Goal: Task Accomplishment & Management: Manage account settings

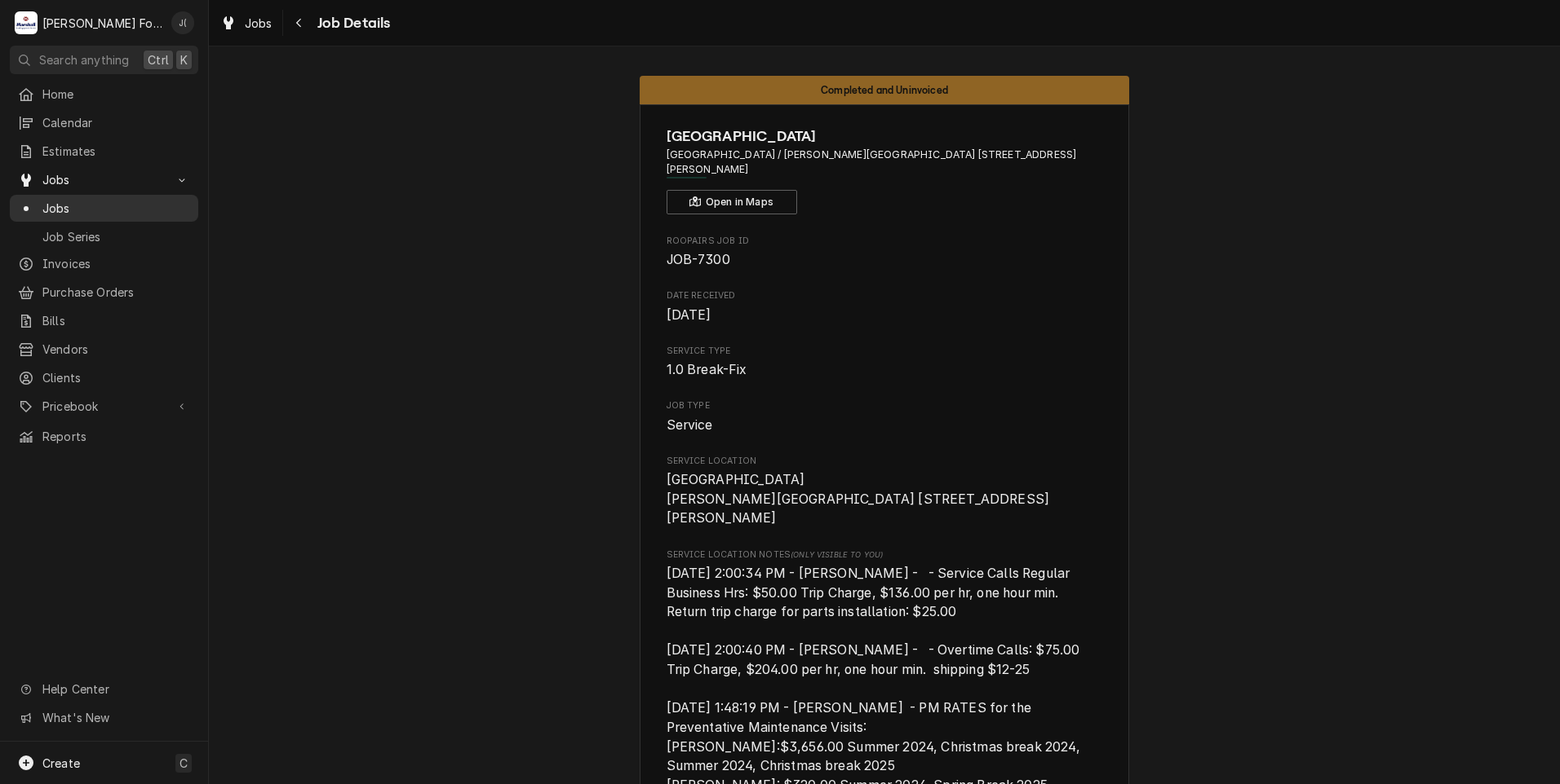
click at [69, 205] on span "Jobs" at bounding box center [115, 208] width 148 height 18
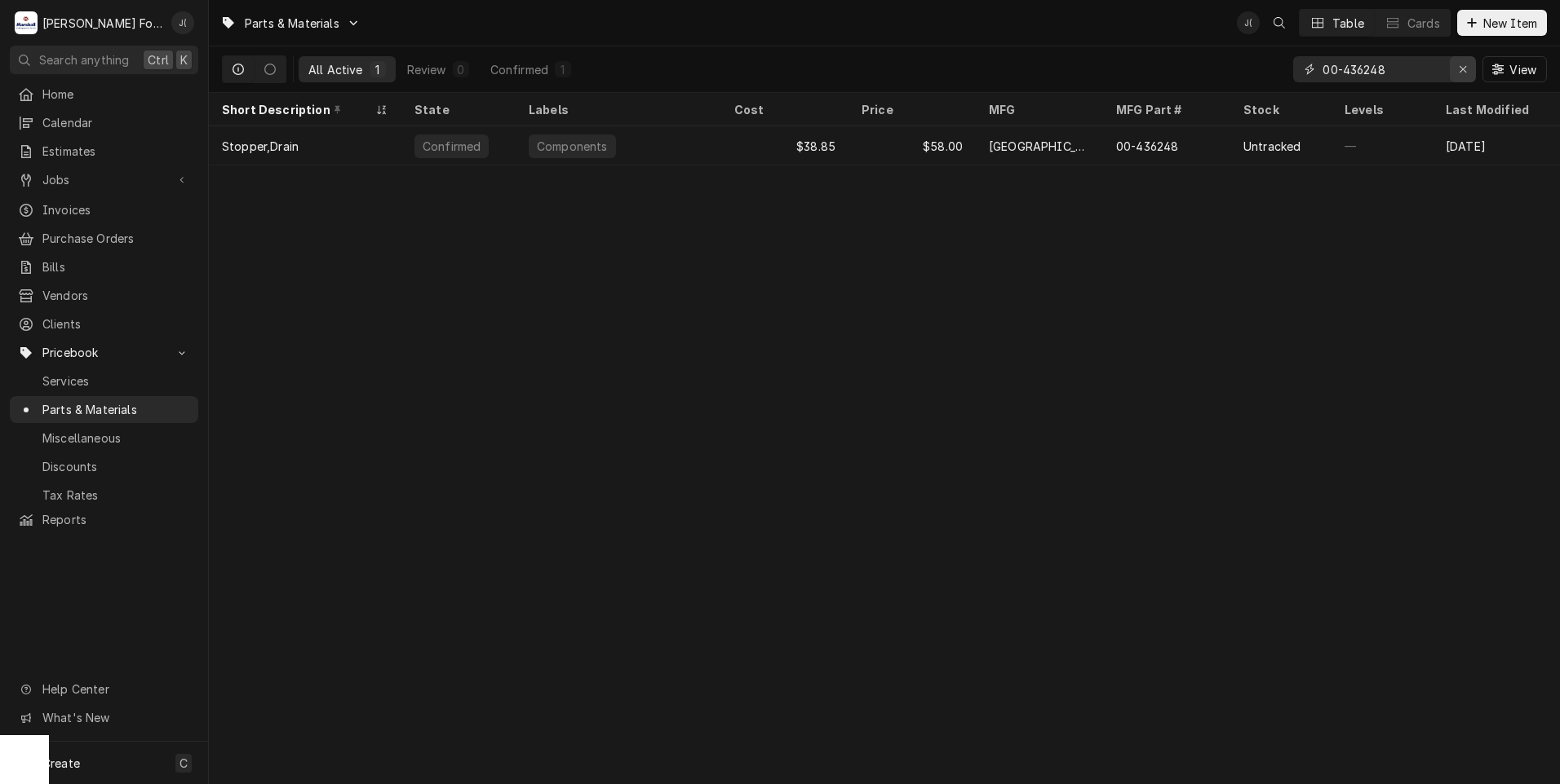
click at [1468, 72] on icon "Erase input" at bounding box center [1462, 69] width 9 height 12
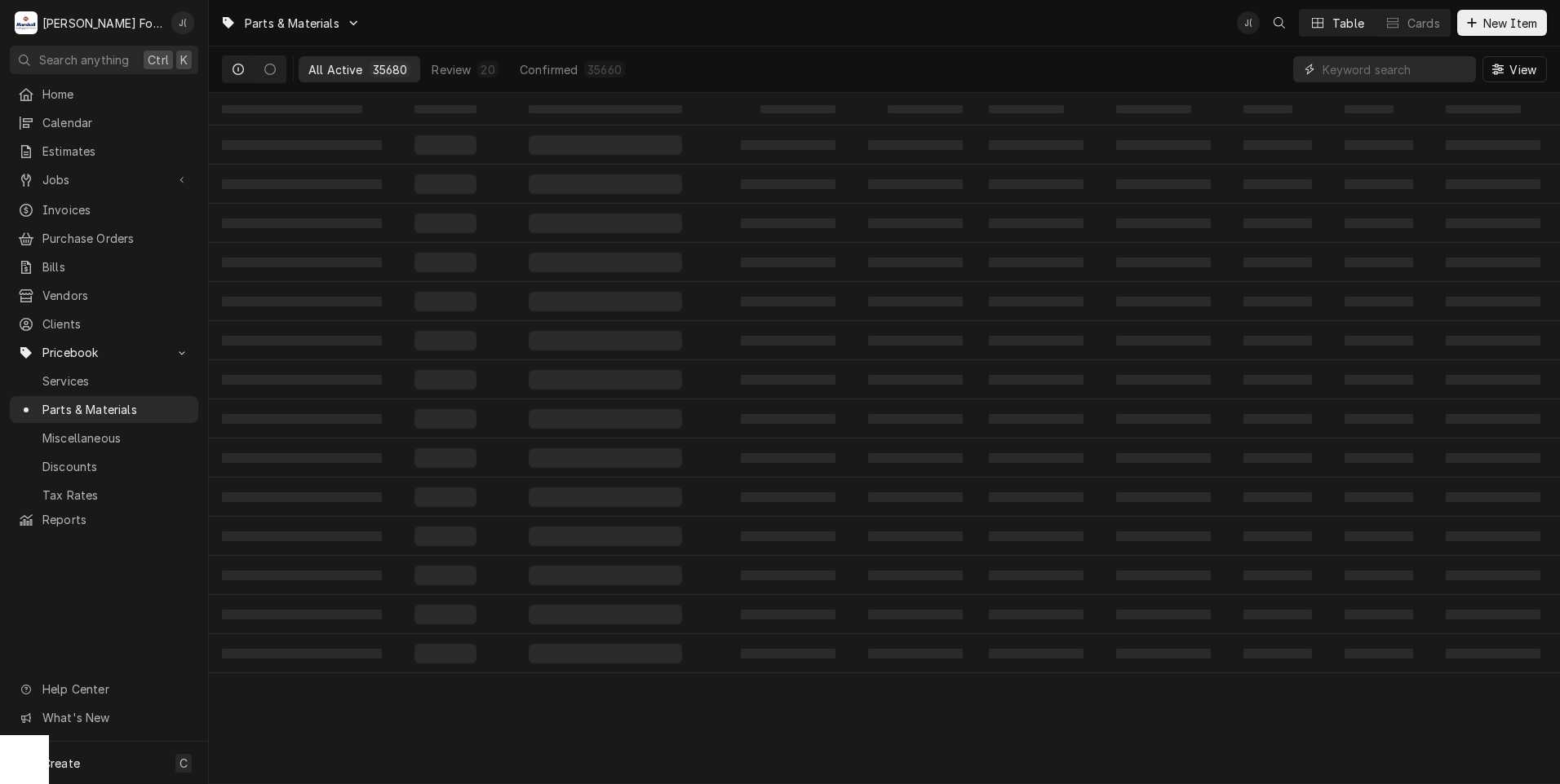
paste input "[PHONE_NUMBER]"
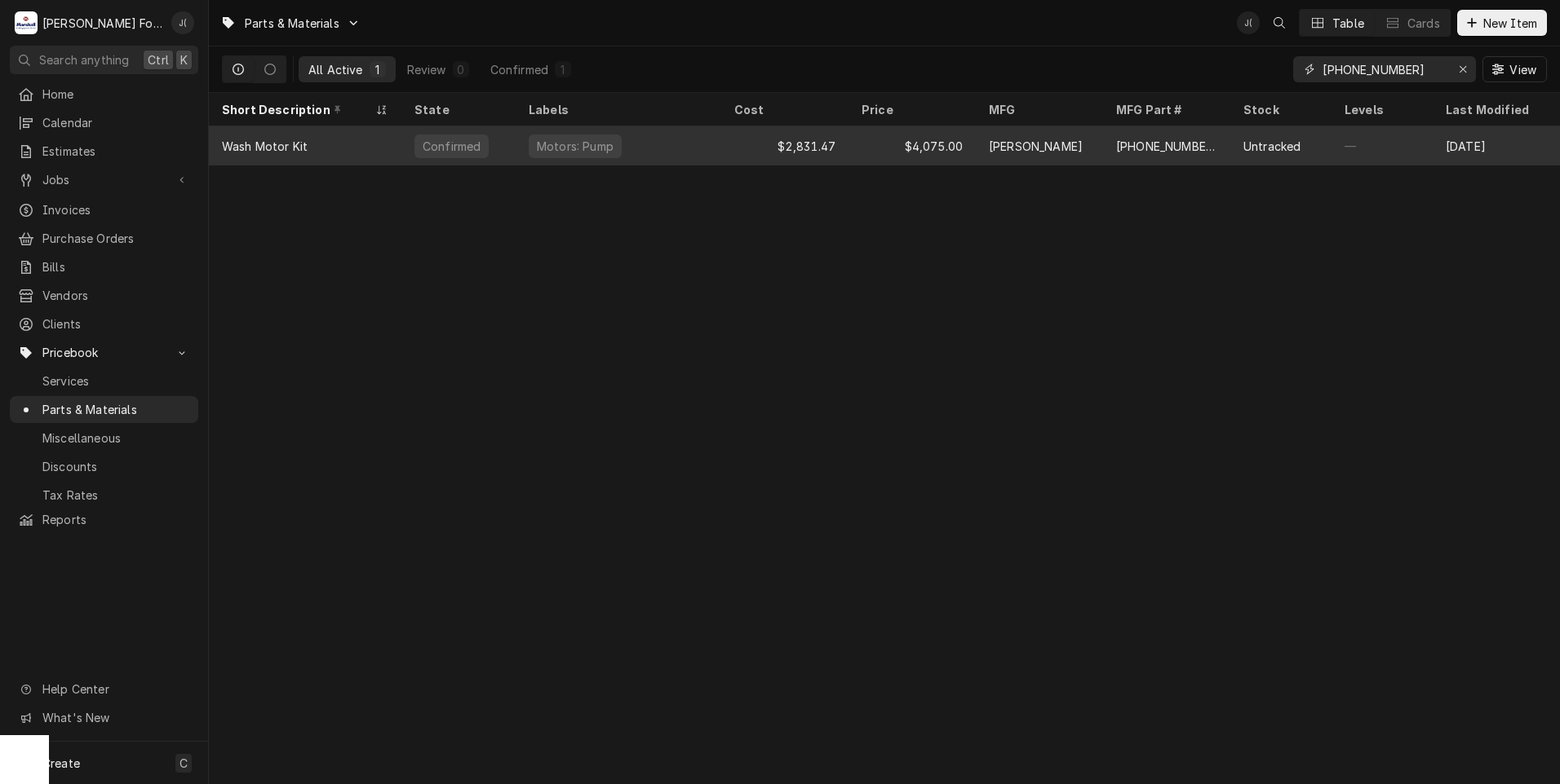
type input "[PHONE_NUMBER]"
click at [1145, 154] on div "[PHONE_NUMBER]" at bounding box center [1167, 146] width 127 height 39
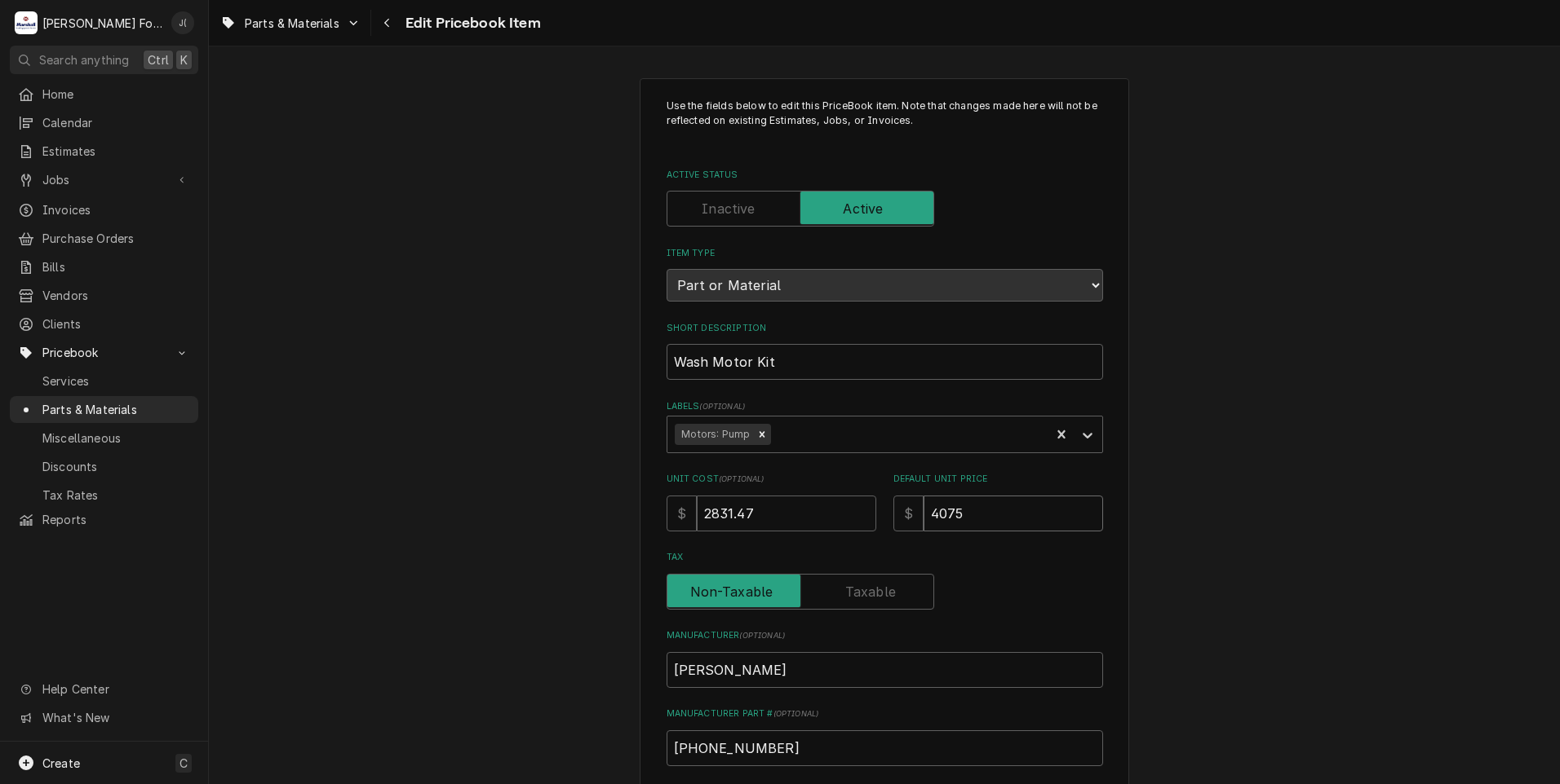
click at [729, 483] on div "Unit Cost ( optional ) $ 2831.47 Default Unit Price $ 4075" at bounding box center [884, 501] width 436 height 58
type textarea "x"
type input "4"
type textarea "x"
type input "45"
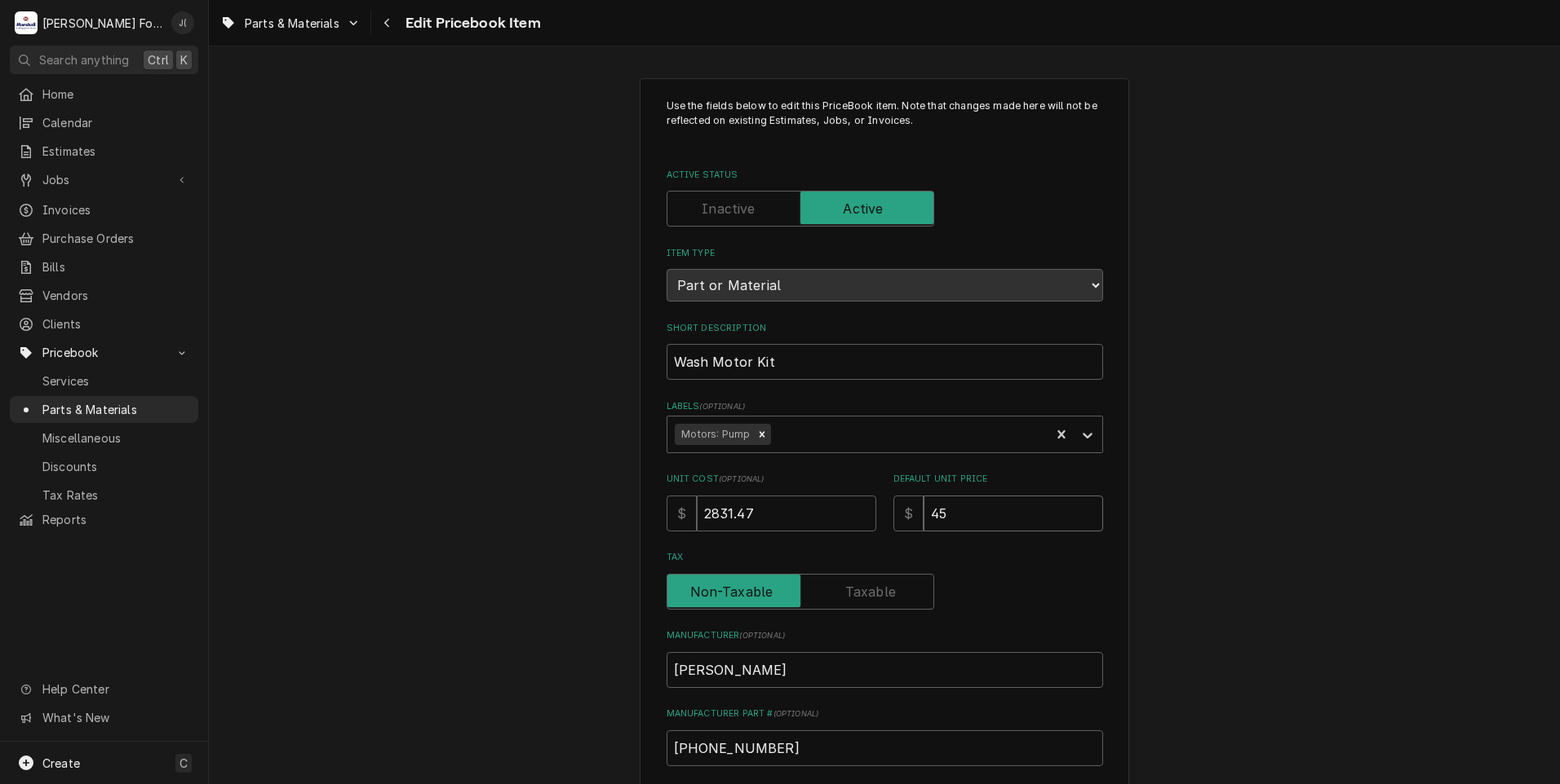
type textarea "x"
type input "455"
type textarea "x"
type input "4558"
type textarea "x"
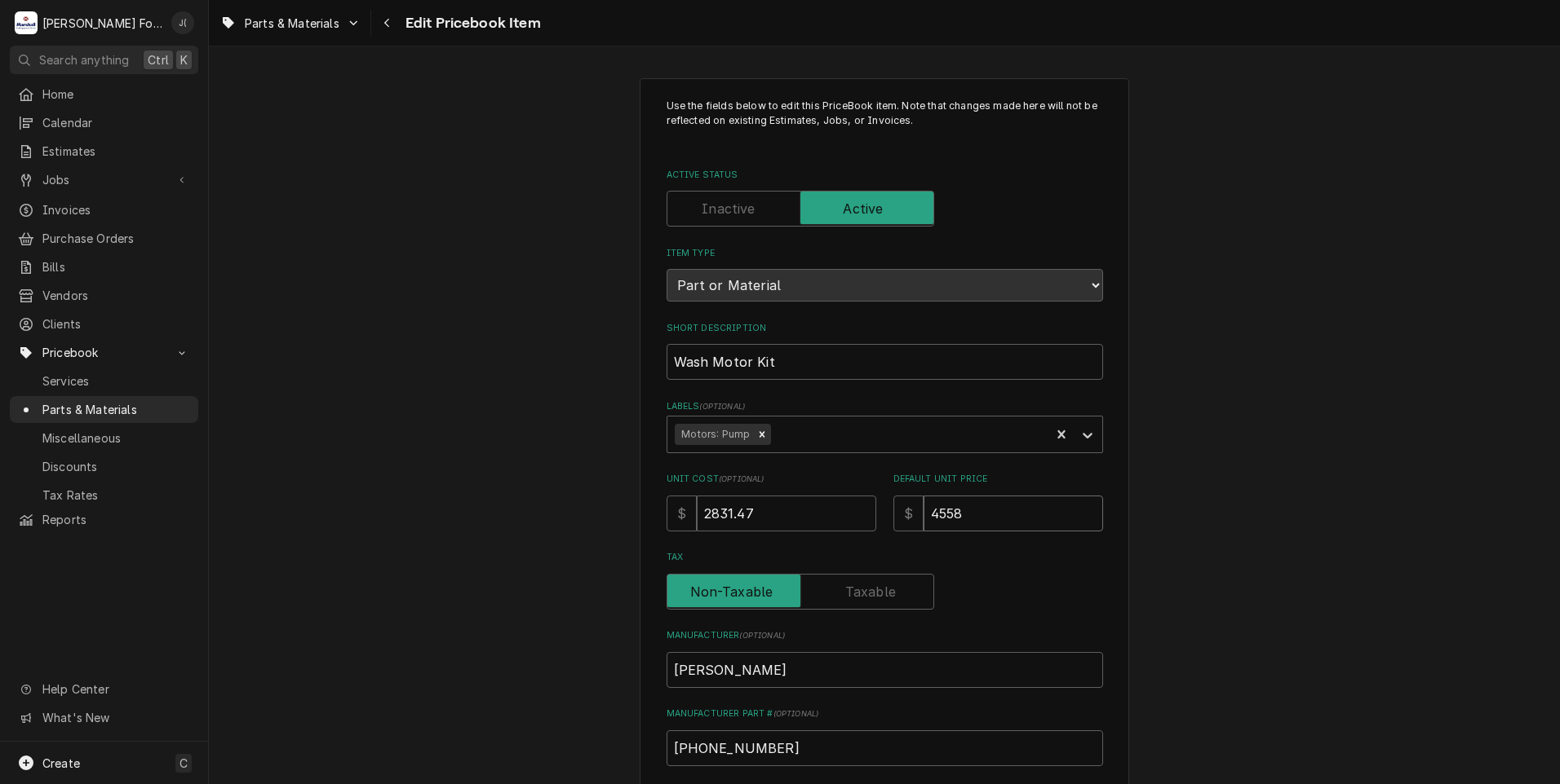
type input "4558.0"
type textarea "x"
type input "4558.00"
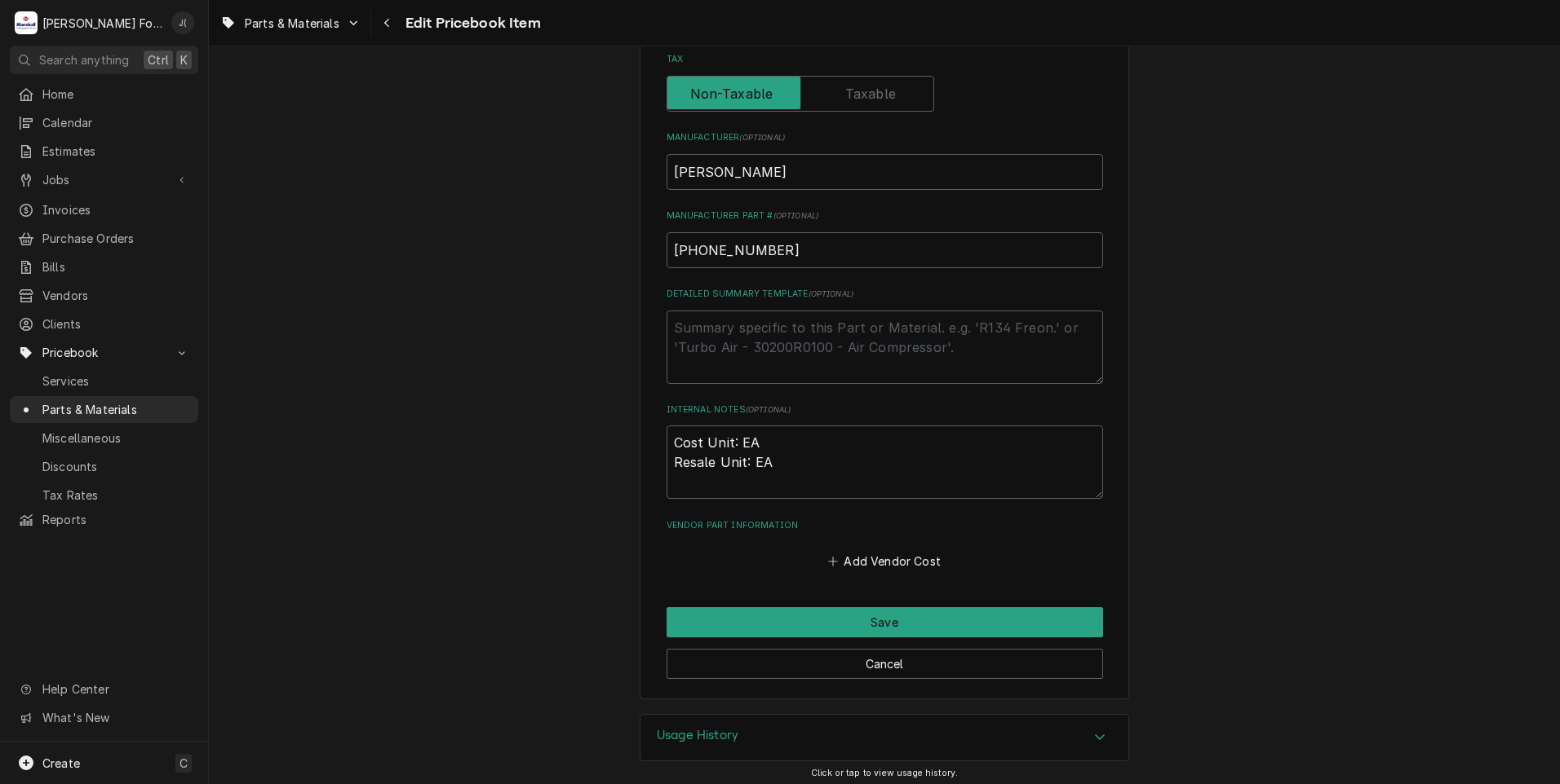
scroll to position [502, 0]
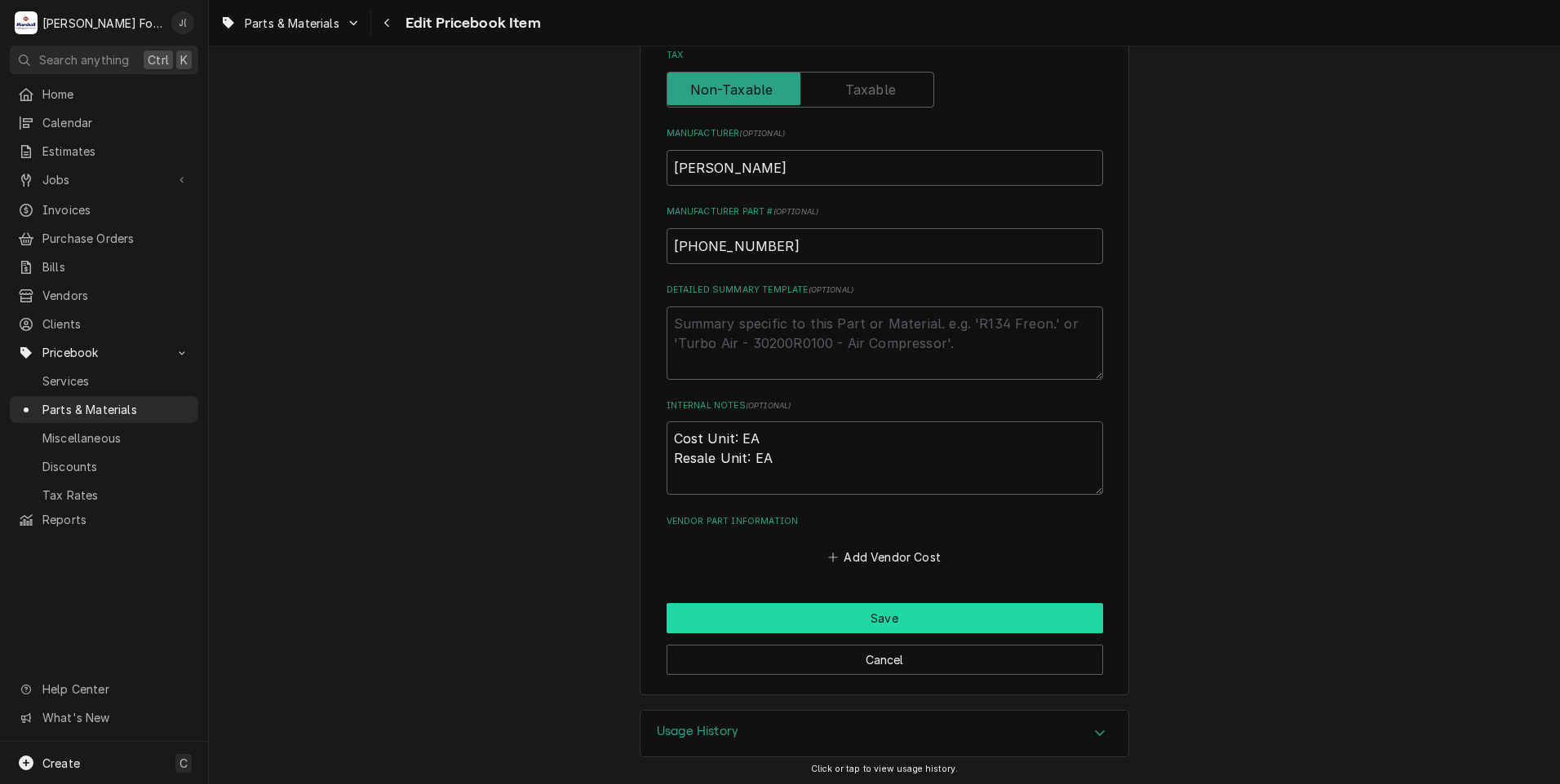
click at [961, 622] on button "Save" at bounding box center [884, 618] width 436 height 30
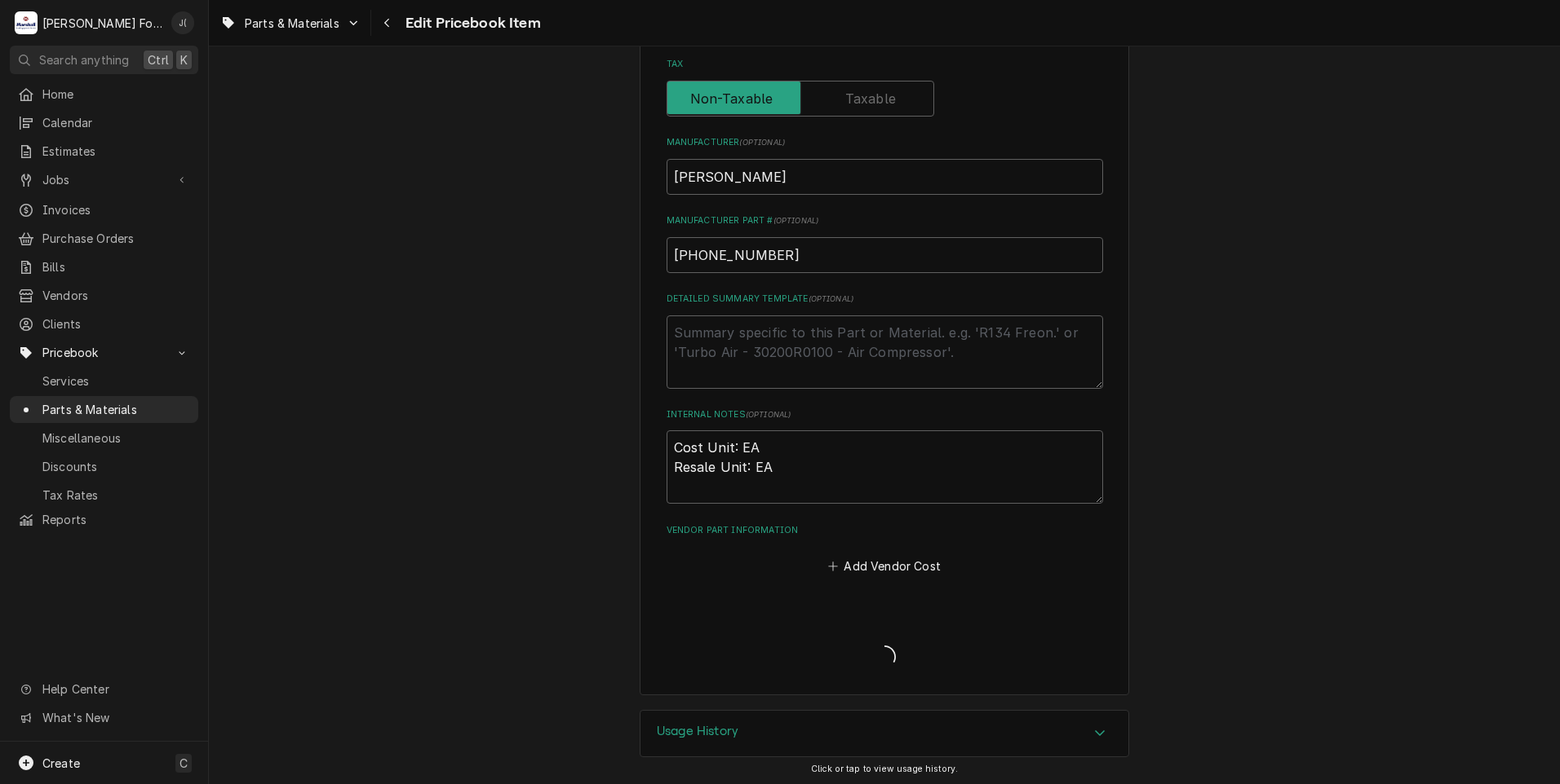
type textarea "x"
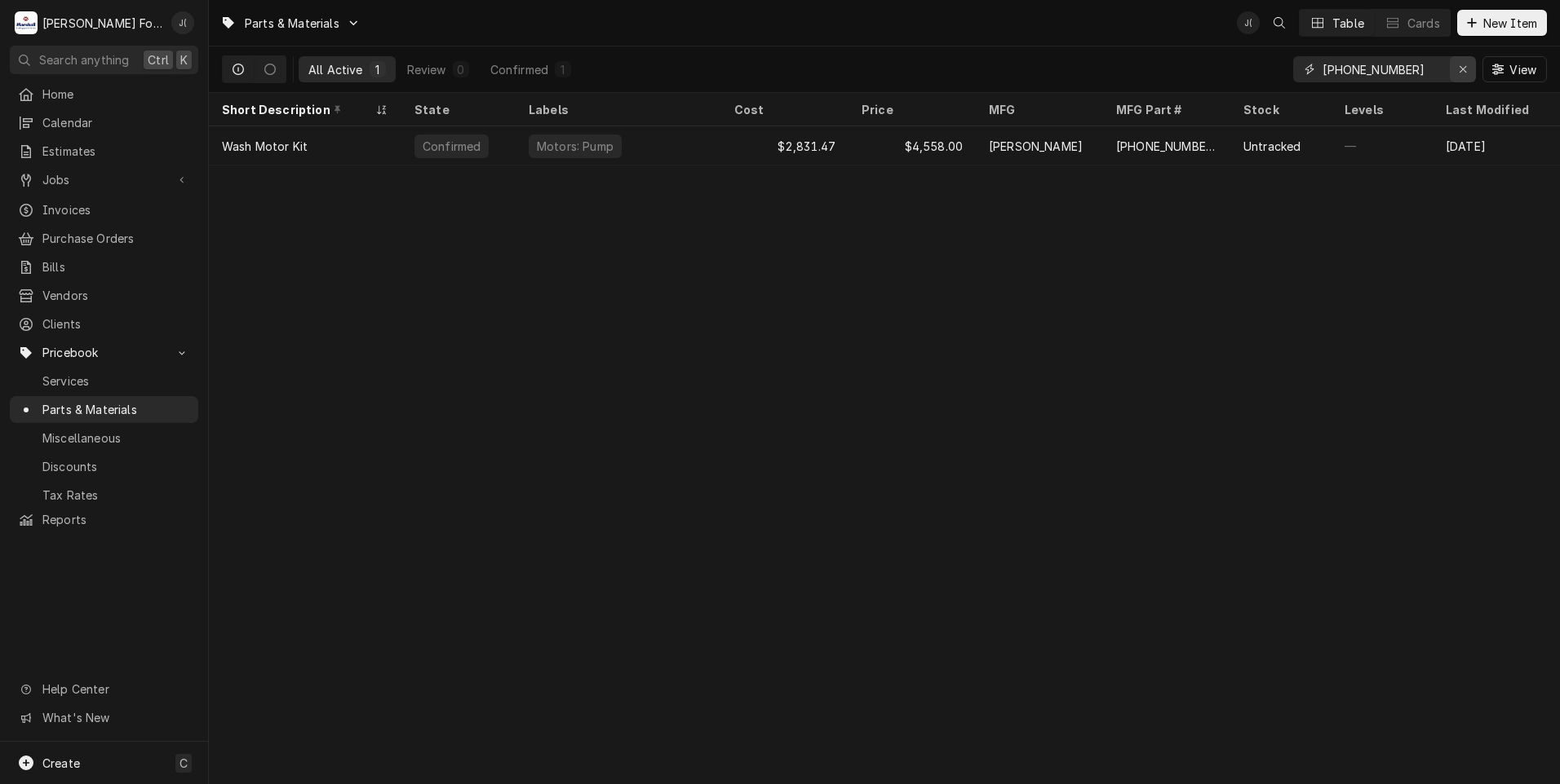
click at [1460, 71] on icon "Erase input" at bounding box center [1462, 69] width 9 height 12
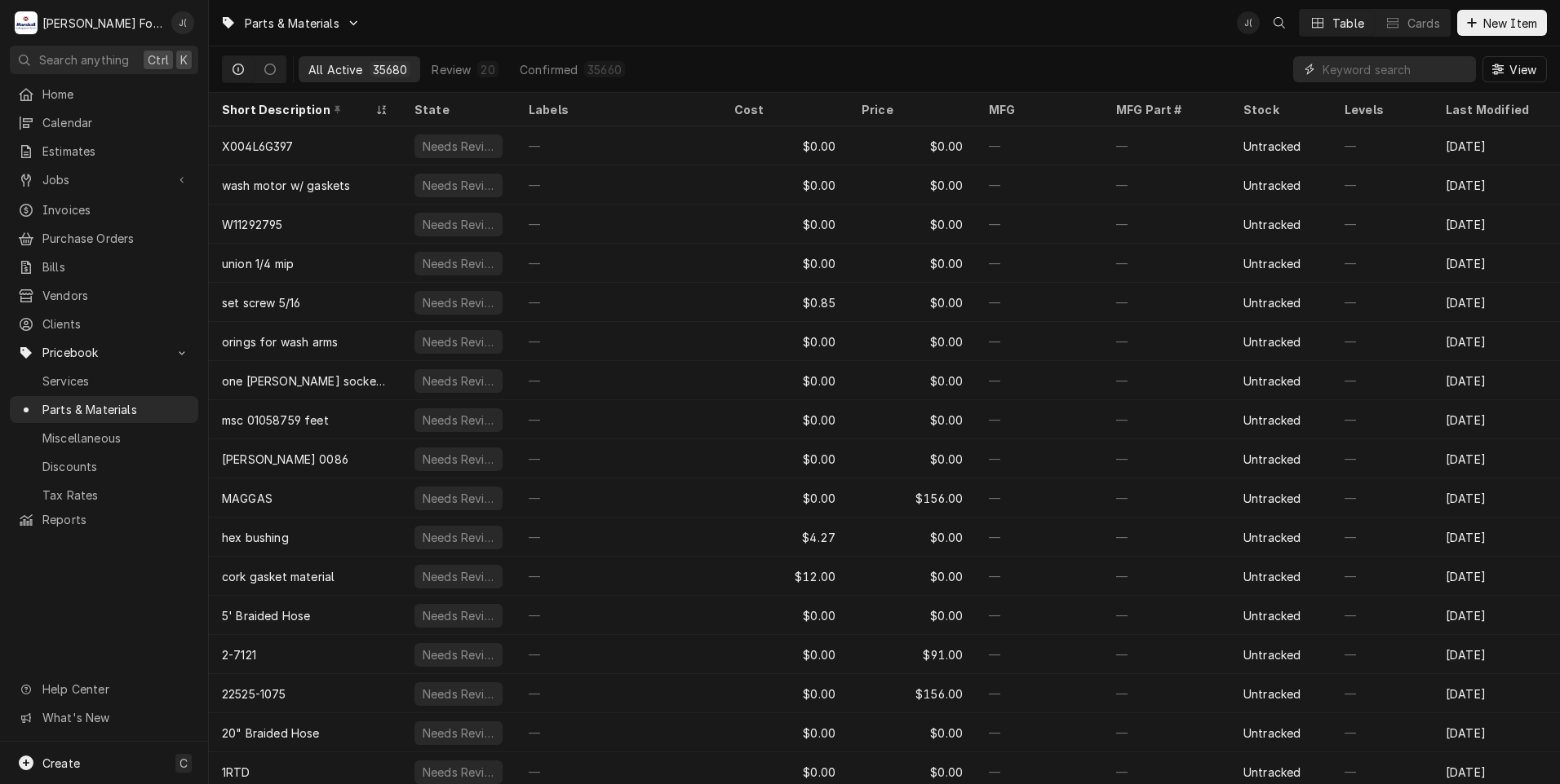
paste input "00-436248"
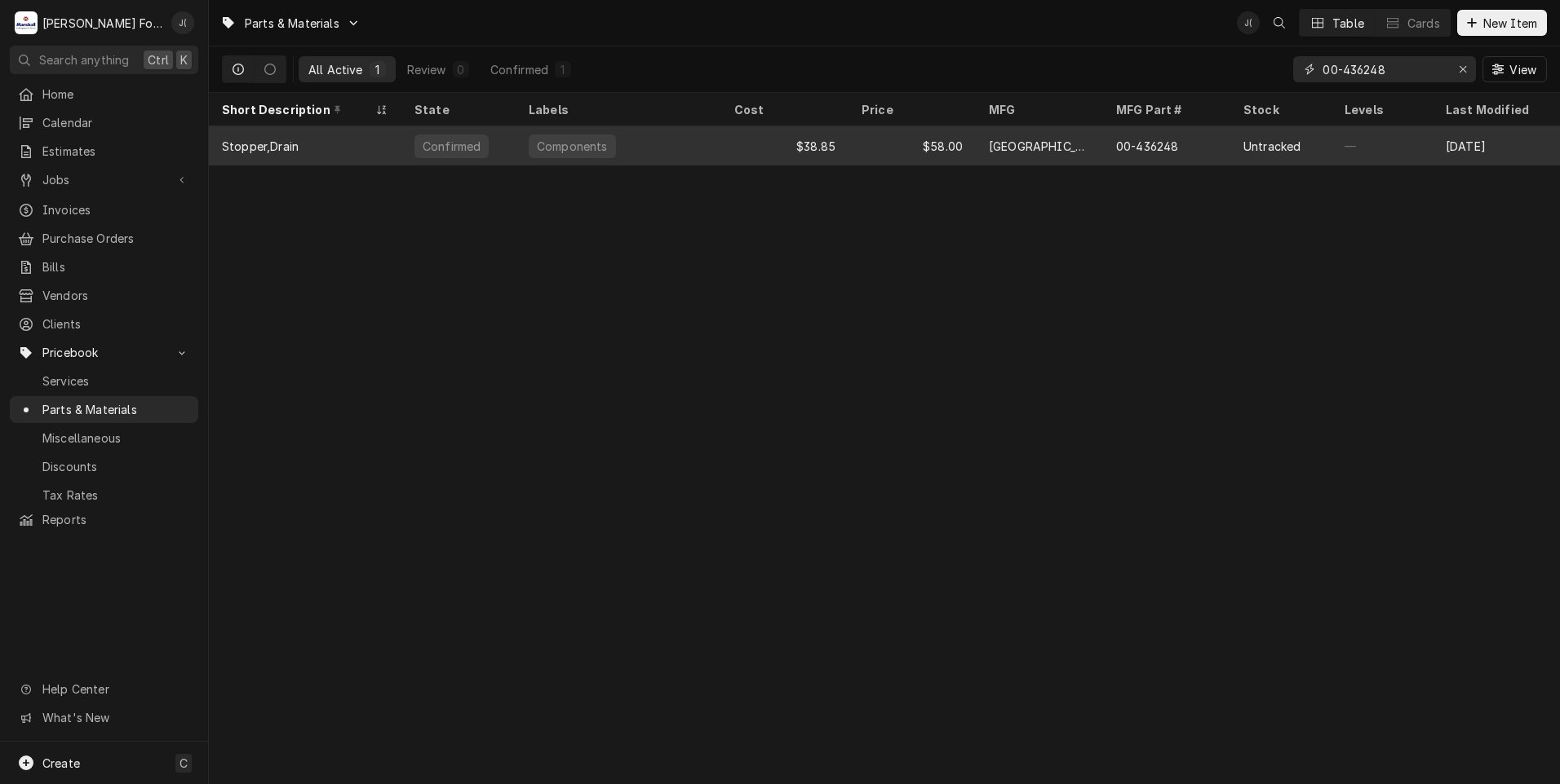
type input "00-436248"
click at [708, 139] on div "Components" at bounding box center [618, 146] width 205 height 39
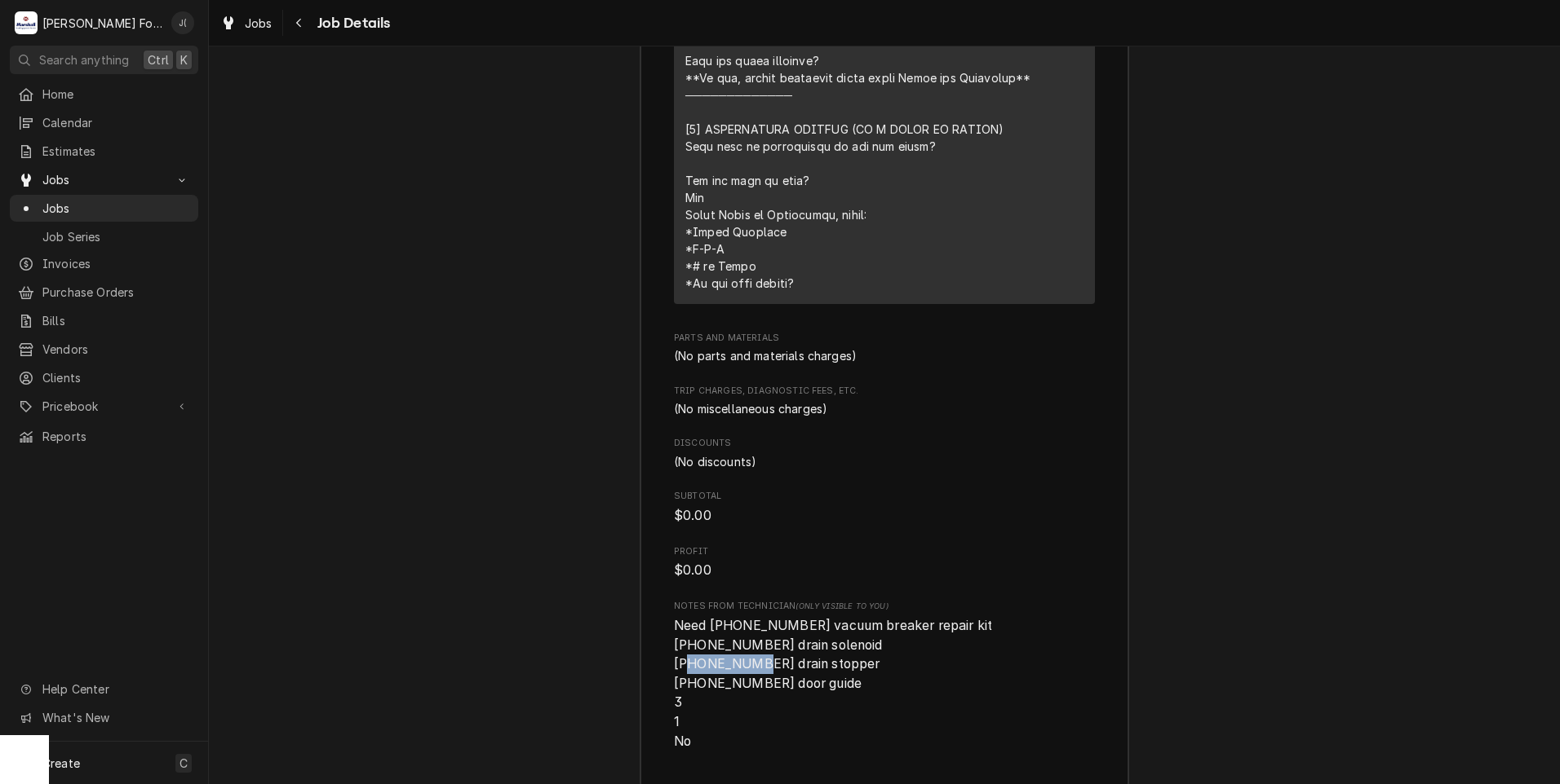
scroll to position [3701, 0]
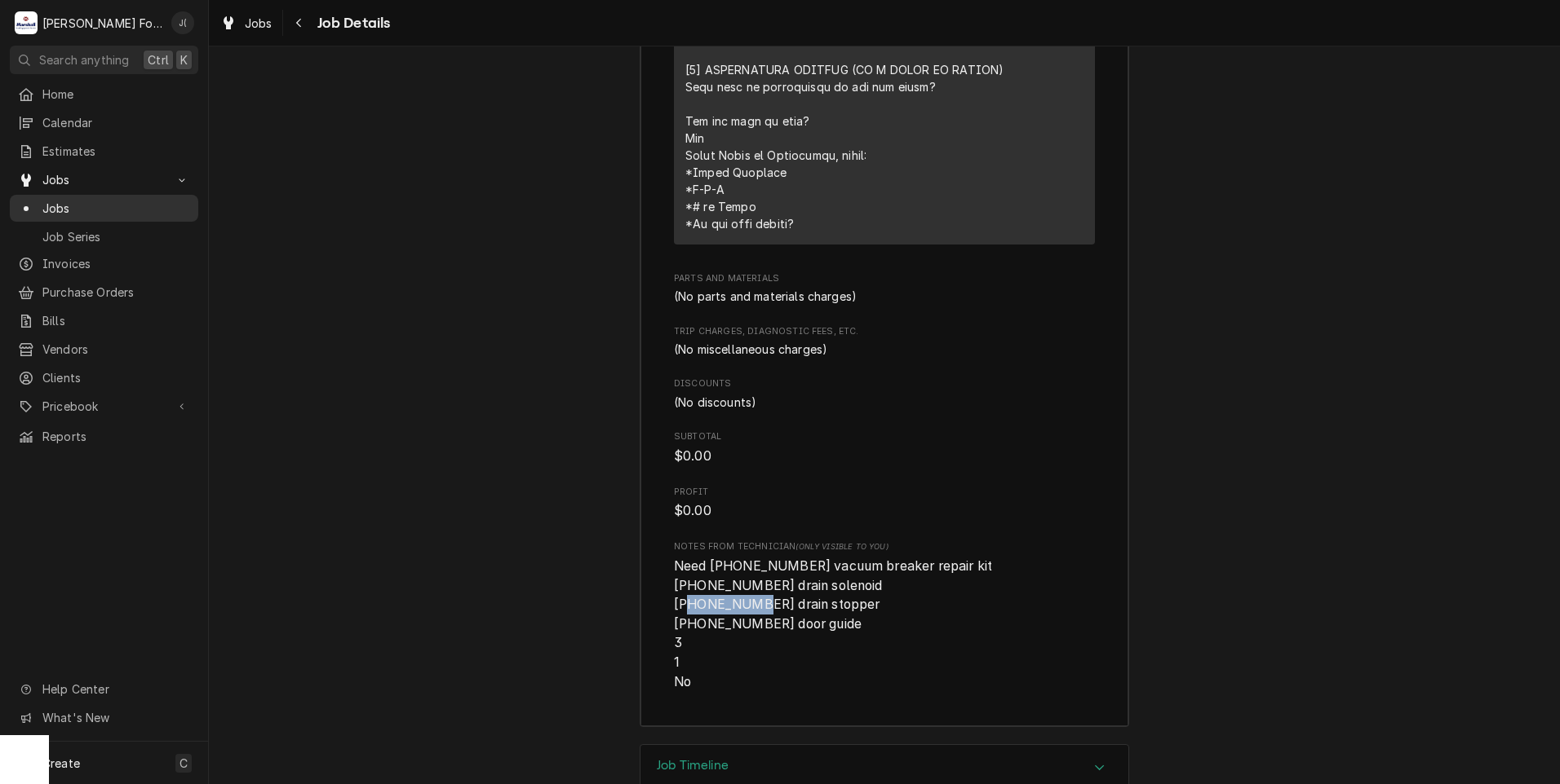
click at [118, 199] on span "Jobs" at bounding box center [115, 208] width 148 height 18
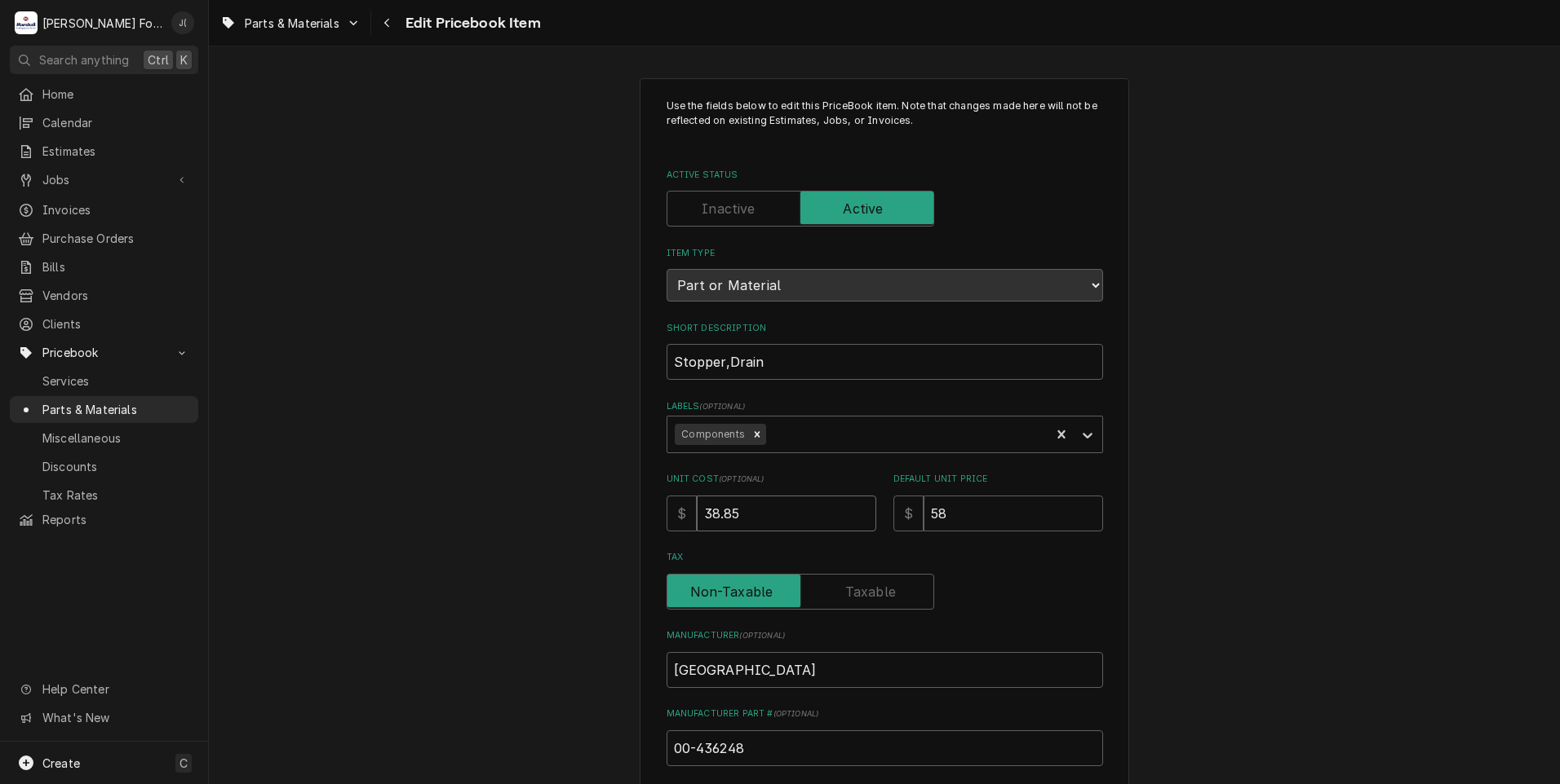
drag, startPoint x: 677, startPoint y: 492, endPoint x: 518, endPoint y: 456, distance: 163.0
click at [519, 456] on div "Use the fields below to edit this PriceBook item. Note that changes made here w…" at bounding box center [884, 637] width 1351 height 1149
type textarea "x"
type input "6"
type textarea "x"
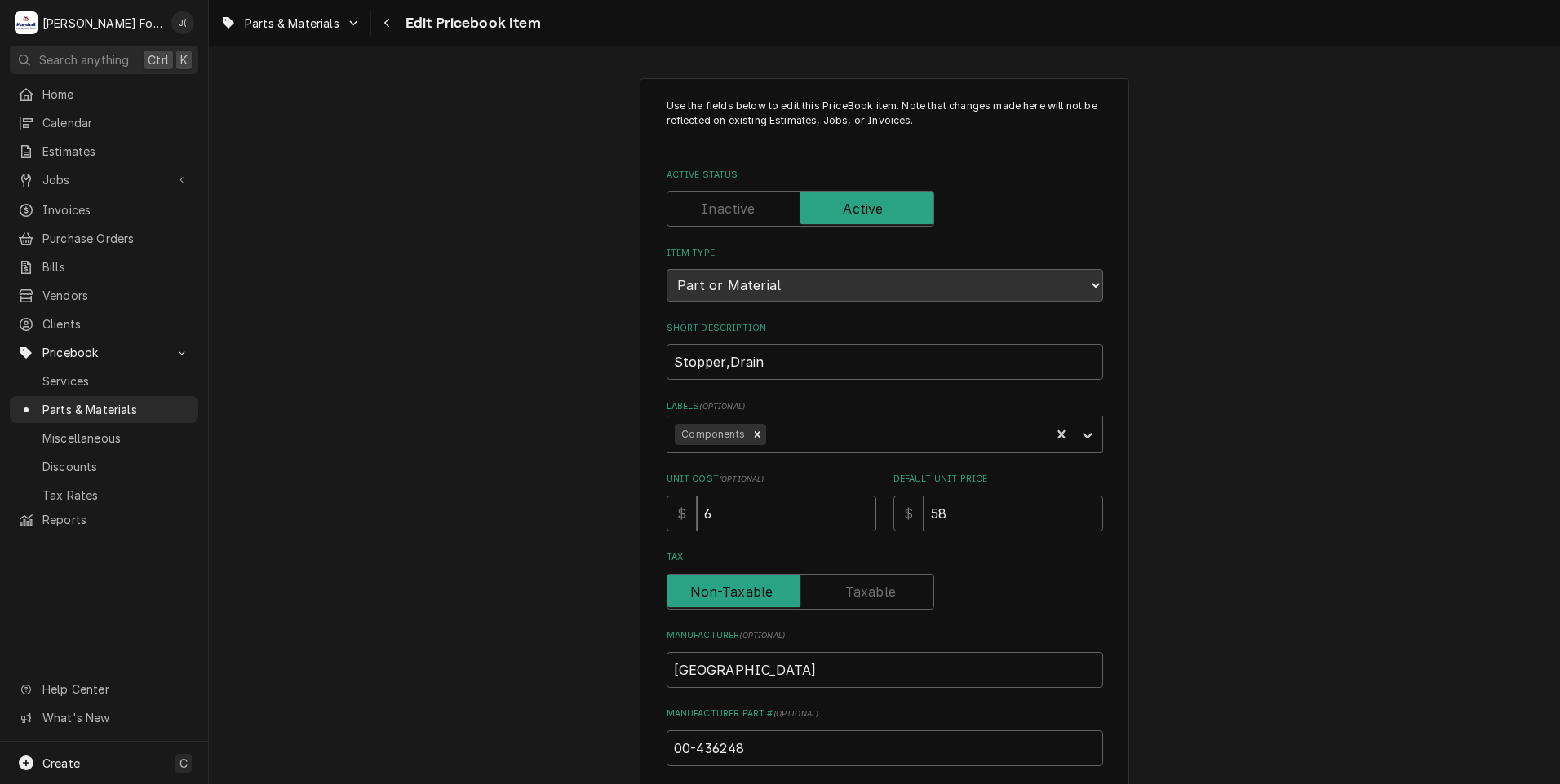
type input "65"
type textarea "x"
type input "65.6"
type textarea "x"
type input "65.66"
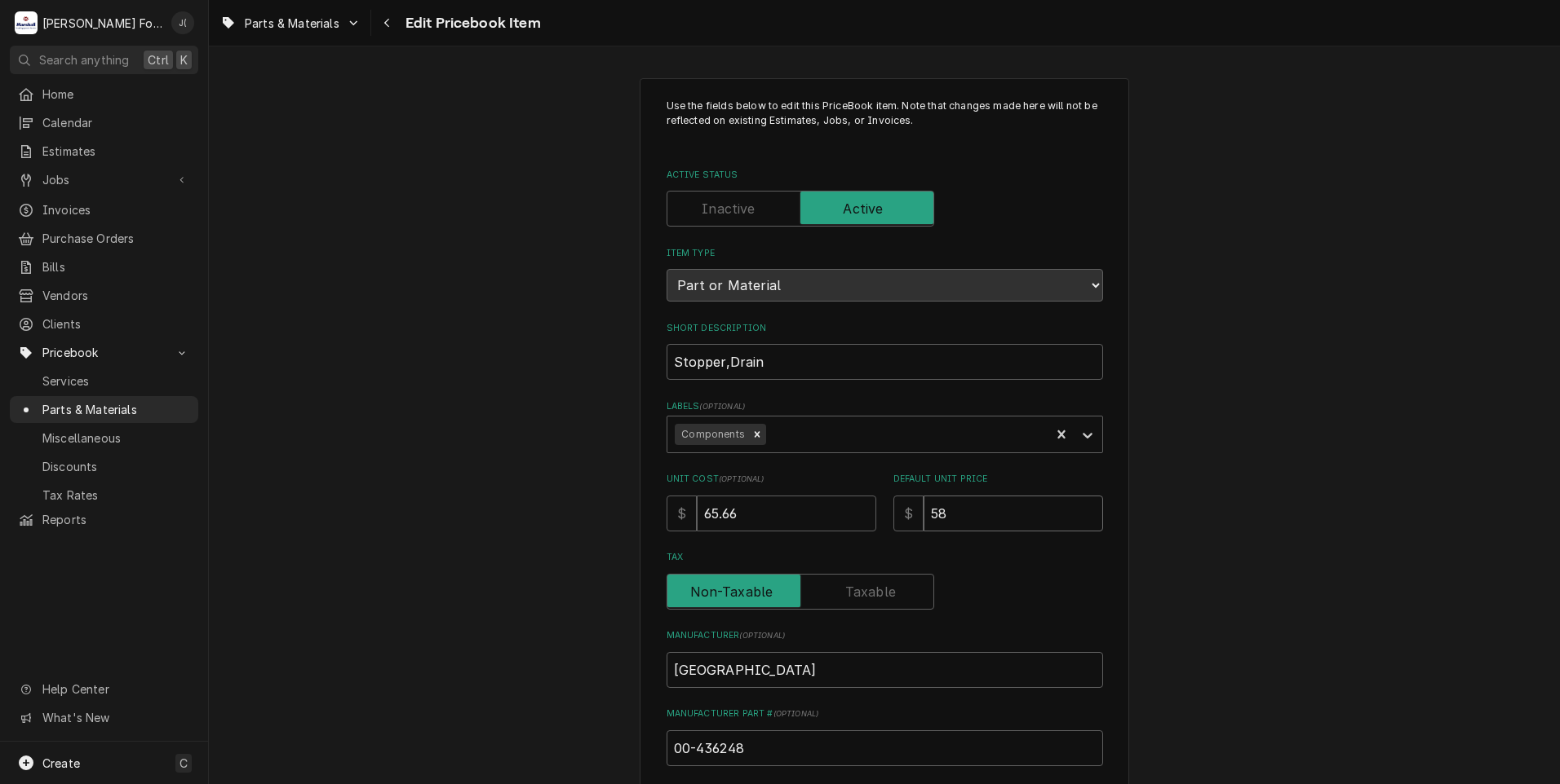
drag, startPoint x: 954, startPoint y: 510, endPoint x: 554, endPoint y: 514, distance: 400.0
click at [606, 514] on div "Use the fields below to edit this PriceBook item. Note that changes made here w…" at bounding box center [884, 637] width 1351 height 1149
type textarea "x"
type input "8"
type textarea "x"
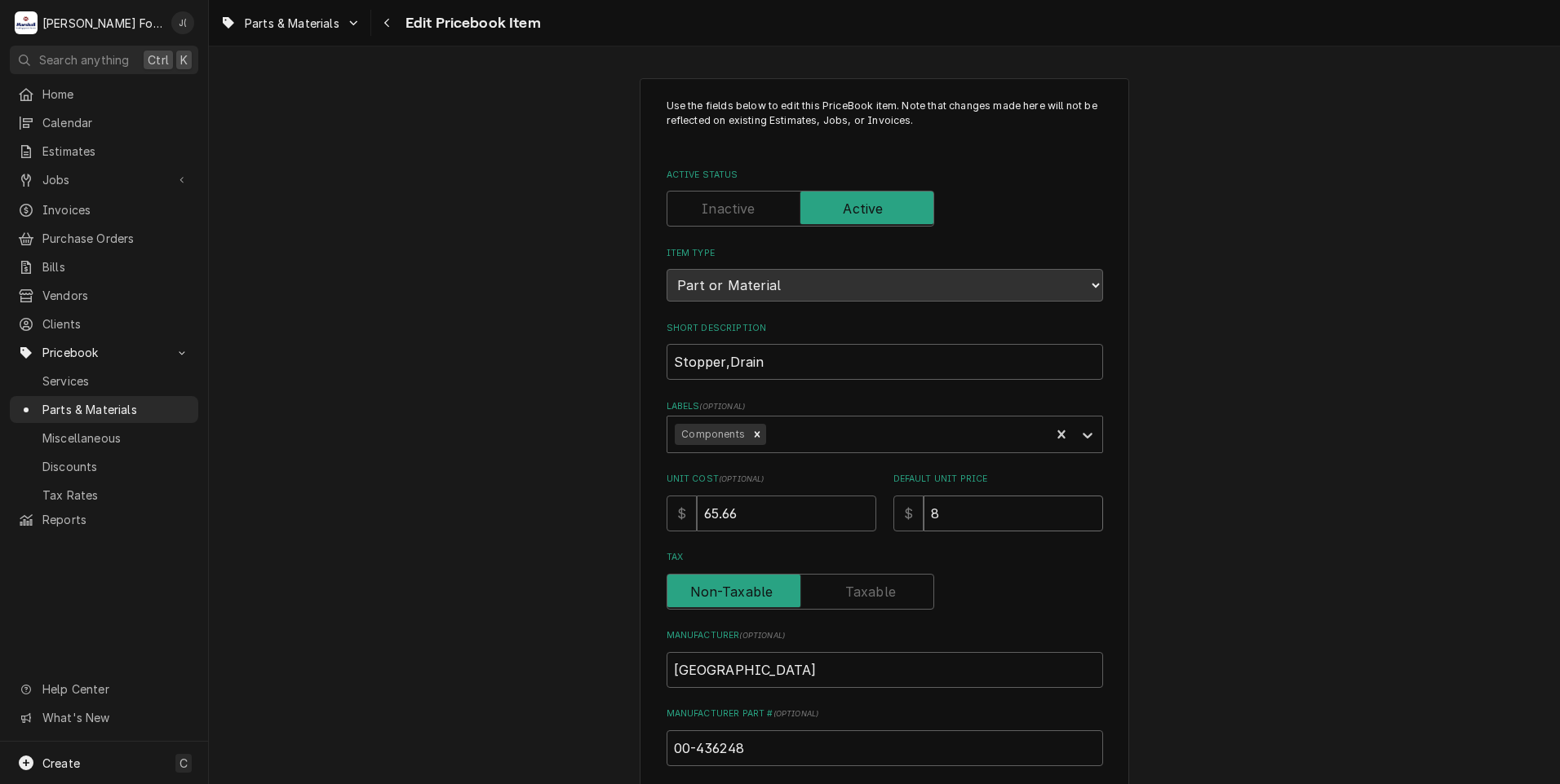
type input "86"
type textarea "x"
type input "86.0"
type textarea "x"
type input "86.00"
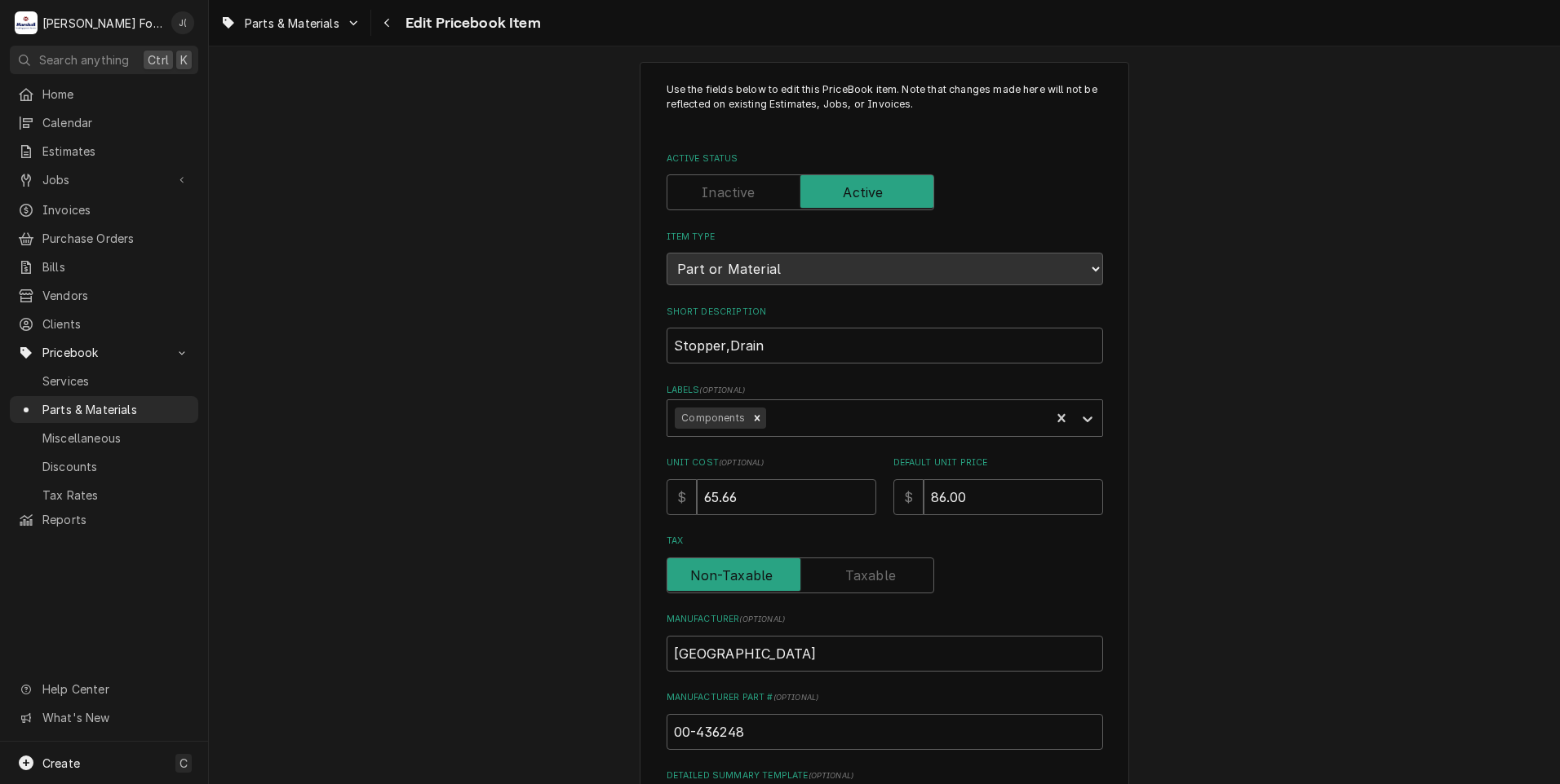
scroll to position [489, 0]
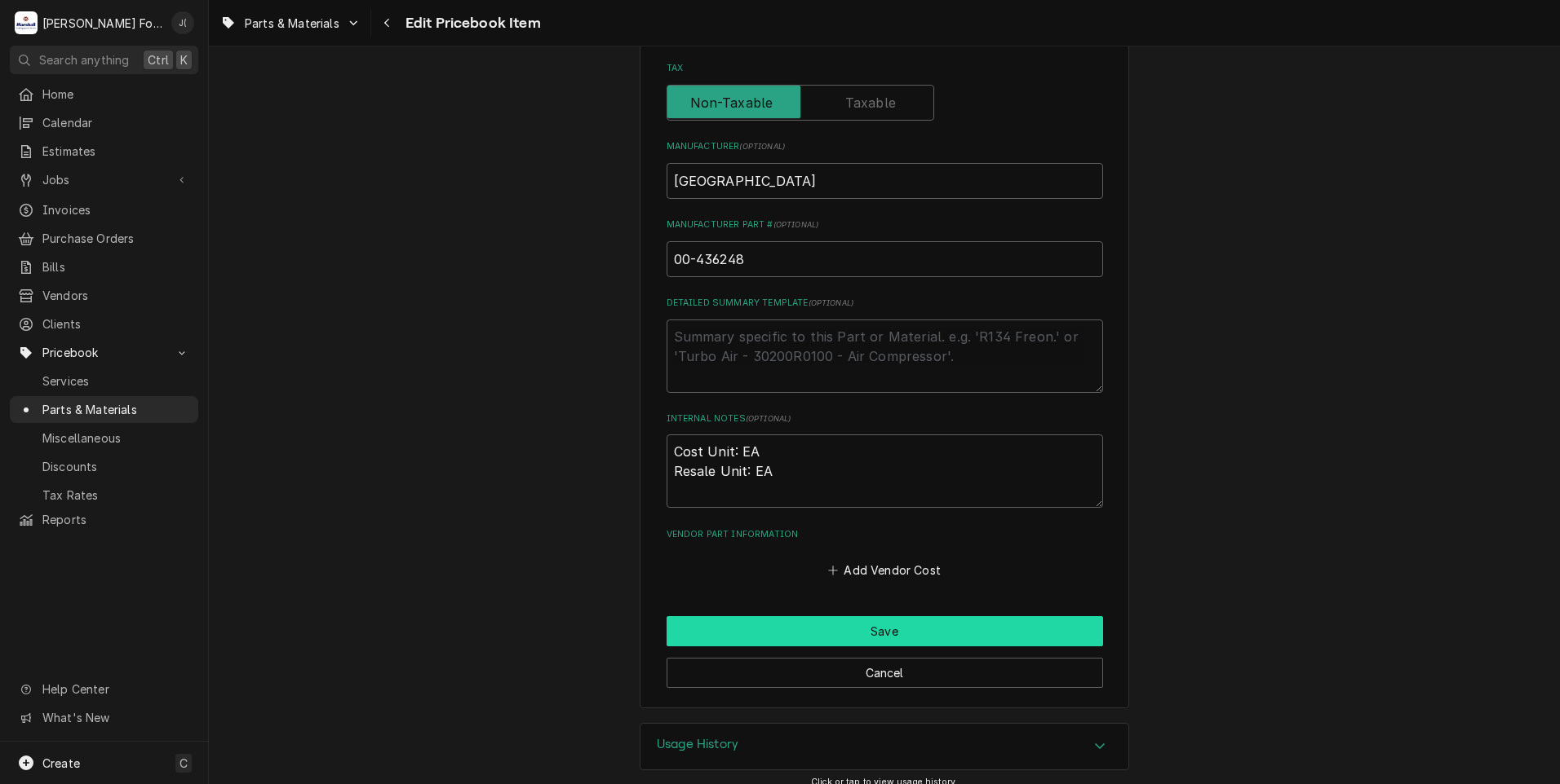
click at [735, 630] on button "Save" at bounding box center [884, 632] width 436 height 30
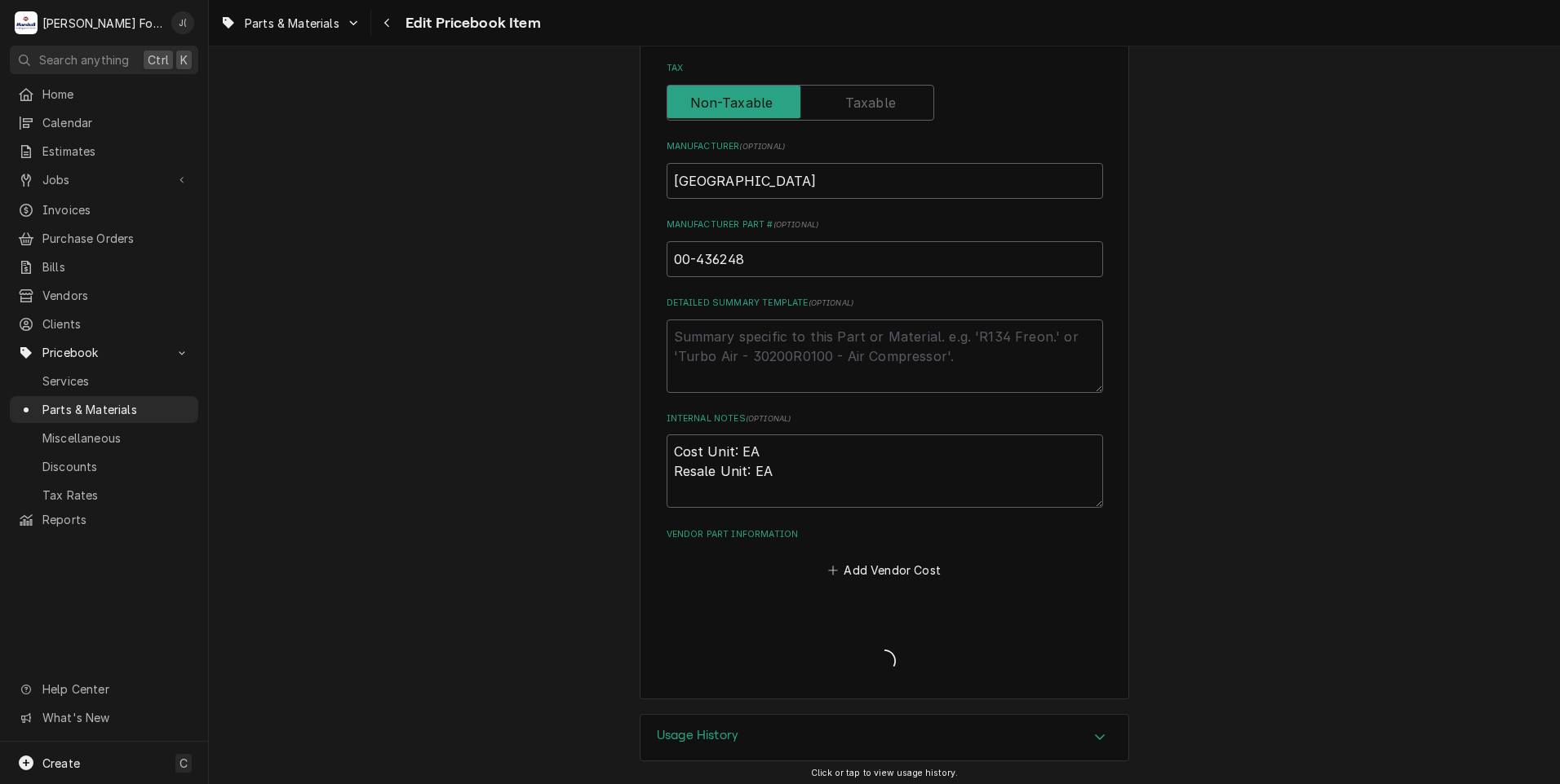
type textarea "x"
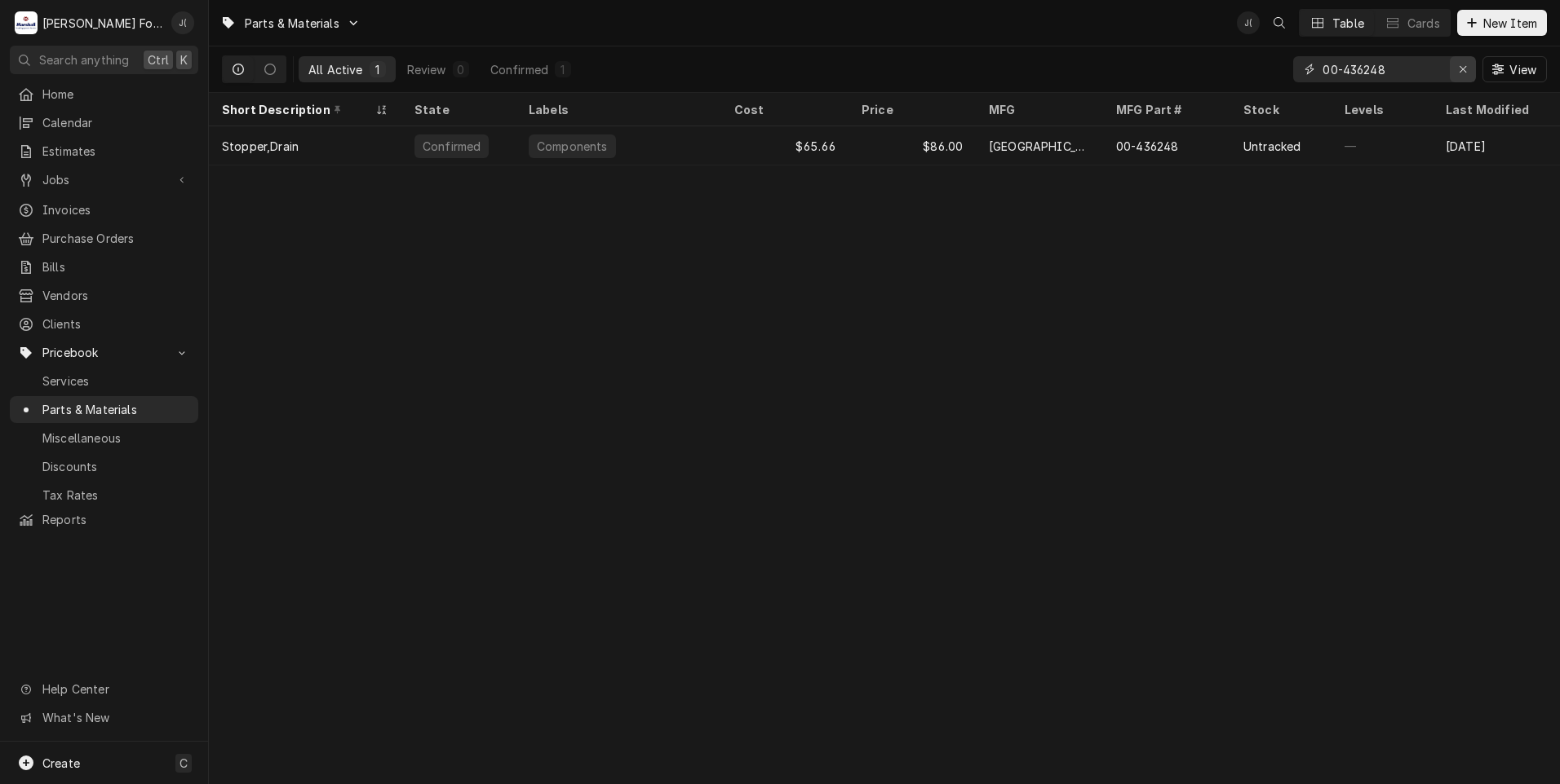
click at [1462, 71] on icon "Erase input" at bounding box center [1462, 69] width 9 height 12
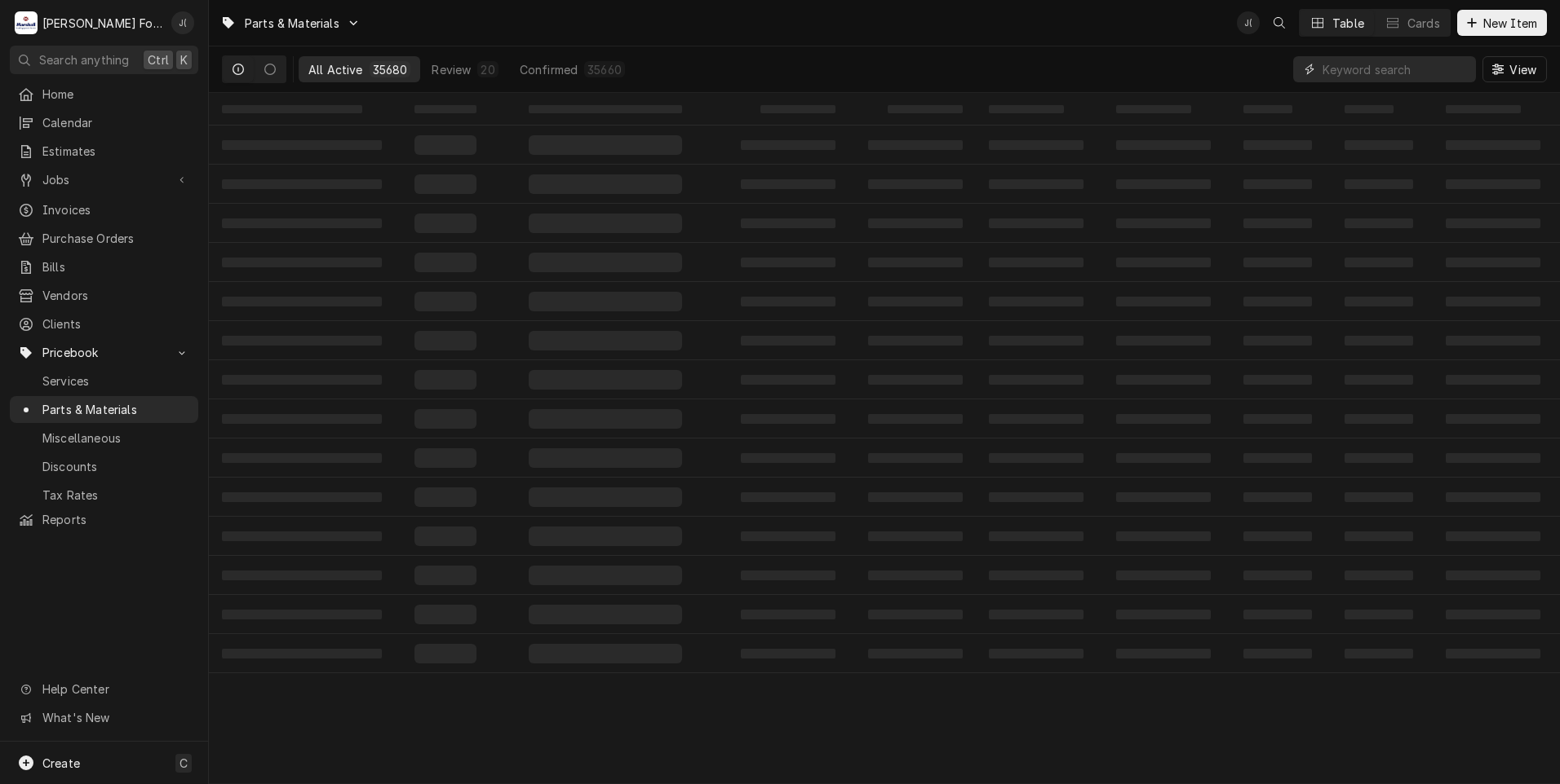
paste input "[PHONE_NUMBER]"
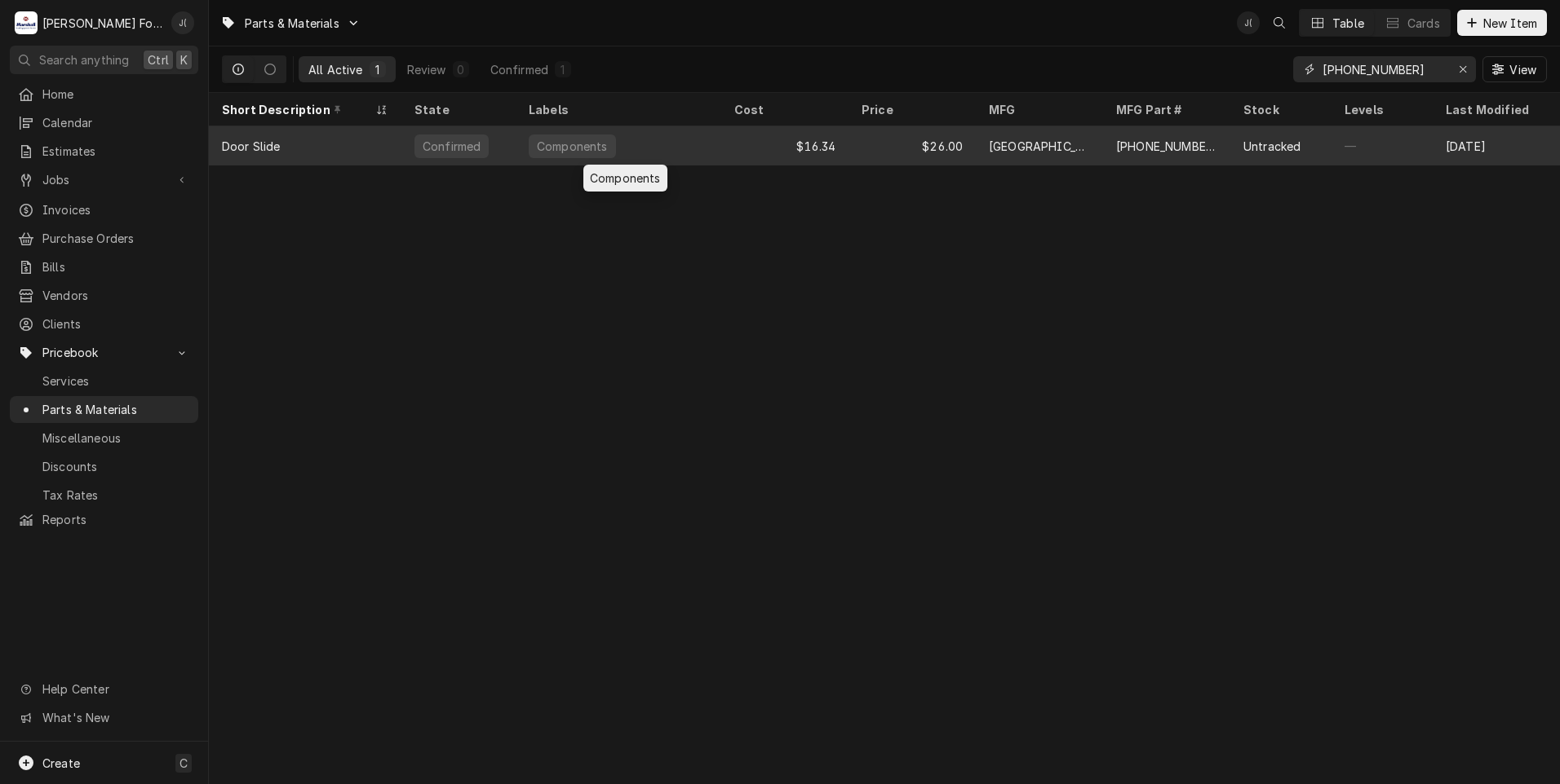
type input "[PHONE_NUMBER]"
click at [646, 144] on div "Components" at bounding box center [618, 146] width 205 height 39
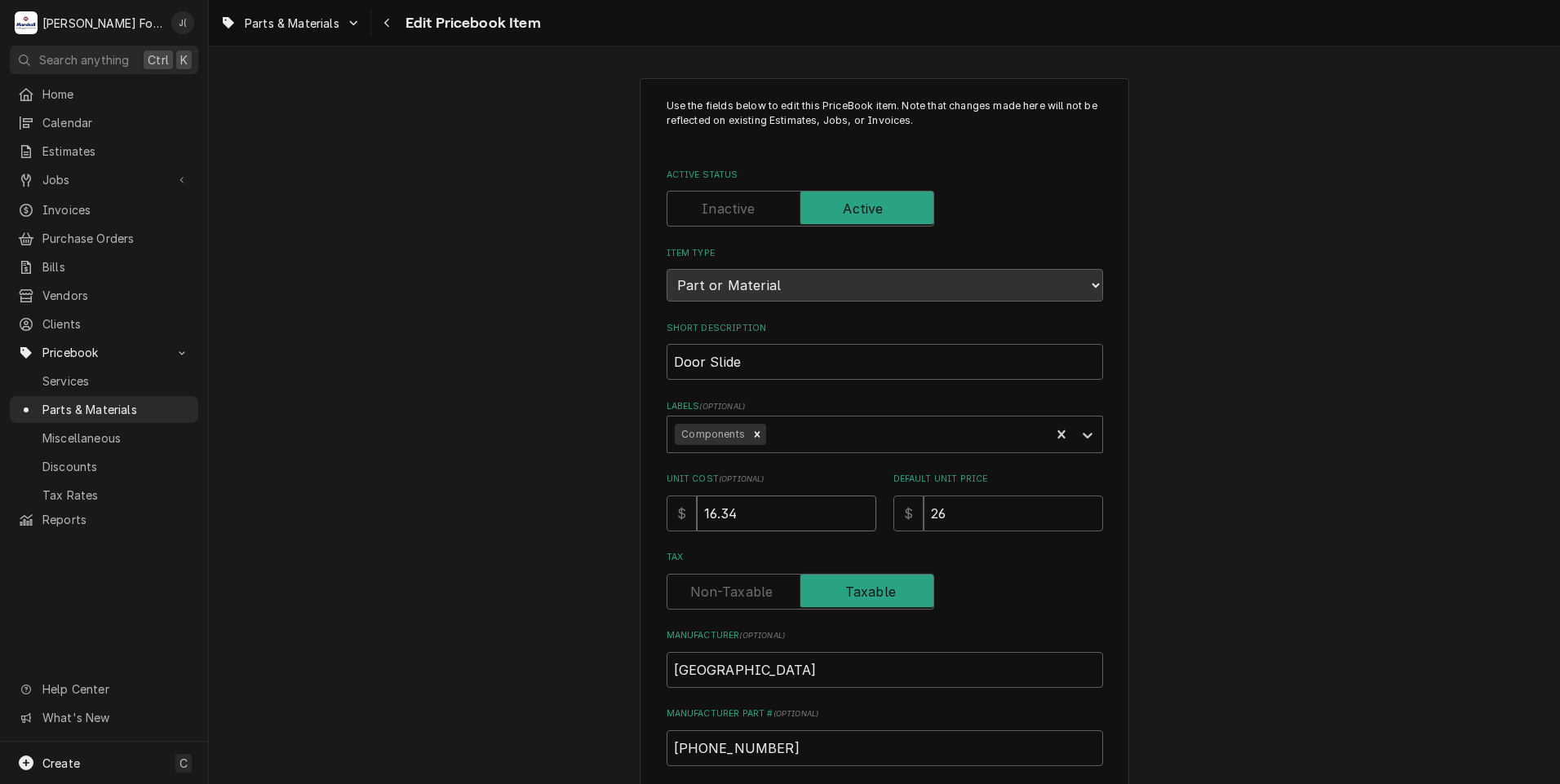
drag, startPoint x: 748, startPoint y: 503, endPoint x: 425, endPoint y: 495, distance: 323.1
click at [434, 498] on div "Use the fields below to edit this PriceBook item. Note that changes made here w…" at bounding box center [884, 637] width 1351 height 1149
type textarea "x"
type input "1"
type textarea "x"
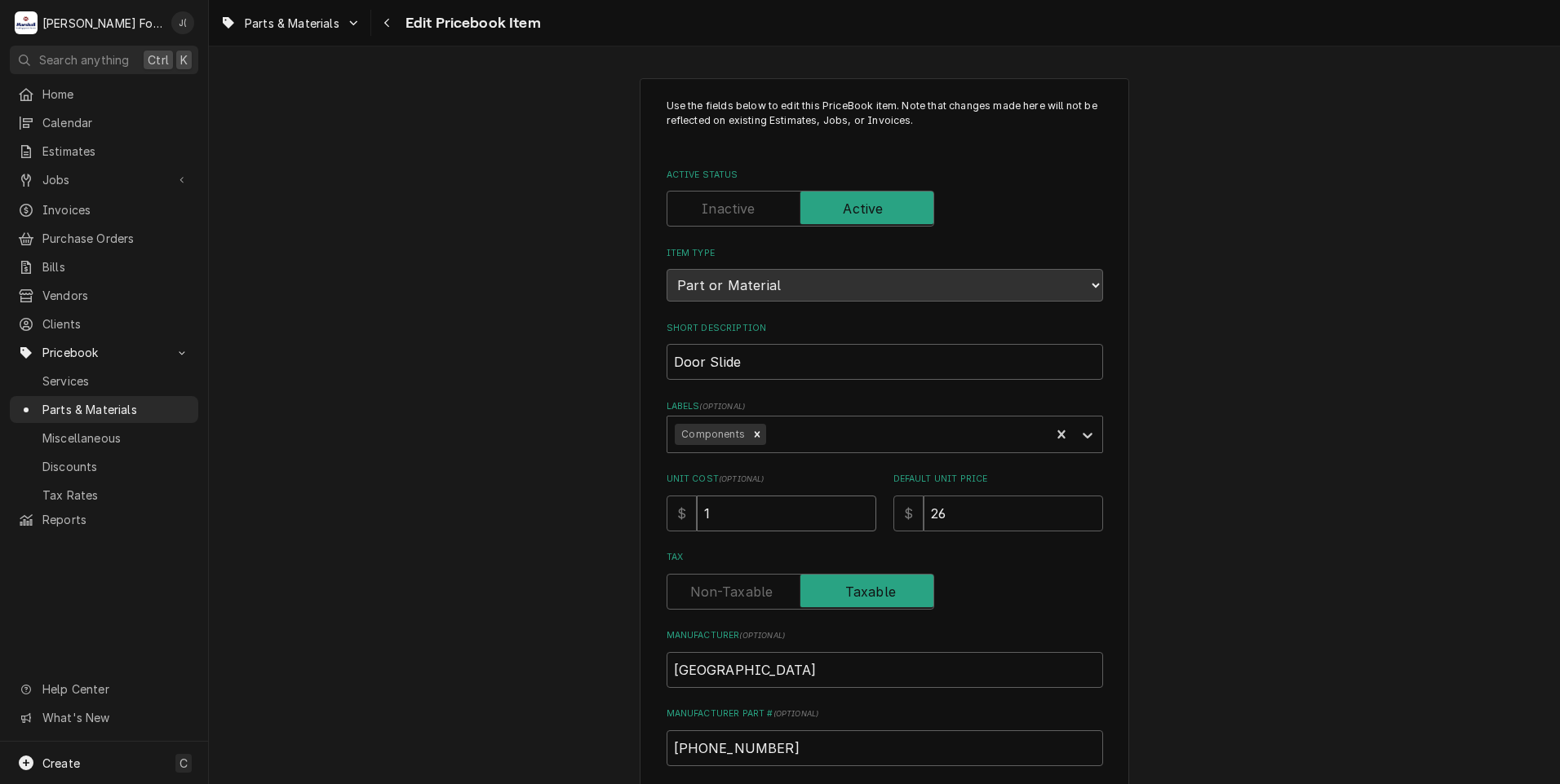
type input "16"
type textarea "x"
type input "16.8"
type textarea "x"
type input "16.83"
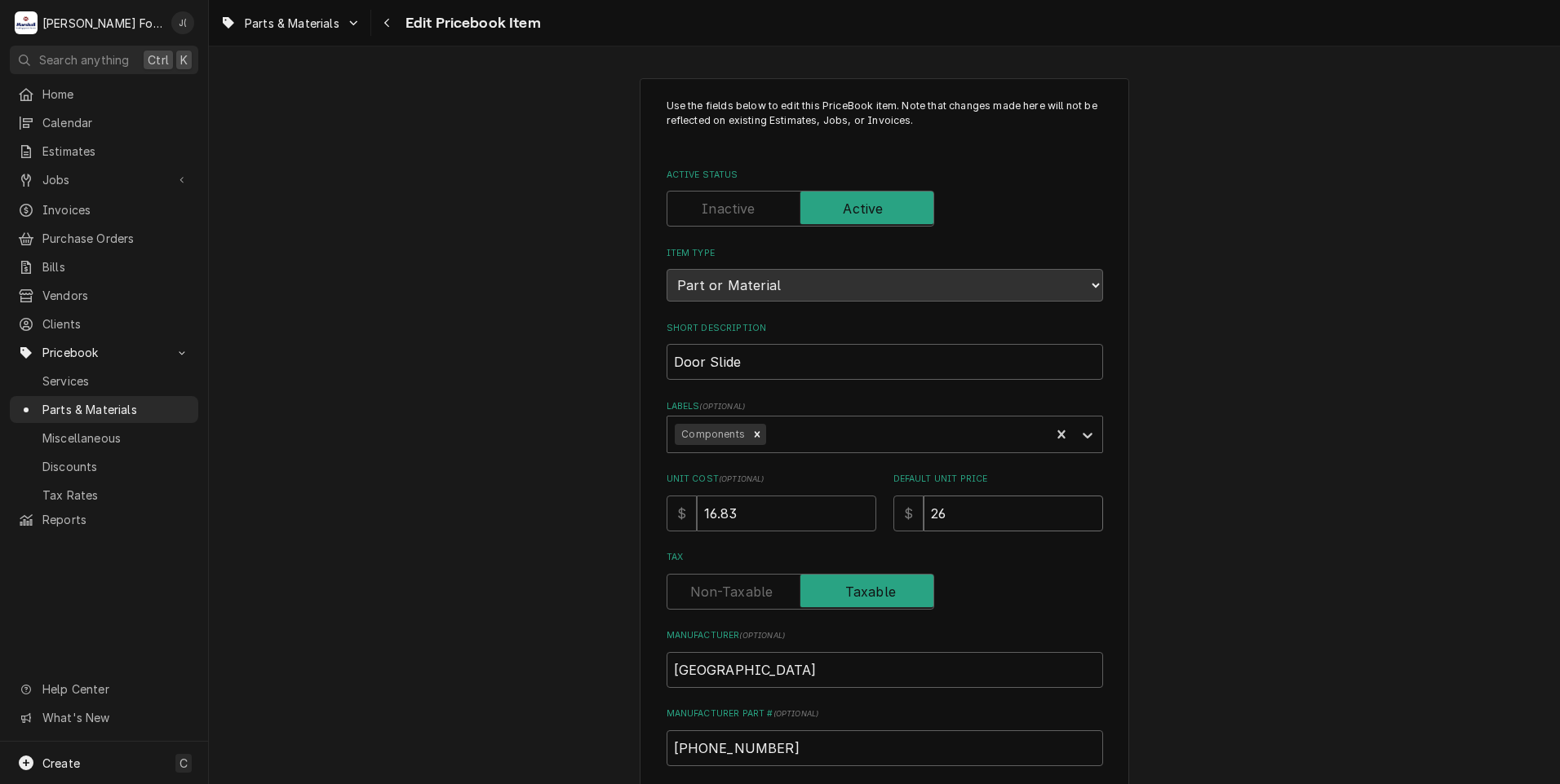
drag, startPoint x: 961, startPoint y: 507, endPoint x: 724, endPoint y: 503, distance: 237.0
click at [724, 503] on div "Unit Cost ( optional ) $ 16.83 Default Unit Price $ 26" at bounding box center [884, 501] width 436 height 58
type textarea "x"
type input "2"
type textarea "x"
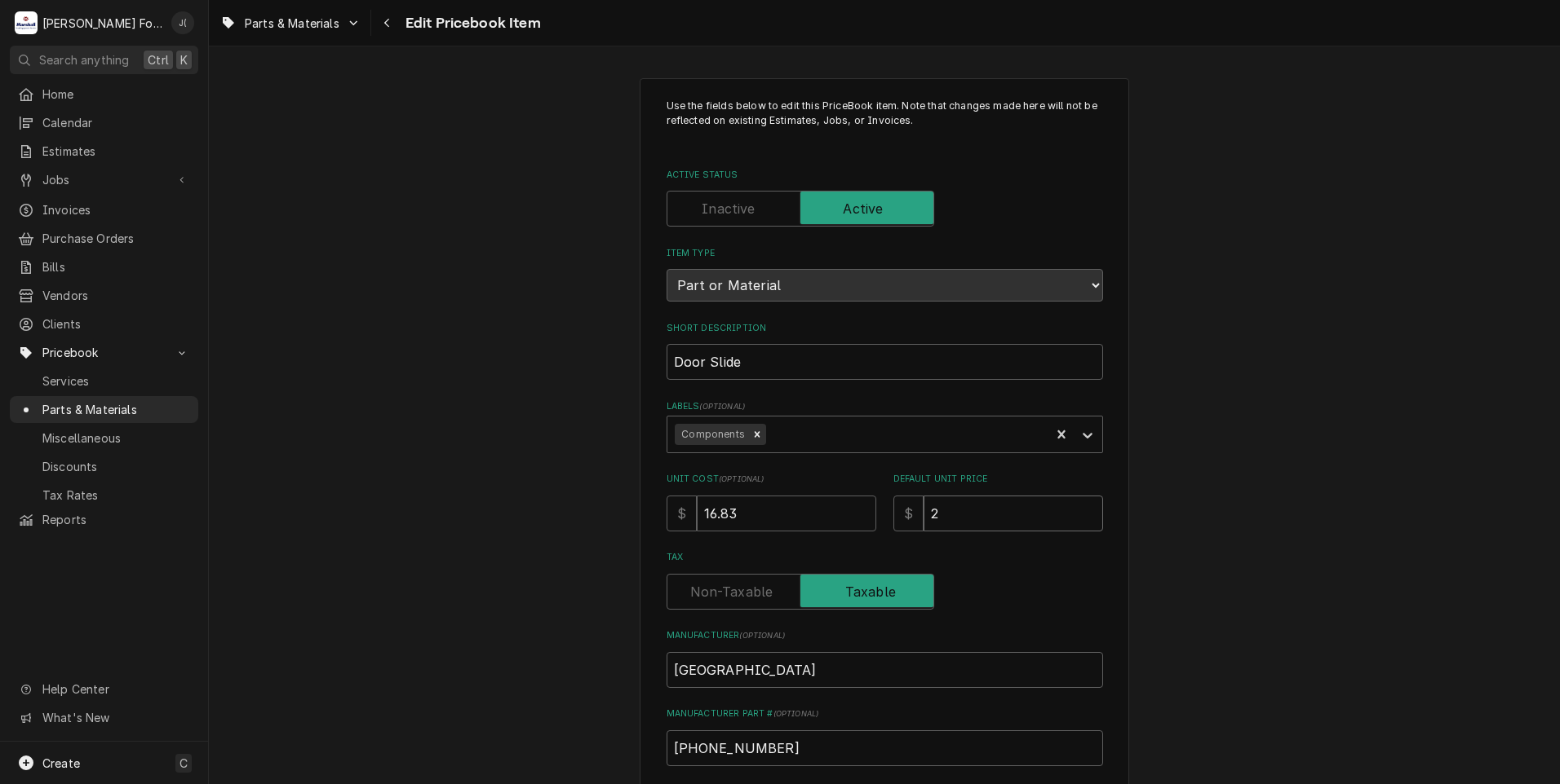
type input "22"
type textarea "x"
type input "22.0"
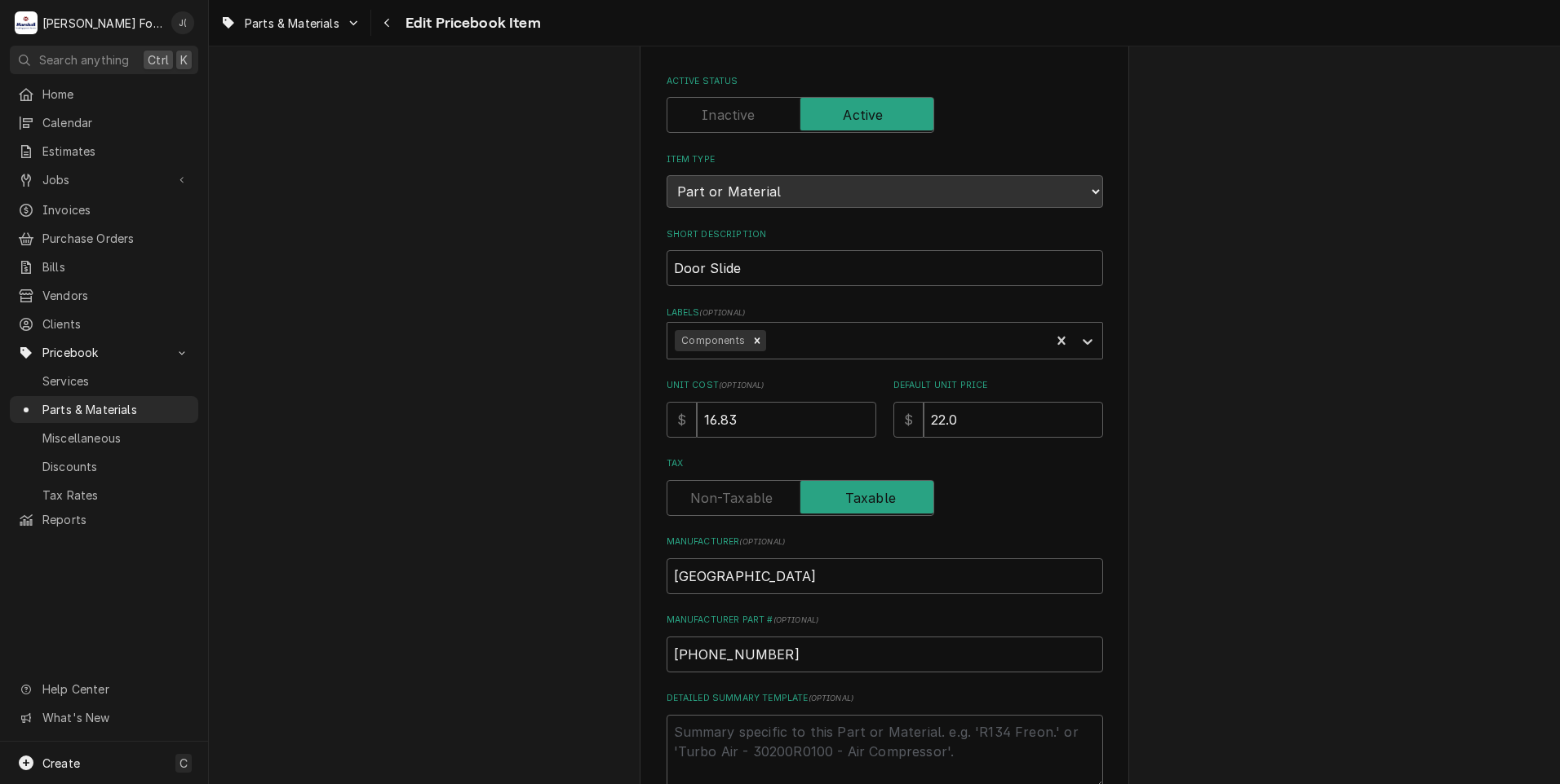
scroll to position [489, 0]
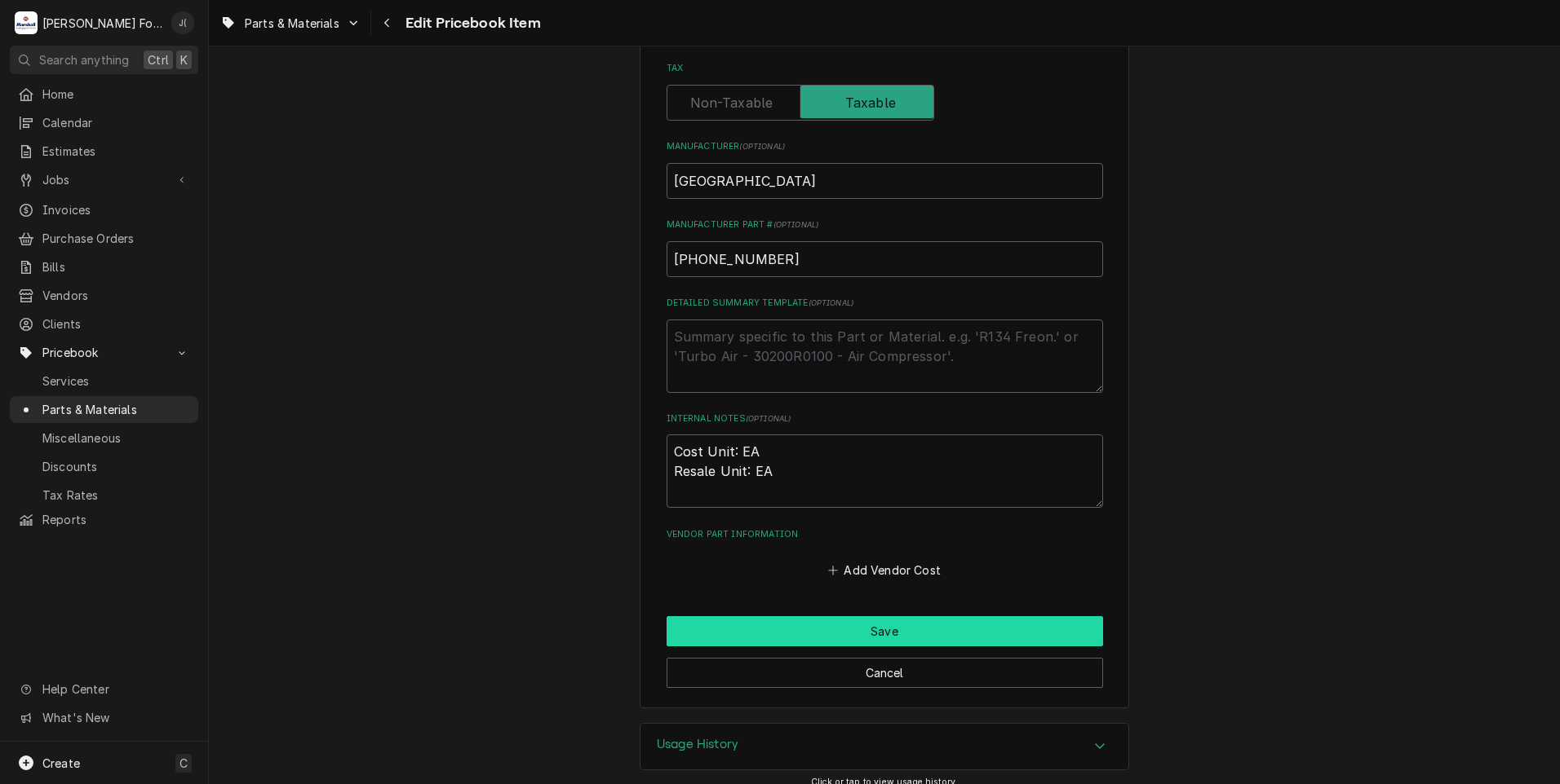
click at [817, 626] on button "Save" at bounding box center [884, 632] width 436 height 30
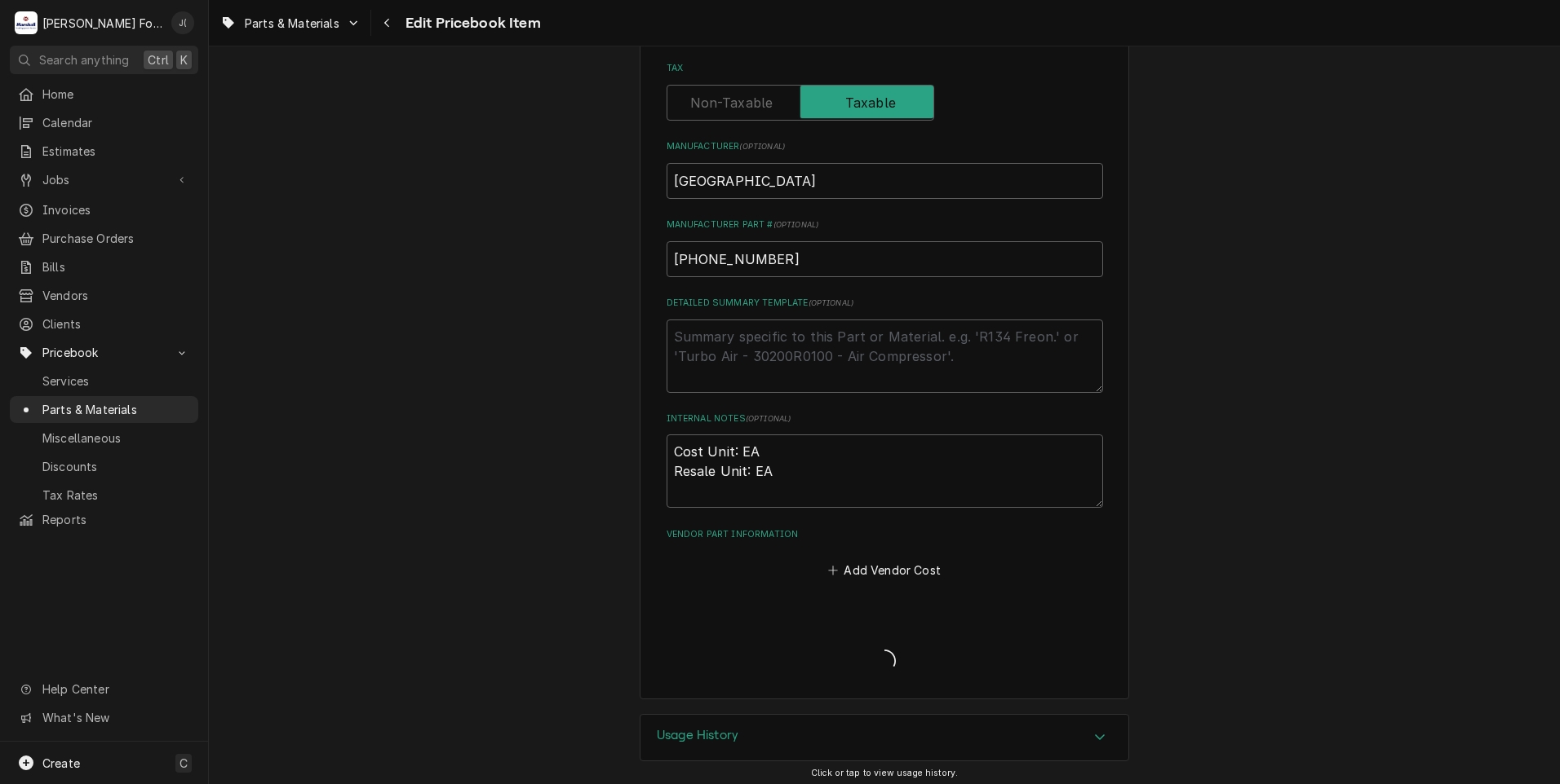
type textarea "x"
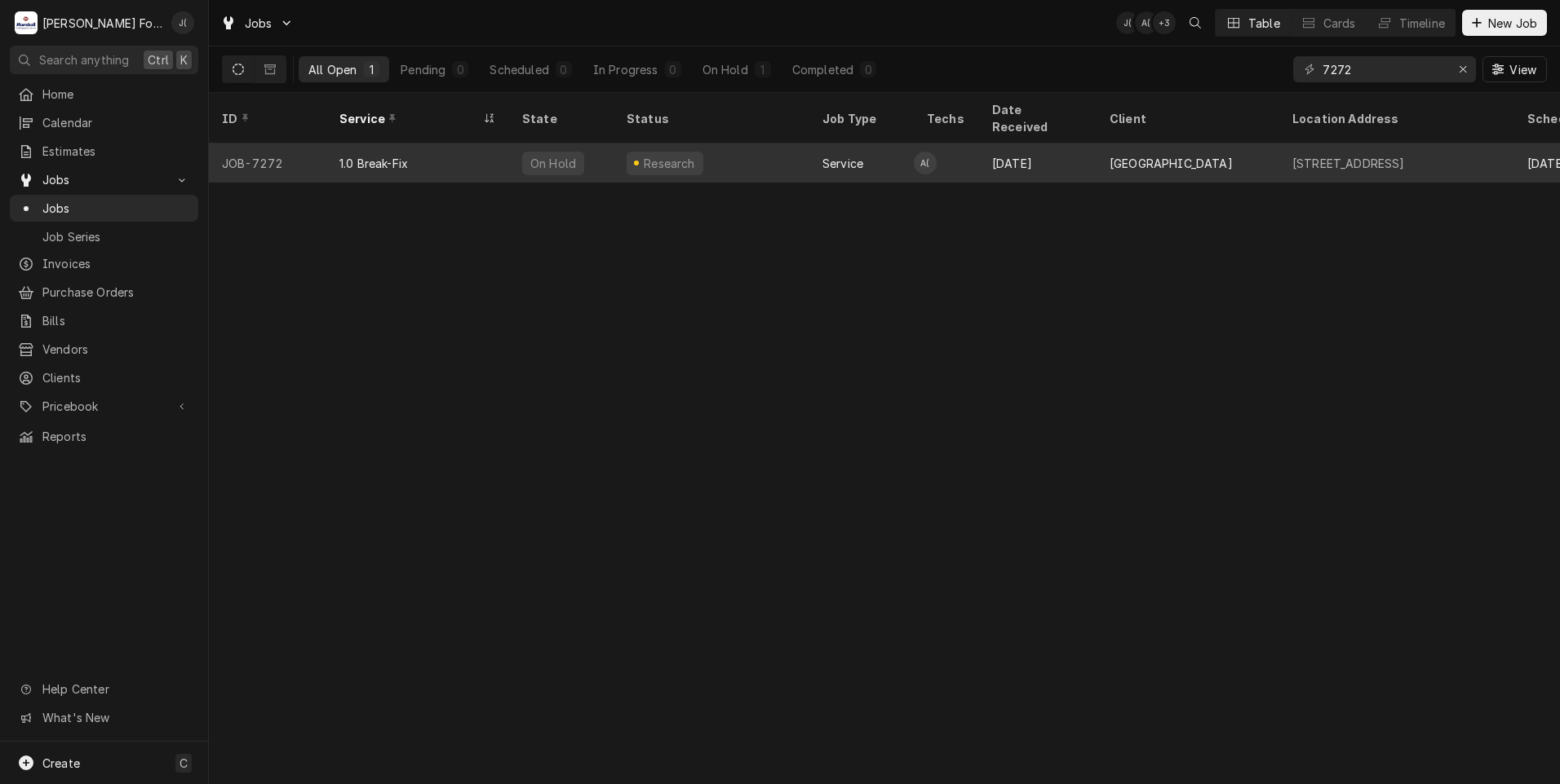
click at [480, 150] on div "1.0 Break-Fix" at bounding box center [418, 163] width 183 height 39
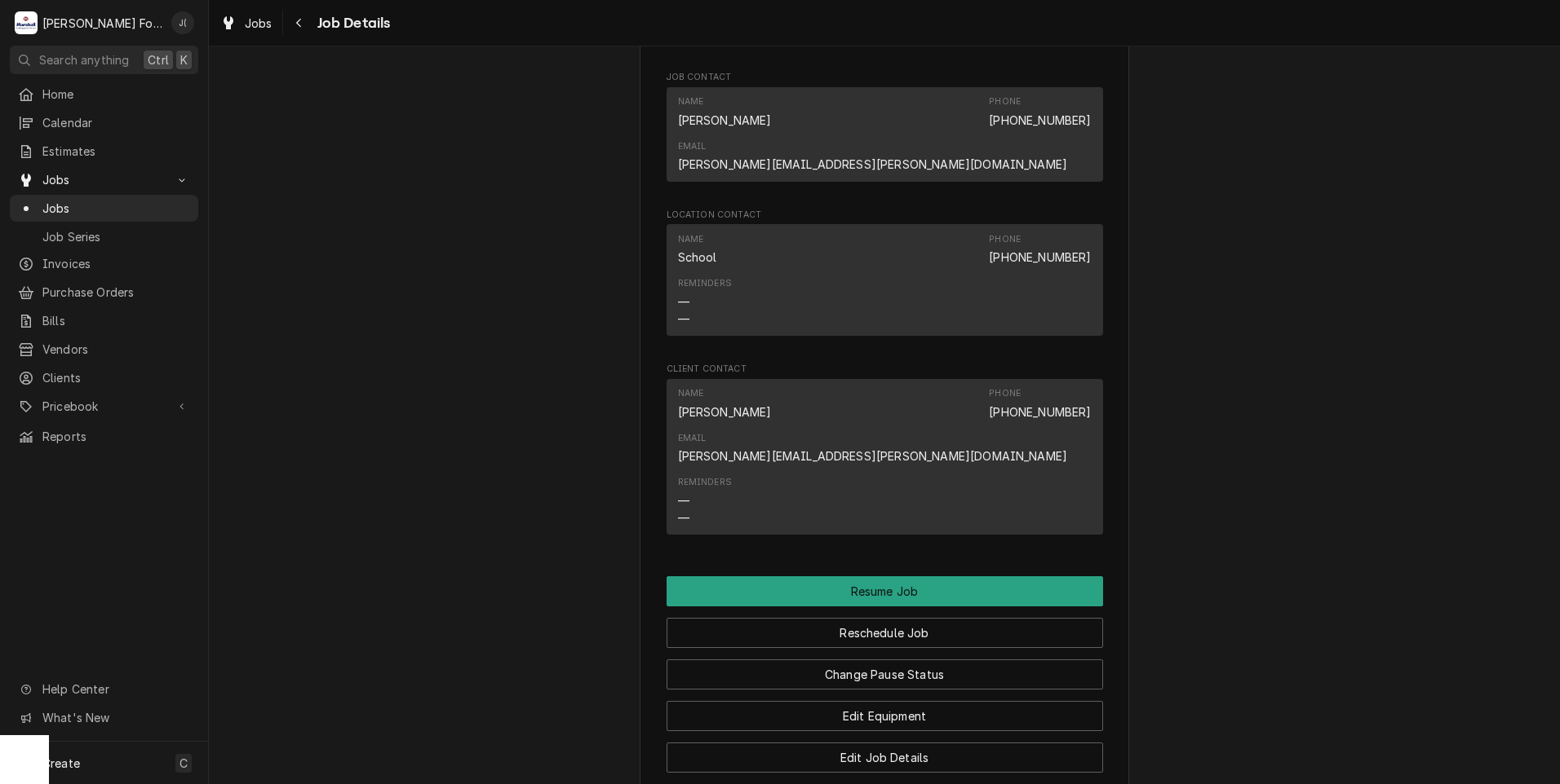
scroll to position [1631, 0]
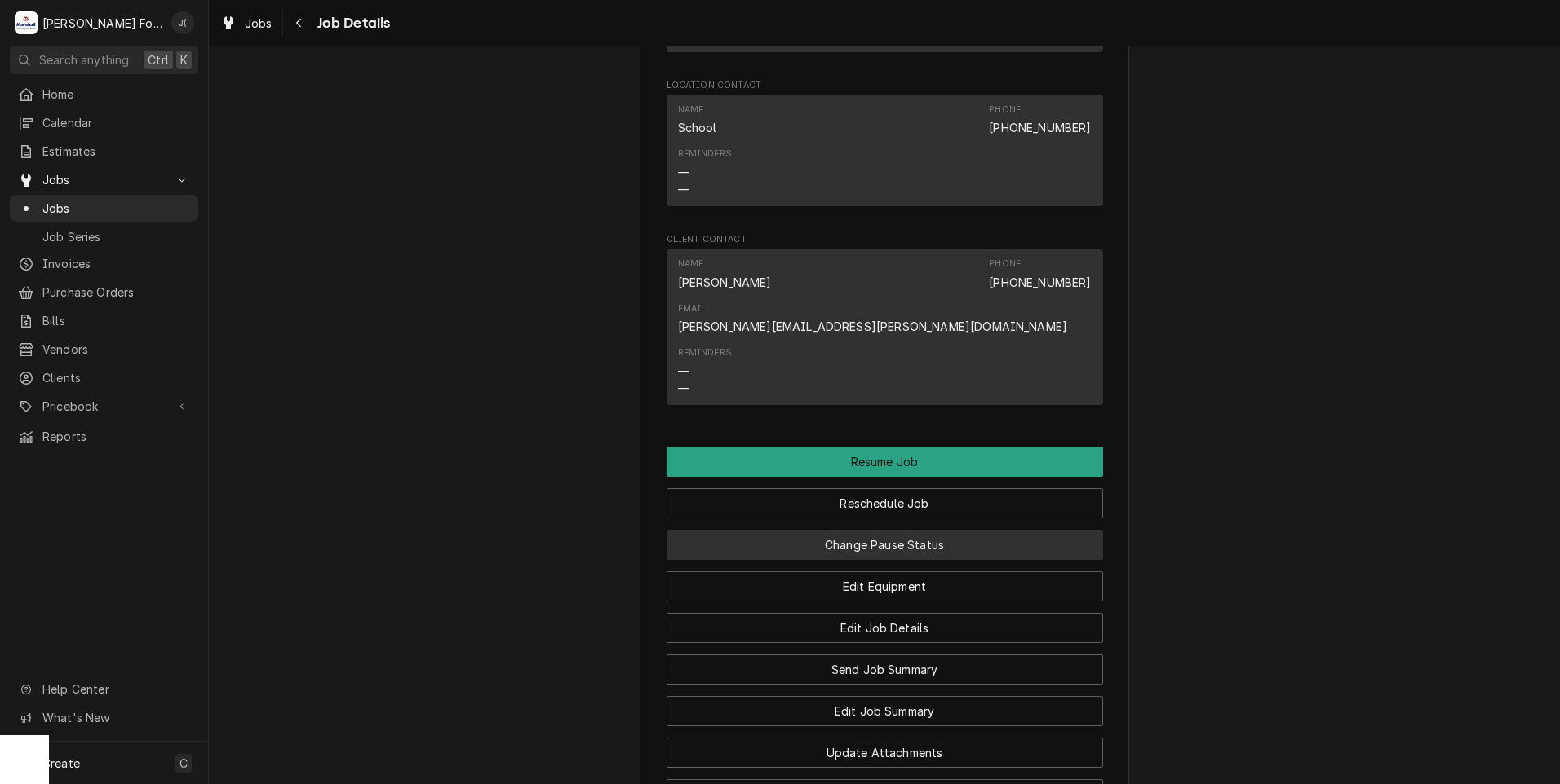
click at [814, 530] on button "Change Pause Status" at bounding box center [884, 544] width 436 height 30
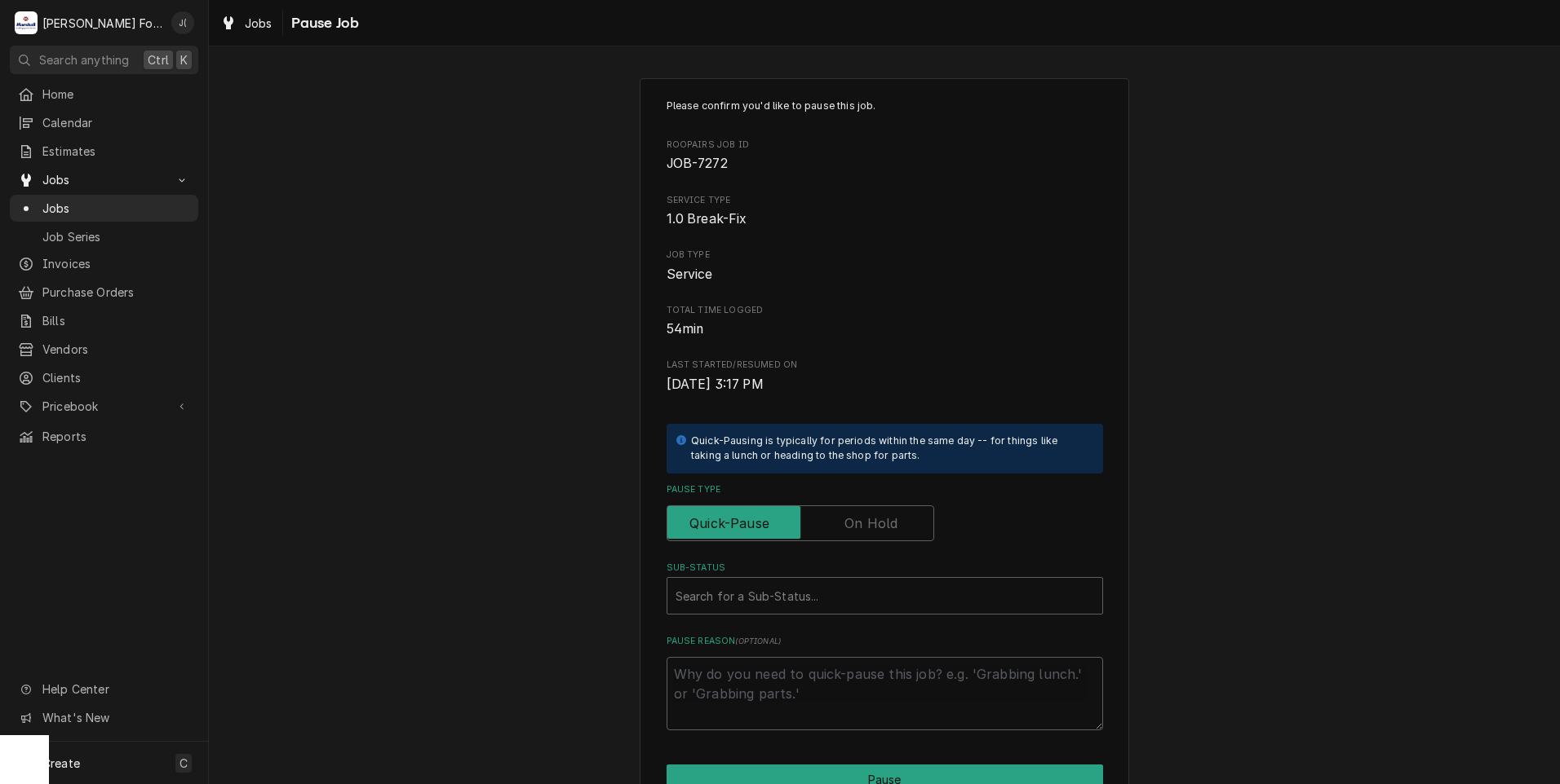
click at [852, 524] on label "Pause Type" at bounding box center [800, 523] width 268 height 36
click at [852, 524] on input "Pause Type" at bounding box center [800, 523] width 253 height 36
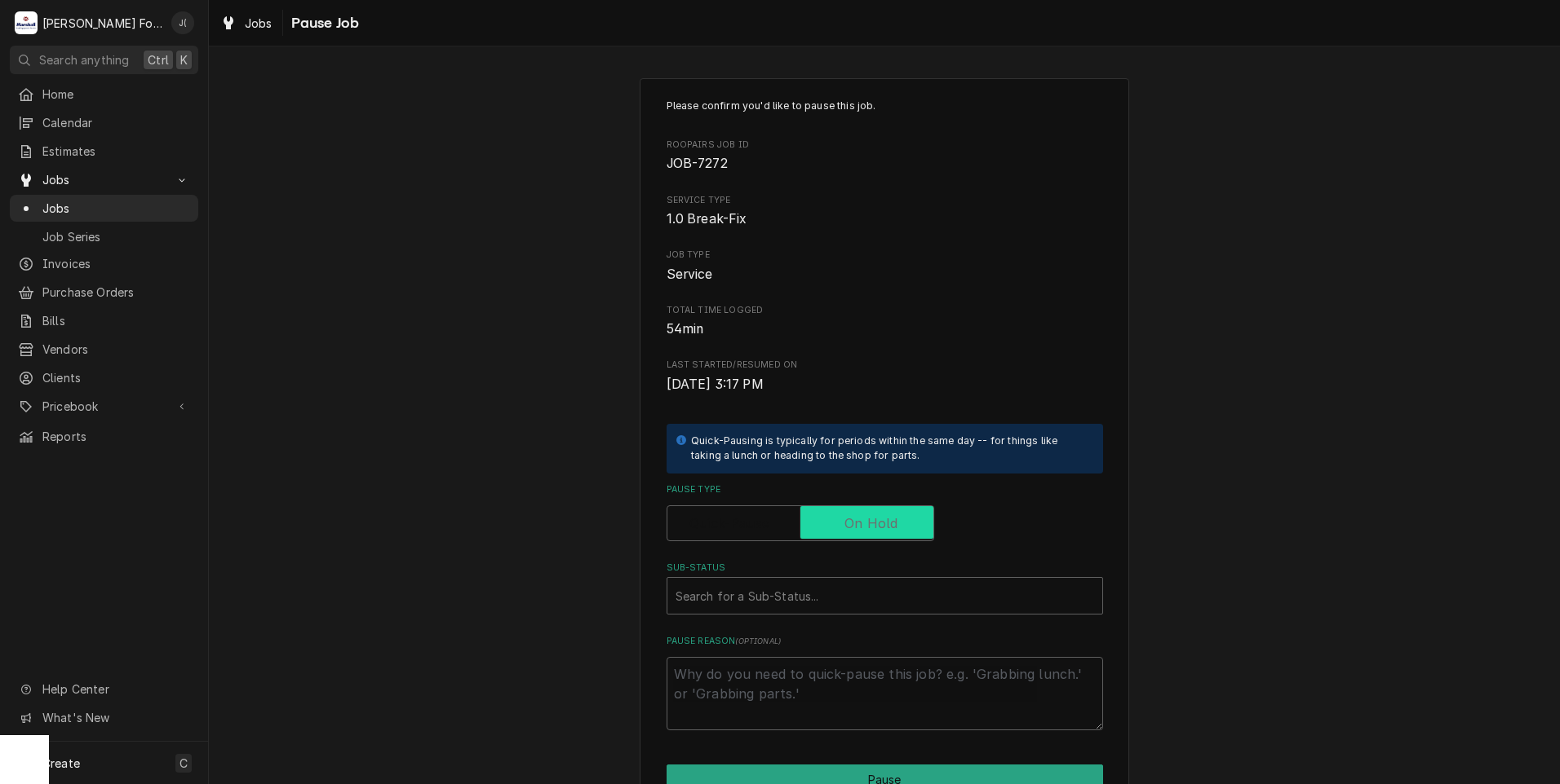
checkbox input "true"
click at [850, 583] on div "Sub-Status" at bounding box center [885, 596] width 419 height 29
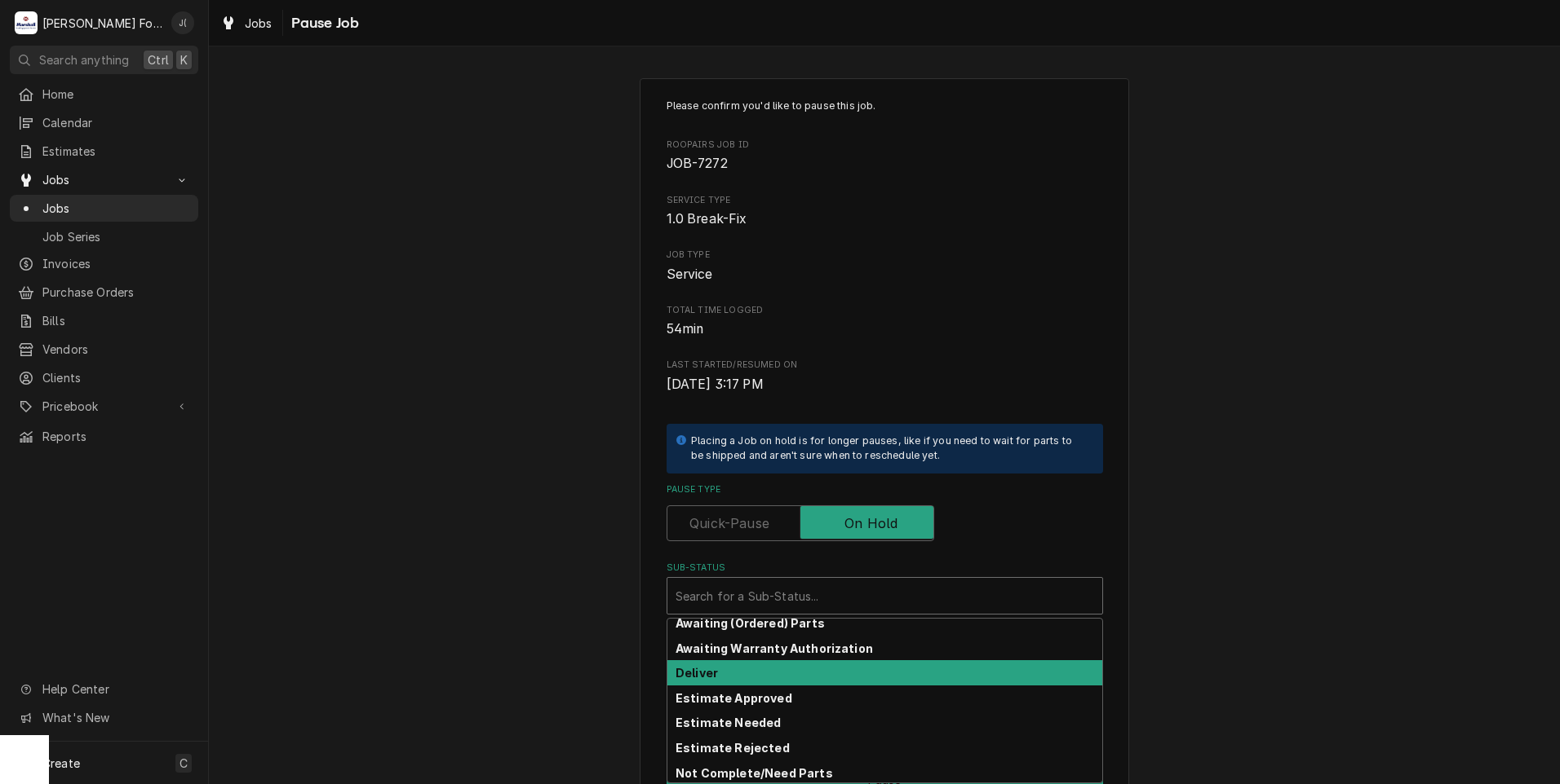
scroll to position [81, 0]
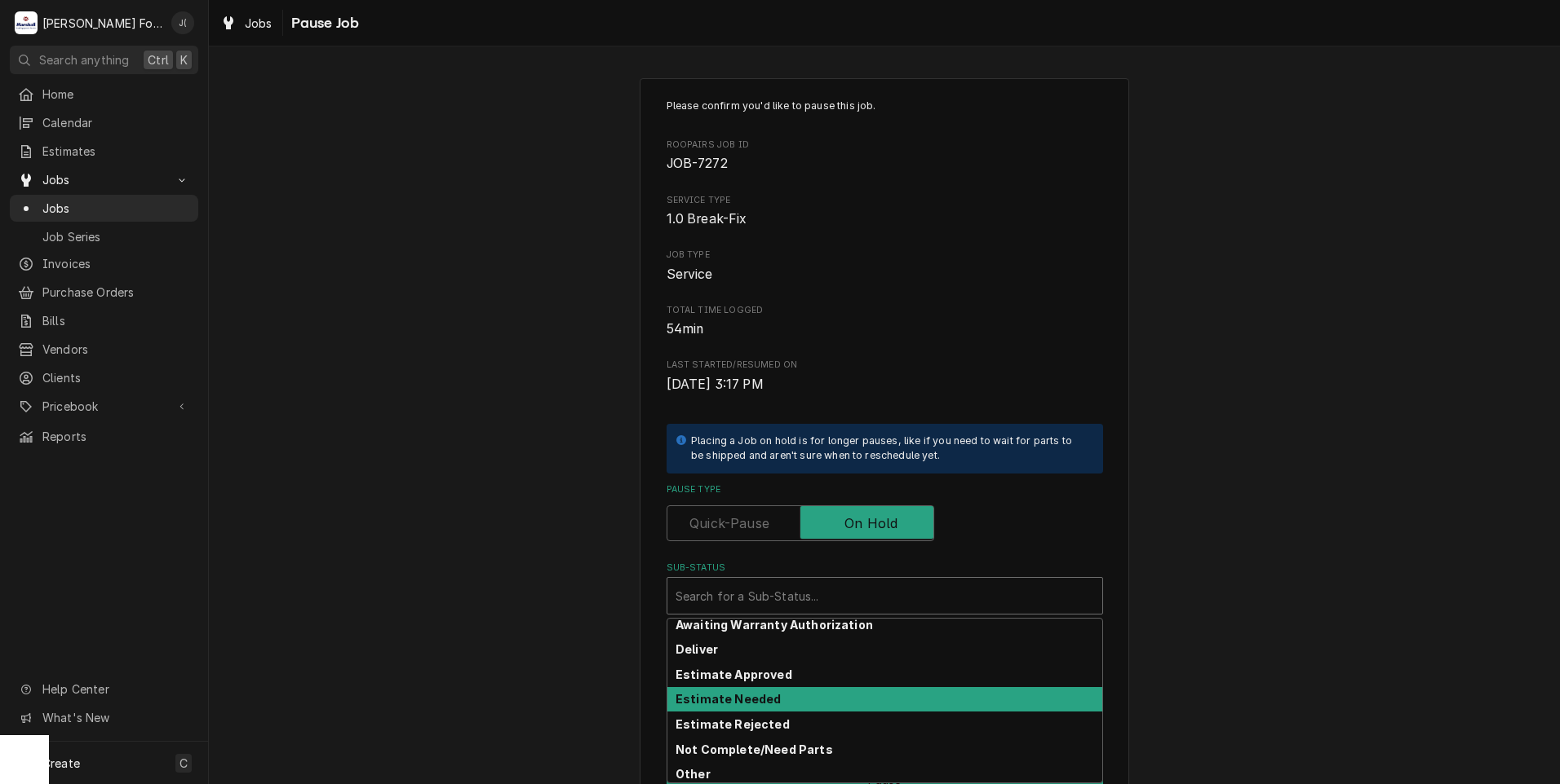
click at [780, 703] on div "Estimate Needed" at bounding box center [884, 700] width 435 height 25
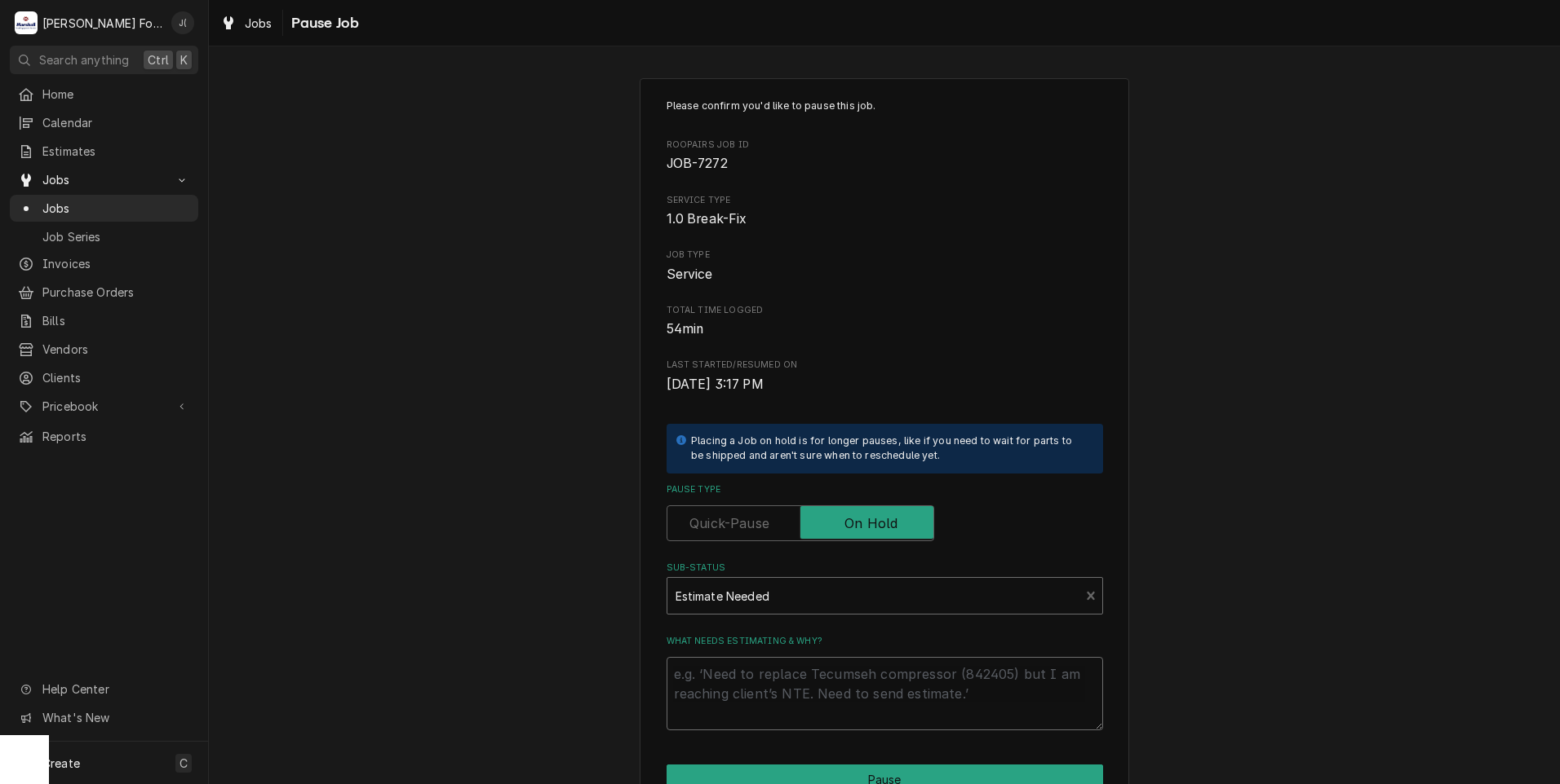
click at [780, 695] on textarea "What needs estimating & why?" at bounding box center [884, 693] width 436 height 73
type textarea "x"
type textarea "P"
type textarea "x"
type textarea "PR"
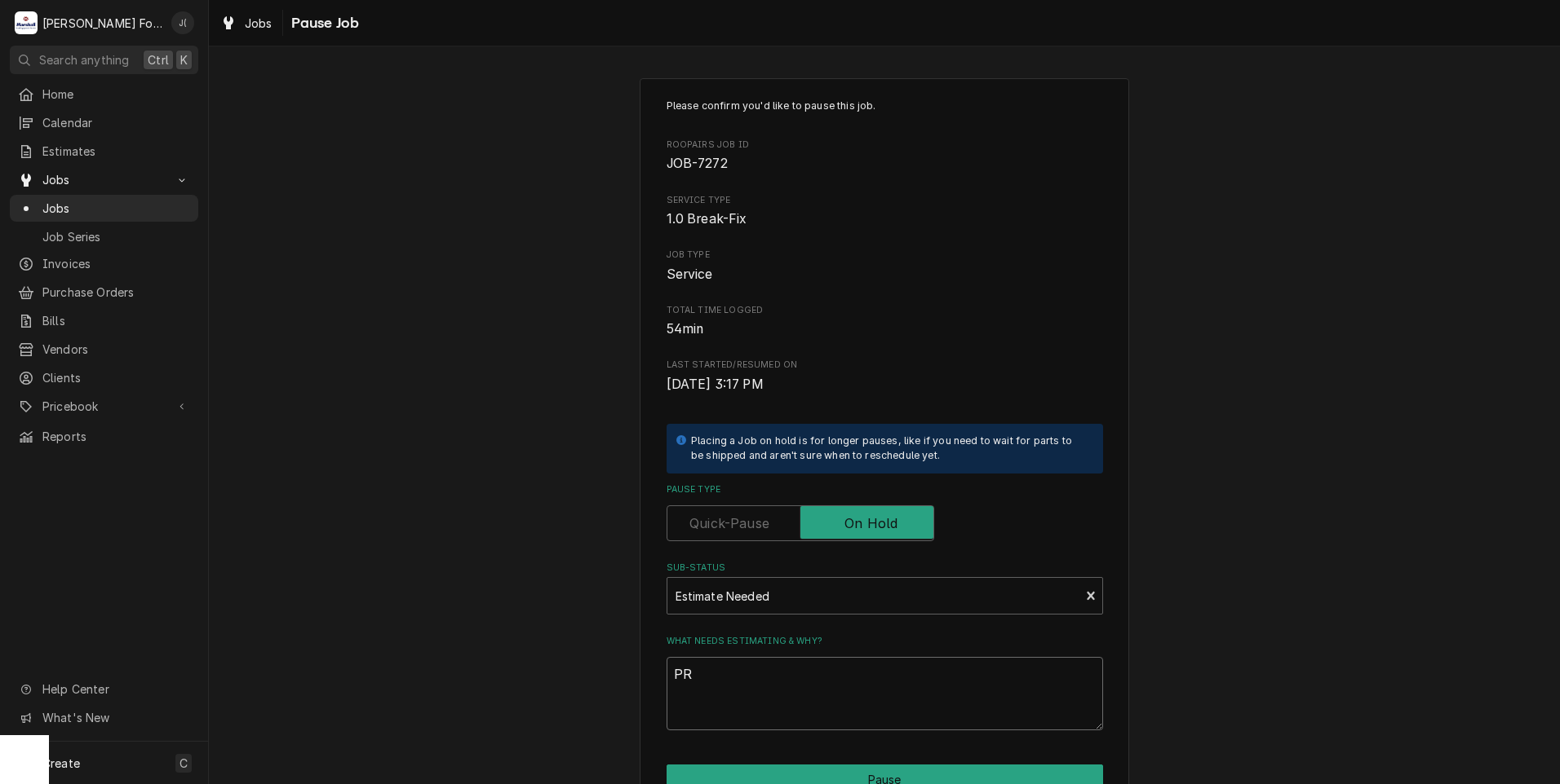
type textarea "x"
type textarea "PRI"
type textarea "x"
type textarea "PRIC"
type textarea "x"
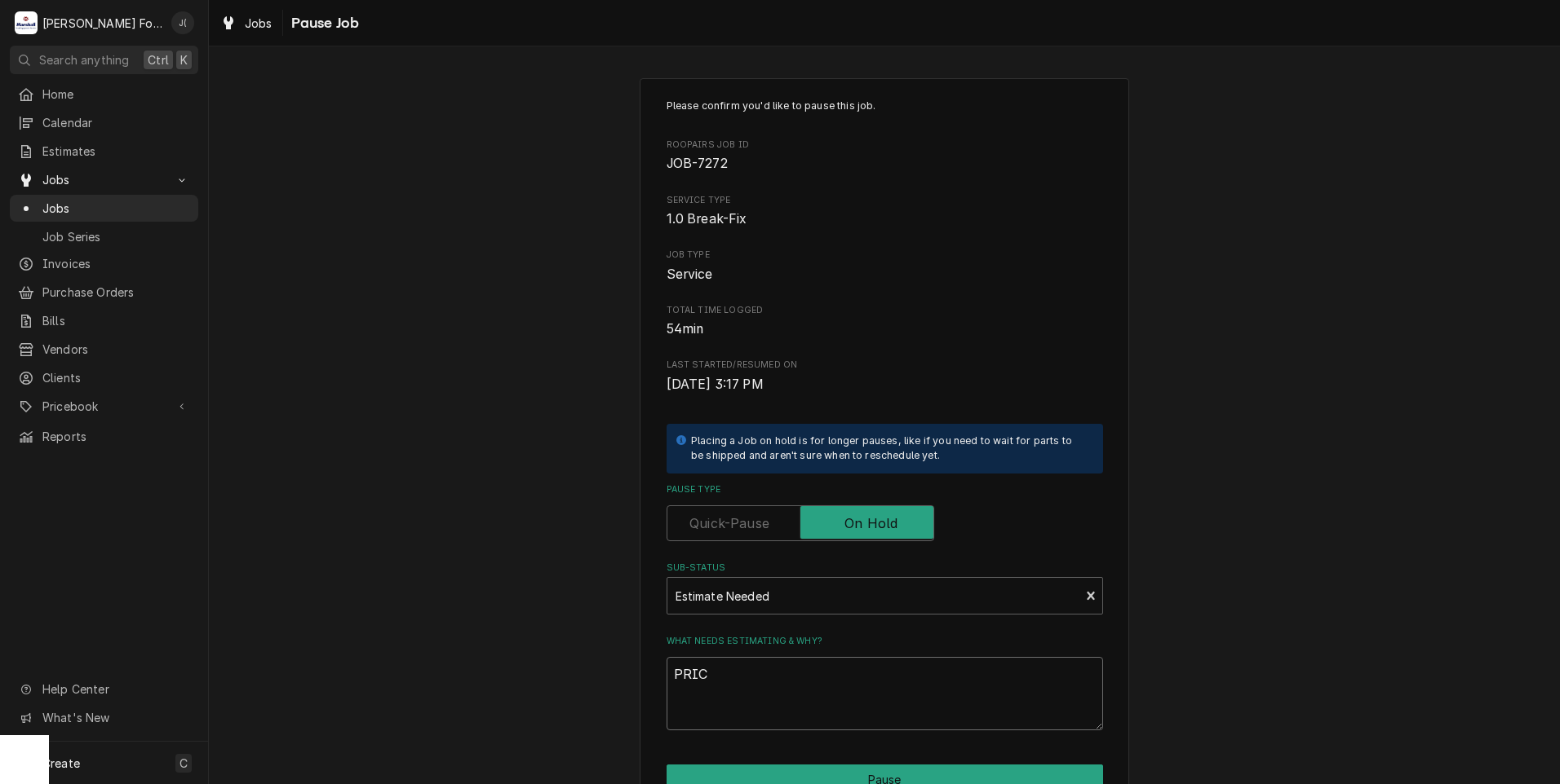
type textarea "PRICE"
type textarea "x"
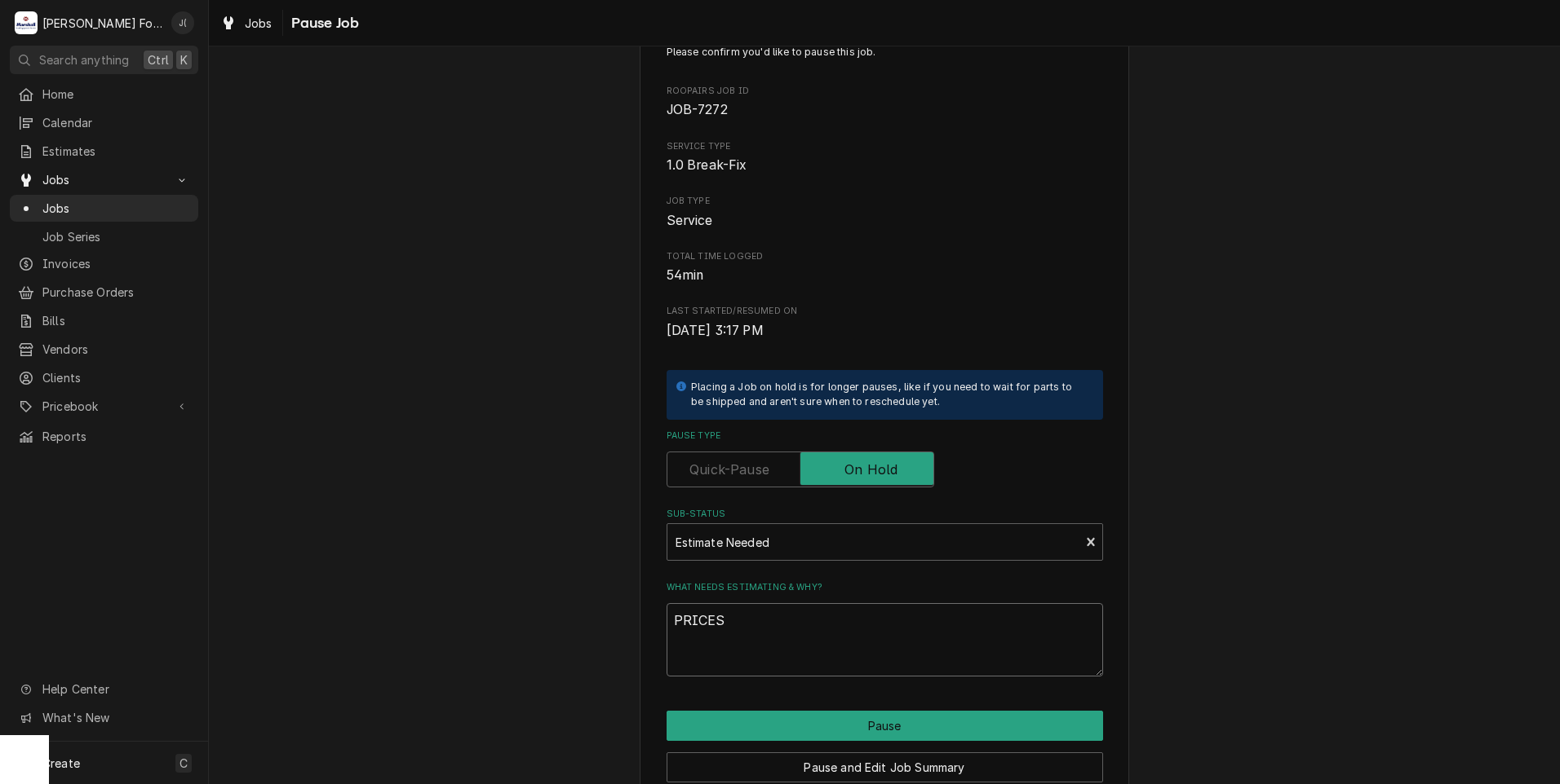
scroll to position [129, 0]
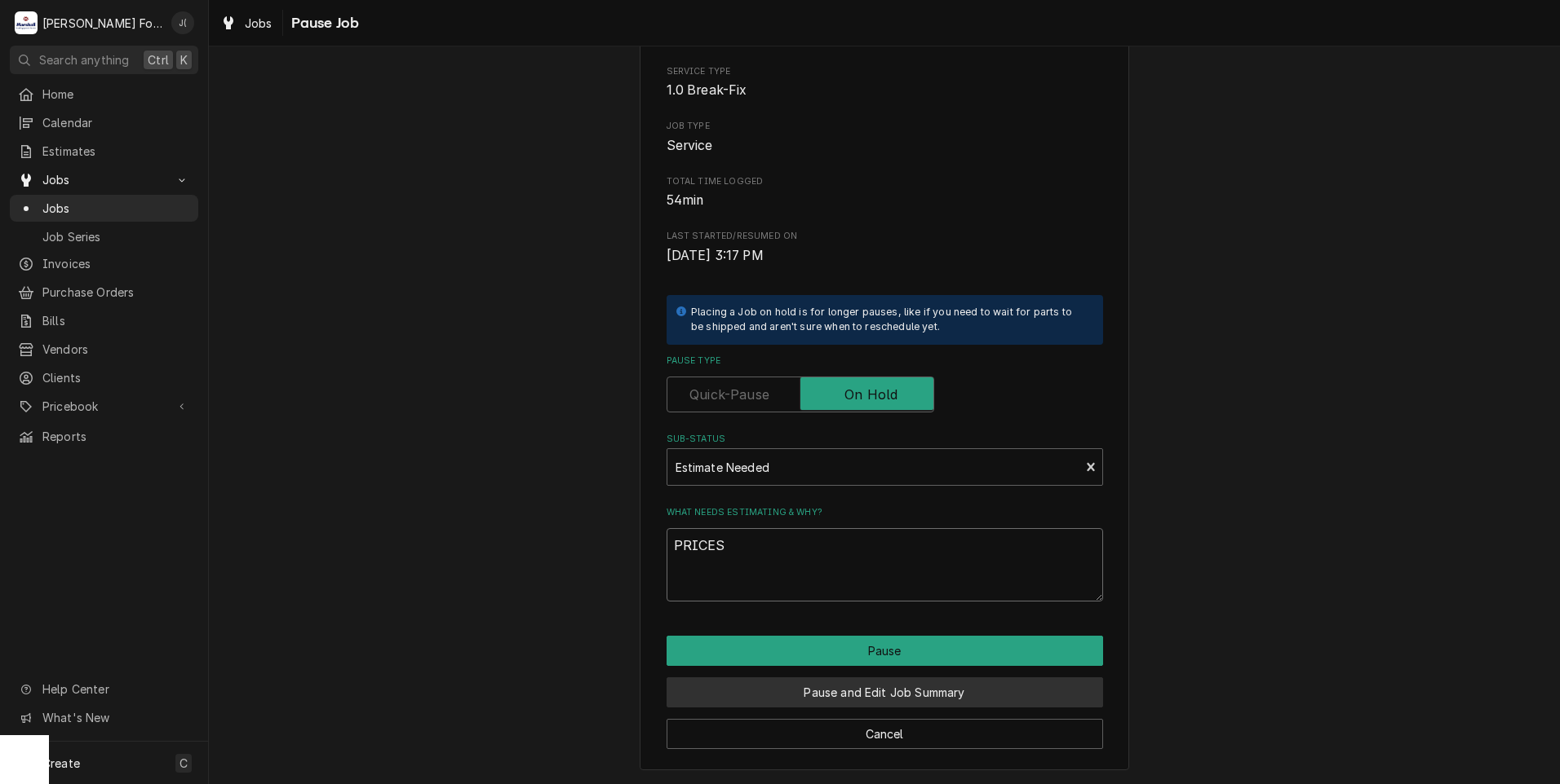
type textarea "PRICES"
click at [785, 695] on button "Pause and Edit Job Summary" at bounding box center [884, 692] width 436 height 30
type textarea "x"
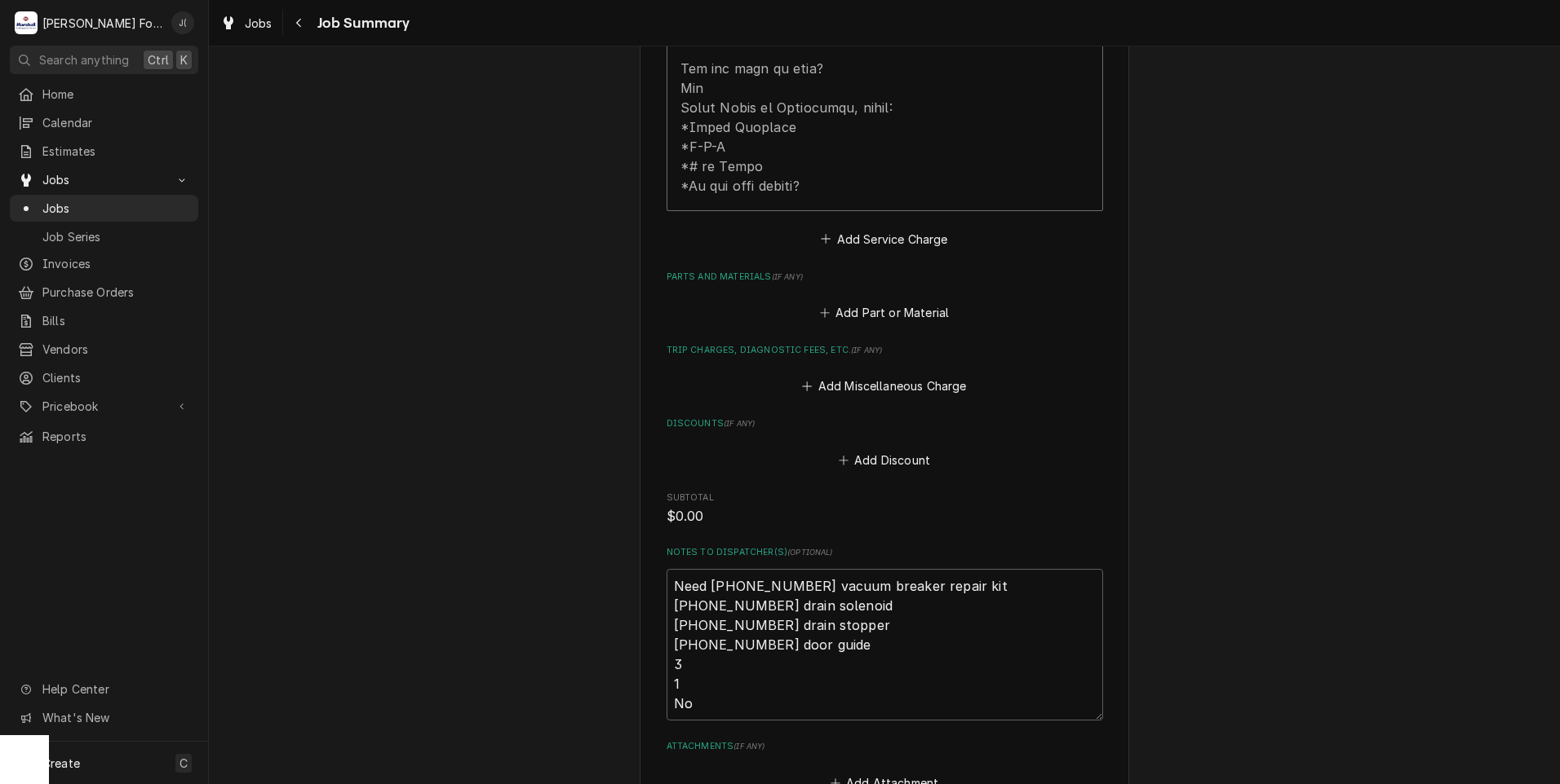
scroll to position [979, 0]
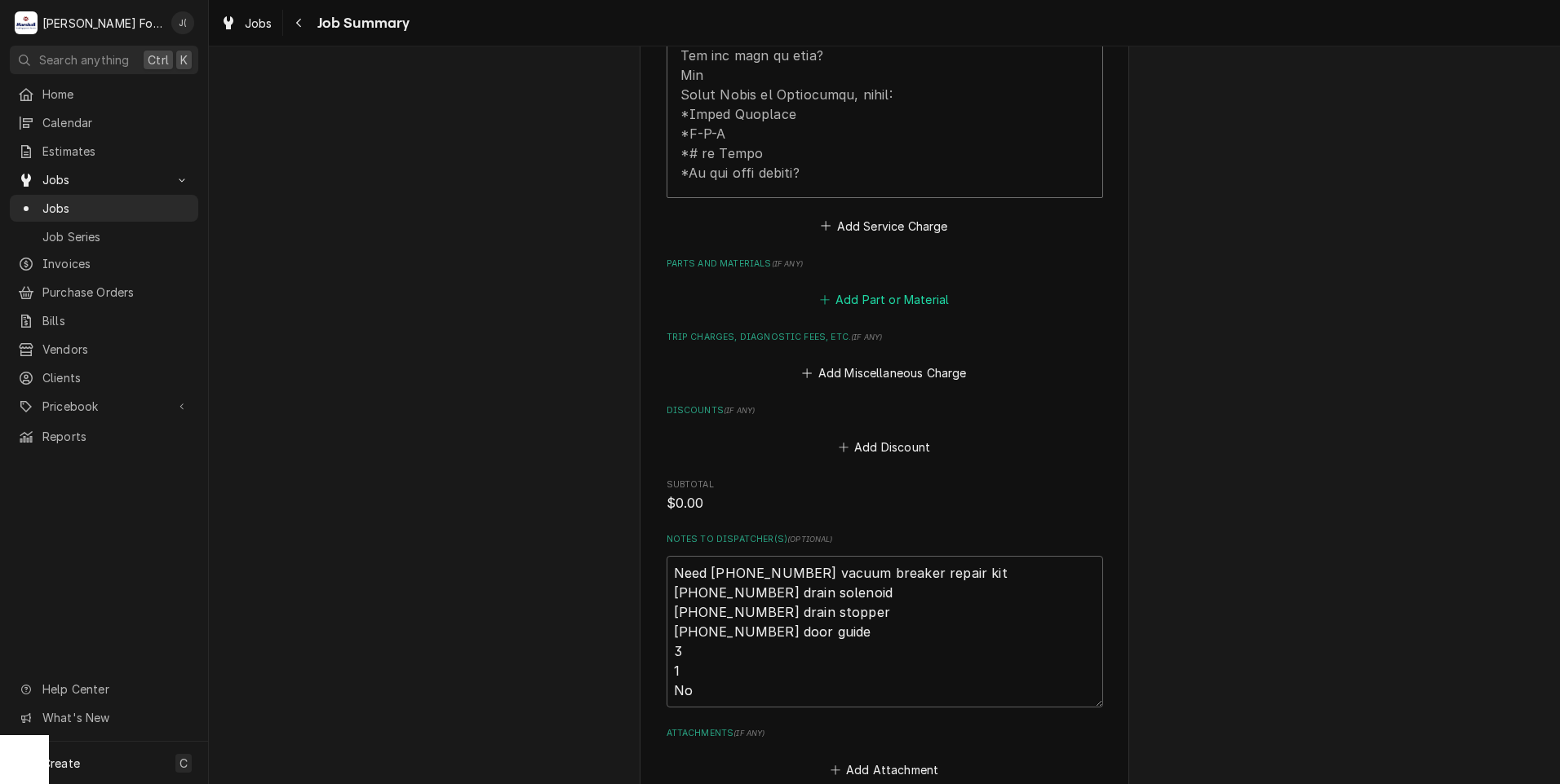
click at [903, 288] on button "Add Part or Material" at bounding box center [884, 299] width 135 height 22
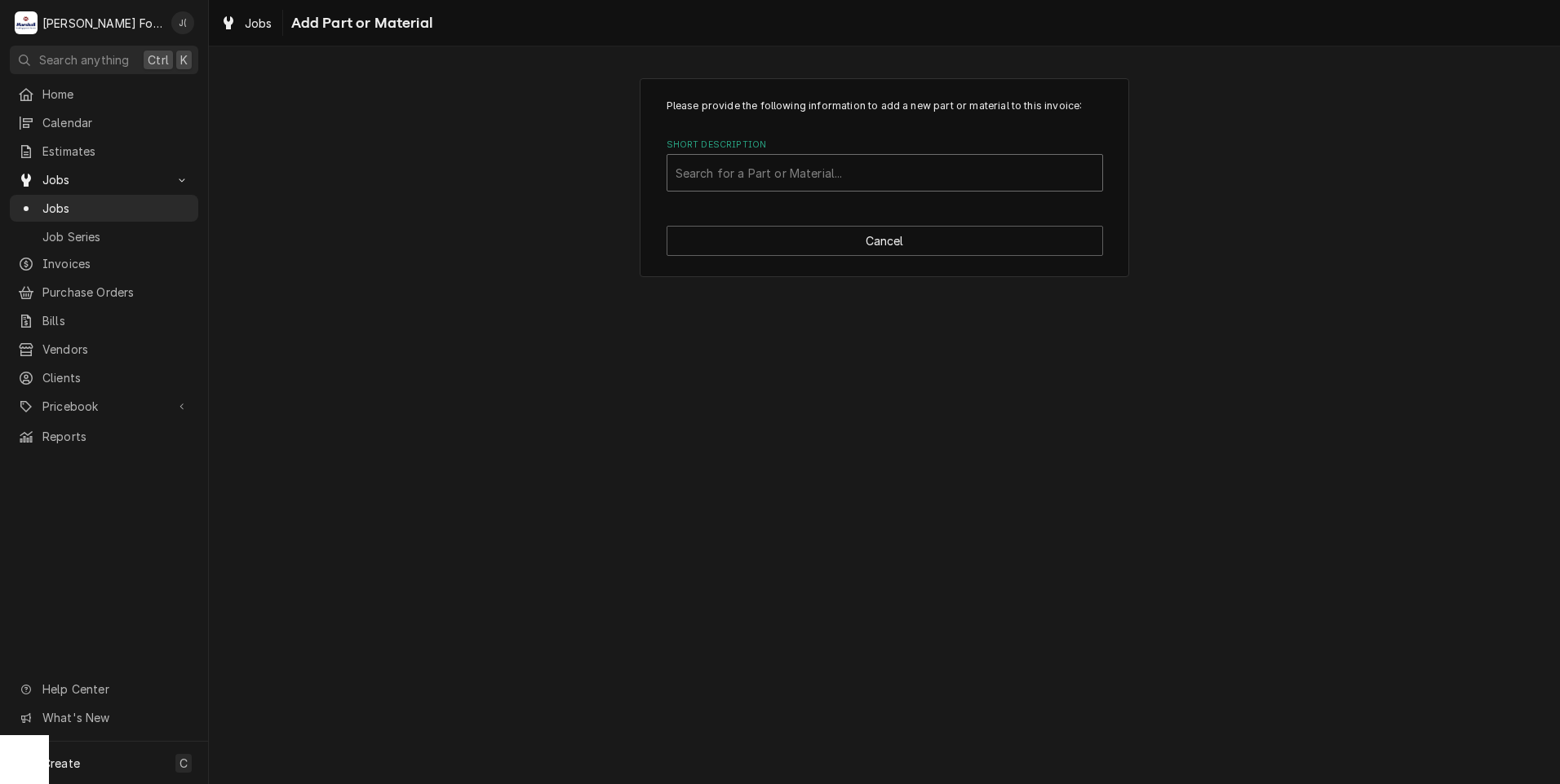
click at [788, 176] on div "Short Description" at bounding box center [885, 173] width 419 height 29
type input "00-292910"
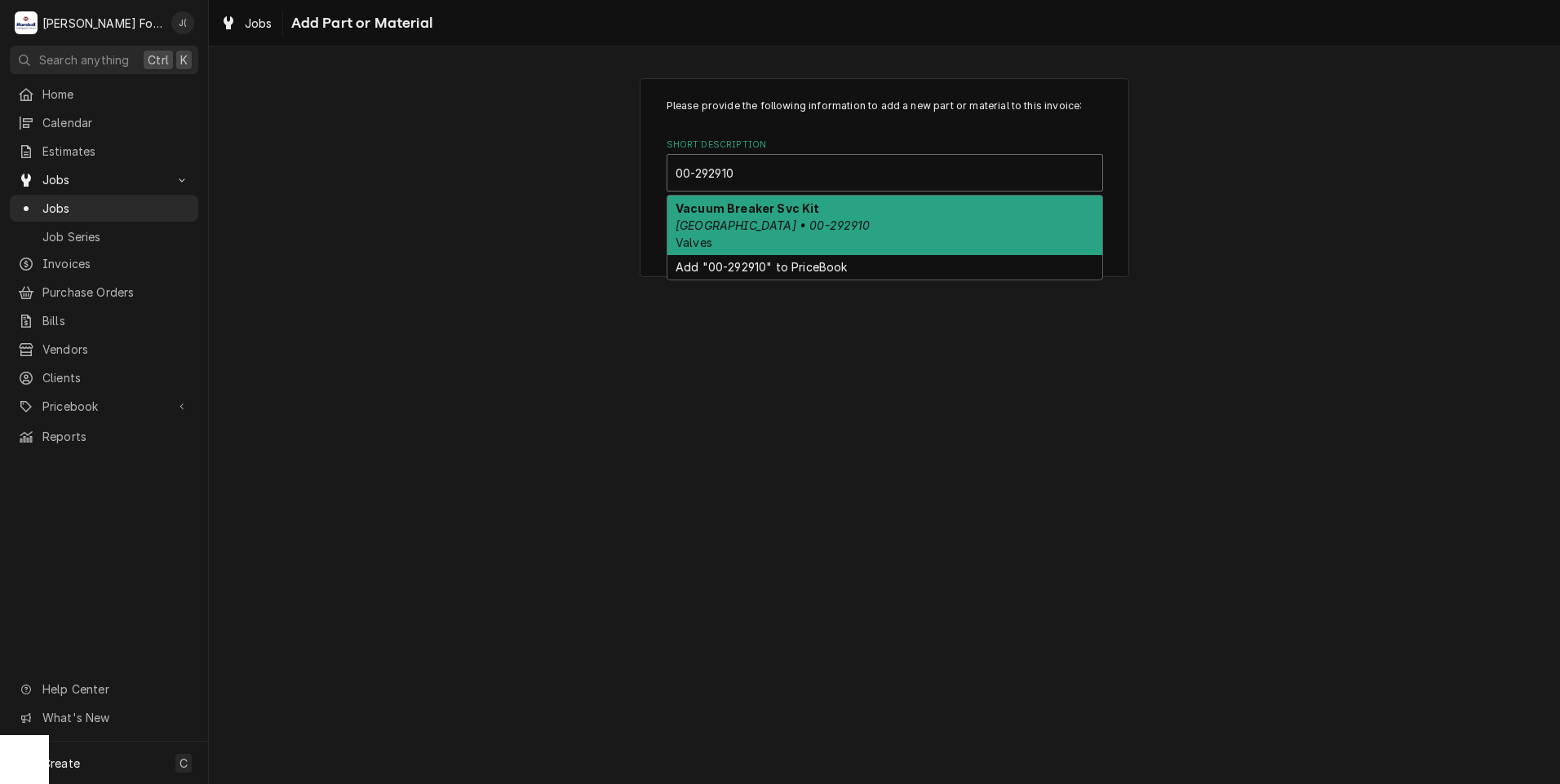
click at [773, 229] on em "[GEOGRAPHIC_DATA] • 00-292910" at bounding box center [773, 226] width 195 height 14
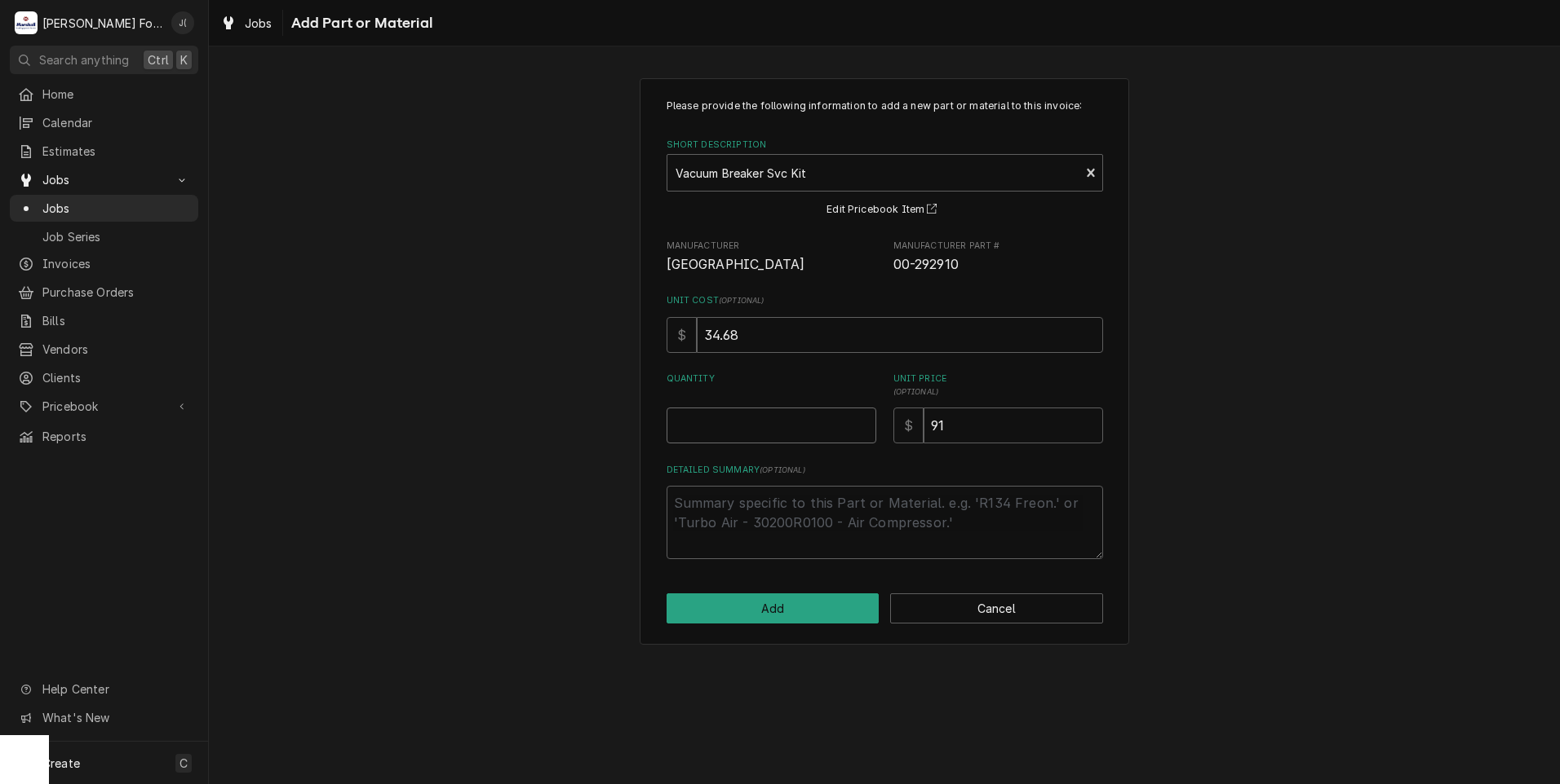
click at [794, 435] on input "Quantity" at bounding box center [771, 425] width 209 height 36
type textarea "x"
type input "1"
click at [819, 604] on button "Add" at bounding box center [773, 608] width 213 height 30
type textarea "x"
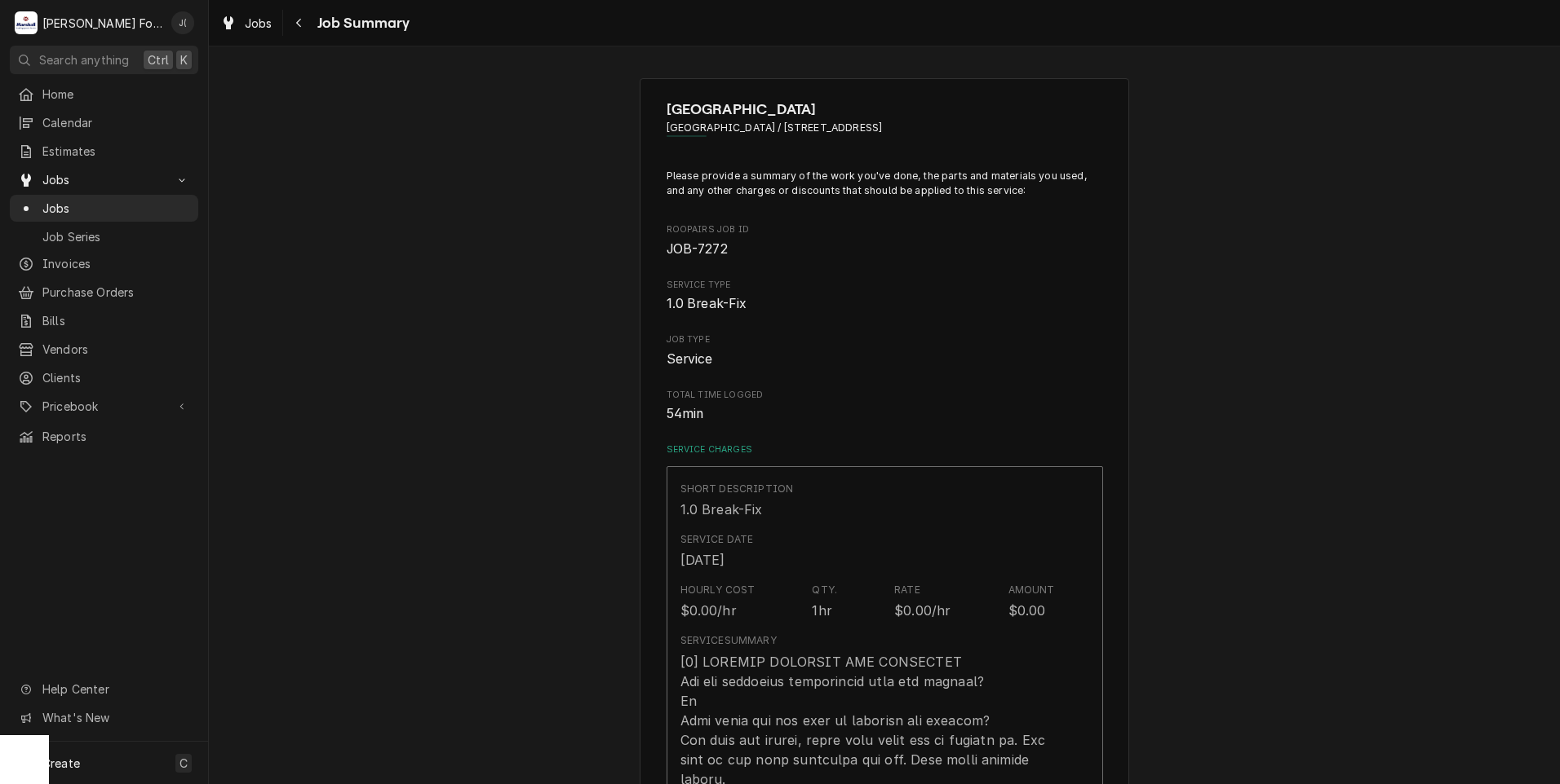
scroll to position [979, 0]
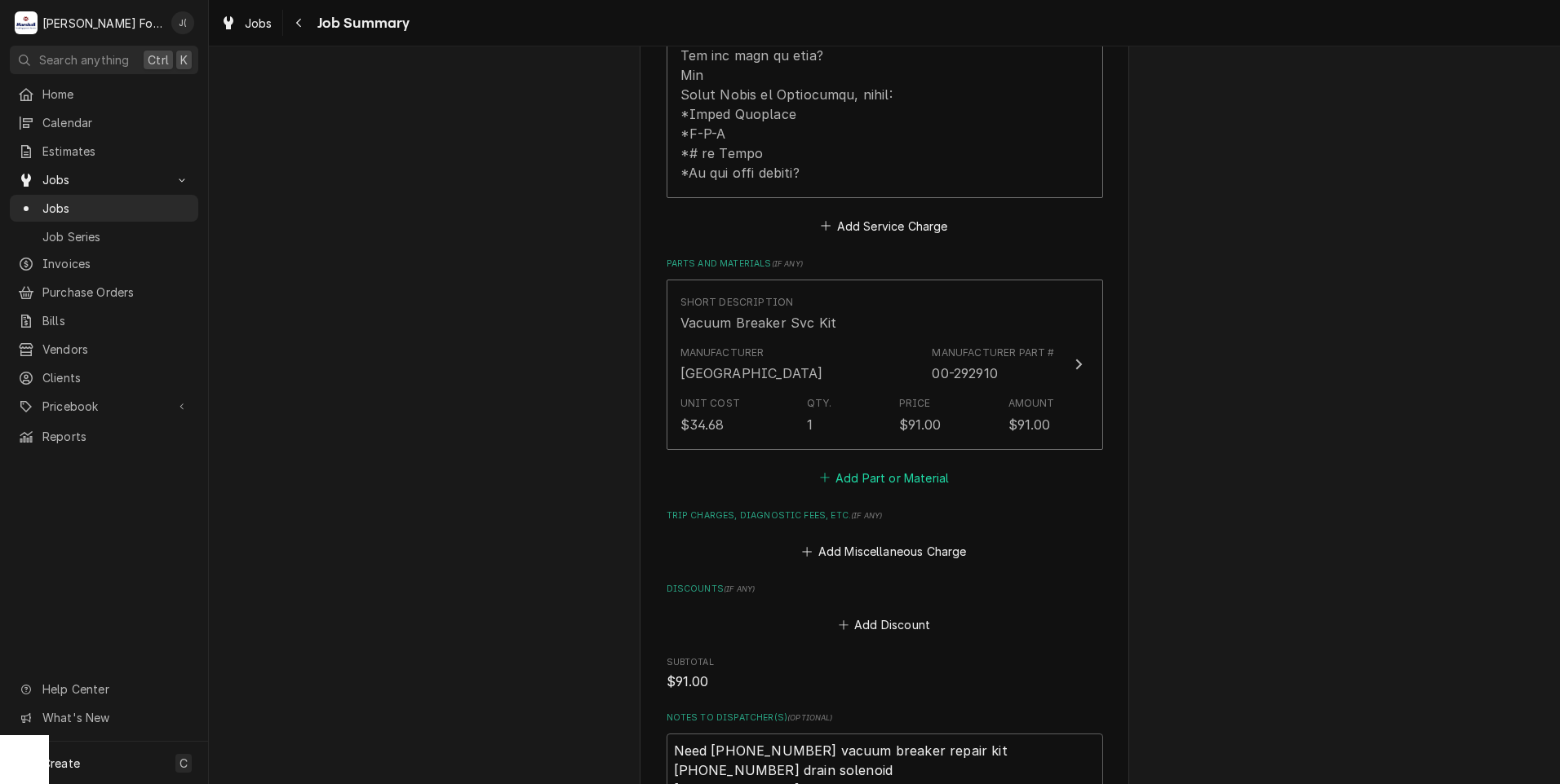
click at [870, 466] on button "Add Part or Material" at bounding box center [884, 477] width 135 height 22
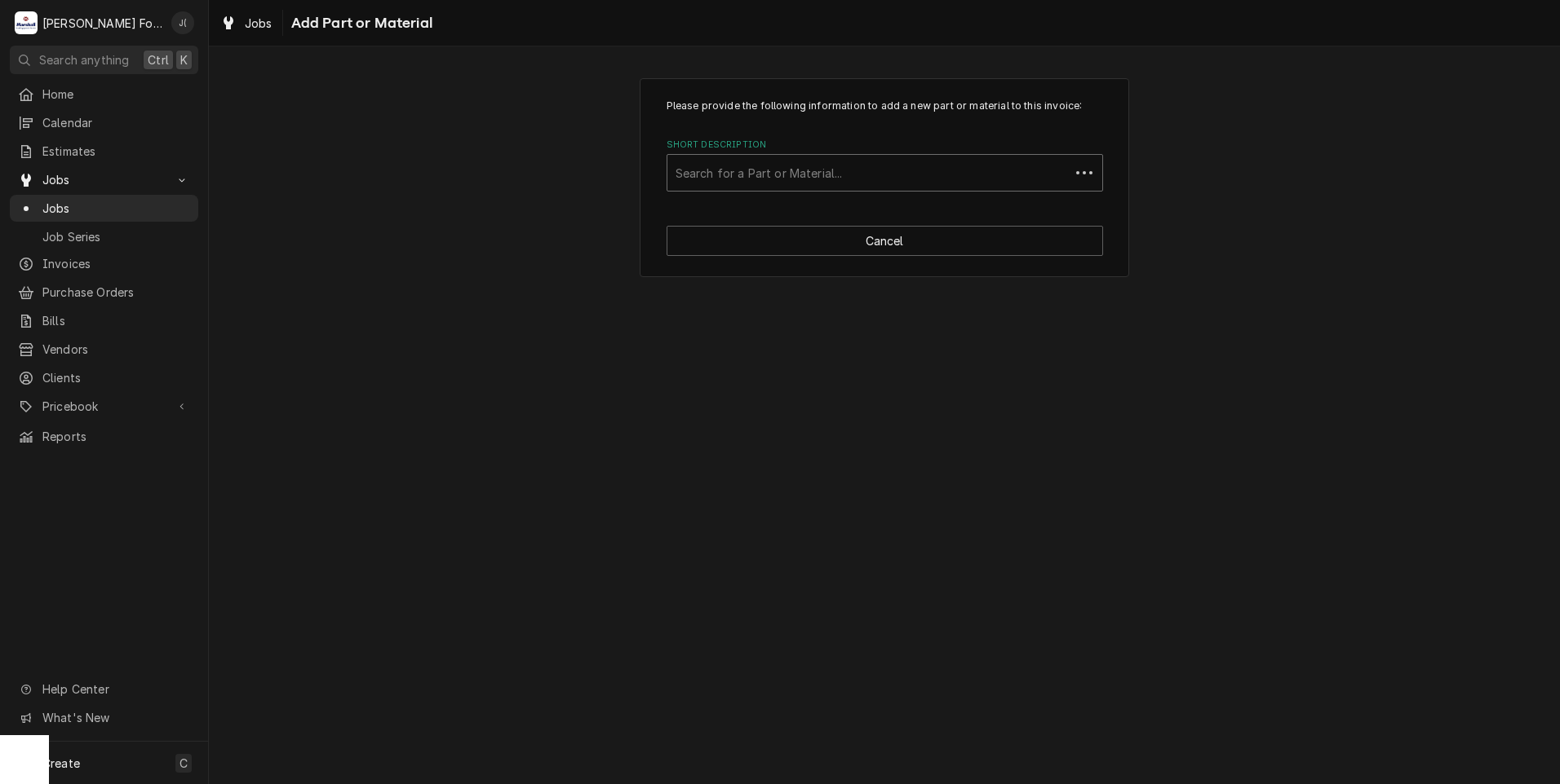
click at [825, 169] on div "Short Description" at bounding box center [869, 173] width 386 height 29
type input "00-436312"
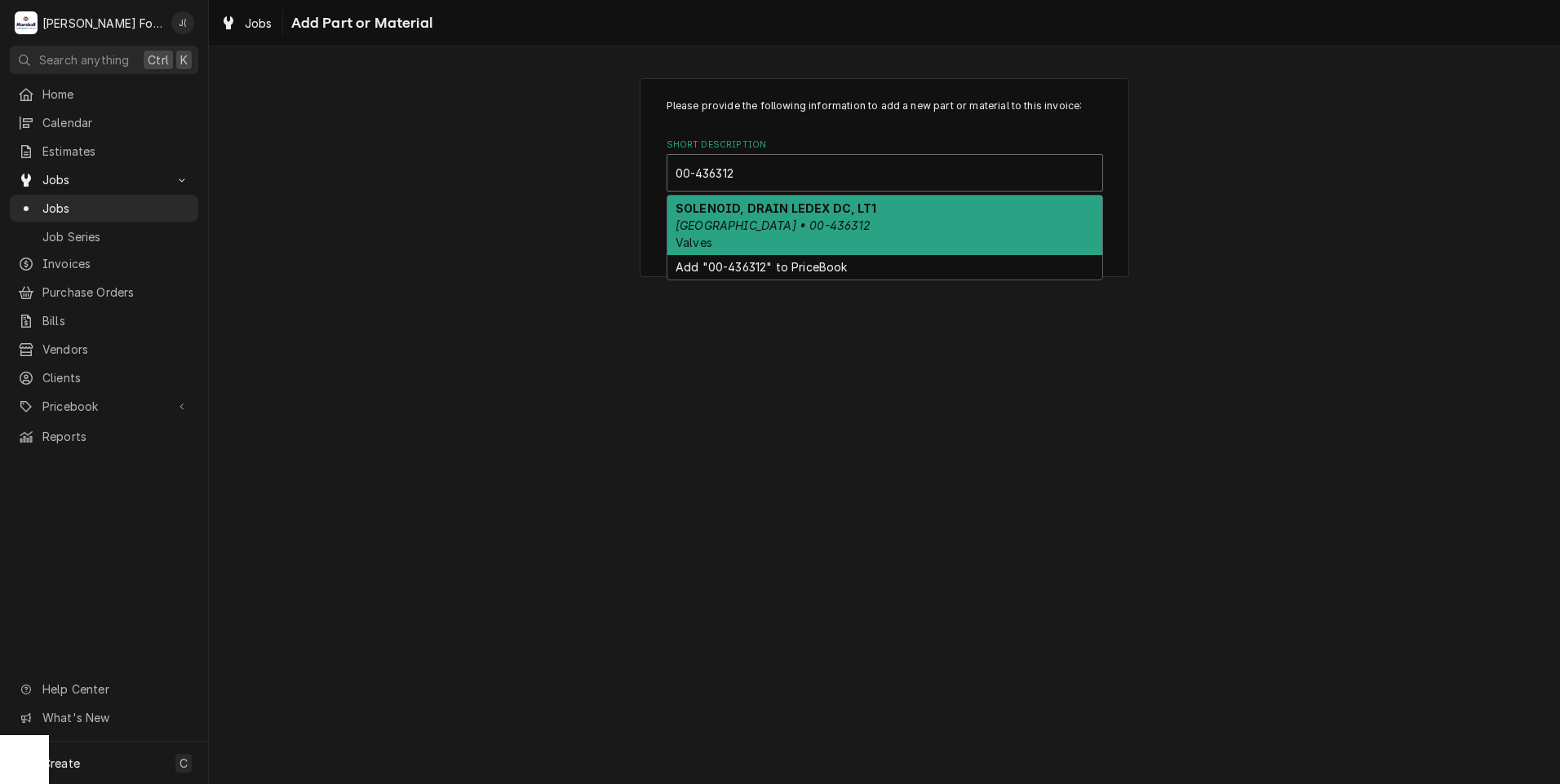
click at [767, 224] on em "[GEOGRAPHIC_DATA] • 00-436312" at bounding box center [774, 226] width 196 height 14
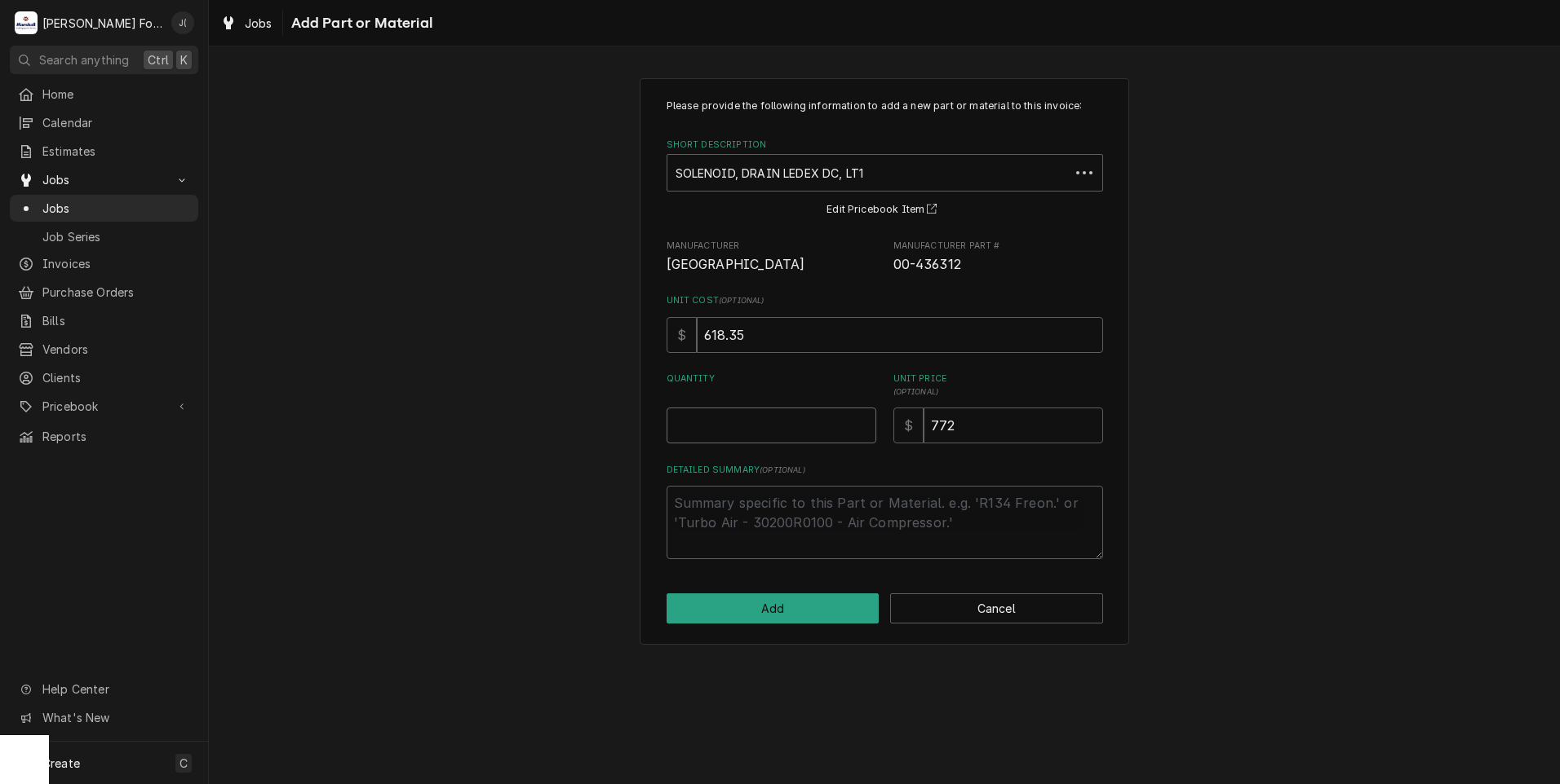
click at [734, 434] on input "Quantity" at bounding box center [771, 425] width 209 height 36
type textarea "x"
type input "1"
click at [836, 621] on button "Add" at bounding box center [773, 608] width 213 height 30
type textarea "x"
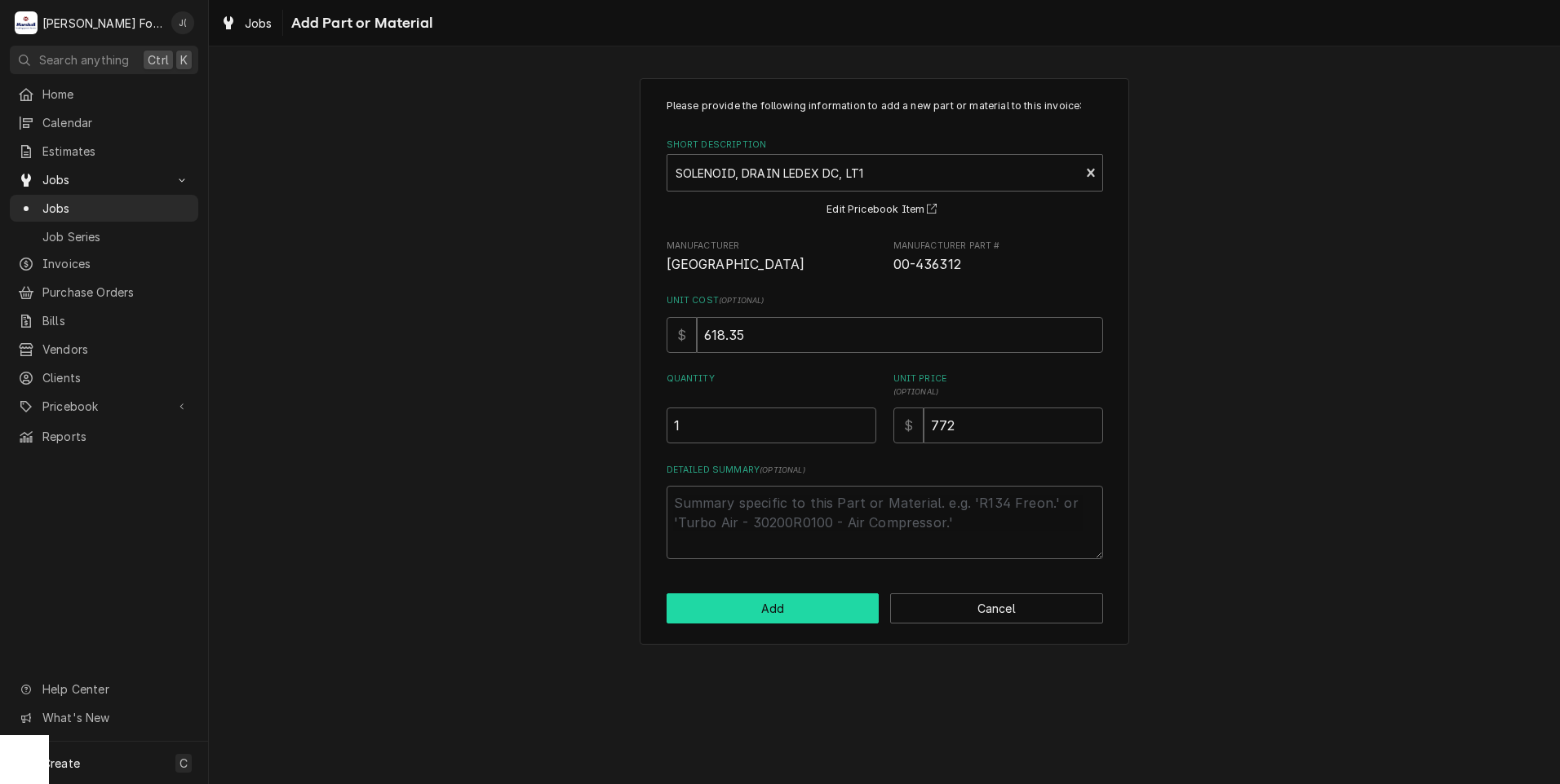
scroll to position [979, 0]
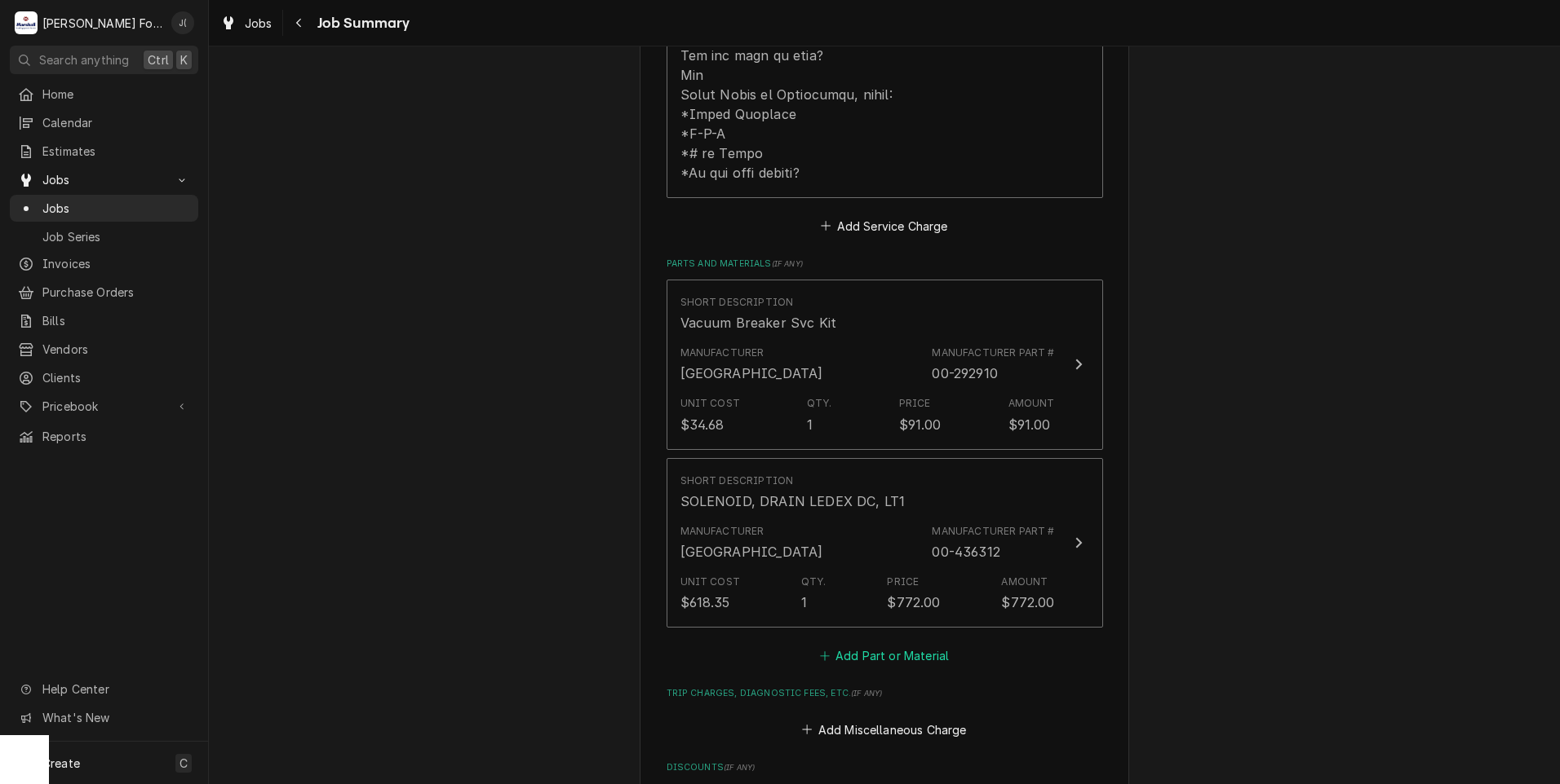
click at [869, 645] on button "Add Part or Material" at bounding box center [884, 656] width 135 height 22
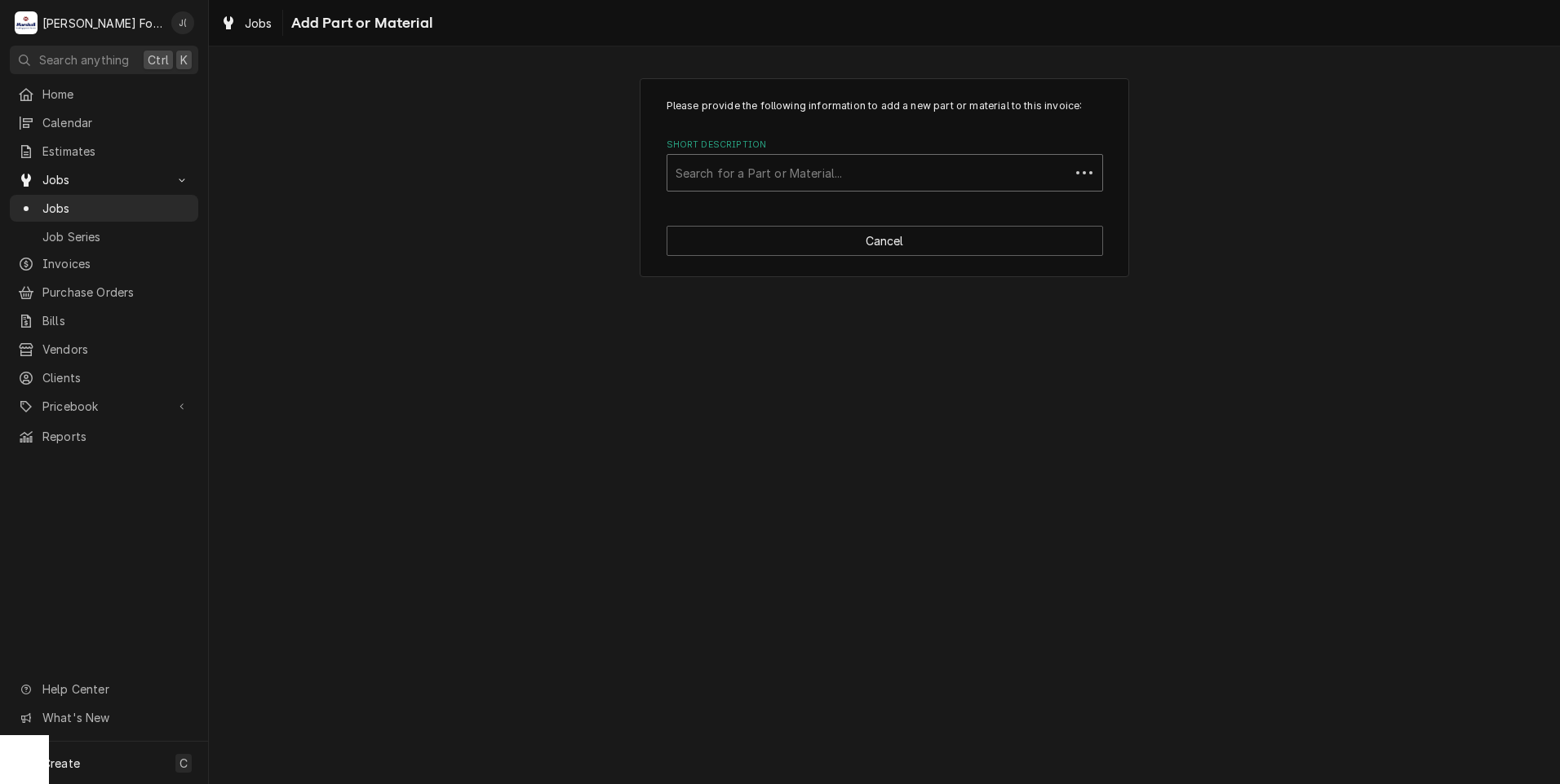
click at [779, 178] on div "Short Description" at bounding box center [869, 173] width 386 height 29
type input "00-436248"
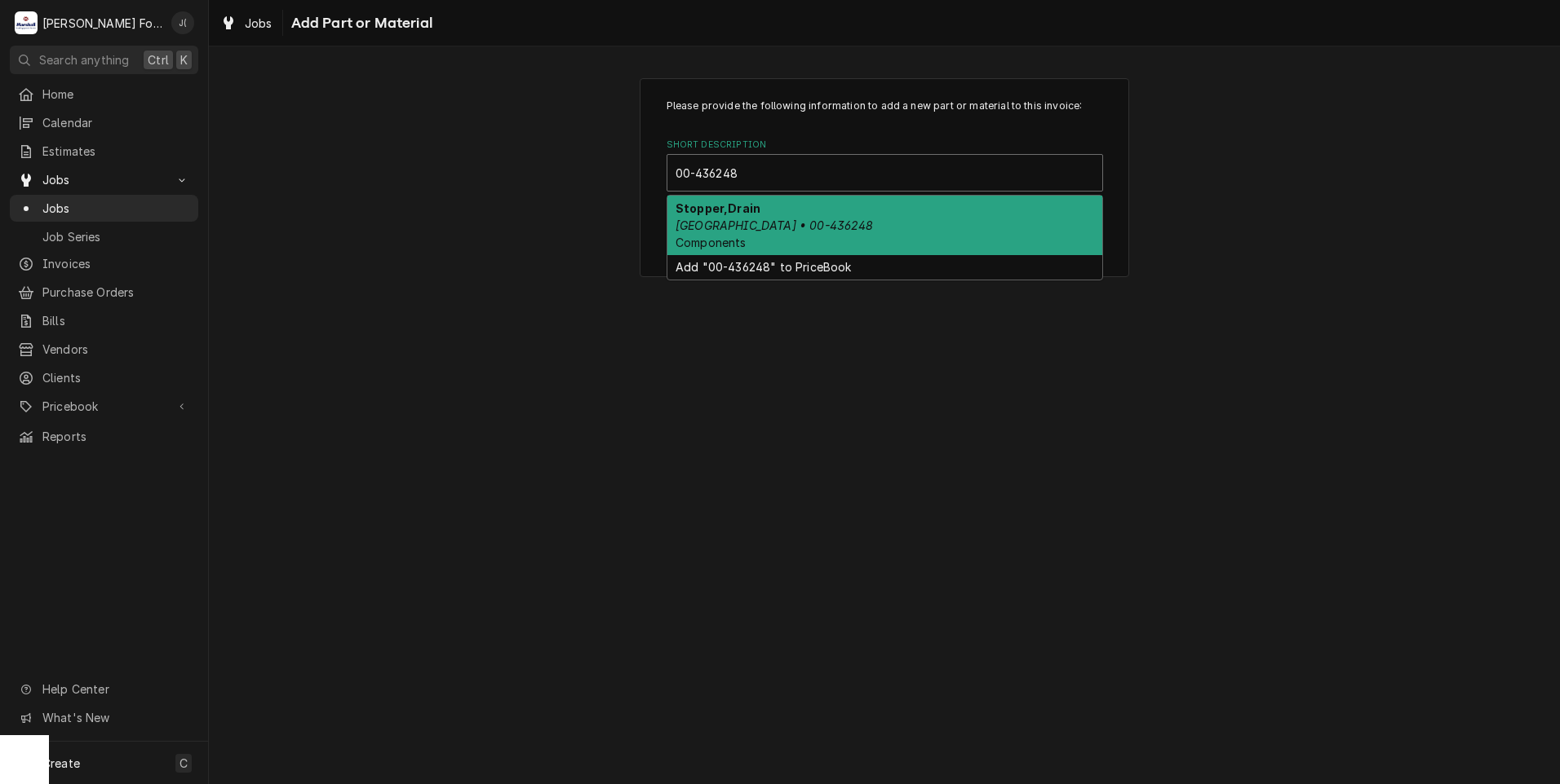
click at [822, 221] on div "Stopper,Drain Hobart • 00-436248 Components" at bounding box center [884, 225] width 435 height 60
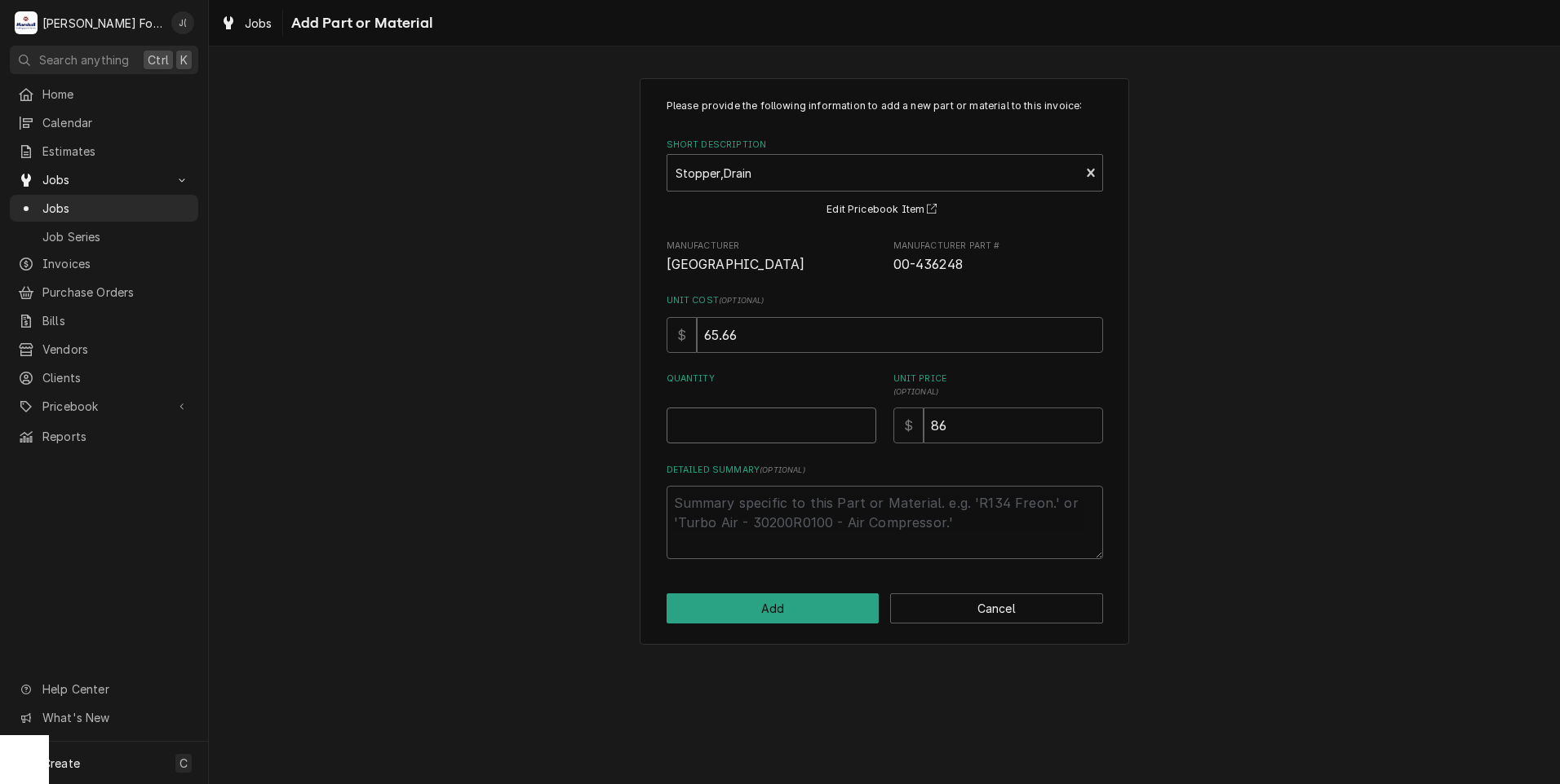
click at [774, 424] on input "Quantity" at bounding box center [771, 425] width 209 height 36
type textarea "x"
type input "1"
click at [816, 613] on button "Add" at bounding box center [773, 608] width 213 height 30
type textarea "x"
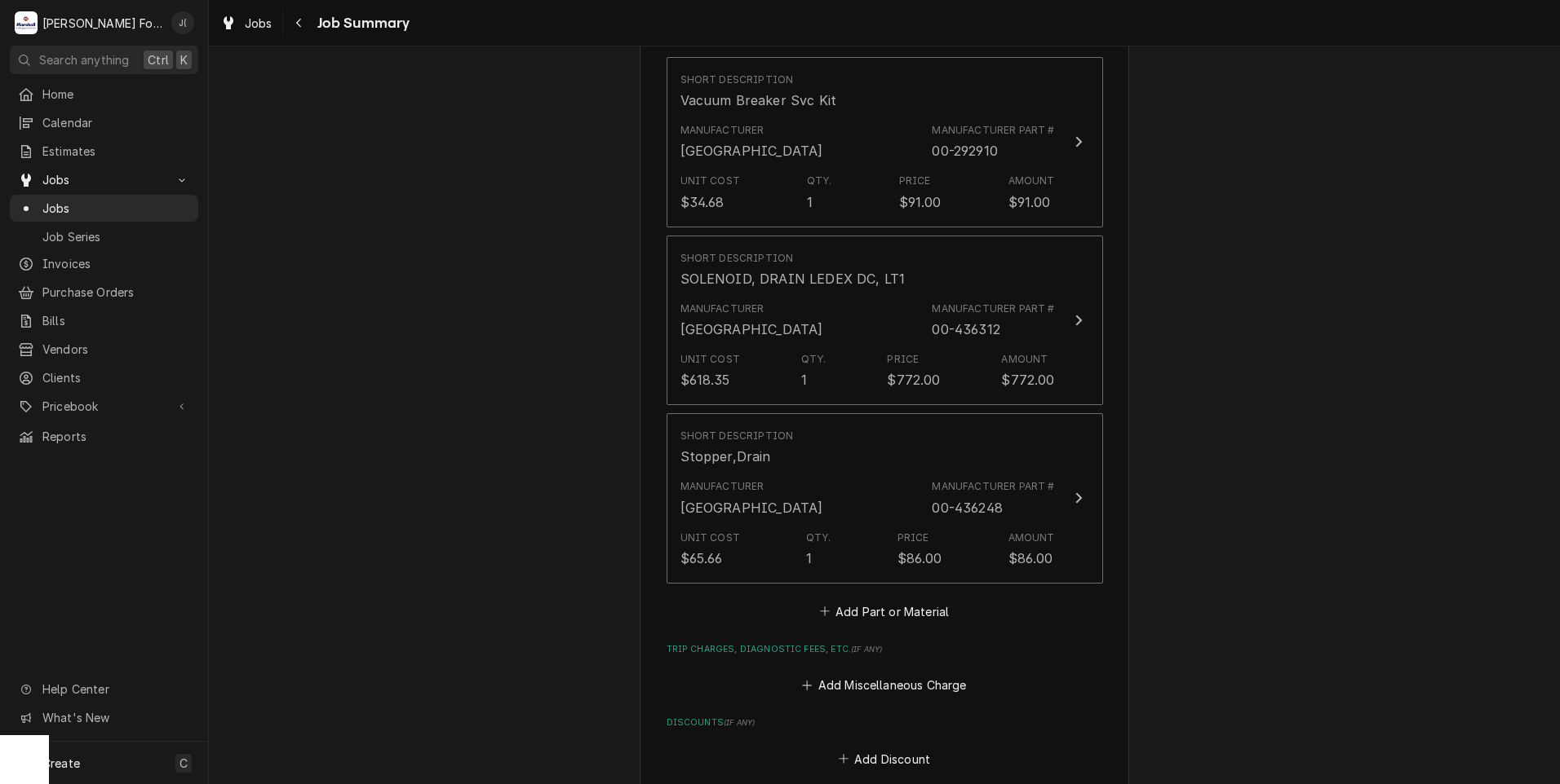
scroll to position [1223, 0]
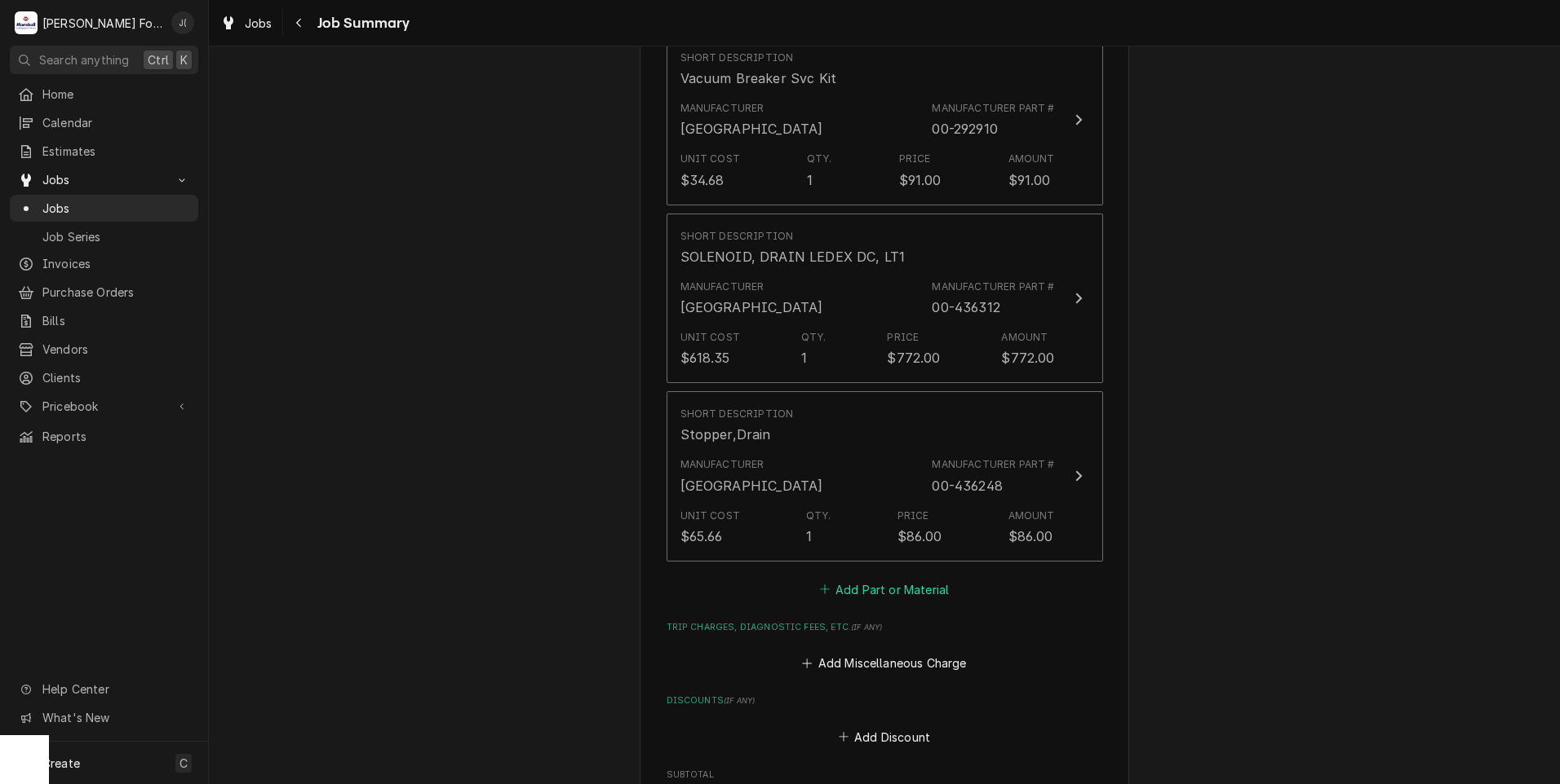
click at [831, 578] on button "Add Part or Material" at bounding box center [884, 588] width 135 height 22
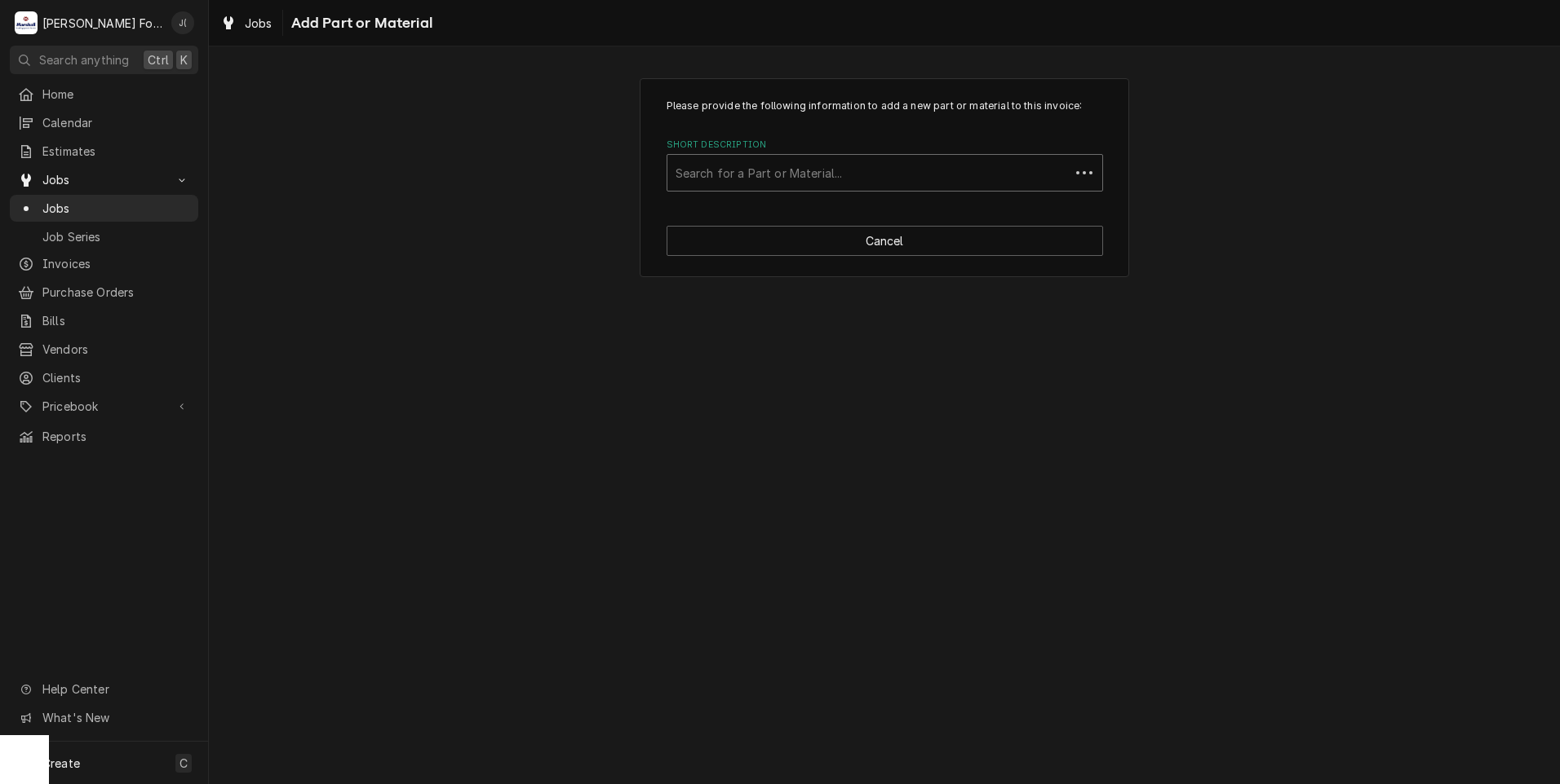
click at [780, 182] on div "Short Description" at bounding box center [869, 173] width 386 height 29
type input "00-112378"
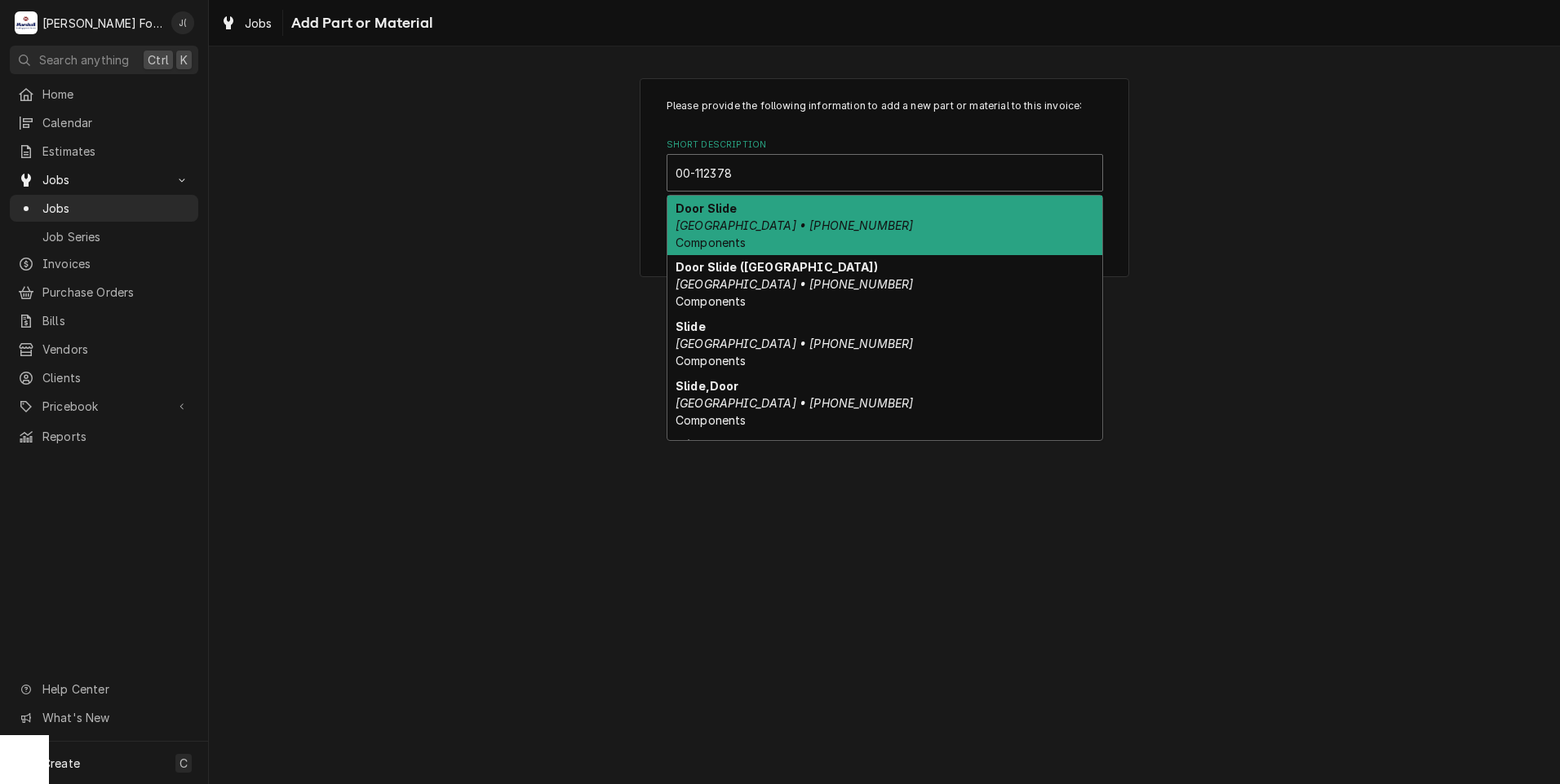
click at [810, 217] on div "Door Slide Hobart • 00-112378-00023 Components" at bounding box center [884, 225] width 435 height 60
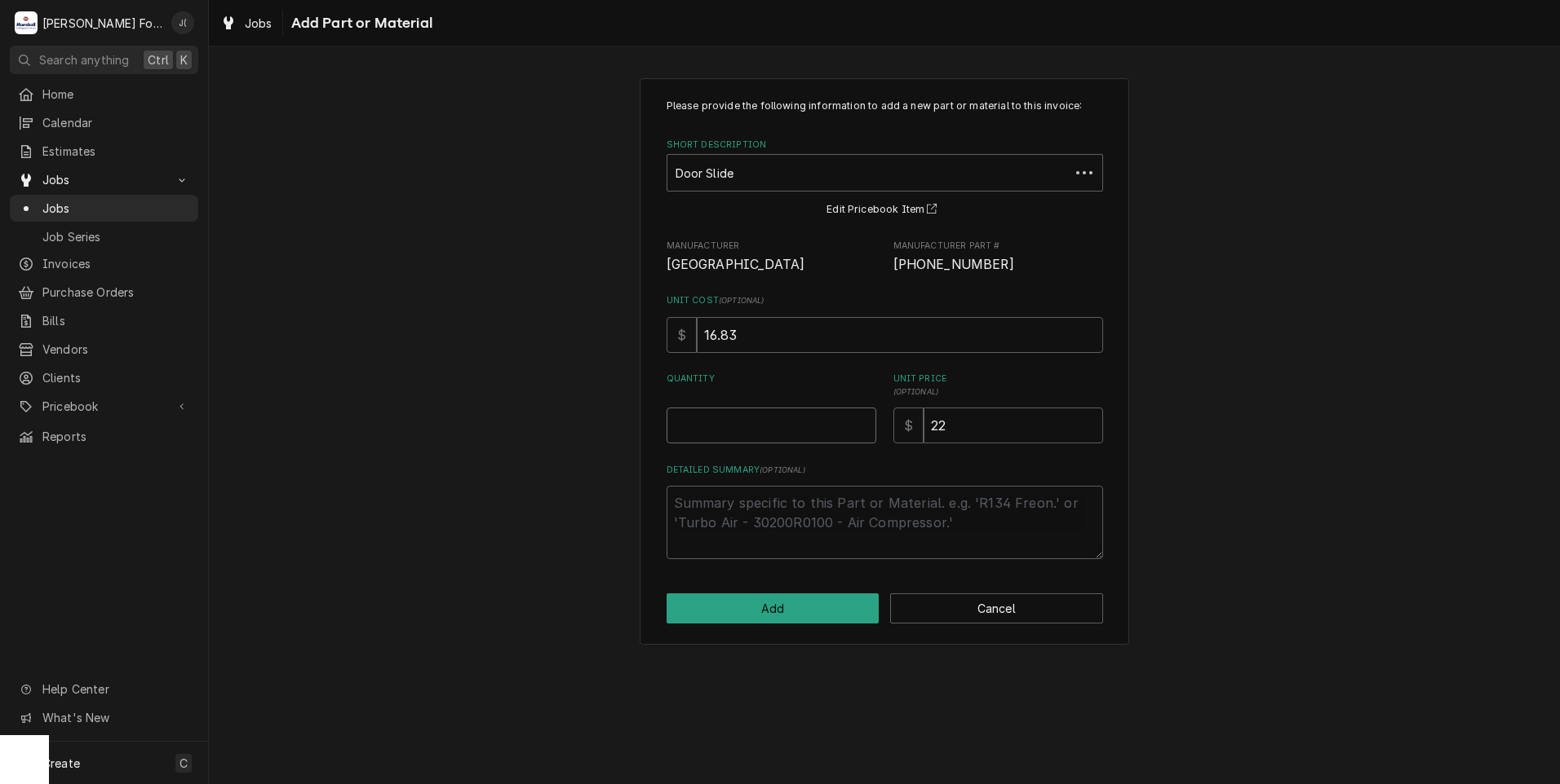
click at [798, 417] on input "Quantity" at bounding box center [771, 425] width 209 height 36
type textarea "x"
type input "6"
click at [796, 614] on button "Add" at bounding box center [773, 608] width 213 height 30
type textarea "x"
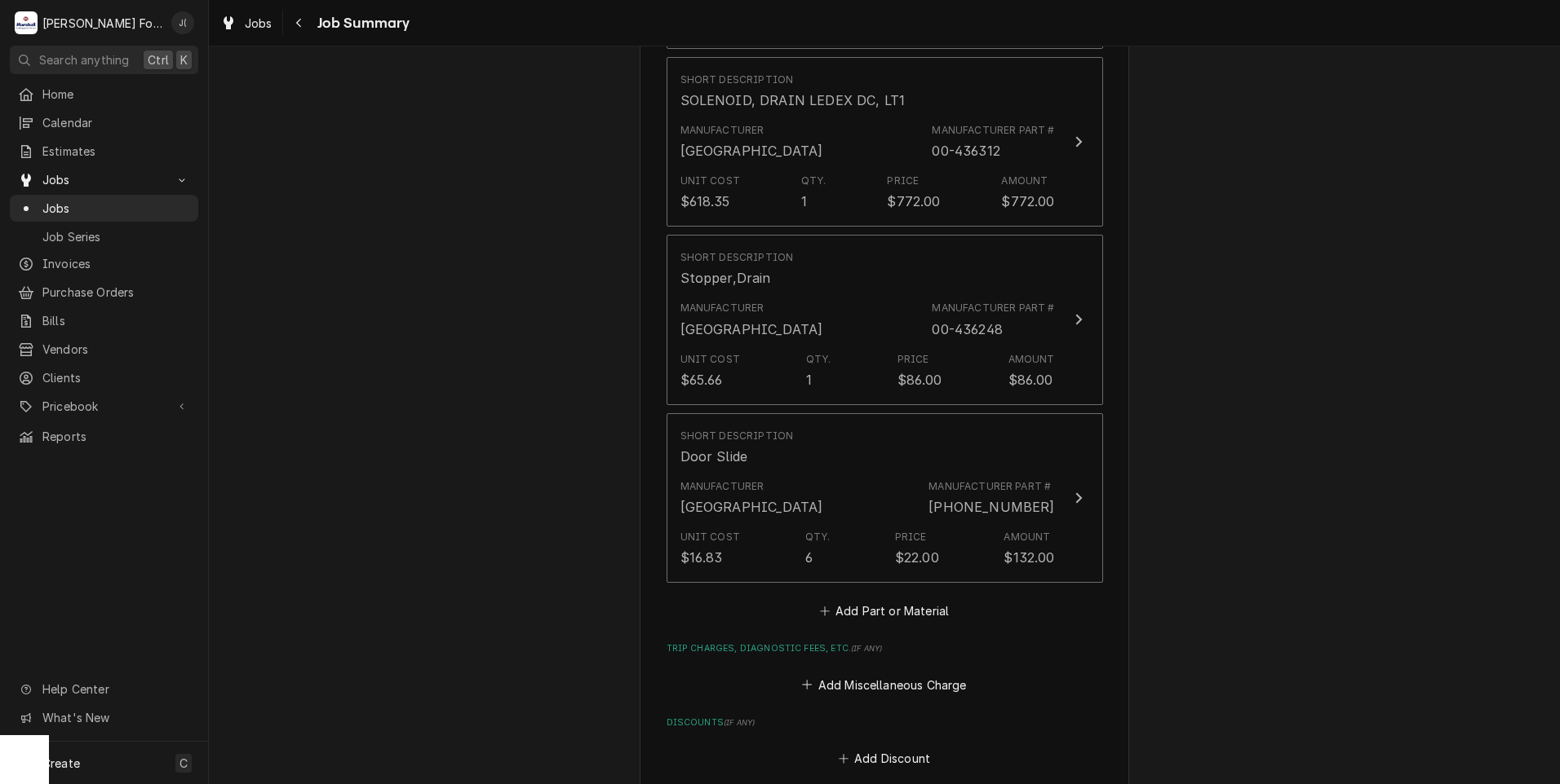
scroll to position [1386, 0]
click at [911, 593] on button "Add Part or Material" at bounding box center [884, 604] width 135 height 22
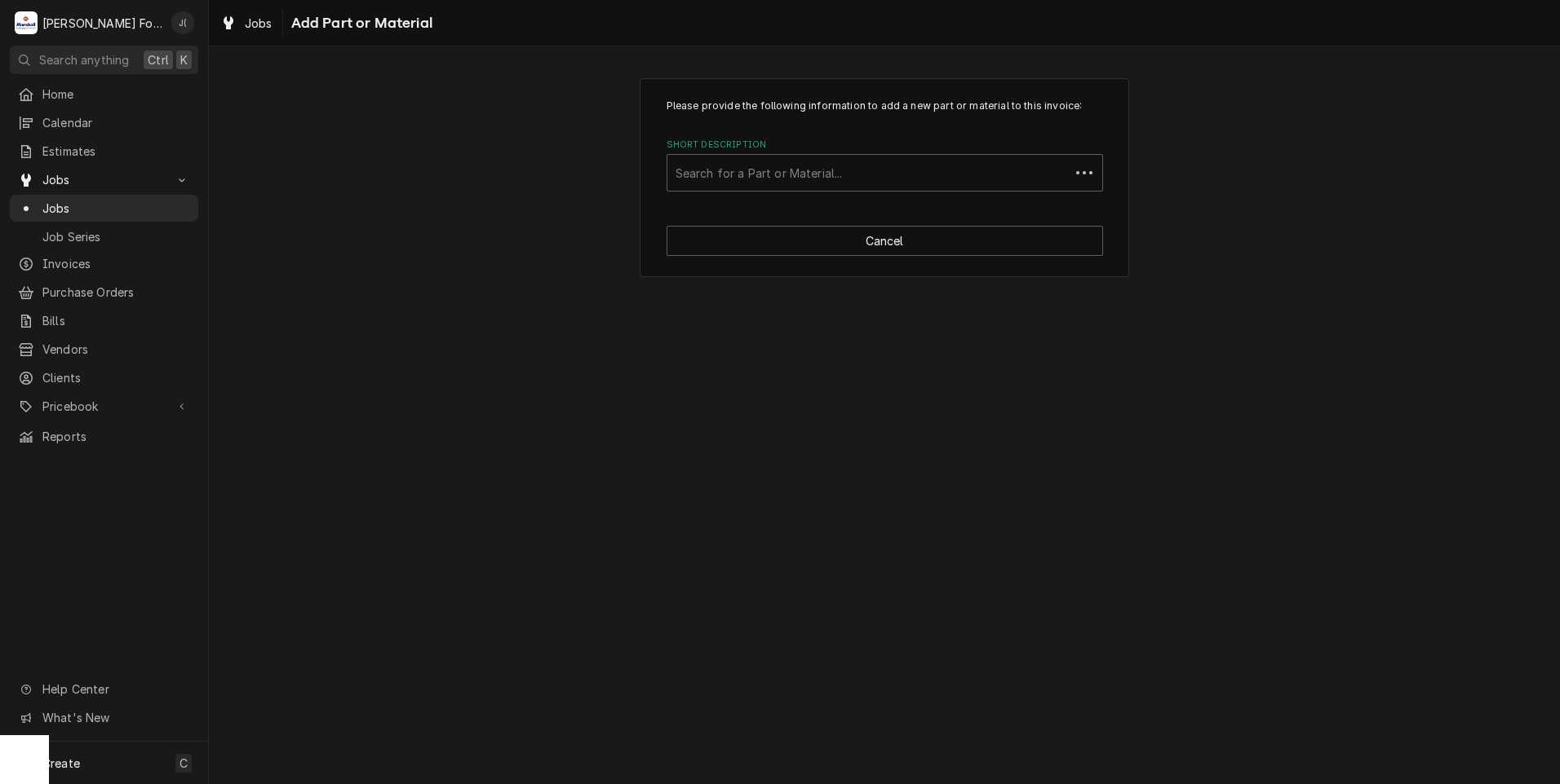
click at [794, 152] on div "Short Description Search for a Part or Material..." at bounding box center [884, 165] width 436 height 53
click at [790, 162] on div "Short Description" at bounding box center [885, 173] width 419 height 29
type input "SSD"
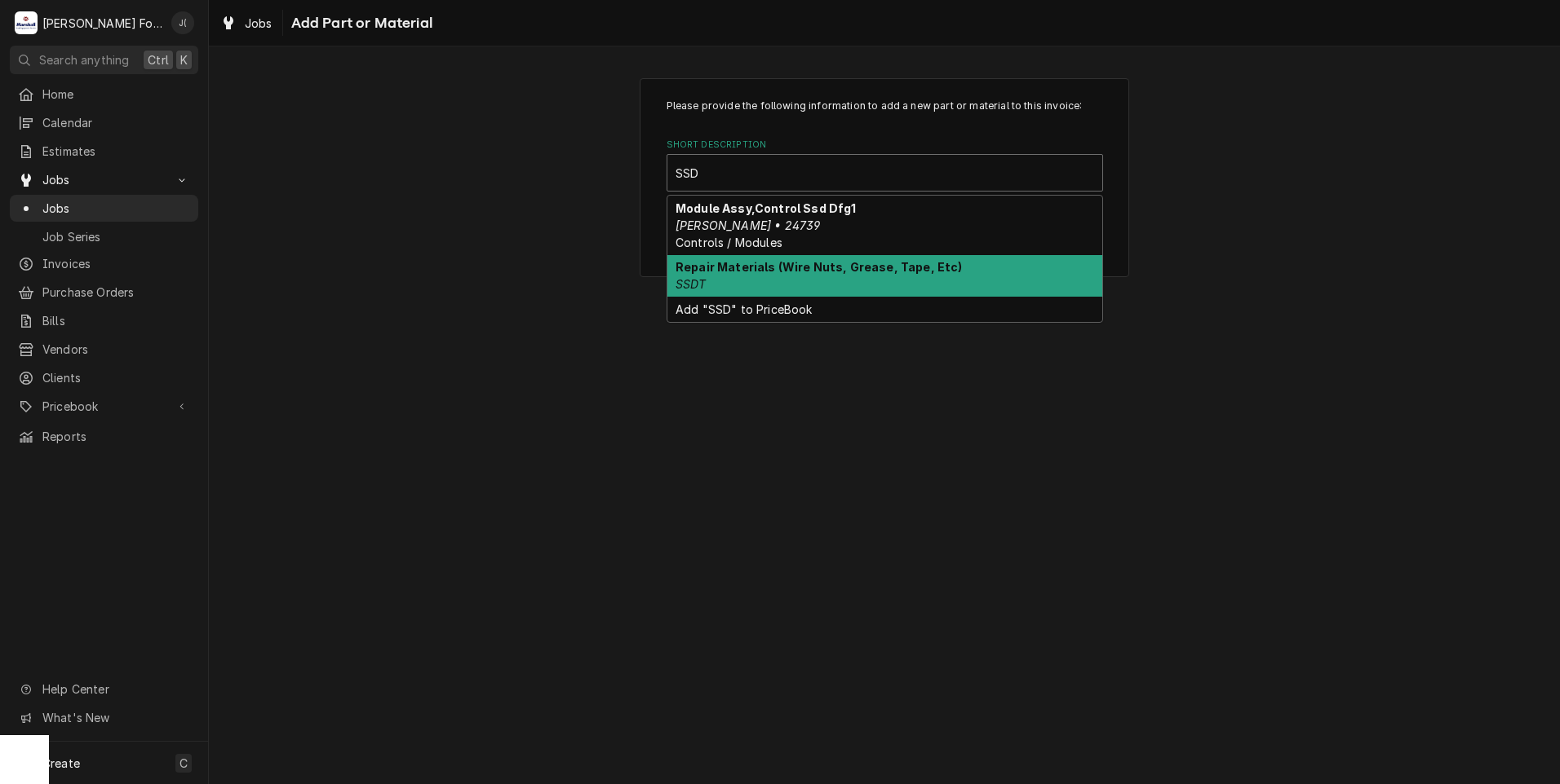
click at [819, 283] on div "Repair Materials (Wire Nuts, Grease, Tape, Etc) SSDT" at bounding box center [884, 276] width 435 height 42
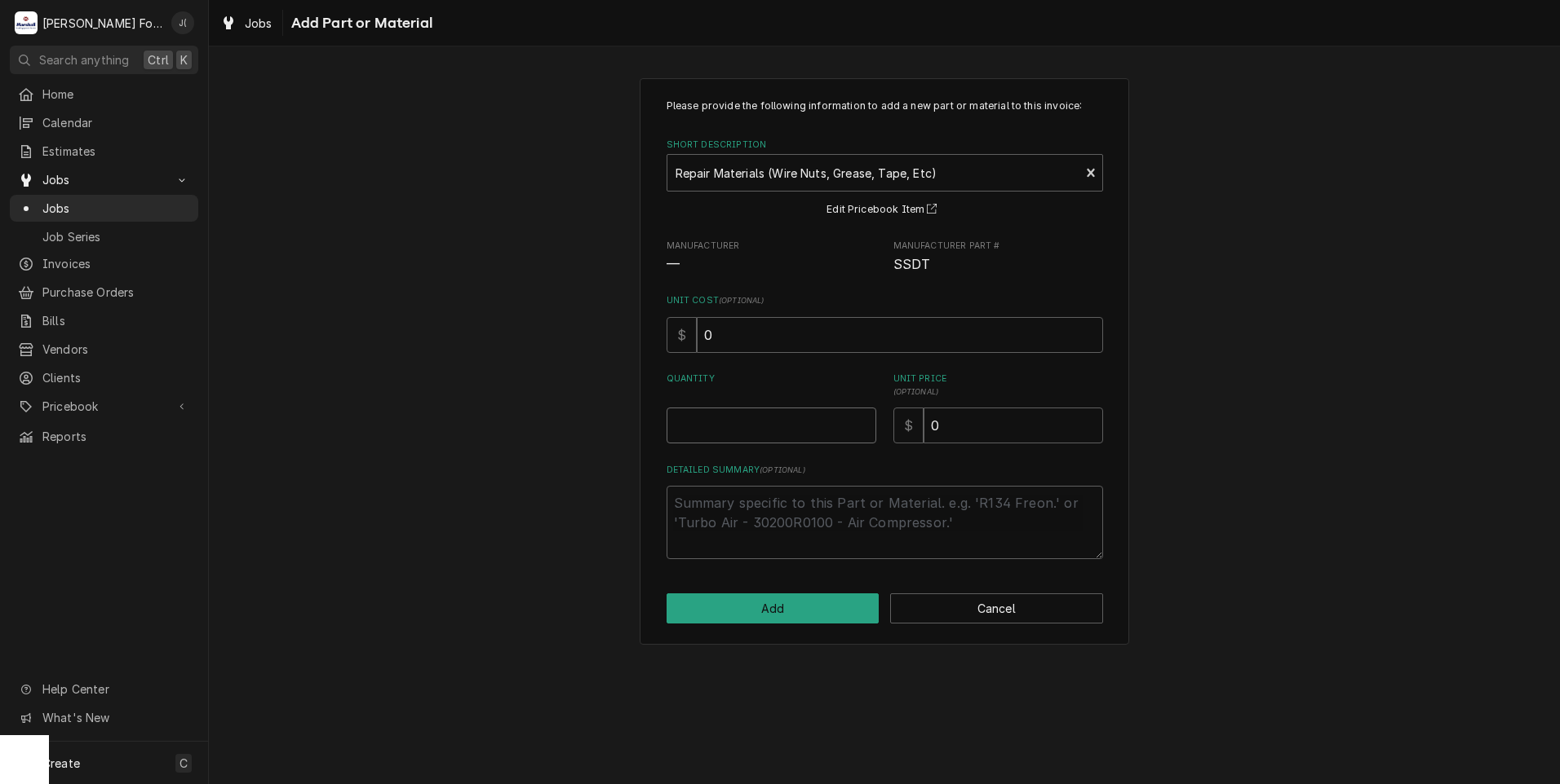
click at [797, 430] on input "Quantity" at bounding box center [771, 425] width 209 height 36
type textarea "x"
type input "1"
type textarea "x"
type input "2"
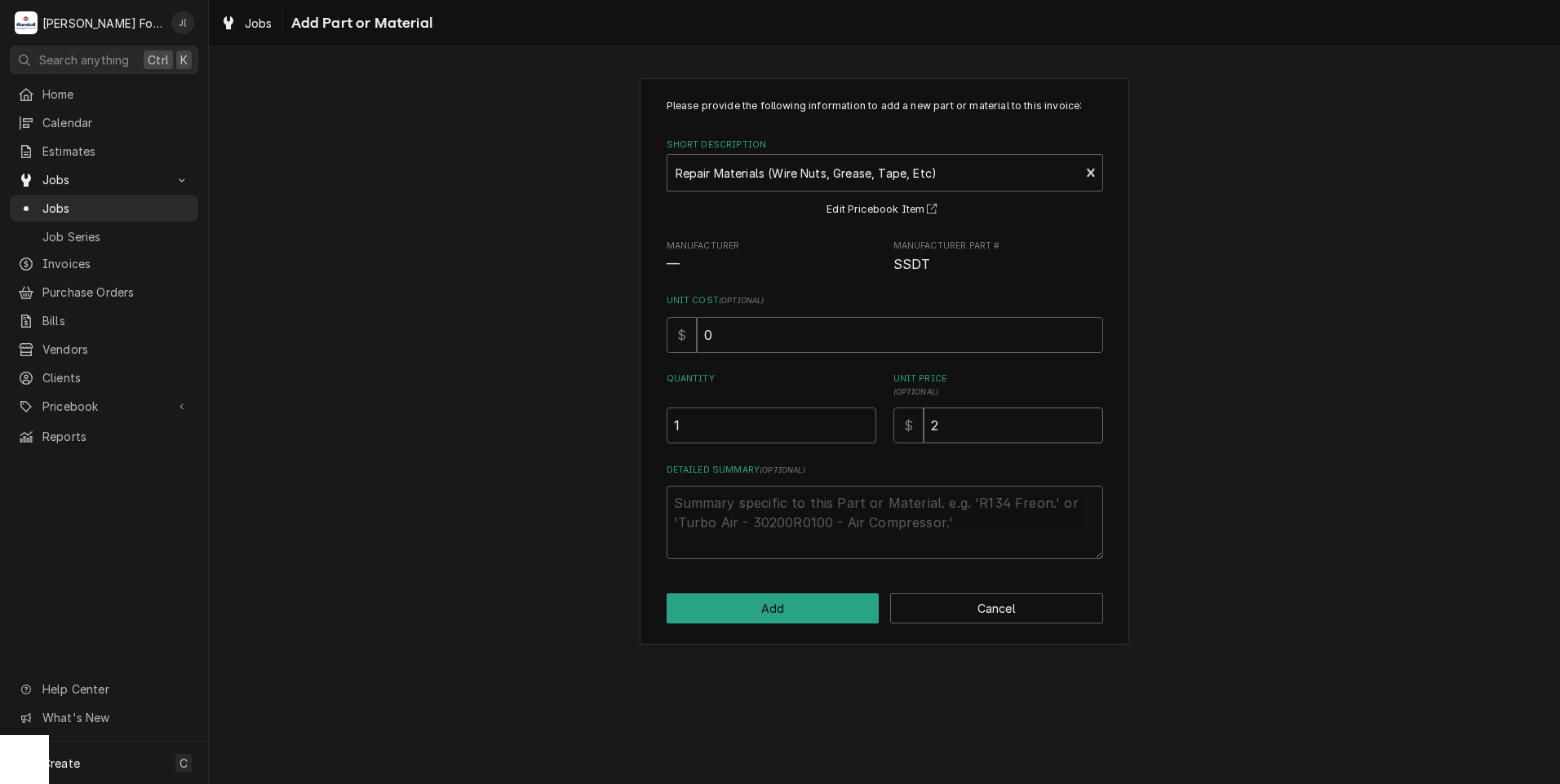
type textarea "x"
type input "20"
click at [677, 601] on button "Add" at bounding box center [773, 608] width 213 height 30
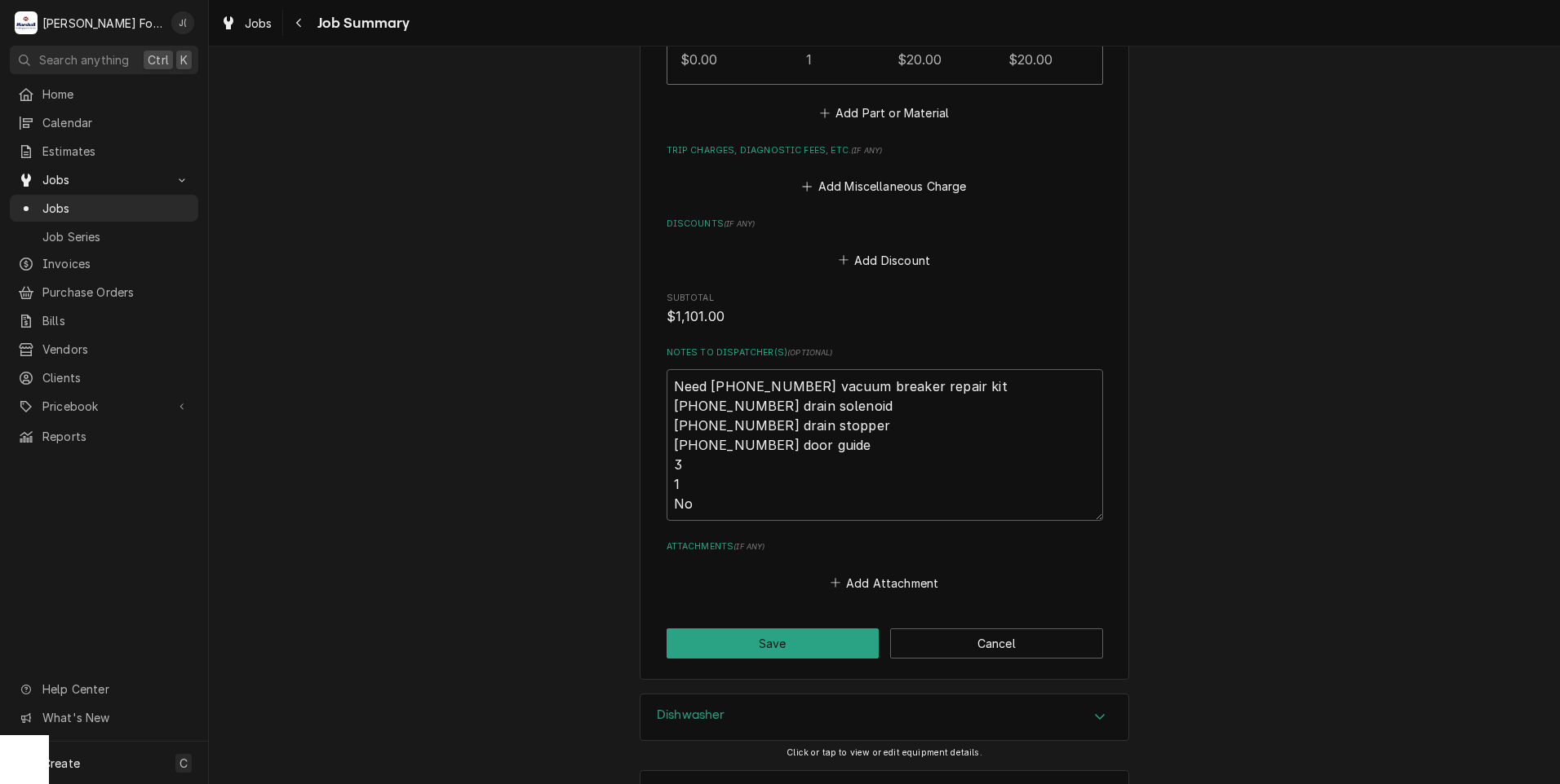
scroll to position [2081, 0]
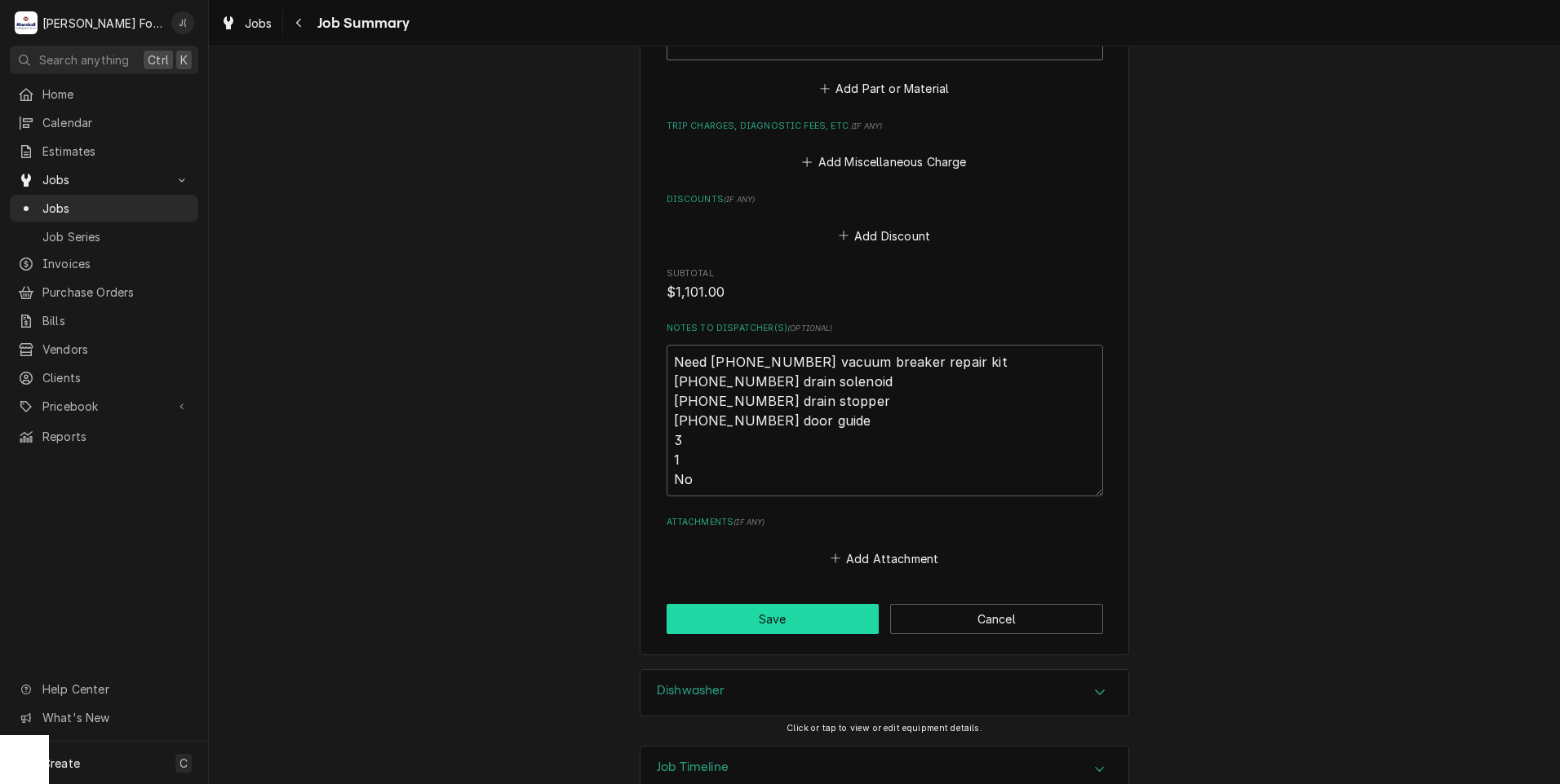
click at [734, 604] on button "Save" at bounding box center [773, 619] width 213 height 30
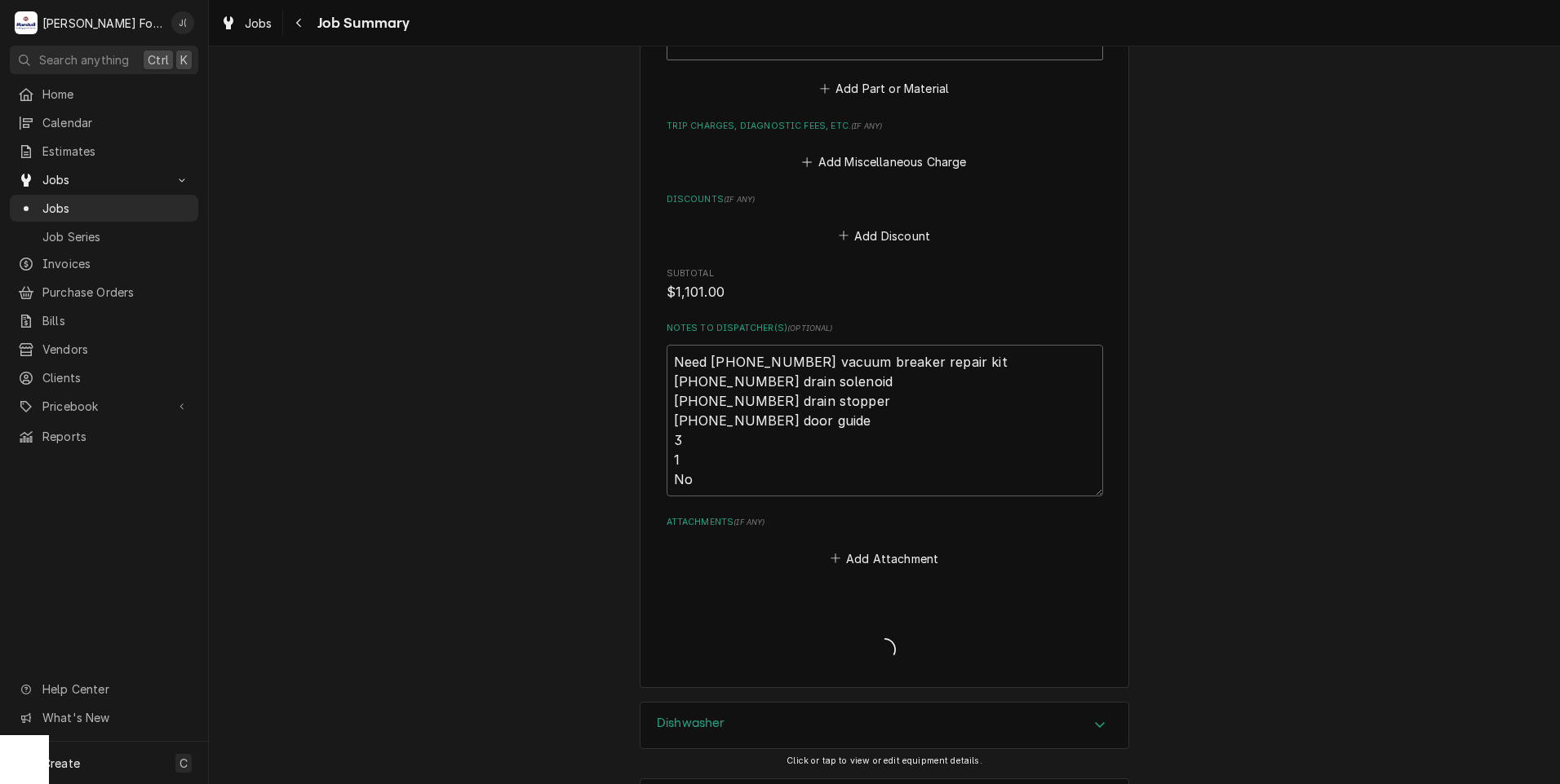
type textarea "x"
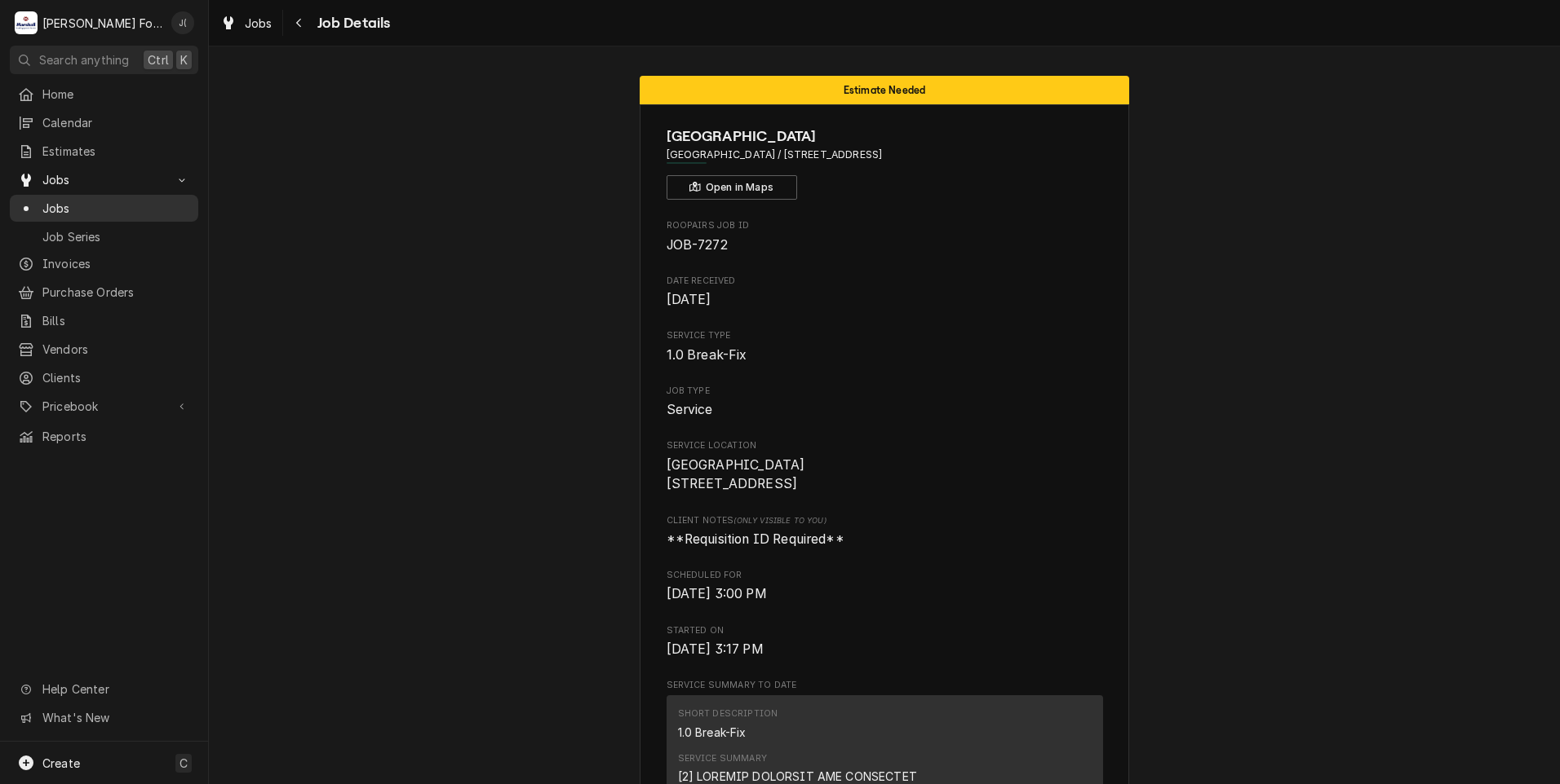
click at [123, 198] on div "Jobs" at bounding box center [104, 208] width 182 height 21
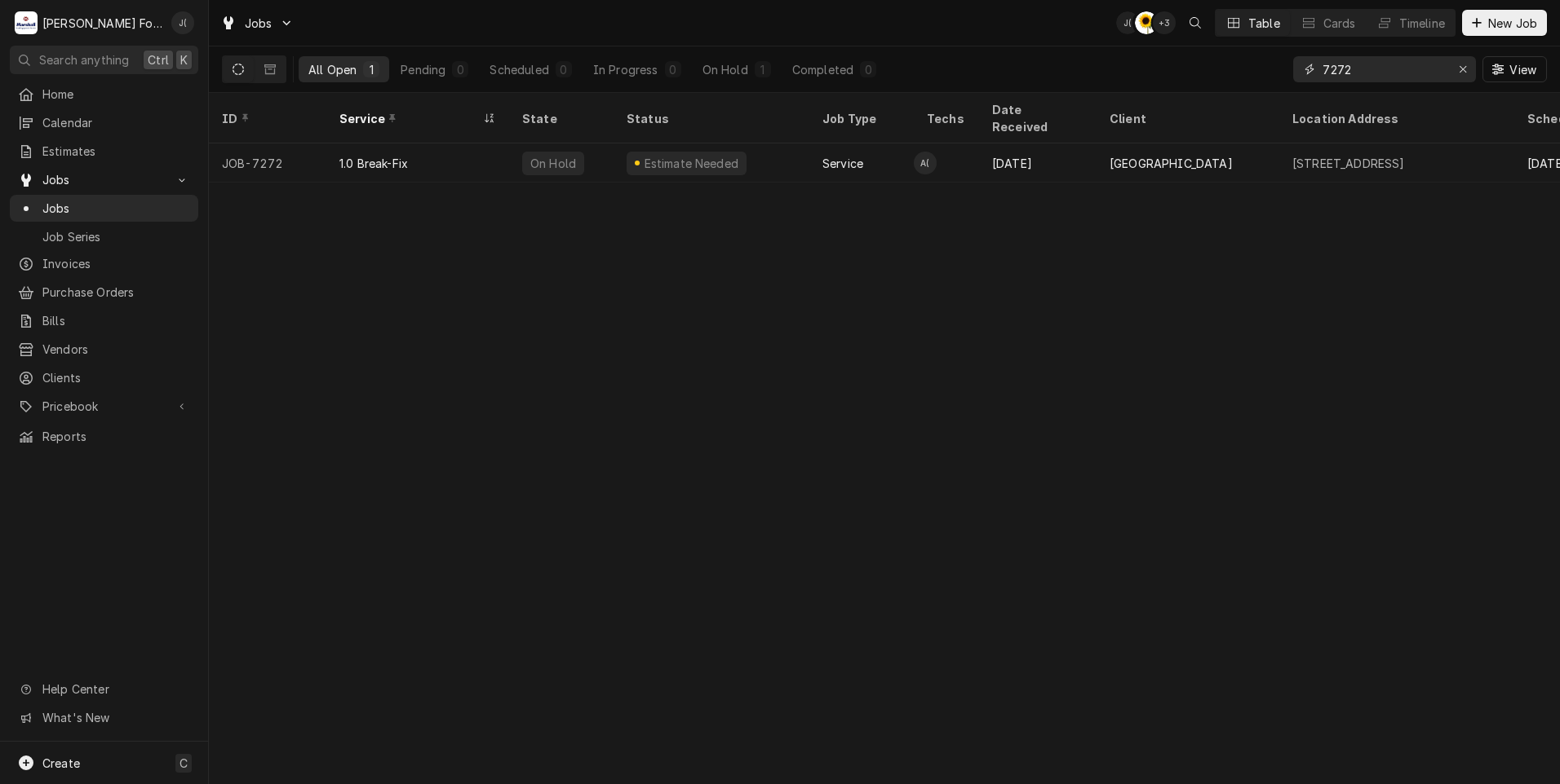
drag, startPoint x: 1380, startPoint y: 68, endPoint x: 1231, endPoint y: 65, distance: 149.0
click at [1231, 65] on div "All Open 1 Pending 0 Scheduled 0 In Progress 0 On Hold 1 Completed 0 7272 View" at bounding box center [884, 69] width 1325 height 46
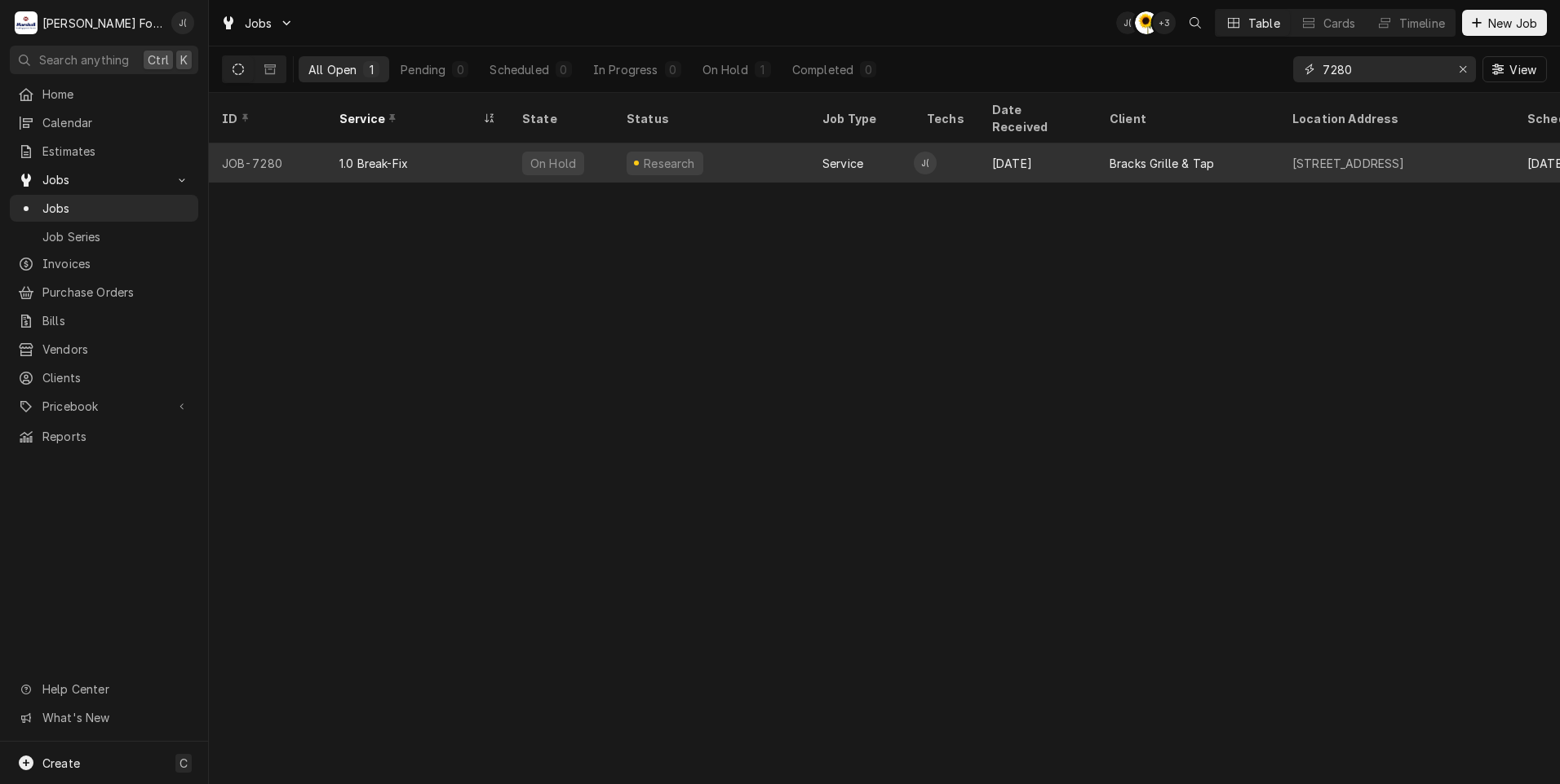
type input "7280"
click at [448, 153] on div "1.0 Break-Fix" at bounding box center [418, 163] width 183 height 39
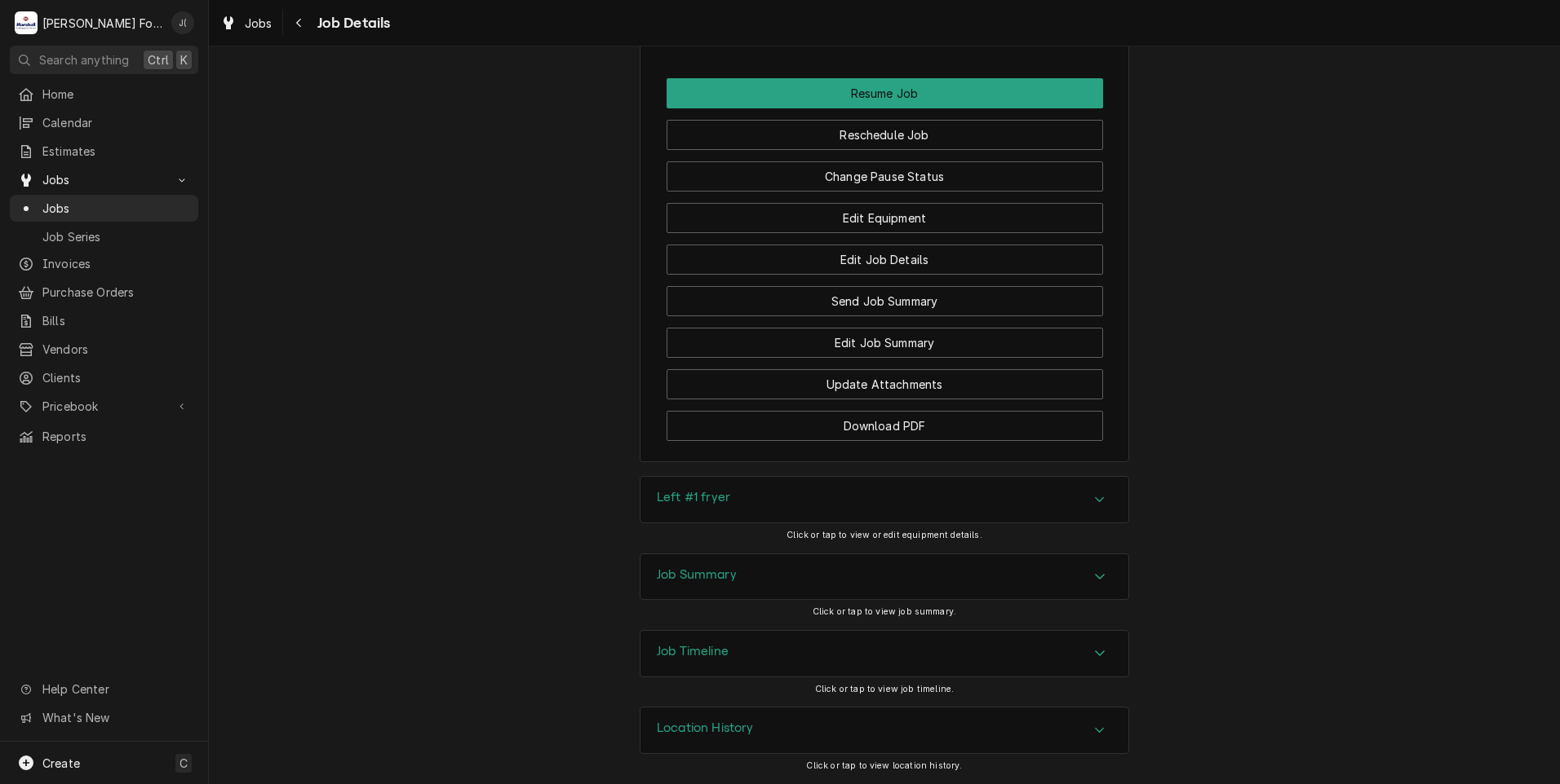
scroll to position [1636, 0]
click at [668, 499] on h3 "Left #1 fryer" at bounding box center [692, 498] width 73 height 16
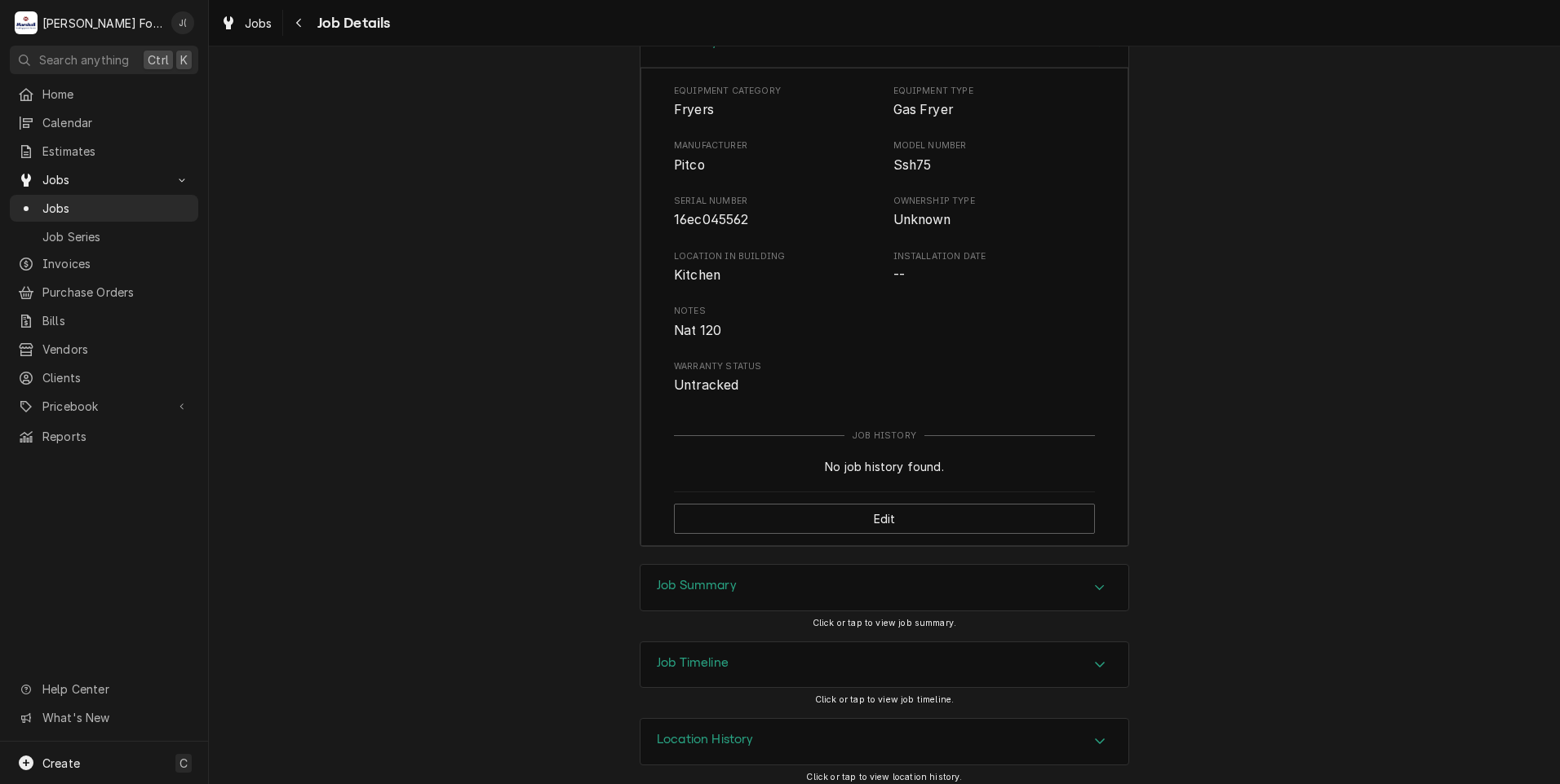
scroll to position [2104, 0]
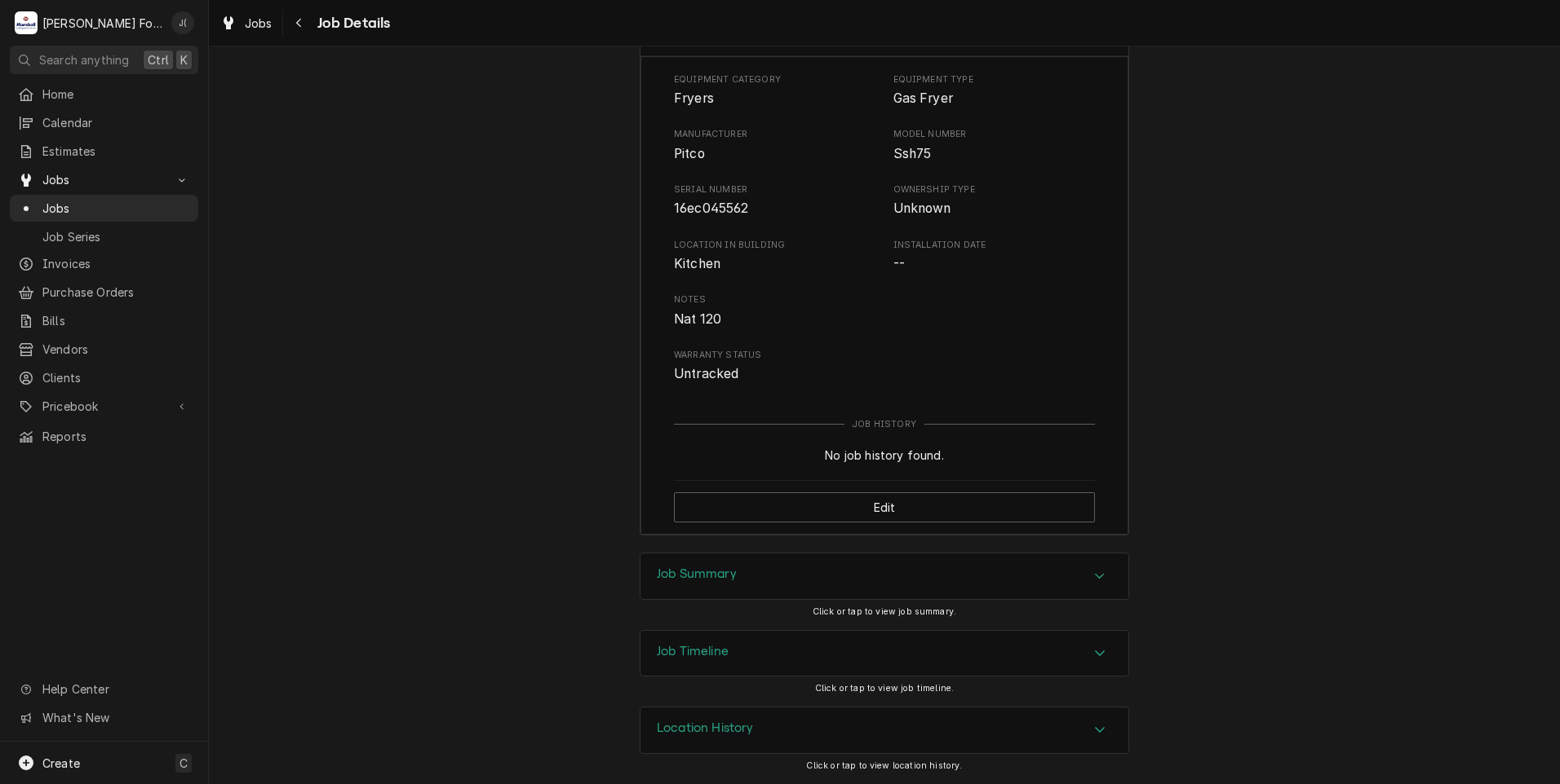
click at [669, 566] on div "Job Summary" at bounding box center [884, 576] width 488 height 46
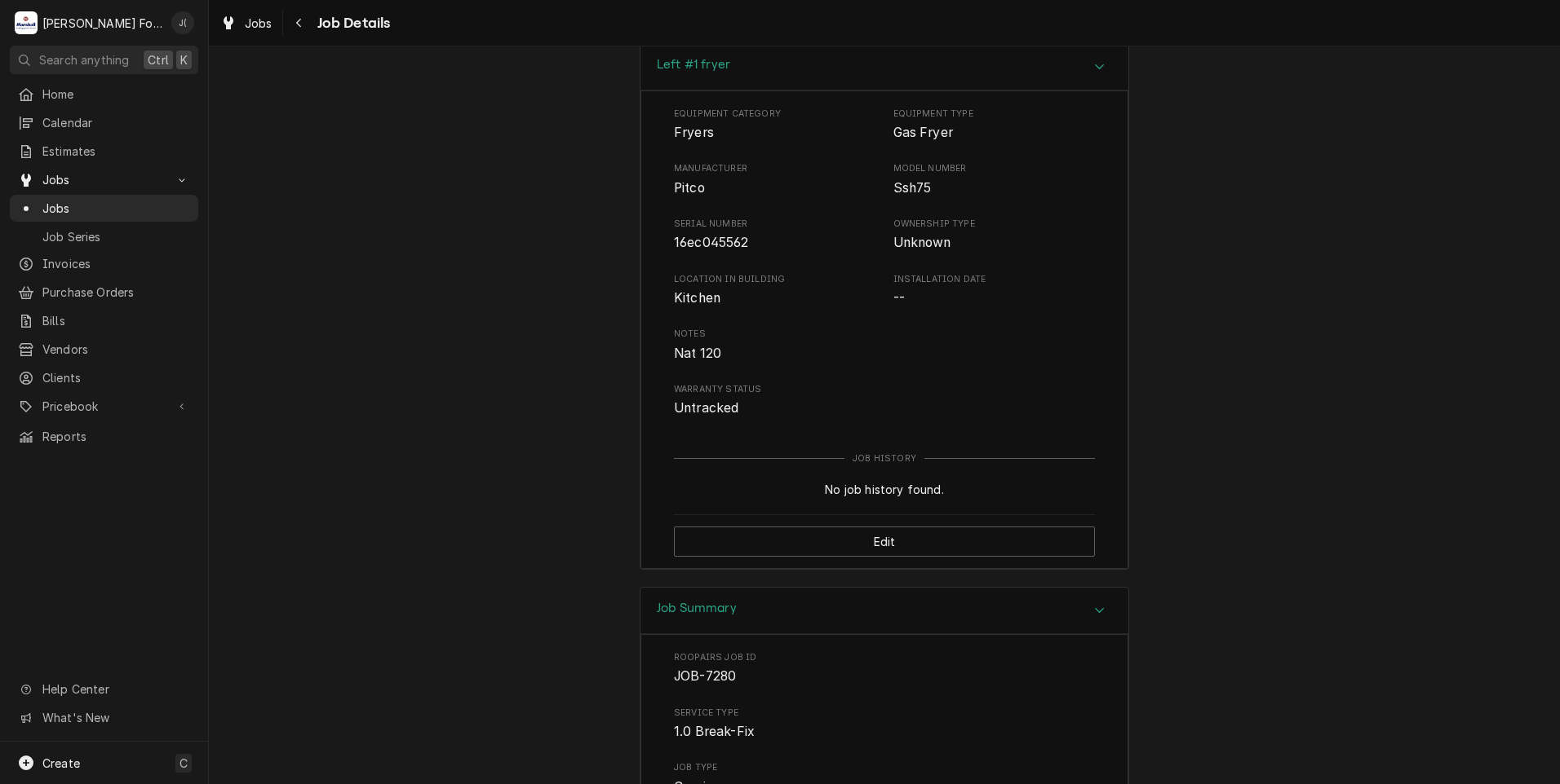
scroll to position [2023, 0]
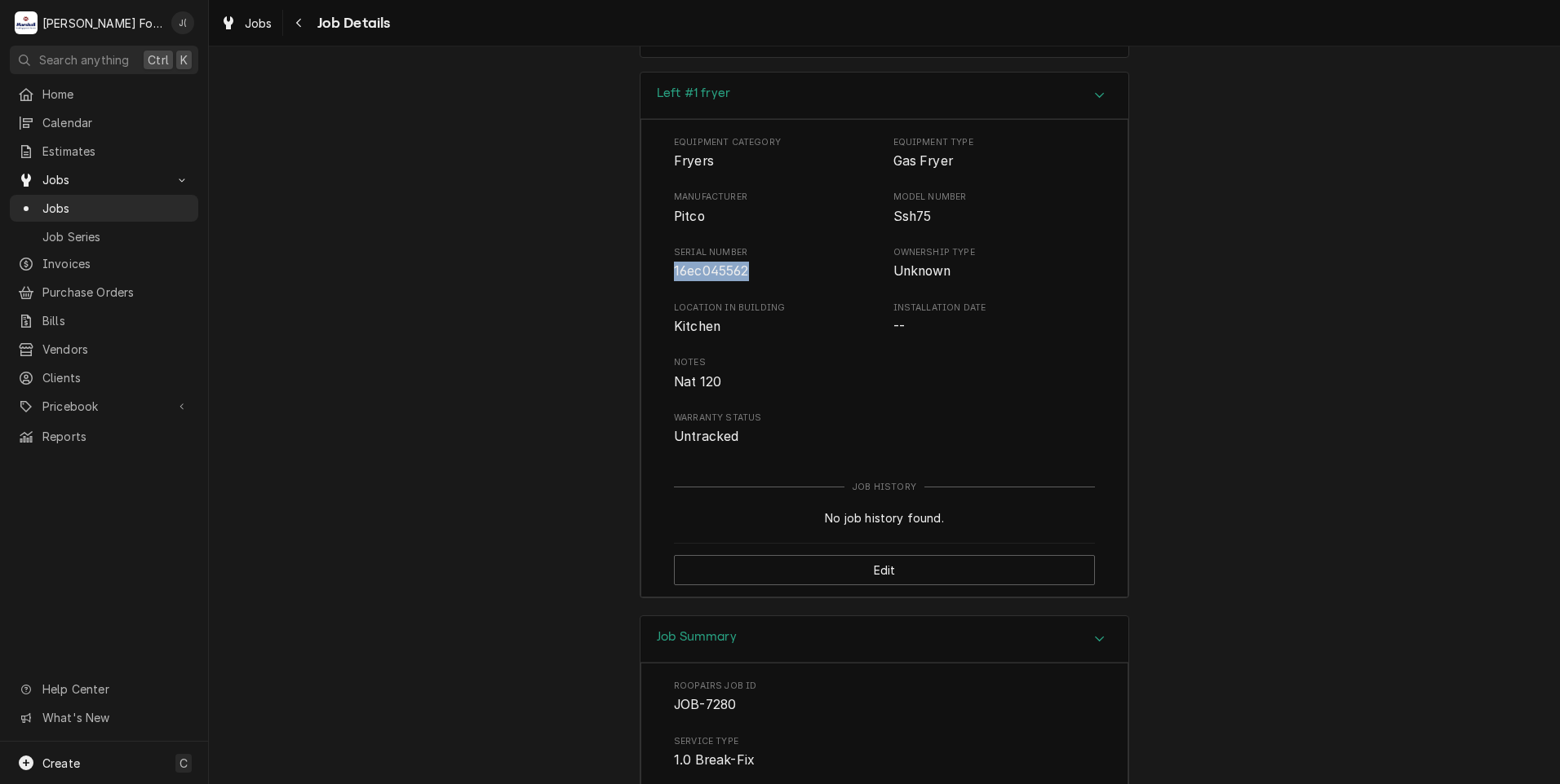
drag, startPoint x: 739, startPoint y: 292, endPoint x: 664, endPoint y: 289, distance: 75.1
click at [664, 289] on div "Equipment Category Fryers Equipment Type Gas Fryer Manufacturer Pitco Model Num…" at bounding box center [884, 359] width 488 height 479
drag, startPoint x: 664, startPoint y: 289, endPoint x: 672, endPoint y: 297, distance: 11.3
copy span "16ec045562"
click at [118, 201] on span "Jobs" at bounding box center [115, 208] width 148 height 18
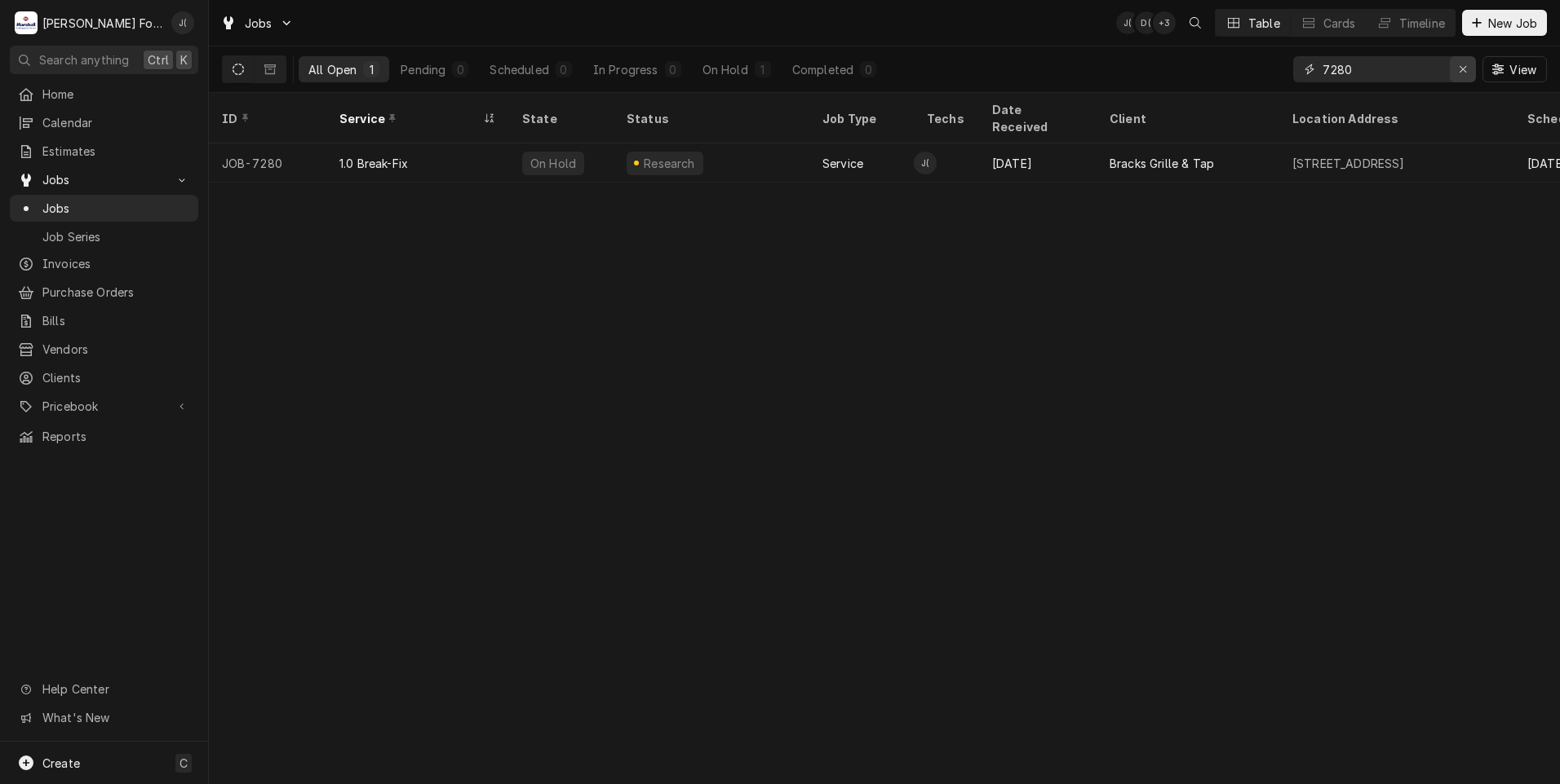
click at [1462, 71] on icon "Erase input" at bounding box center [1462, 69] width 9 height 12
click at [1429, 68] on input "Dynamic Content Wrapper" at bounding box center [1399, 69] width 154 height 26
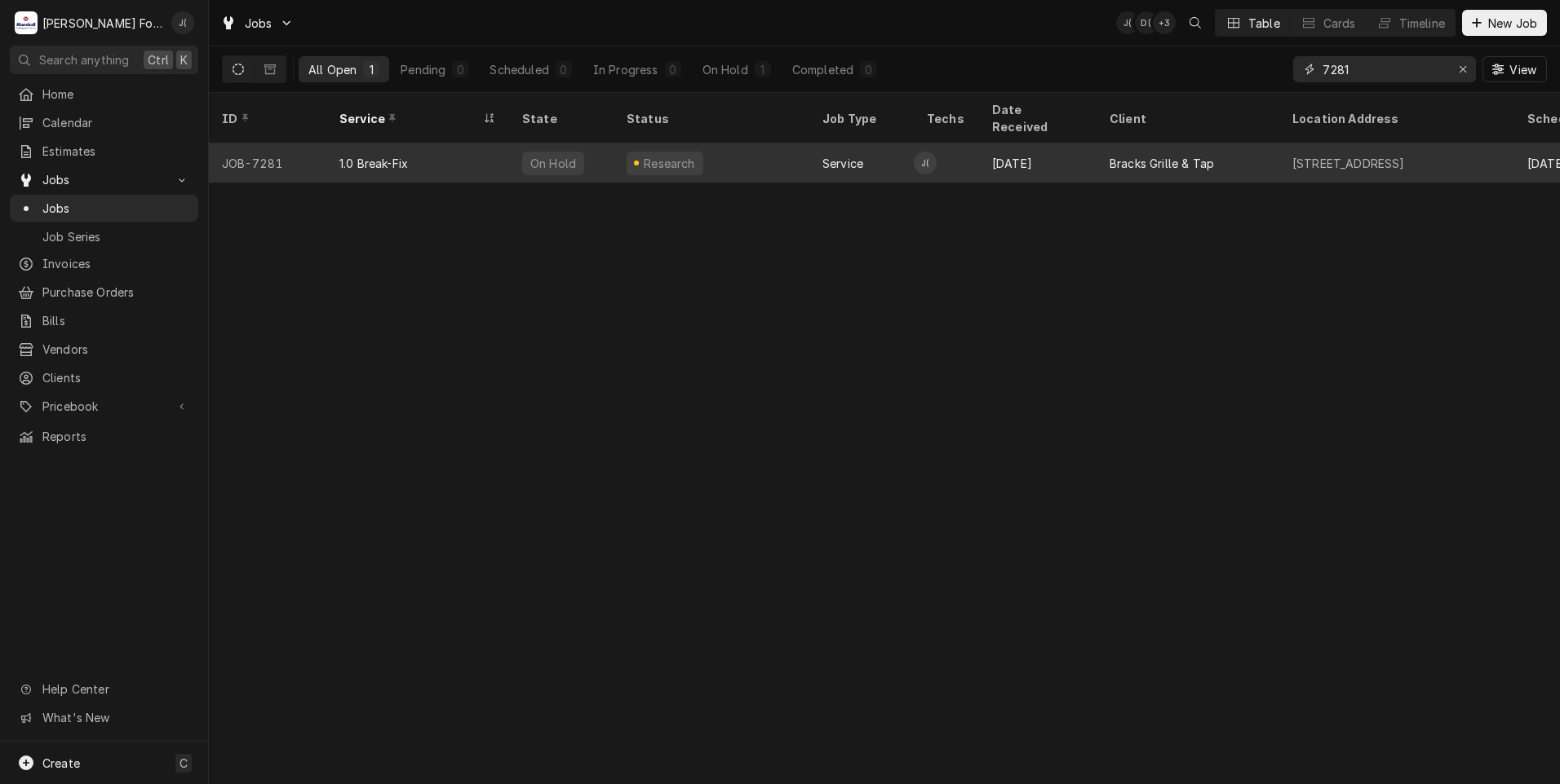
type input "7281"
click at [767, 153] on div "Research" at bounding box center [711, 163] width 196 height 39
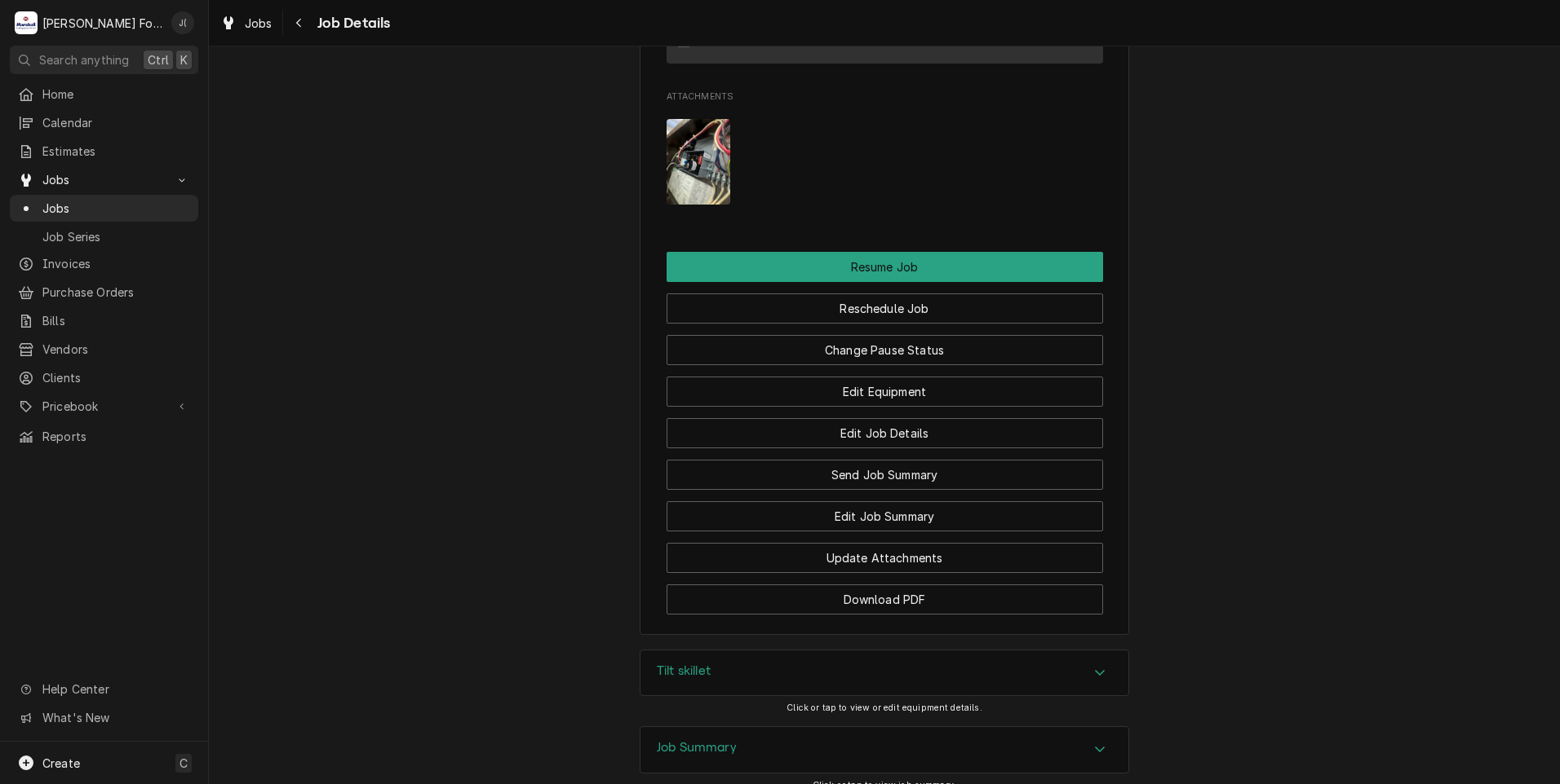
scroll to position [1631, 0]
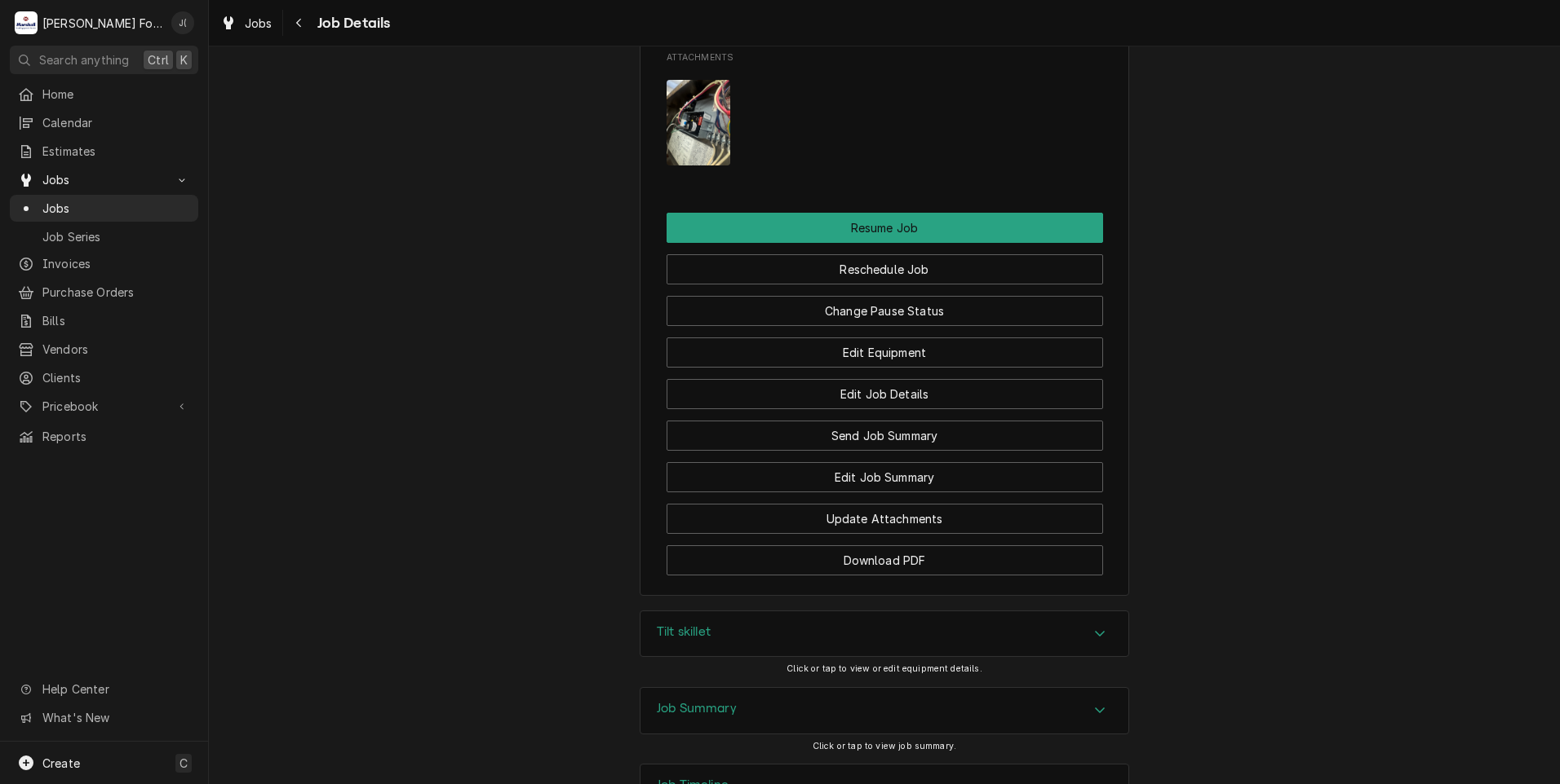
click at [738, 657] on div "Tilt skillet" at bounding box center [884, 634] width 488 height 46
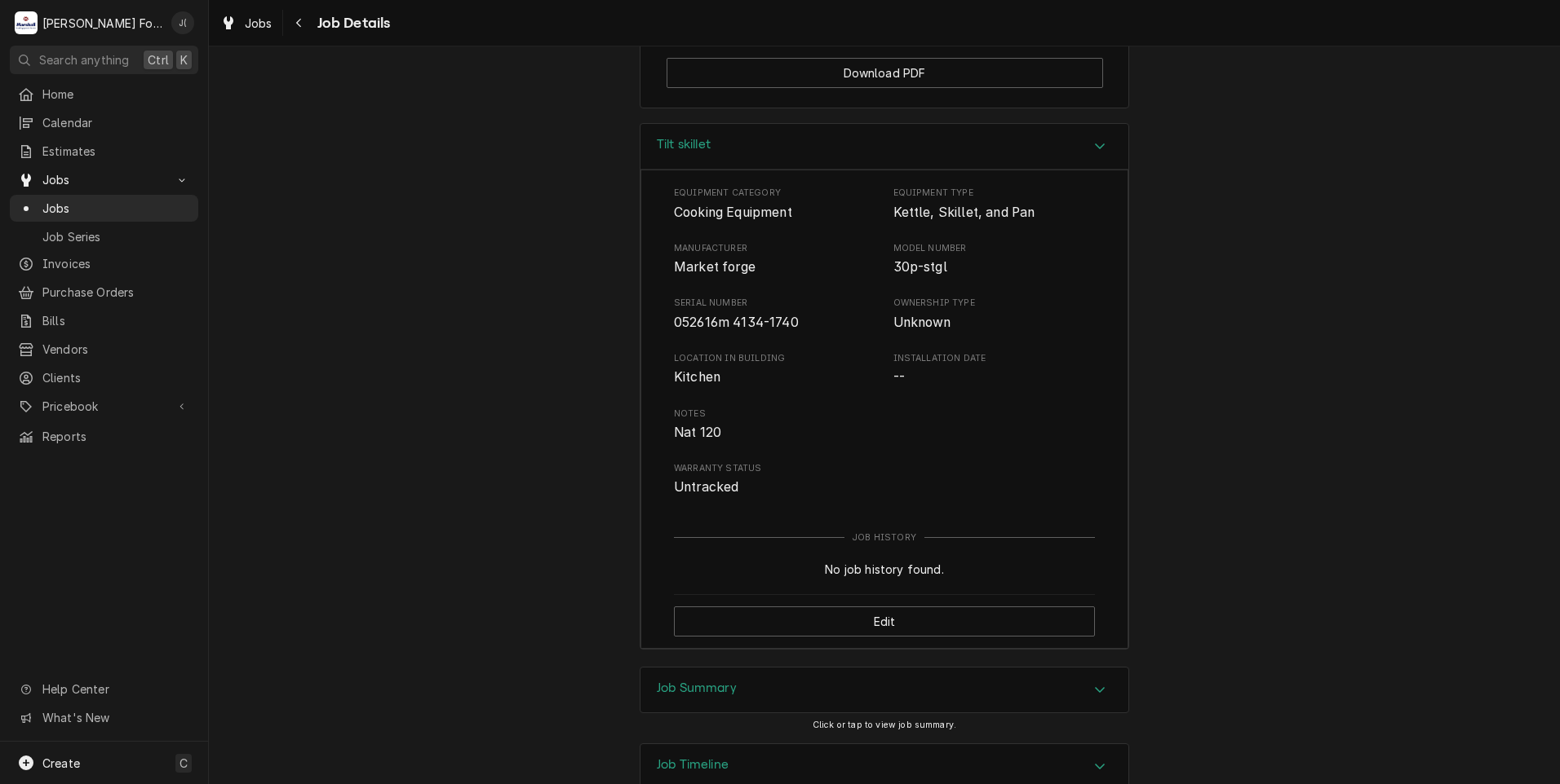
scroll to position [2251, 0]
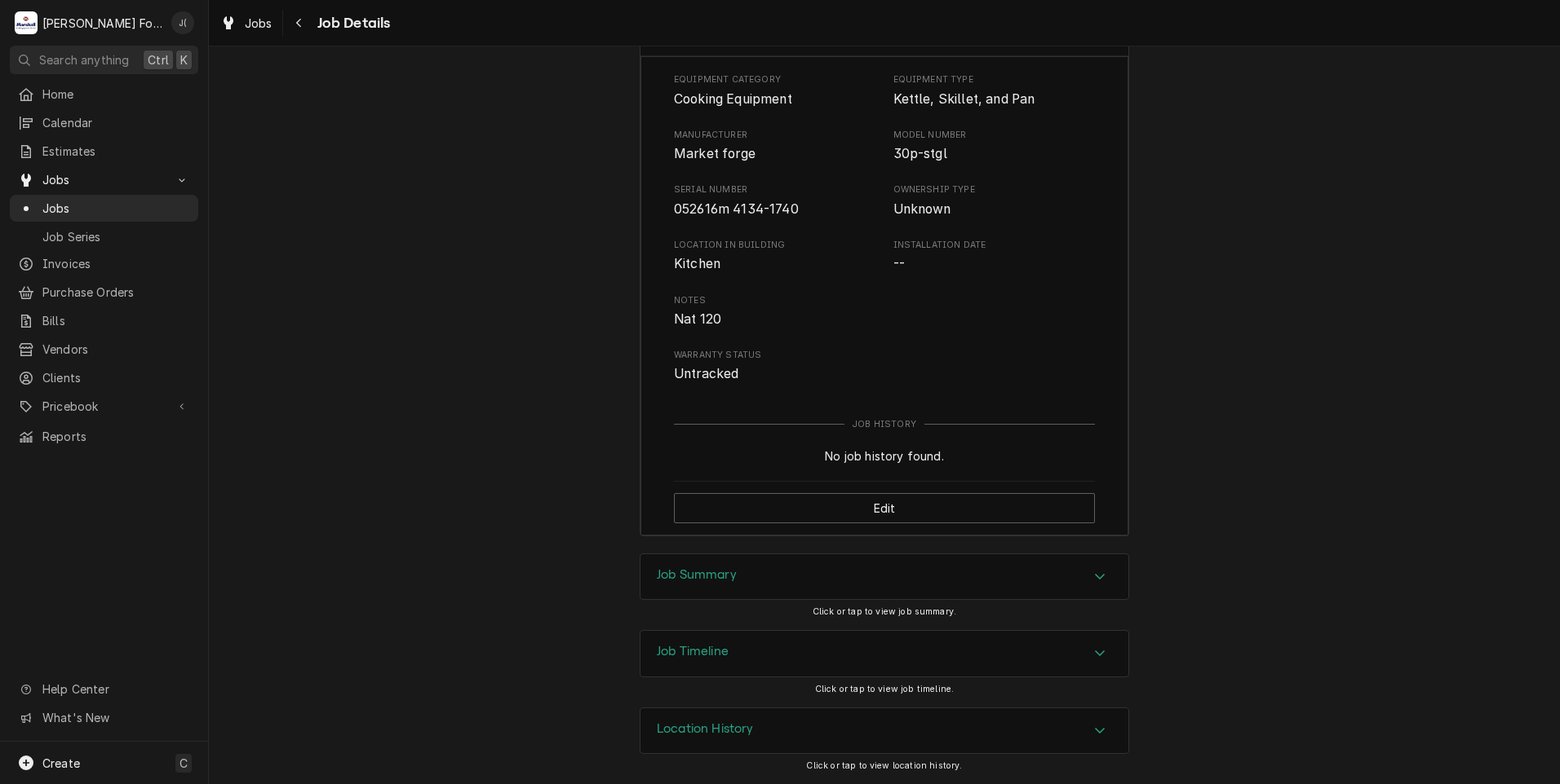
click at [682, 578] on h3 "Job Summary" at bounding box center [696, 576] width 80 height 16
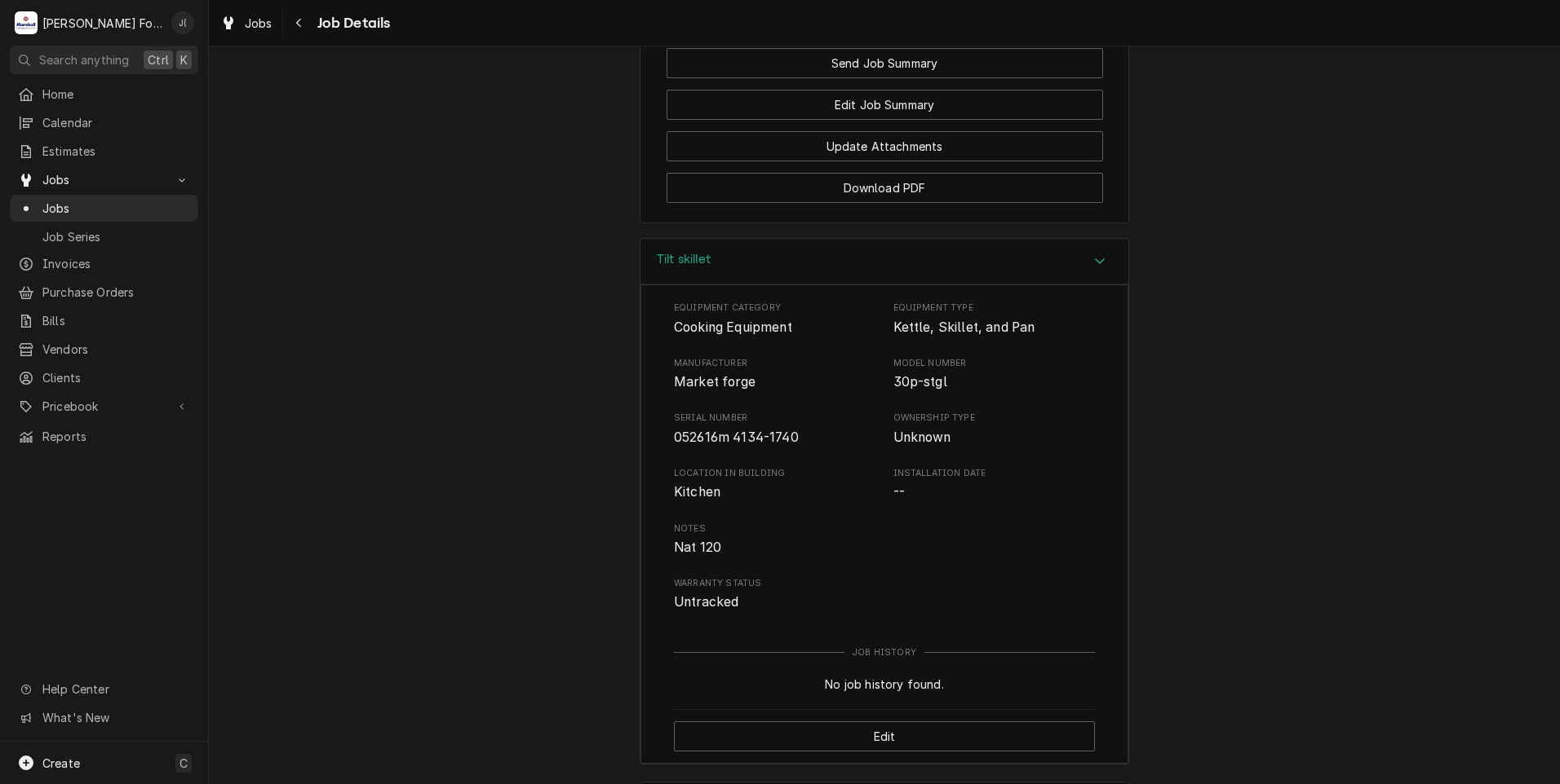
scroll to position [1844, 0]
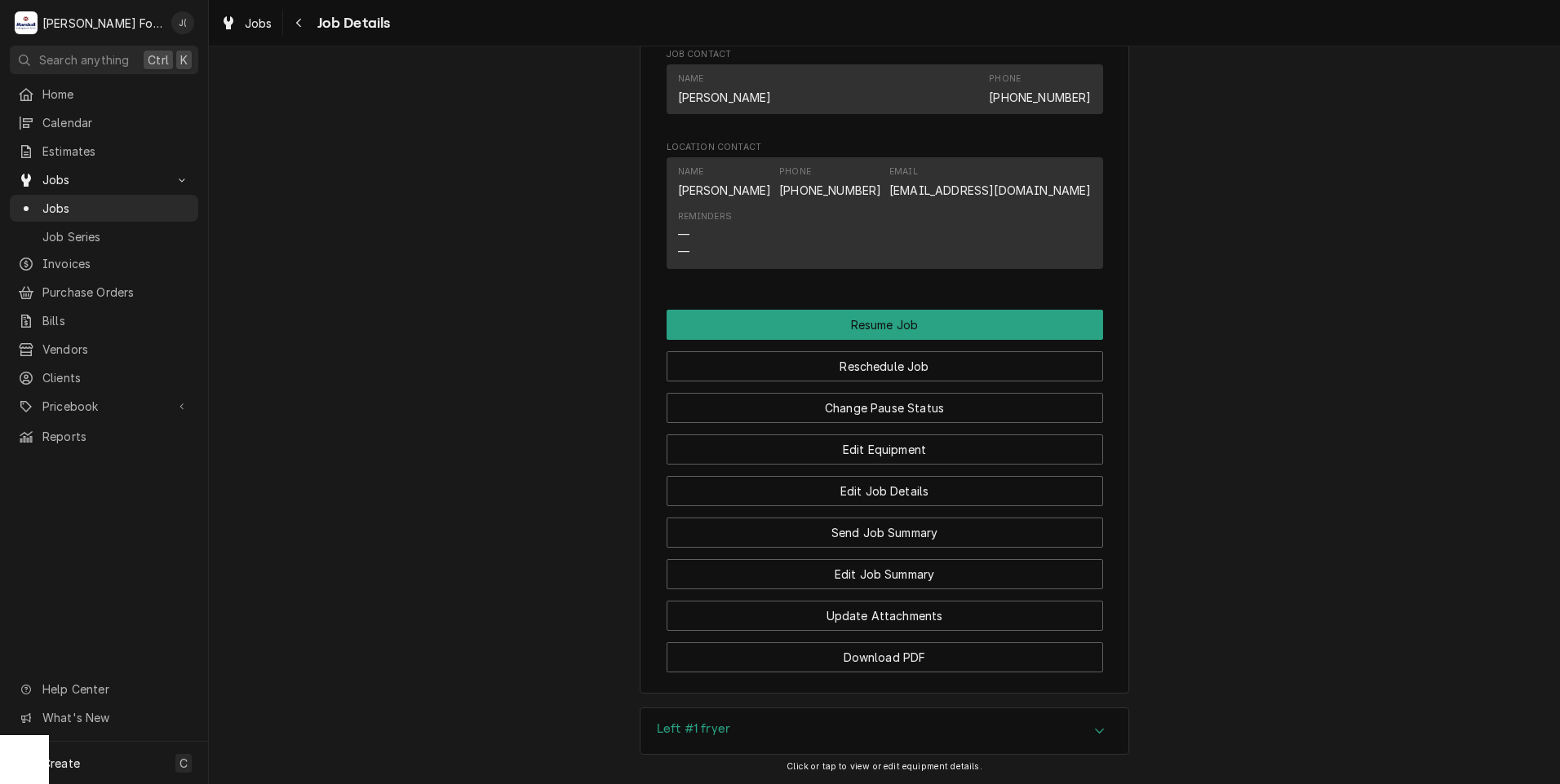
scroll to position [1636, 0]
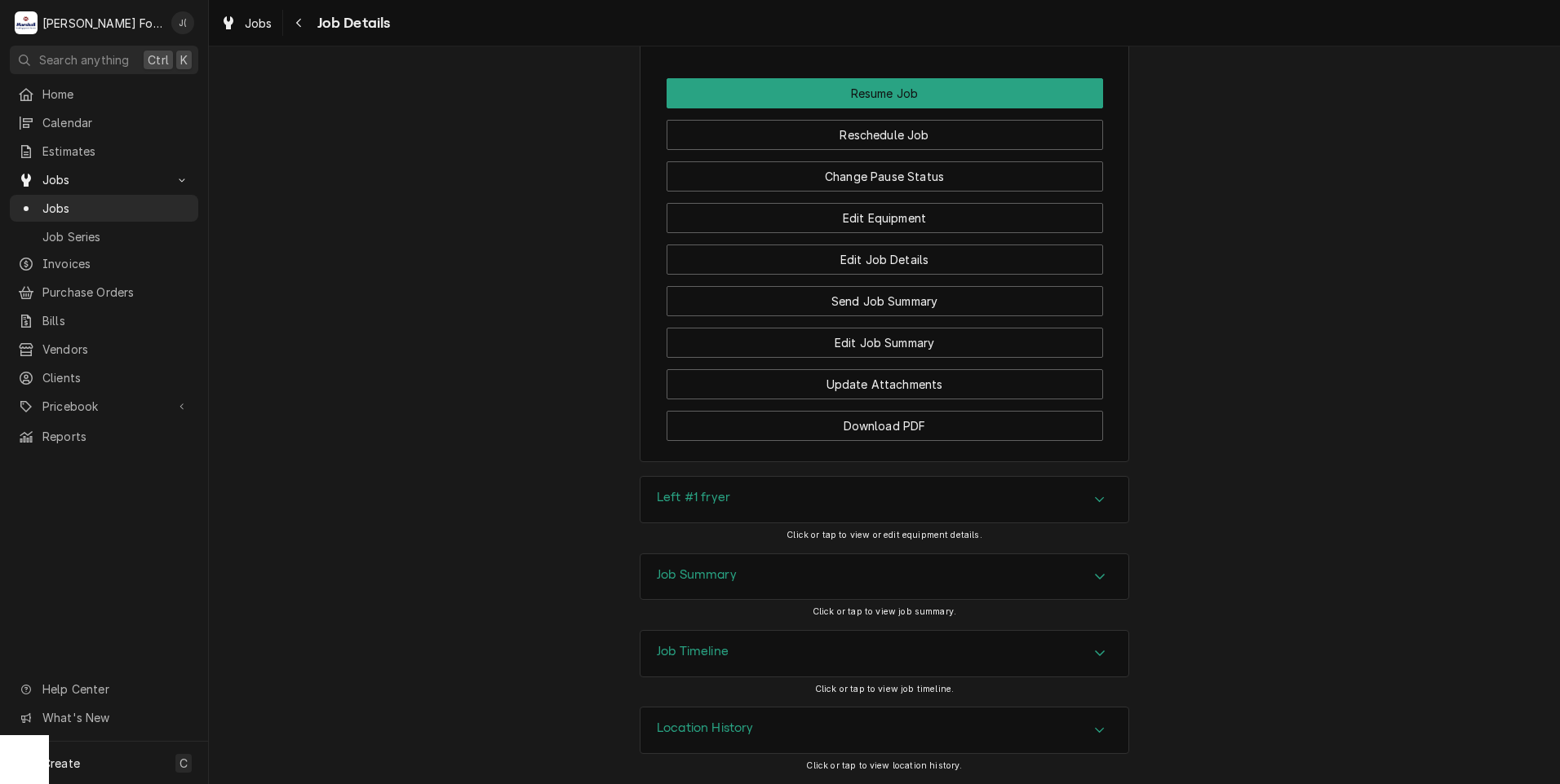
click at [673, 505] on h3 "Left #1 fryer" at bounding box center [692, 498] width 73 height 16
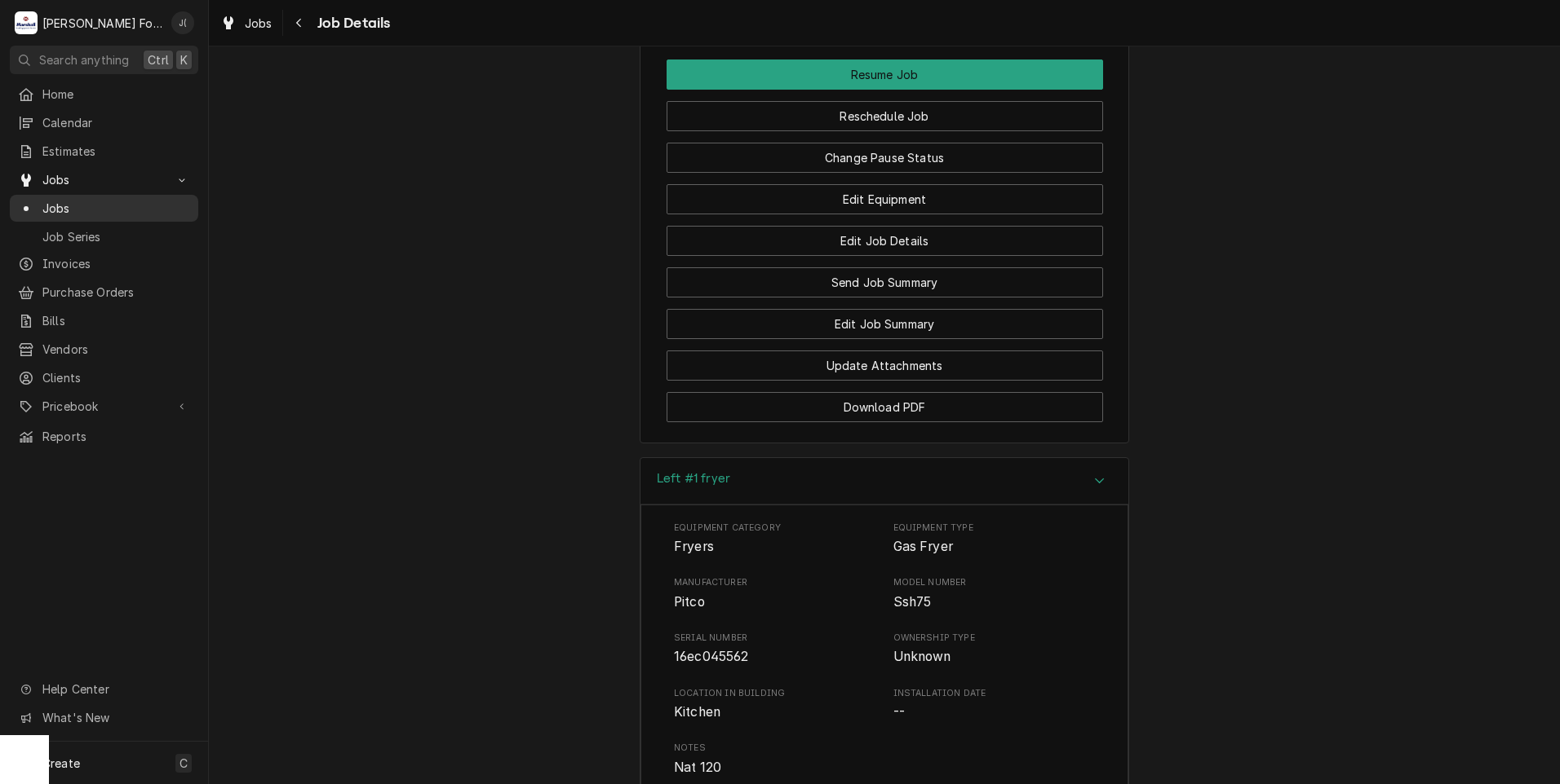
click at [63, 211] on link "Jobs" at bounding box center [104, 208] width 189 height 27
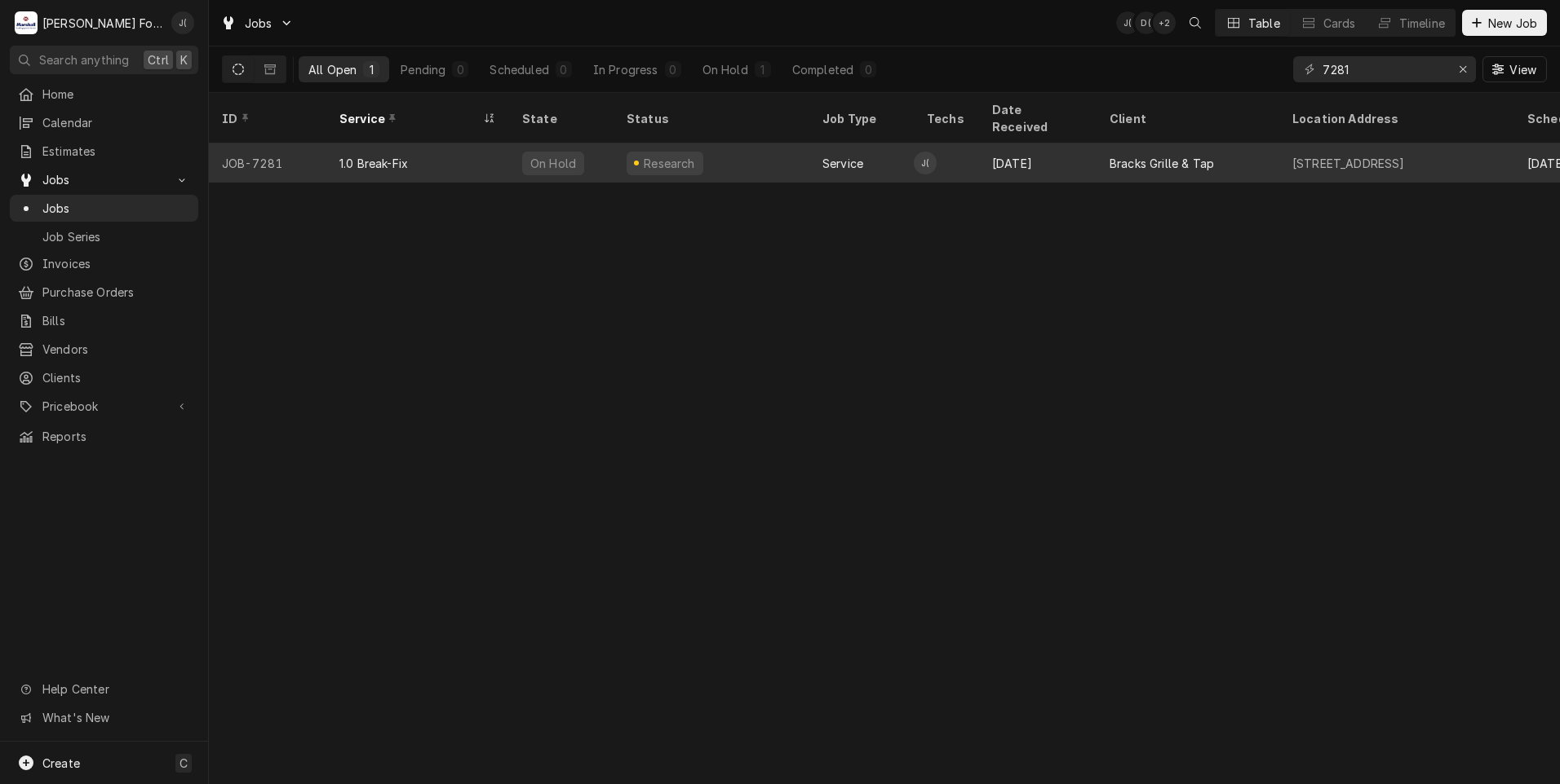
click at [721, 153] on div "Research" at bounding box center [711, 163] width 196 height 39
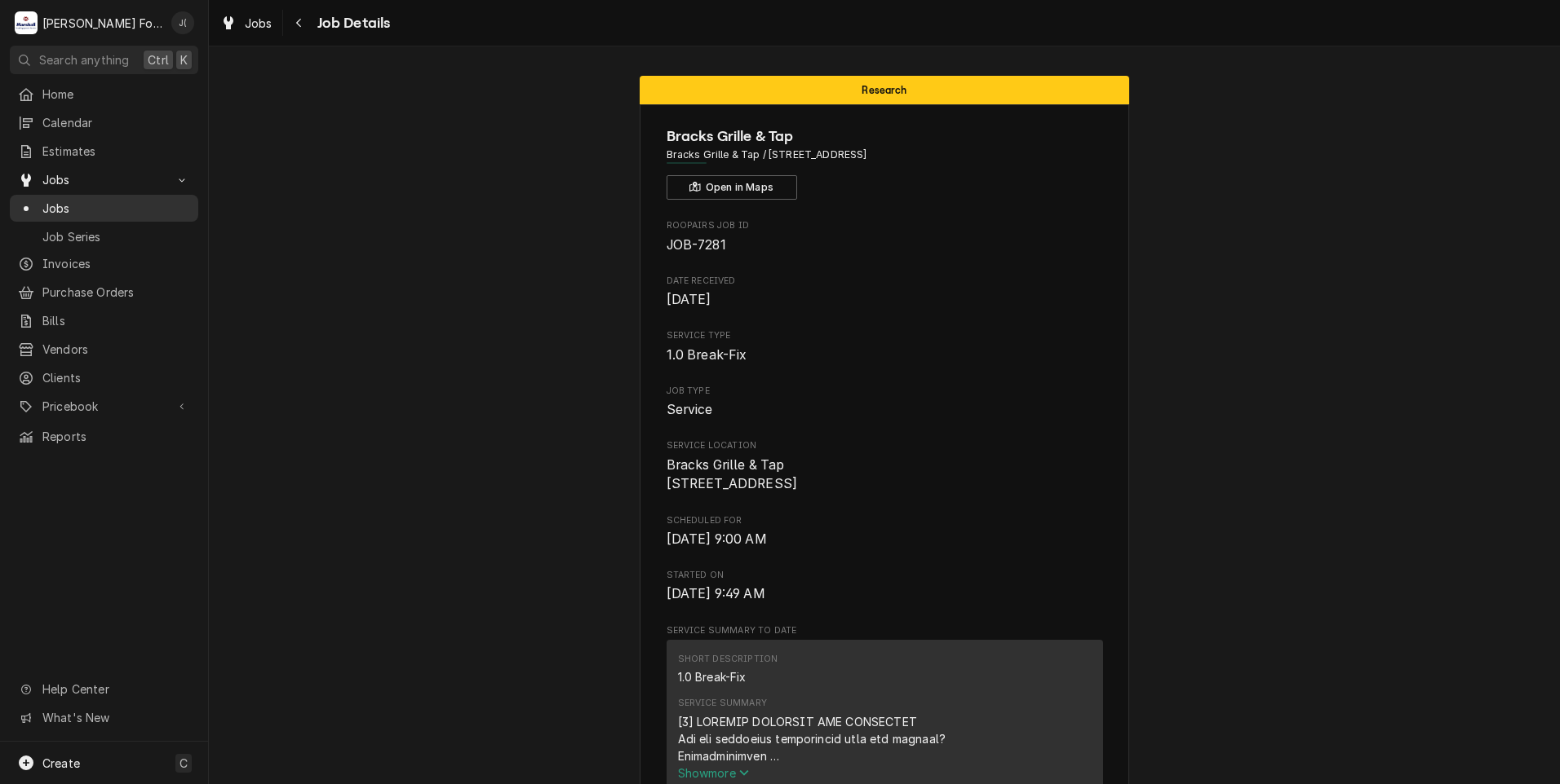
click at [96, 199] on span "Jobs" at bounding box center [115, 208] width 148 height 18
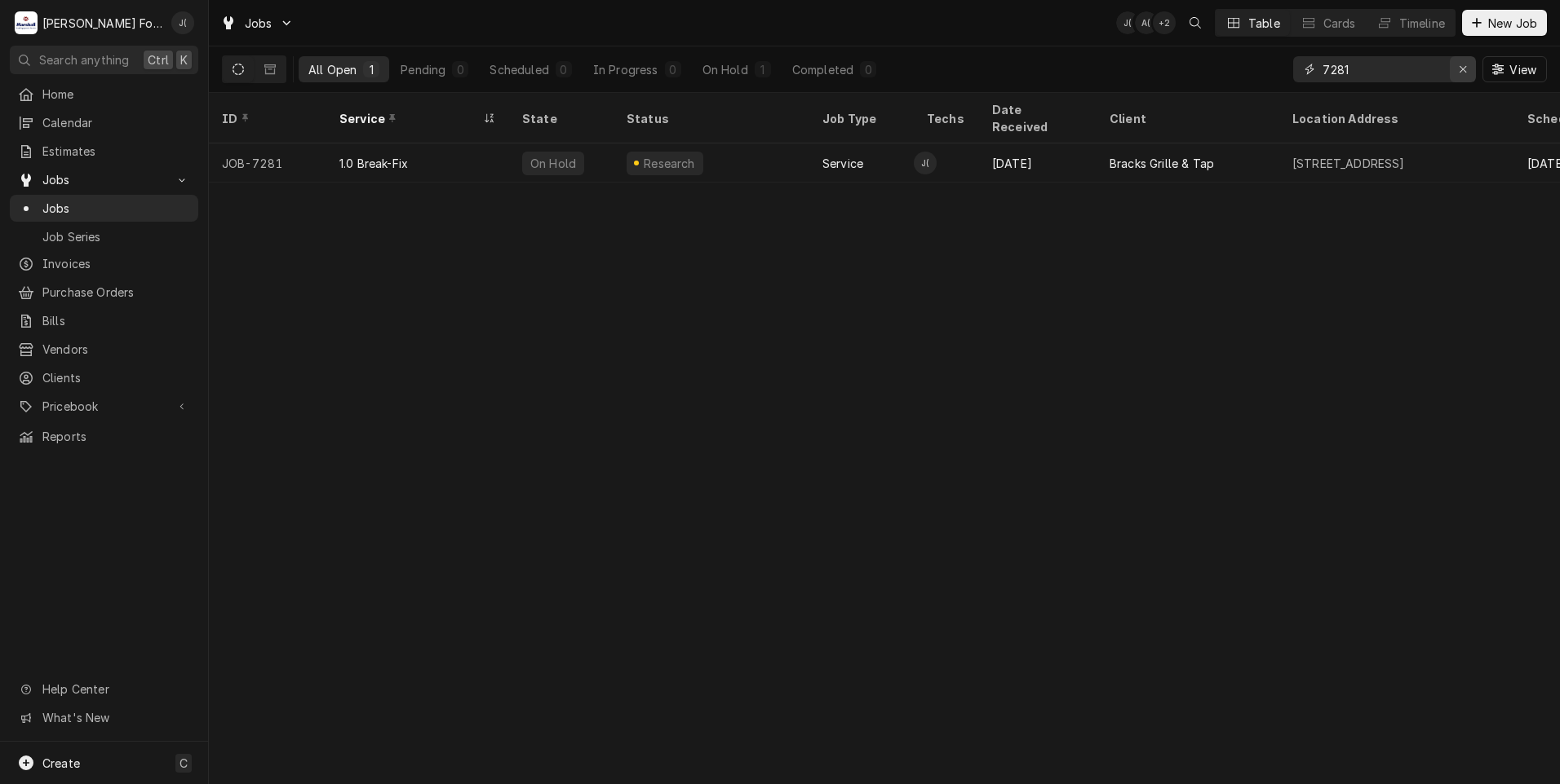
click at [1463, 73] on icon "Erase input" at bounding box center [1462, 69] width 9 height 12
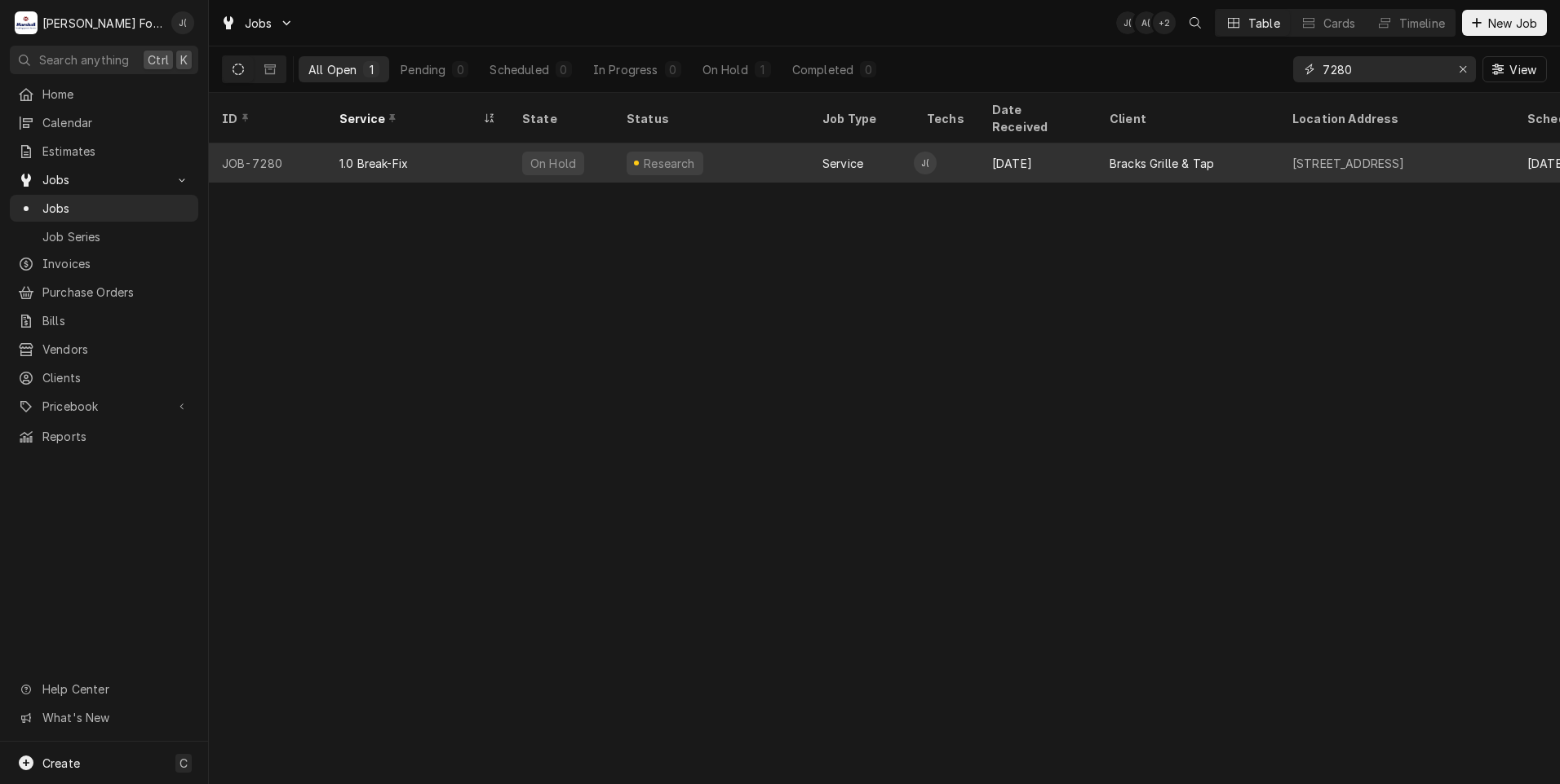
type input "7280"
click at [838, 161] on div "Service" at bounding box center [861, 163] width 105 height 39
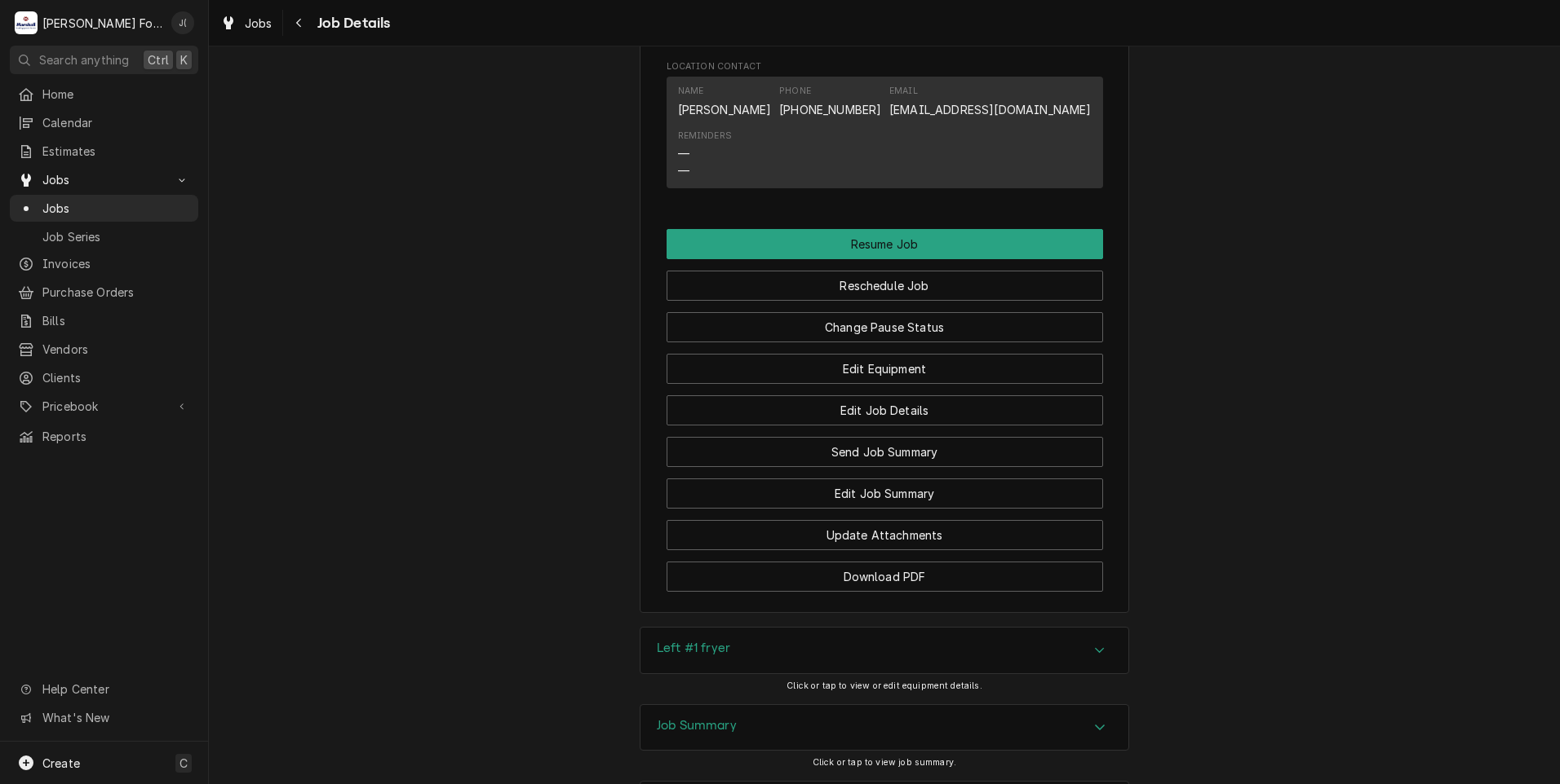
scroll to position [1467, 0]
click at [811, 341] on button "Change Pause Status" at bounding box center [884, 327] width 436 height 30
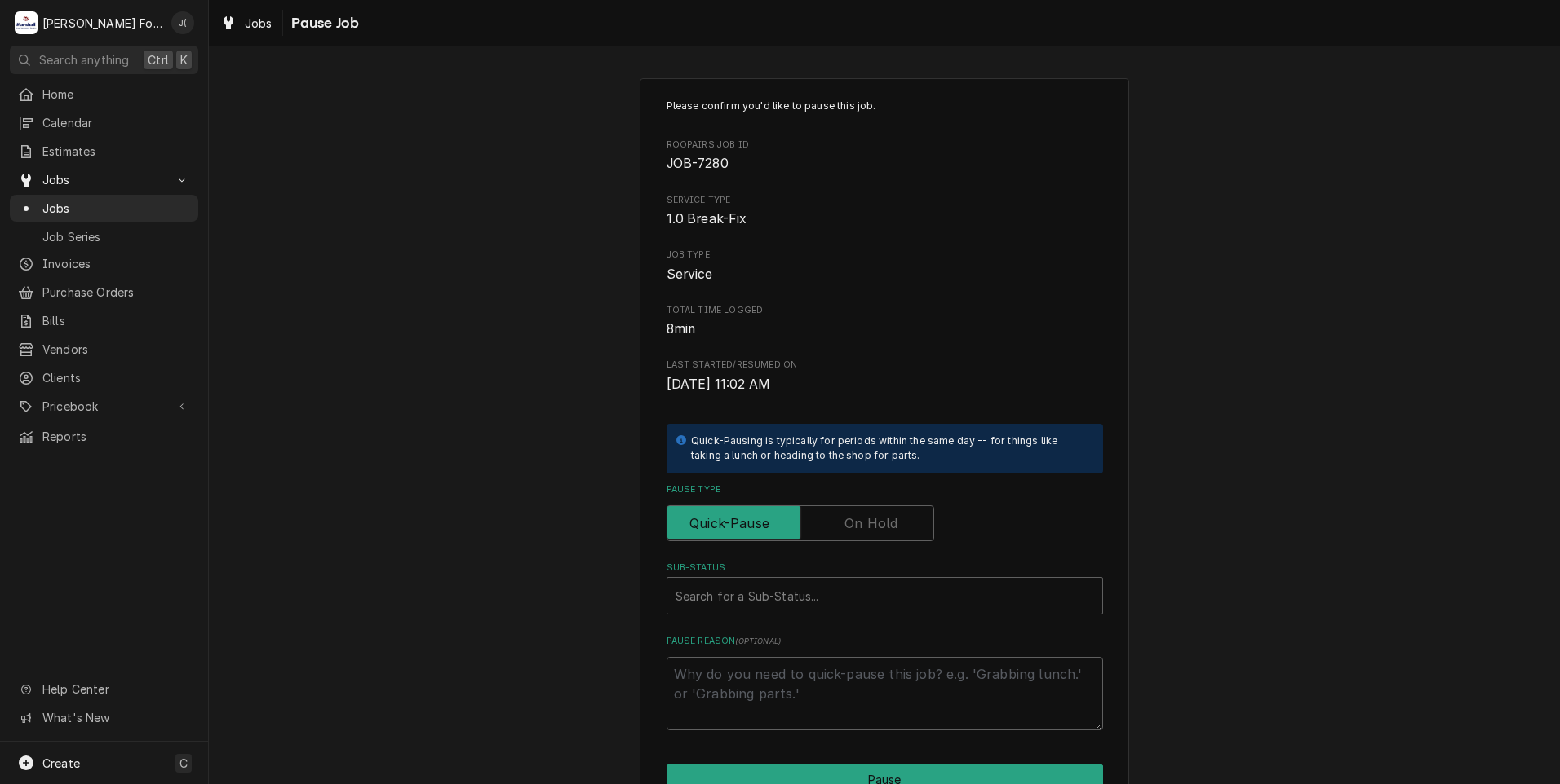
click at [865, 533] on label "Pause Type" at bounding box center [800, 523] width 268 height 36
click at [865, 533] on input "Pause Type" at bounding box center [800, 523] width 253 height 36
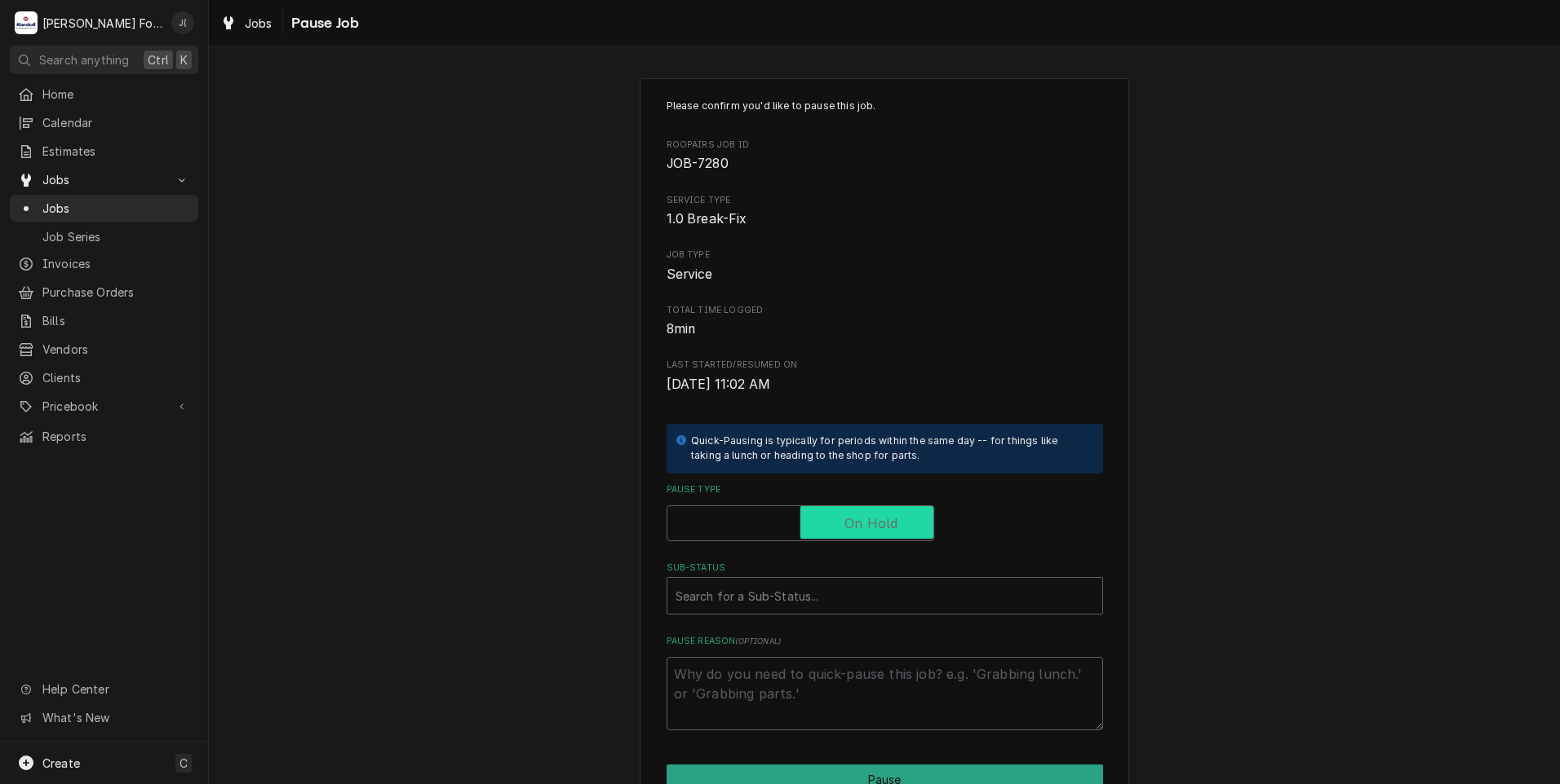
checkbox input "true"
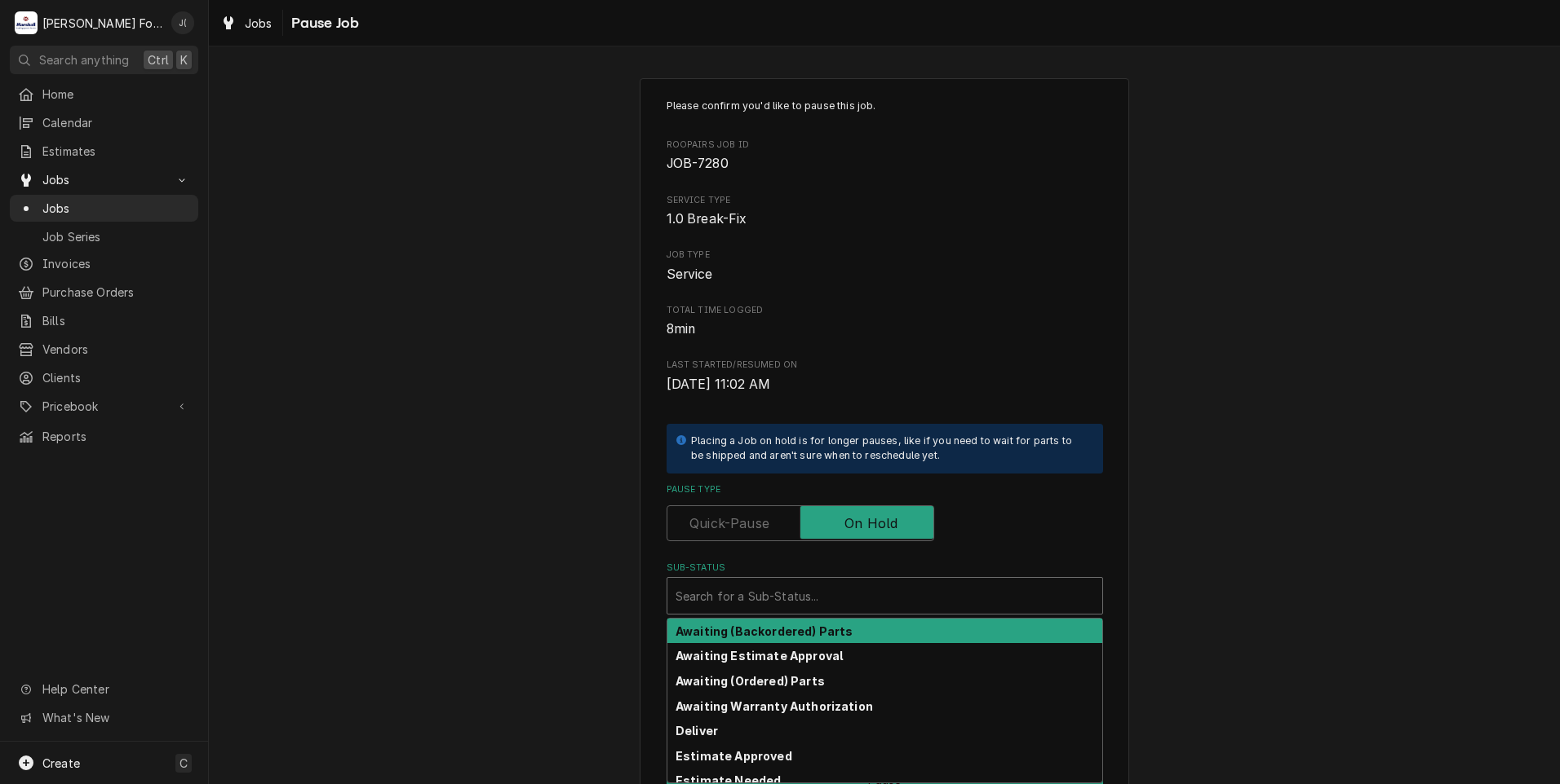
click at [853, 580] on div "Search for a Sub-Status..." at bounding box center [884, 595] width 435 height 36
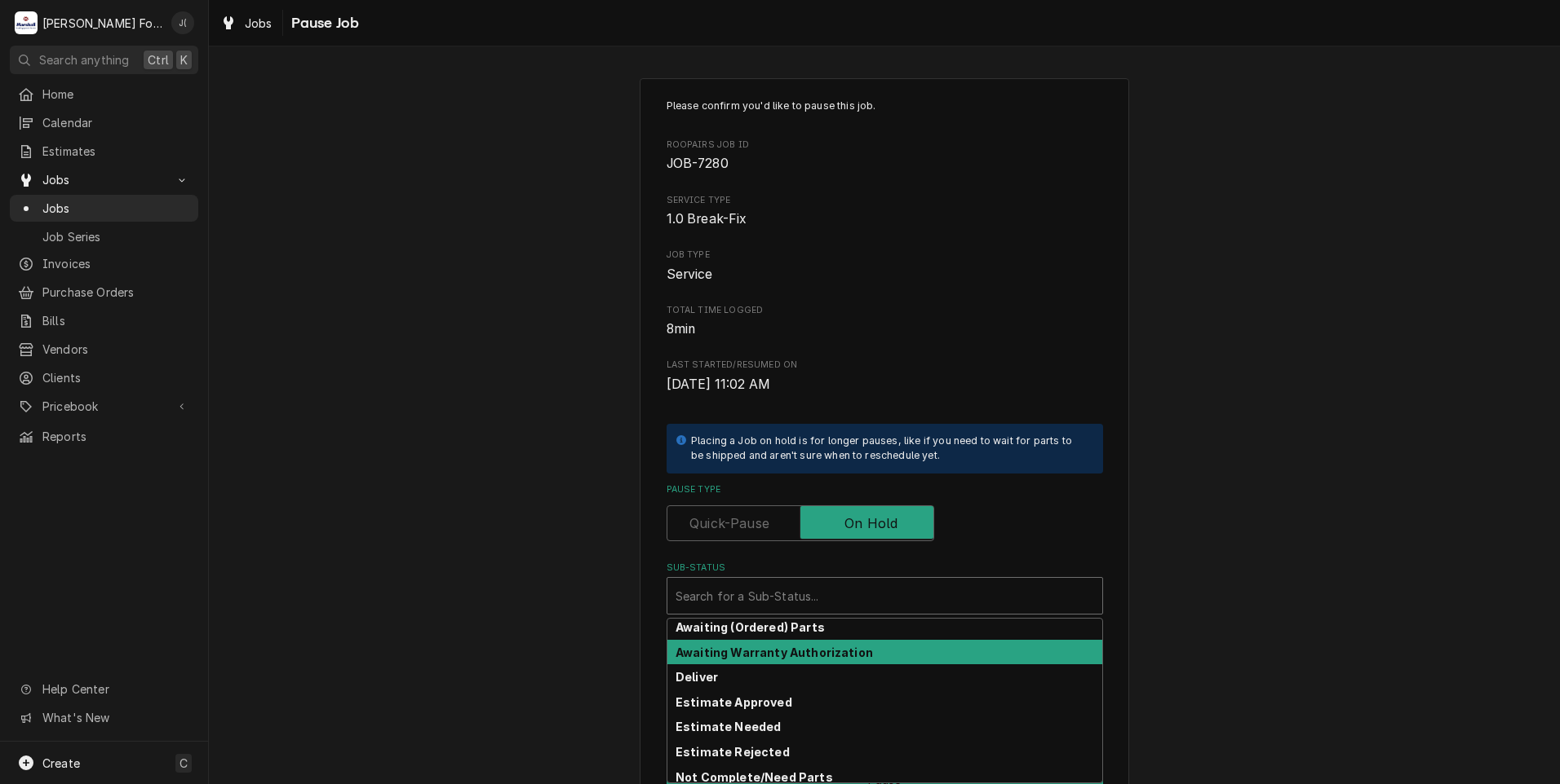
scroll to position [81, 0]
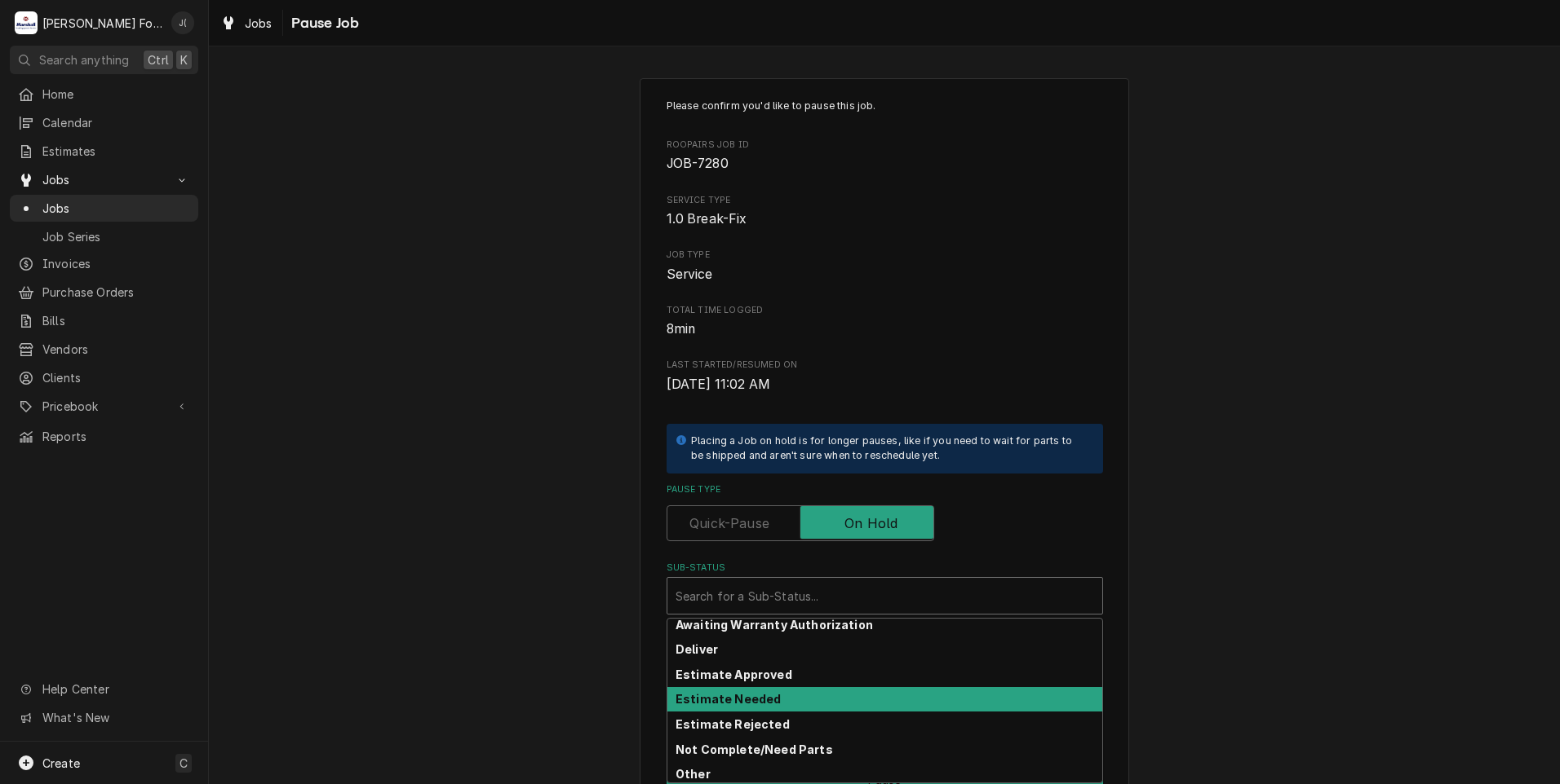
click at [771, 704] on div "Estimate Needed" at bounding box center [884, 700] width 435 height 25
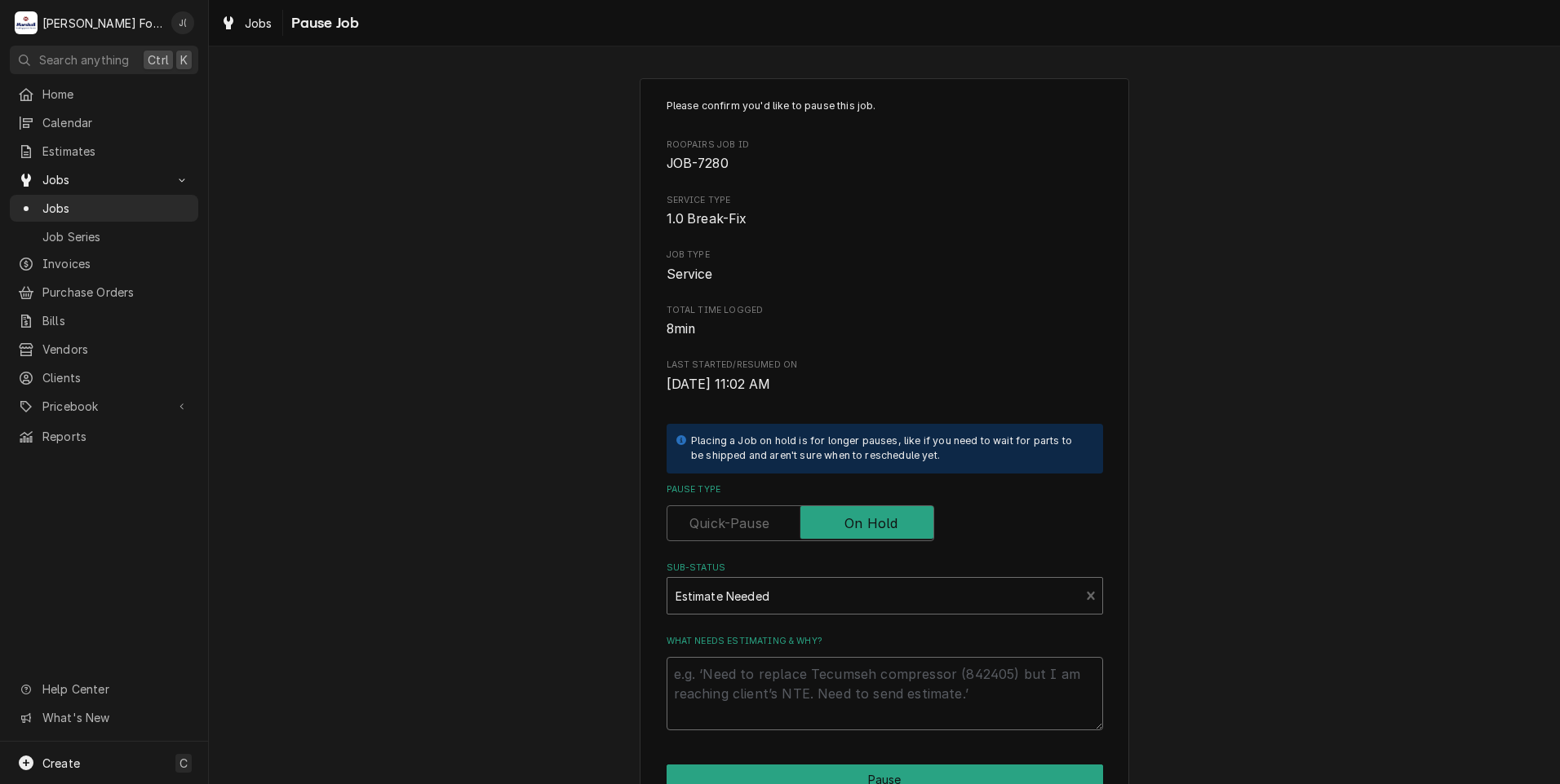
drag, startPoint x: 770, startPoint y: 719, endPoint x: 770, endPoint y: 698, distance: 21.0
click at [770, 719] on textarea "What needs estimating & why?" at bounding box center [884, 693] width 436 height 73
type textarea "x"
type textarea "P"
type textarea "x"
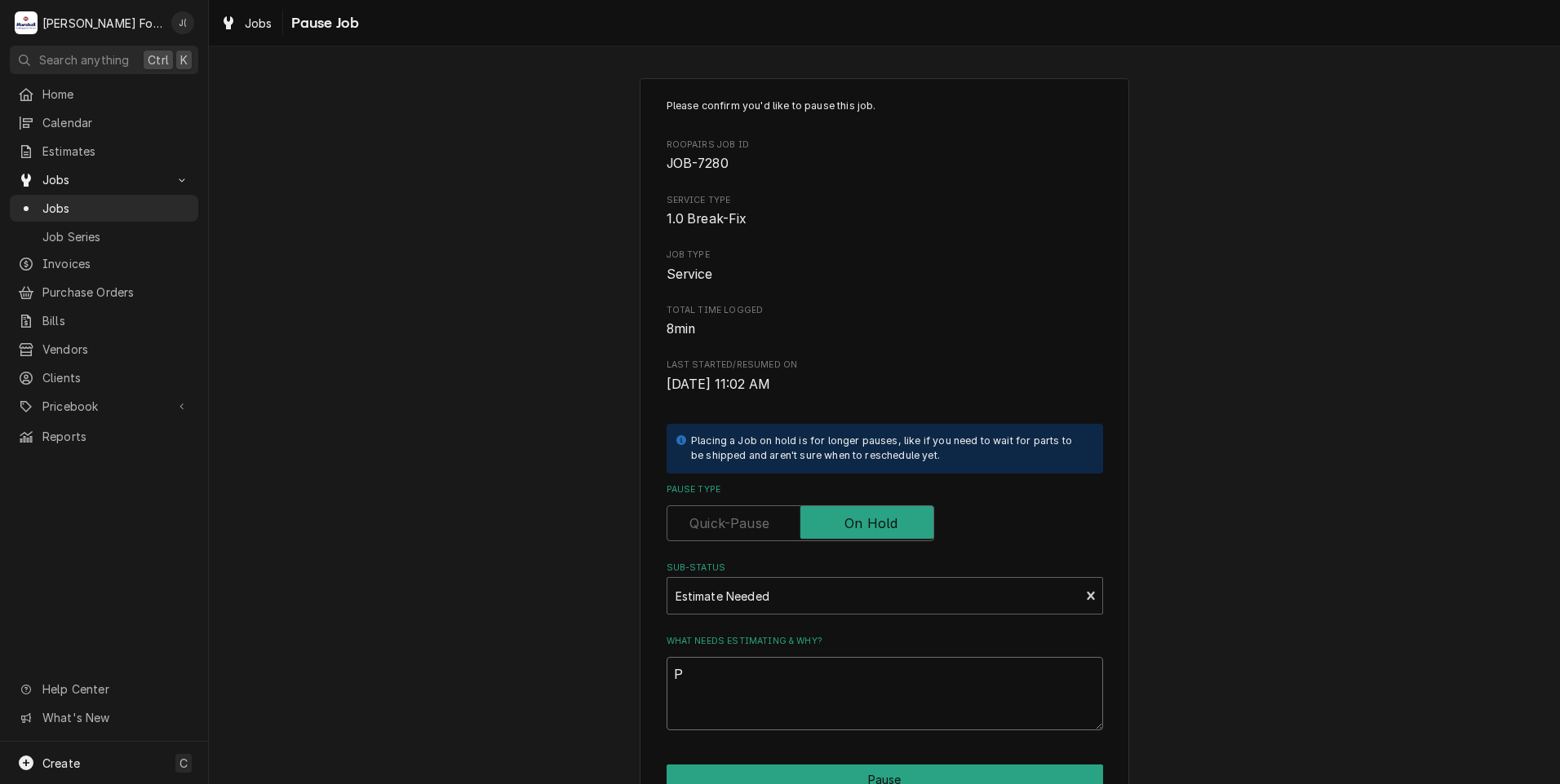
type textarea "PR"
type textarea "x"
type textarea "PRI"
type textarea "x"
type textarea "PRIC"
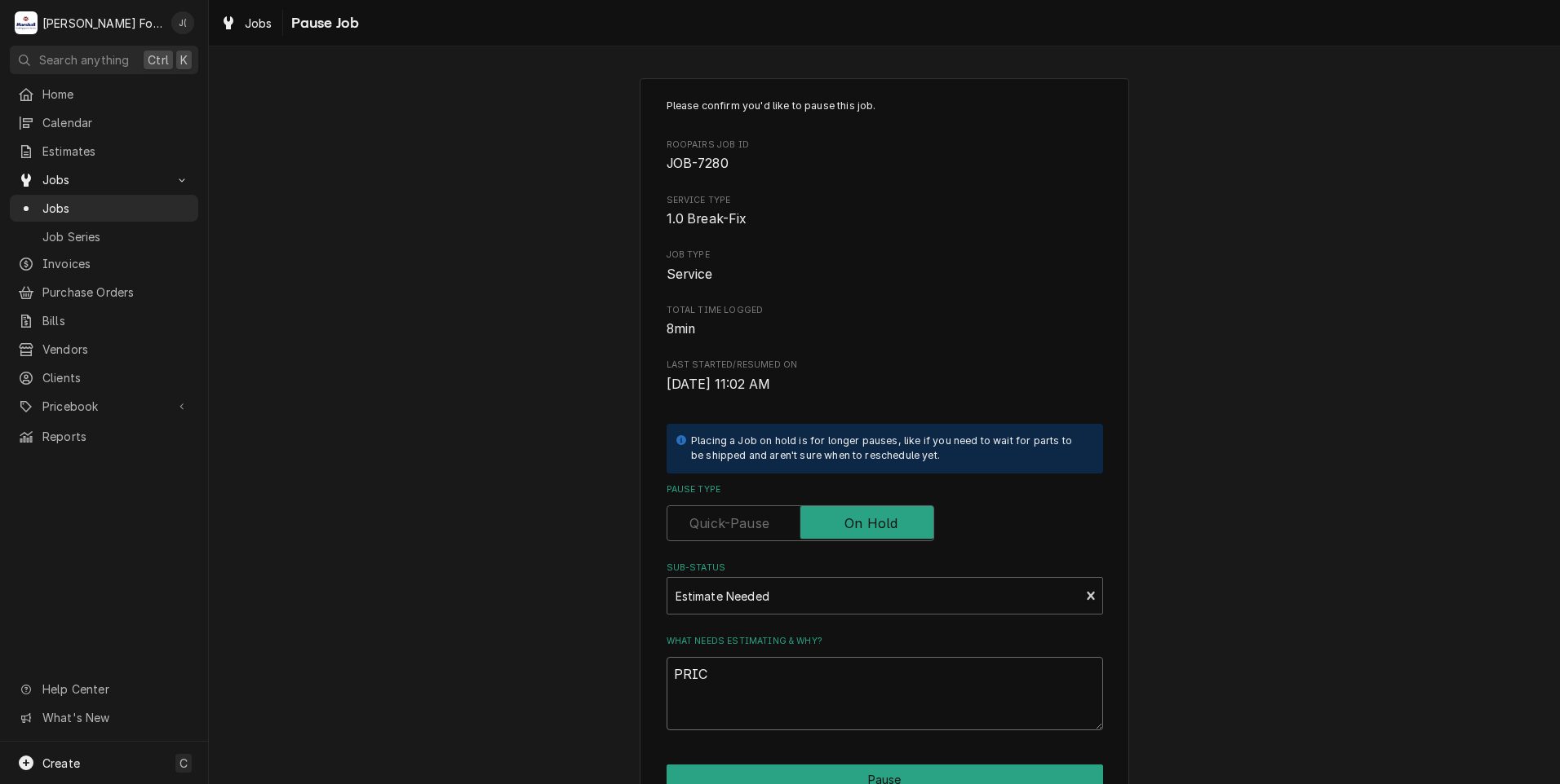
type textarea "x"
type textarea "PRI"
type textarea "x"
type textarea "PR"
type textarea "x"
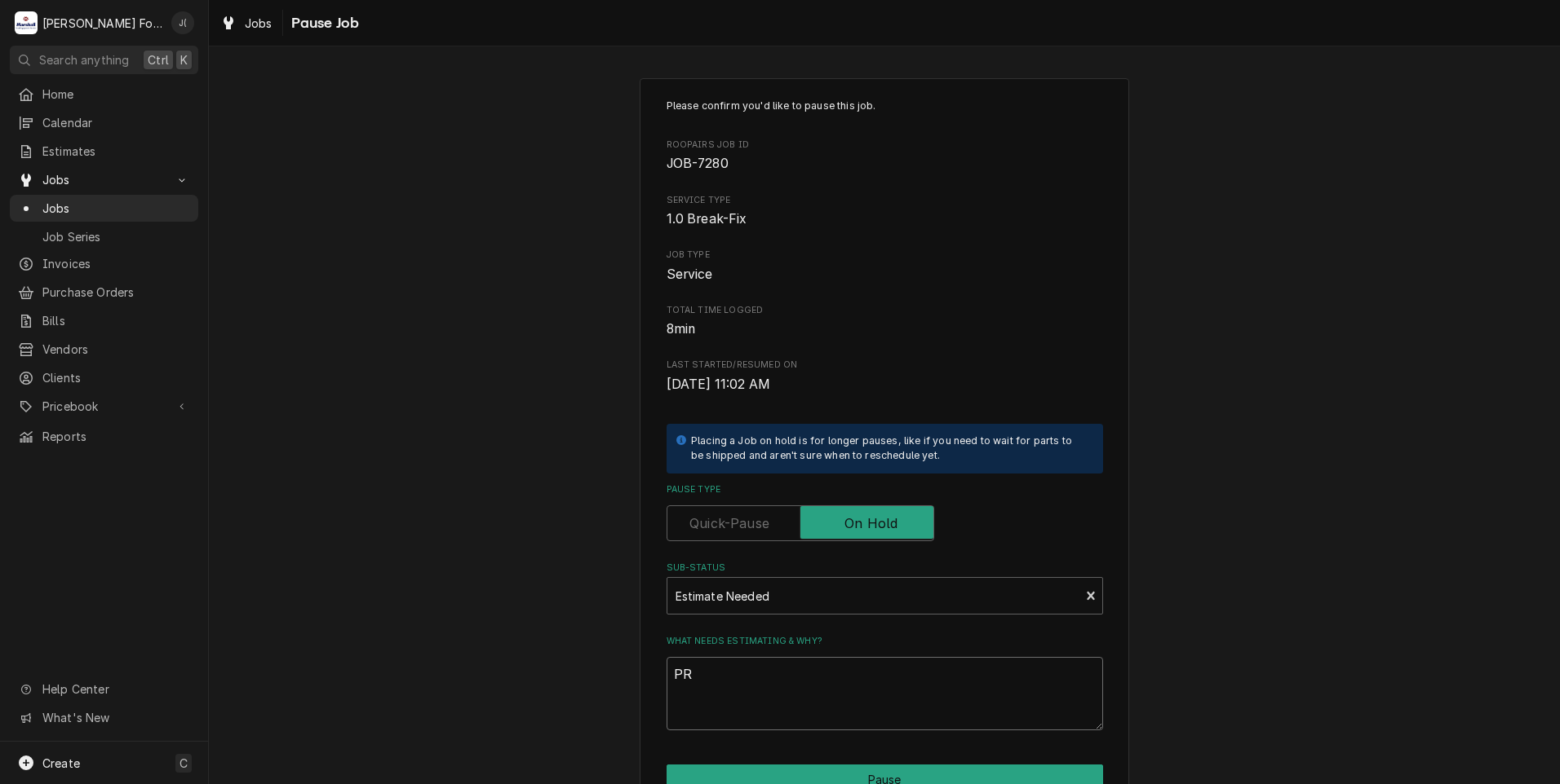
type textarea "P"
type textarea "x"
click at [835, 592] on div "Sub-Status" at bounding box center [873, 596] width 396 height 29
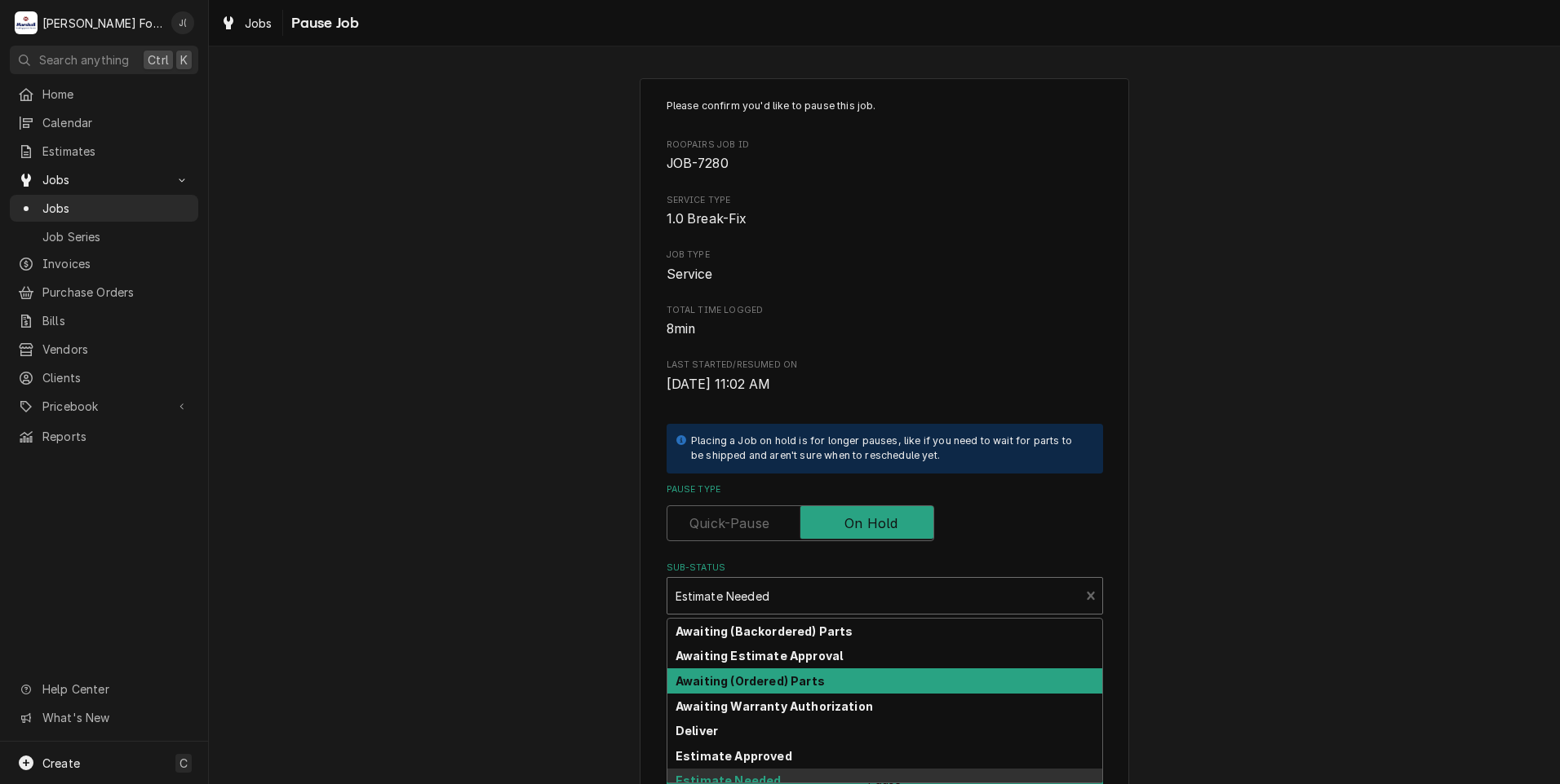
click at [754, 680] on strong "Awaiting (Ordered) Parts" at bounding box center [750, 681] width 150 height 14
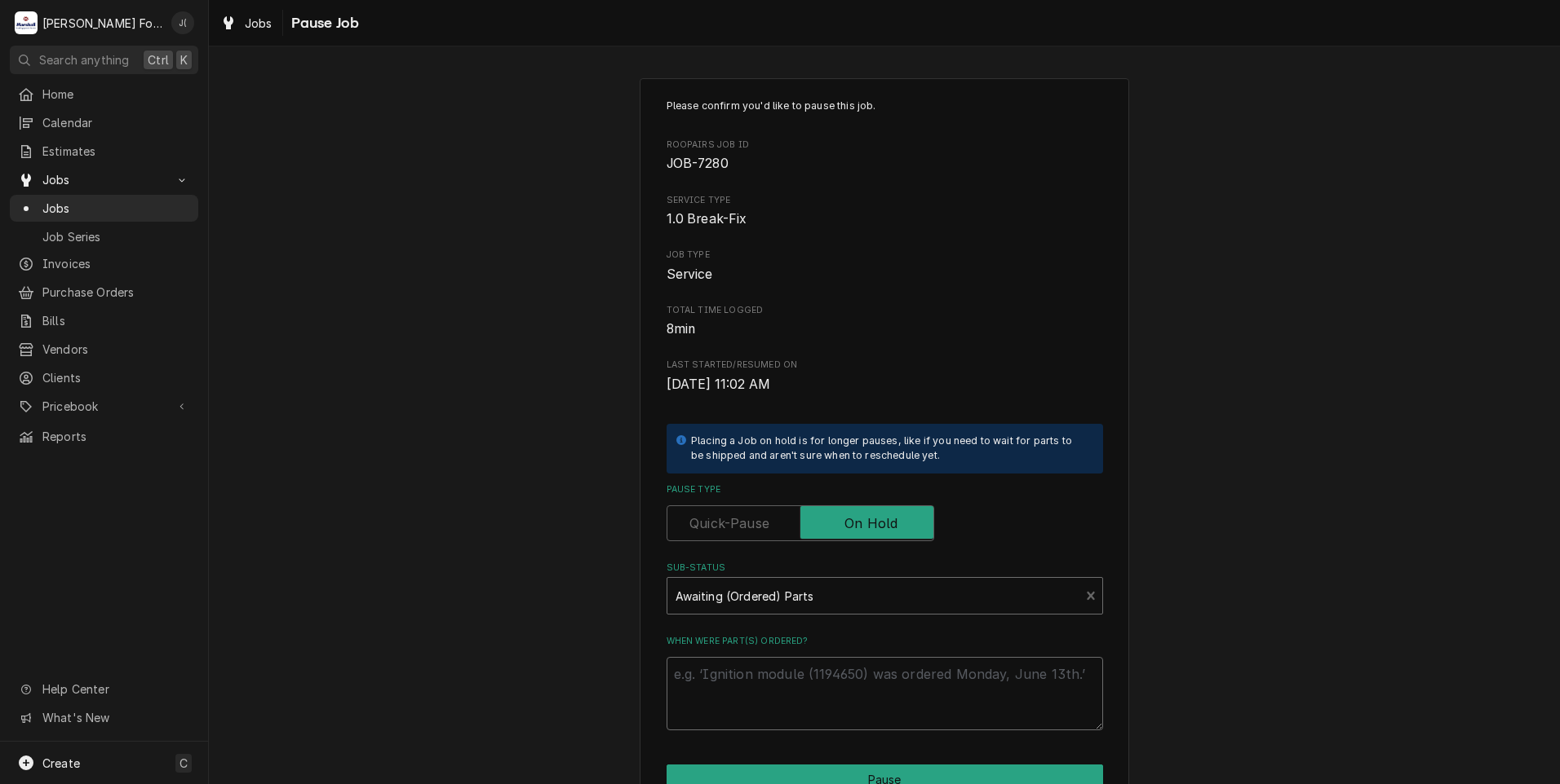
click at [750, 678] on textarea "When were part(s) ordered?" at bounding box center [884, 693] width 436 height 73
type textarea "x"
type textarea "0"
type textarea "x"
type textarea "09"
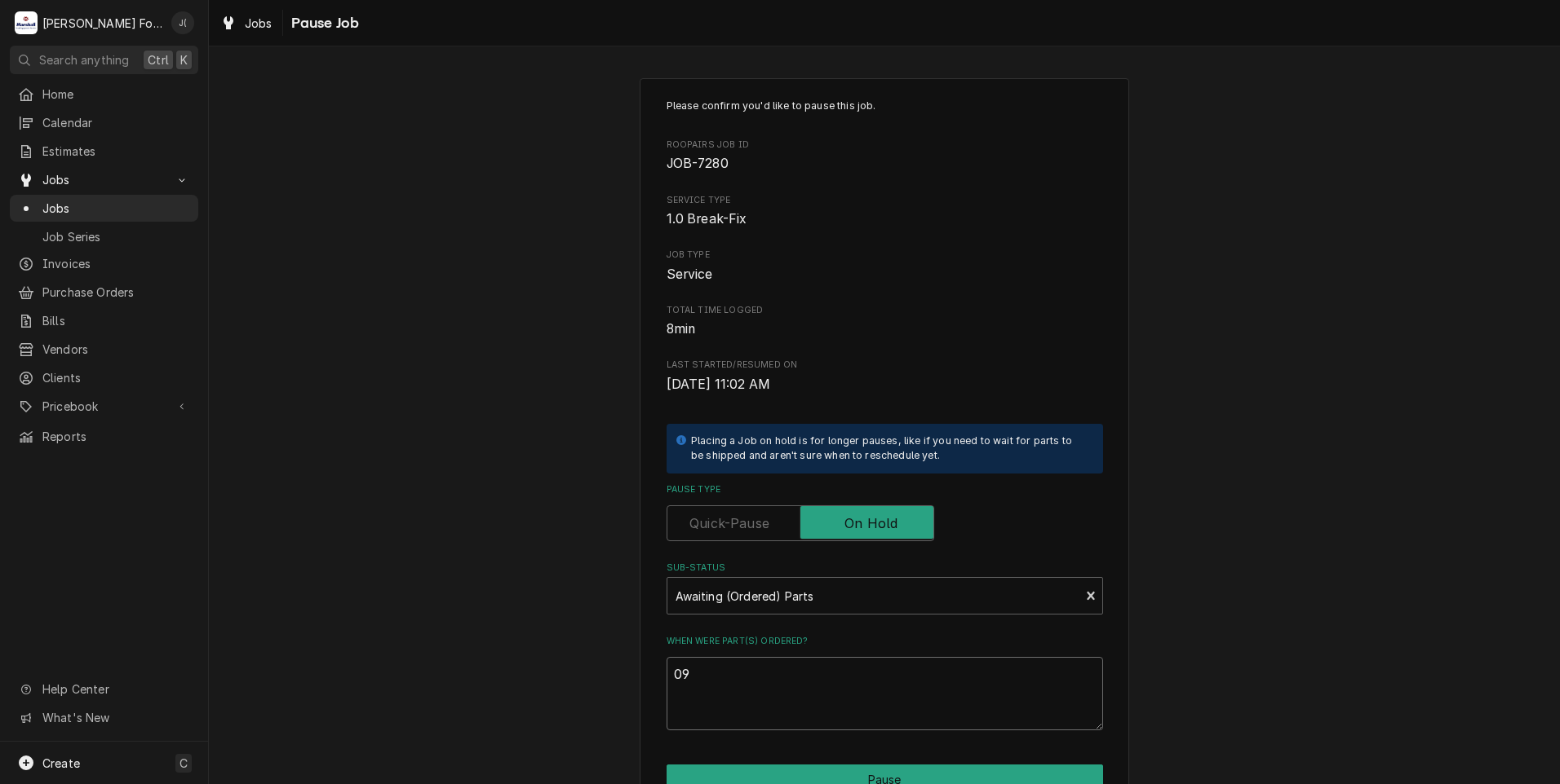
type textarea "x"
type textarea "09/"
type textarea "x"
type textarea "09/1"
type textarea "x"
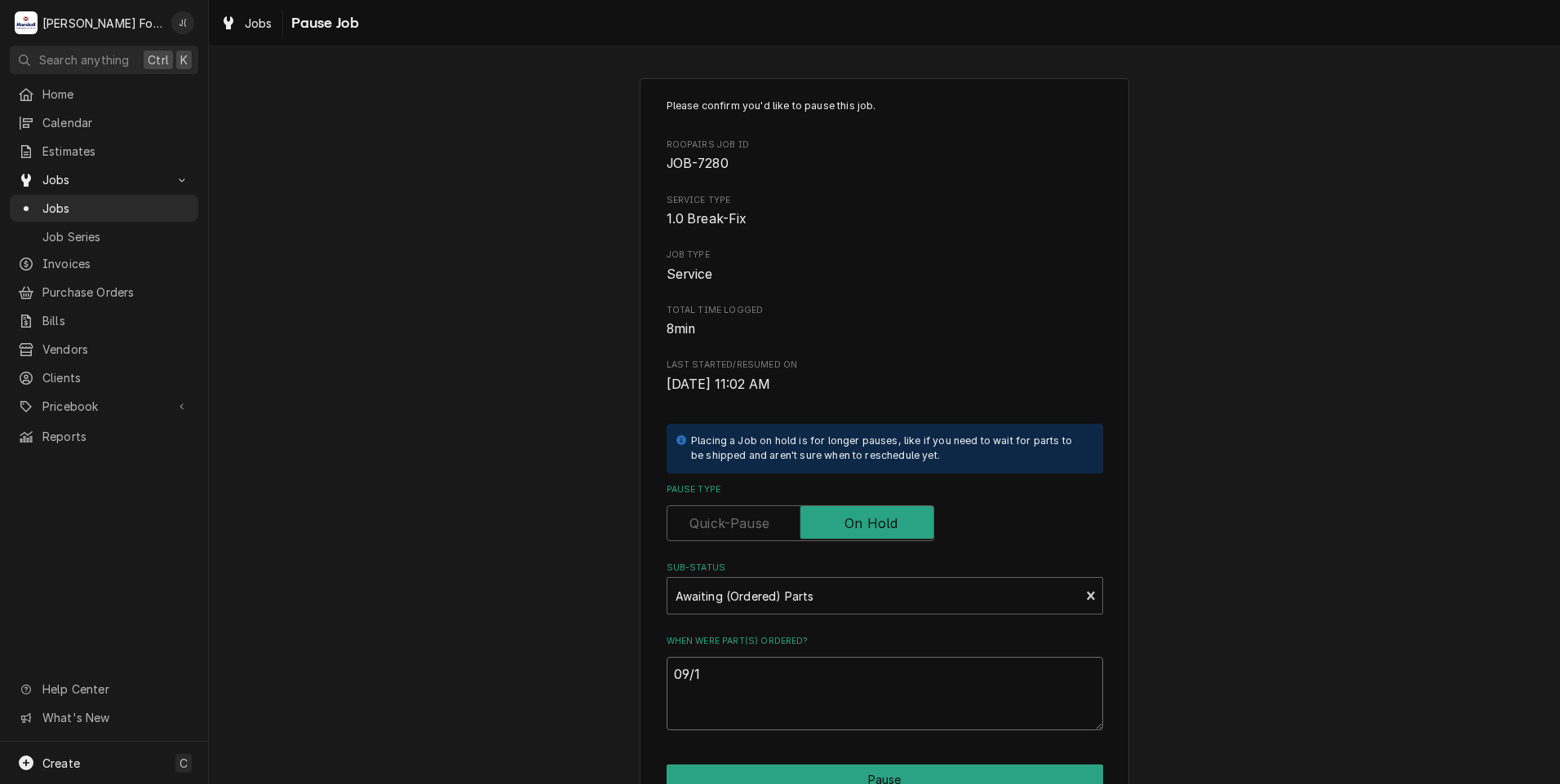
type textarea "09/10"
type textarea "x"
type textarea "09/10/"
type textarea "x"
type textarea "09/10/2"
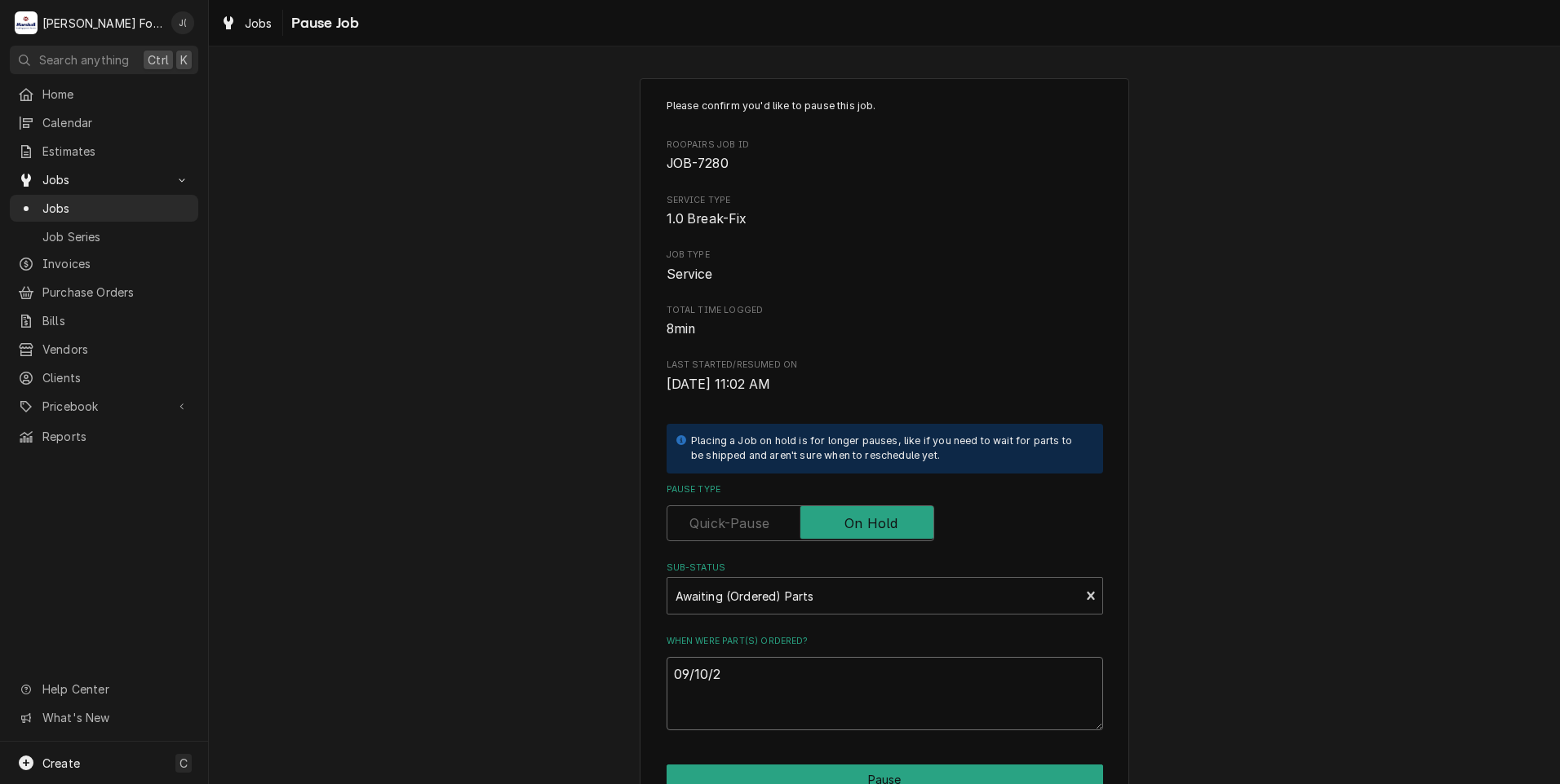
type textarea "x"
type textarea "09/10/20"
type textarea "x"
type textarea "09/10/202"
type textarea "x"
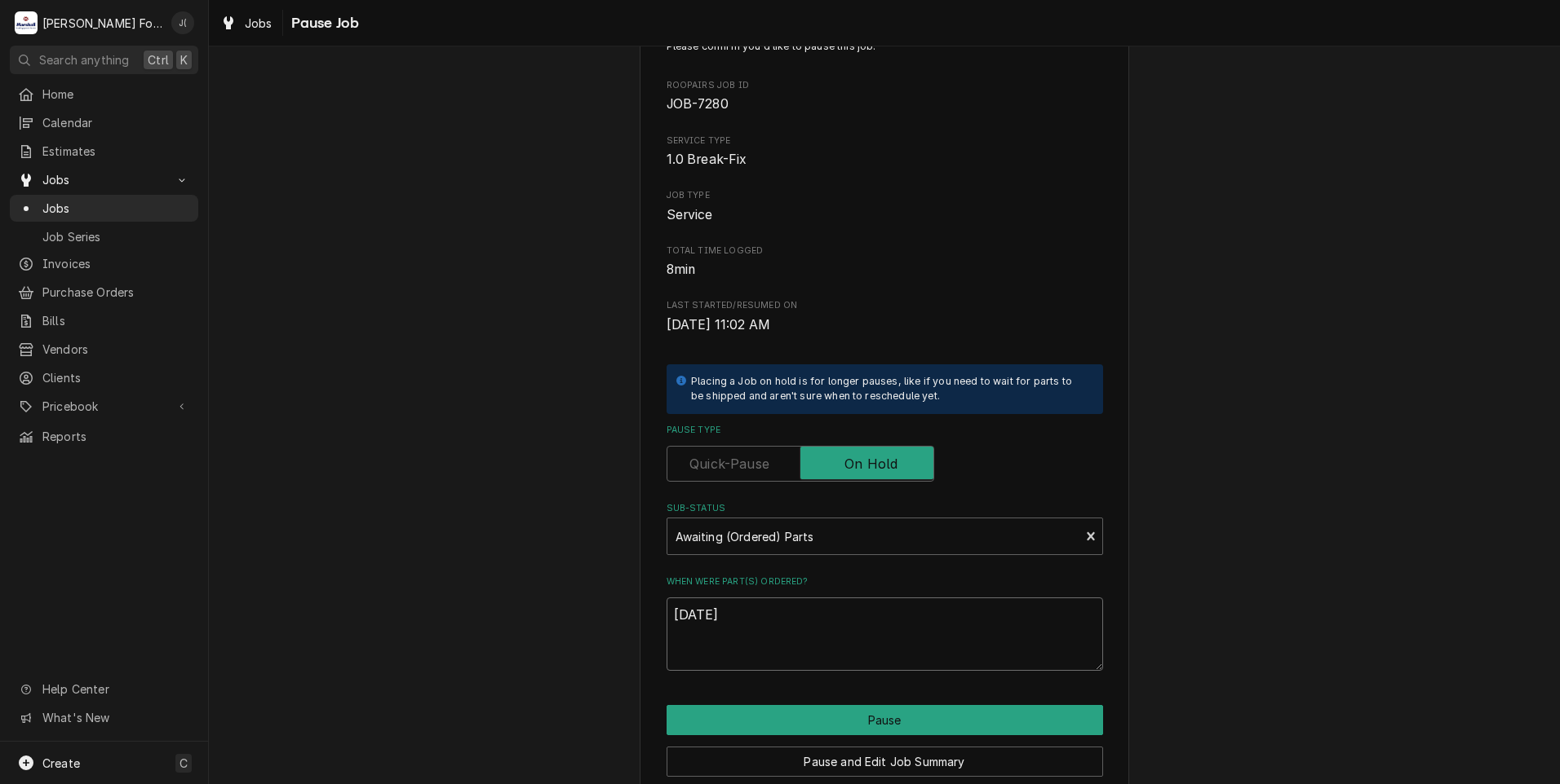
scroll to position [129, 0]
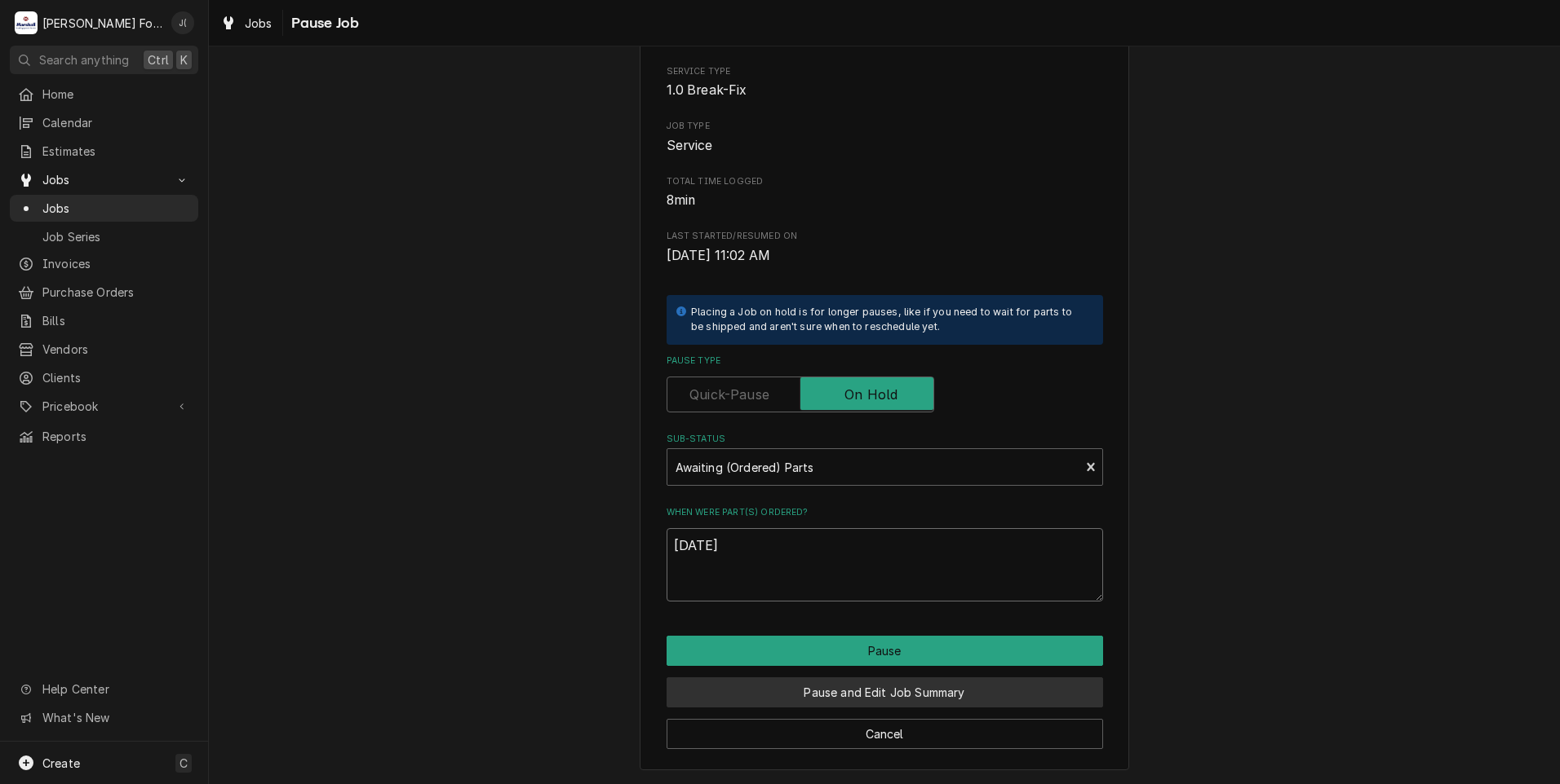
type textarea "09/10/2025"
click at [809, 693] on button "Pause and Edit Job Summary" at bounding box center [884, 692] width 436 height 30
type textarea "x"
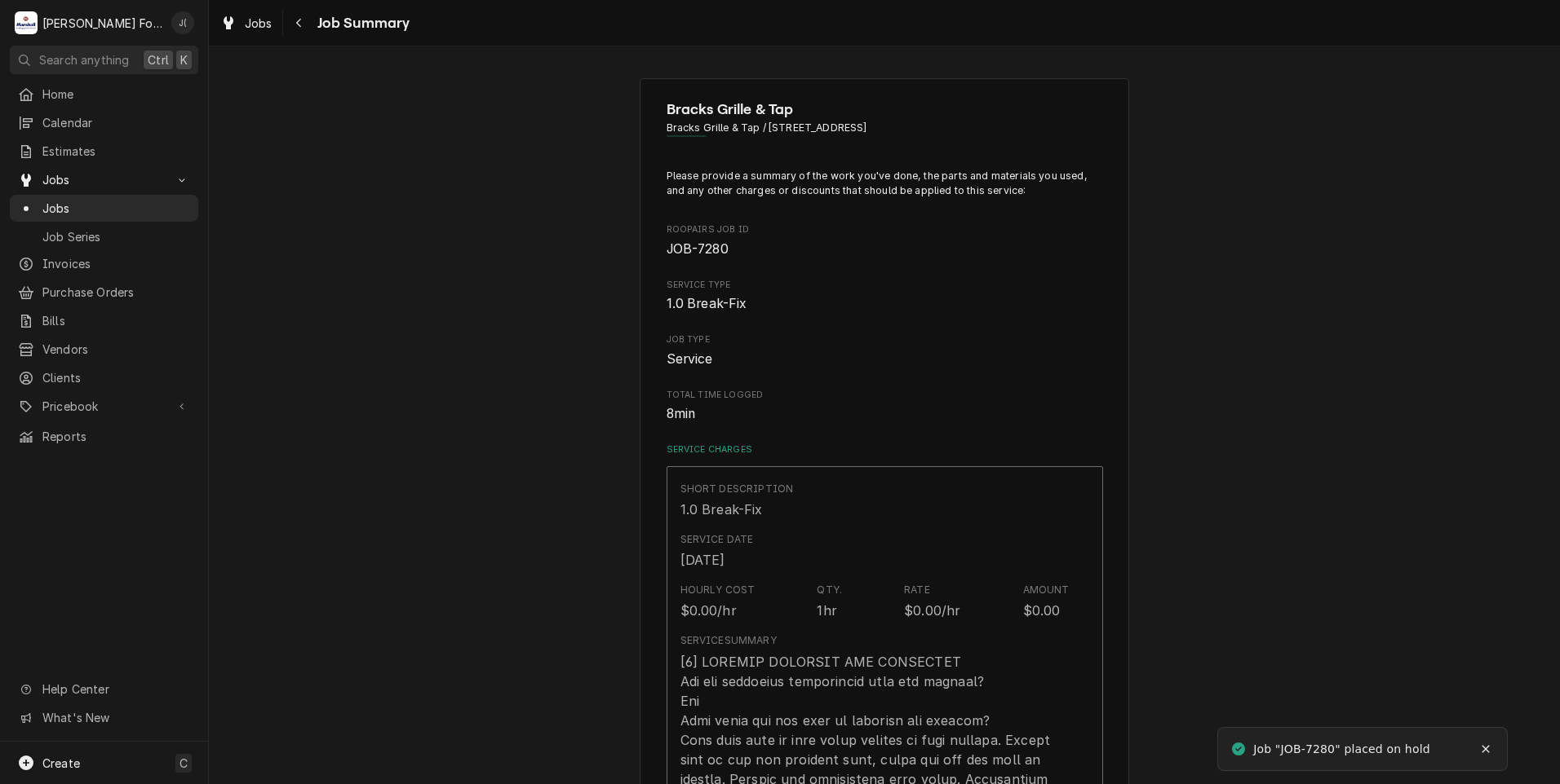
type textarea "x"
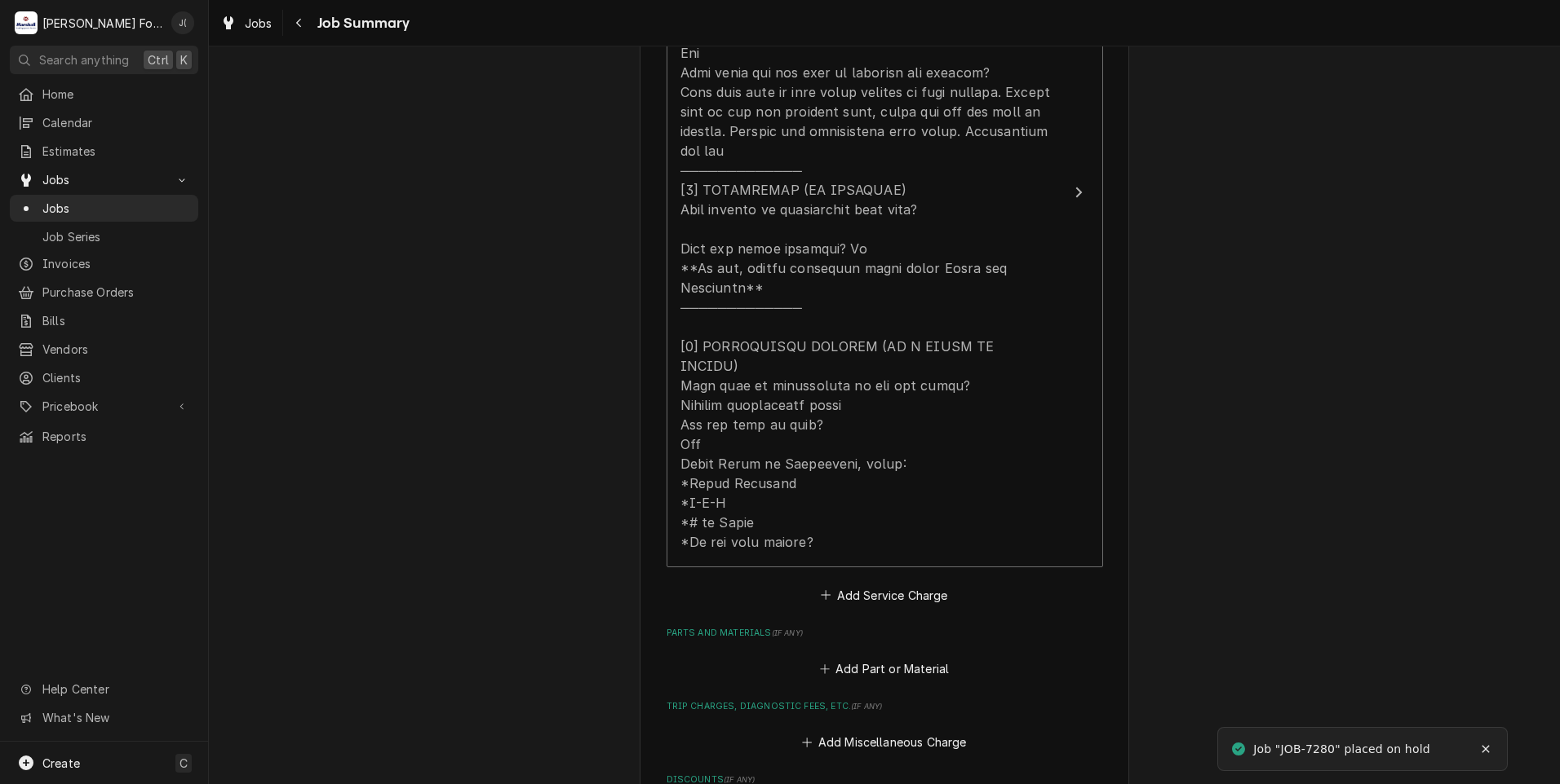
scroll to position [734, 0]
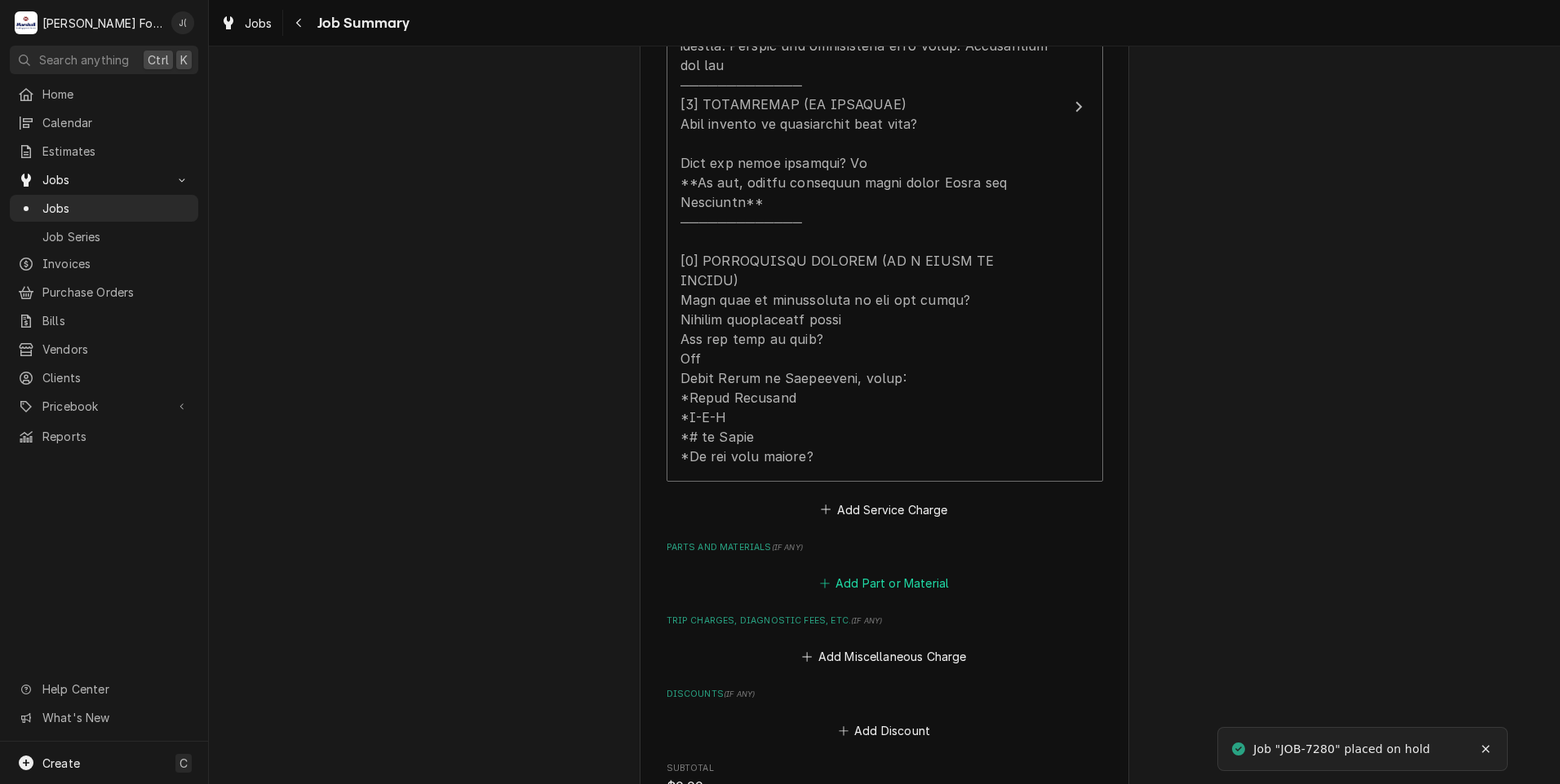
click at [854, 573] on button "Add Part or Material" at bounding box center [884, 584] width 135 height 22
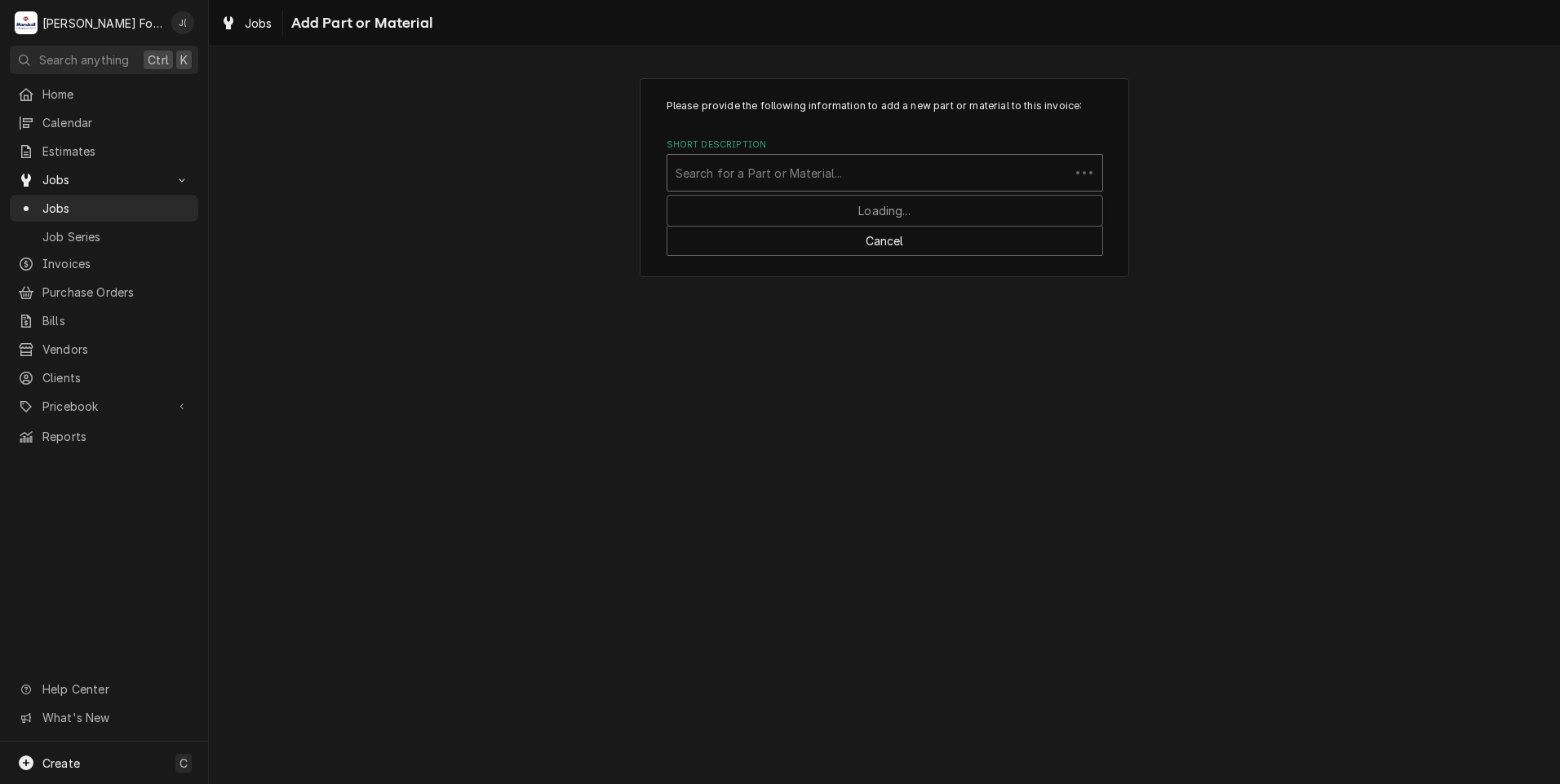
click at [734, 172] on div "Short Description" at bounding box center [869, 173] width 386 height 29
type input "B6700610"
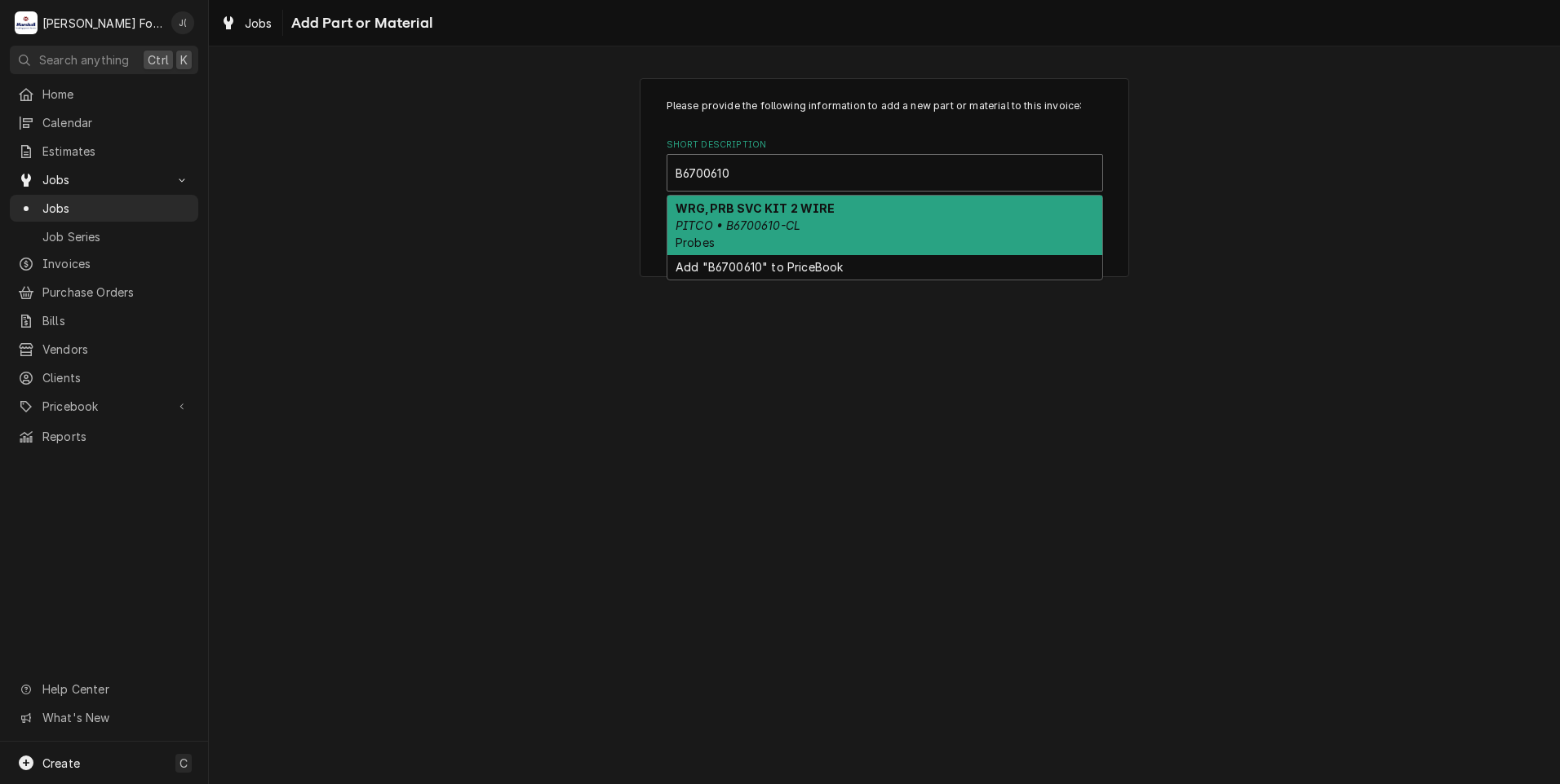
click at [765, 219] on em "PITCO • B6700610-CL" at bounding box center [738, 226] width 125 height 14
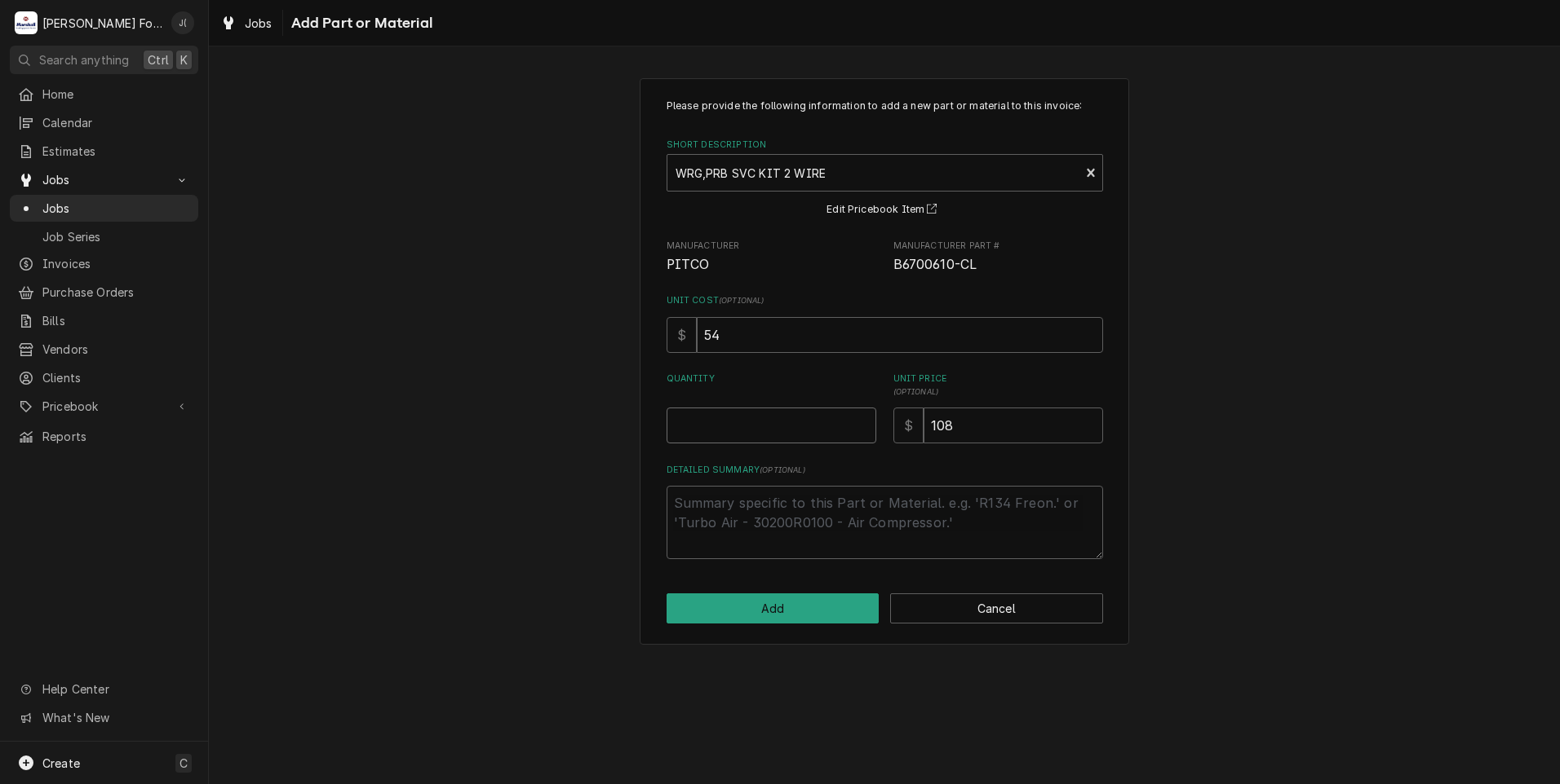
click at [786, 416] on input "Quantity" at bounding box center [771, 425] width 209 height 36
type textarea "x"
type input "1"
click at [759, 603] on div "Please provide the following information to add a new part or material to this …" at bounding box center [884, 362] width 489 height 567
click at [762, 604] on button "Add" at bounding box center [773, 608] width 213 height 30
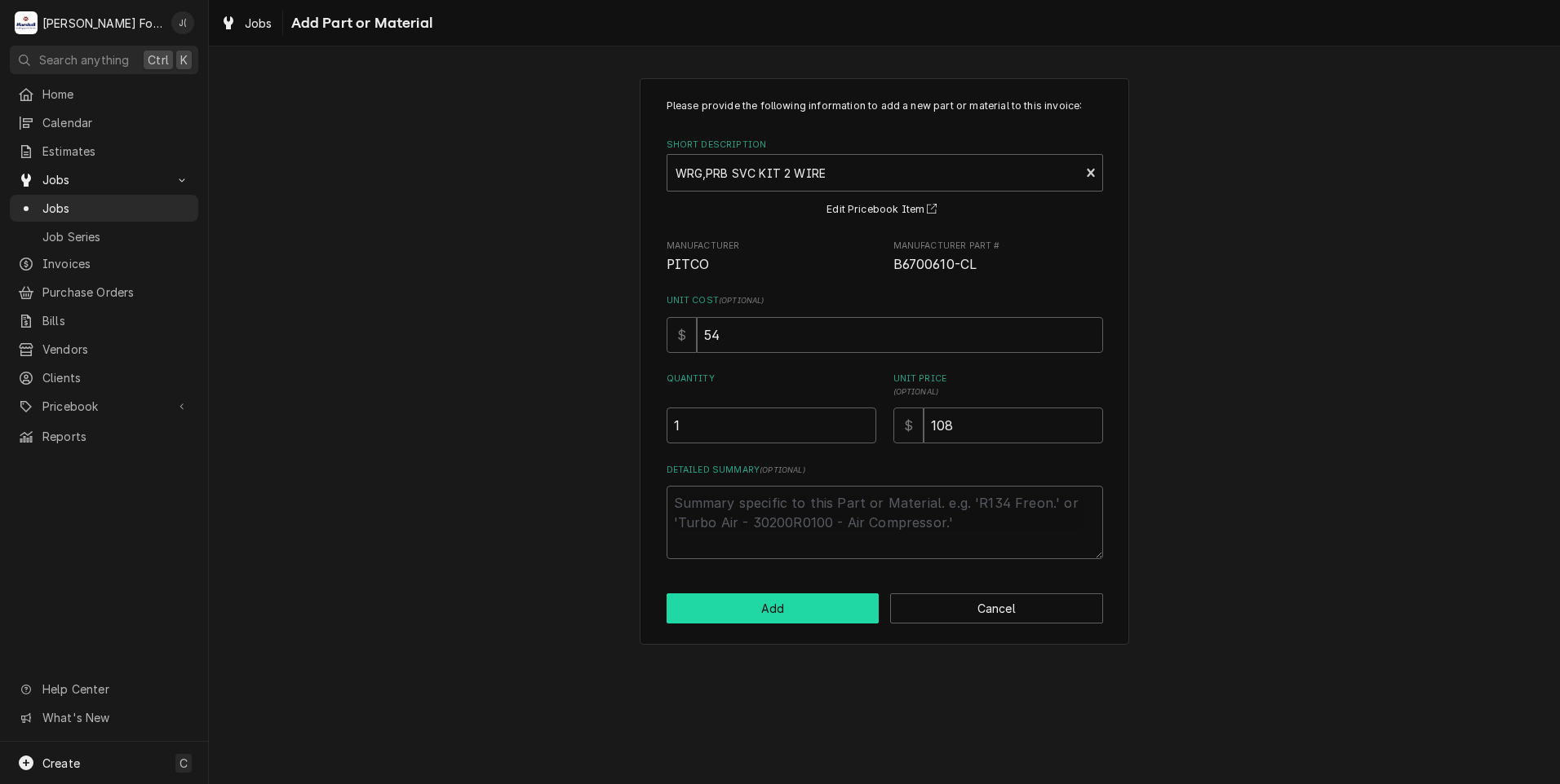
type textarea "x"
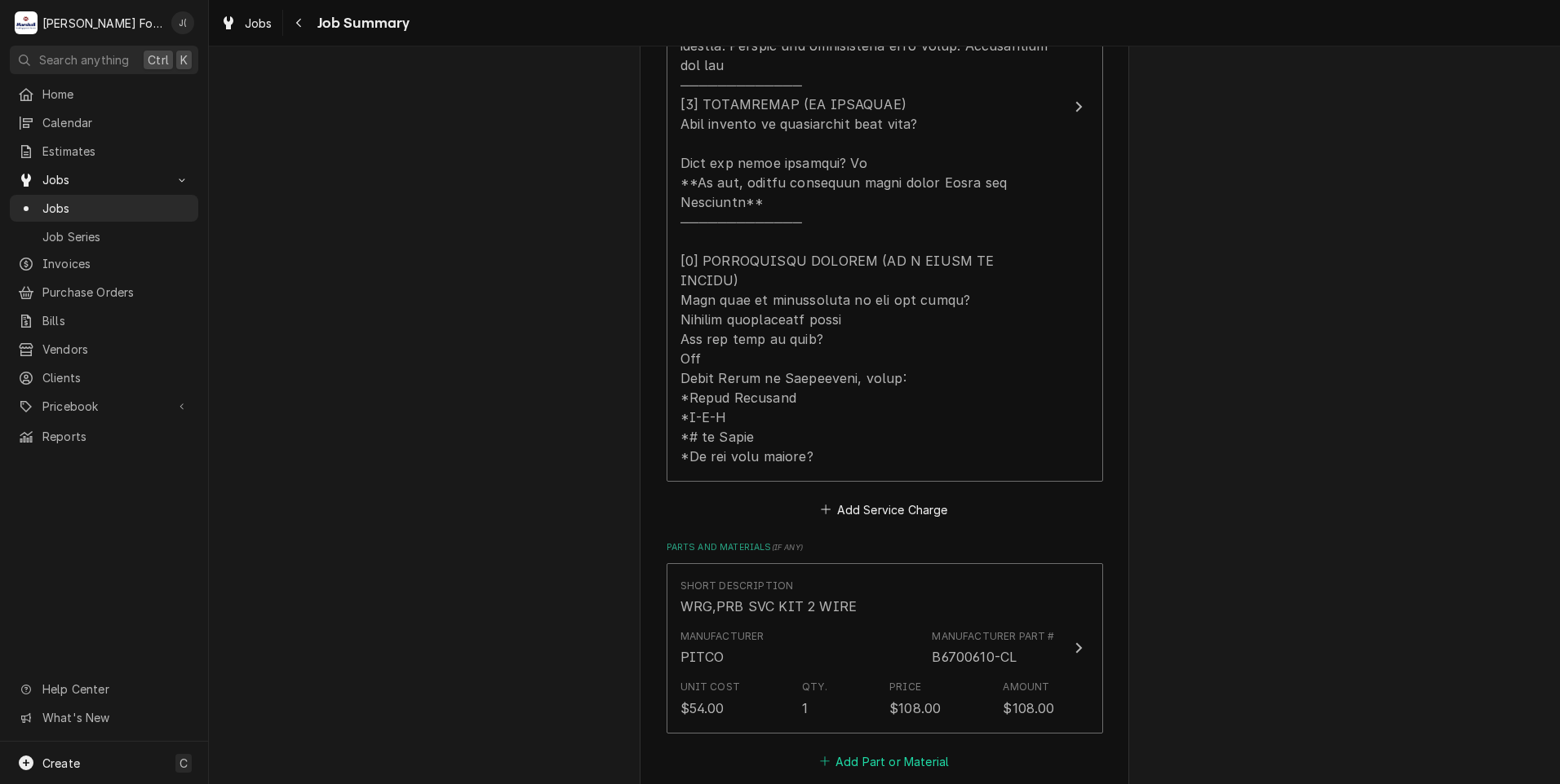
click at [881, 750] on button "Add Part or Material" at bounding box center [884, 761] width 135 height 22
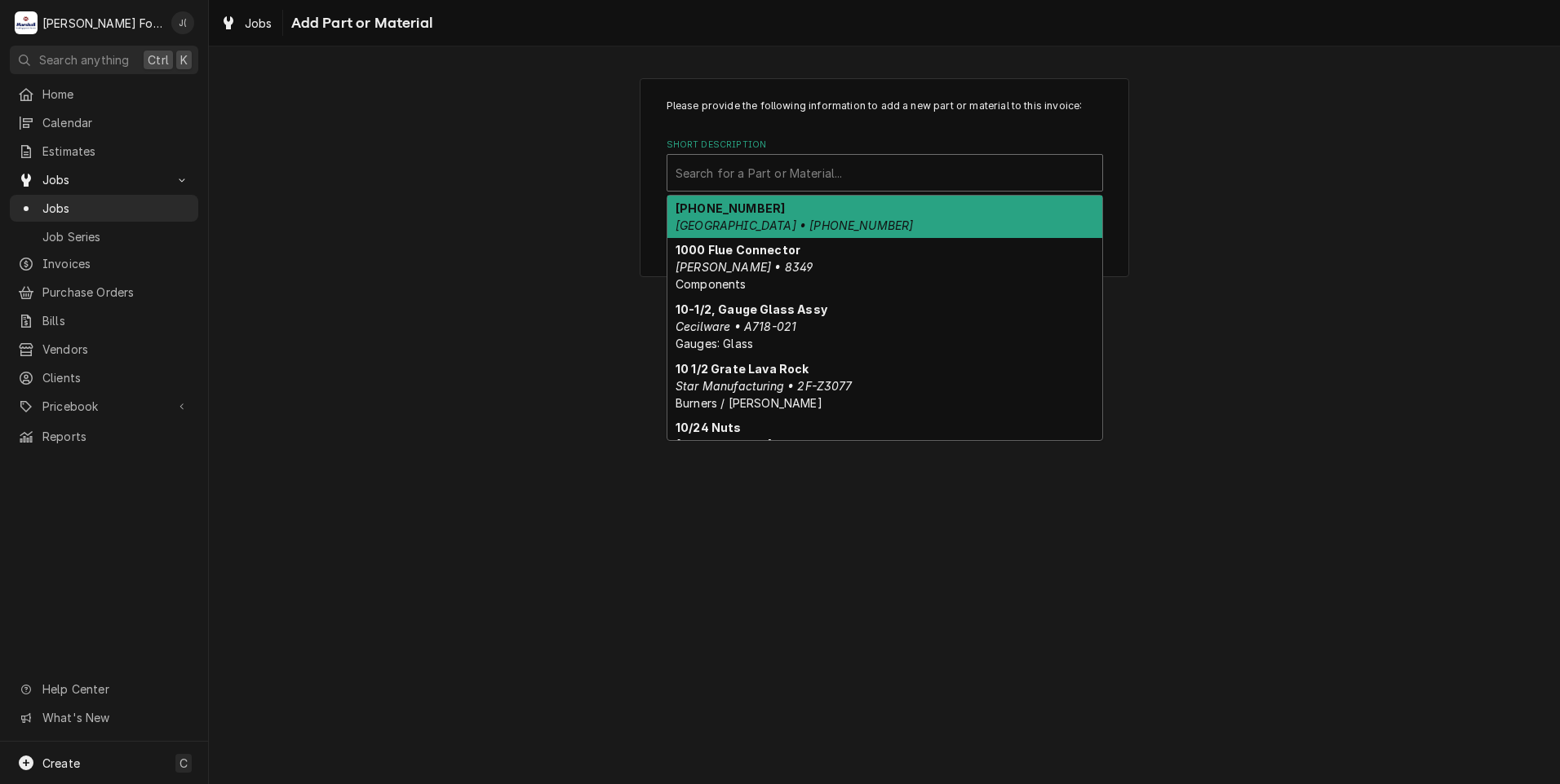
click at [838, 173] on div "Short Description" at bounding box center [885, 173] width 419 height 29
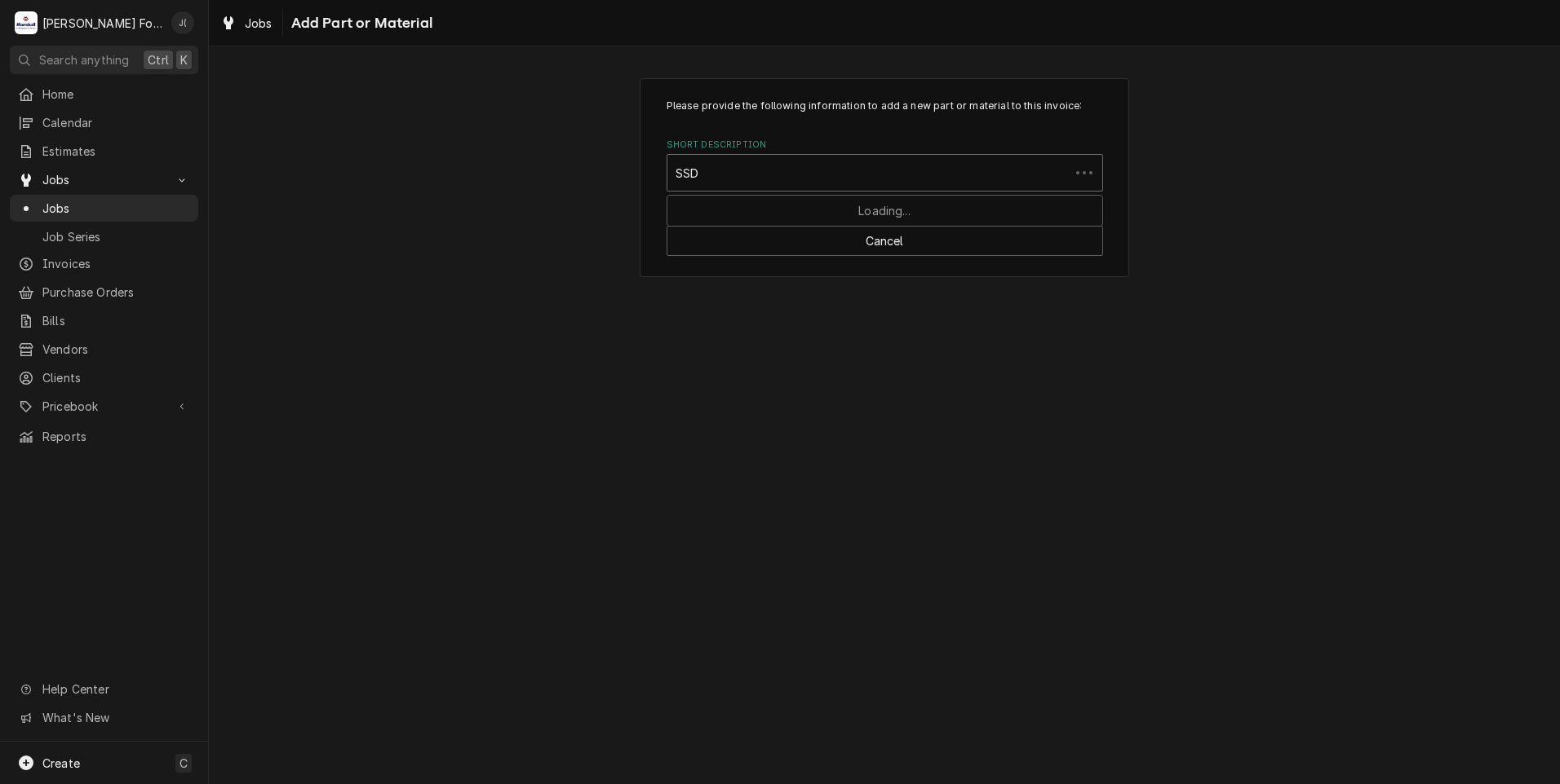
type input "SSDT"
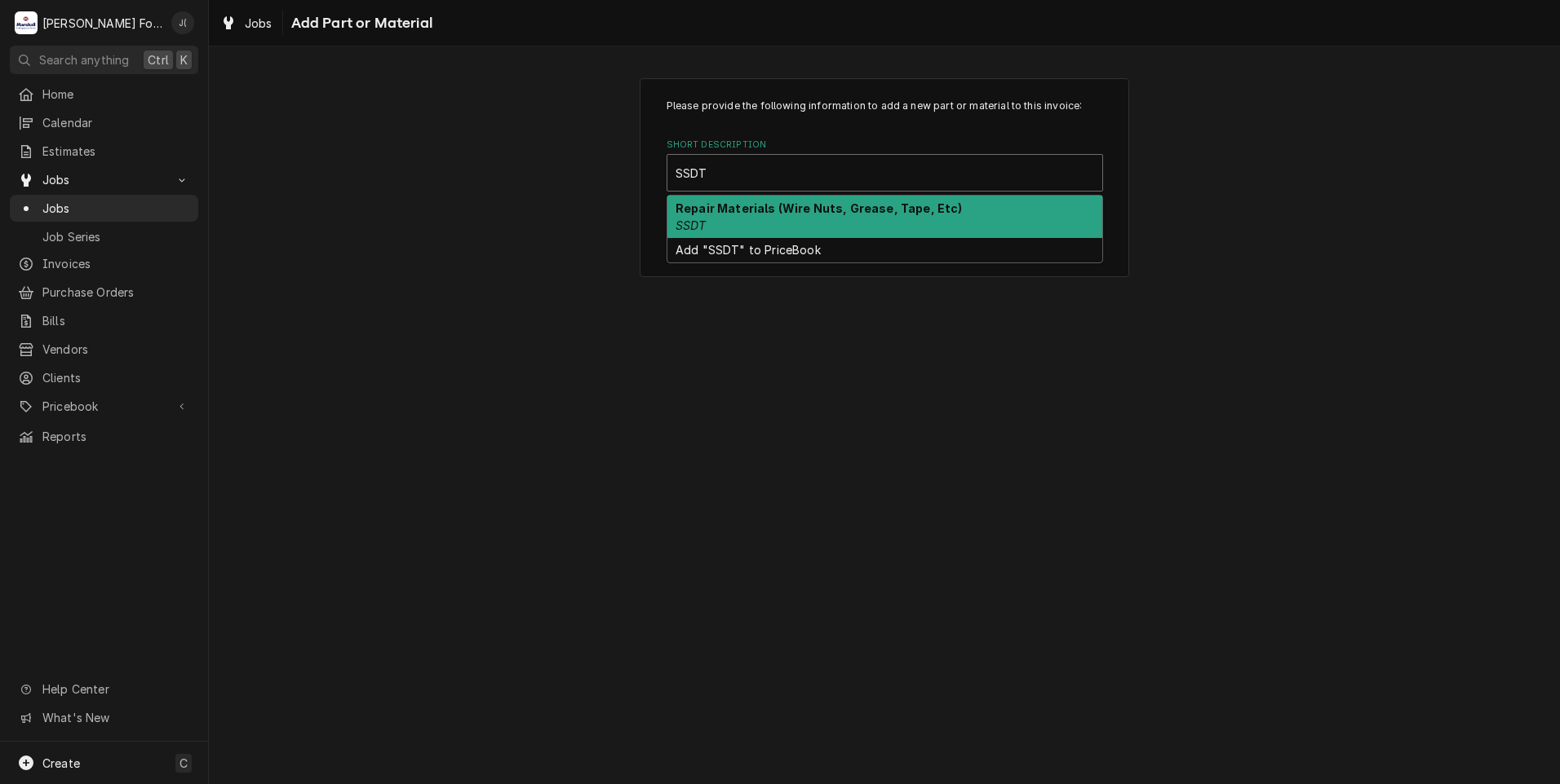
click at [757, 206] on strong "Repair Materials (Wire Nuts, Grease, Tape, Etc)" at bounding box center [820, 208] width 288 height 14
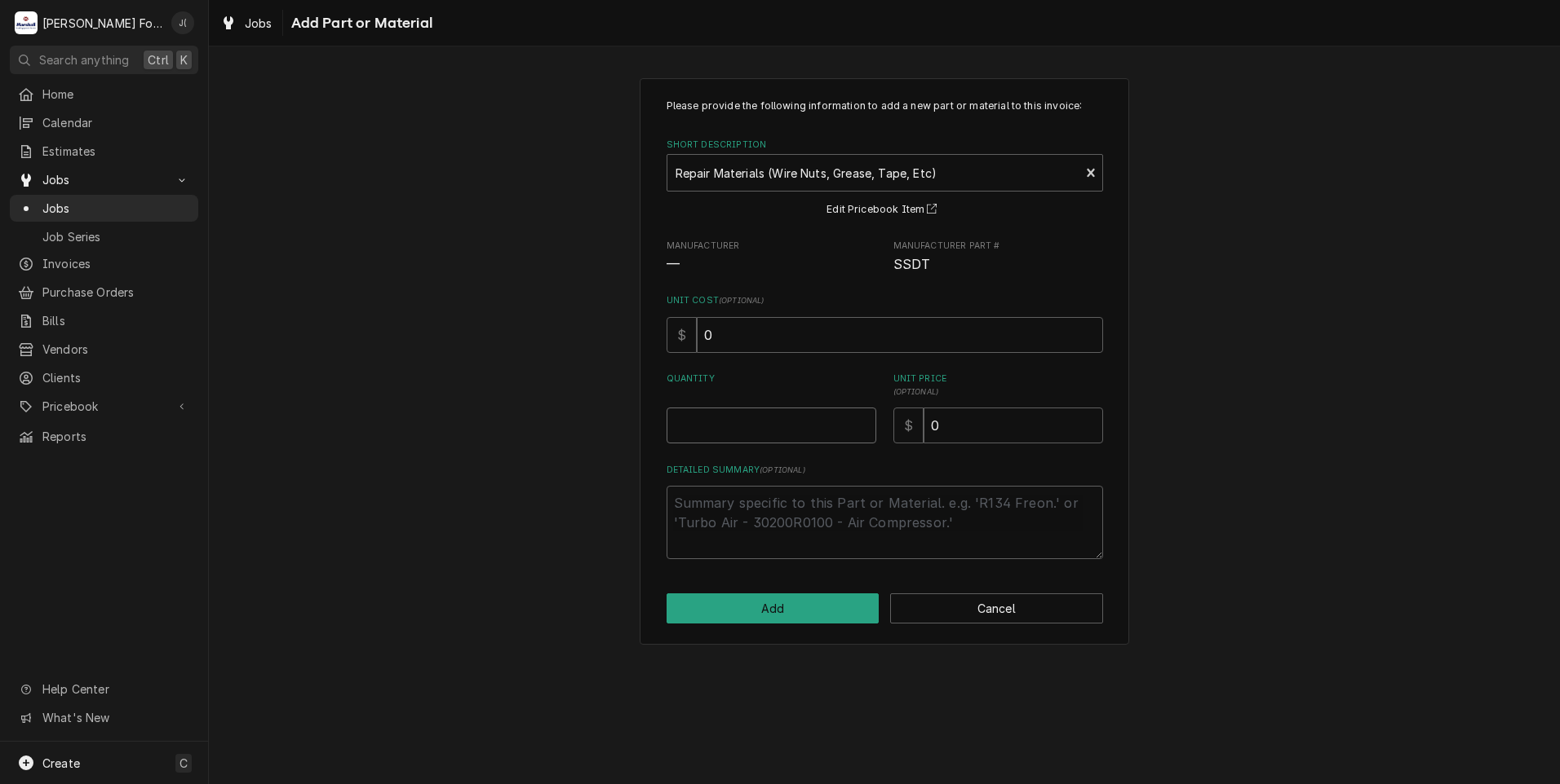
click at [811, 417] on input "Quantity" at bounding box center [771, 425] width 209 height 36
type textarea "x"
type input "1"
type textarea "x"
type input "4"
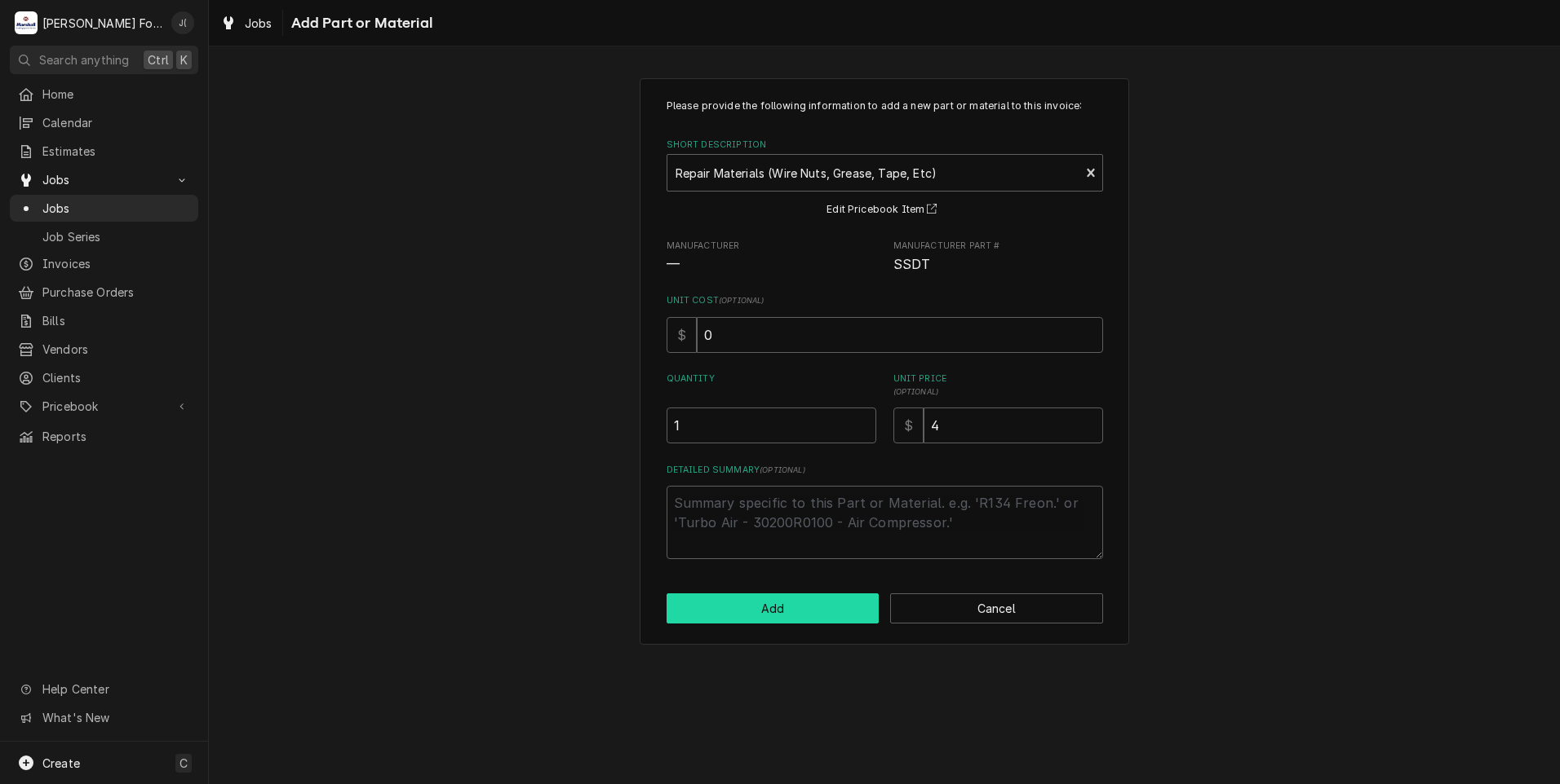
click at [764, 605] on button "Add" at bounding box center [773, 608] width 213 height 30
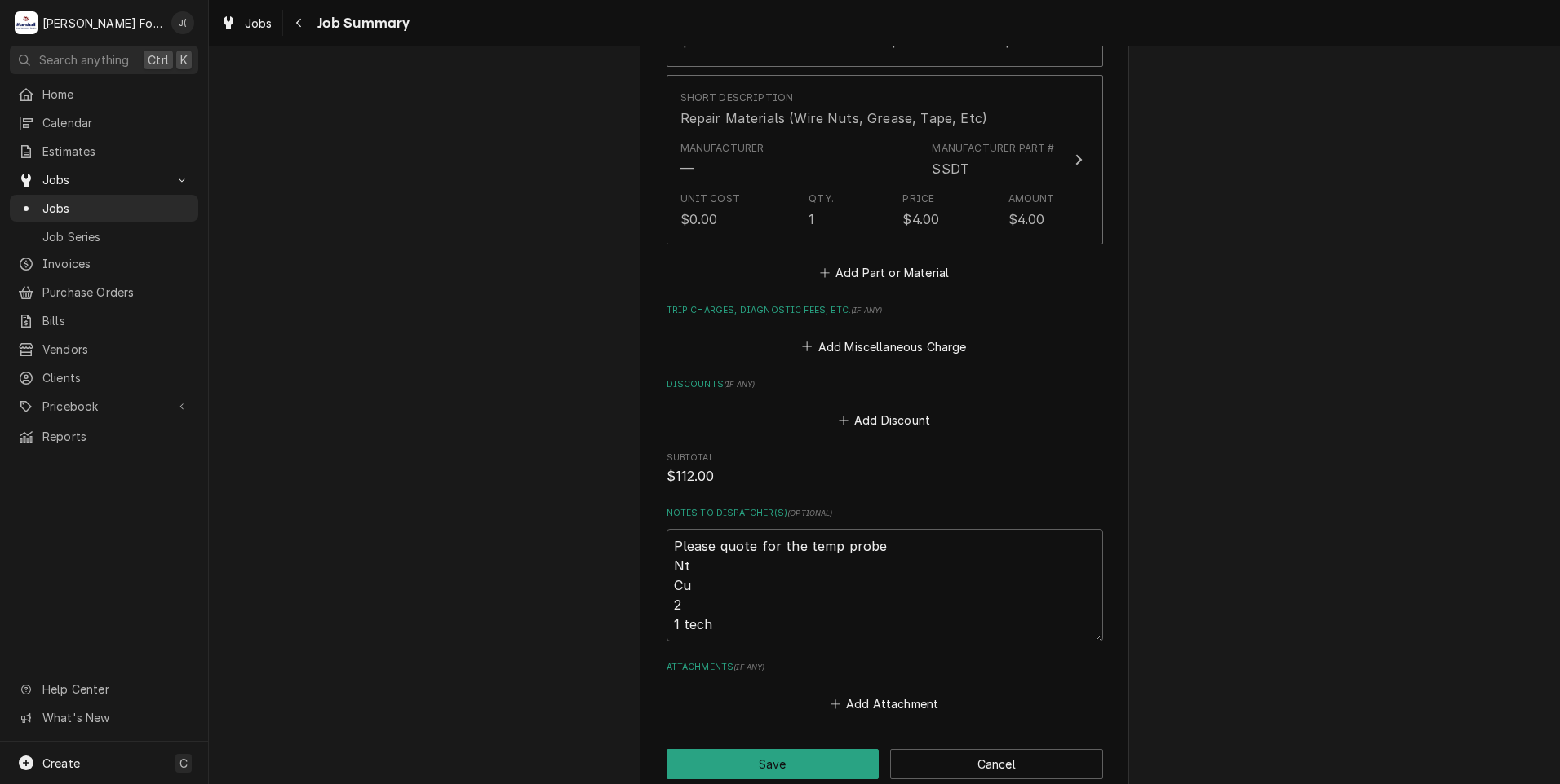
scroll to position [1526, 0]
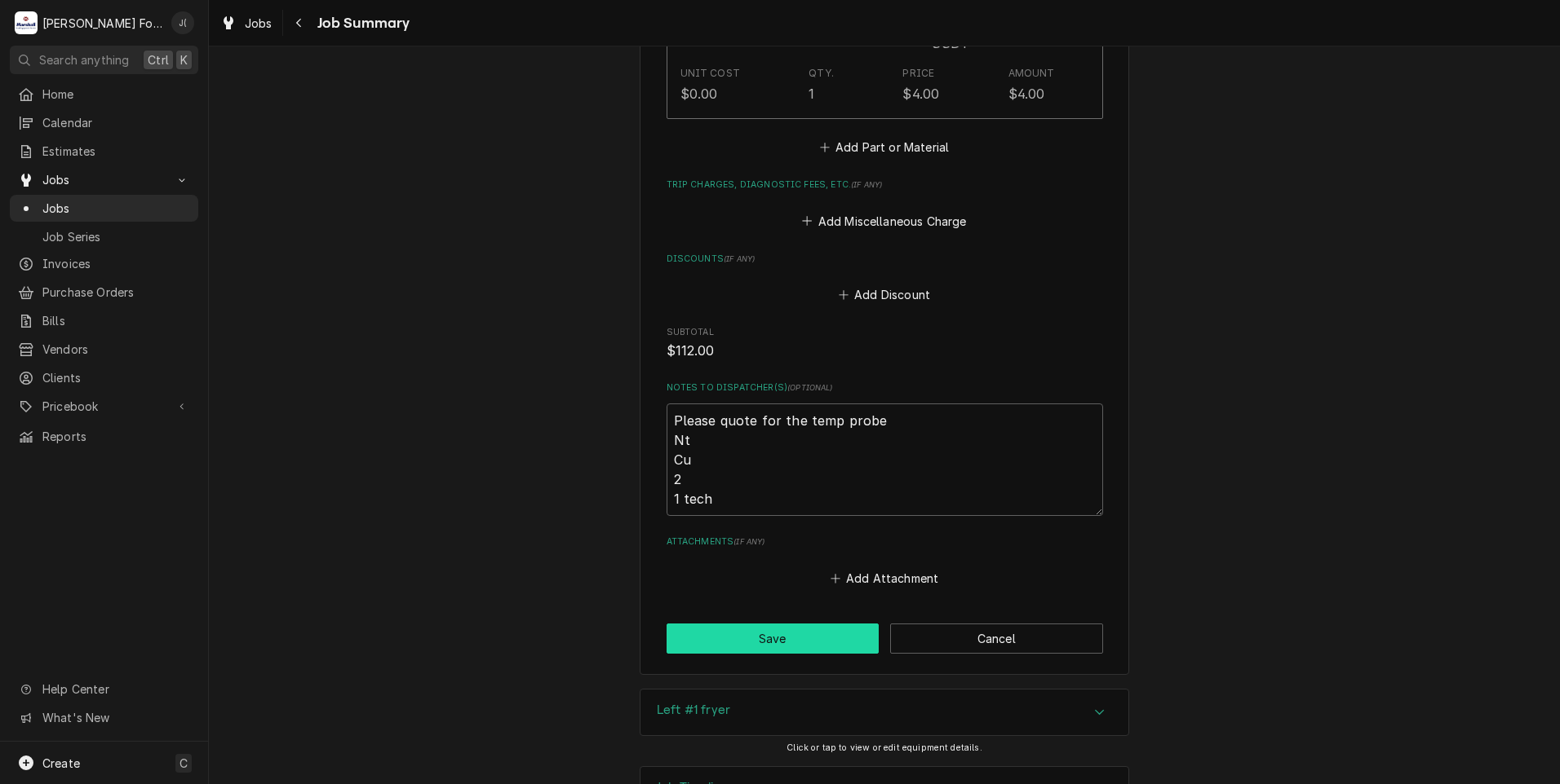
click at [777, 624] on button "Save" at bounding box center [773, 638] width 213 height 30
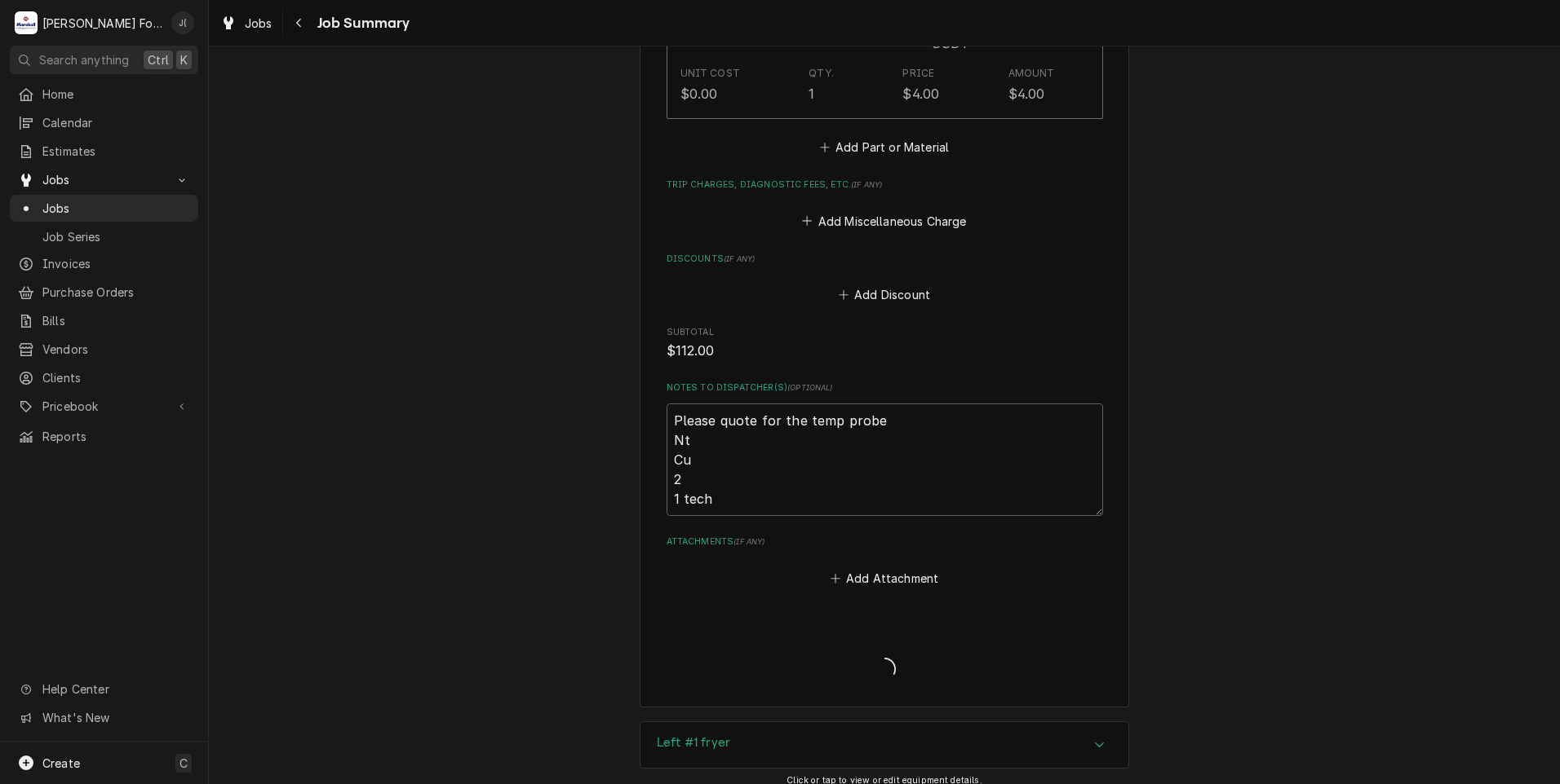
type textarea "x"
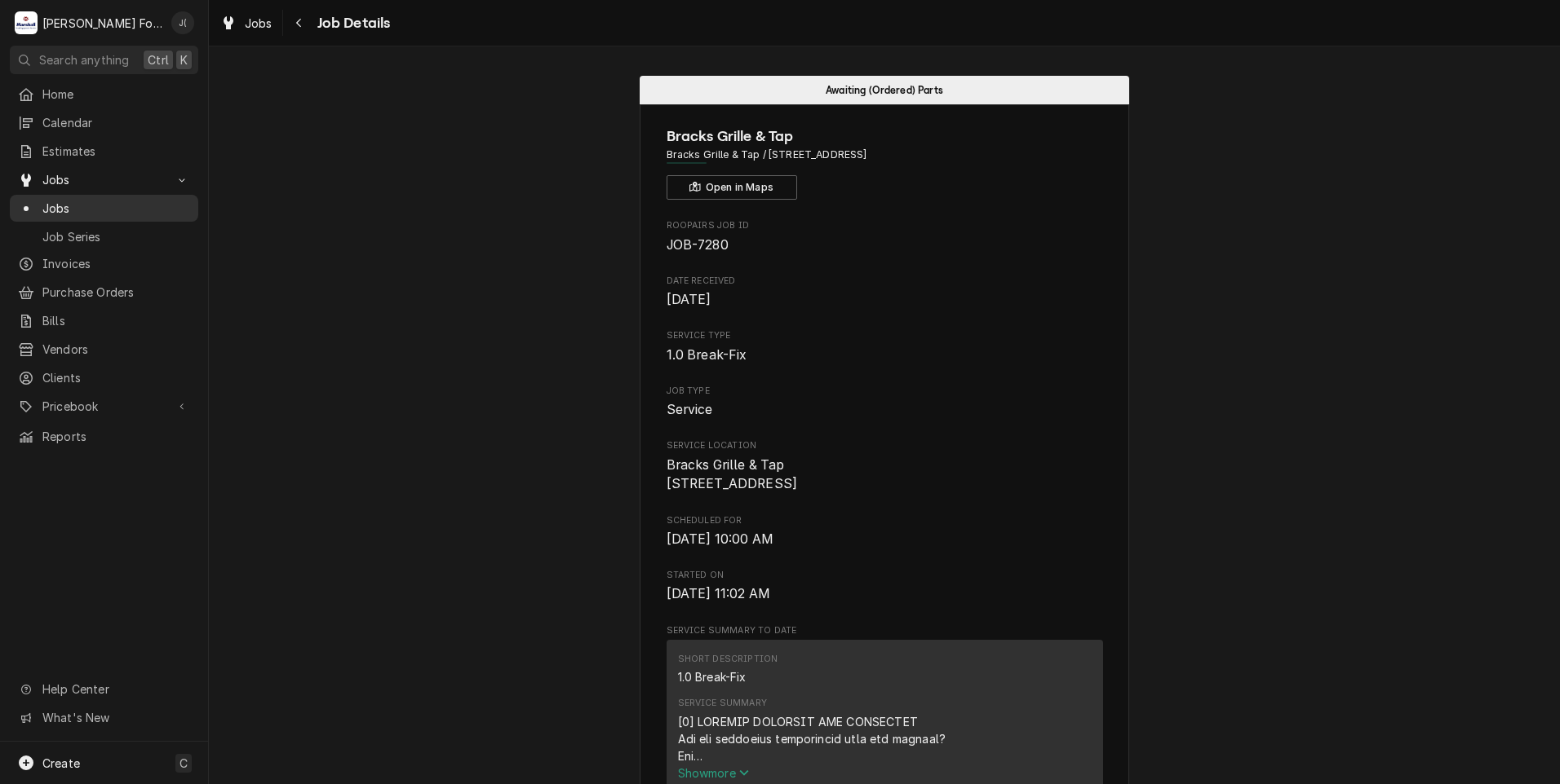
click at [58, 209] on span "Jobs" at bounding box center [115, 208] width 148 height 18
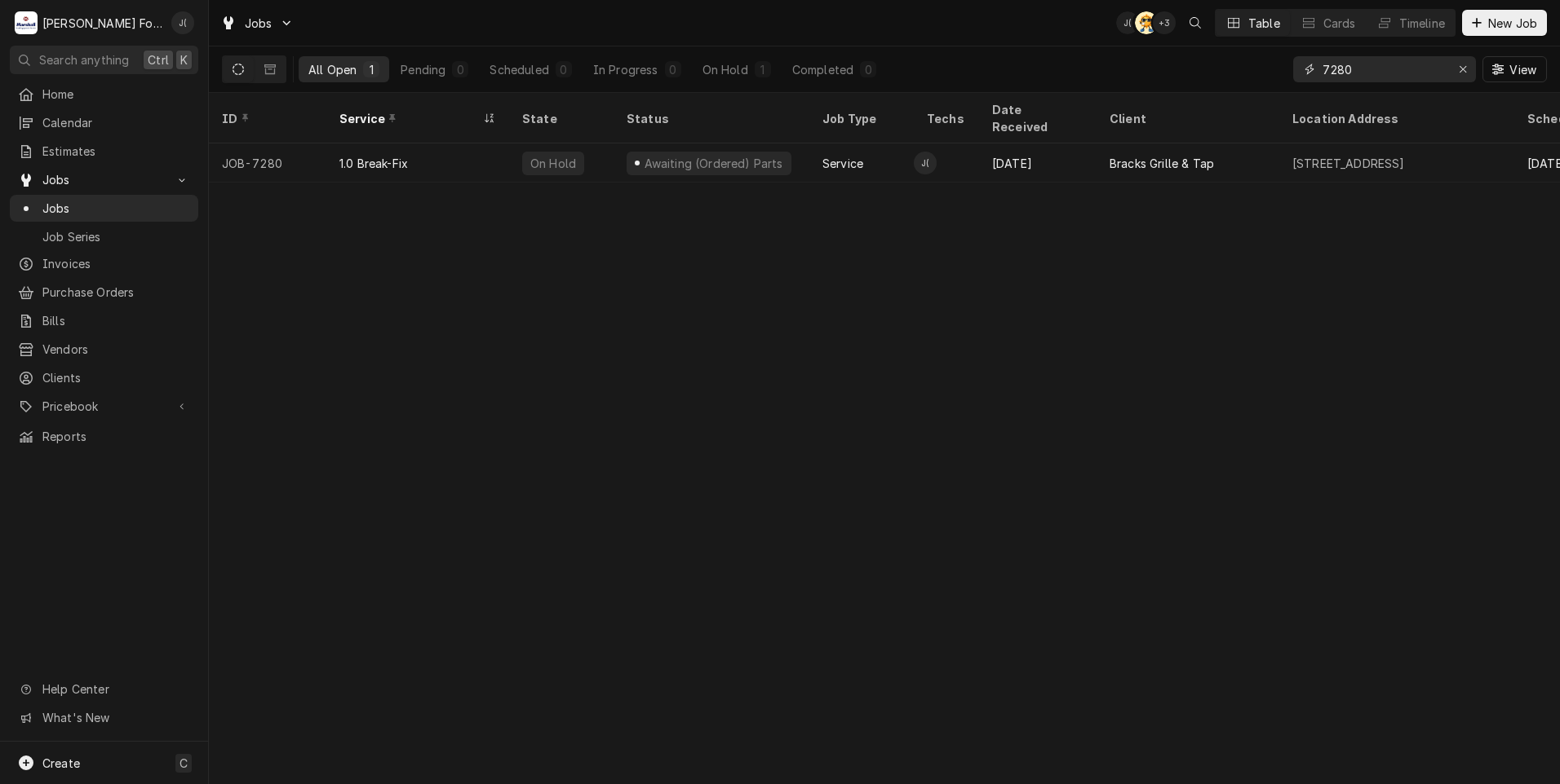
click at [1466, 68] on icon "Erase input" at bounding box center [1462, 69] width 9 height 12
click at [1435, 70] on input "Dynamic Content Wrapper" at bounding box center [1399, 69] width 154 height 26
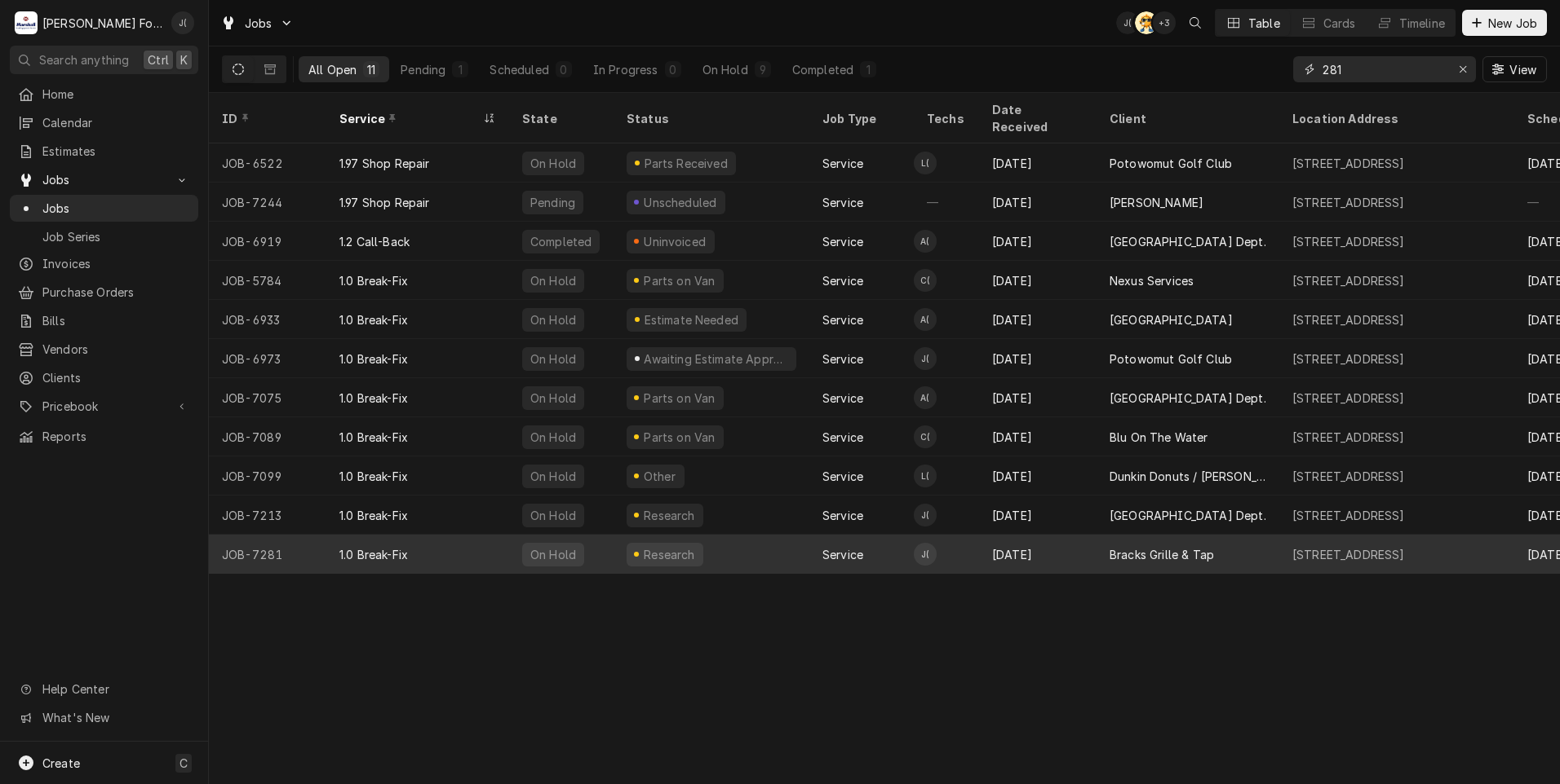
type input "281"
click at [381, 546] on div "1.0 Break-Fix" at bounding box center [374, 555] width 68 height 18
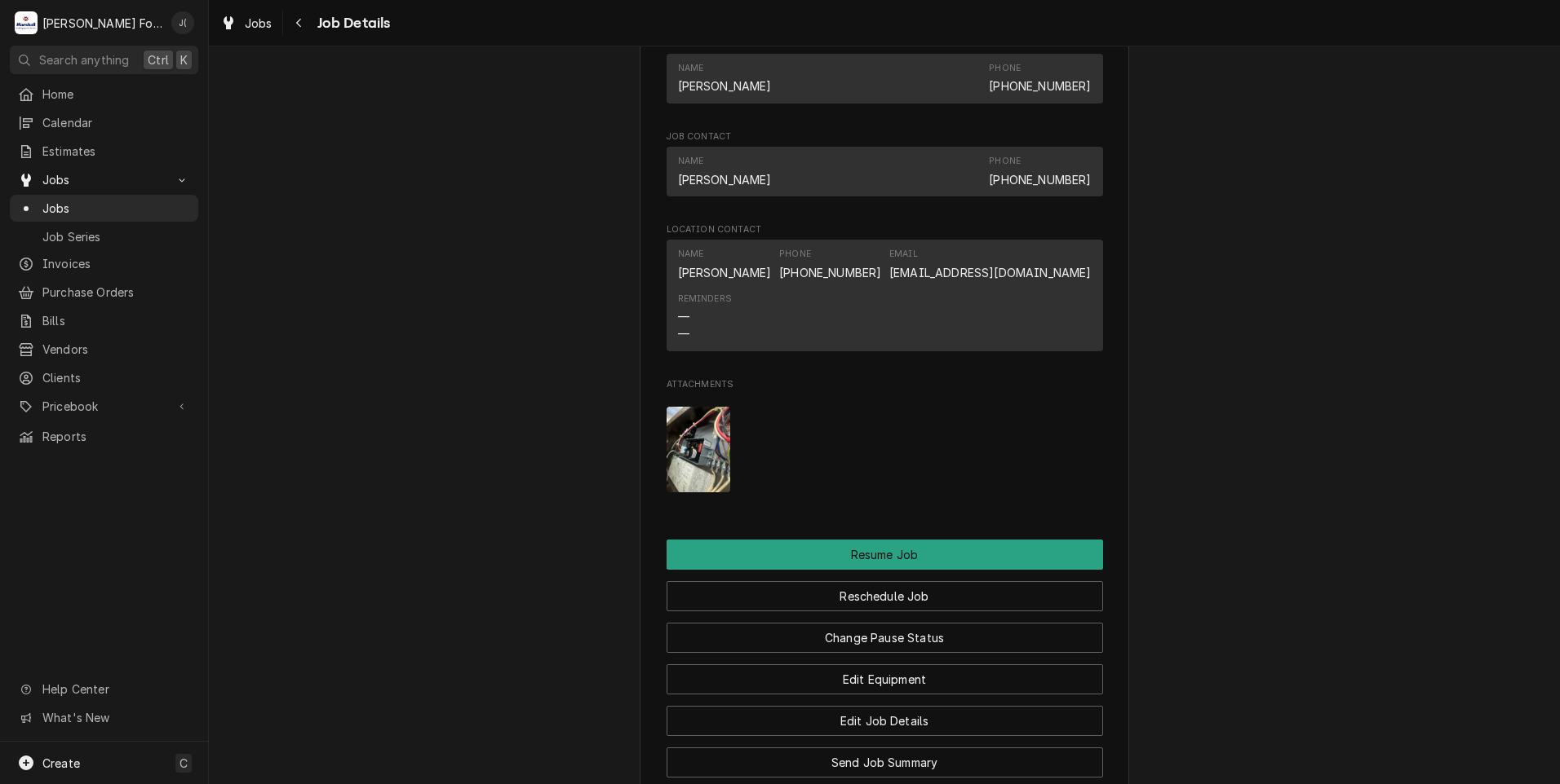
scroll to position [1549, 0]
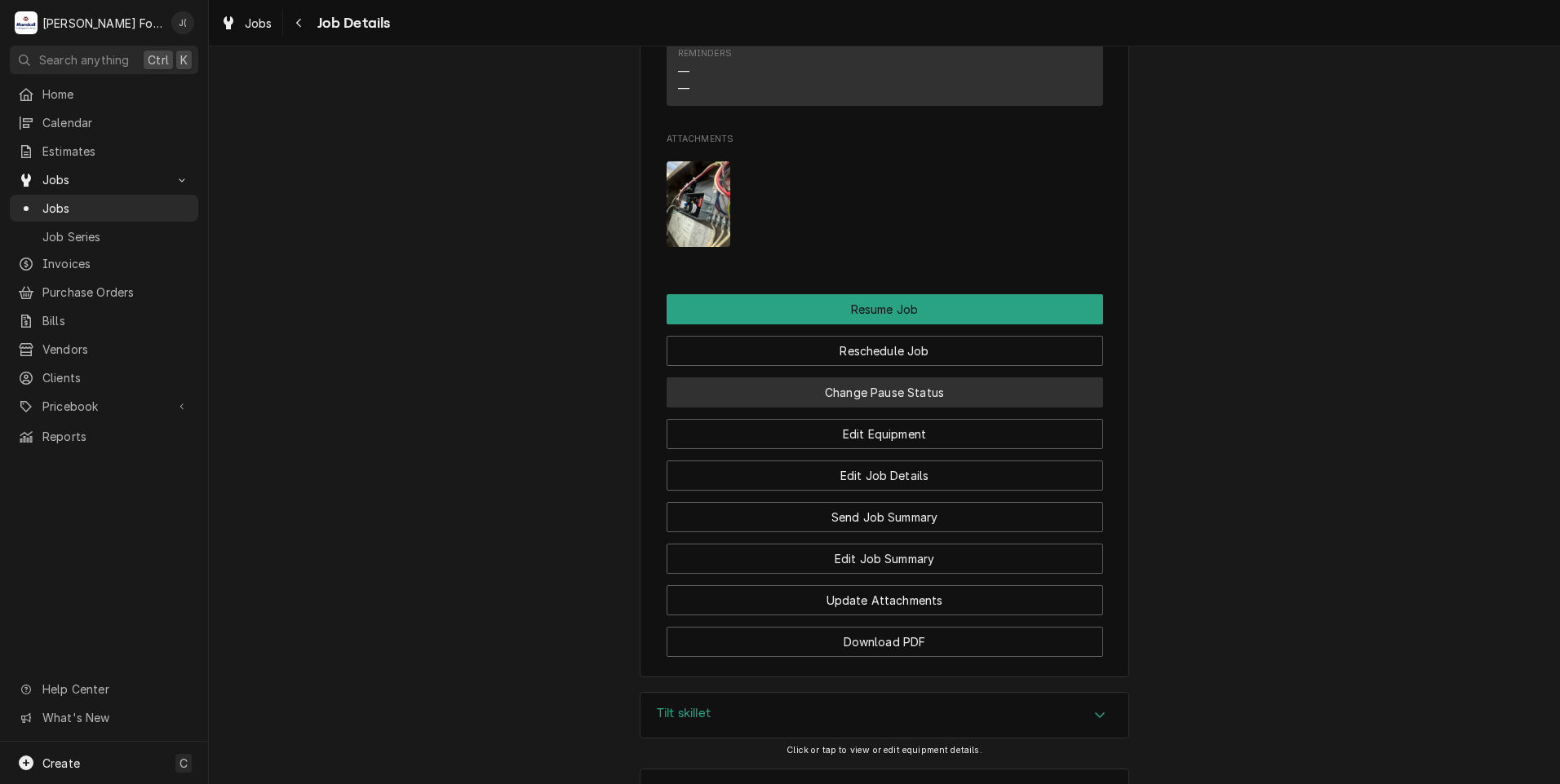
click at [848, 408] on button "Change Pause Status" at bounding box center [884, 392] width 436 height 30
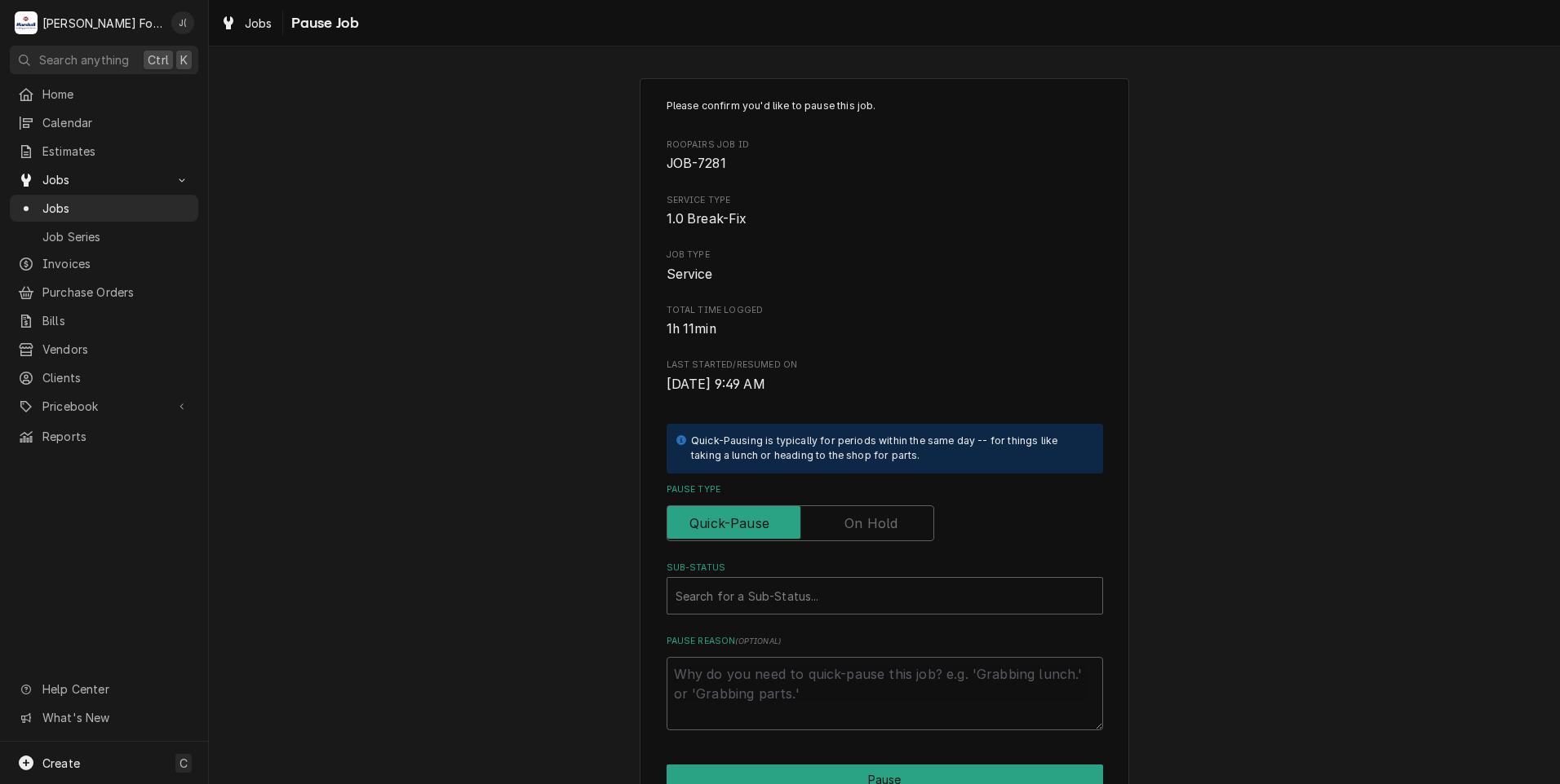
click at [551, 515] on div "Please confirm you'd like to pause this job. Roopairs Job ID JOB-7281 Service T…" at bounding box center [884, 488] width 1351 height 849
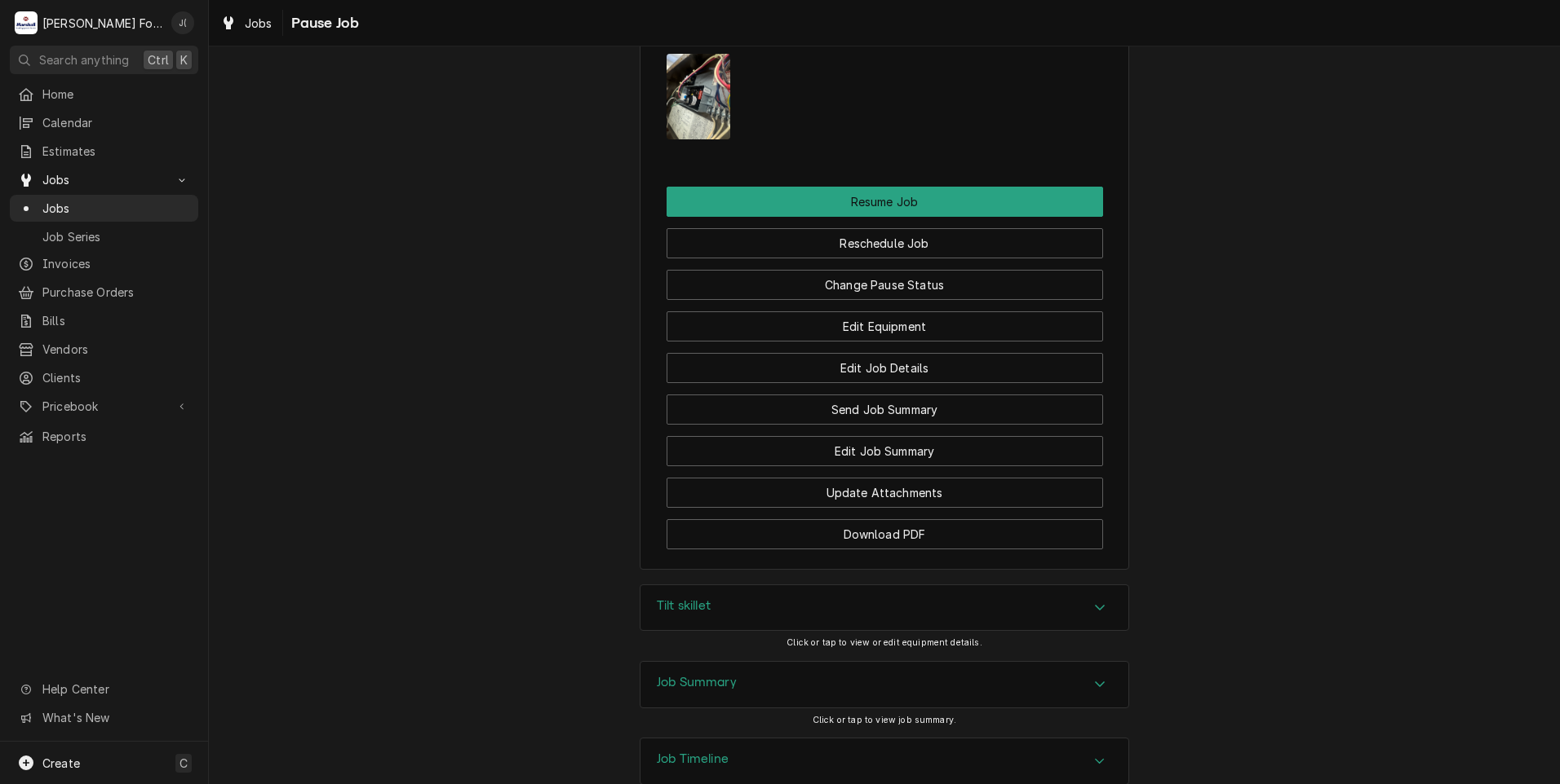
scroll to position [1784, 0]
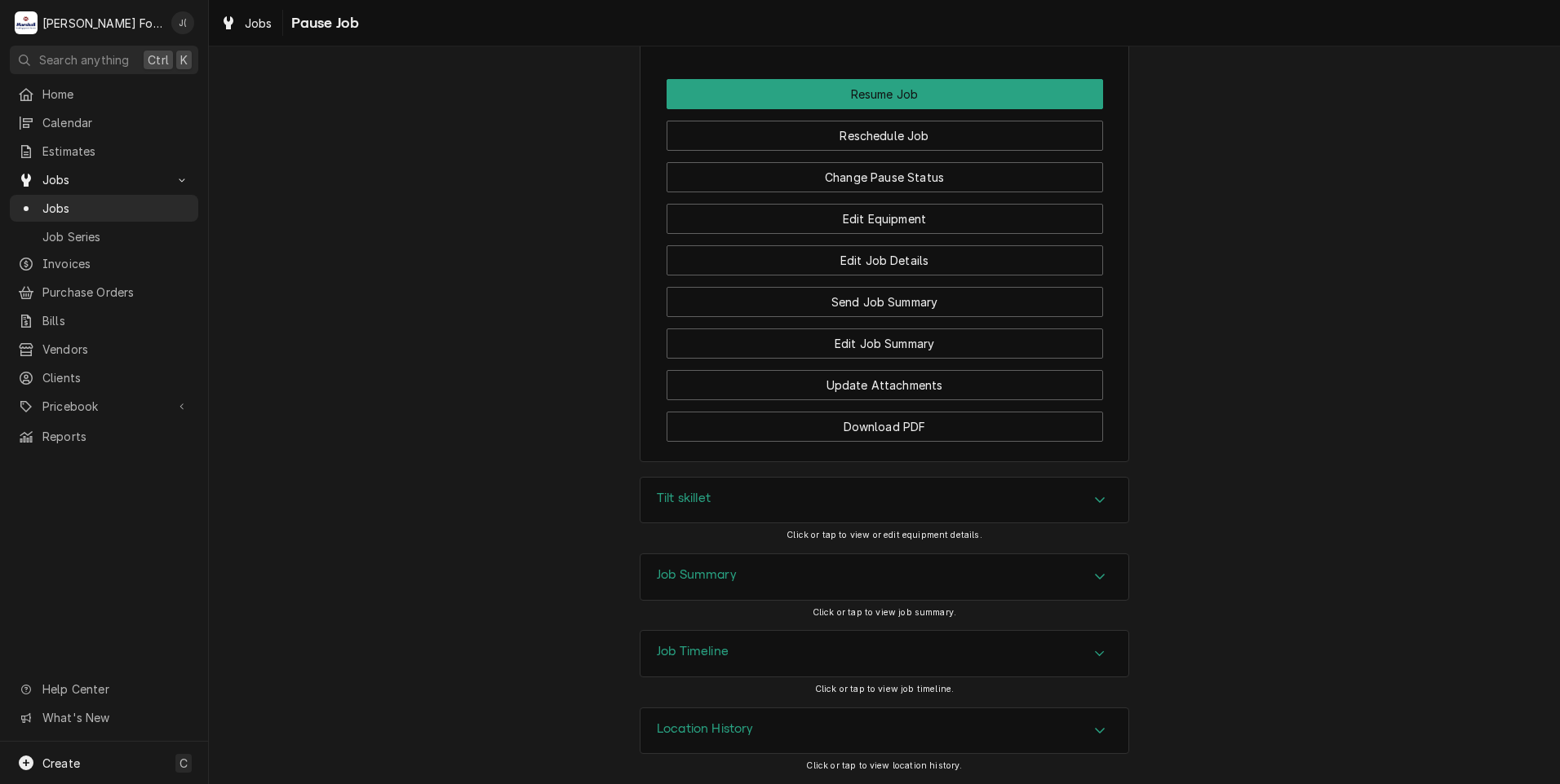
click at [683, 509] on div "Tilt skillet" at bounding box center [884, 501] width 488 height 46
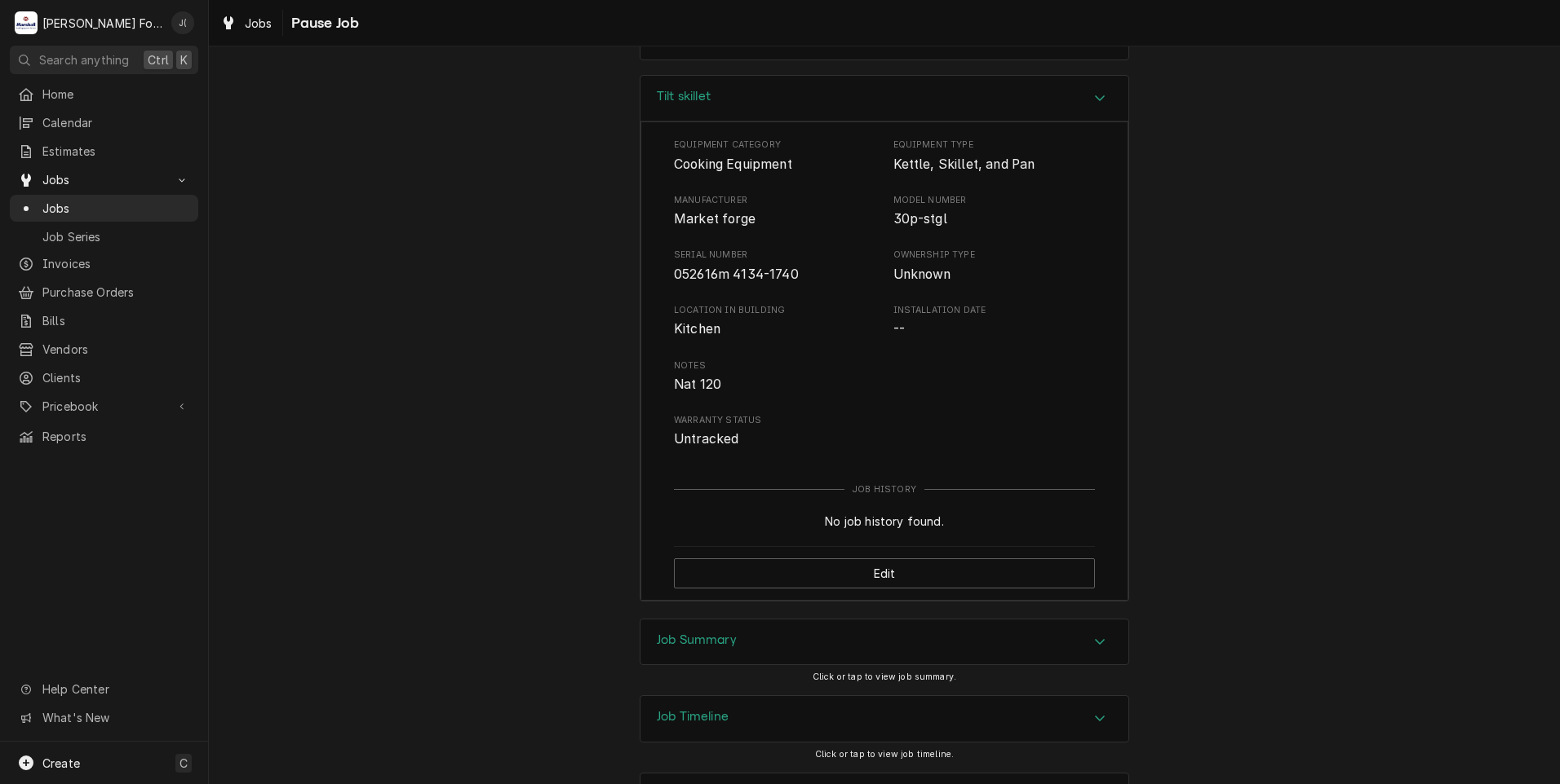
scroll to position [2251, 0]
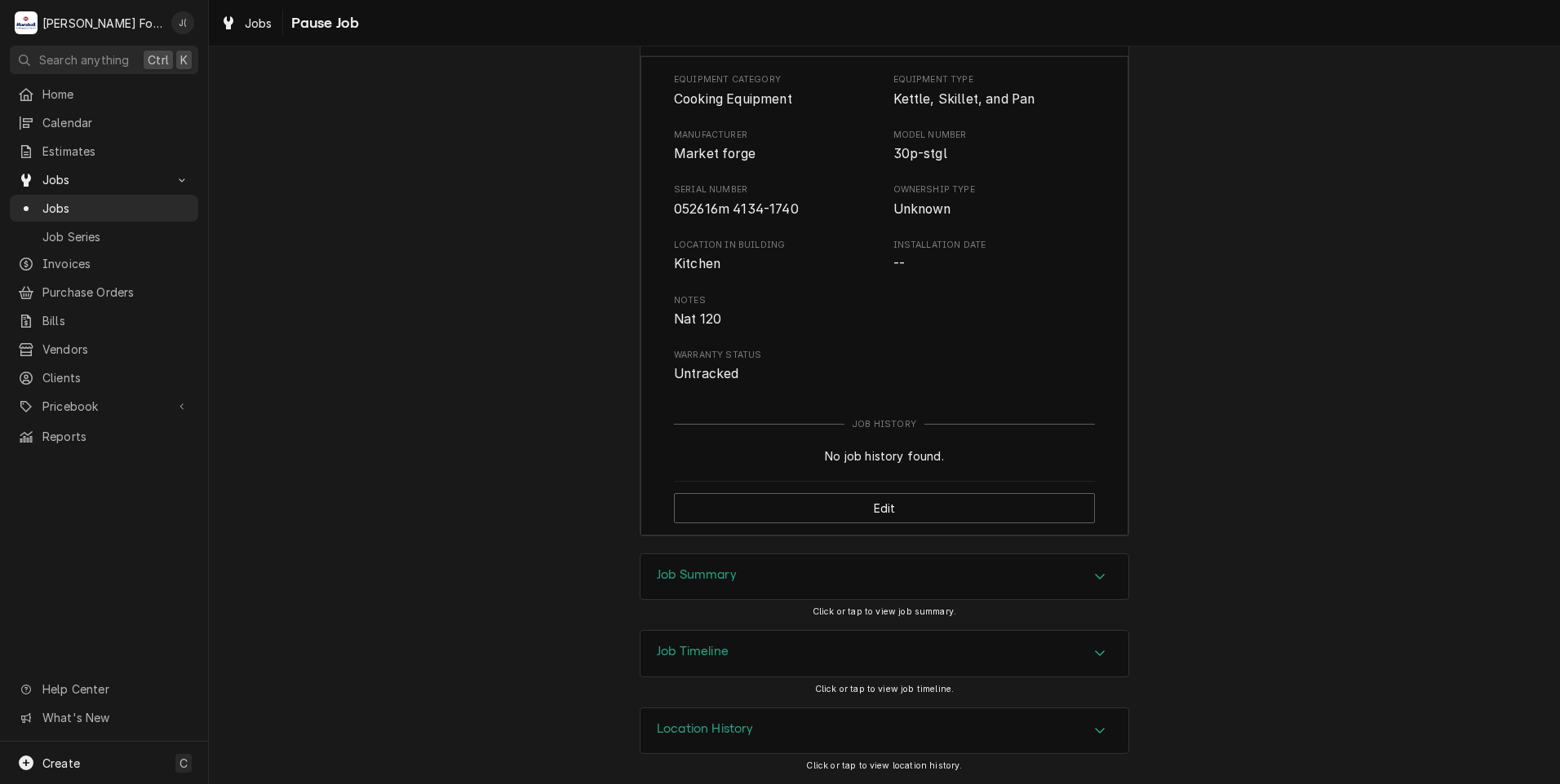
click at [658, 578] on h3 "Job Summary" at bounding box center [696, 576] width 80 height 16
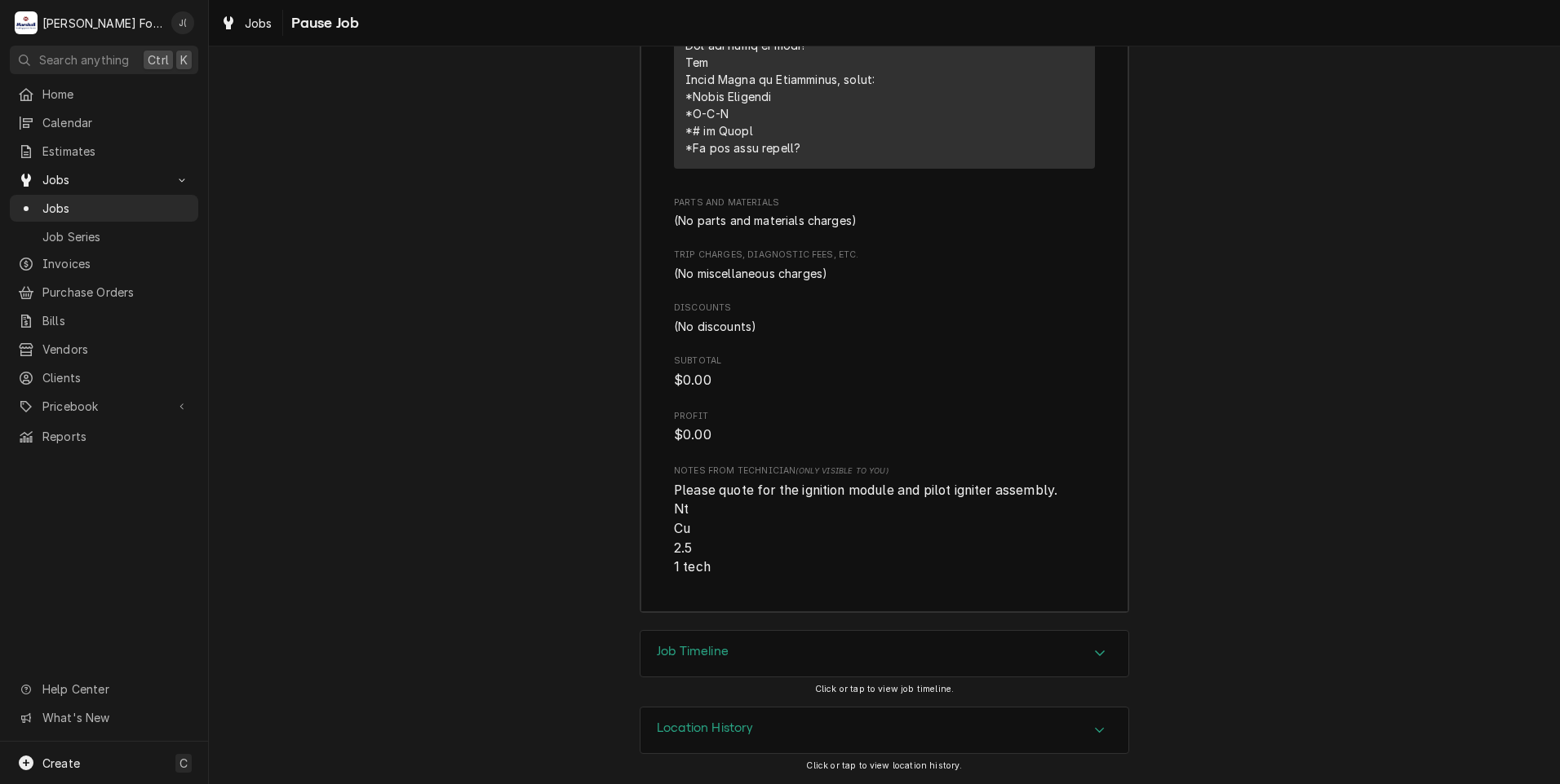
scroll to position [3504, 0]
click at [690, 660] on div "Job Timeline" at bounding box center [691, 654] width 71 height 20
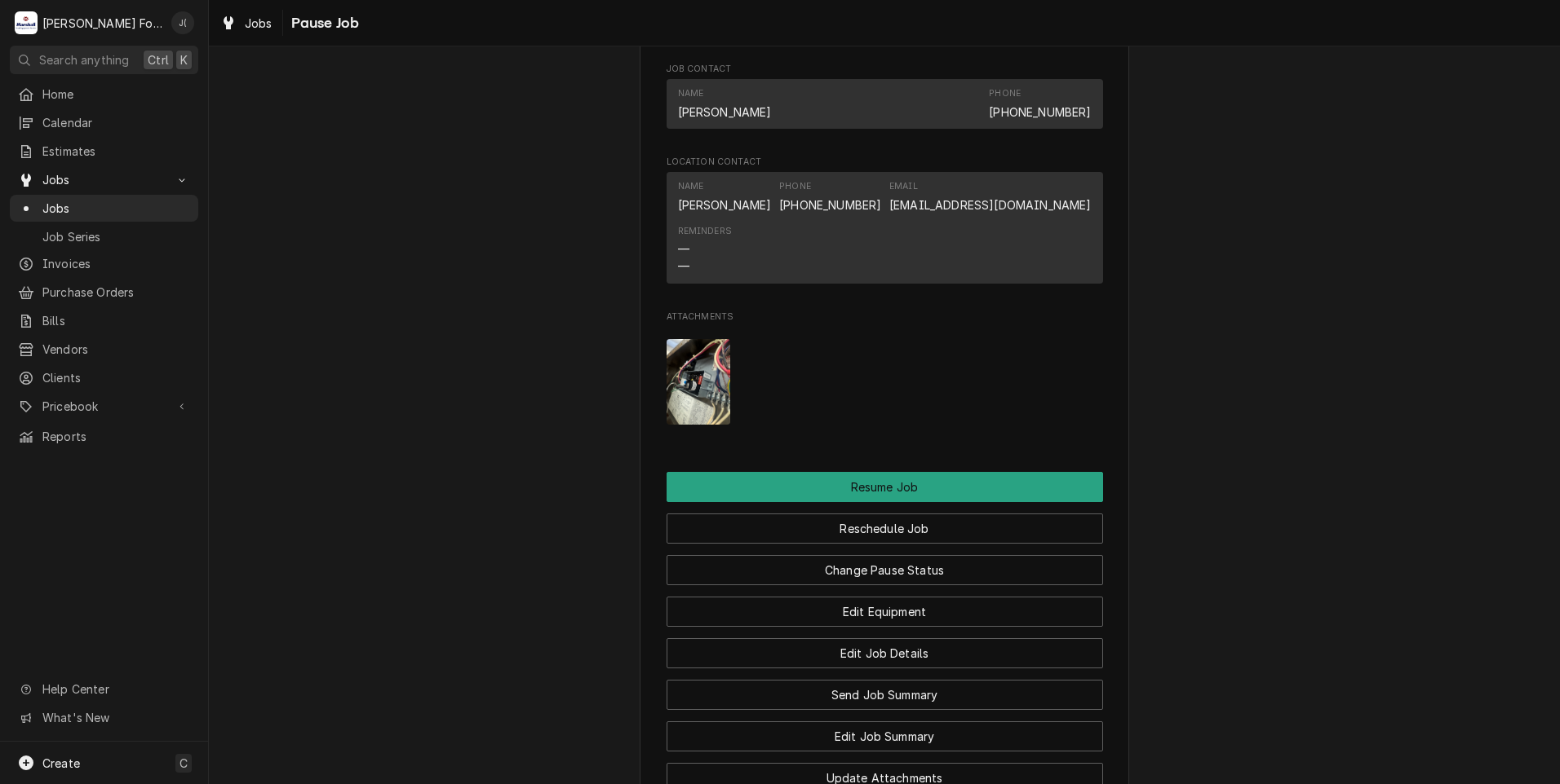
scroll to position [1360, 0]
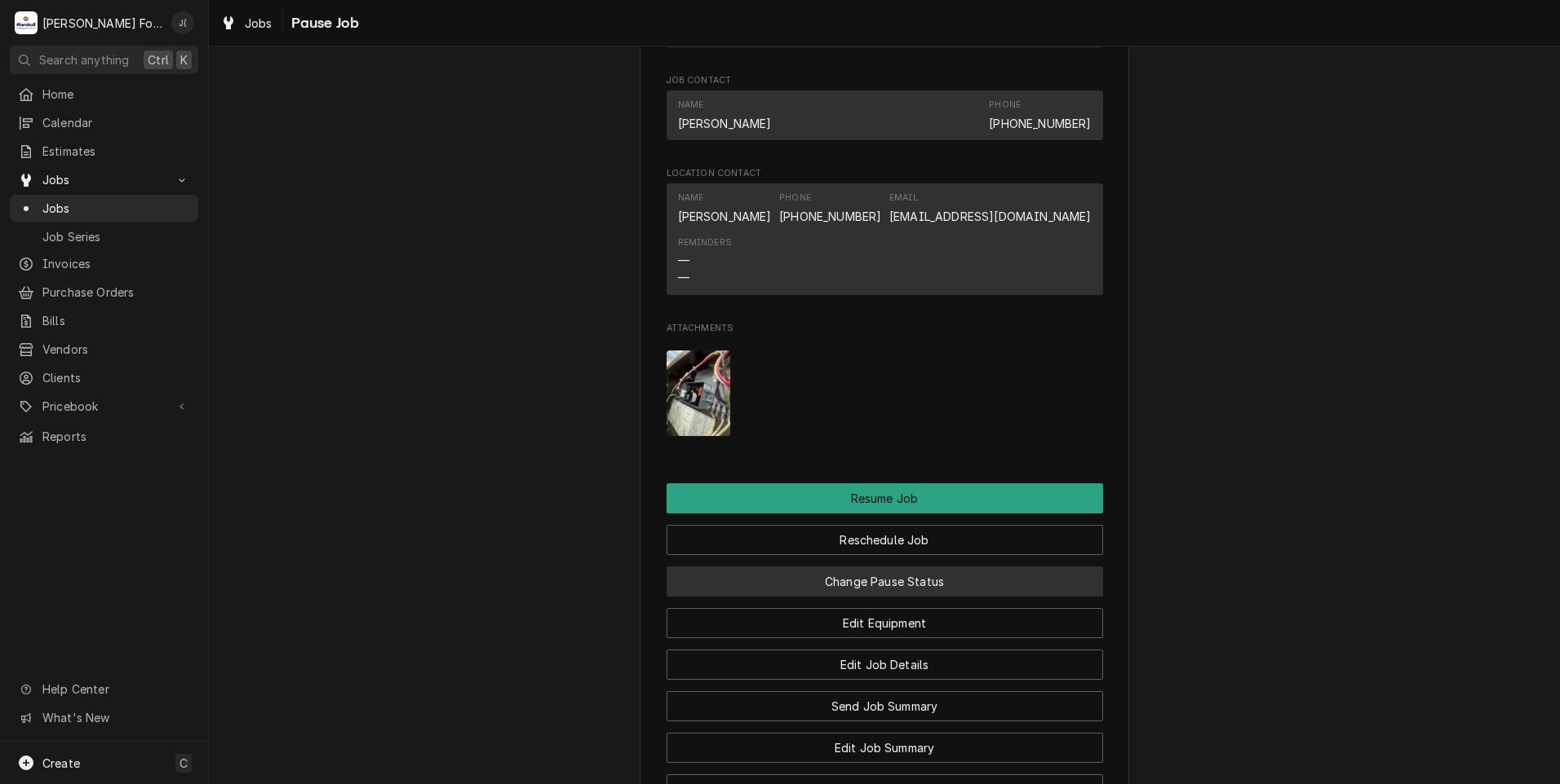
click at [941, 597] on button "Change Pause Status" at bounding box center [884, 582] width 436 height 30
type textarea "x"
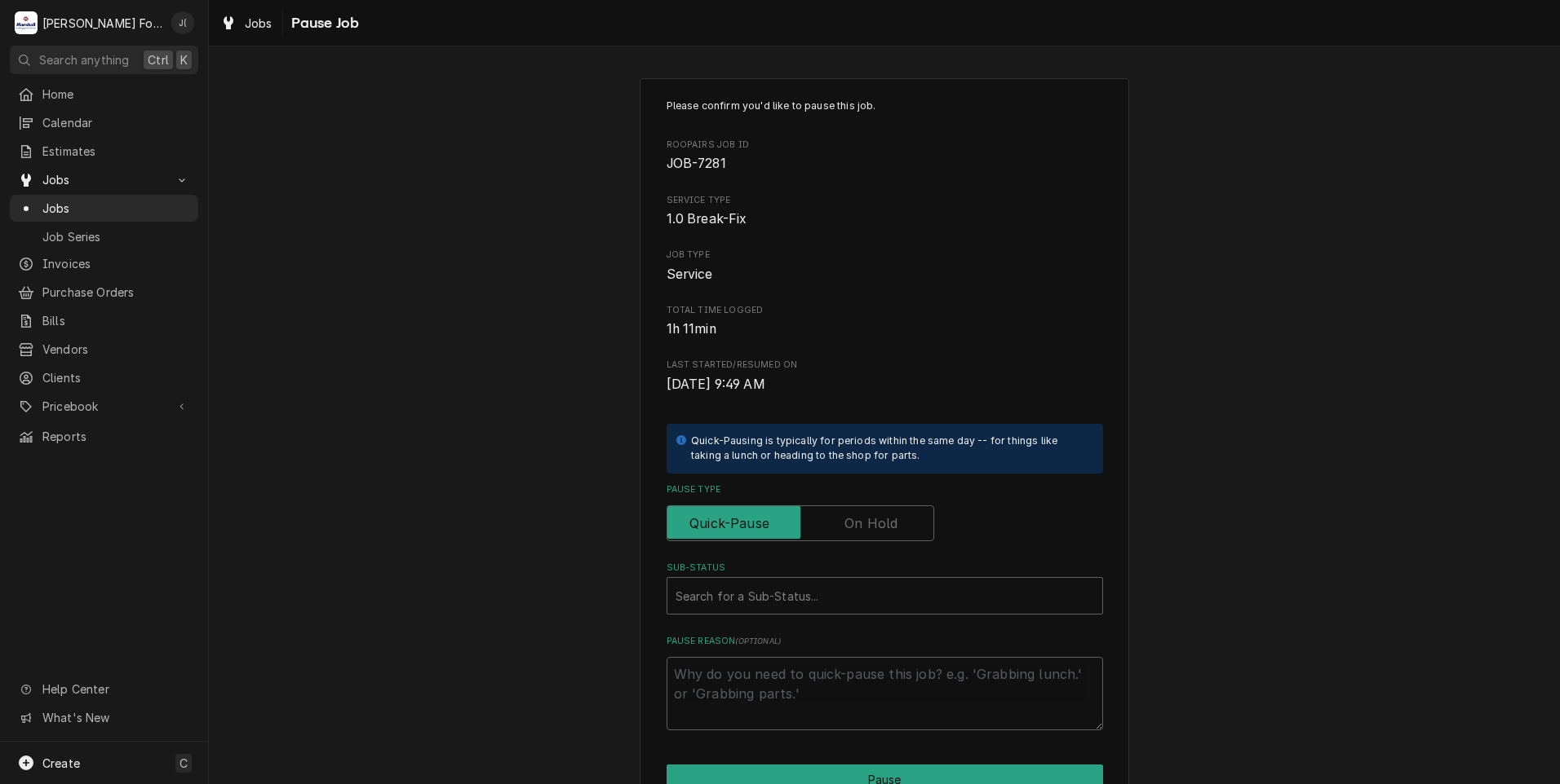
click at [861, 520] on label "Pause Type" at bounding box center [800, 523] width 268 height 36
click at [861, 520] on input "Pause Type" at bounding box center [800, 523] width 253 height 36
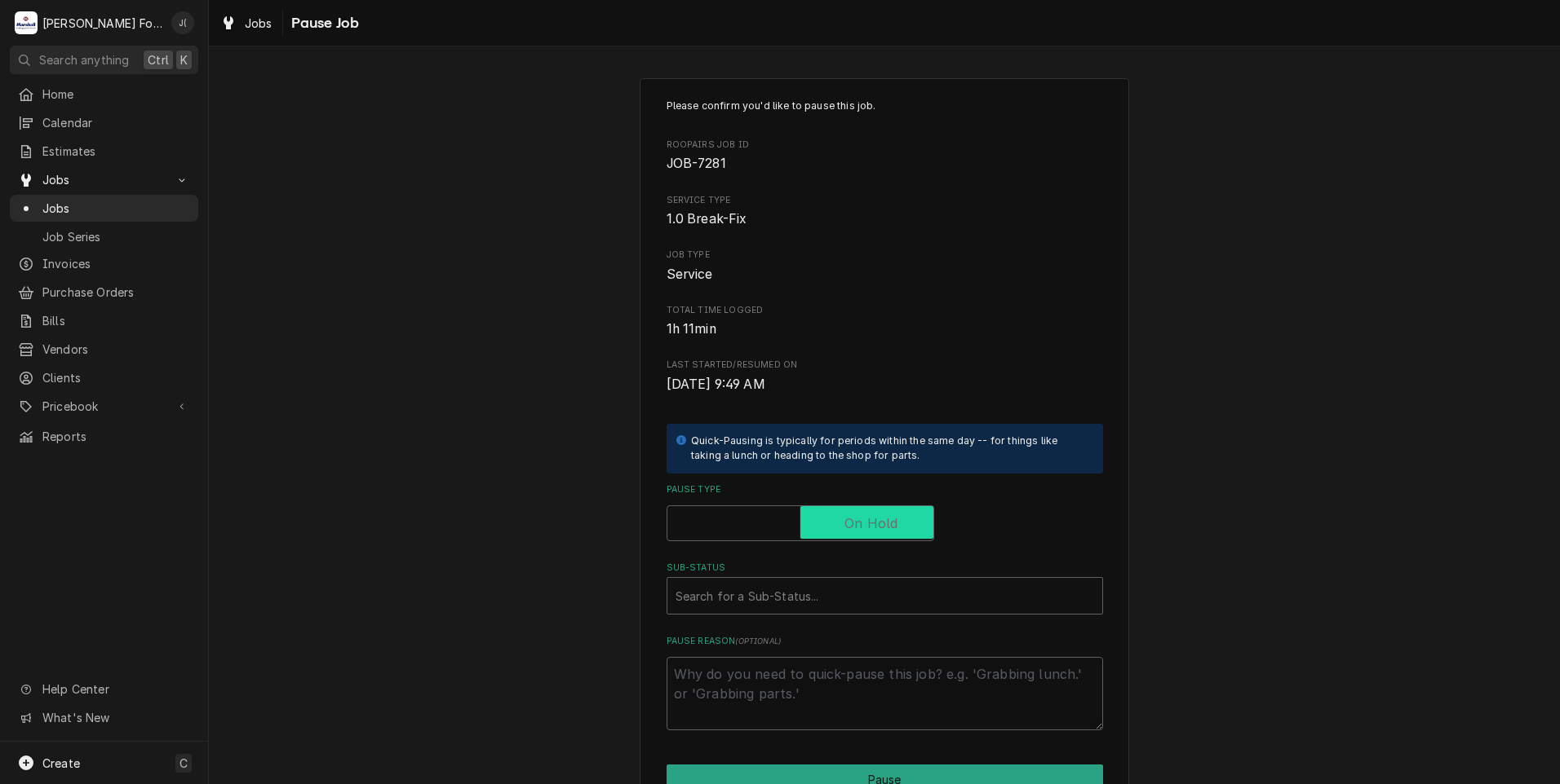
checkbox input "true"
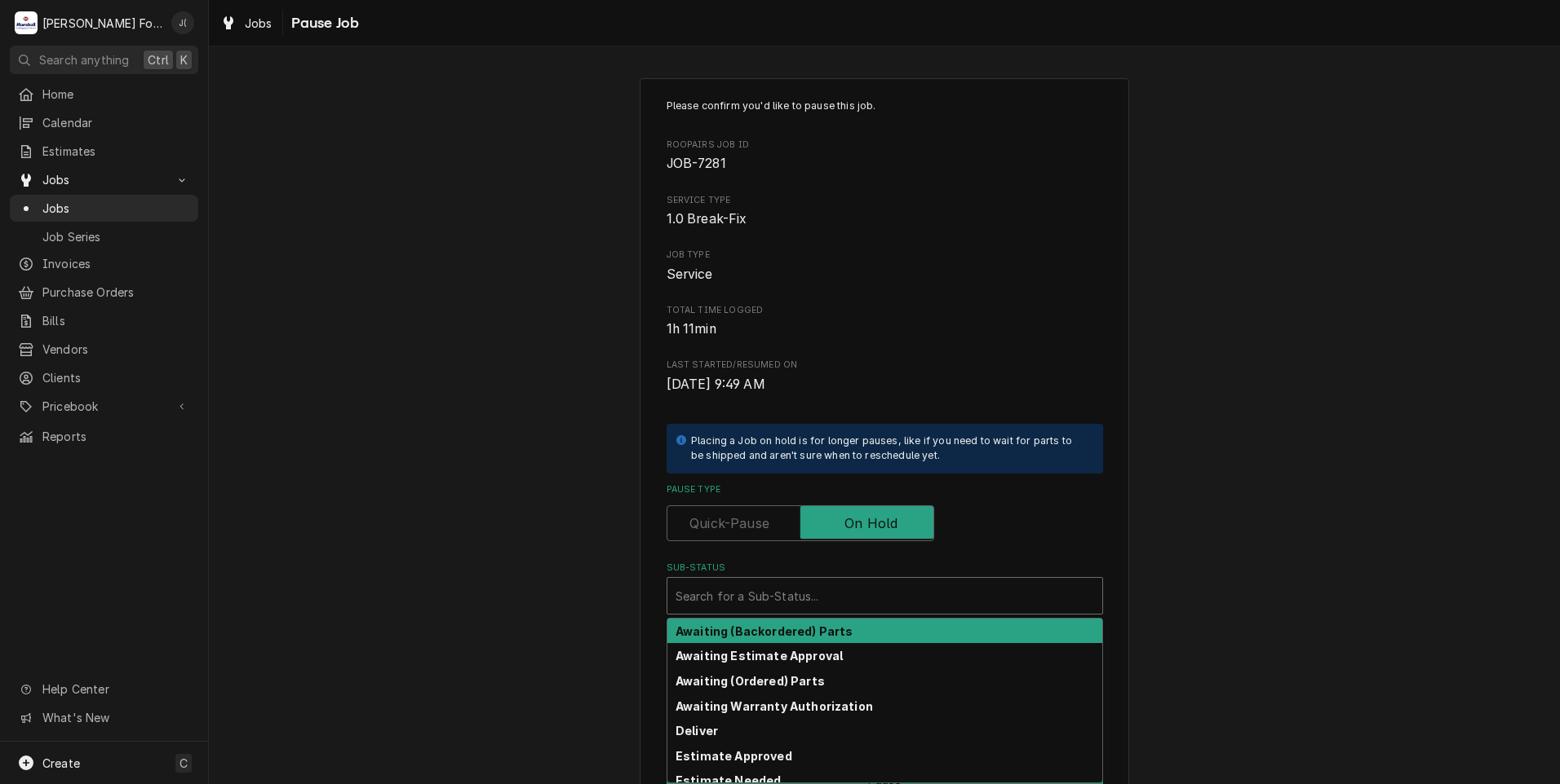
click at [843, 592] on div "Sub-Status" at bounding box center [885, 596] width 419 height 29
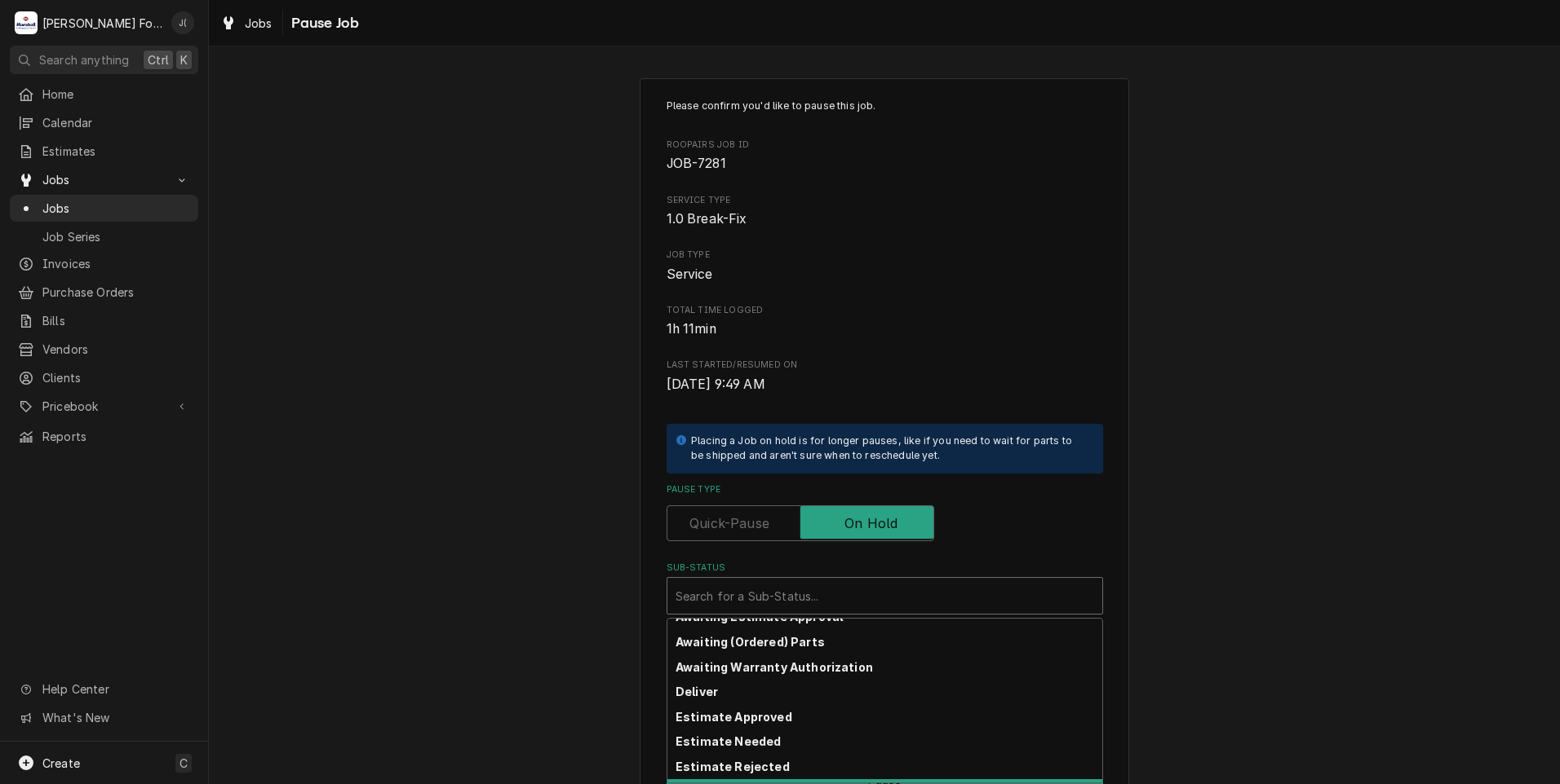
scroll to position [16, 0]
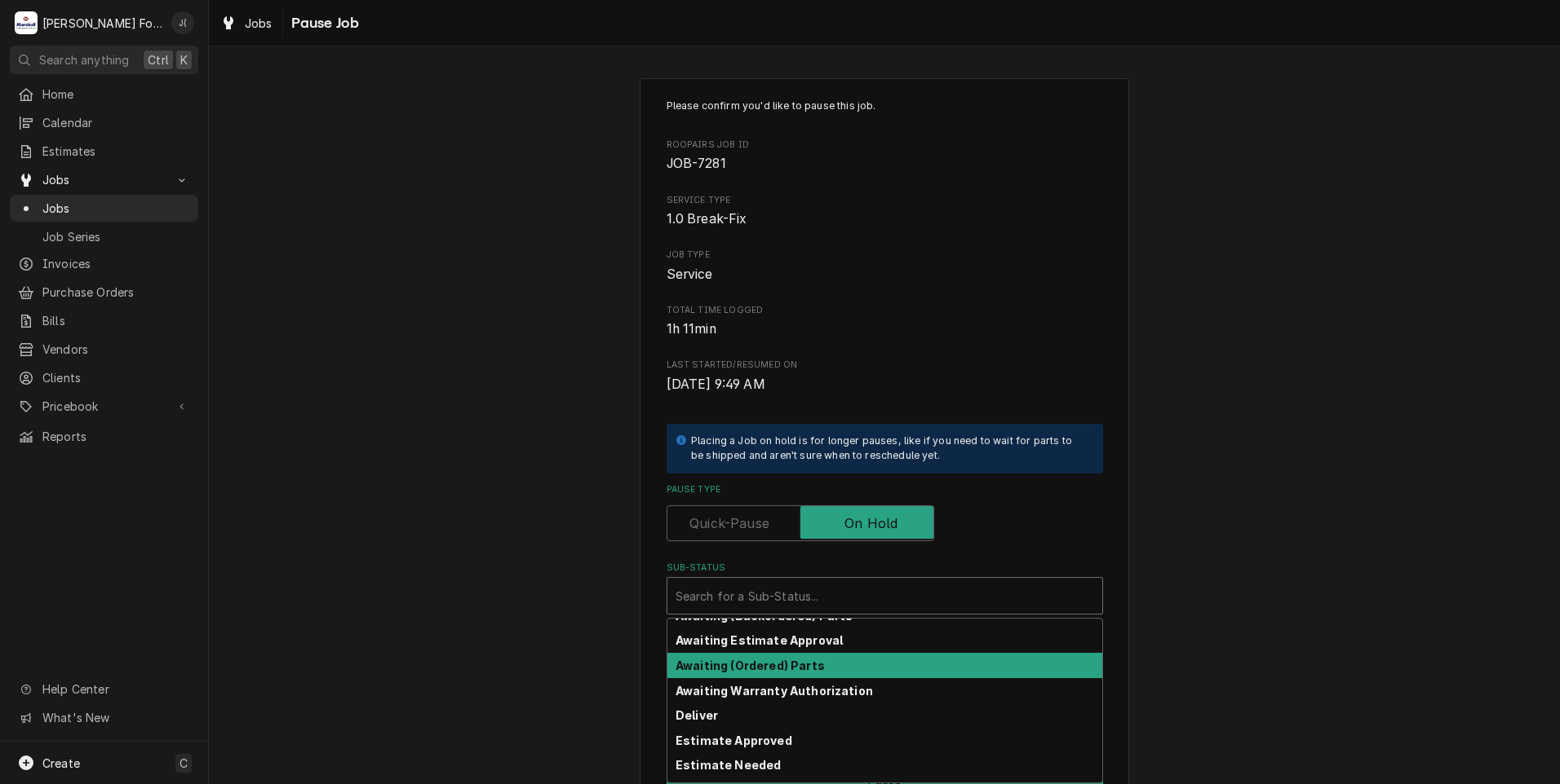
click at [755, 661] on strong "Awaiting (Ordered) Parts" at bounding box center [750, 666] width 150 height 14
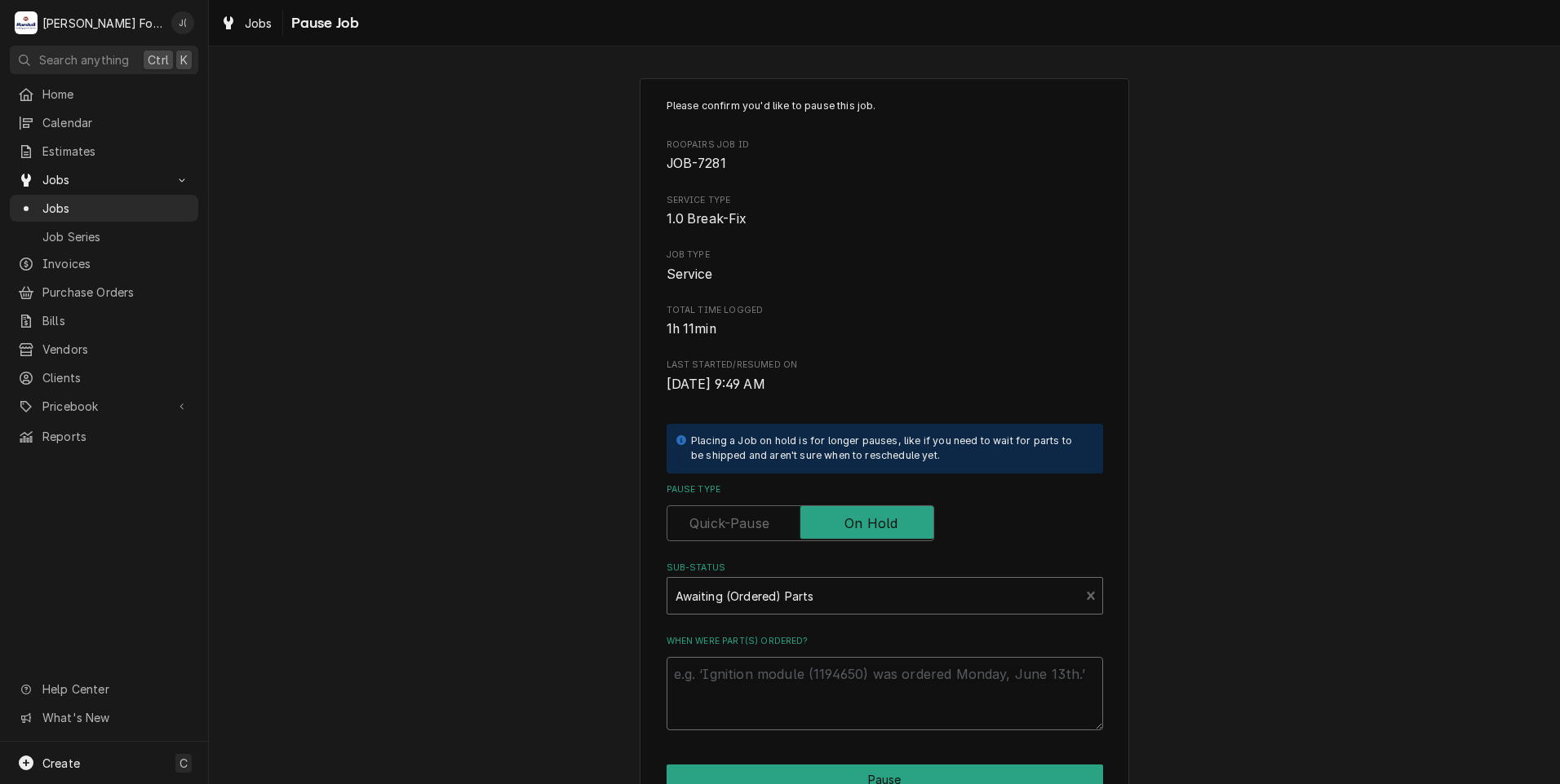
click at [757, 703] on textarea "When were part(s) ordered?" at bounding box center [884, 693] width 436 height 73
type textarea "x"
type textarea "0"
type textarea "x"
type textarea "09"
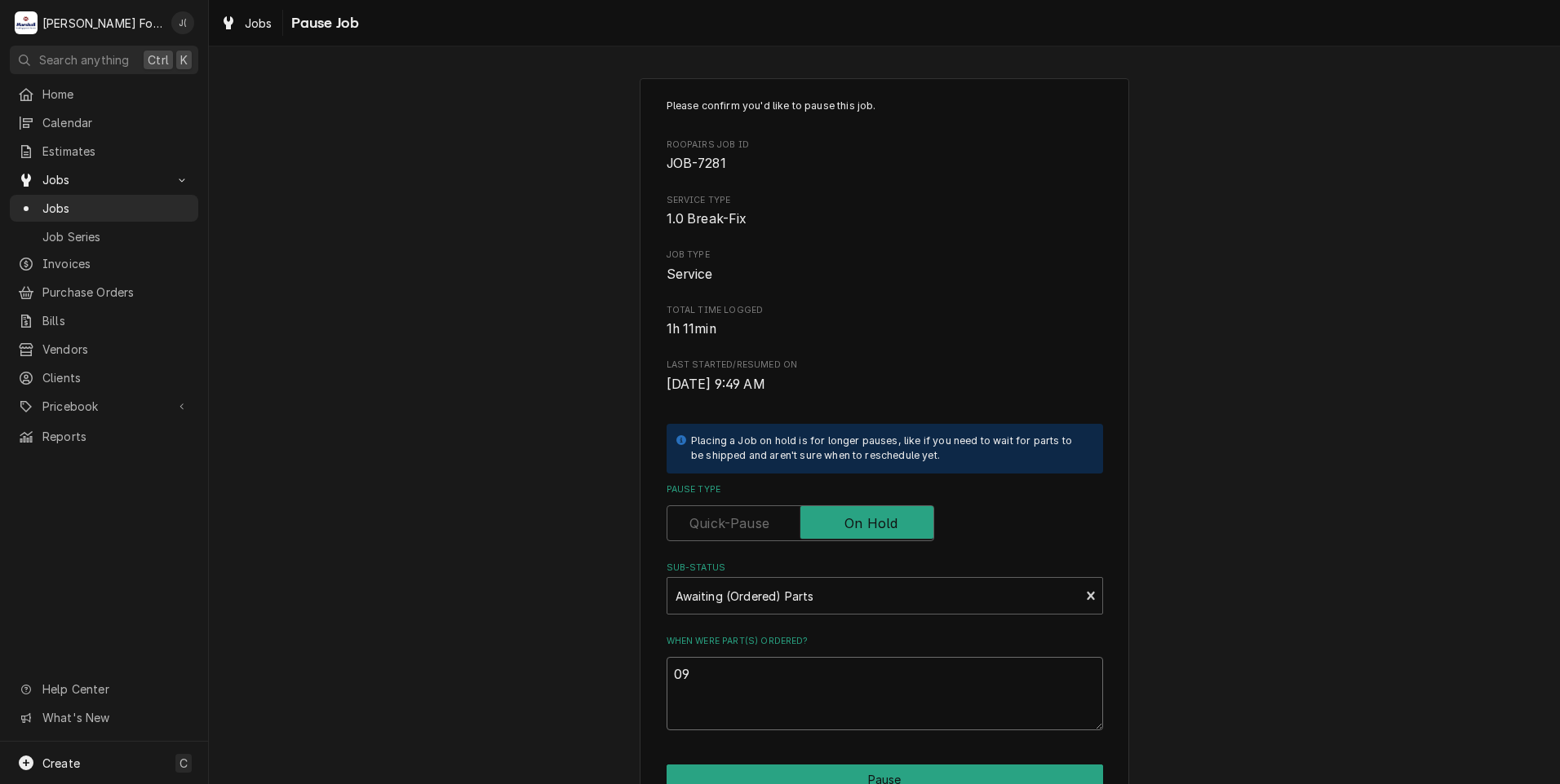
type textarea "x"
type textarea "09/"
type textarea "x"
type textarea "09/1"
type textarea "x"
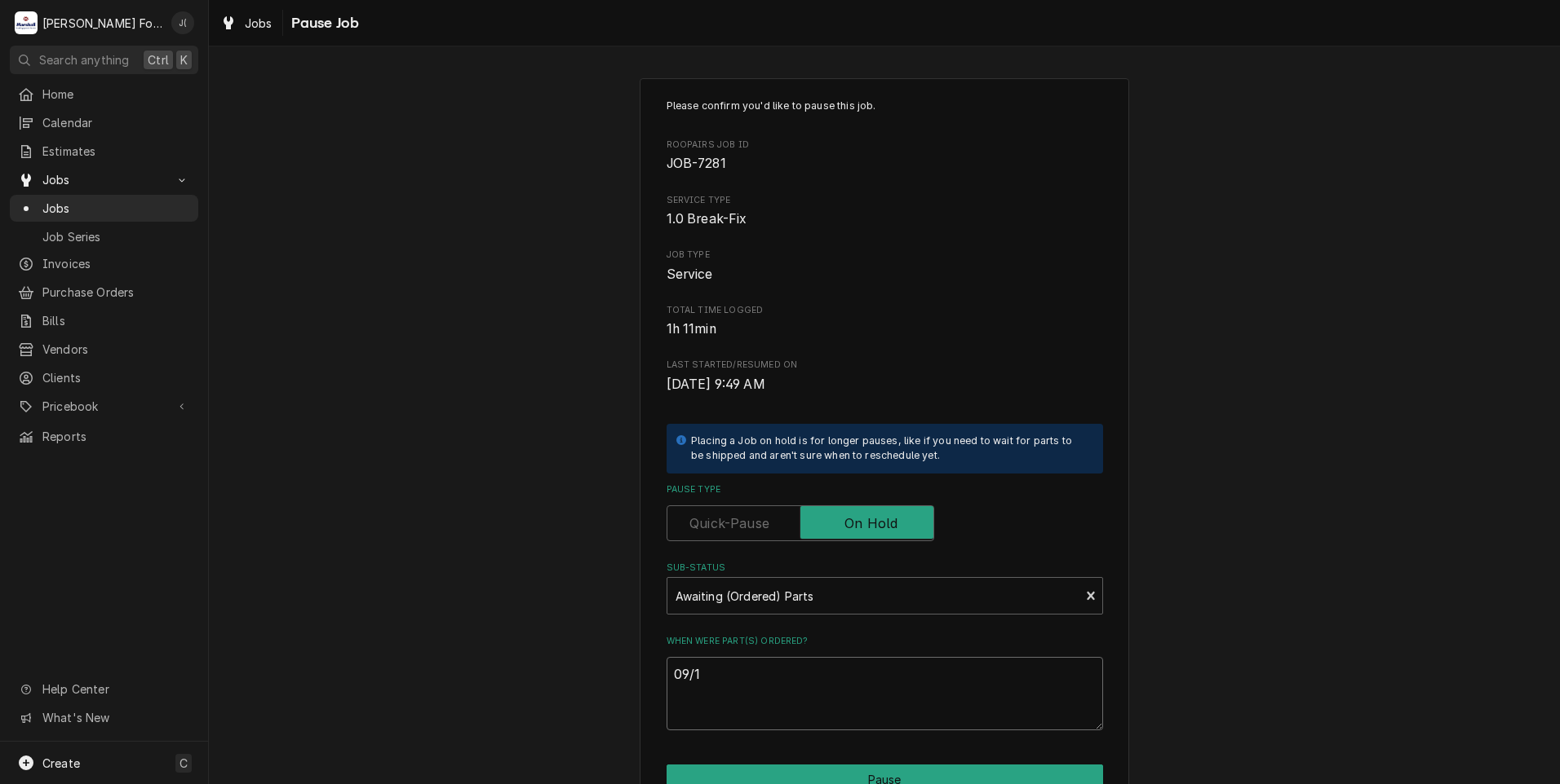
type textarea "09/10"
type textarea "x"
type textarea "09/10/"
type textarea "x"
type textarea "09/10/2"
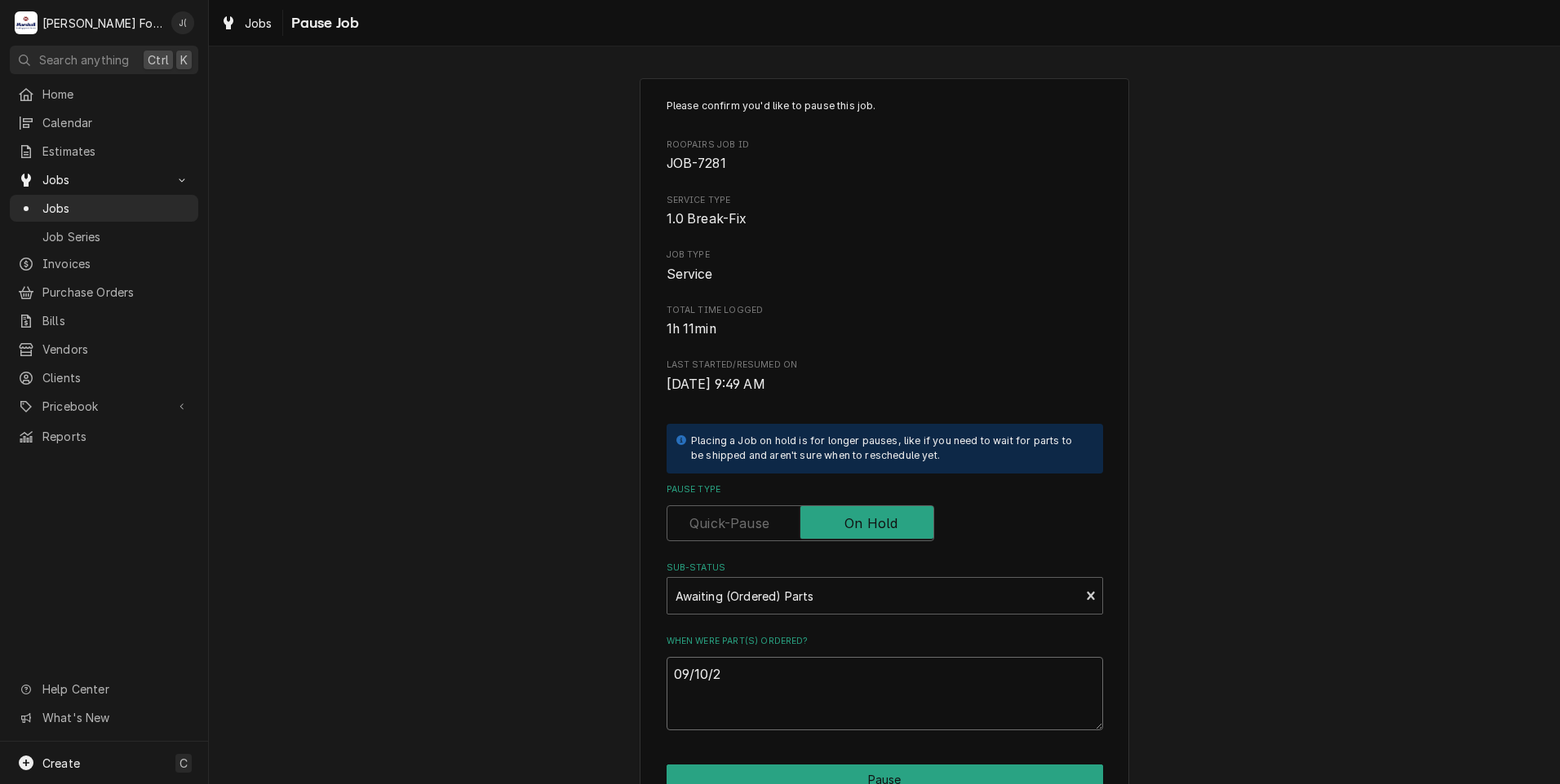
type textarea "x"
type textarea "09/10/20"
type textarea "x"
type textarea "09/10/202"
type textarea "x"
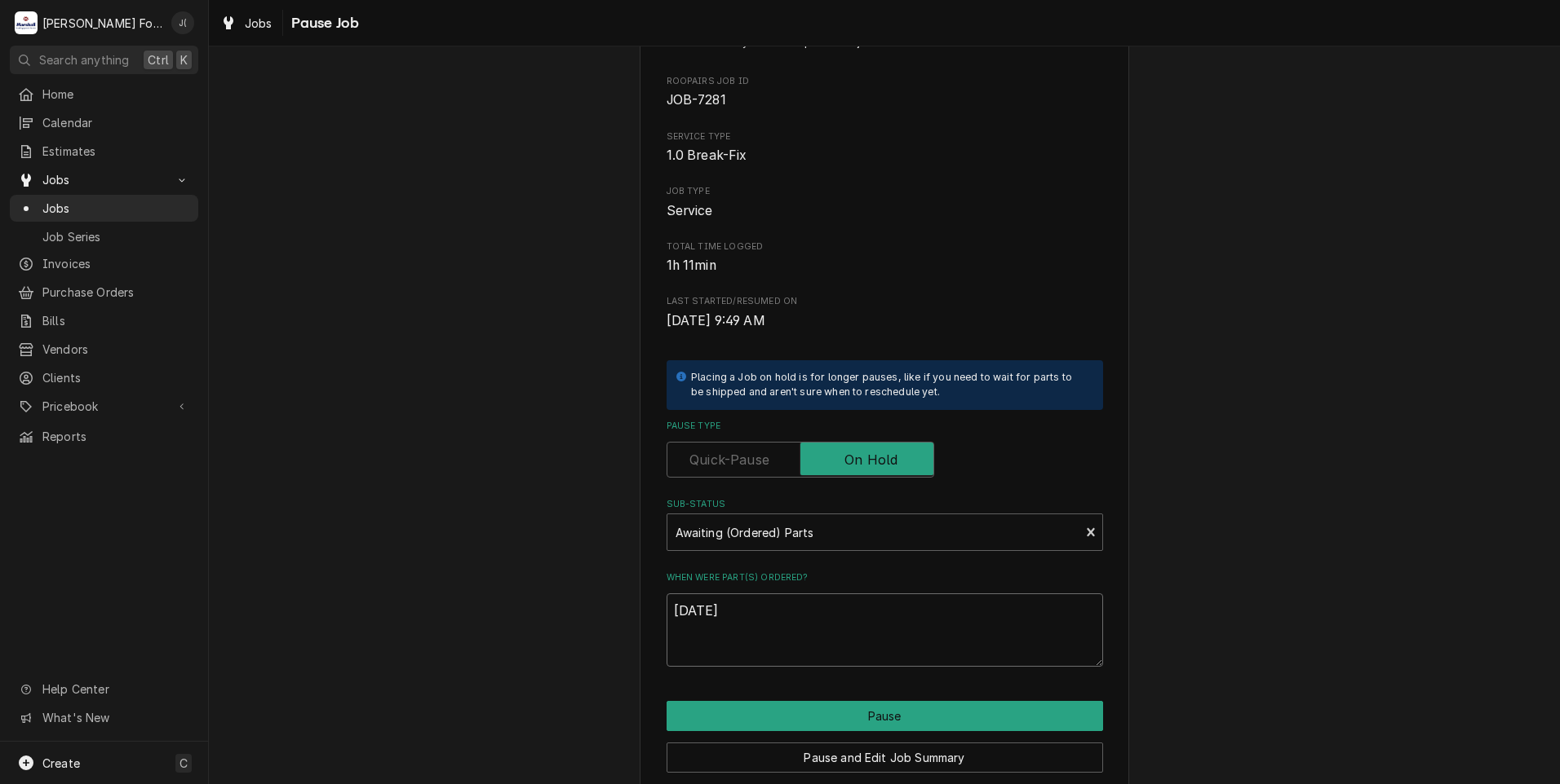
scroll to position [129, 0]
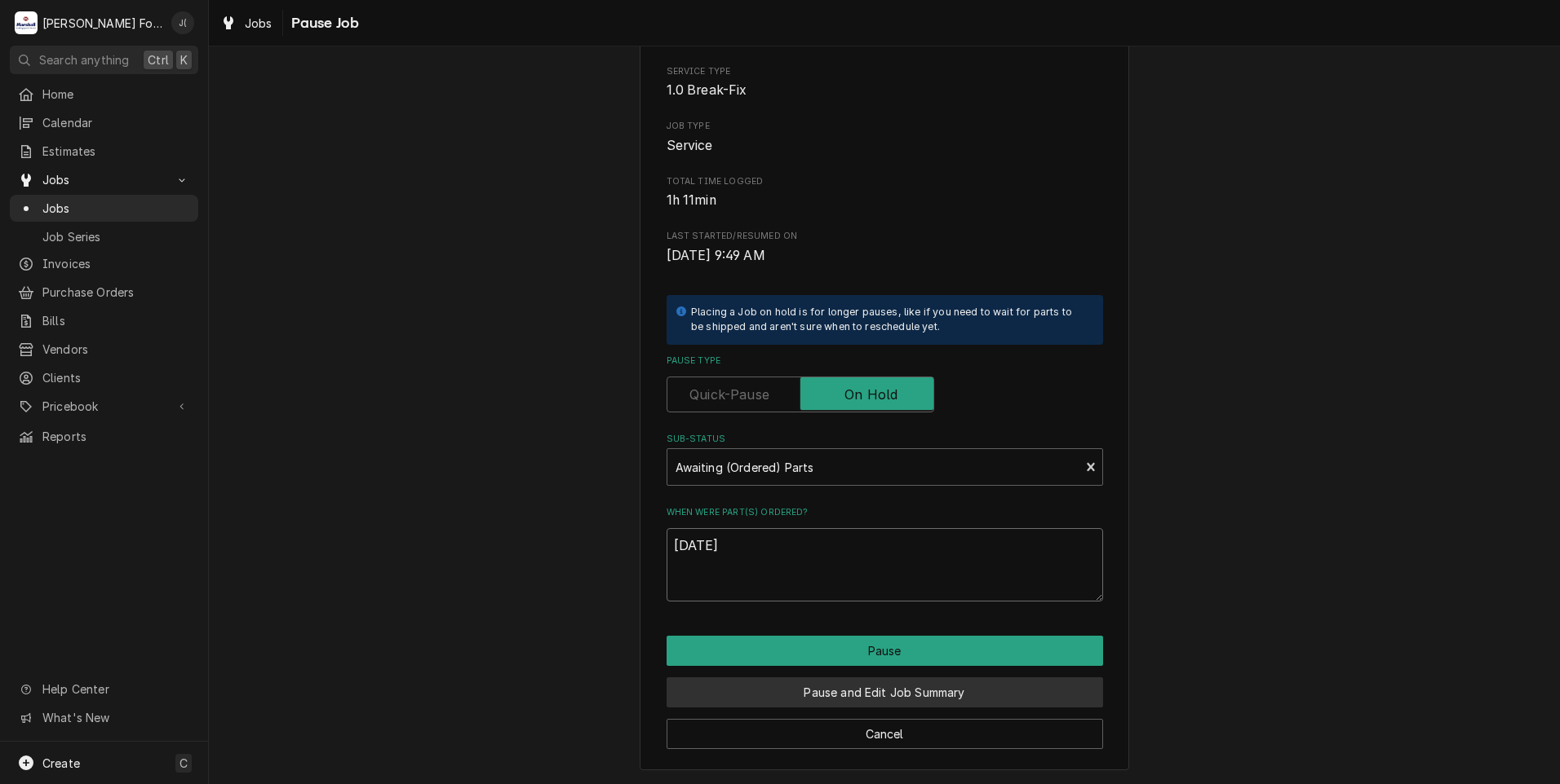
type textarea "09/10/2025"
click at [837, 691] on button "Pause and Edit Job Summary" at bounding box center [884, 692] width 436 height 30
type textarea "x"
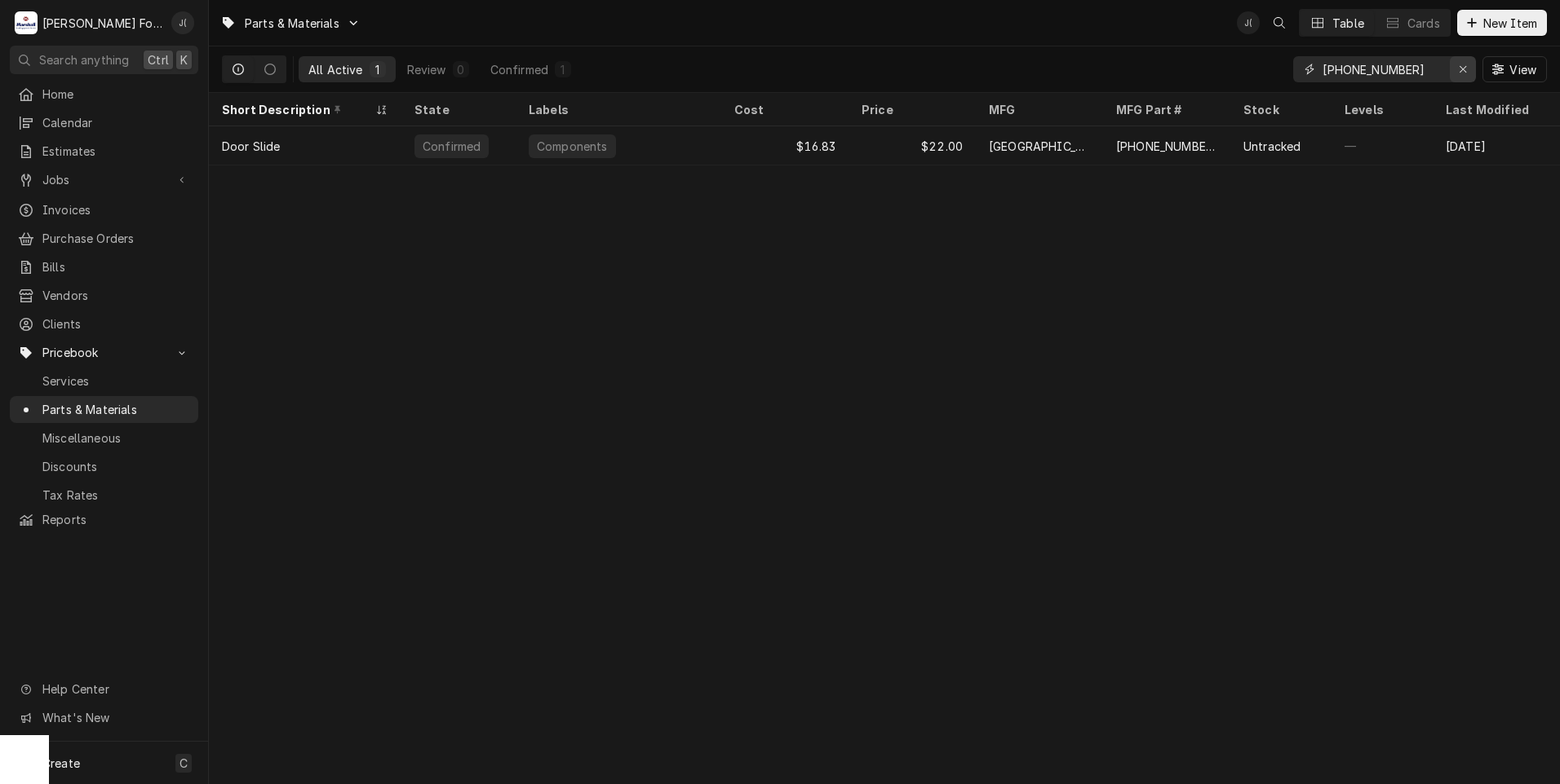
click at [1458, 66] on div "Erase input" at bounding box center [1462, 69] width 17 height 17
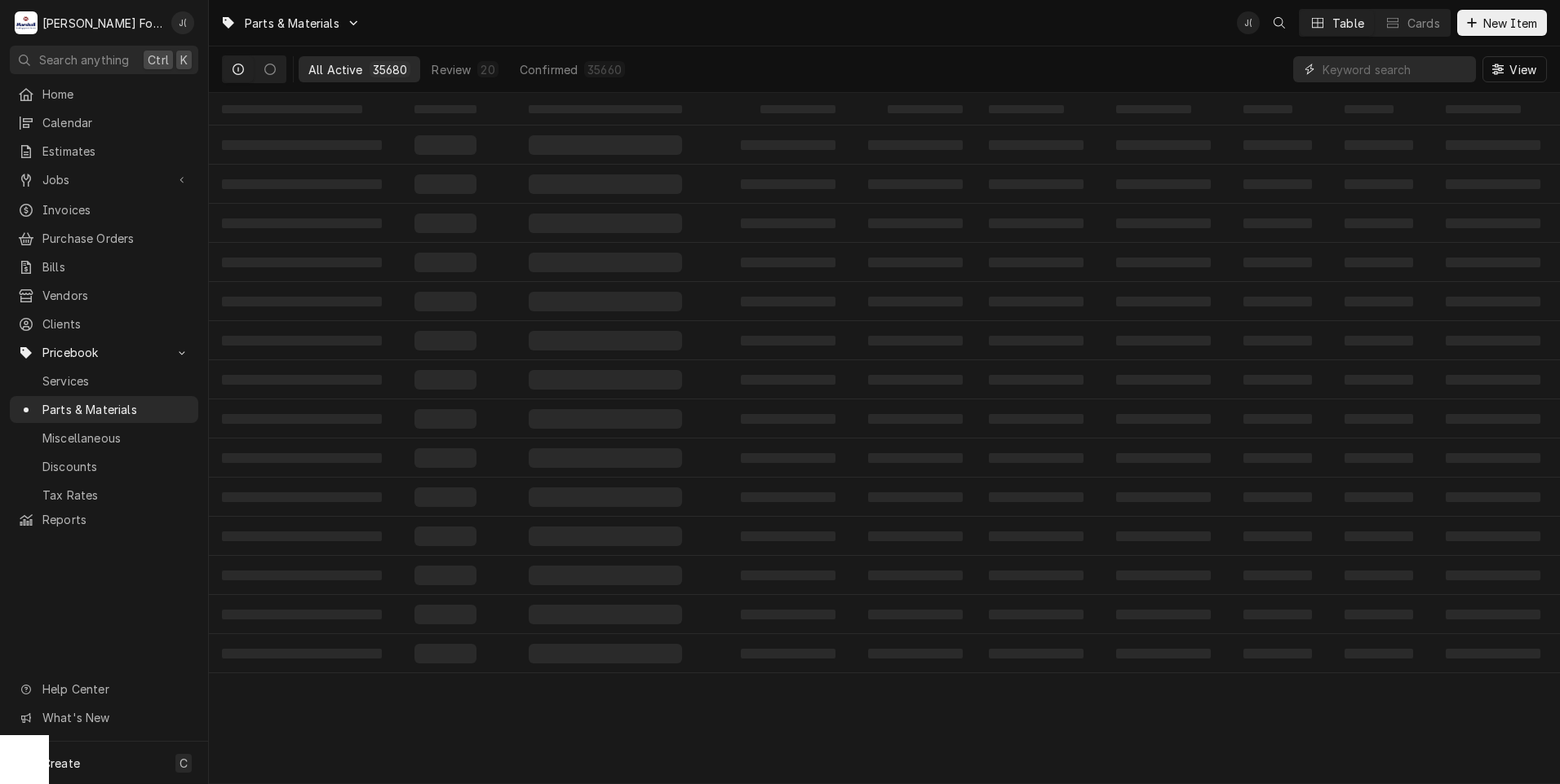
paste input "5171-1"
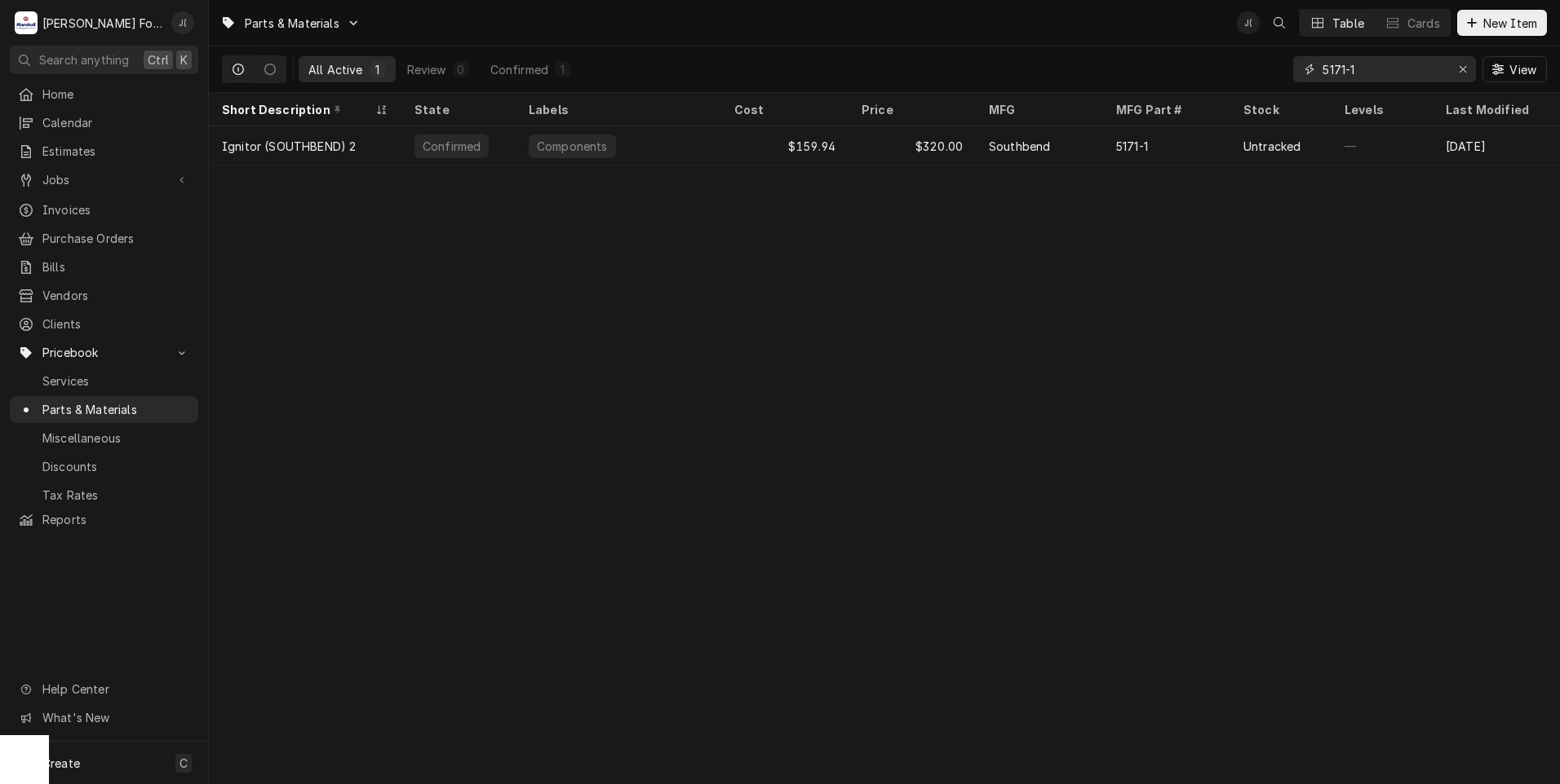
drag, startPoint x: 1405, startPoint y: 71, endPoint x: 853, endPoint y: 91, distance: 552.4
click at [853, 91] on div "All Active 1 Review 0 Confirmed 1 5171-1 View" at bounding box center [884, 69] width 1325 height 46
drag, startPoint x: 1371, startPoint y: 77, endPoint x: 1280, endPoint y: 79, distance: 91.0
click at [1280, 79] on div "All Active 1 Review 0 Confirmed 1 5373-2 View" at bounding box center [884, 69] width 1325 height 46
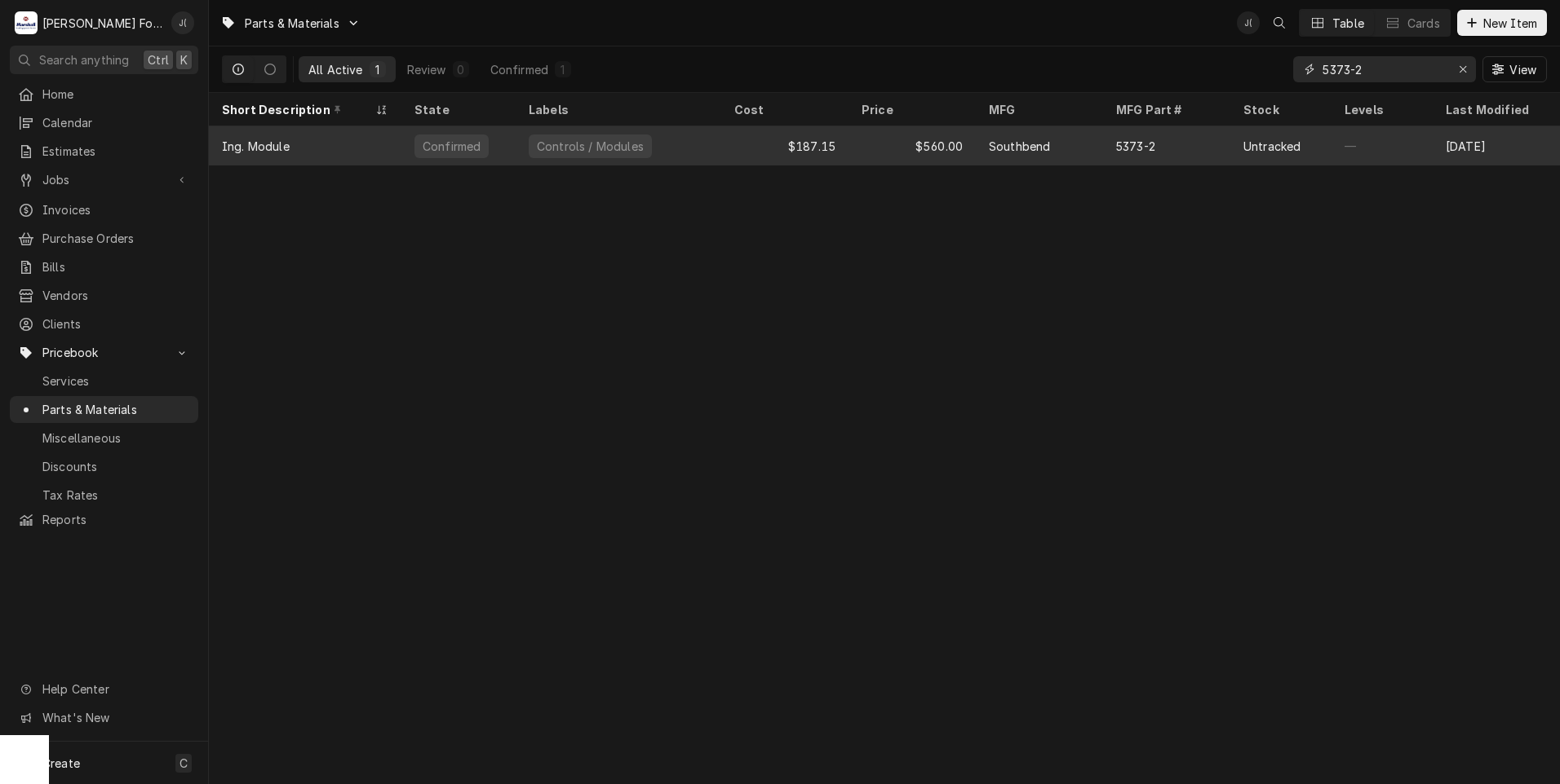
type input "5373-2"
click at [716, 154] on div "Controls / Modules" at bounding box center [618, 146] width 205 height 39
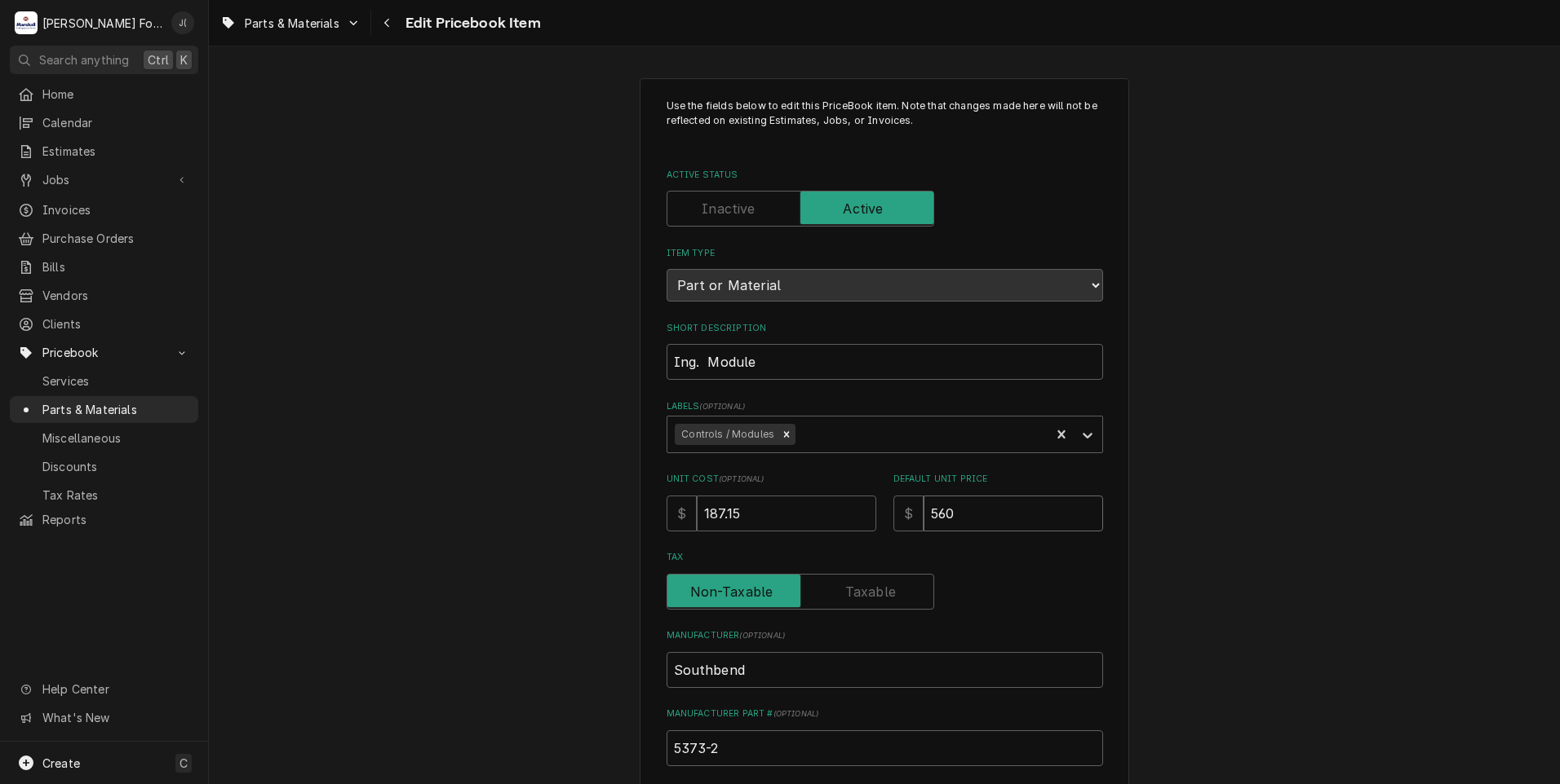
drag, startPoint x: 986, startPoint y: 516, endPoint x: 557, endPoint y: 529, distance: 429.2
click at [751, 531] on div "Use the fields below to edit this PriceBook item. Note that changes made here w…" at bounding box center [884, 585] width 436 height 973
type textarea "x"
type input "6"
type textarea "x"
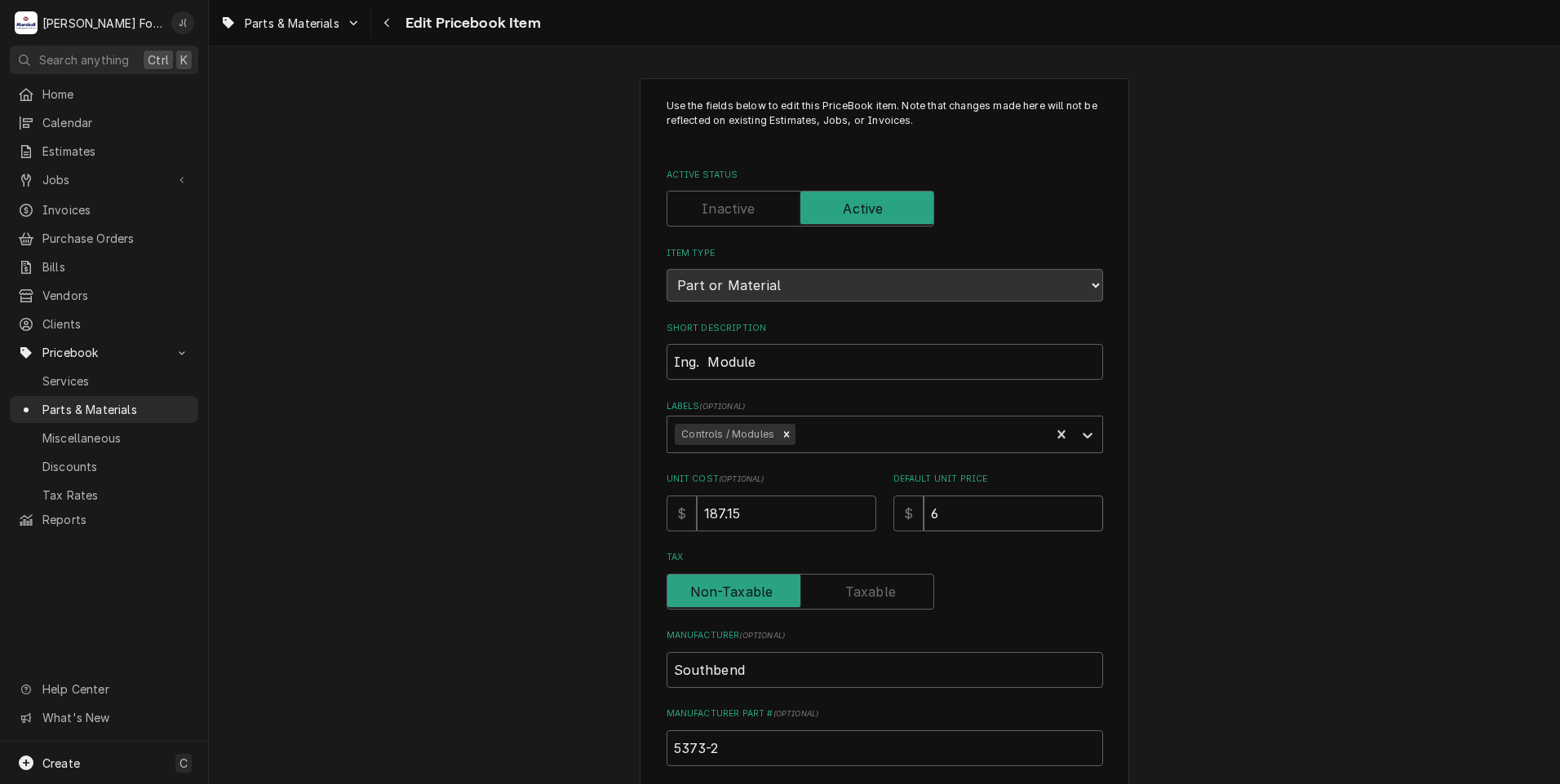
type input "62"
type textarea "x"
type input "622"
type textarea "x"
type input "622.0"
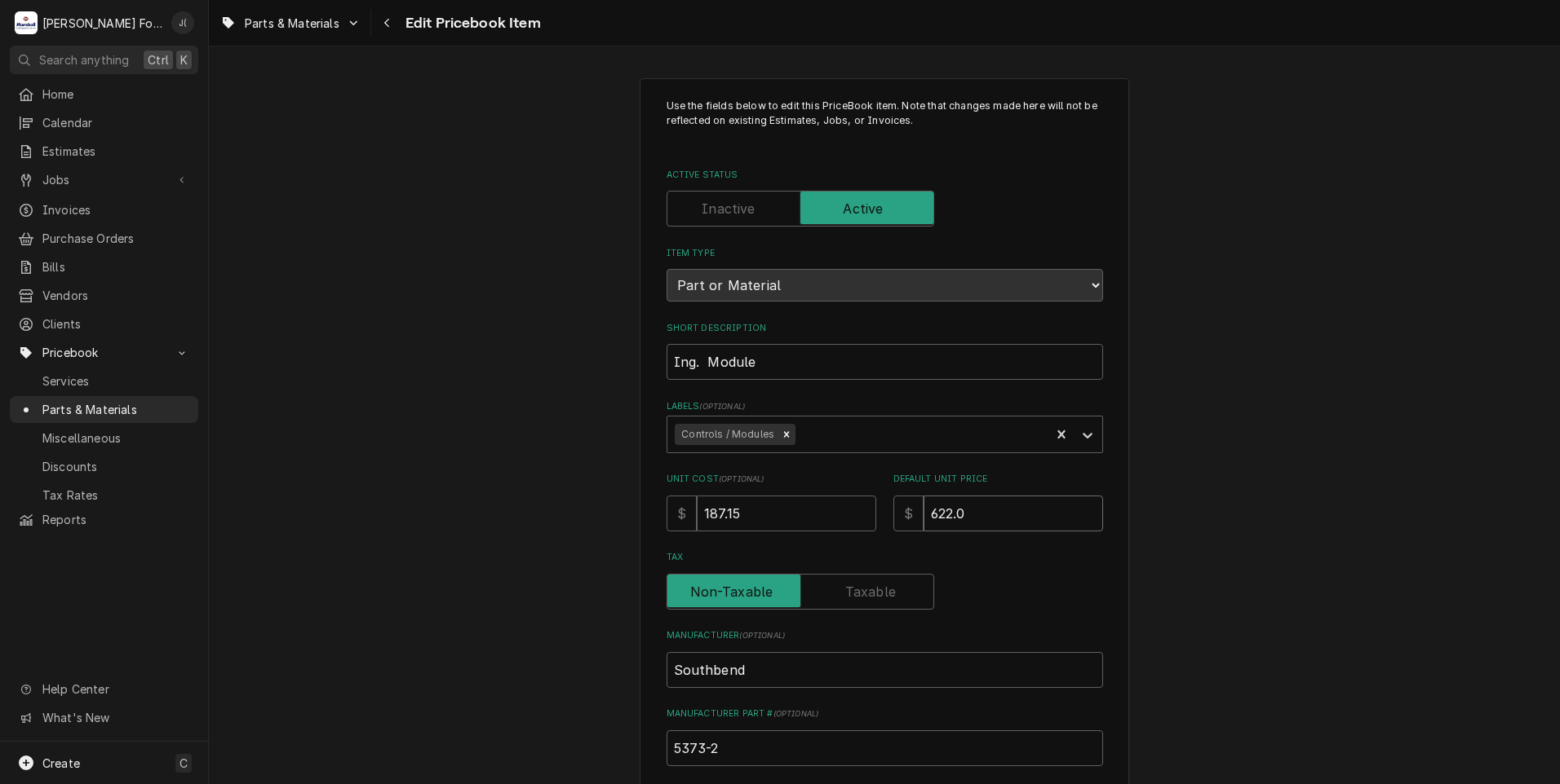
type textarea "x"
type input "622.00"
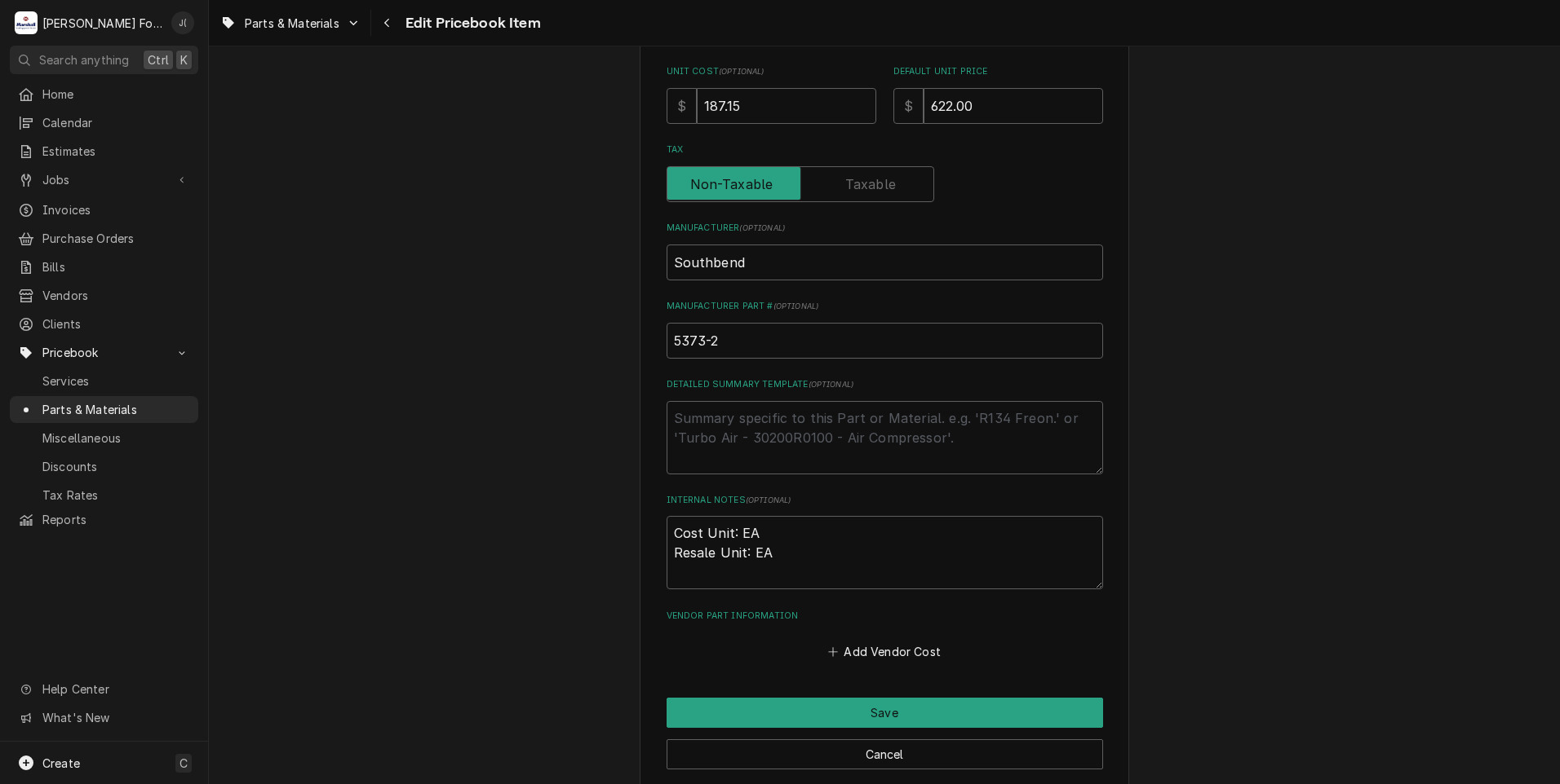
scroll to position [502, 0]
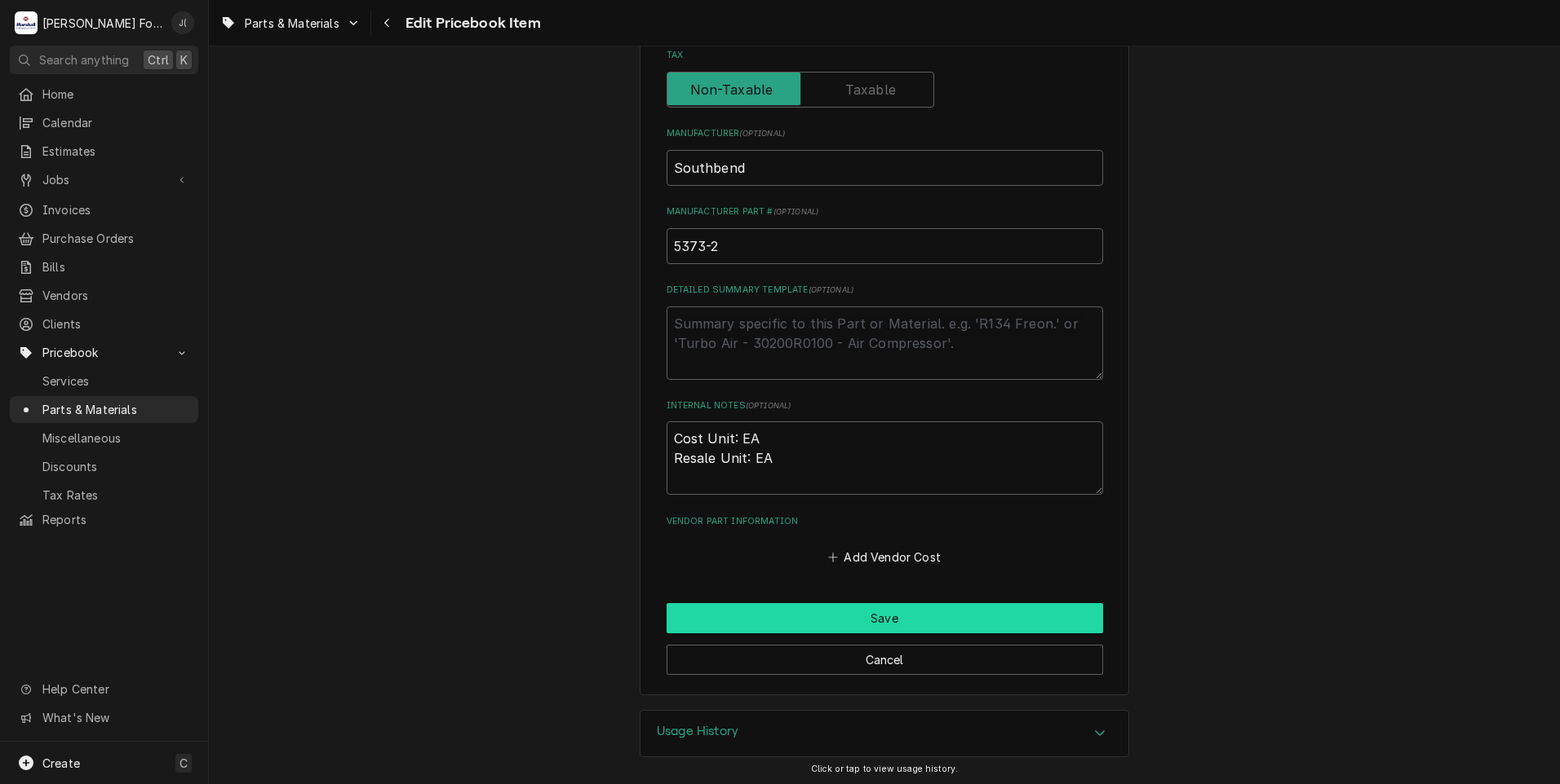
click at [745, 622] on button "Save" at bounding box center [884, 618] width 436 height 30
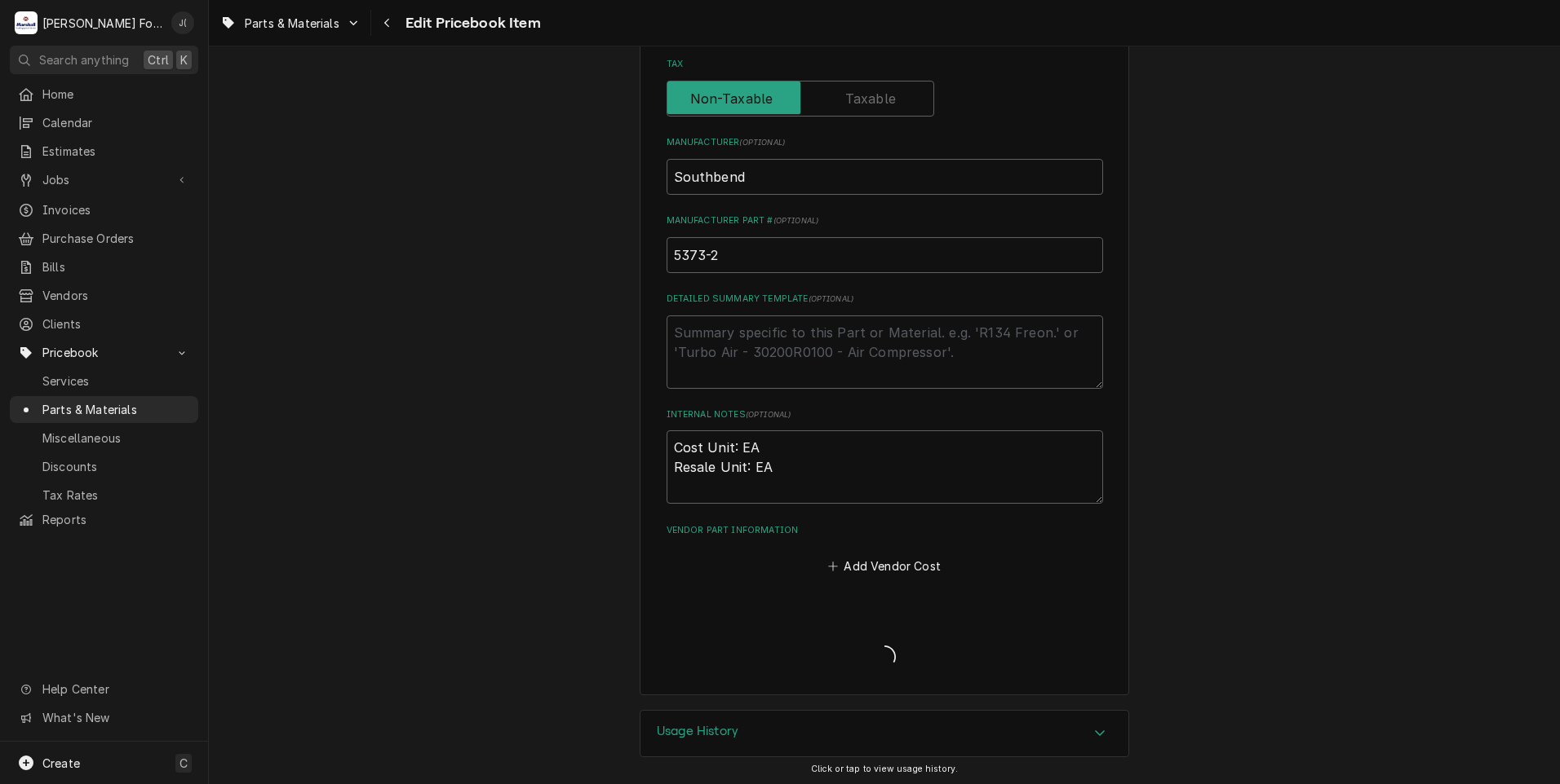
type textarea "x"
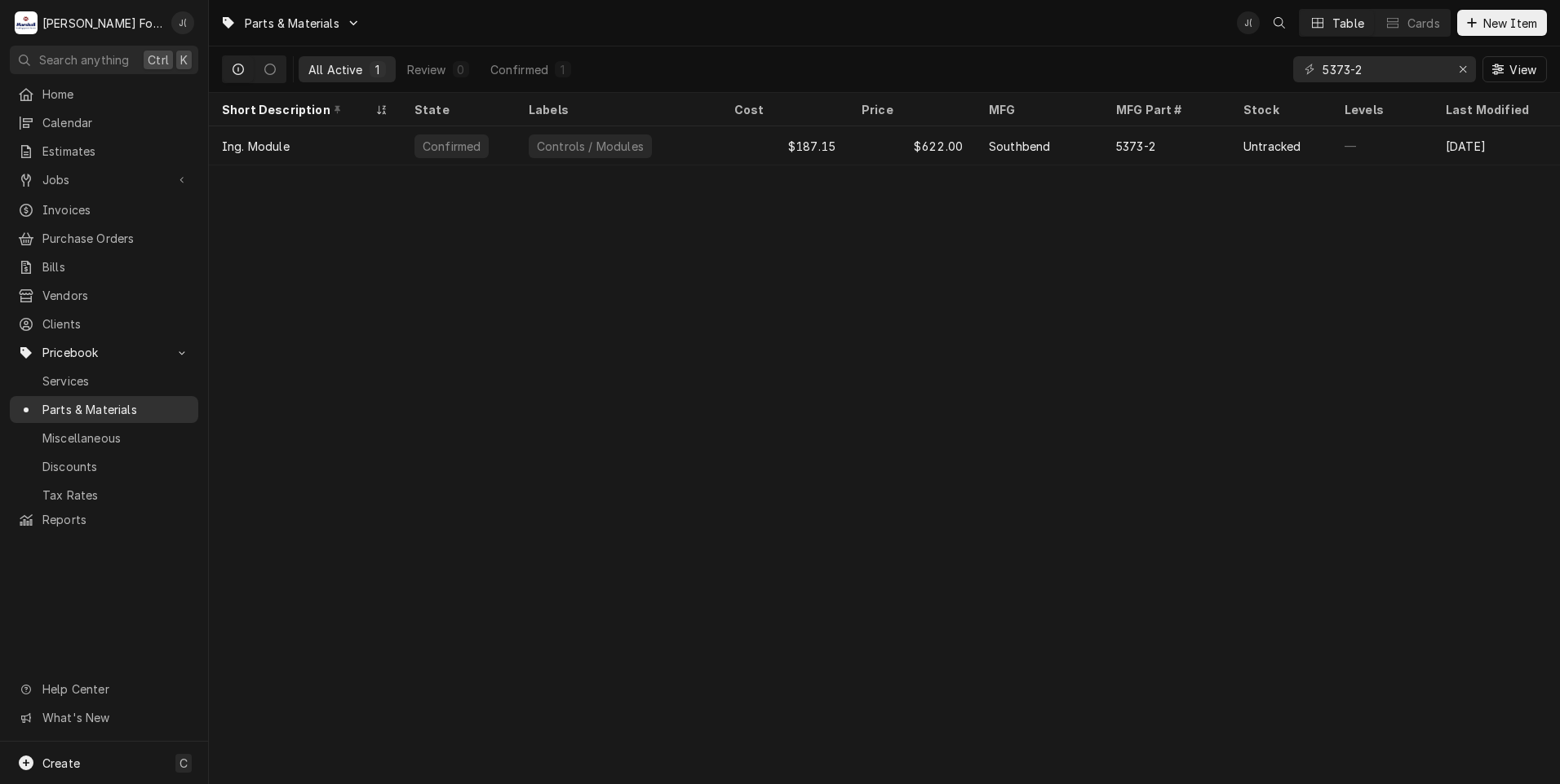
click at [88, 401] on span "Parts & Materials" at bounding box center [115, 410] width 148 height 18
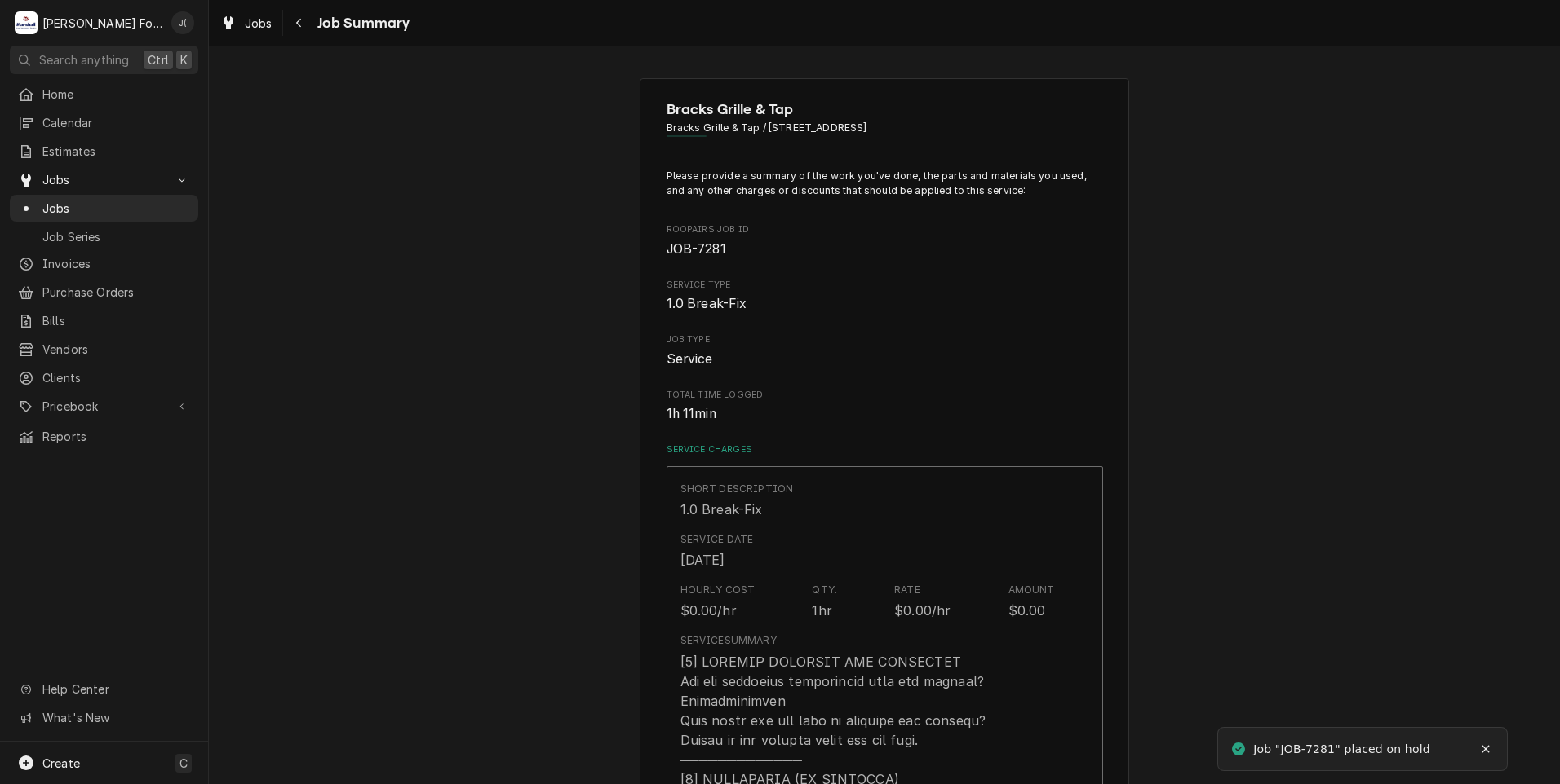
type textarea "x"
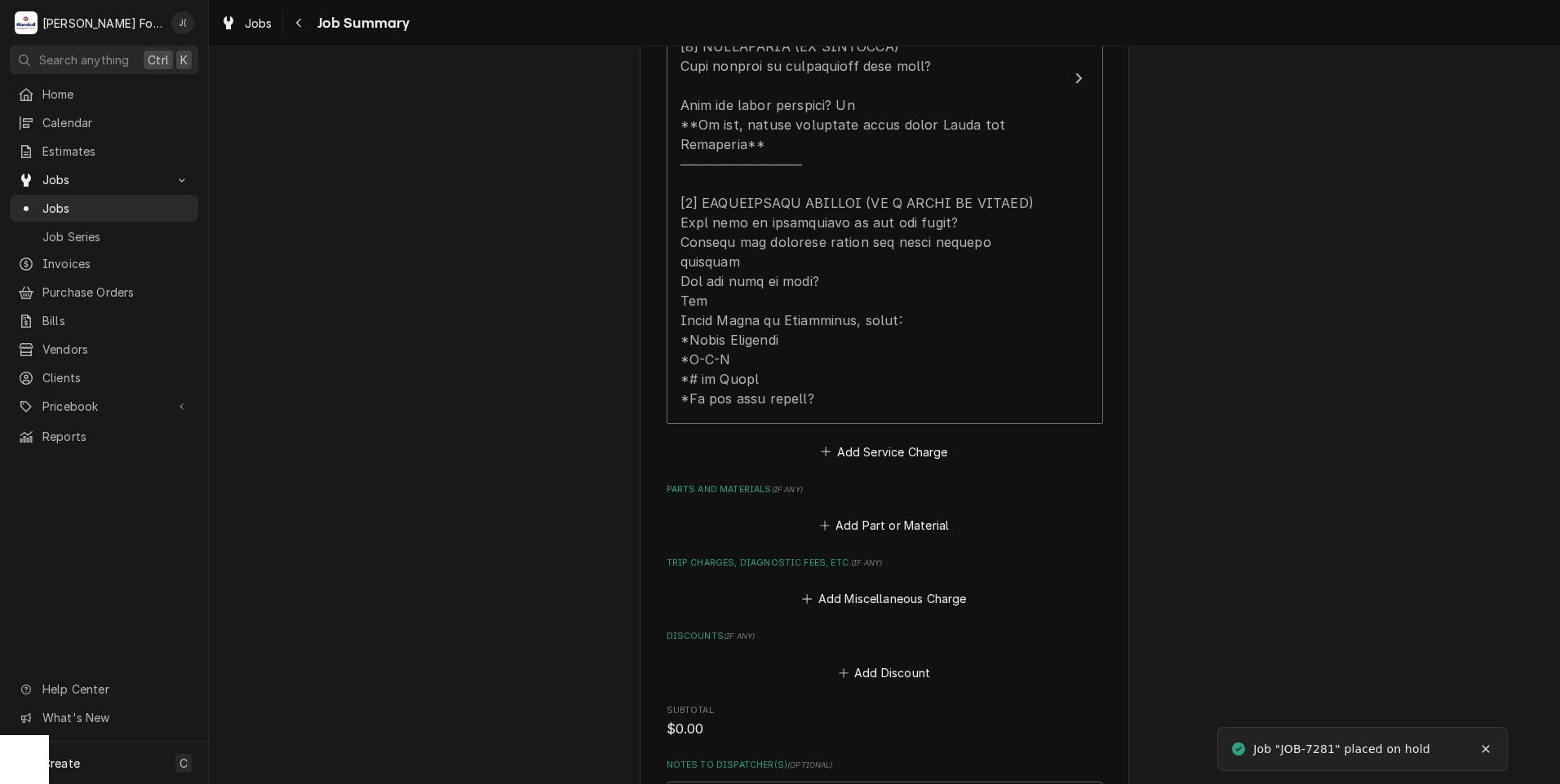
scroll to position [734, 0]
click at [858, 513] on button "Add Part or Material" at bounding box center [884, 524] width 135 height 22
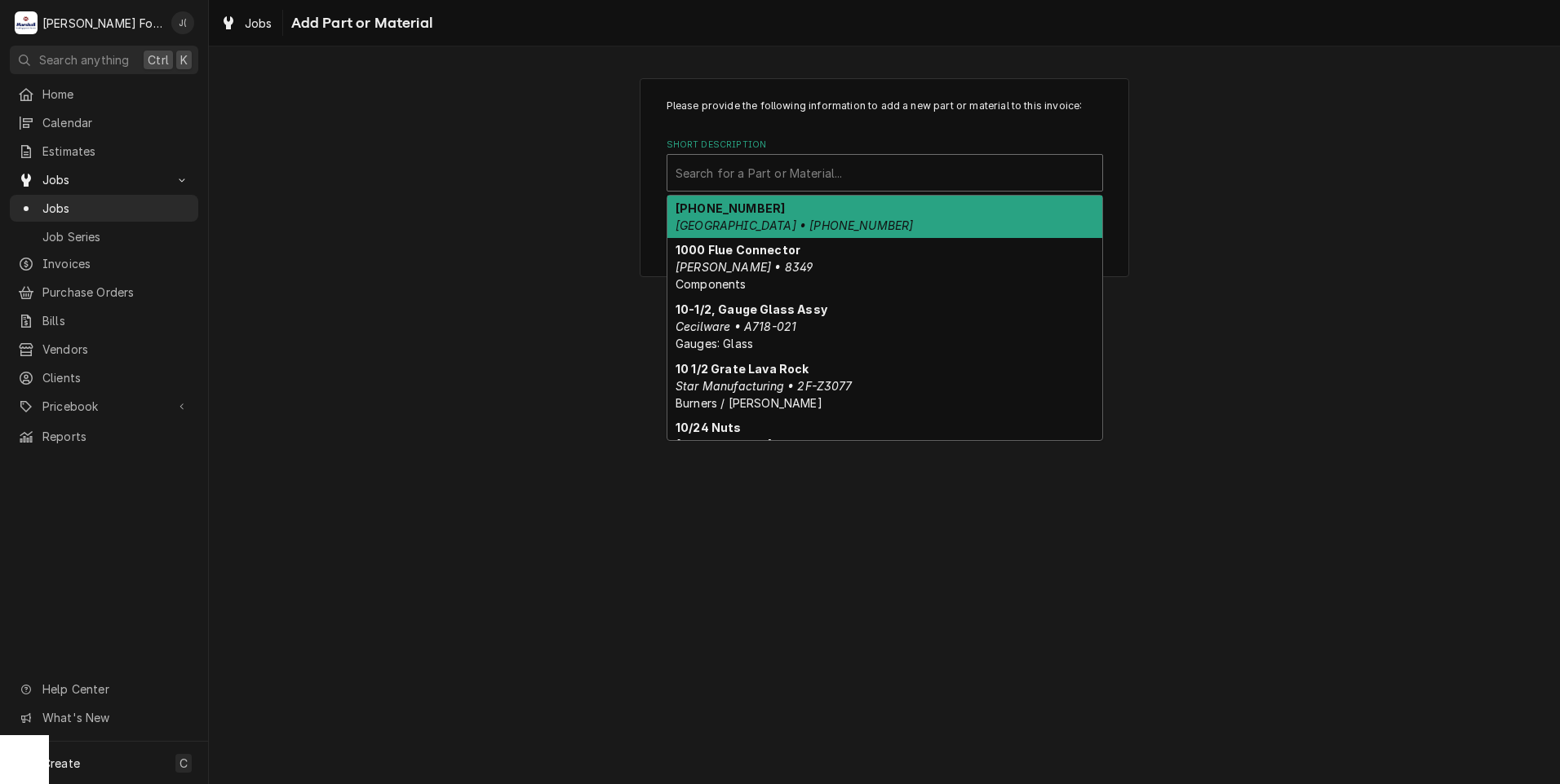
click at [726, 175] on div "Short Description" at bounding box center [885, 173] width 419 height 29
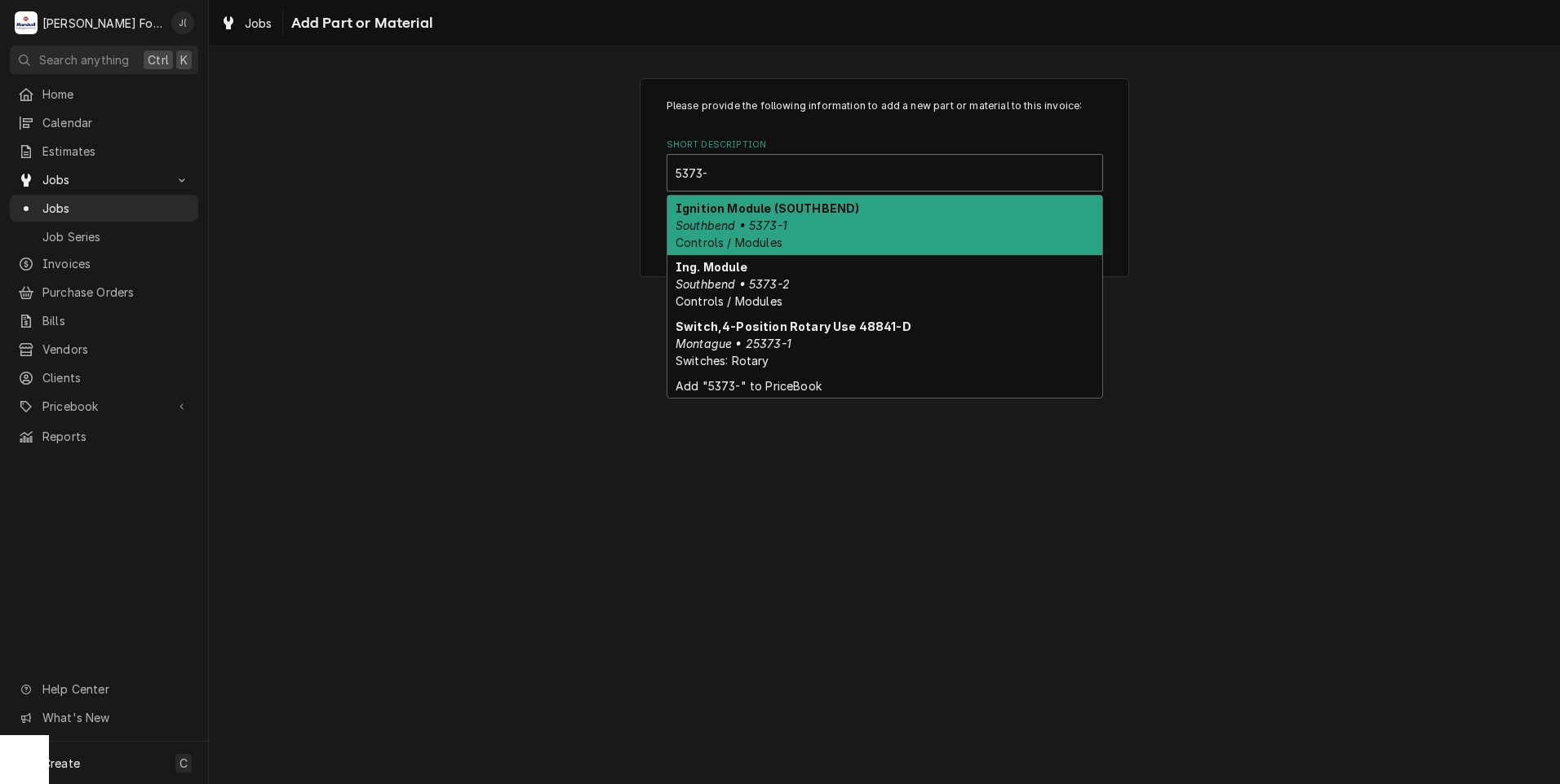
type input "5373-2"
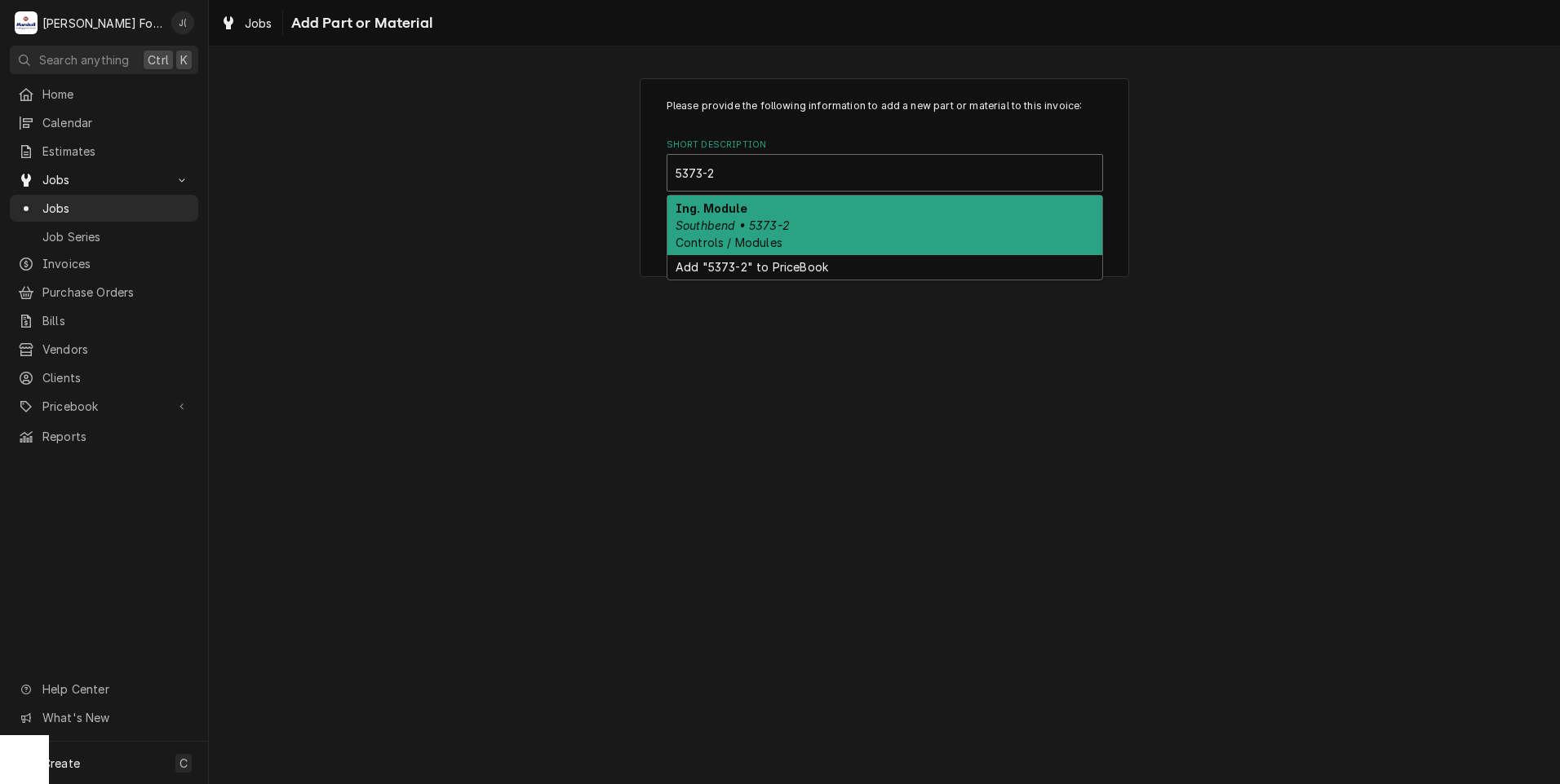
click at [755, 223] on em "Southbend • 5373-2" at bounding box center [733, 226] width 114 height 14
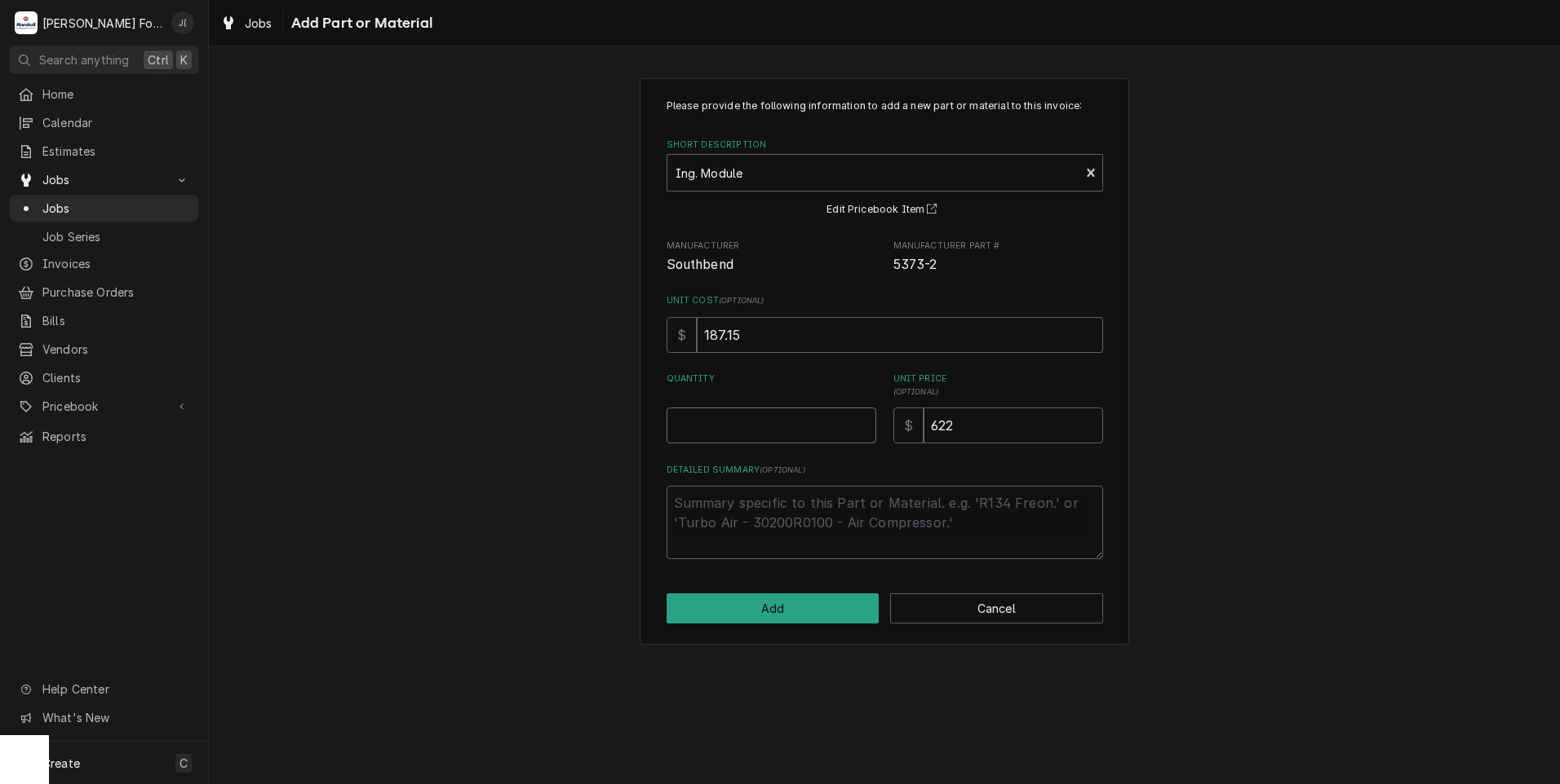
click at [714, 413] on input "Quantity" at bounding box center [771, 425] width 209 height 36
type textarea "x"
type input "1"
click at [729, 623] on button "Add" at bounding box center [773, 608] width 213 height 30
type textarea "x"
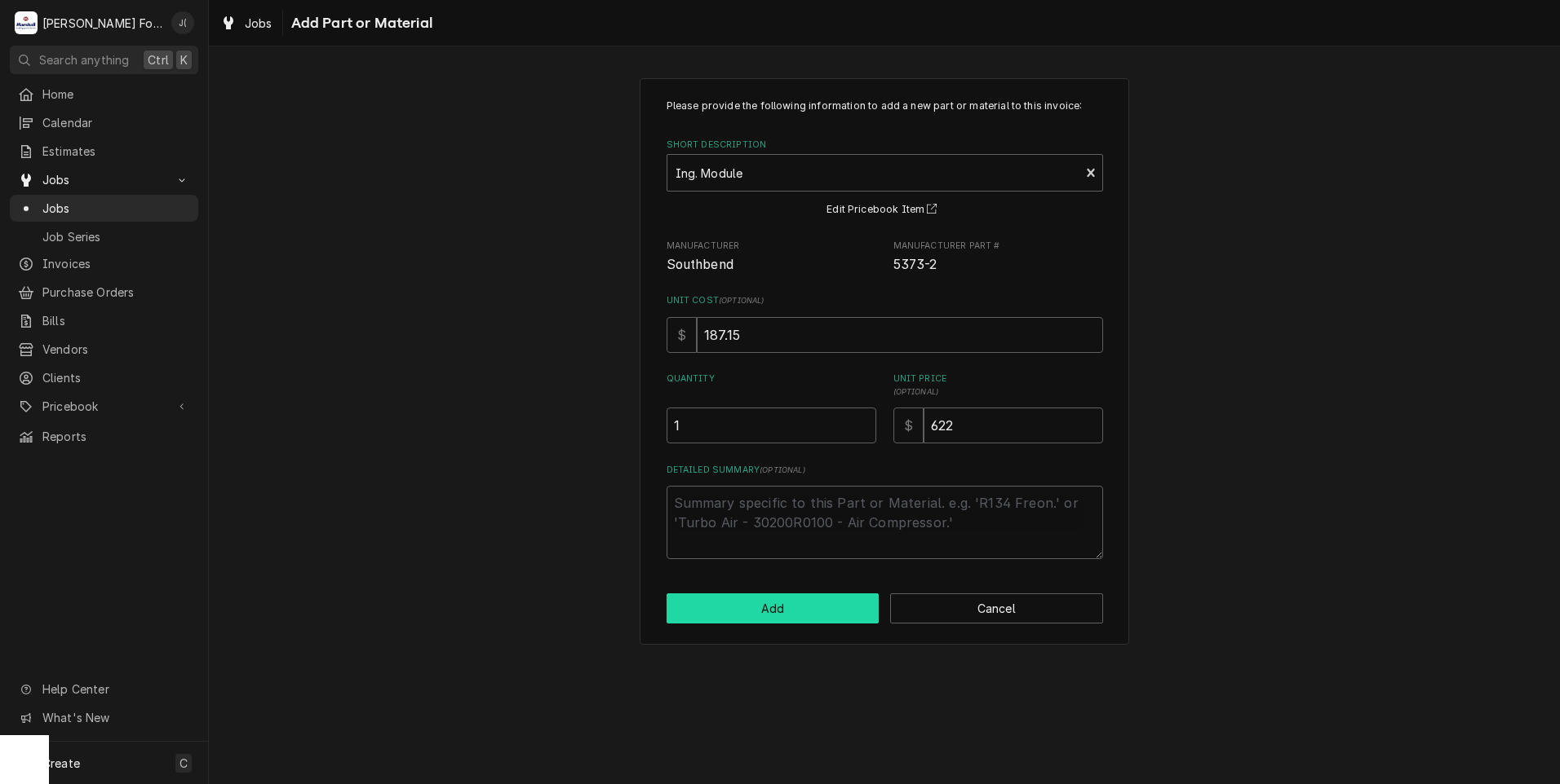
scroll to position [734, 0]
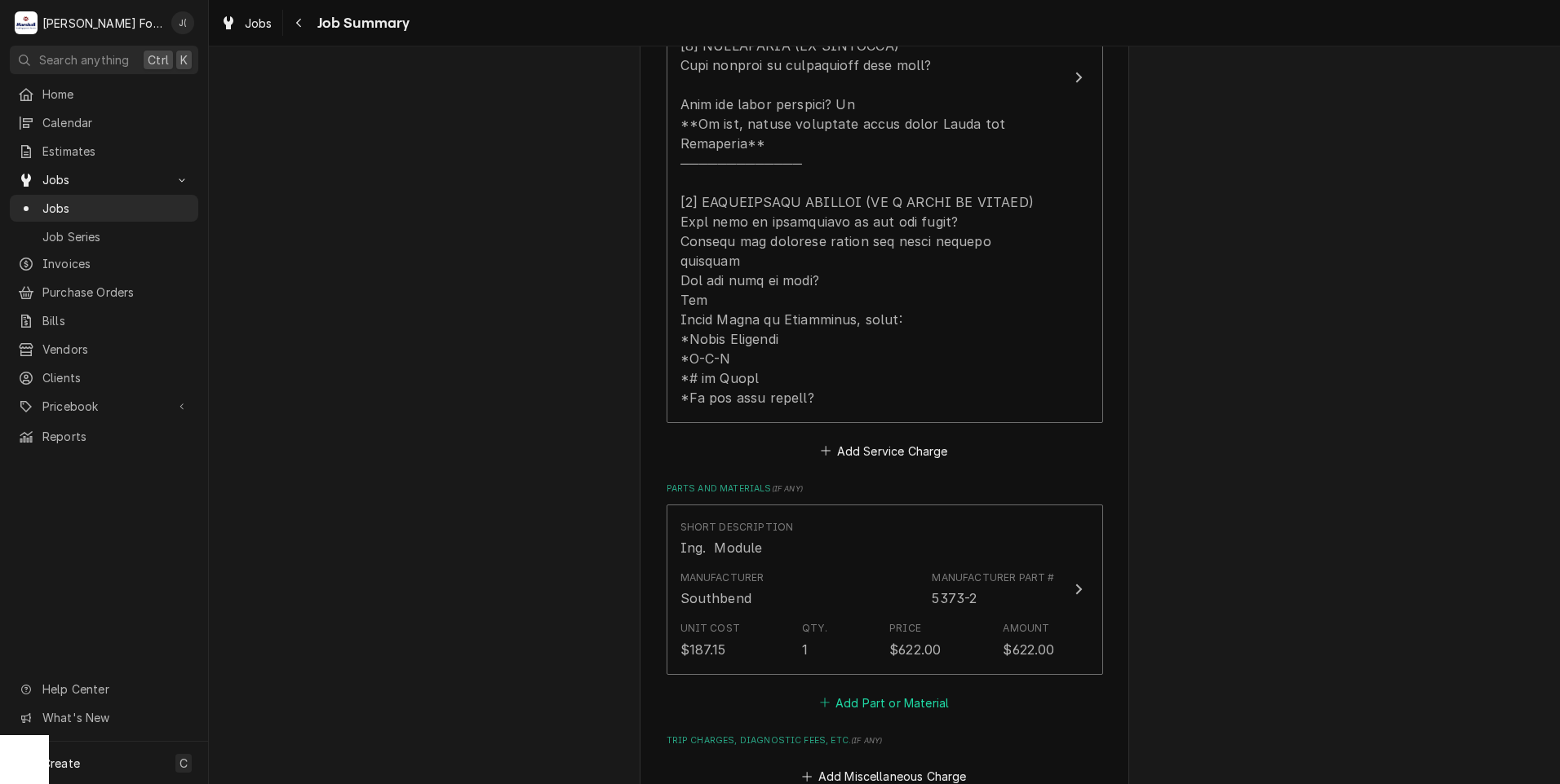
click at [864, 691] on button "Add Part or Material" at bounding box center [884, 702] width 135 height 22
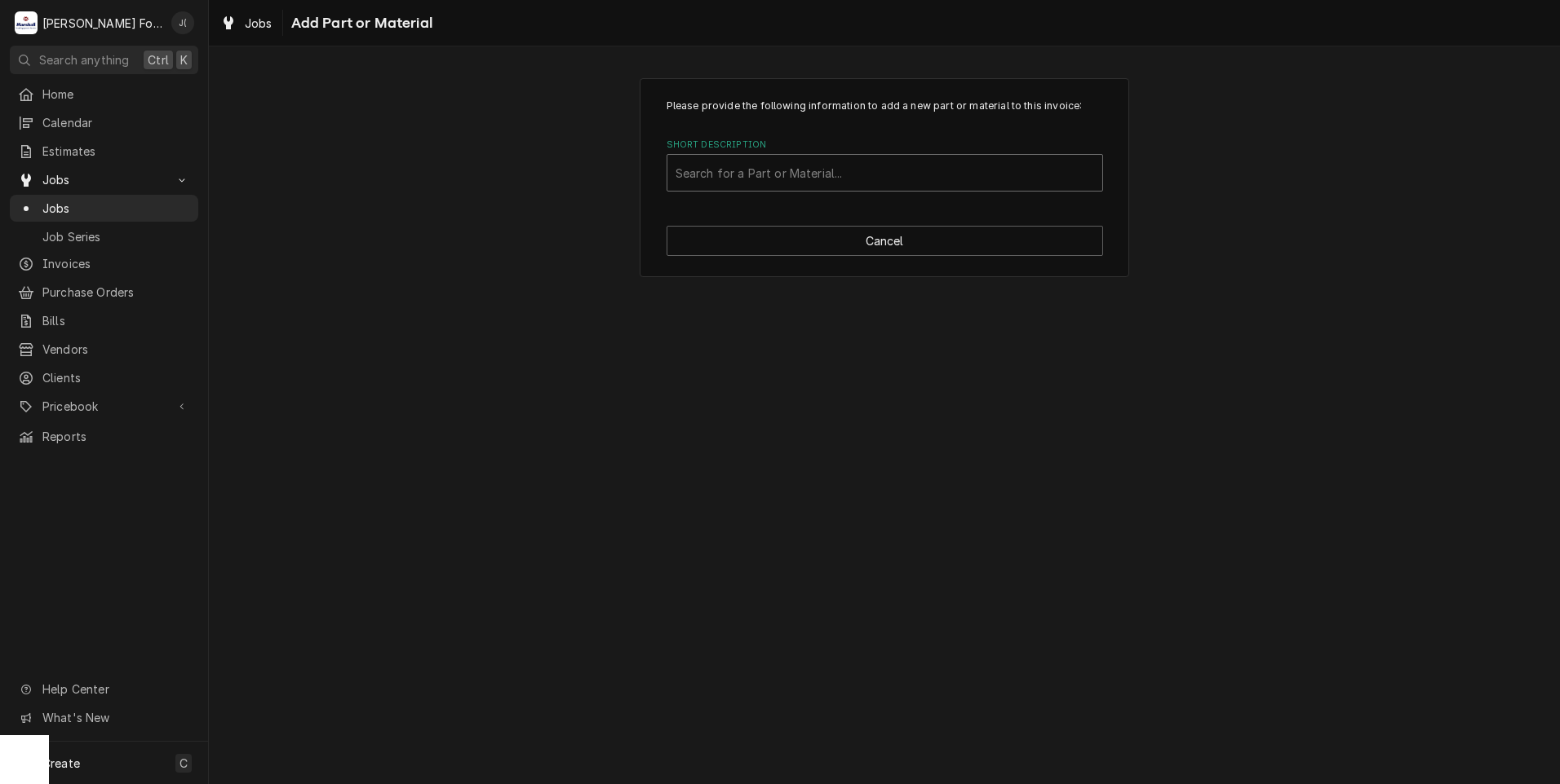
click at [906, 163] on div "Short Description" at bounding box center [885, 173] width 419 height 29
type input "5171-1"
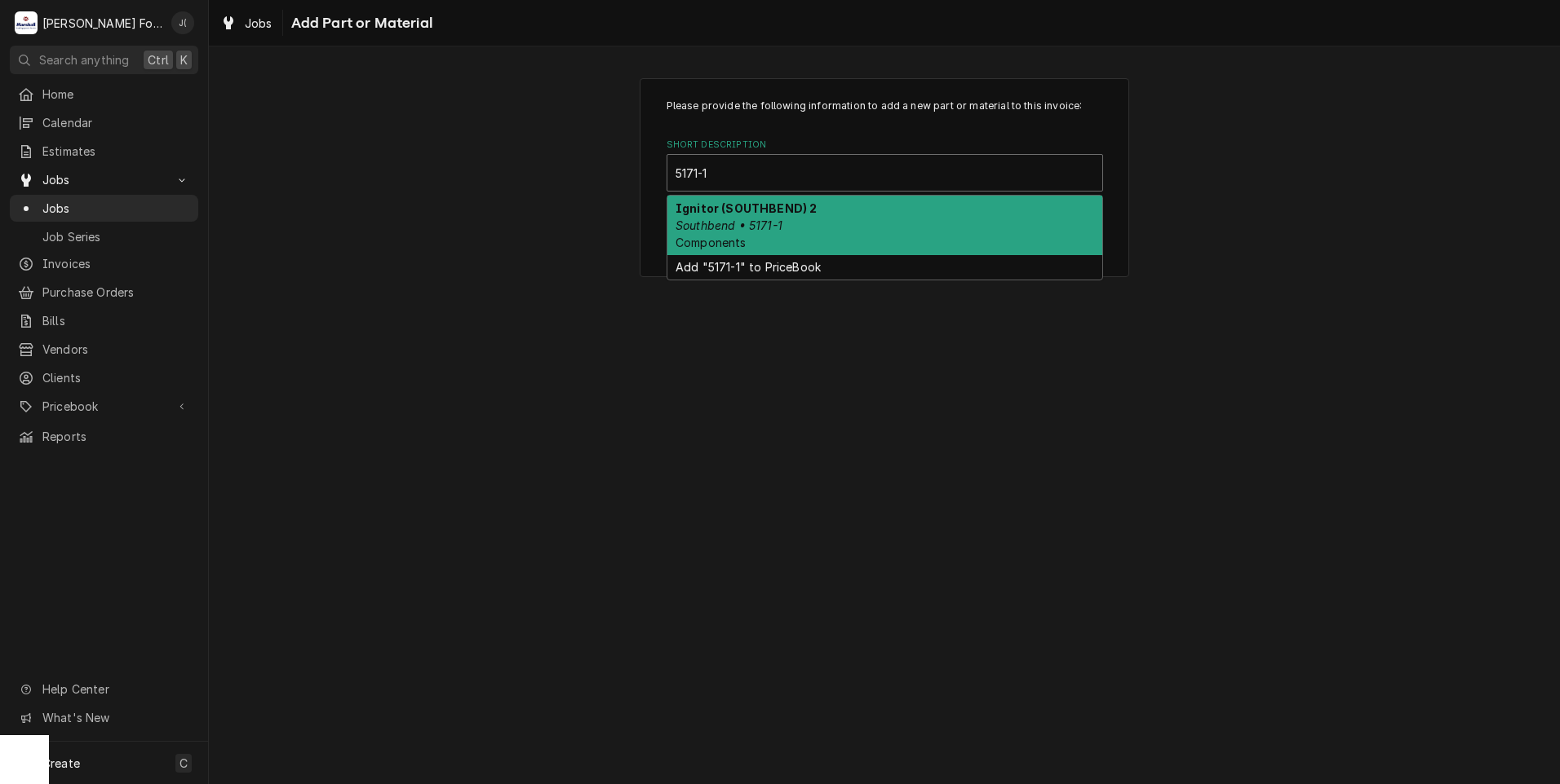
click at [839, 220] on div "Ignitor (SOUTHBEND) 2 Southbend • 5171-1 Components" at bounding box center [884, 225] width 435 height 60
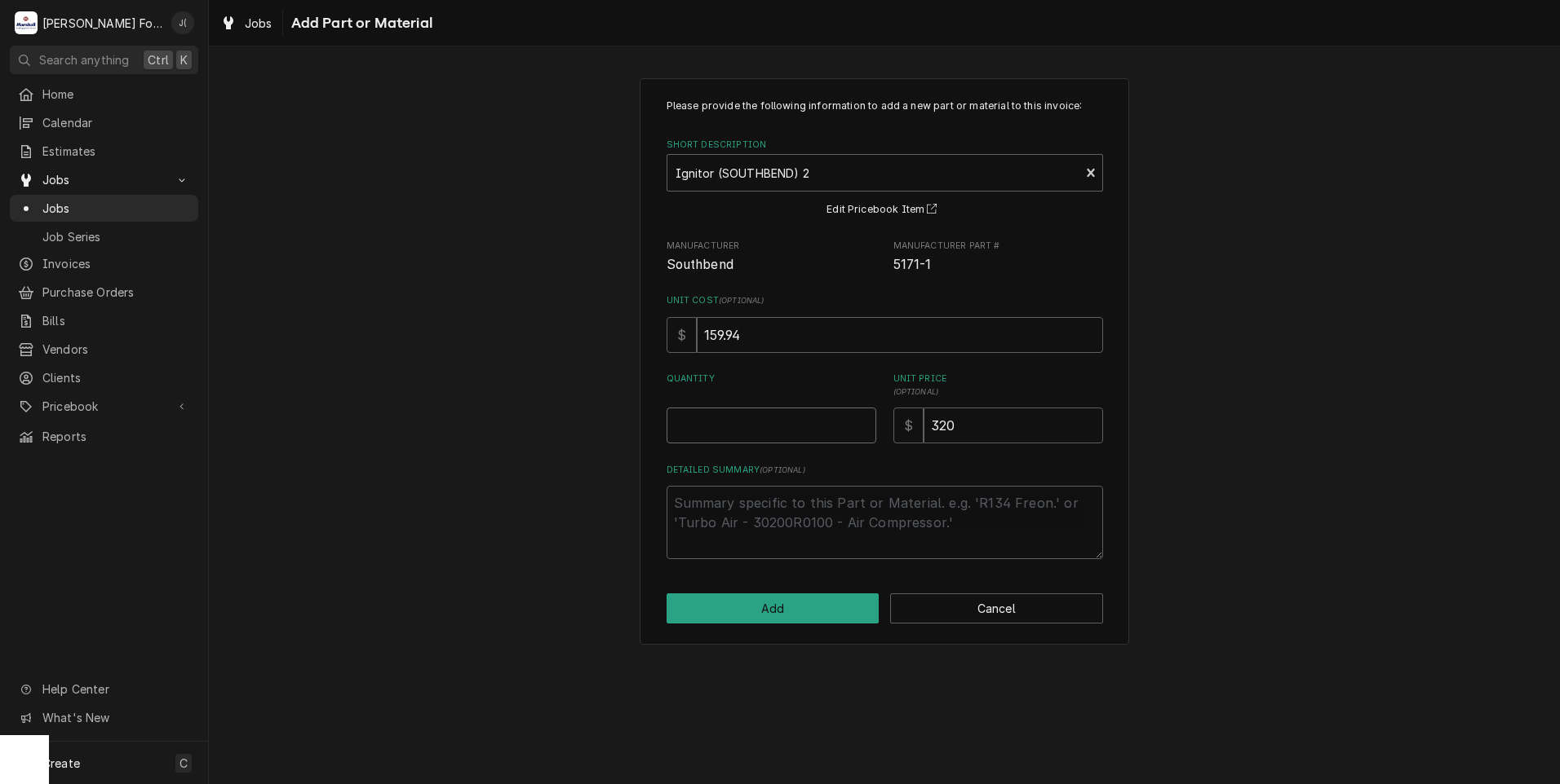
click at [748, 411] on input "Quantity" at bounding box center [771, 425] width 209 height 36
type textarea "x"
type input "1"
click at [775, 602] on button "Add" at bounding box center [773, 608] width 213 height 30
type textarea "x"
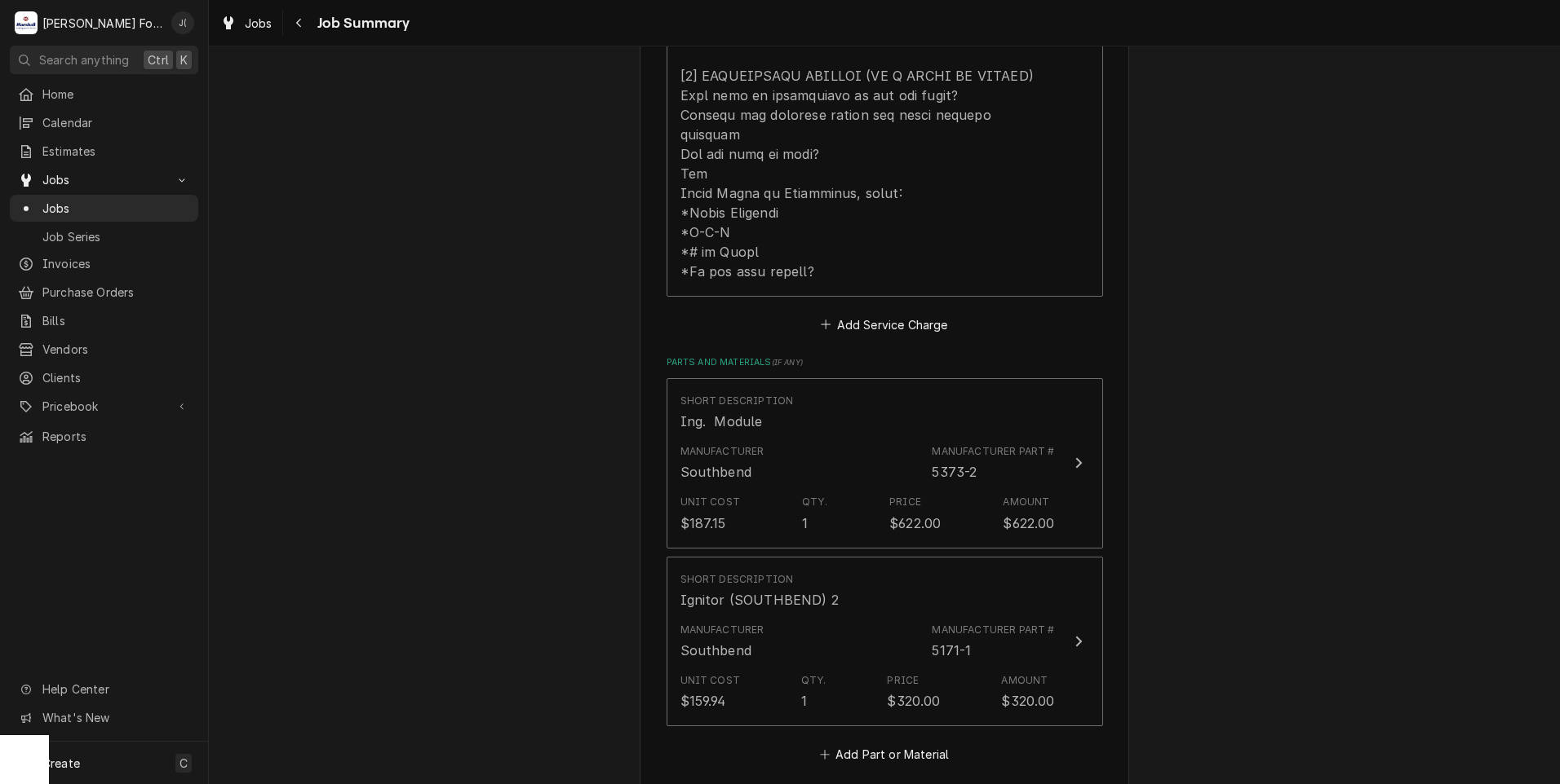
scroll to position [1060, 0]
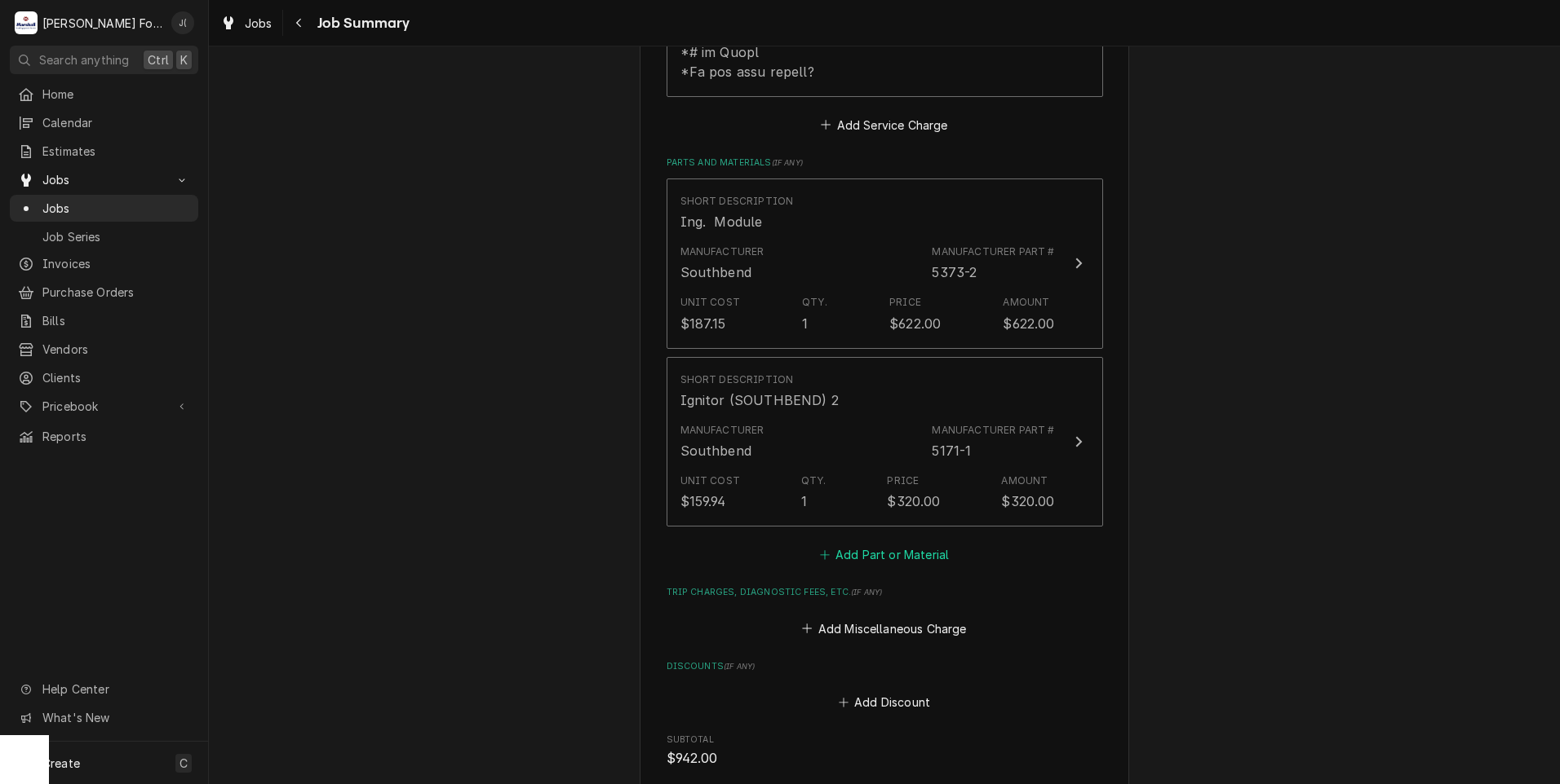
click at [857, 544] on button "Add Part or Material" at bounding box center [884, 554] width 135 height 22
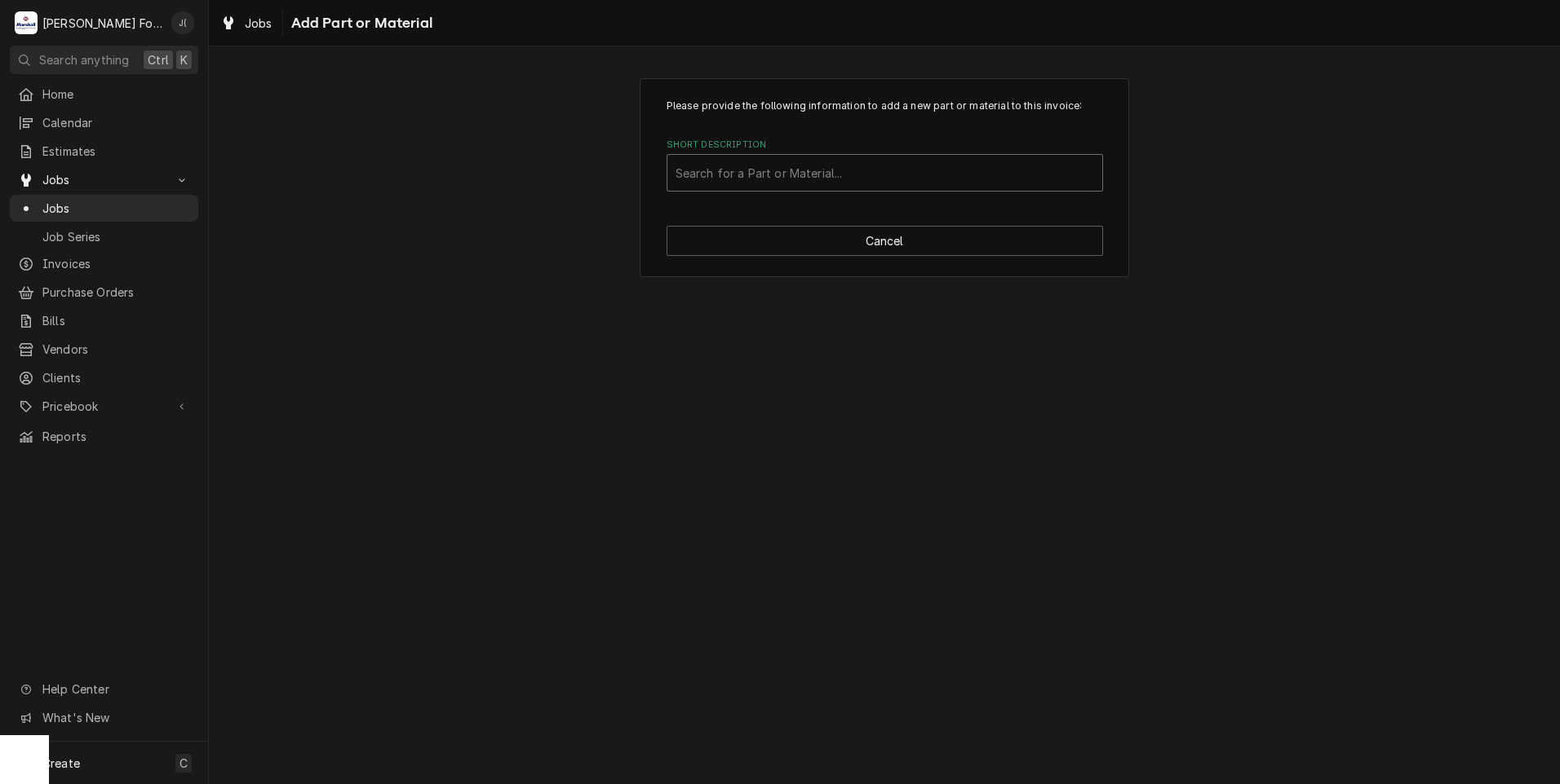
click at [830, 167] on div "Short Description" at bounding box center [885, 173] width 419 height 29
type input "SSDT"
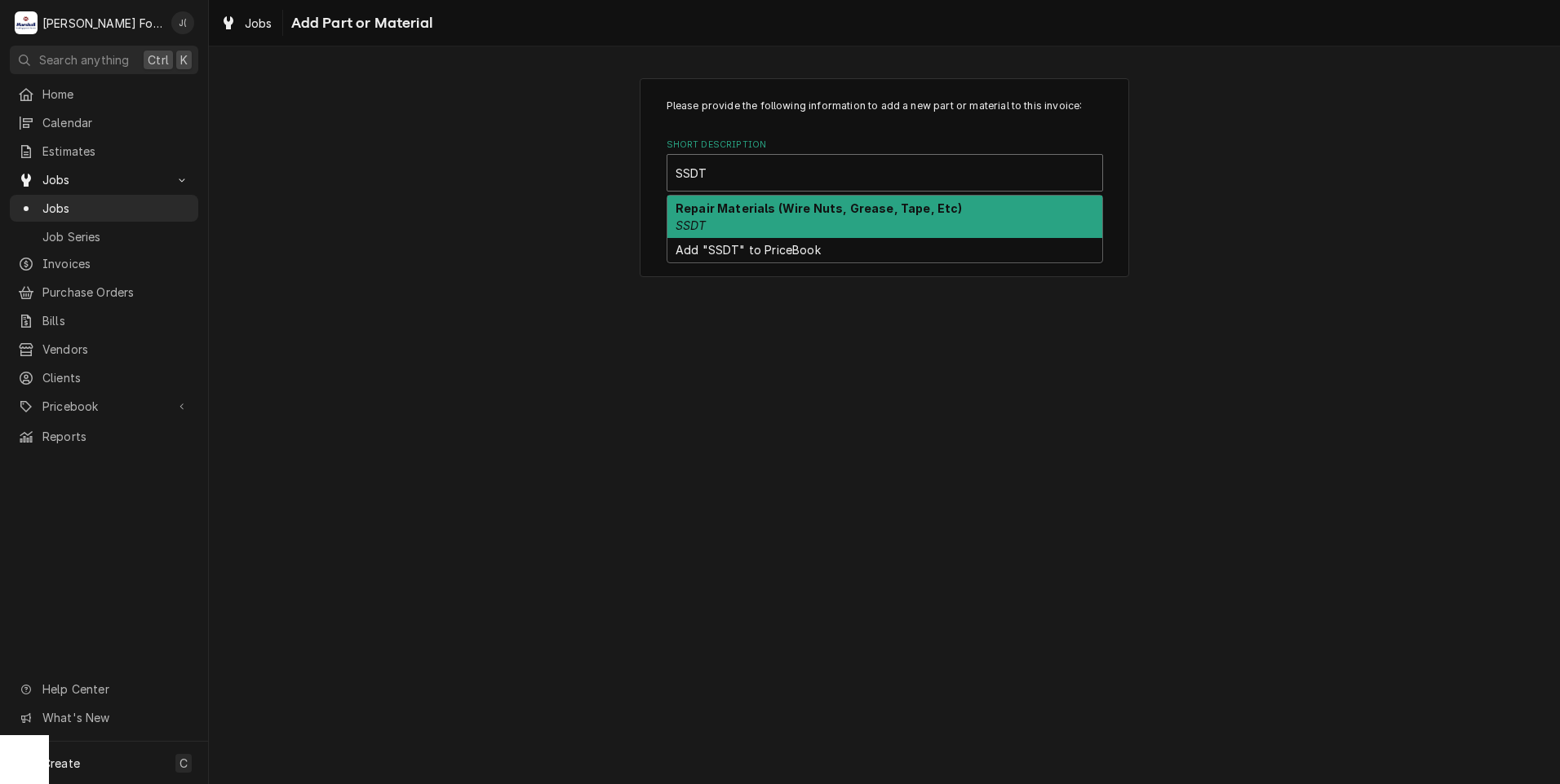
click at [770, 225] on div "Repair Materials (Wire Nuts, Grease, Tape, Etc) SSDT" at bounding box center [884, 216] width 435 height 42
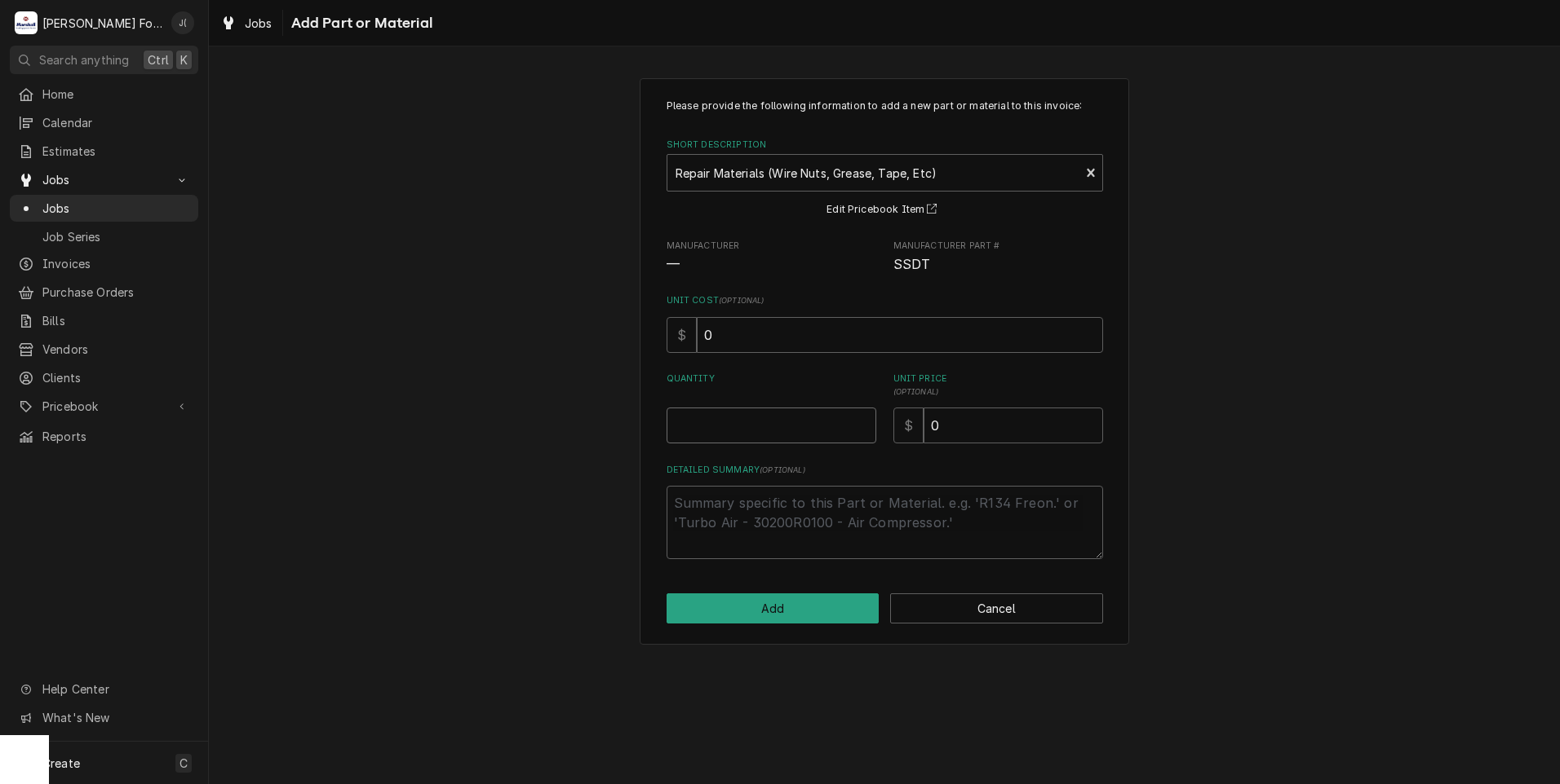
click at [750, 425] on input "Quantity" at bounding box center [771, 425] width 209 height 36
type textarea "x"
type input "1"
type textarea "x"
type input "2"
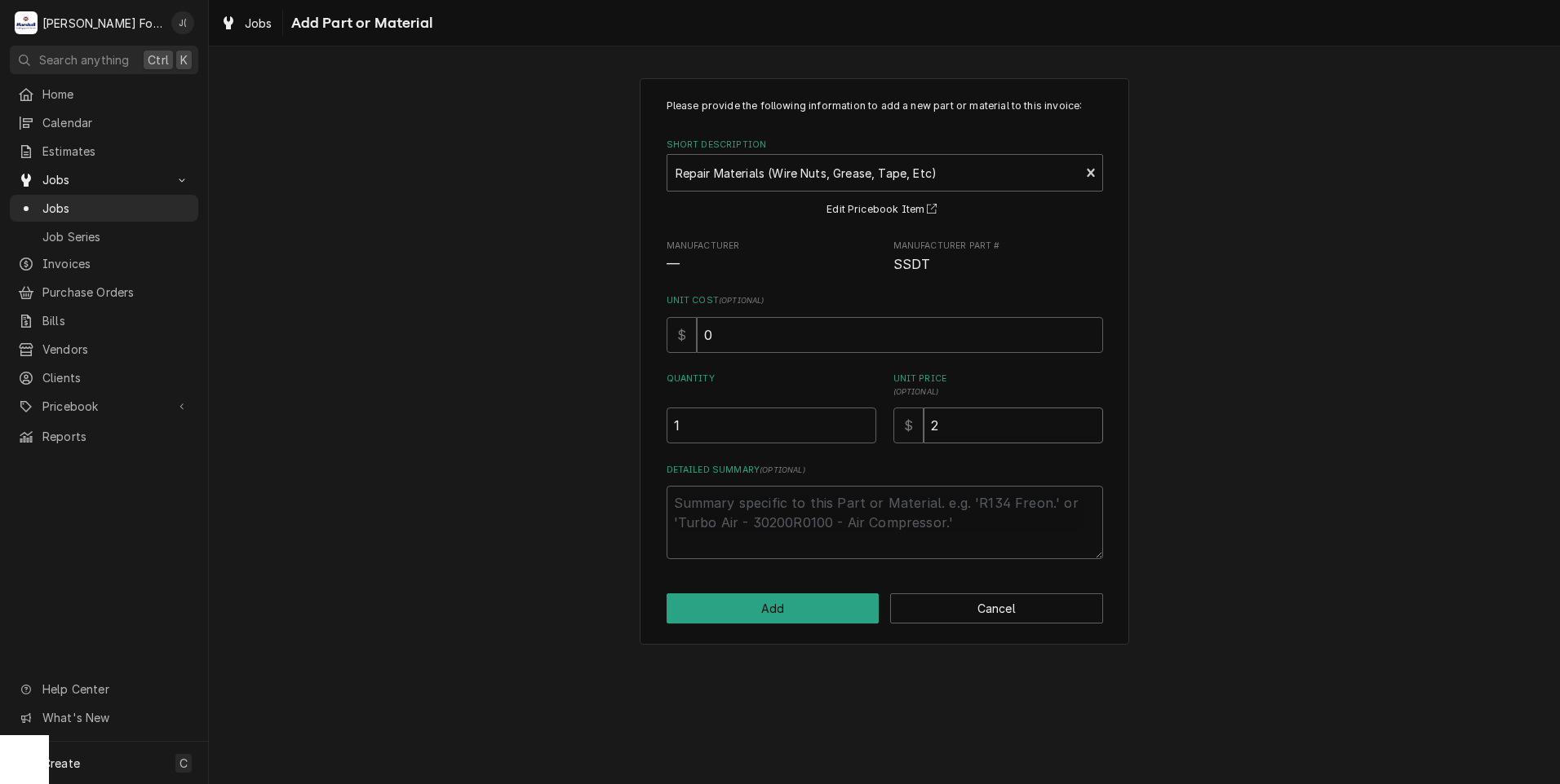
type textarea "x"
type input "20"
click at [796, 602] on button "Add" at bounding box center [773, 608] width 213 height 30
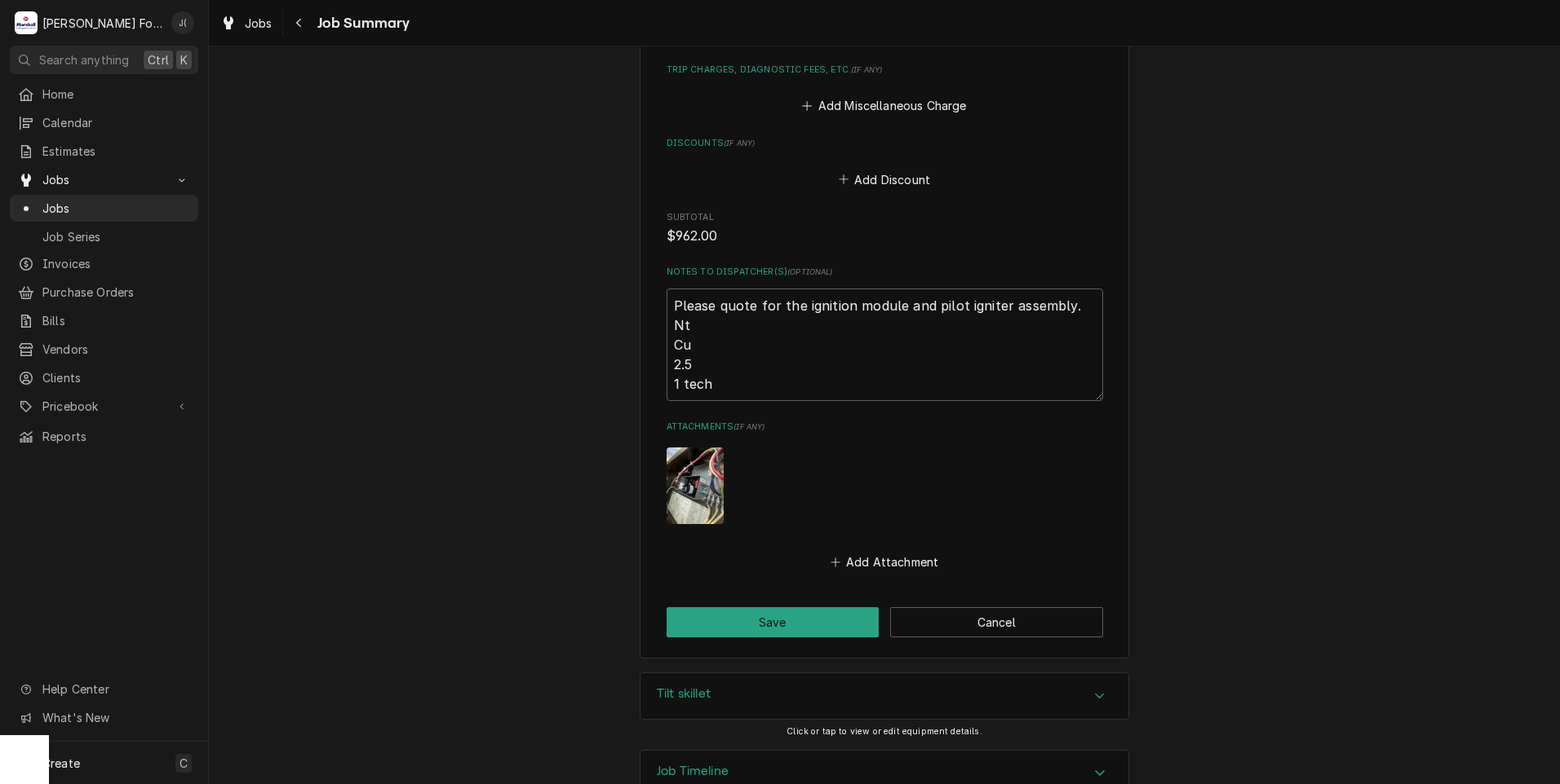
scroll to position [1764, 0]
click at [803, 604] on button "Save" at bounding box center [773, 619] width 213 height 30
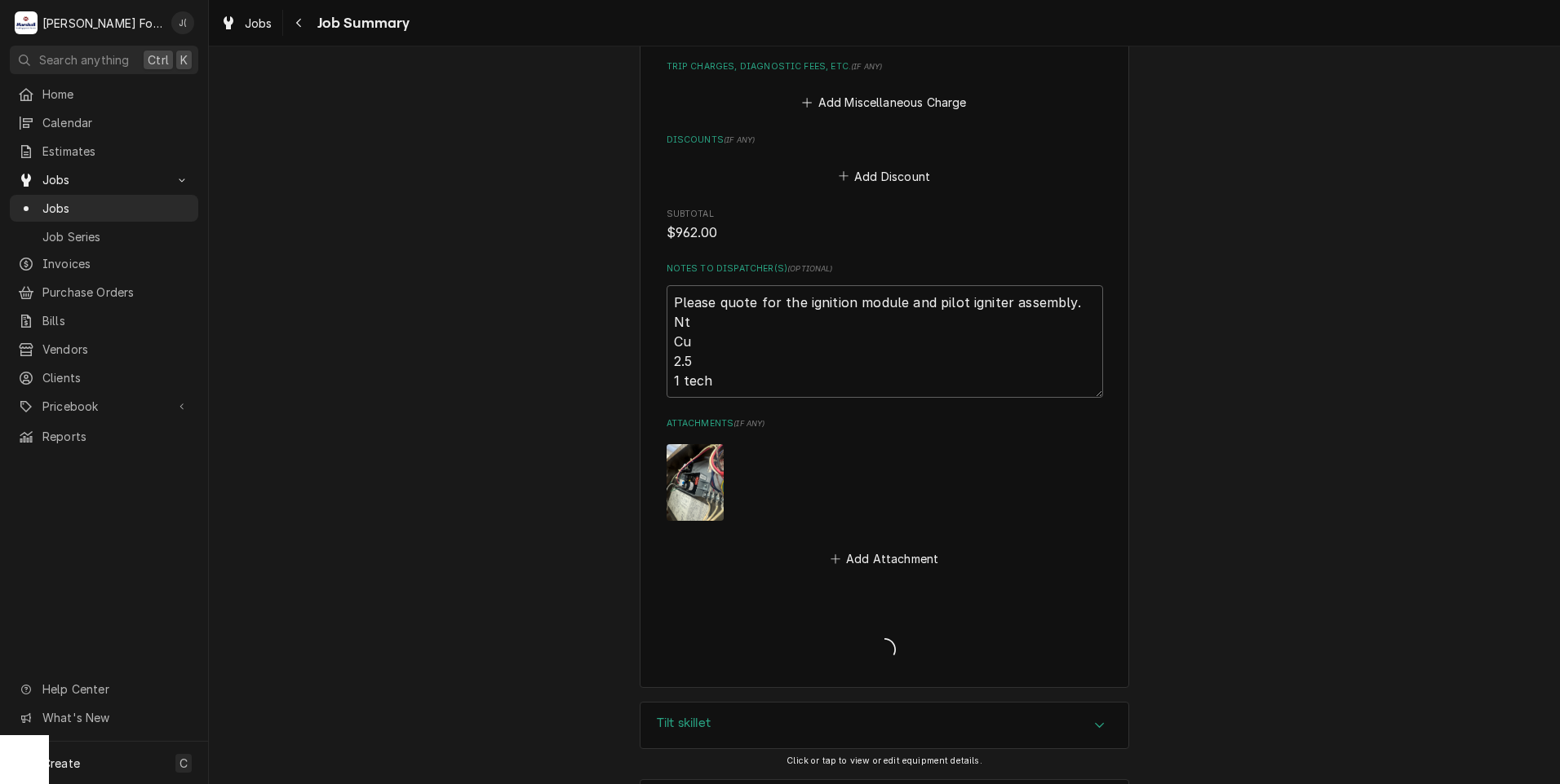
type textarea "x"
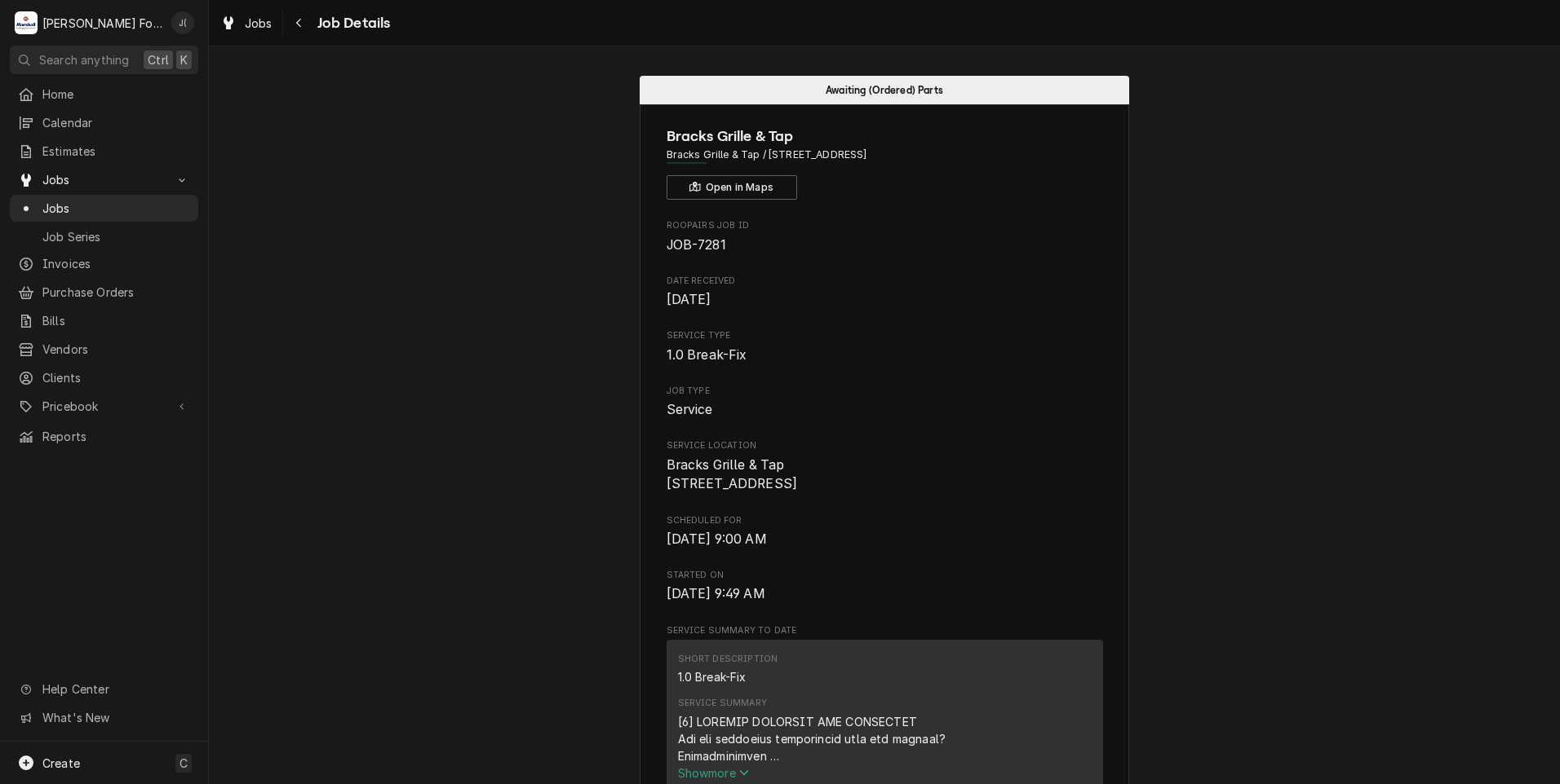
drag, startPoint x: 0, startPoint y: 0, endPoint x: 820, endPoint y: 691, distance: 1072.3
click at [817, 691] on div "Short Description 1.0 Break-Fix" at bounding box center [884, 669] width 414 height 44
click at [821, 691] on div "Short Description 1.0 Break-Fix" at bounding box center [884, 669] width 414 height 44
click at [101, 210] on div "Jobs" at bounding box center [104, 208] width 182 height 21
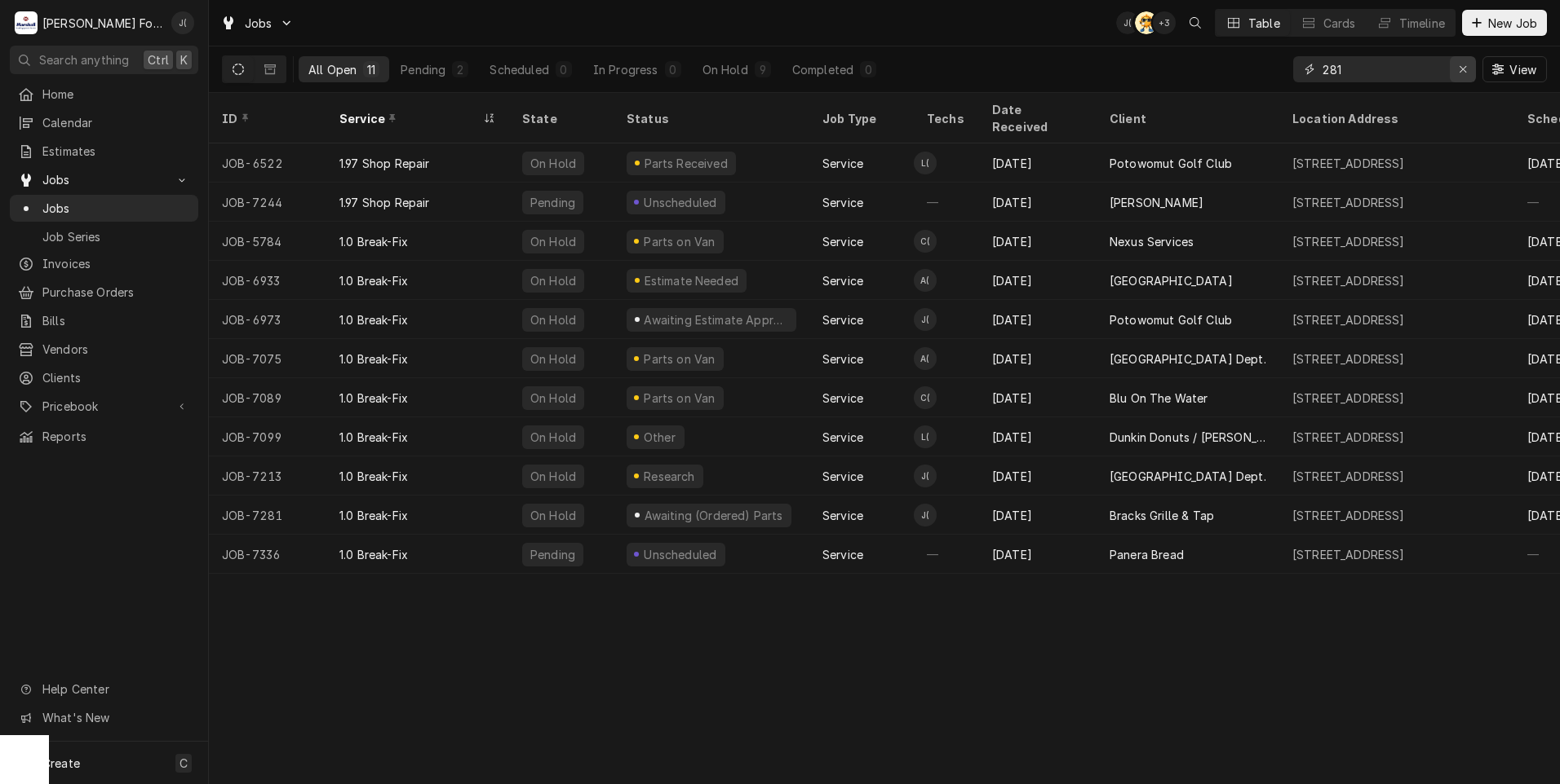
click at [1461, 69] on icon "Erase input" at bounding box center [1462, 69] width 9 height 12
click at [1431, 69] on input "Dynamic Content Wrapper" at bounding box center [1399, 69] width 154 height 26
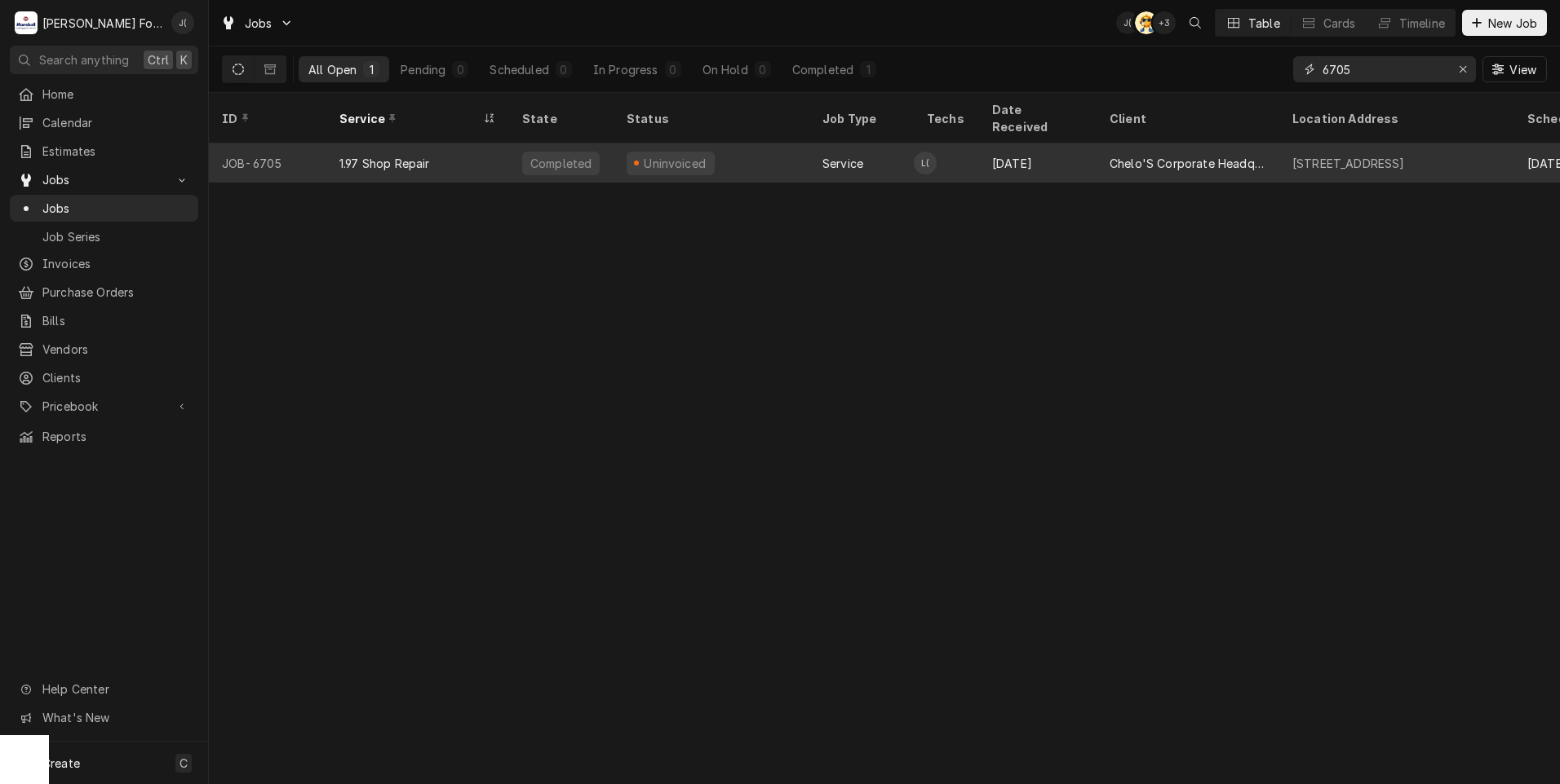
type input "6705"
click at [496, 145] on div "1.97 Shop Repair" at bounding box center [418, 163] width 183 height 39
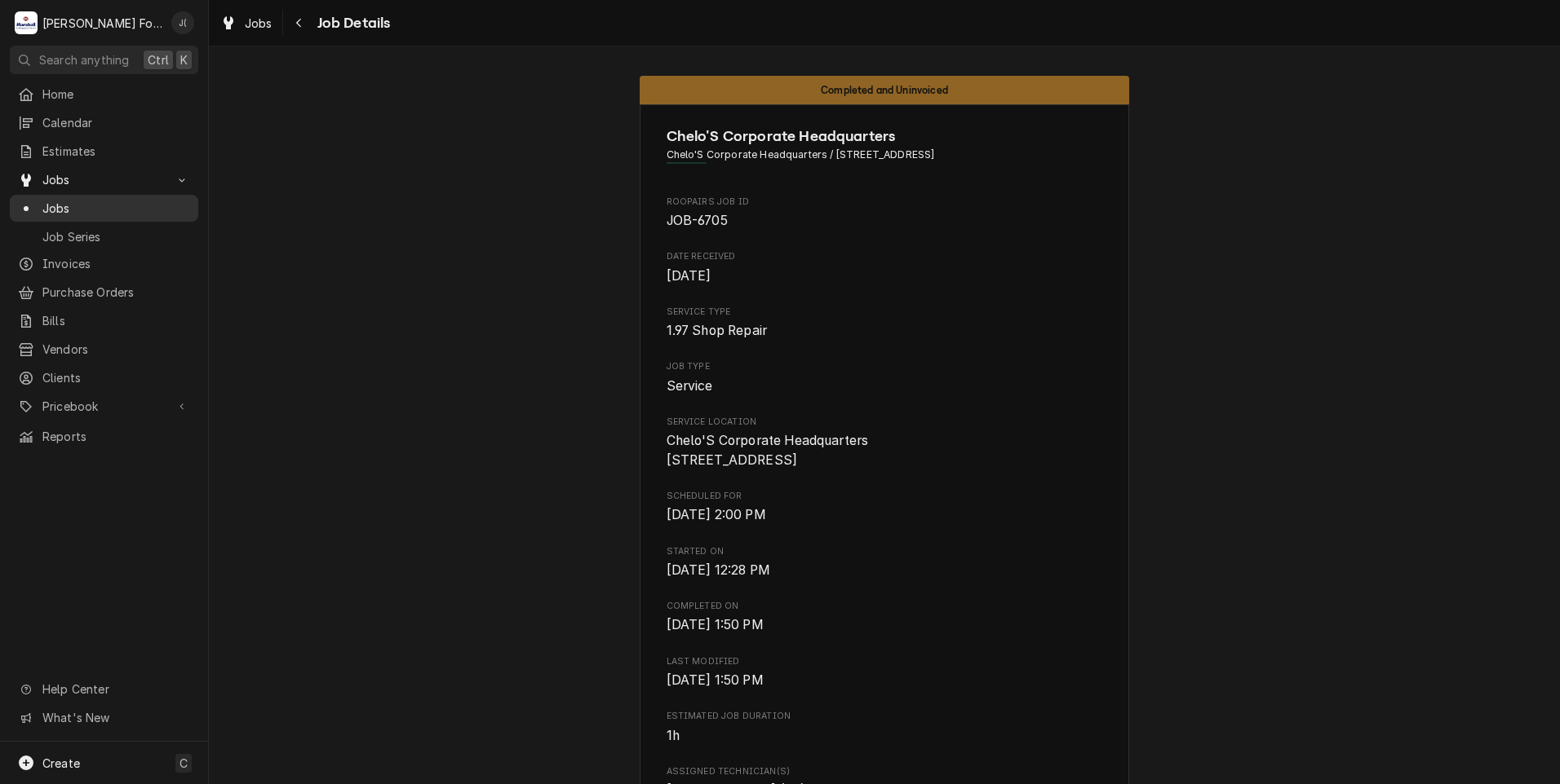
click at [90, 201] on span "Jobs" at bounding box center [115, 208] width 148 height 18
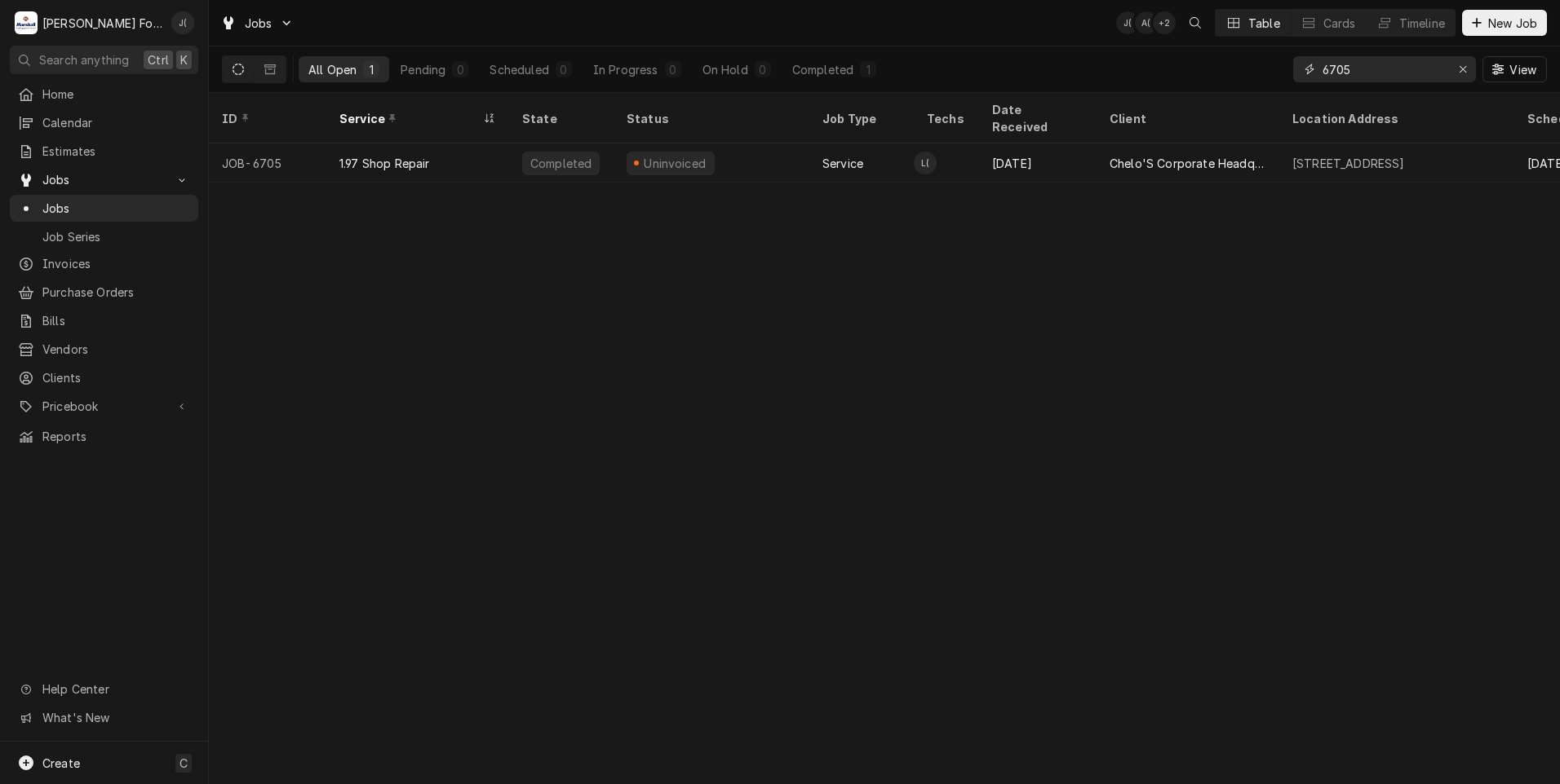
drag, startPoint x: 1366, startPoint y: 76, endPoint x: 1106, endPoint y: 72, distance: 260.0
click at [1173, 71] on div "All Open 1 Pending 0 Scheduled 0 In Progress 0 On Hold 0 Completed 1 6705 View" at bounding box center [884, 69] width 1325 height 46
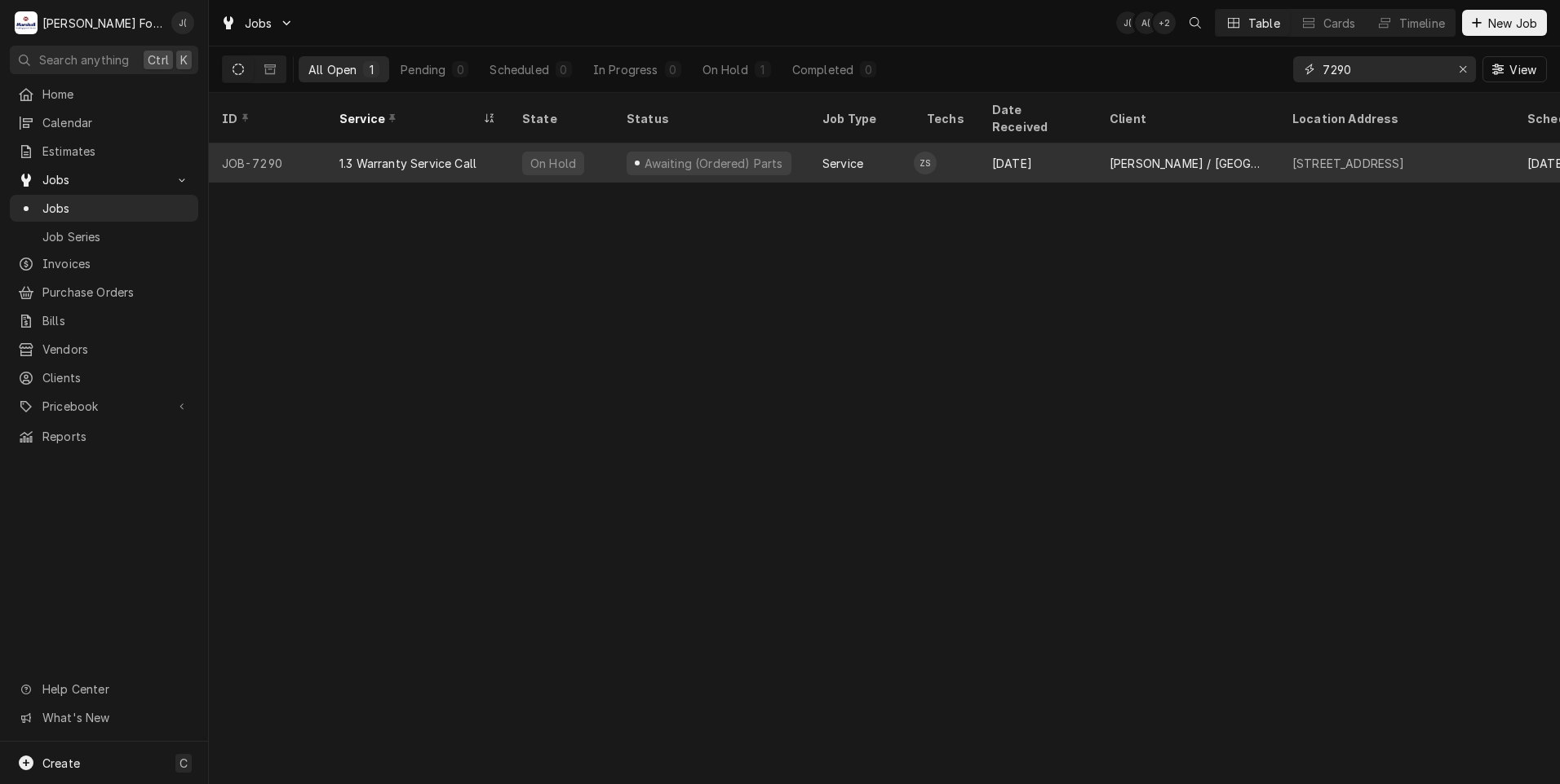
type input "7290"
click at [381, 154] on div "1.3 Warranty Service Call" at bounding box center [408, 163] width 137 height 18
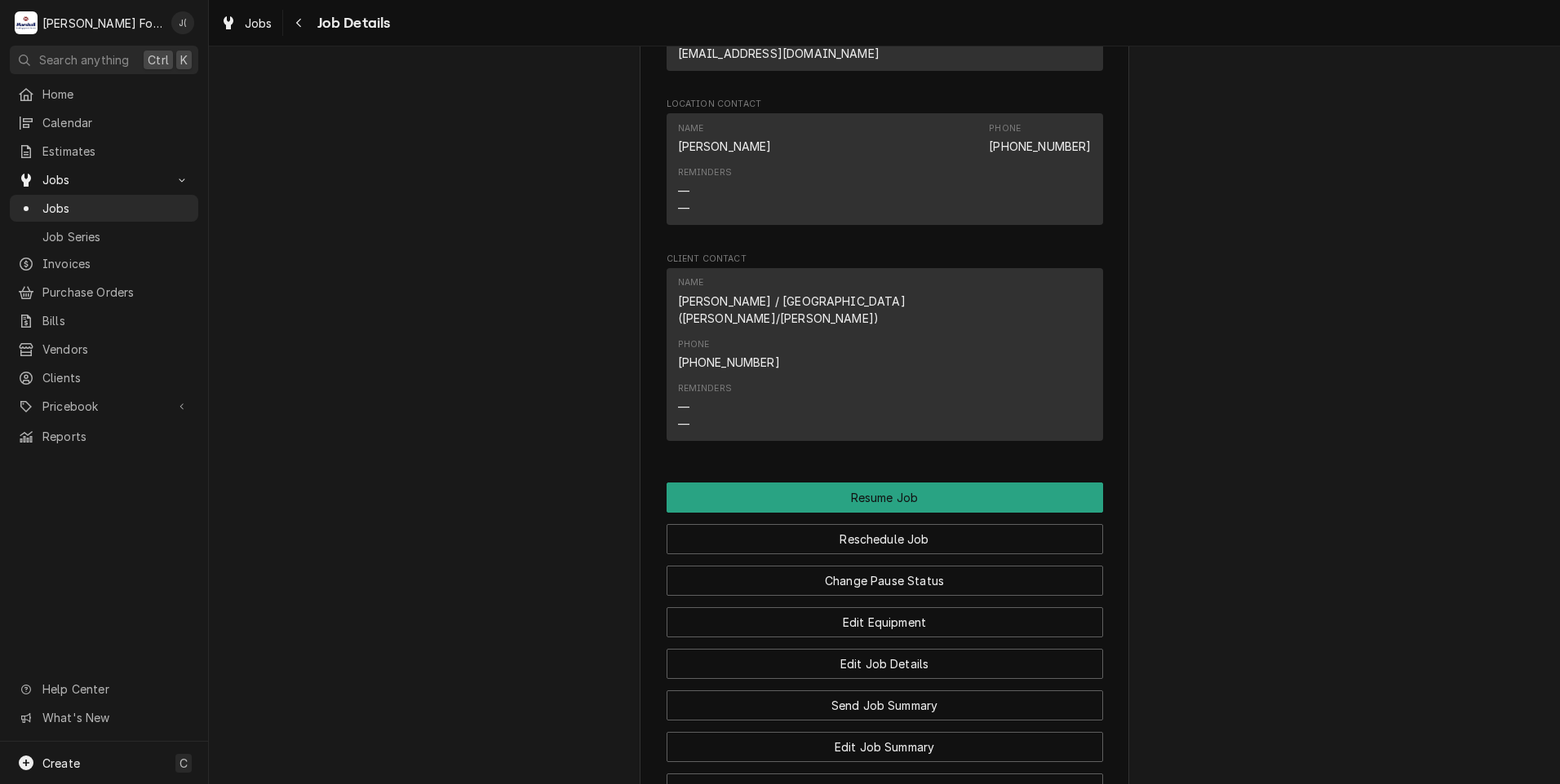
scroll to position [1590, 0]
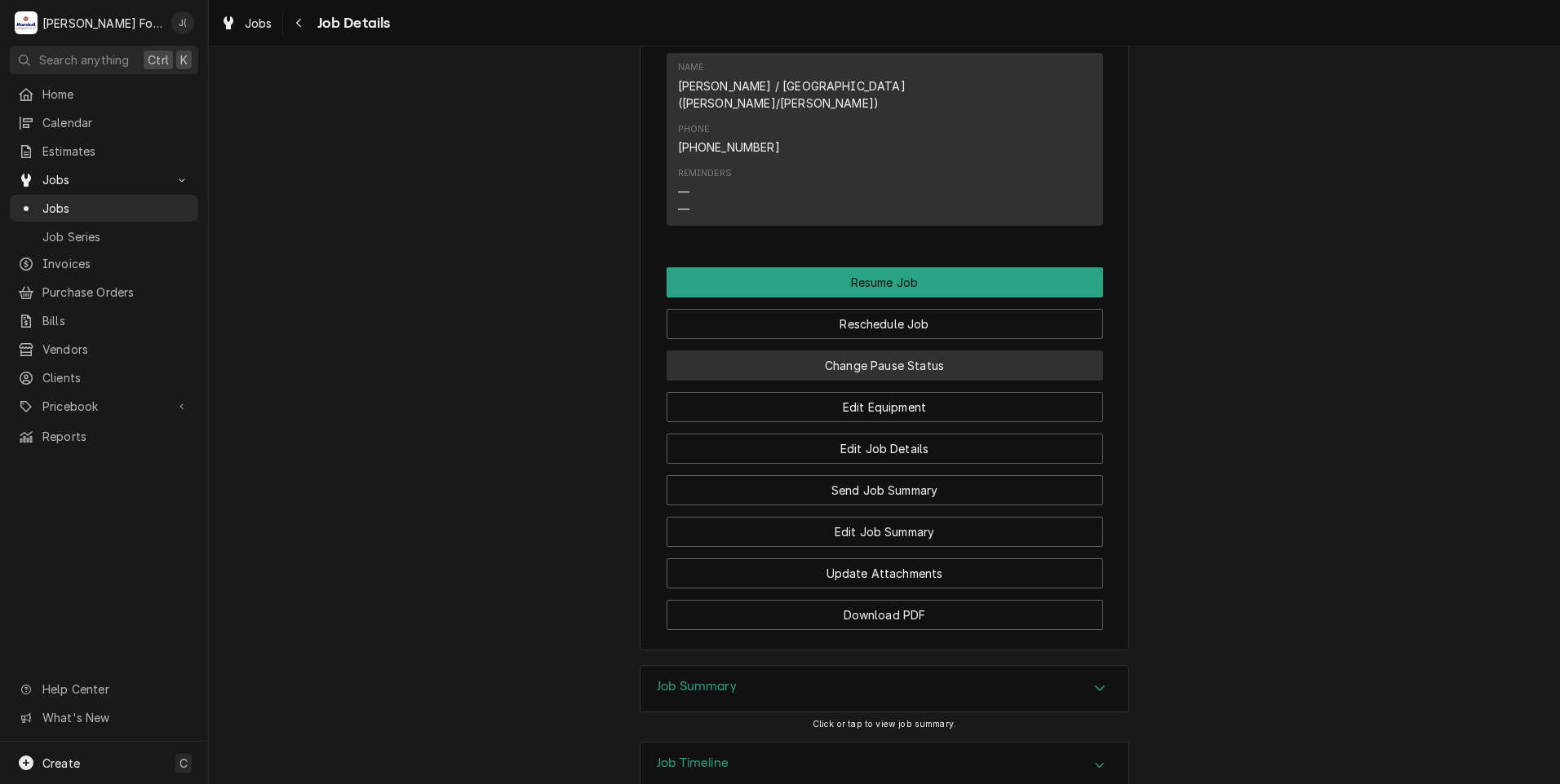
click at [859, 351] on button "Change Pause Status" at bounding box center [884, 366] width 436 height 30
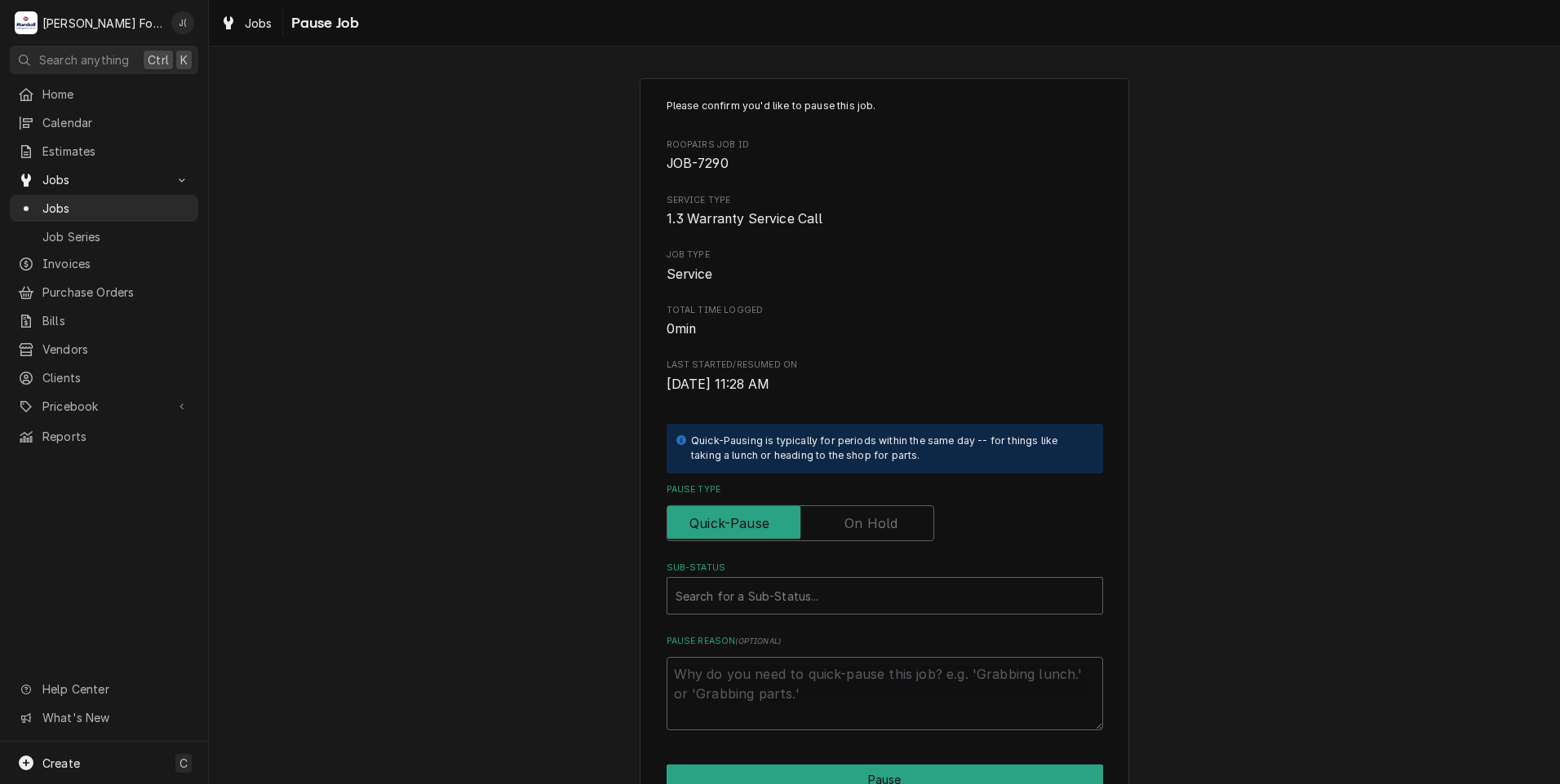
click at [849, 528] on label "Pause Type" at bounding box center [800, 523] width 268 height 36
click at [849, 528] on input "Pause Type" at bounding box center [800, 523] width 253 height 36
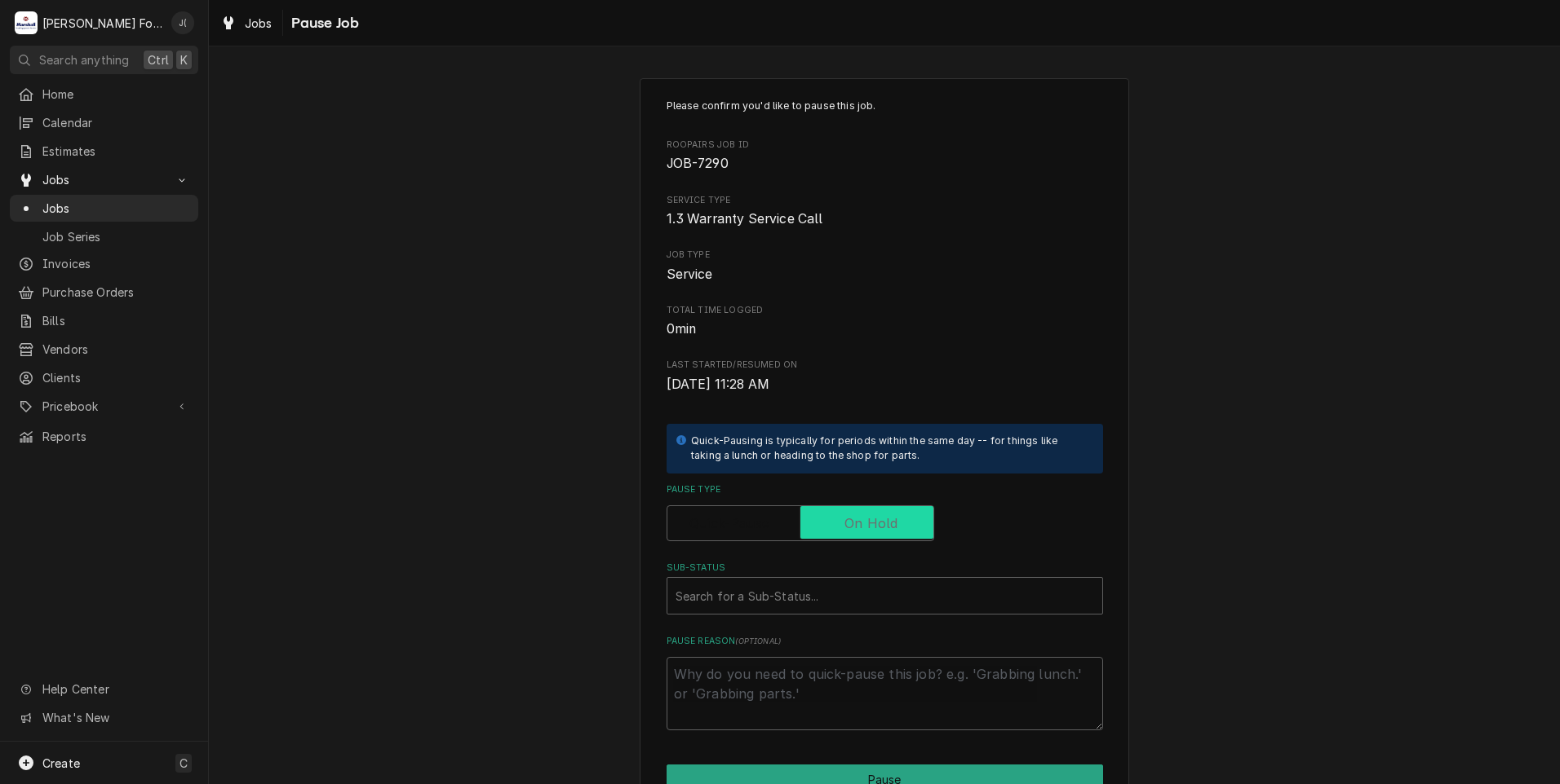
checkbox input "true"
click at [783, 599] on div "Sub-Status" at bounding box center [885, 596] width 419 height 29
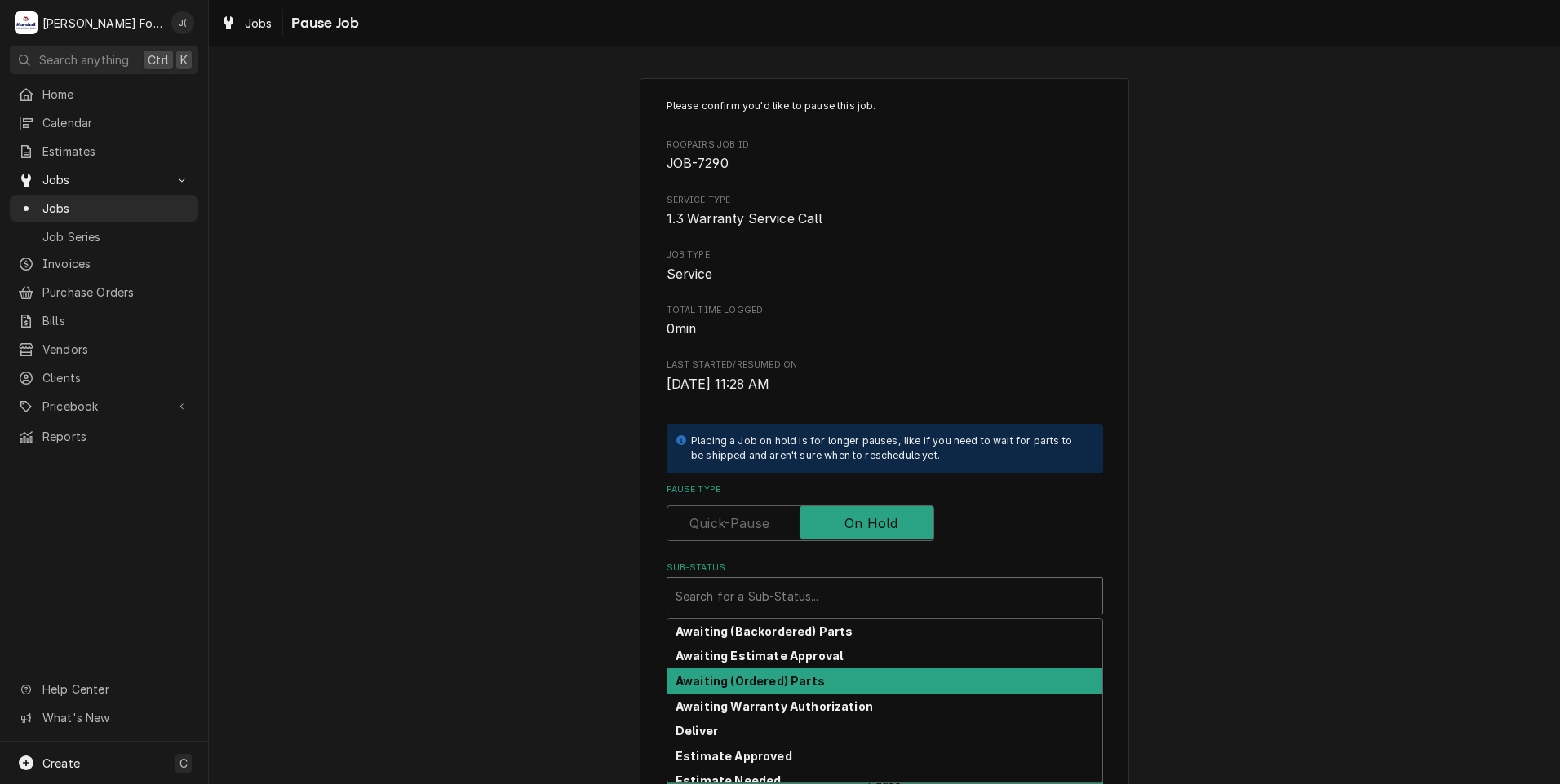
scroll to position [260, 0]
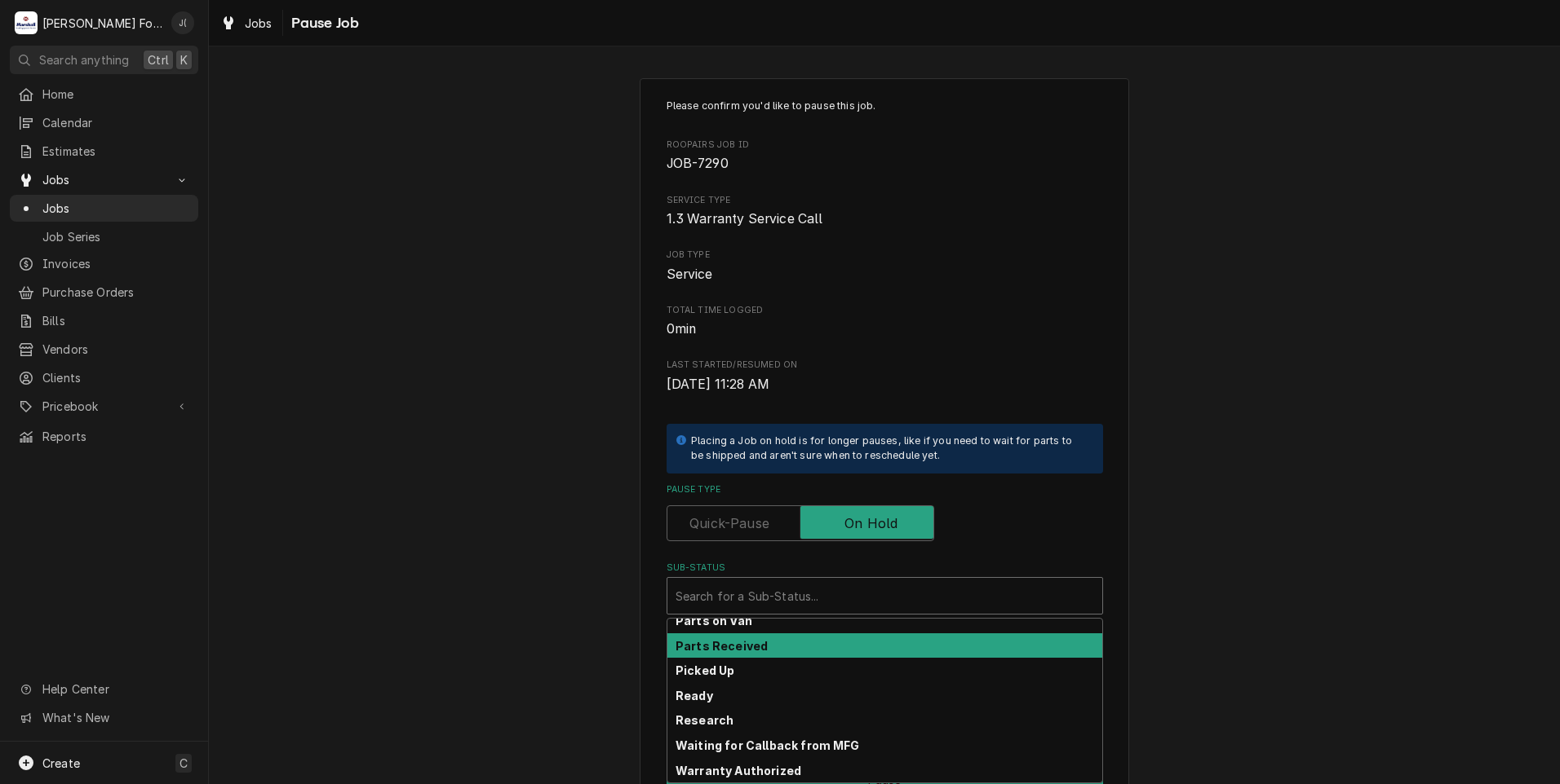
click at [761, 653] on div "Parts Received" at bounding box center [884, 646] width 435 height 25
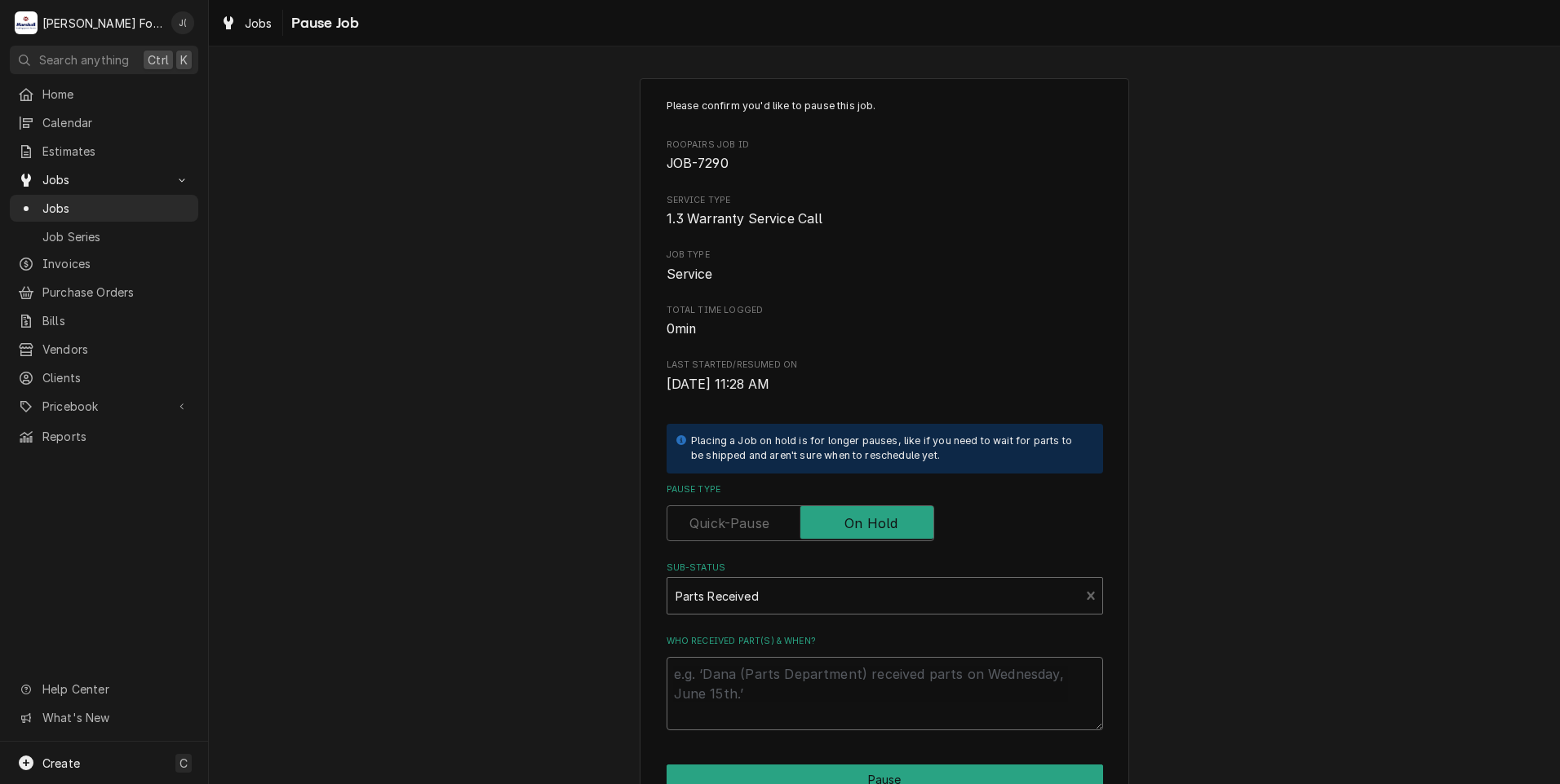
click at [774, 687] on textarea "Who received part(s) & when?" at bounding box center [884, 693] width 436 height 73
type textarea "x"
type textarea "0"
type textarea "x"
type textarea "09"
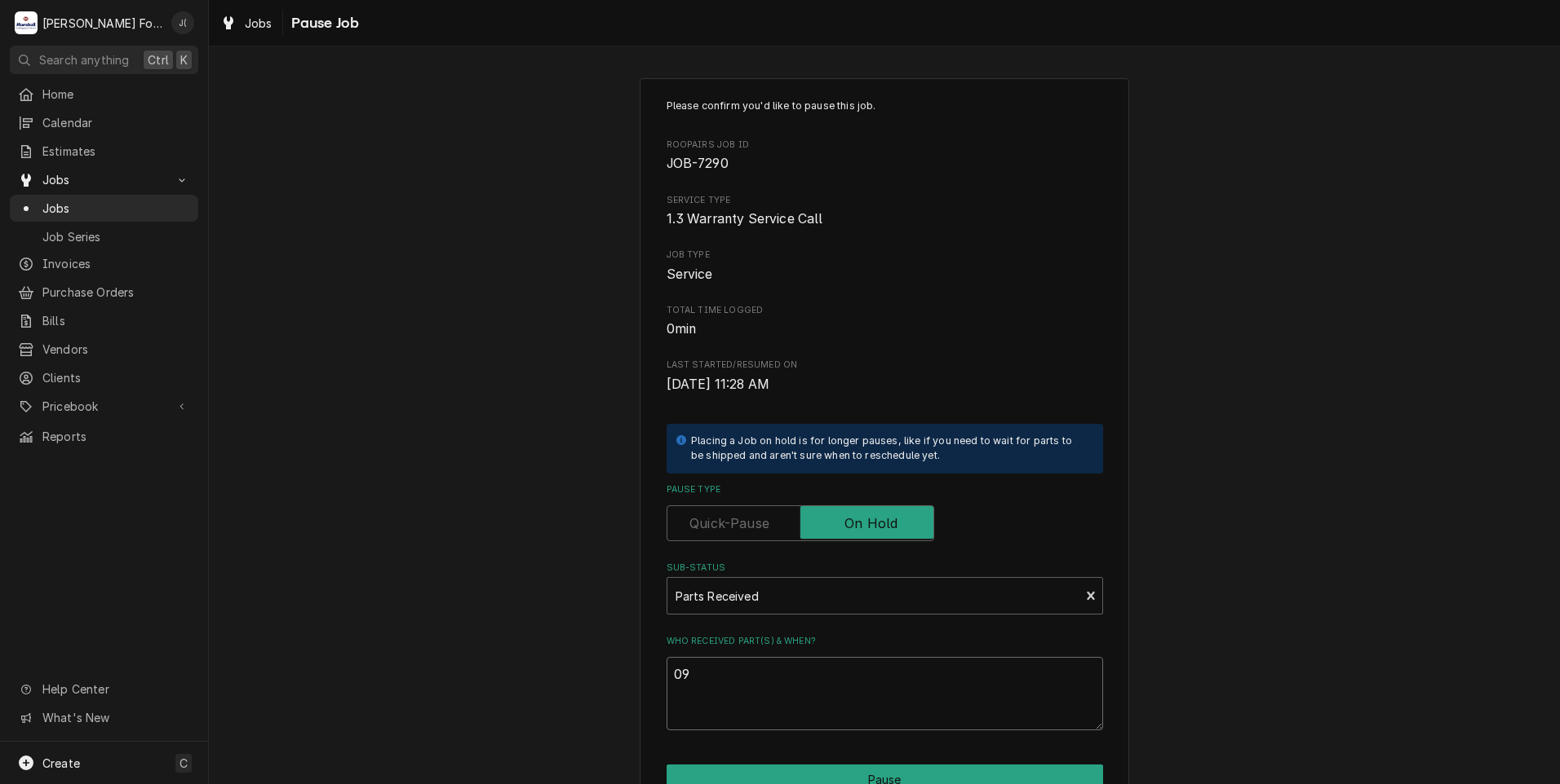
type textarea "x"
type textarea "09/"
type textarea "x"
type textarea "09/1"
type textarea "x"
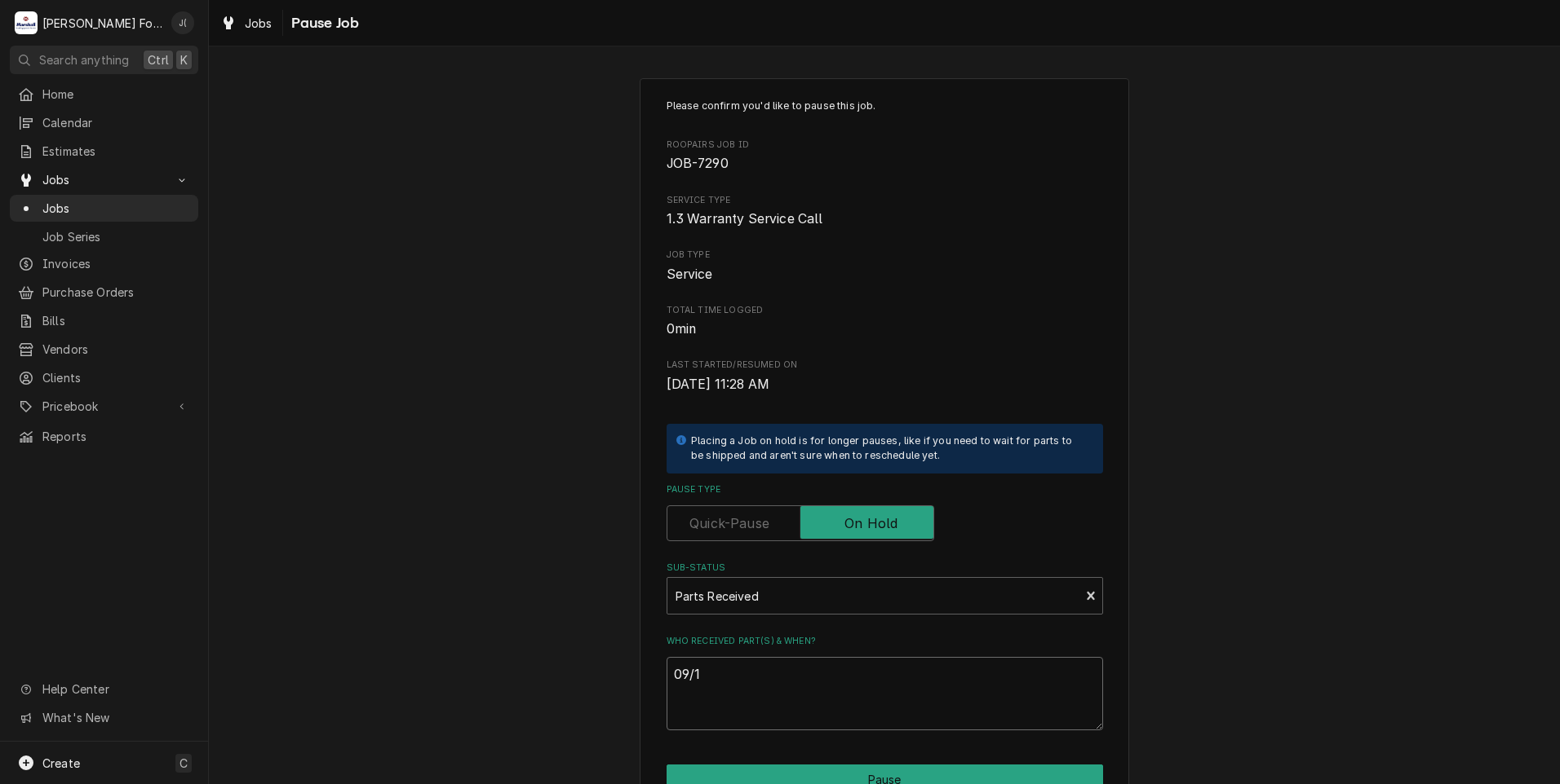
type textarea "09/10"
type textarea "x"
type textarea "09/10/"
type textarea "x"
type textarea "09/10/2"
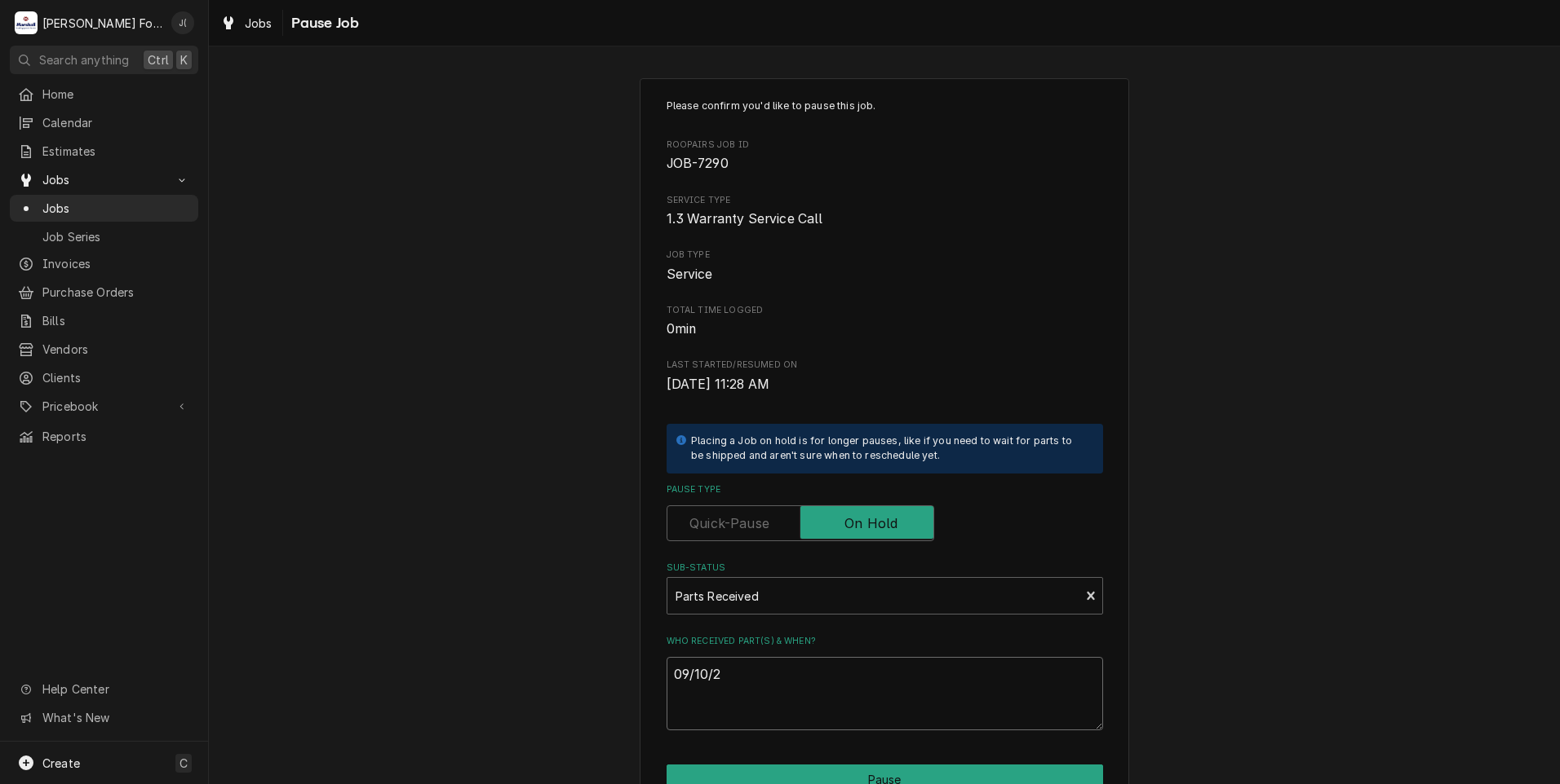
type textarea "x"
type textarea "09/10/20"
type textarea "x"
type textarea "09/10/202"
type textarea "x"
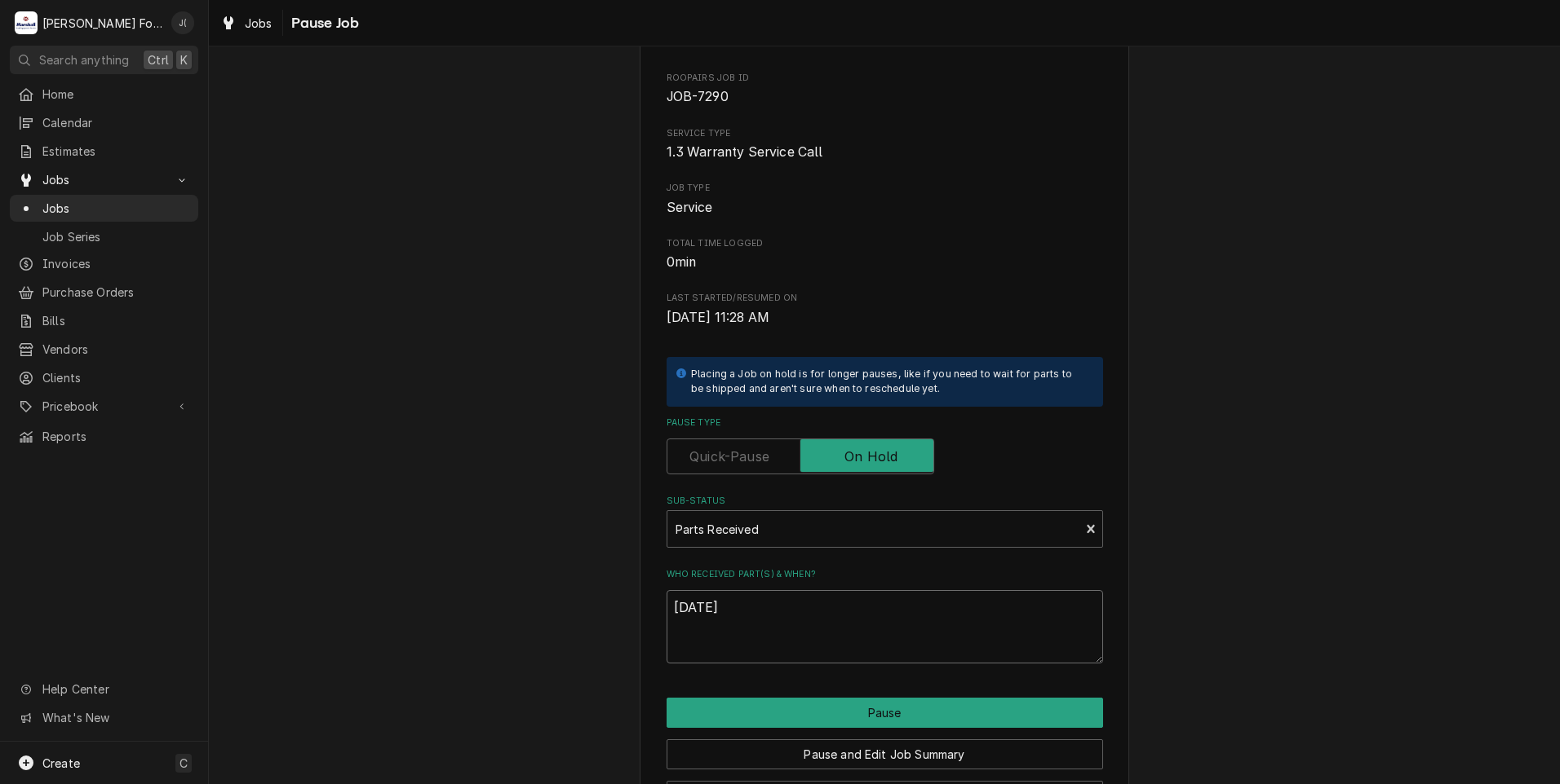
scroll to position [129, 0]
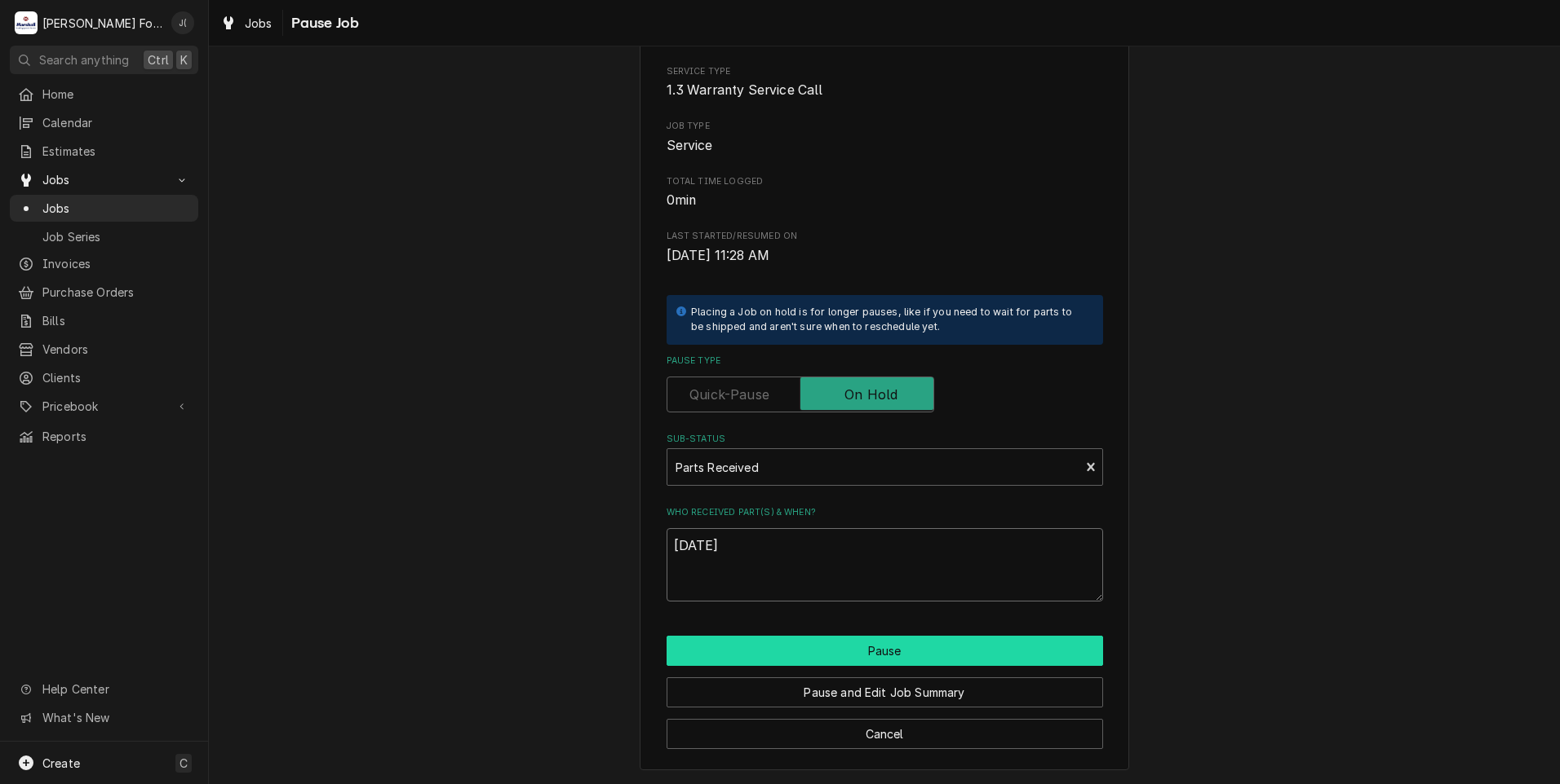
type textarea "[DATE]"
click at [824, 653] on button "Pause" at bounding box center [884, 651] width 436 height 30
type textarea "x"
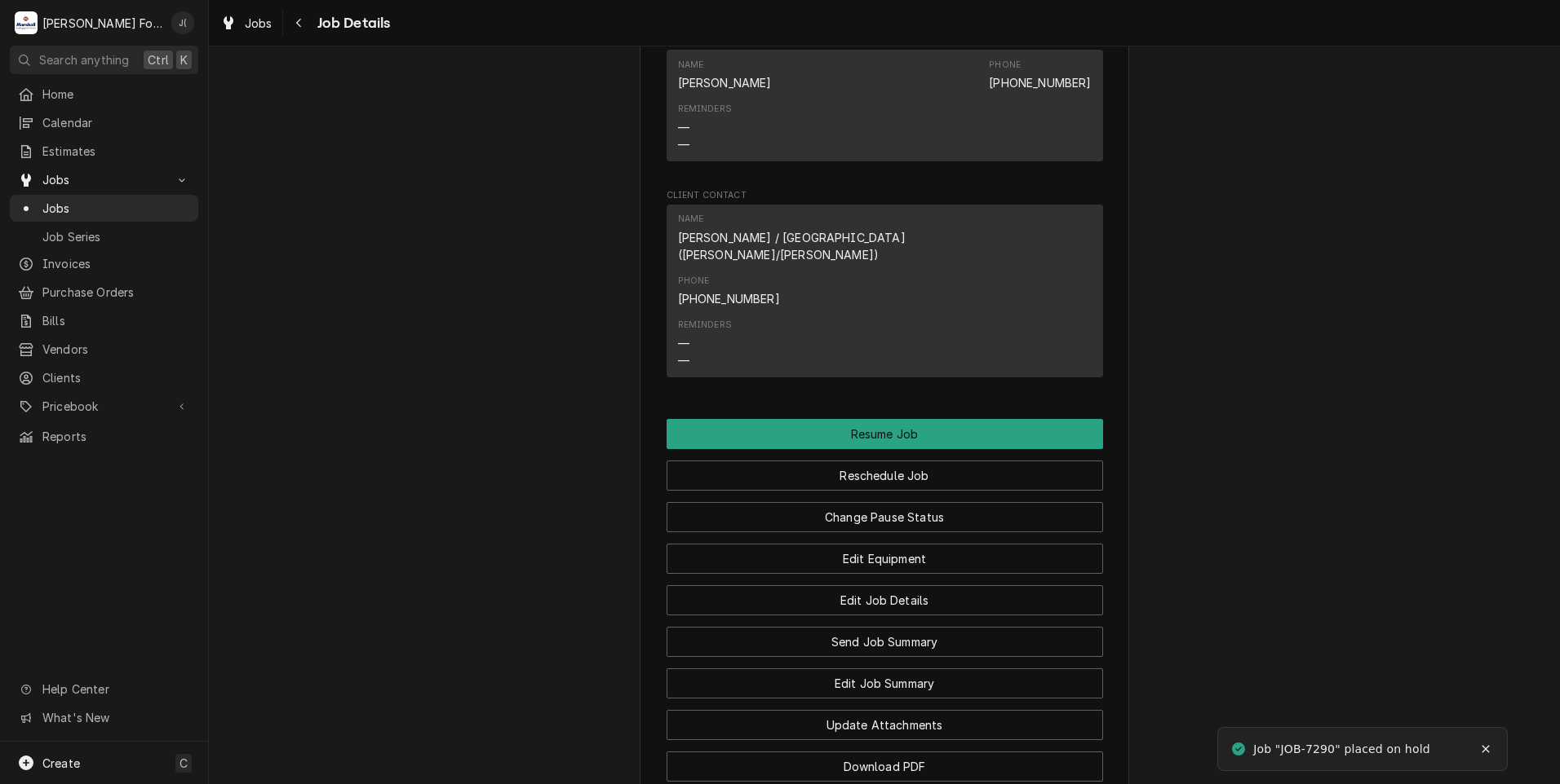
scroll to position [1590, 0]
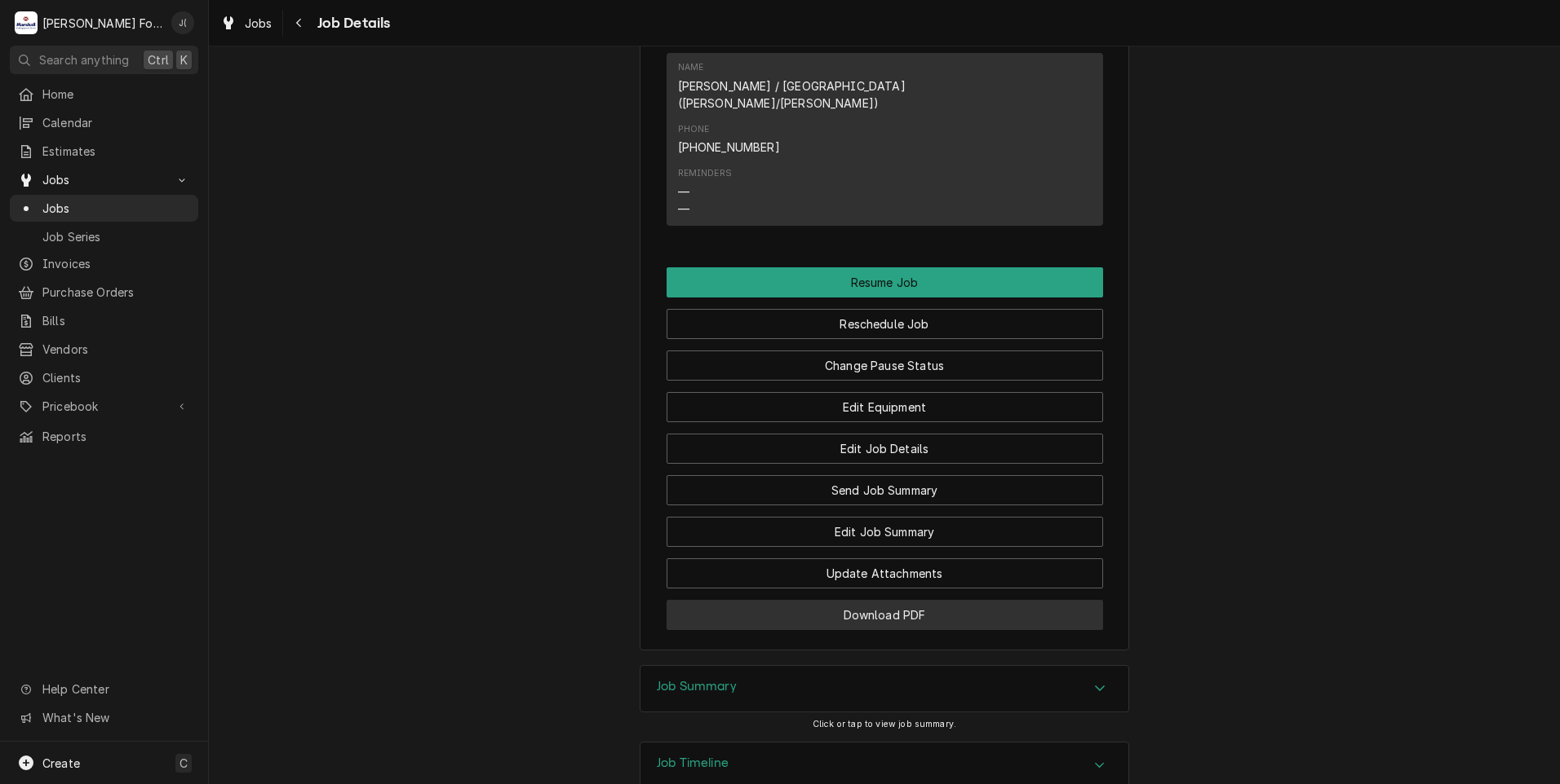
click at [718, 600] on button "Download PDF" at bounding box center [884, 615] width 436 height 30
click at [130, 202] on span "Jobs" at bounding box center [115, 208] width 148 height 18
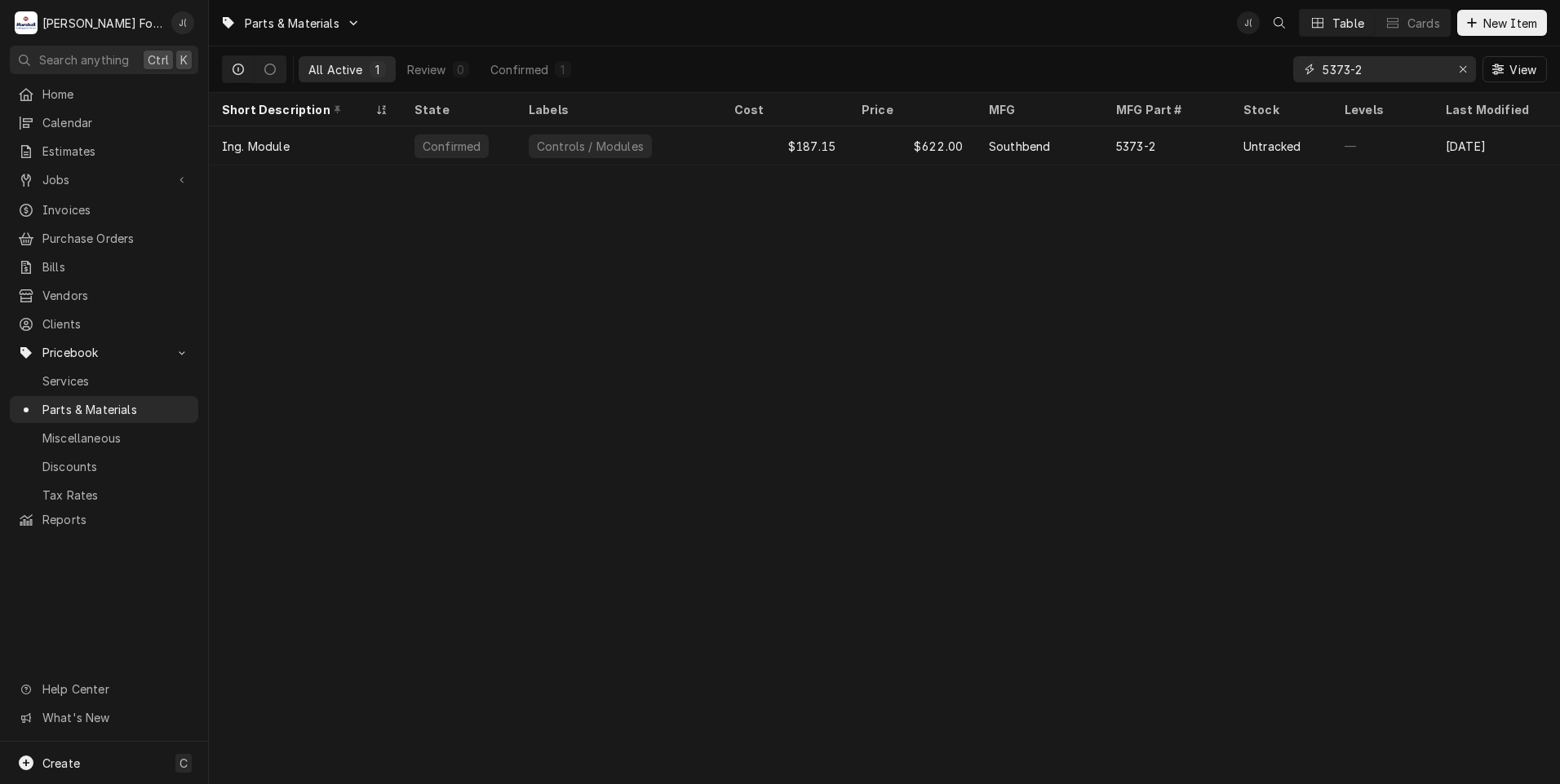
drag, startPoint x: 1470, startPoint y: 71, endPoint x: 1462, endPoint y: 71, distance: 8.0
click at [1466, 71] on div "Erase input" at bounding box center [1462, 69] width 17 height 17
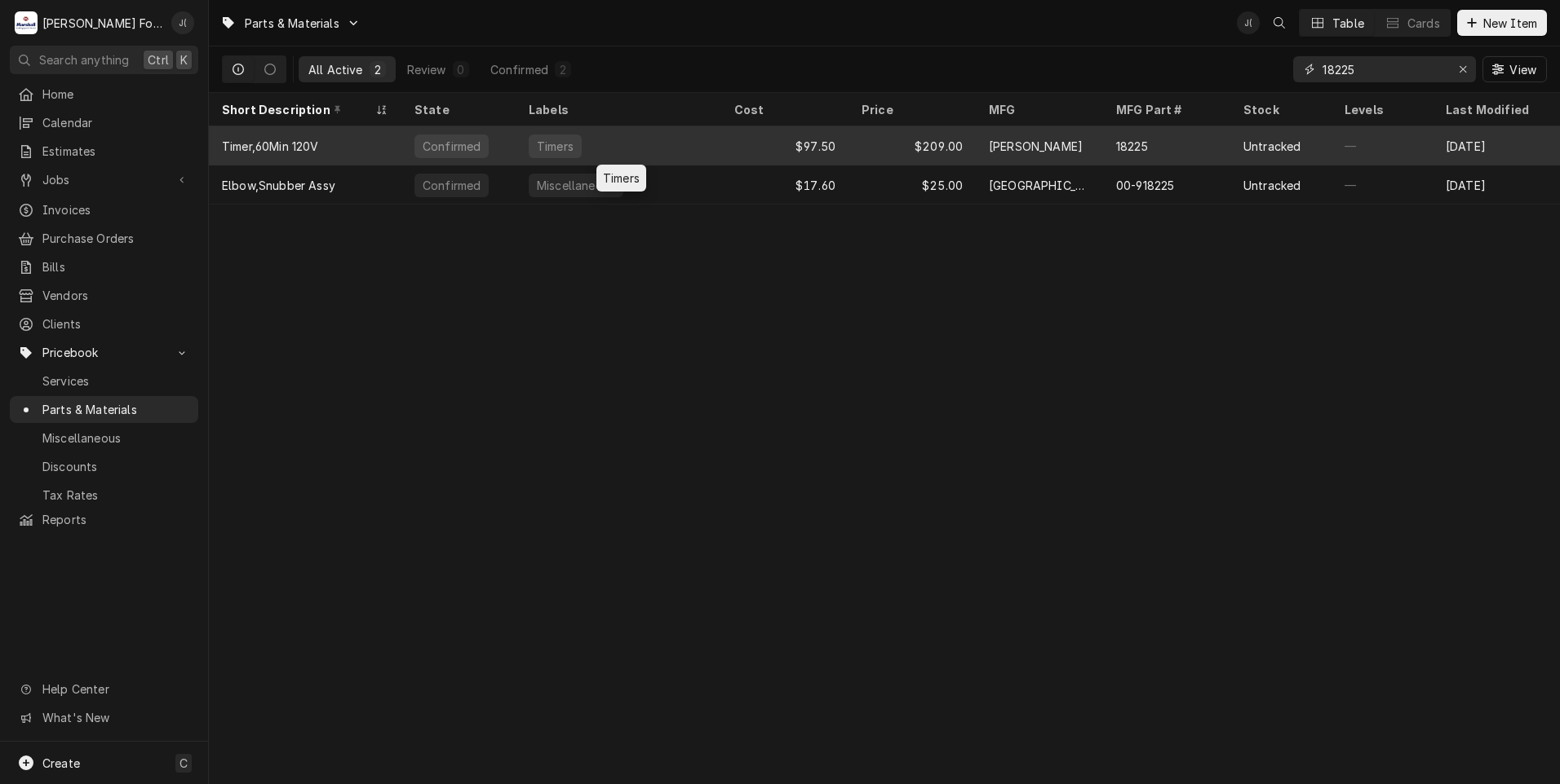
type input "18225"
click at [640, 135] on div "Timers" at bounding box center [618, 146] width 205 height 39
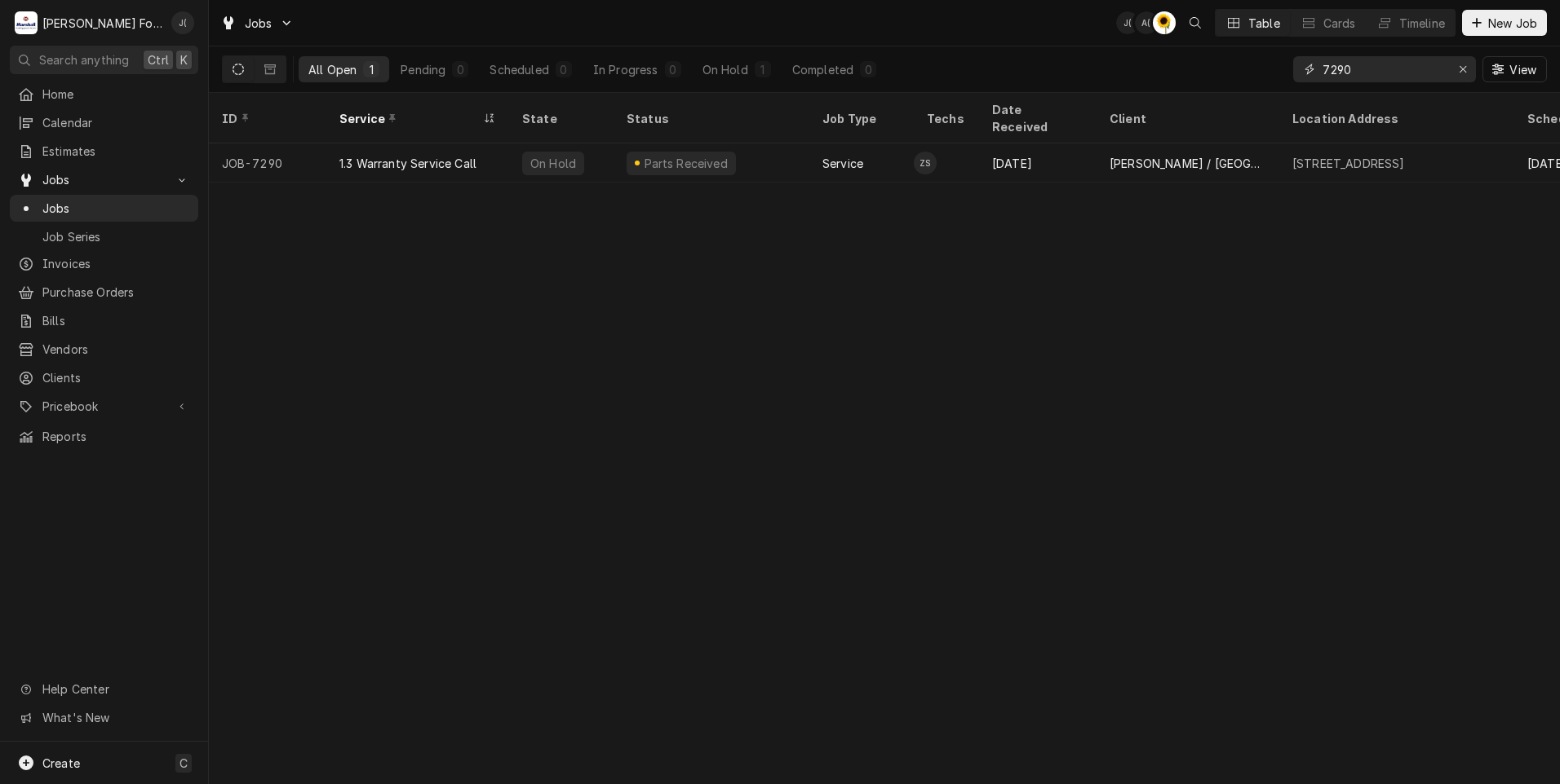
click at [1461, 72] on icon "Erase input" at bounding box center [1462, 69] width 9 height 12
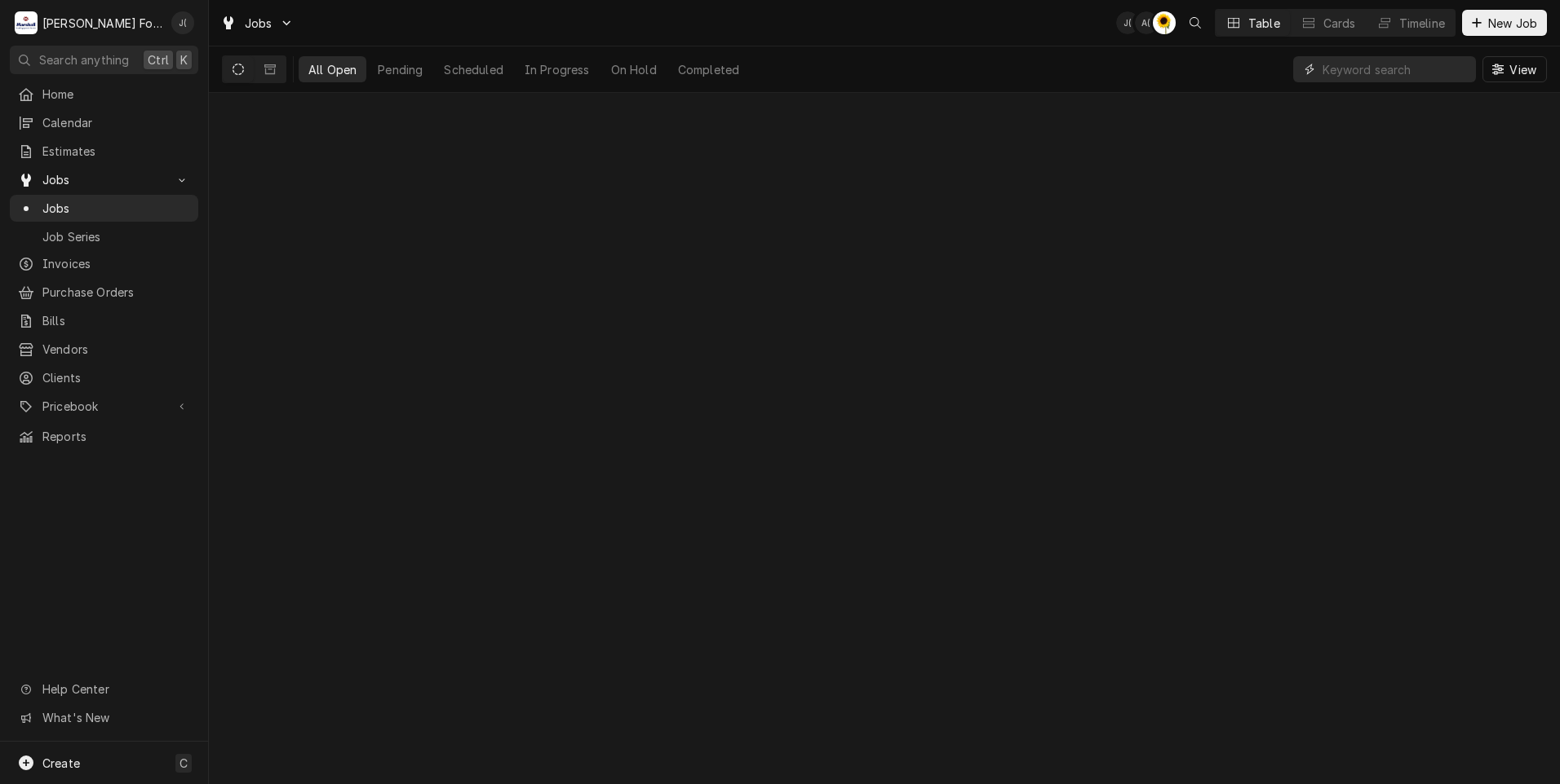
click at [1421, 77] on input "Dynamic Content Wrapper" at bounding box center [1395, 69] width 145 height 26
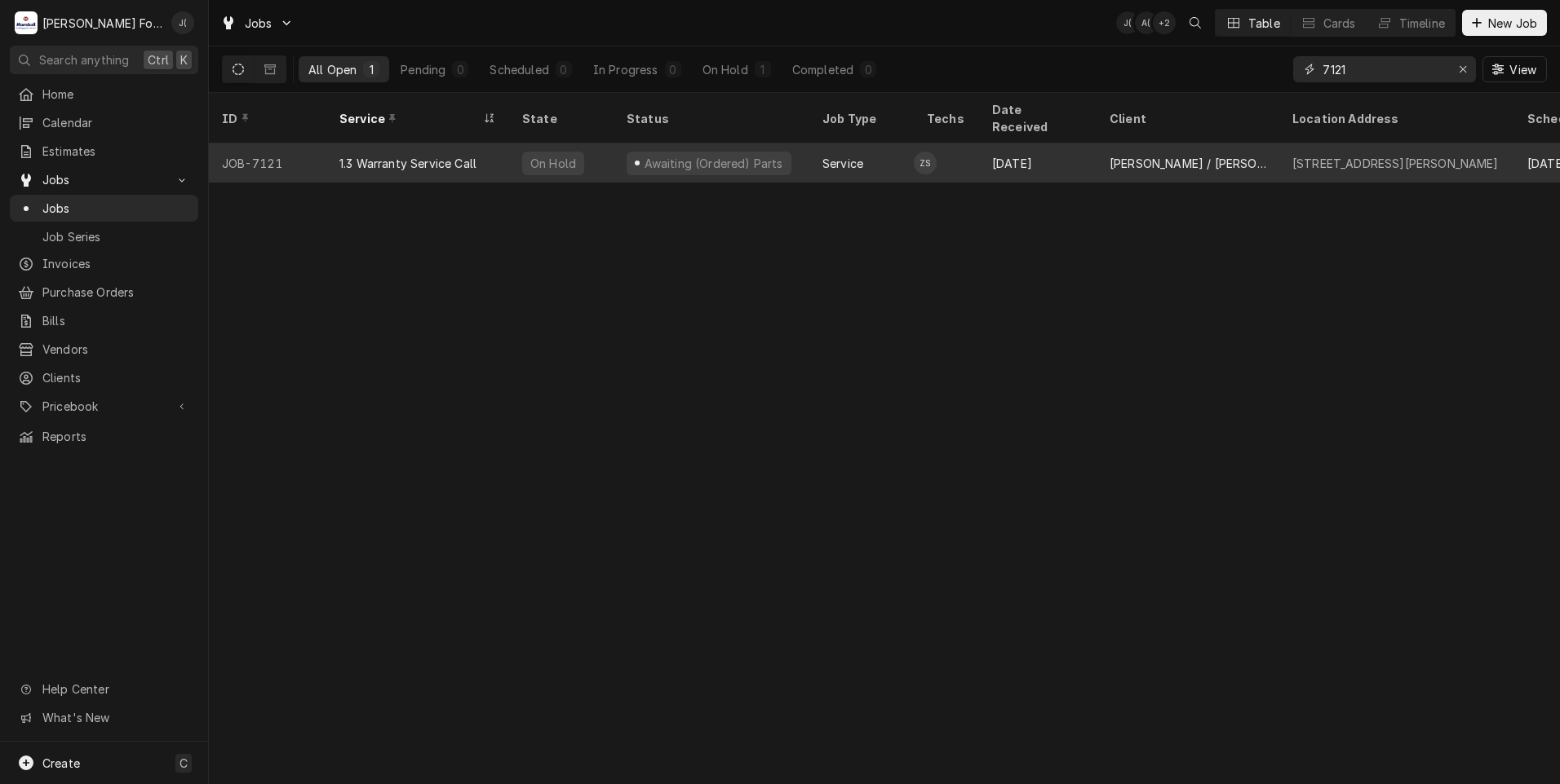
type input "7121"
click at [481, 149] on div "1.3 Warranty Service Call" at bounding box center [418, 163] width 183 height 39
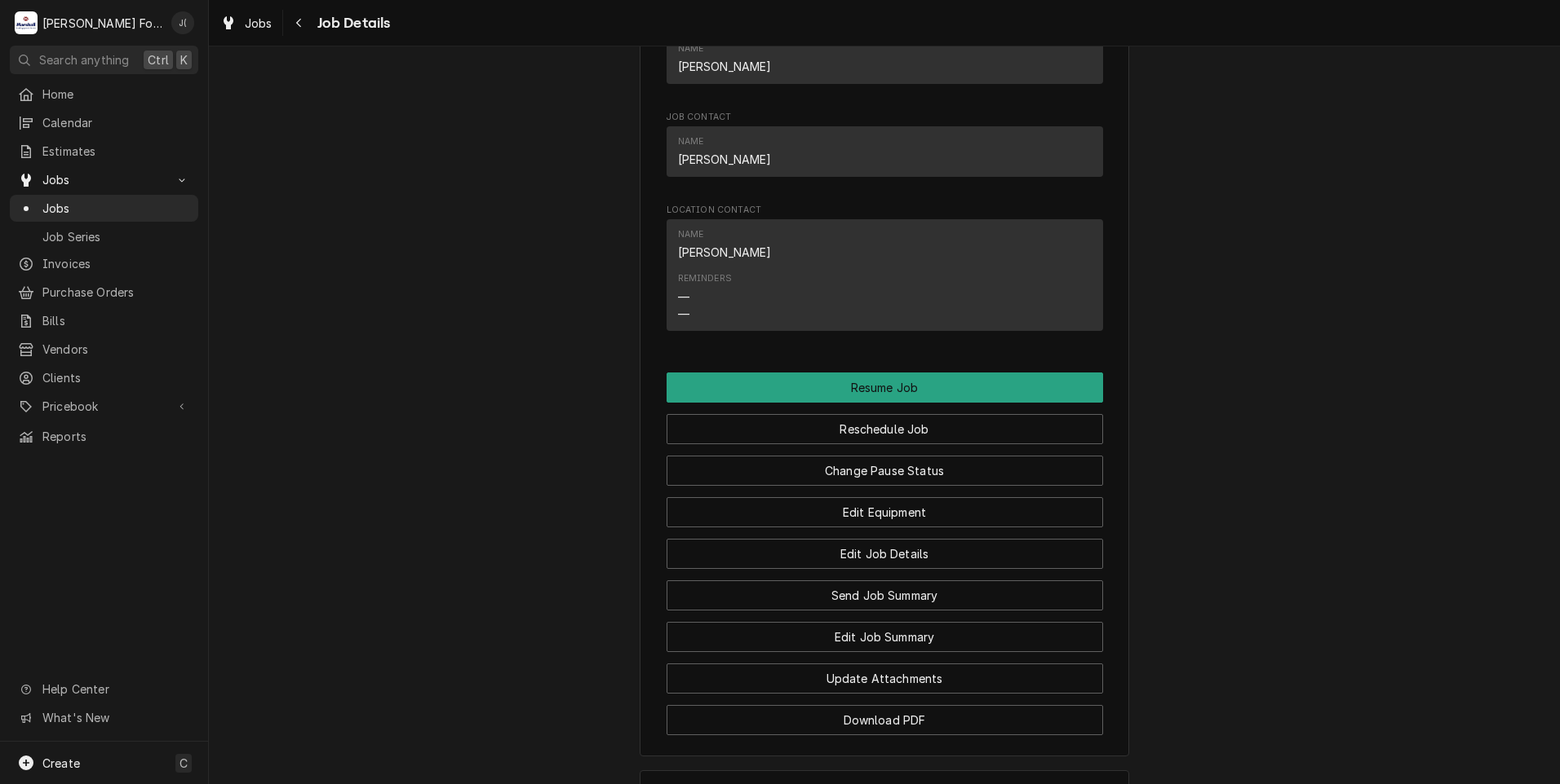
scroll to position [1467, 0]
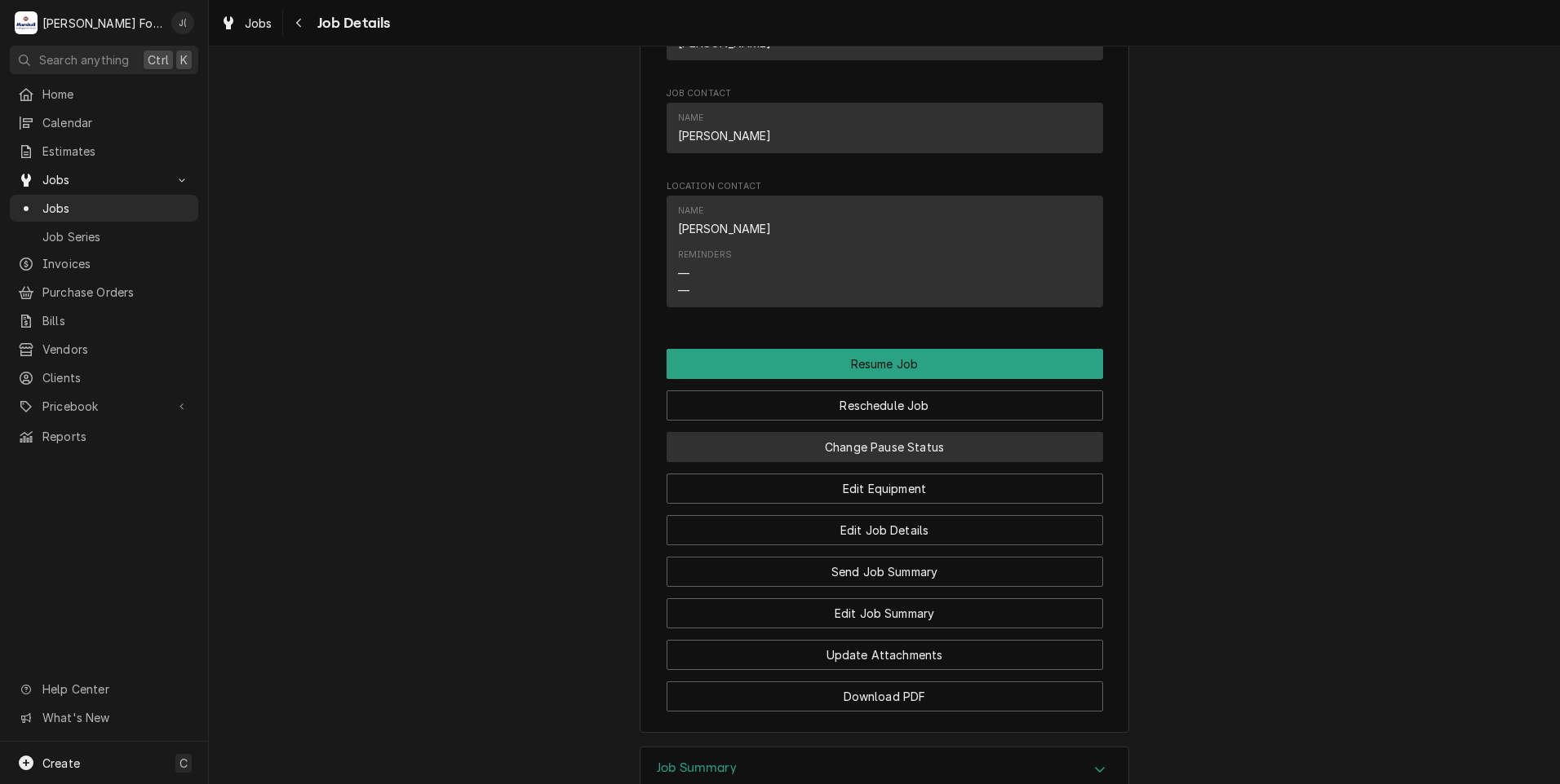
click at [824, 443] on button "Change Pause Status" at bounding box center [884, 447] width 436 height 30
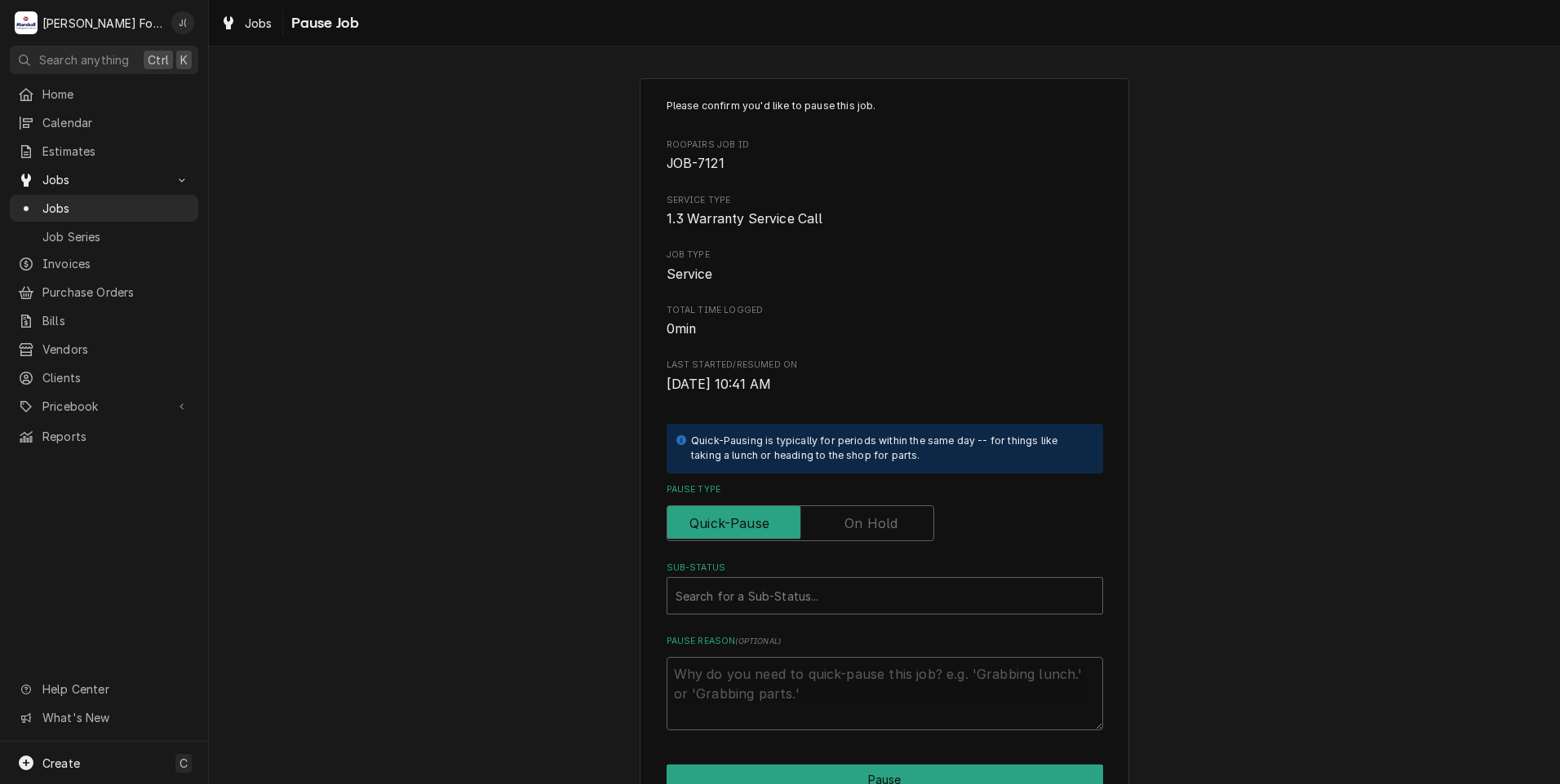
click at [853, 524] on label "Pause Type" at bounding box center [800, 523] width 268 height 36
click at [853, 524] on input "Pause Type" at bounding box center [800, 523] width 253 height 36
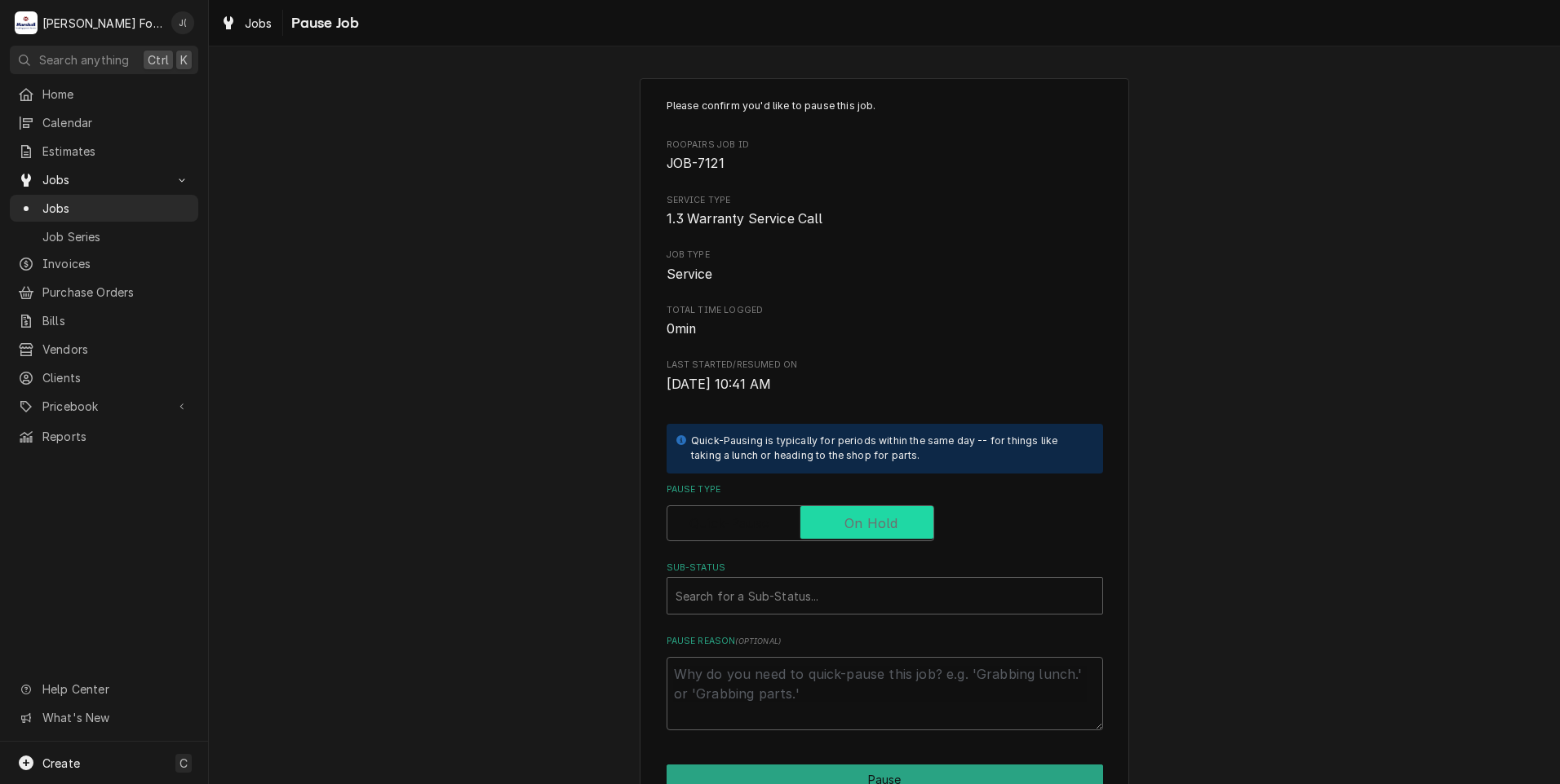
checkbox input "true"
click at [790, 594] on div "Sub-Status" at bounding box center [885, 596] width 419 height 29
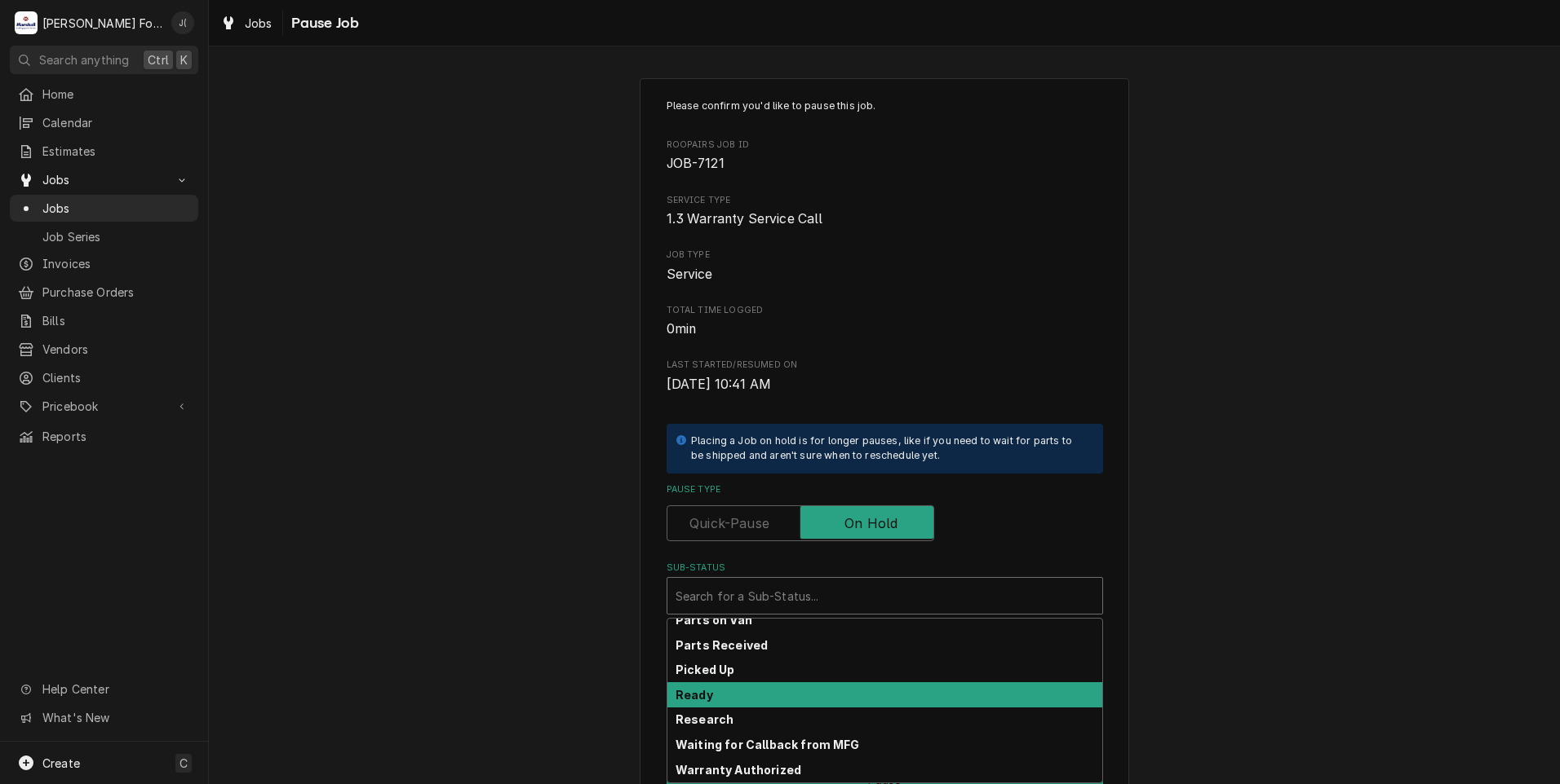
scroll to position [260, 0]
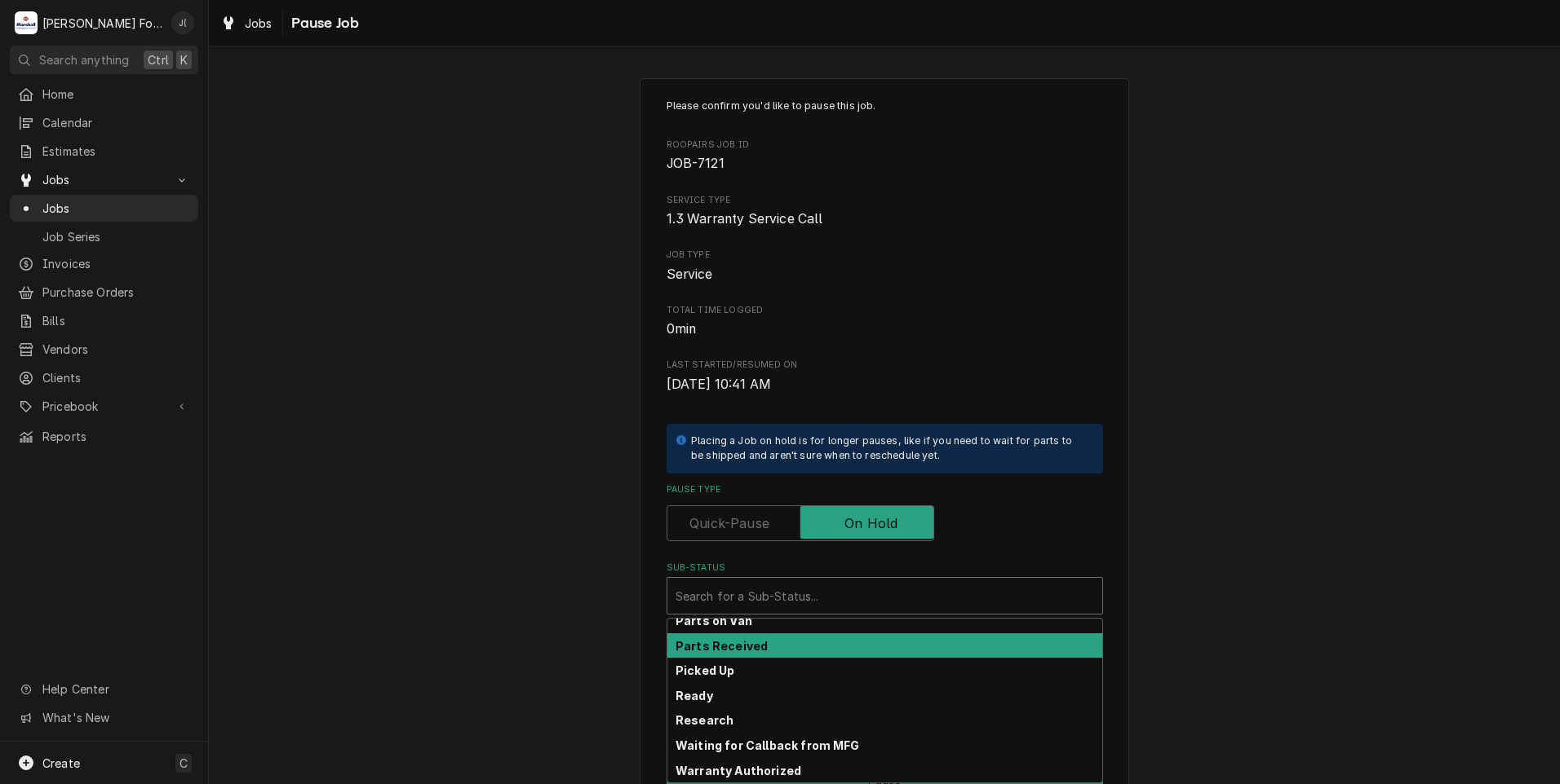
click at [747, 646] on strong "Parts Received" at bounding box center [722, 646] width 92 height 14
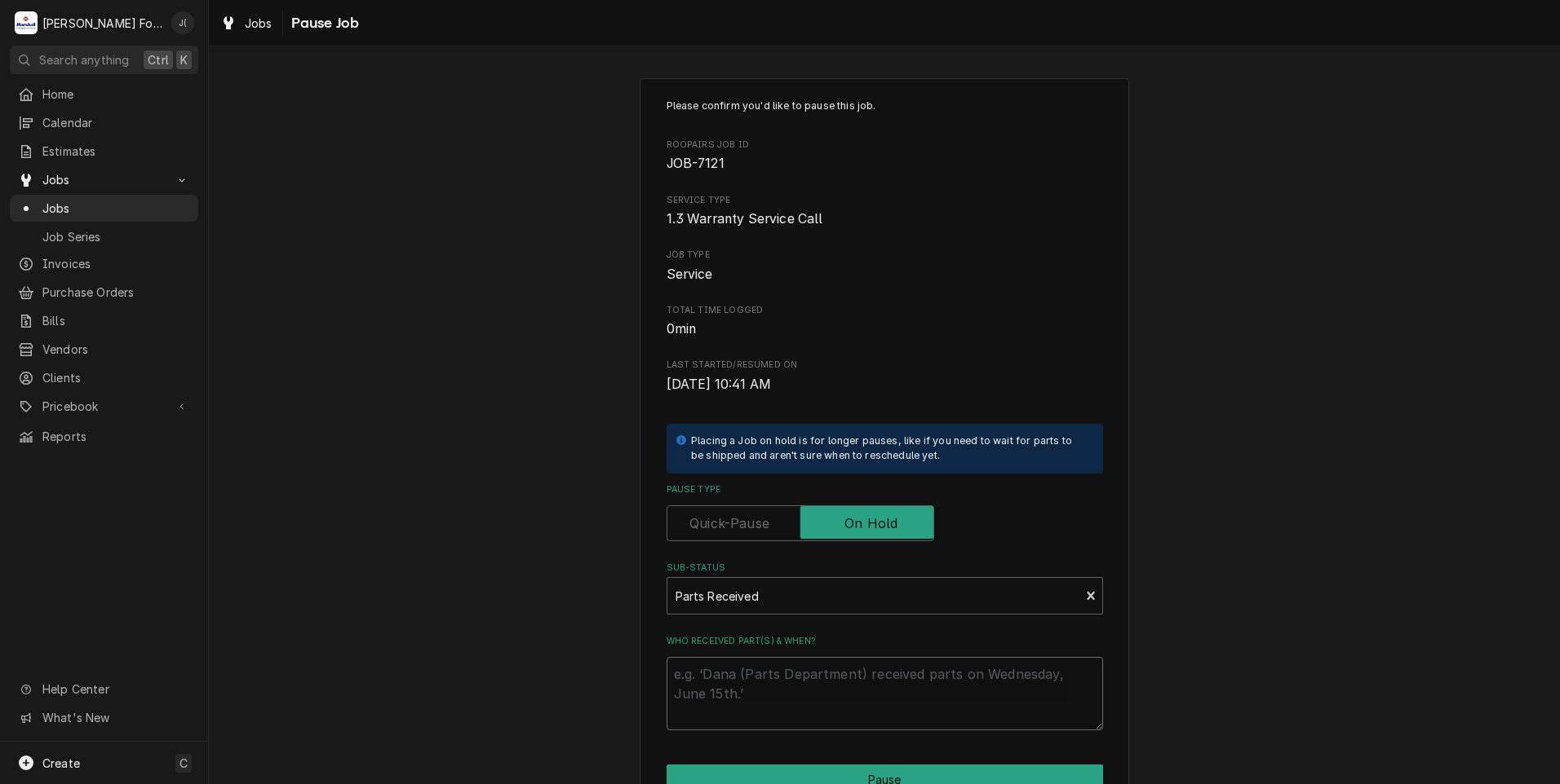
click at [753, 681] on textarea "Who received part(s) & when?" at bounding box center [884, 693] width 436 height 73
type textarea "x"
type textarea "0"
type textarea "x"
type textarea "09"
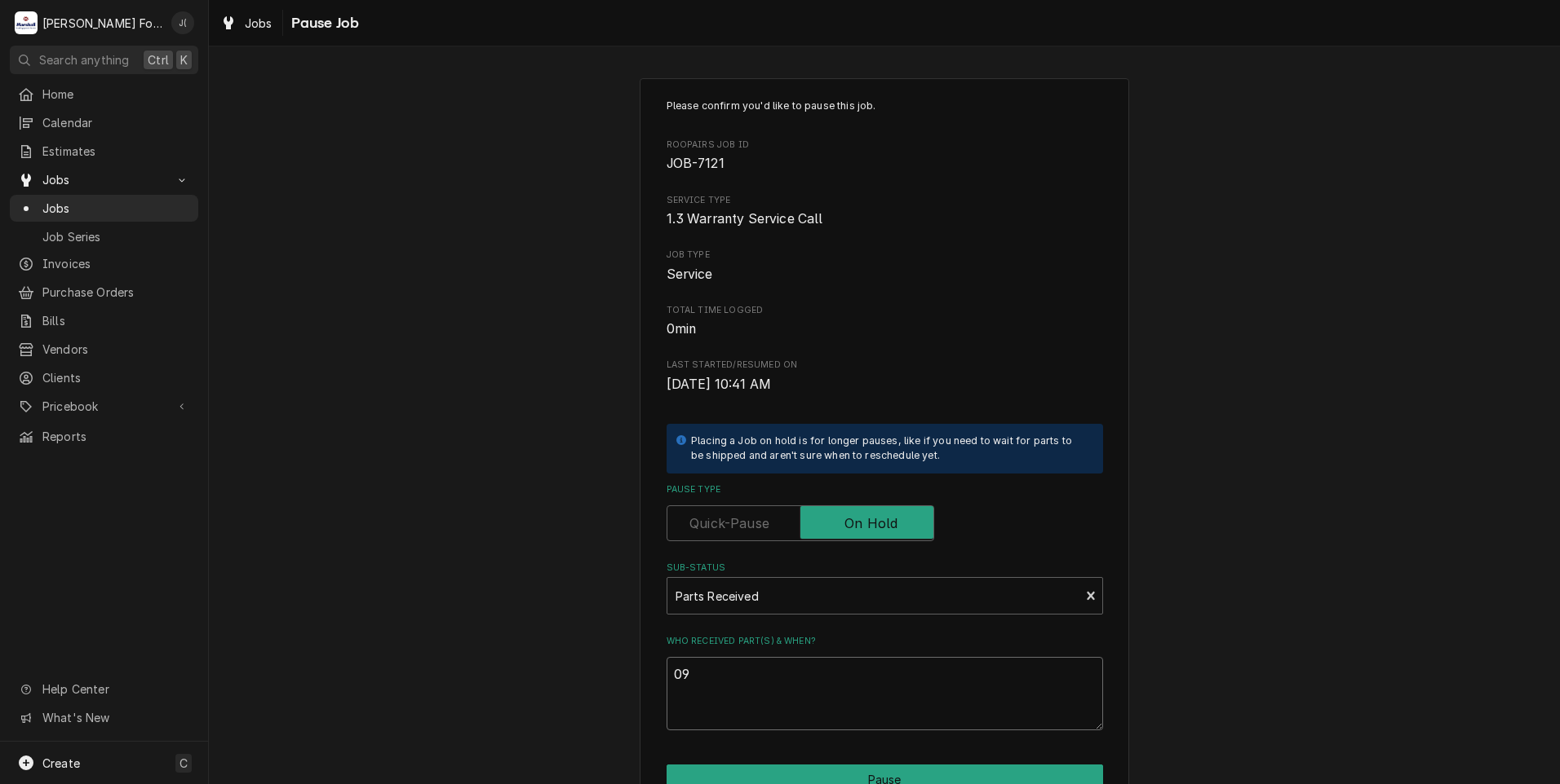
type textarea "x"
type textarea "091"
type textarea "x"
type textarea "0910"
type textarea "x"
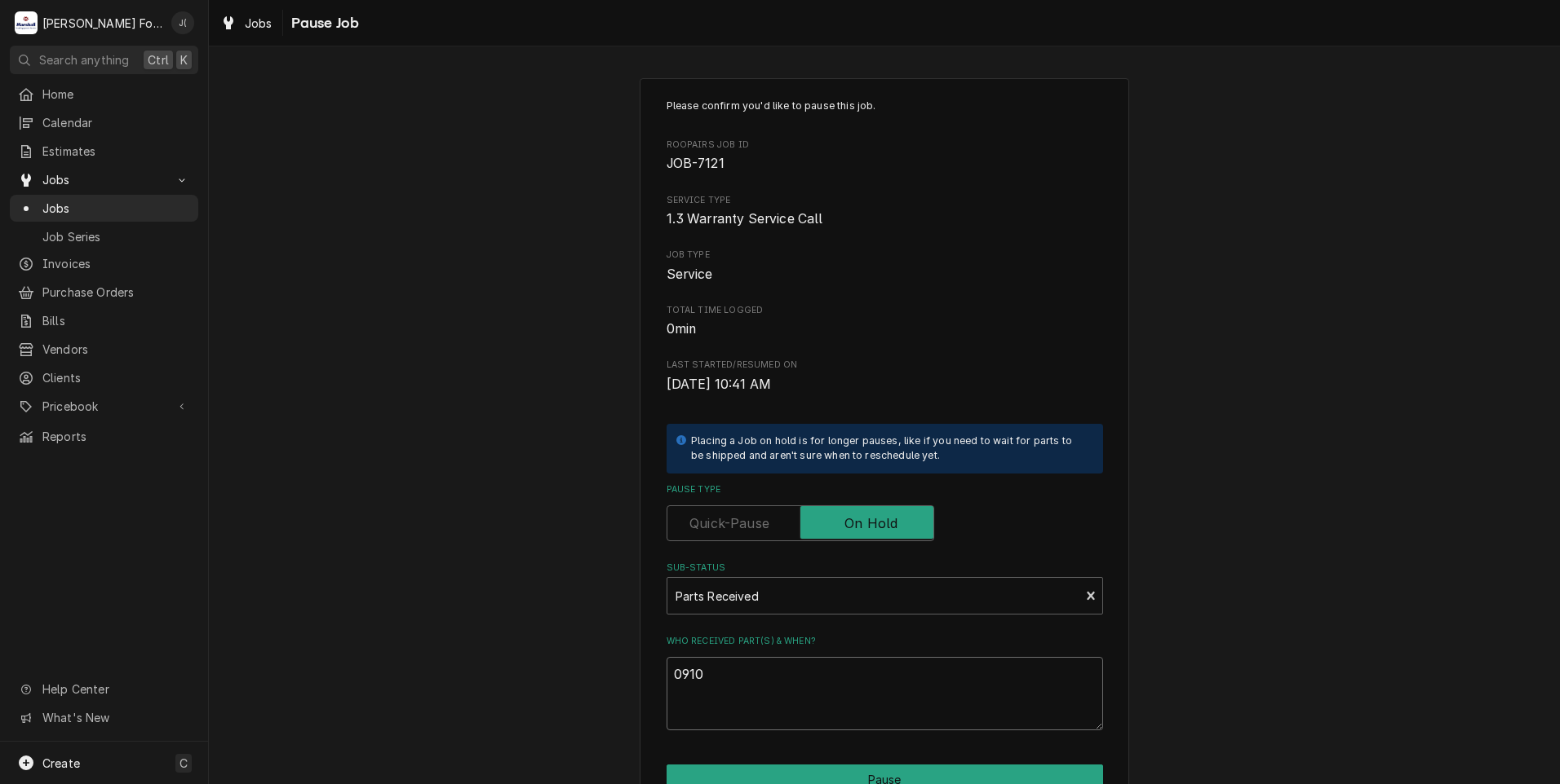
type textarea "091"
type textarea "x"
type textarea "09"
type textarea "x"
type textarea "09/"
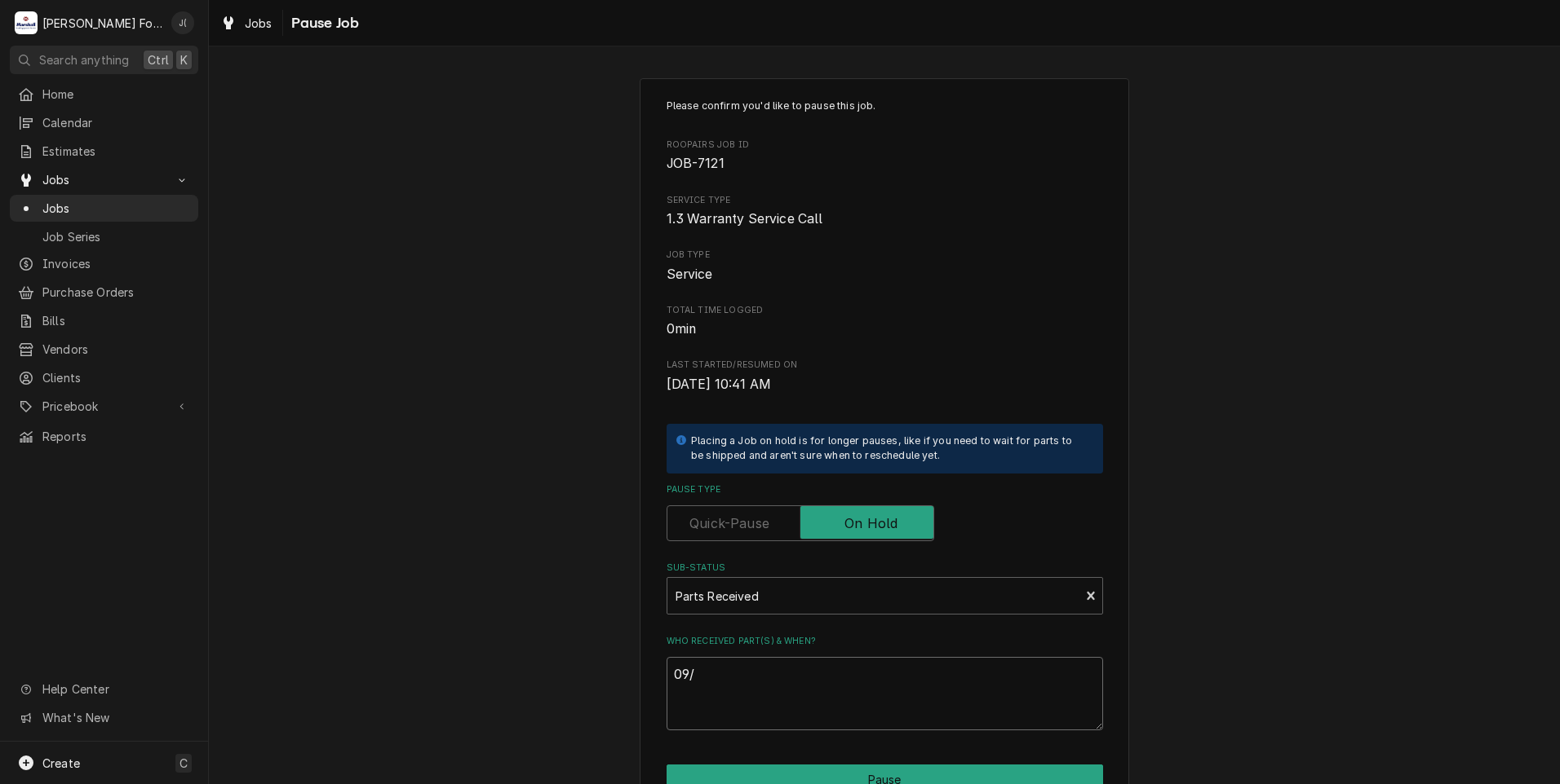
type textarea "x"
type textarea "09/1"
type textarea "x"
type textarea "09/10"
type textarea "x"
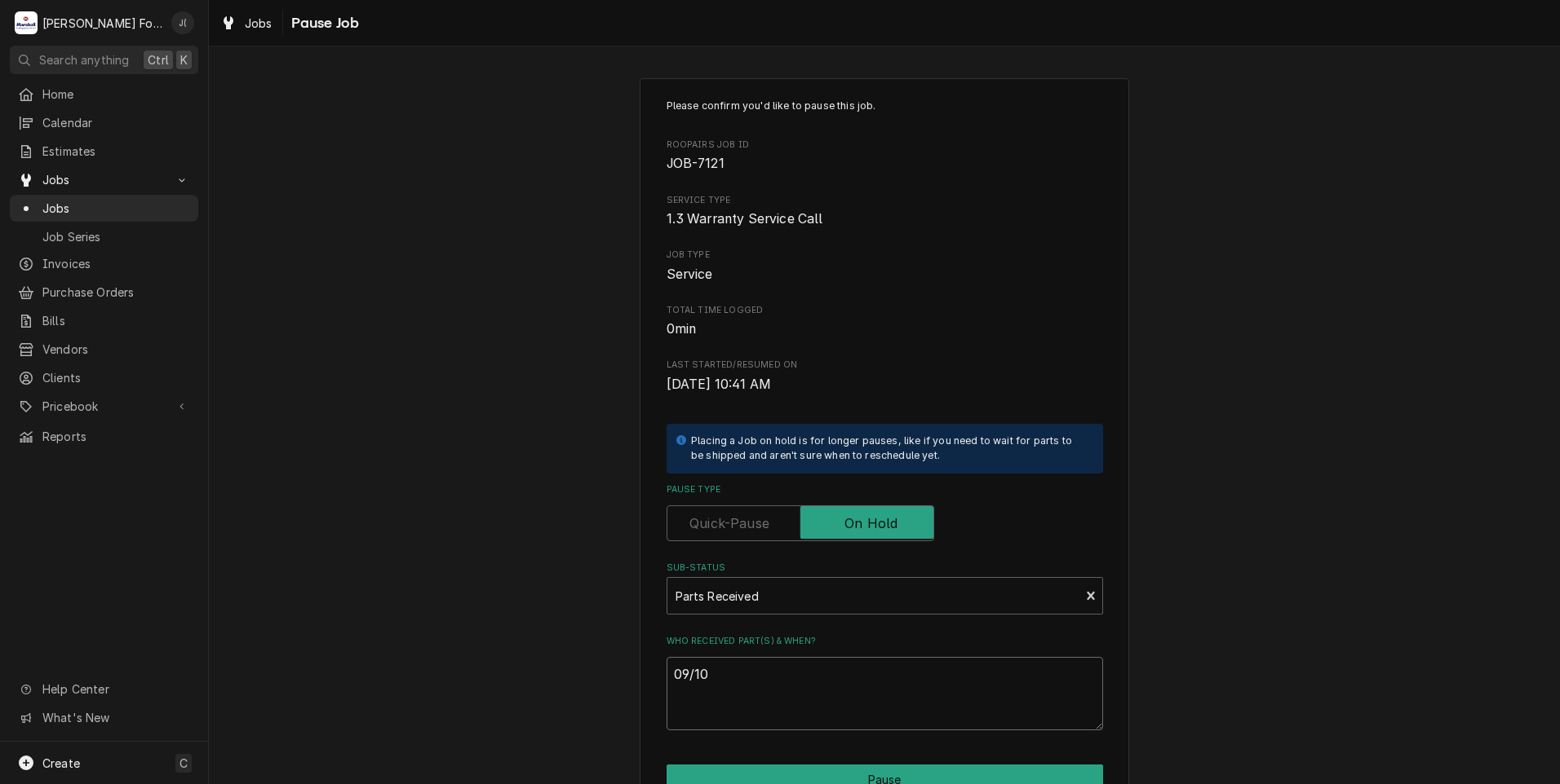
type textarea "09/10/"
type textarea "x"
type textarea "09/10/2"
type textarea "x"
type textarea "[DATE]"
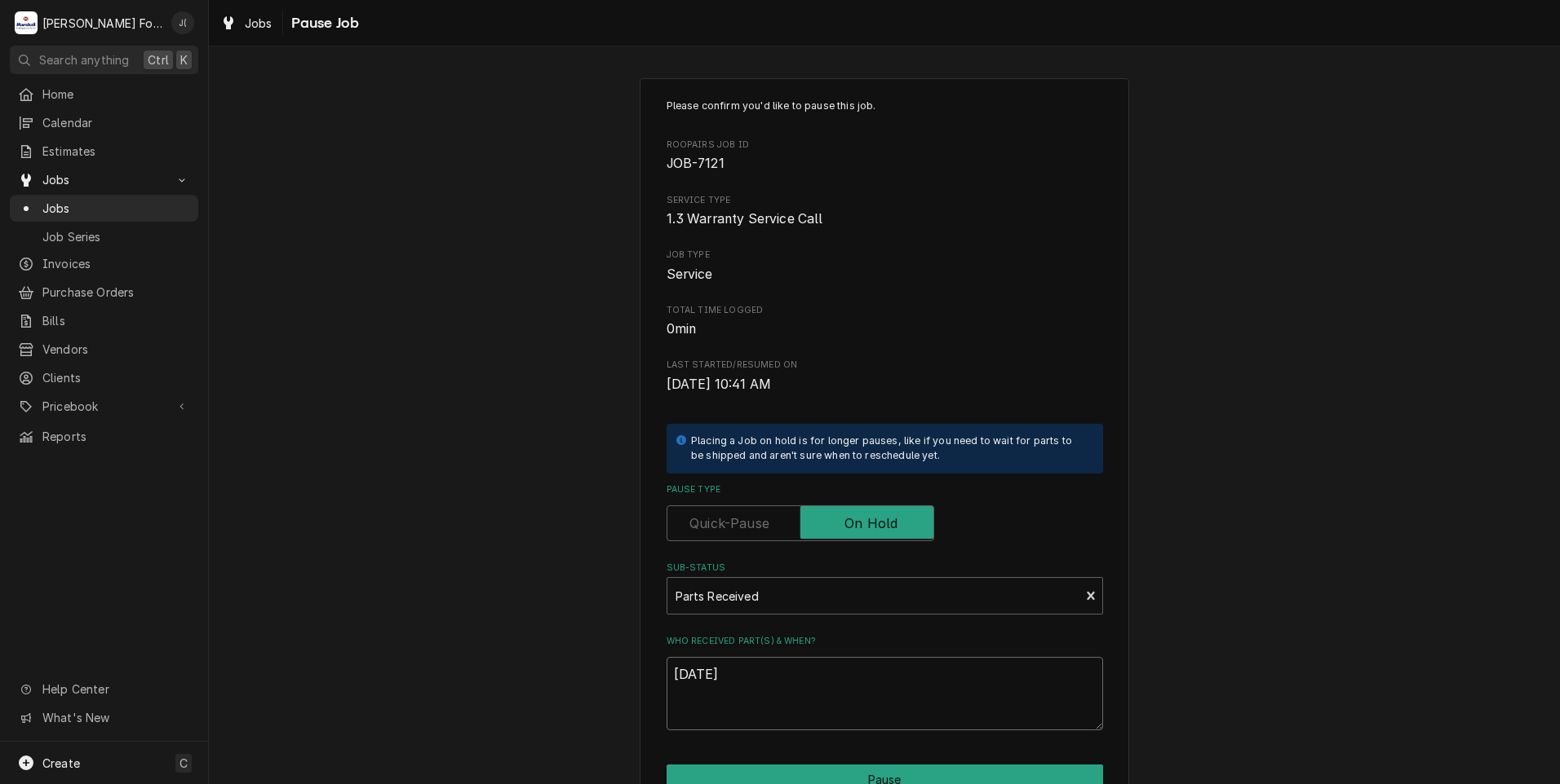
type textarea "x"
type textarea "09/10/202"
type textarea "x"
type textarea "[DATE]"
type textarea "x"
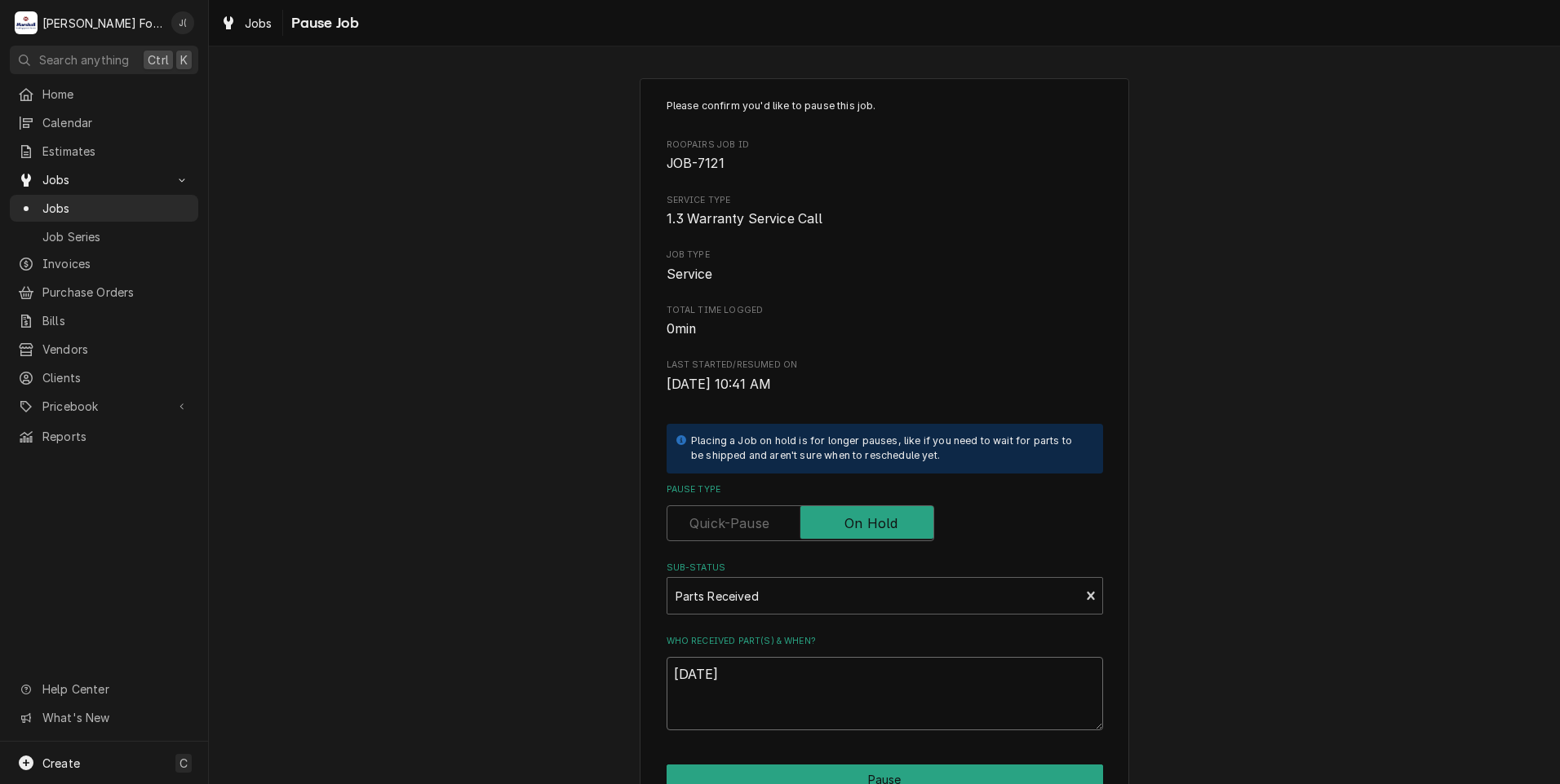
type textarea "09/10/20205"
type textarea "x"
type textarea "[DATE]"
type textarea "x"
type textarea "09/10/202"
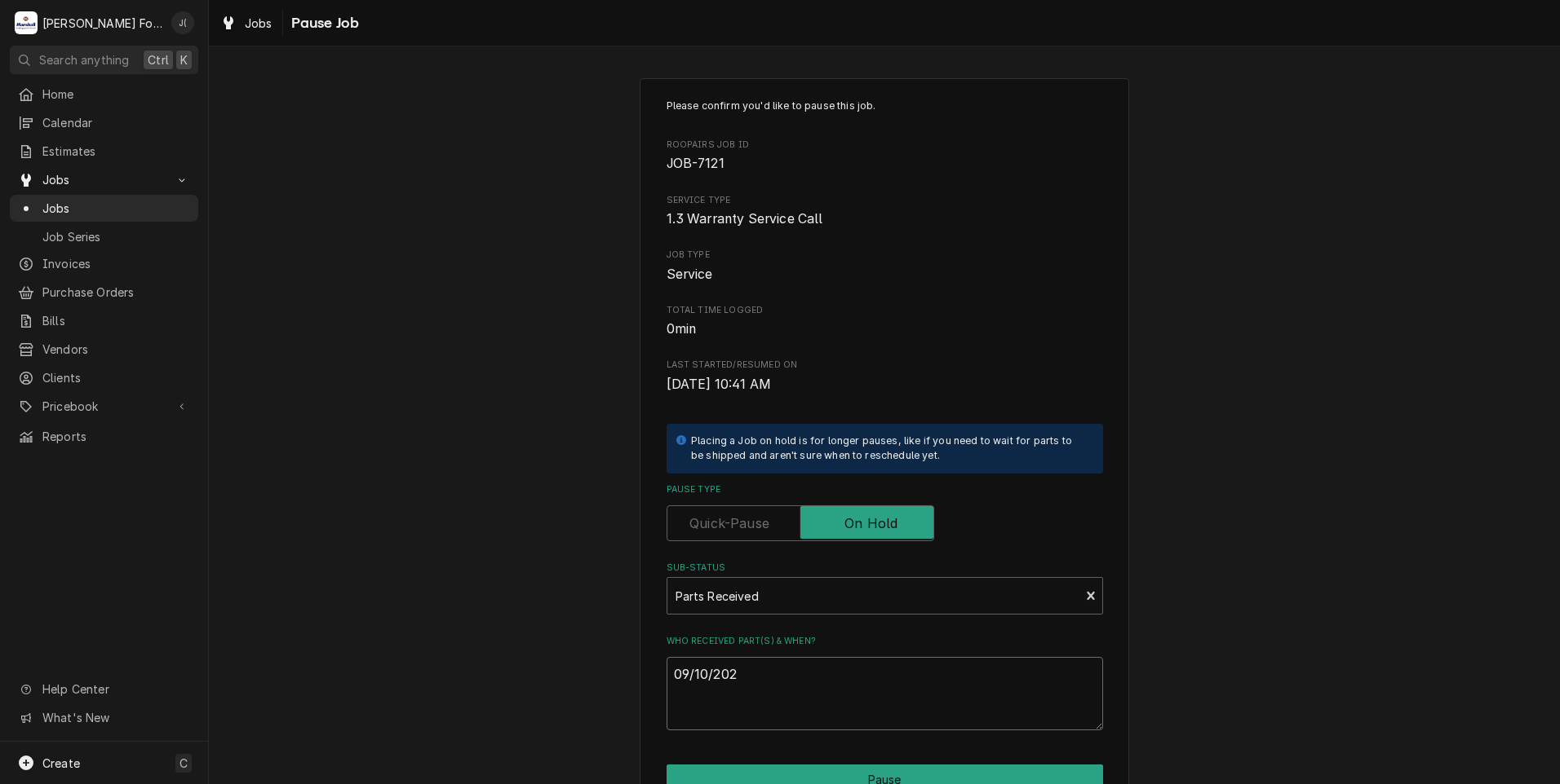
type textarea "x"
type textarea "[DATE]"
type textarea "x"
type textarea "09/10/2"
type textarea "x"
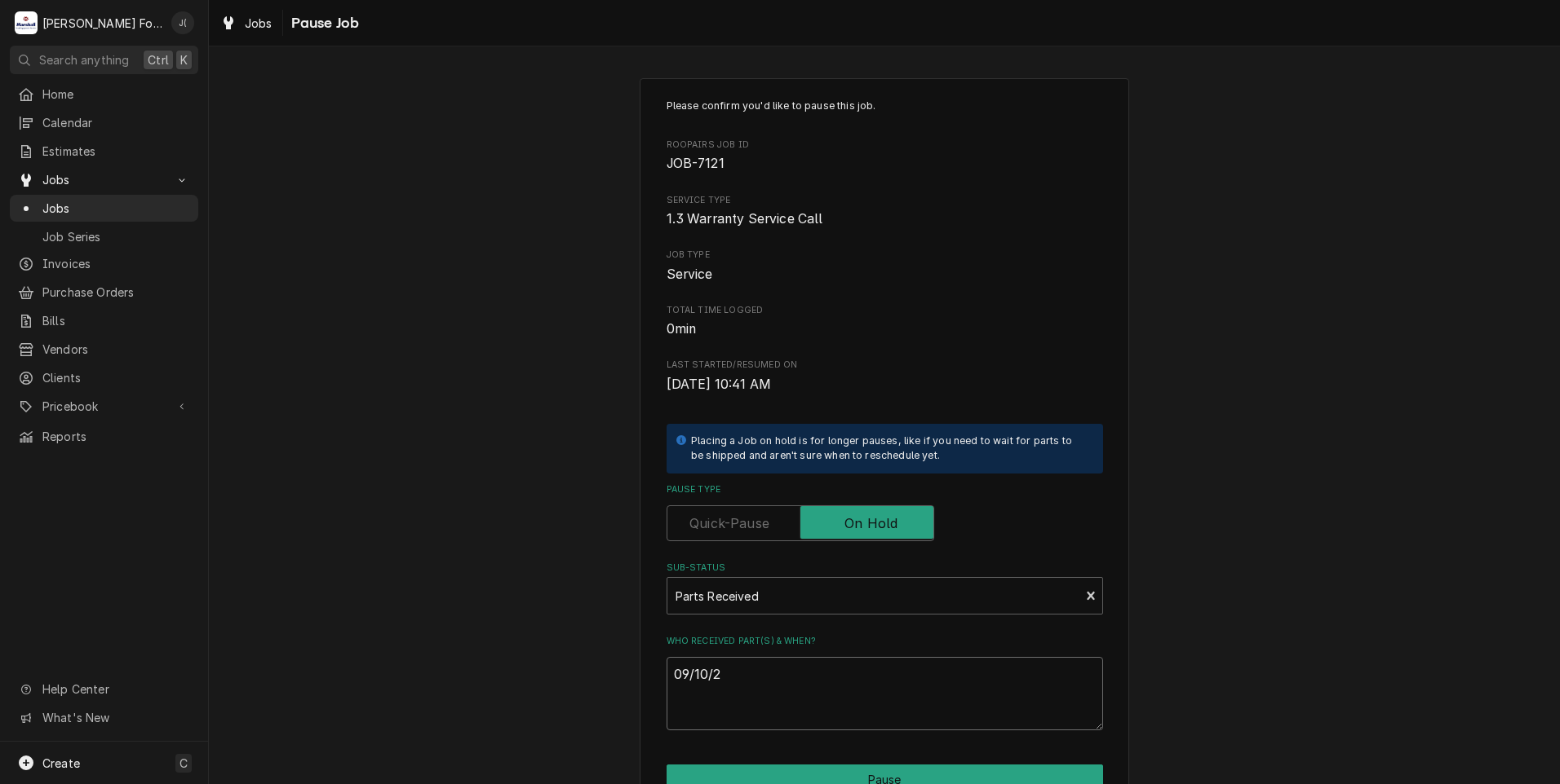
type textarea "09/10/"
type textarea "x"
type textarea "09/10/2"
type textarea "x"
type textarea "[DATE]"
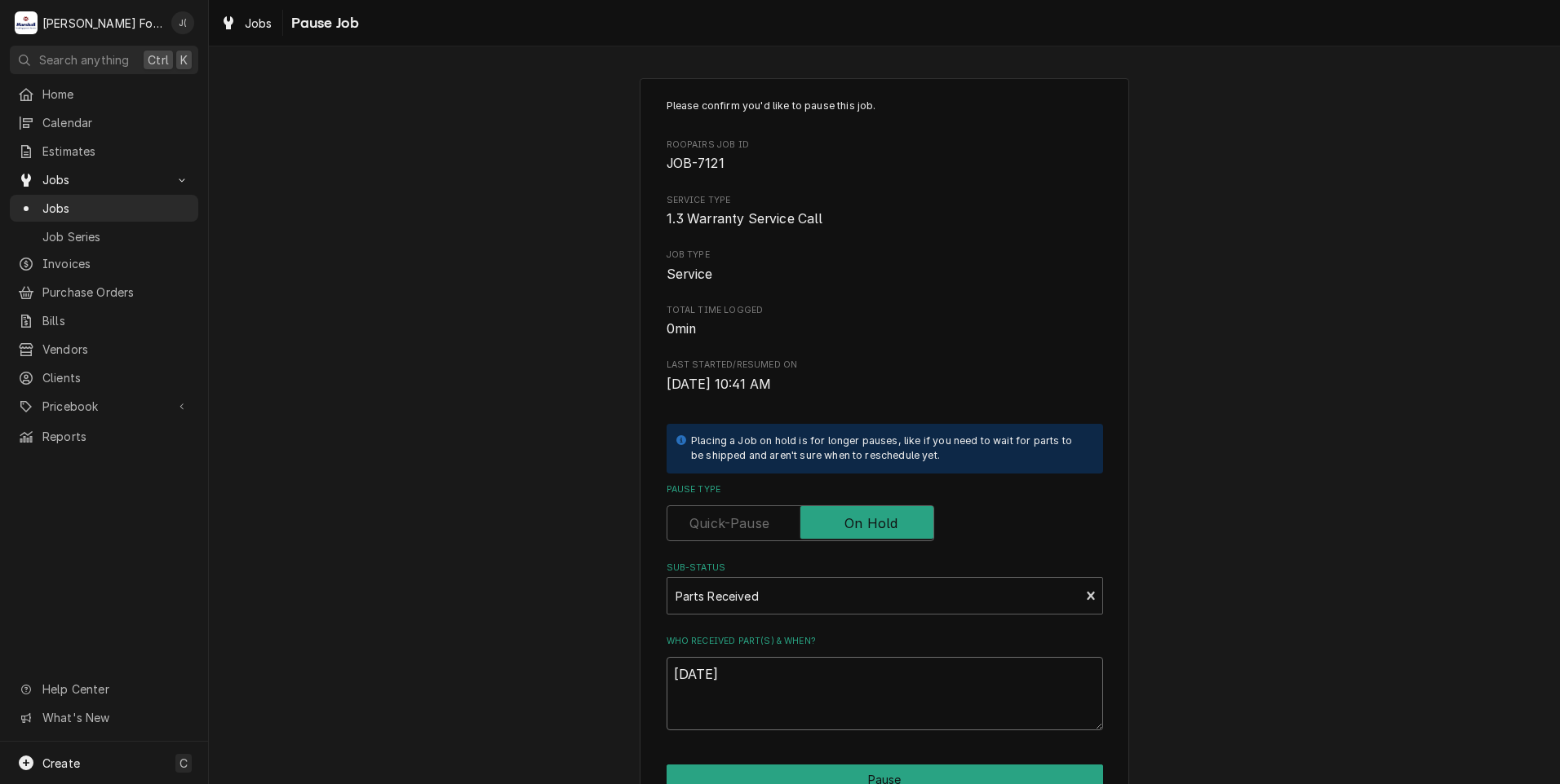
type textarea "x"
type textarea "09/10/202"
type textarea "x"
type textarea "[DATE]"
type textarea "x"
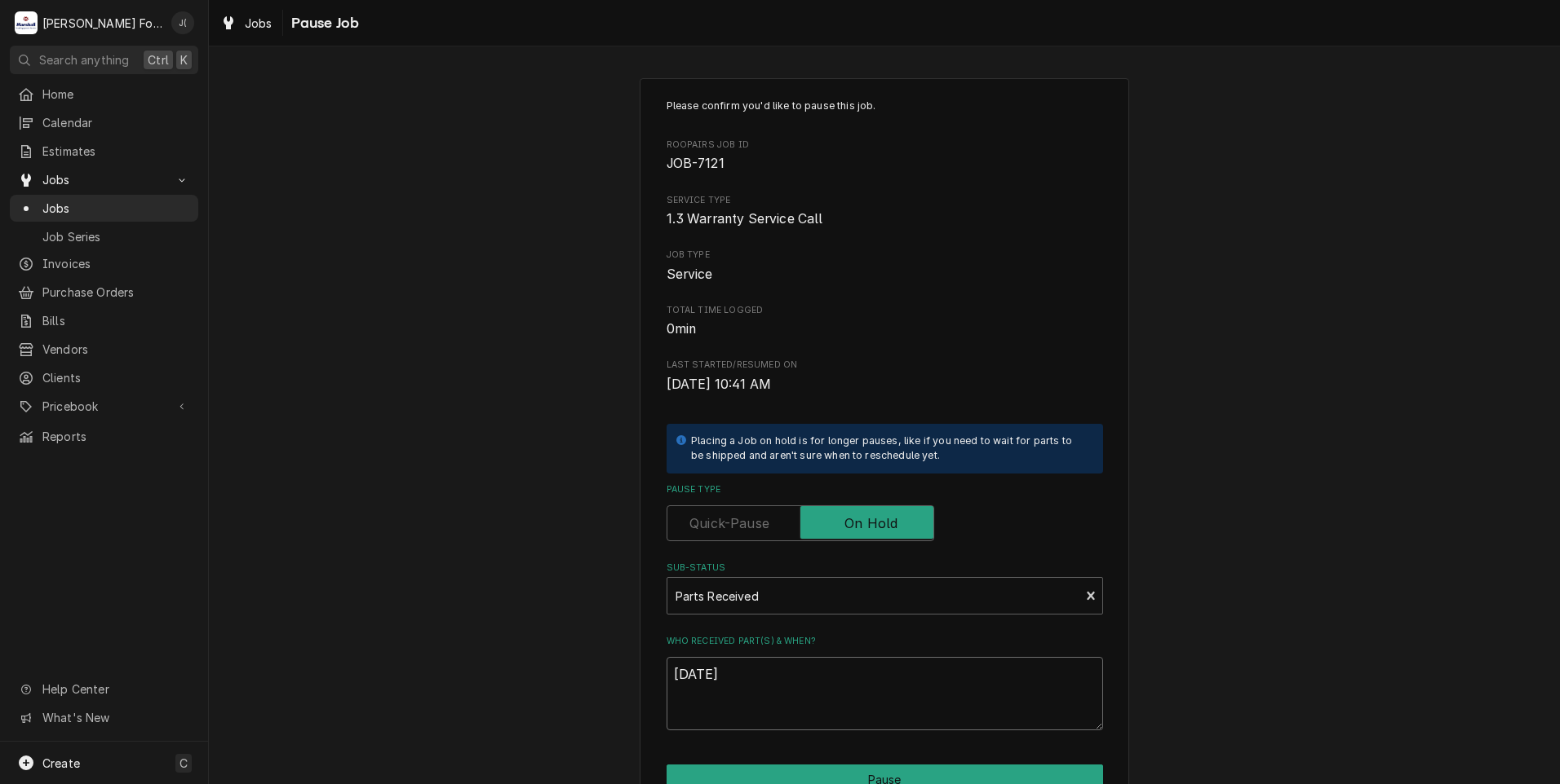
type textarea "09/10/202"
type textarea "x"
type textarea "[DATE]"
type textarea "x"
type textarea "09/10/2"
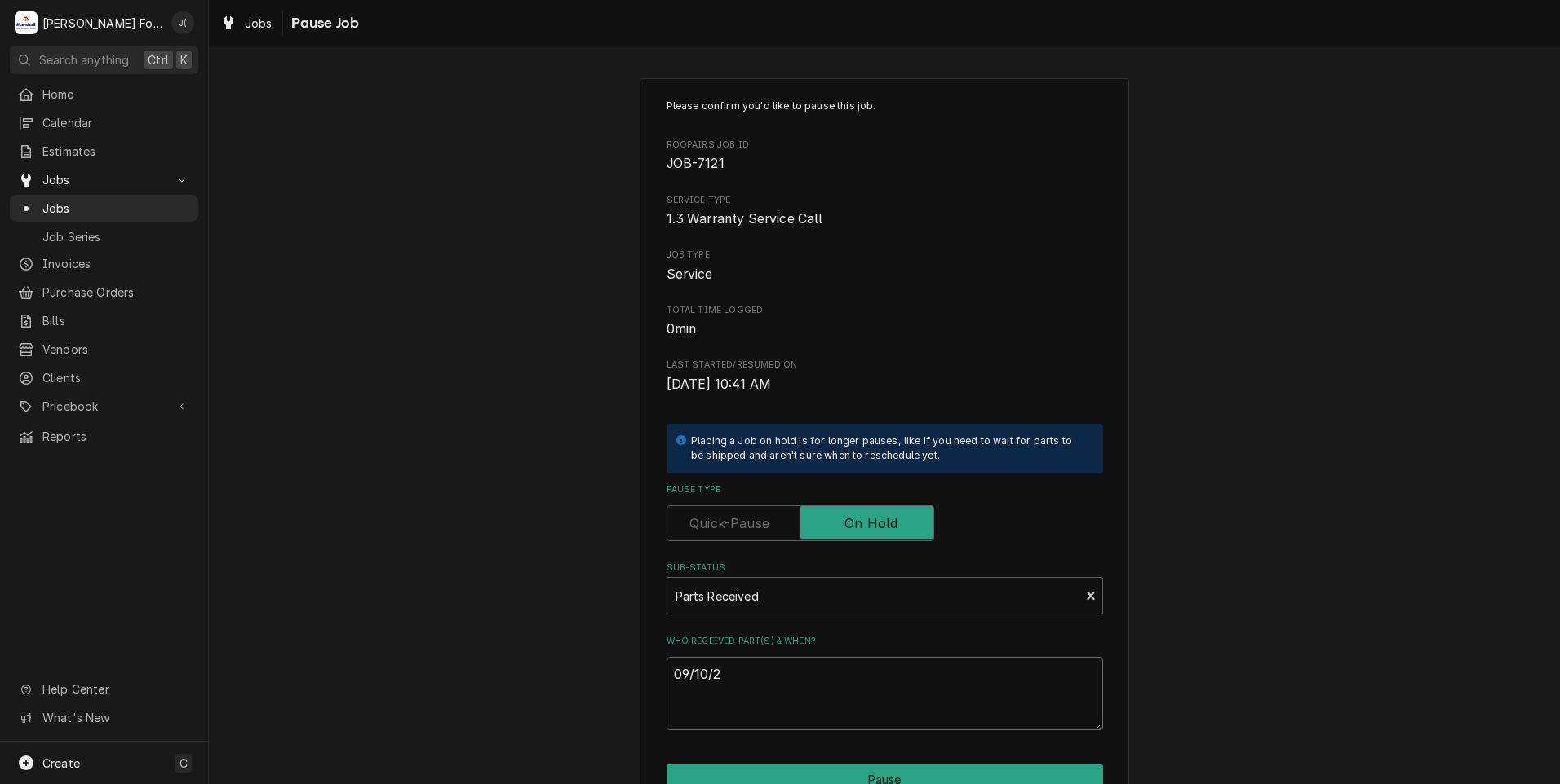
type textarea "x"
type textarea "09/10/"
type textarea "x"
type textarea "09/10/2"
type textarea "x"
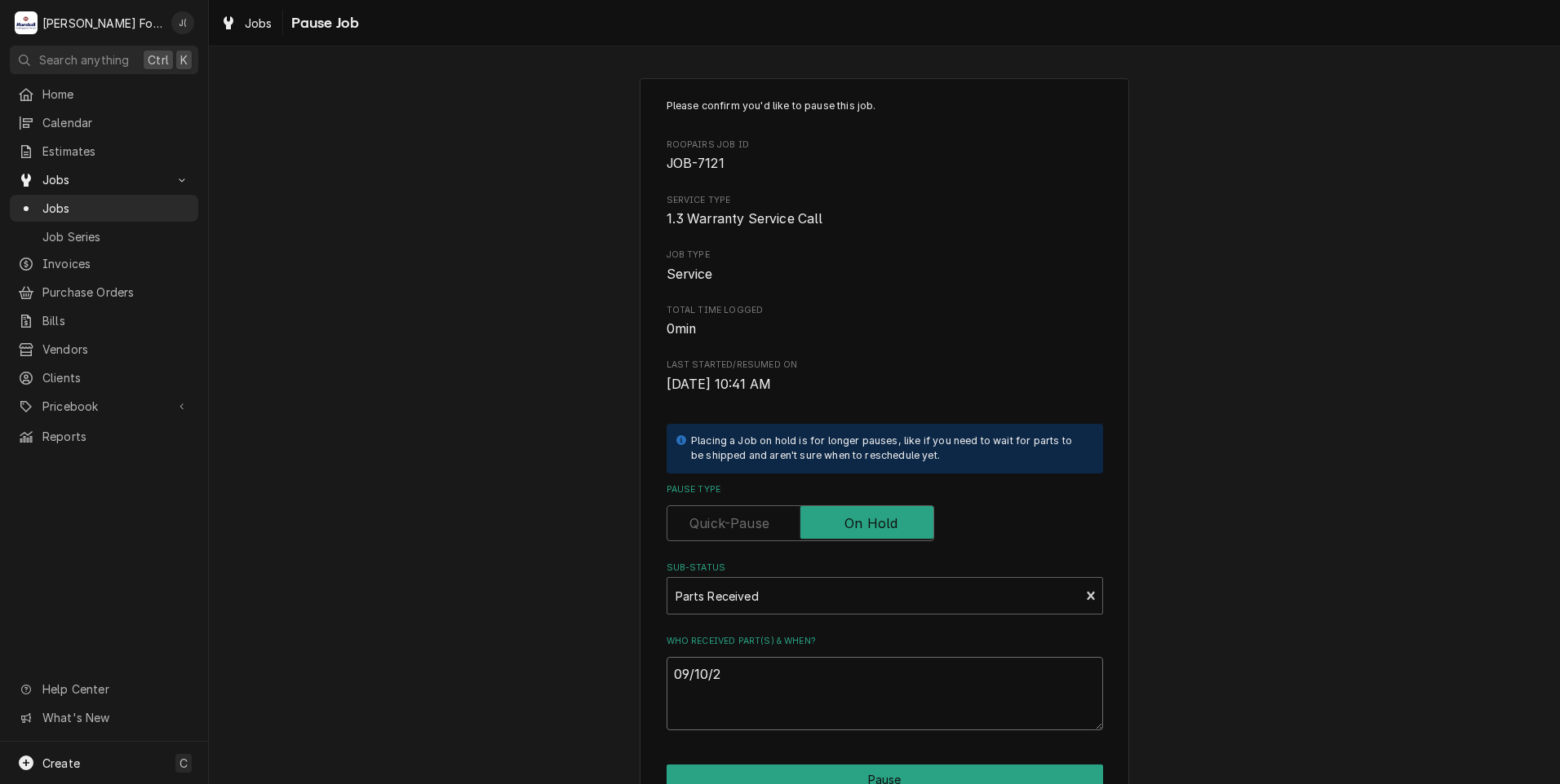
type textarea "[DATE]"
type textarea "x"
type textarea "09/10/202"
type textarea "x"
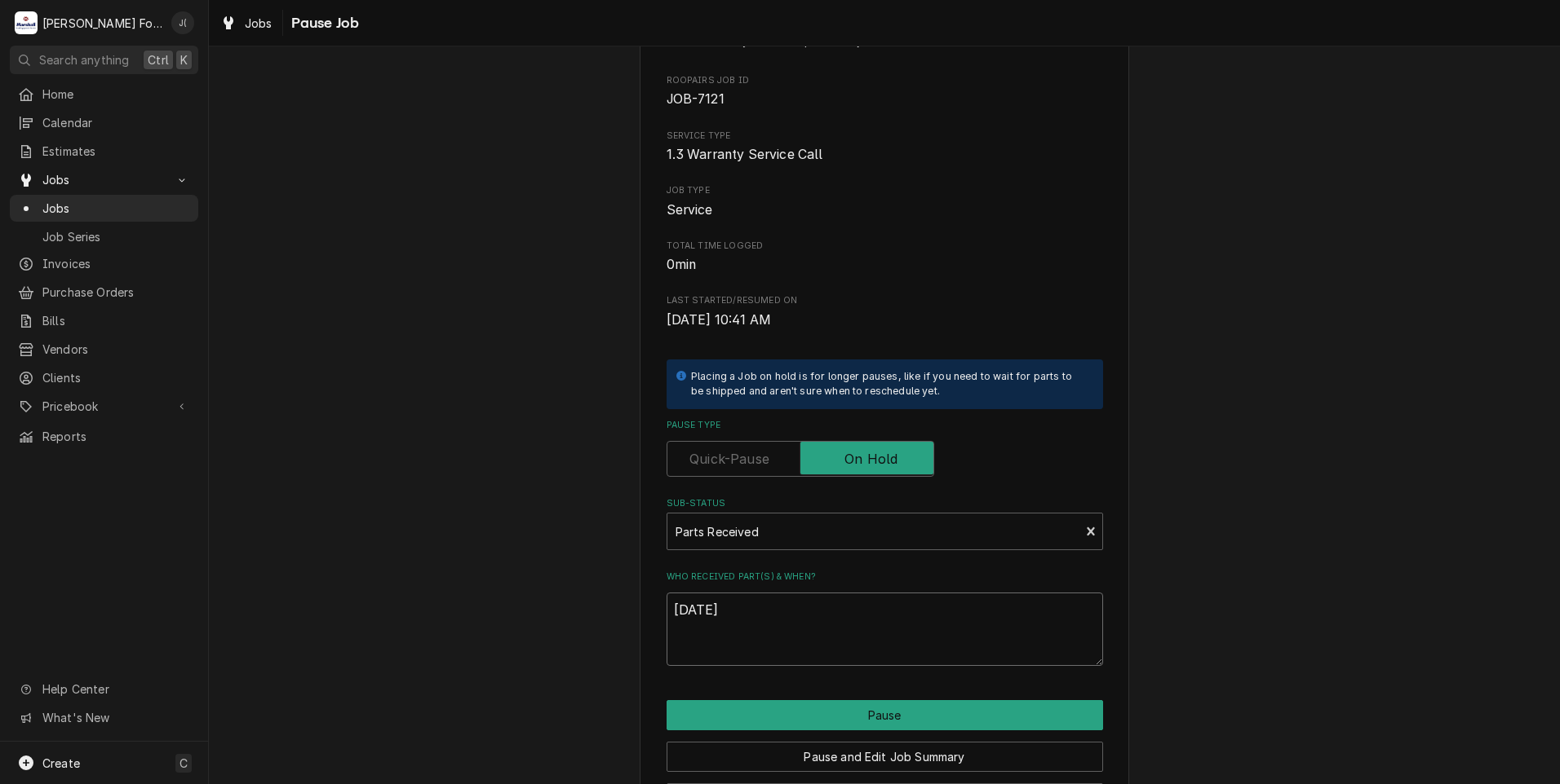
scroll to position [129, 0]
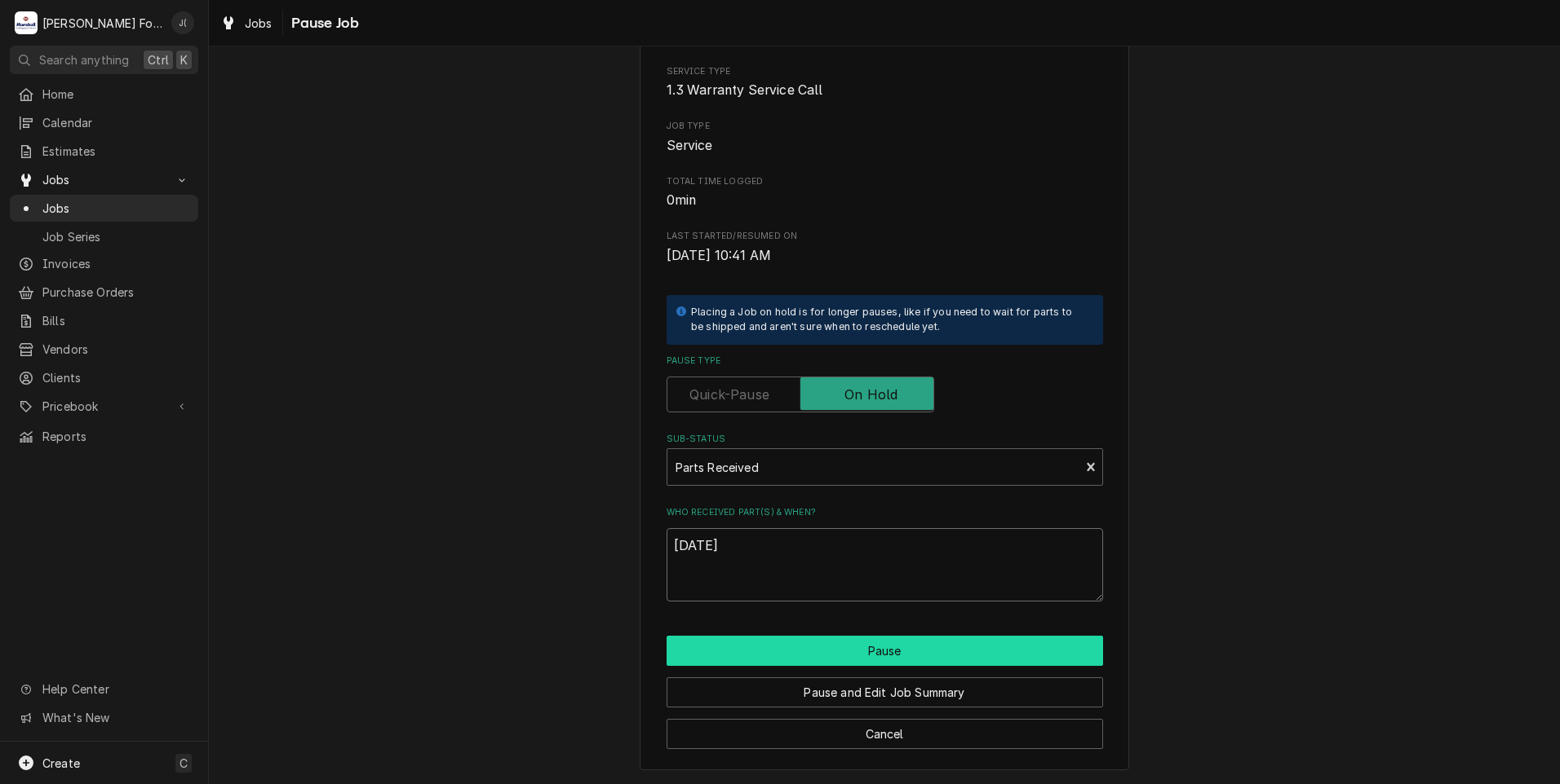
type textarea "[DATE]"
click at [939, 663] on button "Pause" at bounding box center [884, 651] width 436 height 30
type textarea "x"
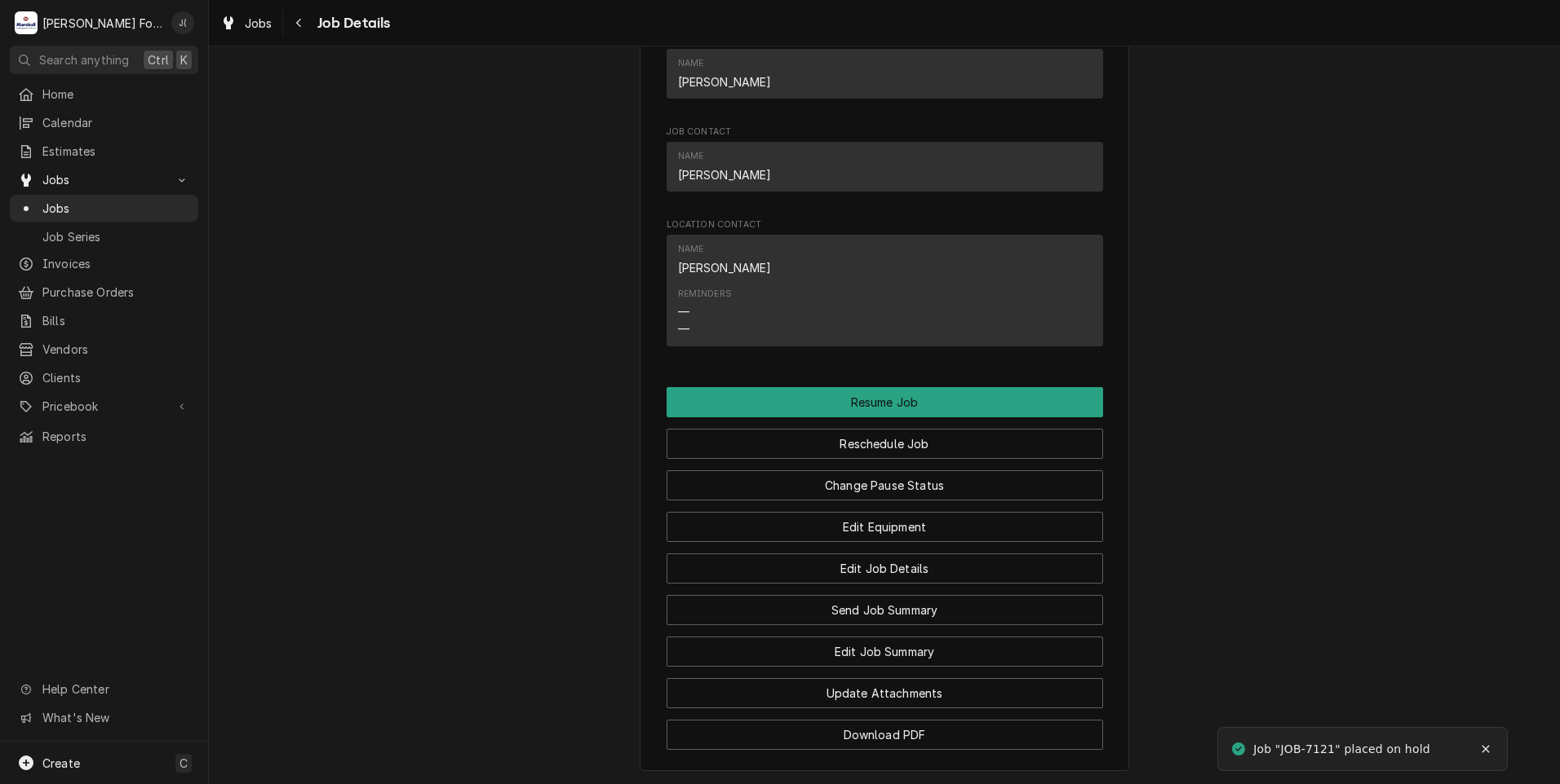
scroll to position [1642, 0]
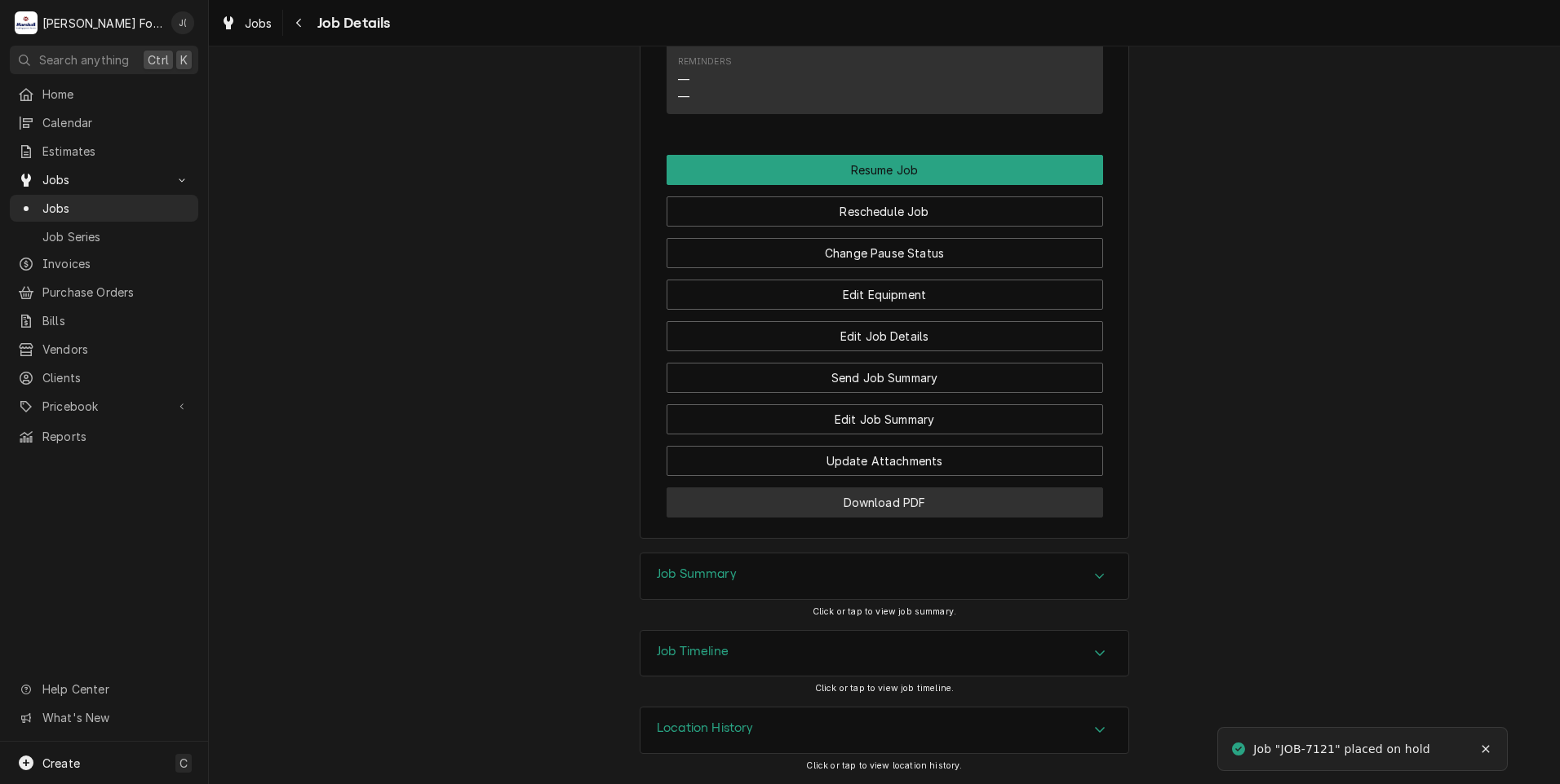
click at [770, 503] on button "Download PDF" at bounding box center [884, 502] width 436 height 30
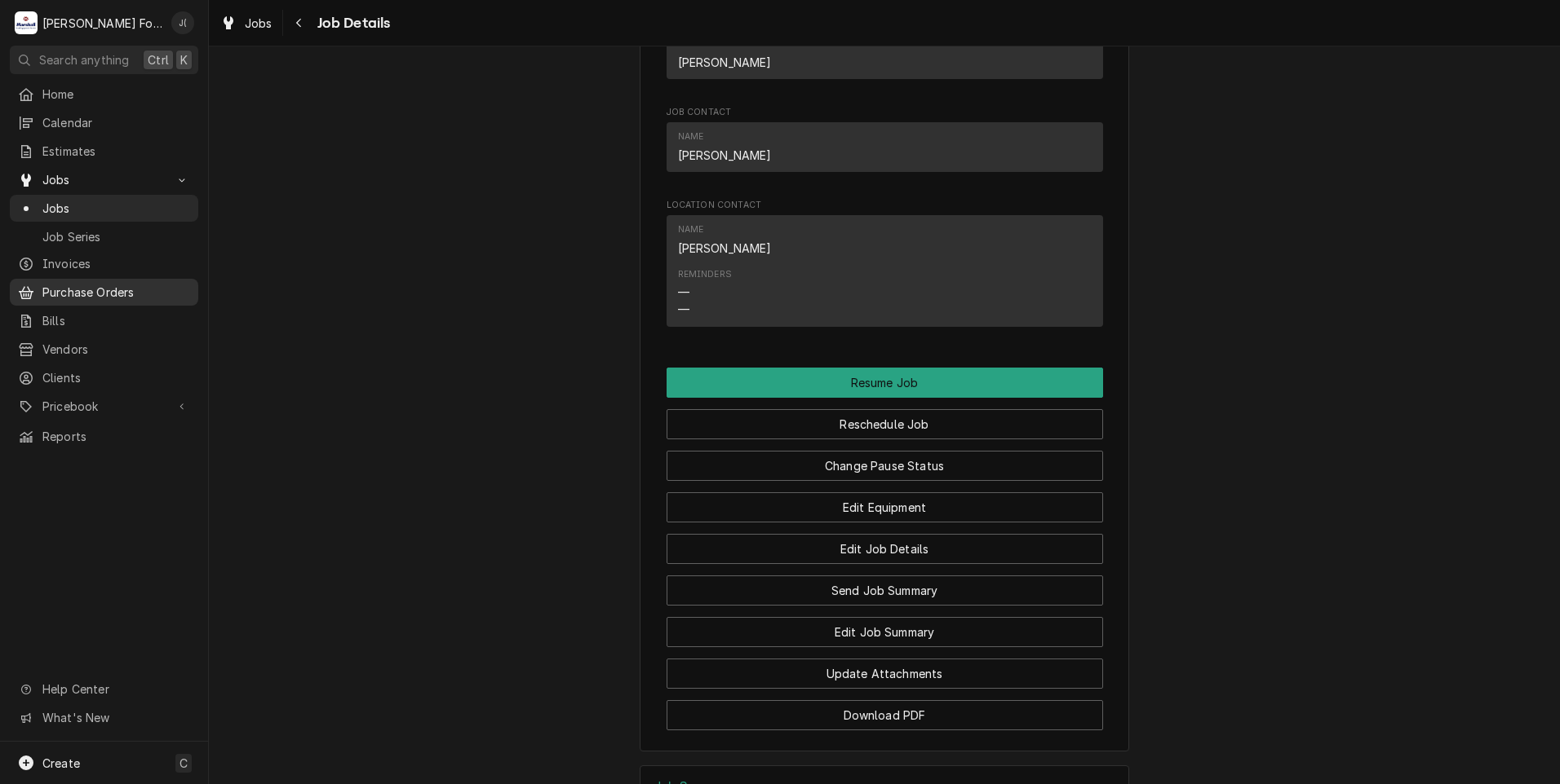
scroll to position [1235, 0]
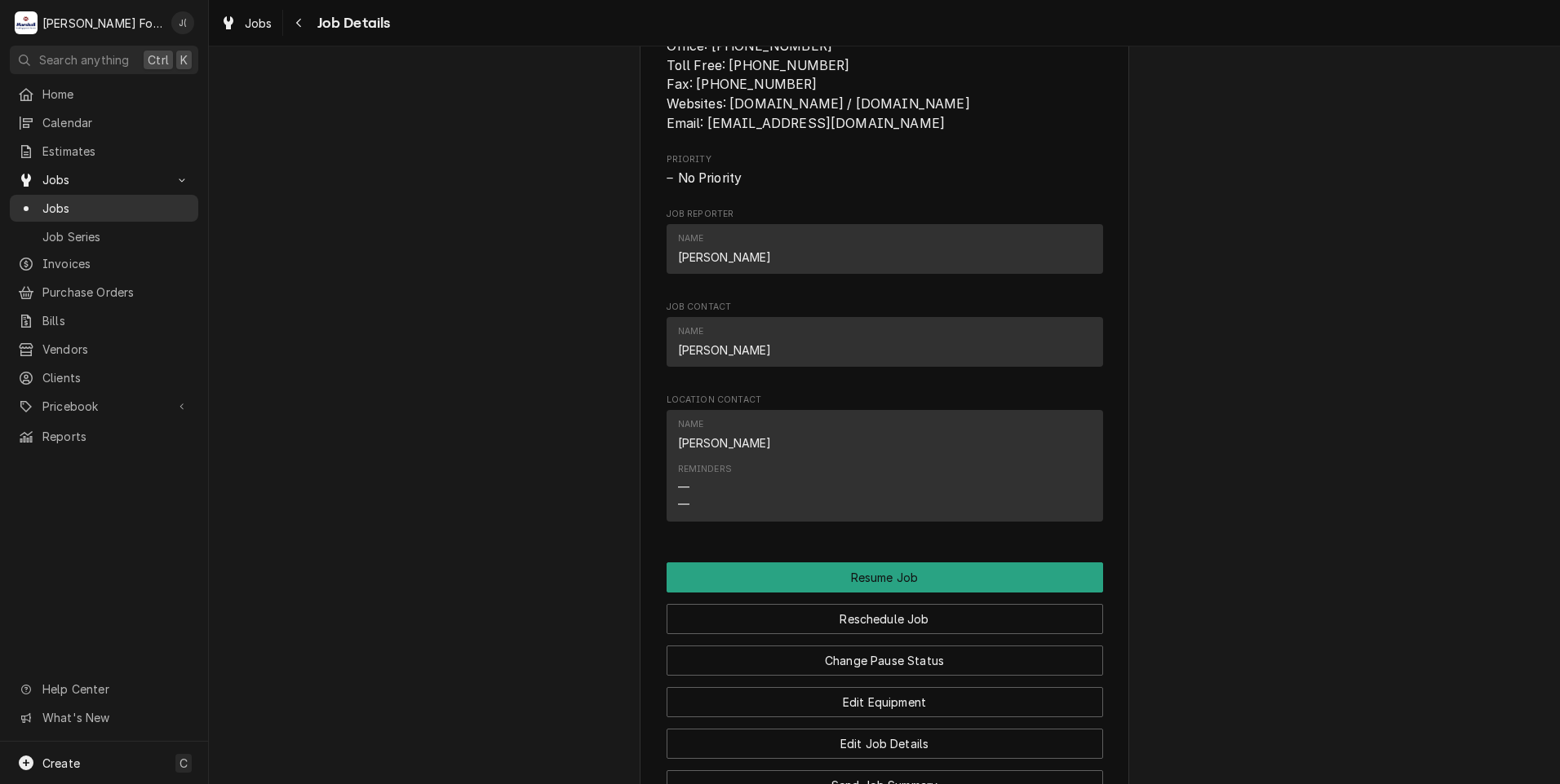
click at [136, 206] on span "Jobs" at bounding box center [115, 208] width 148 height 18
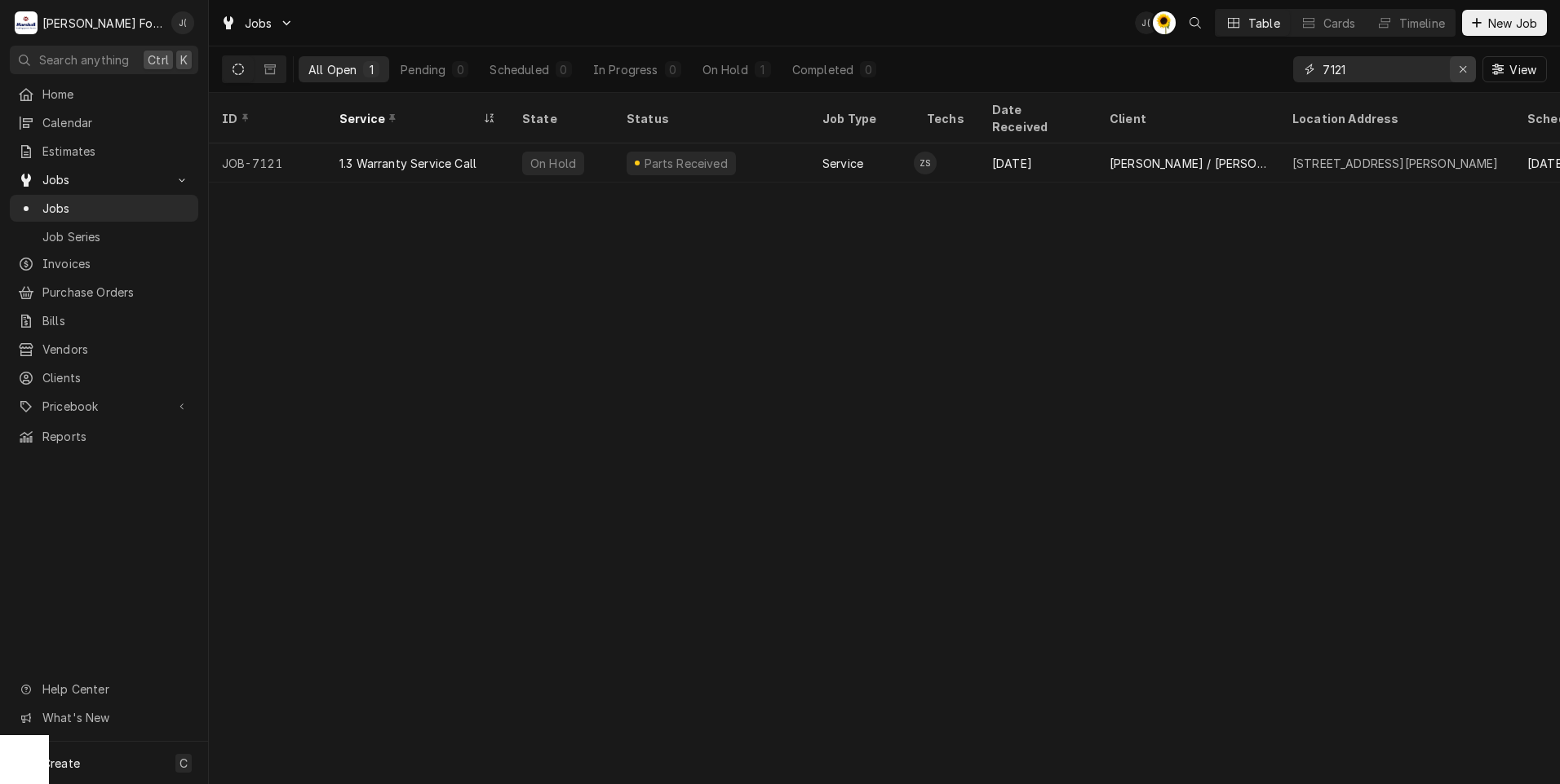
click at [1465, 66] on icon "Erase input" at bounding box center [1462, 69] width 9 height 12
click at [1431, 76] on input "Dynamic Content Wrapper" at bounding box center [1399, 69] width 154 height 26
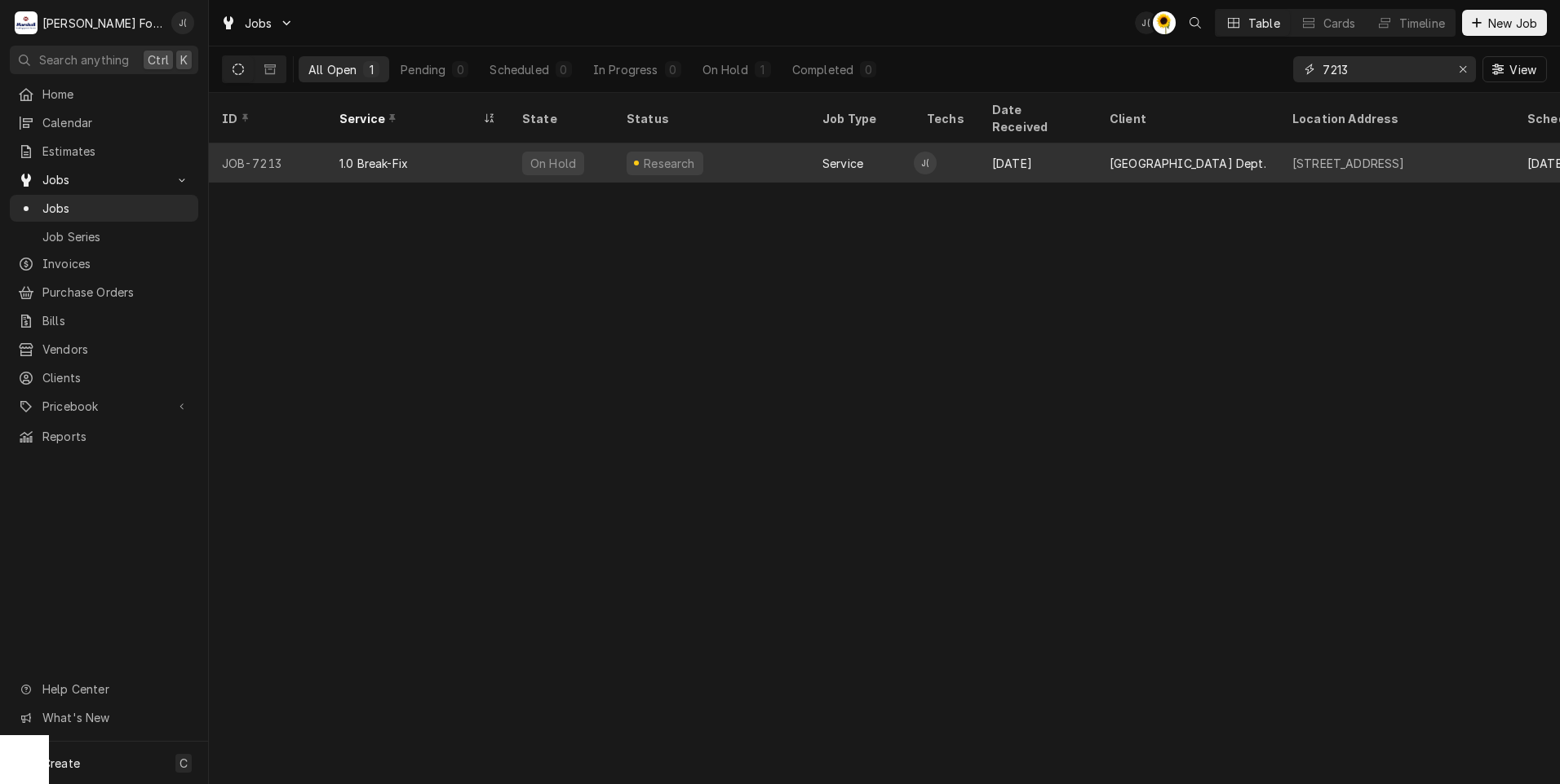
type input "7213"
click at [760, 152] on div "Research" at bounding box center [711, 163] width 196 height 39
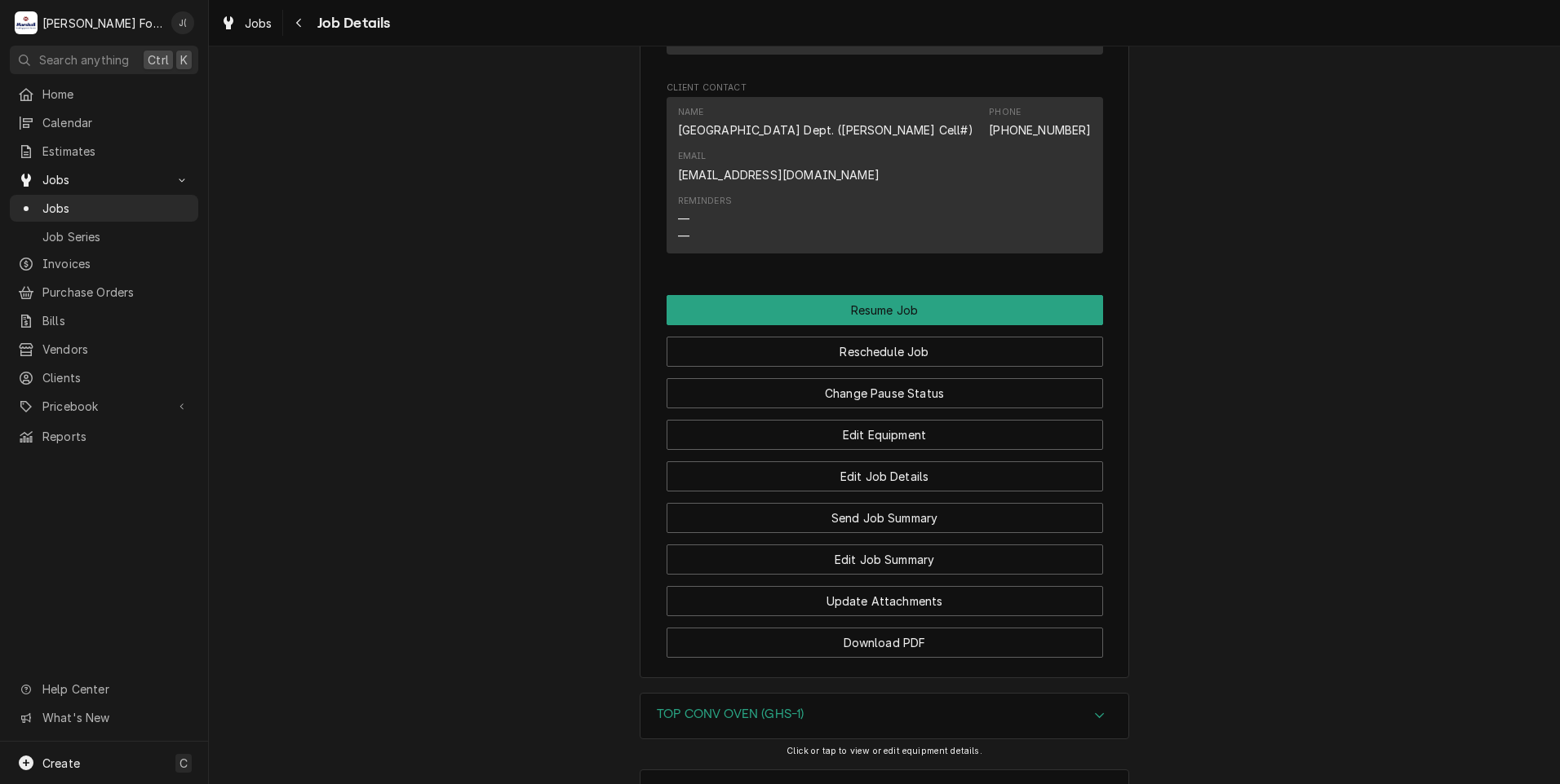
scroll to position [1767, 0]
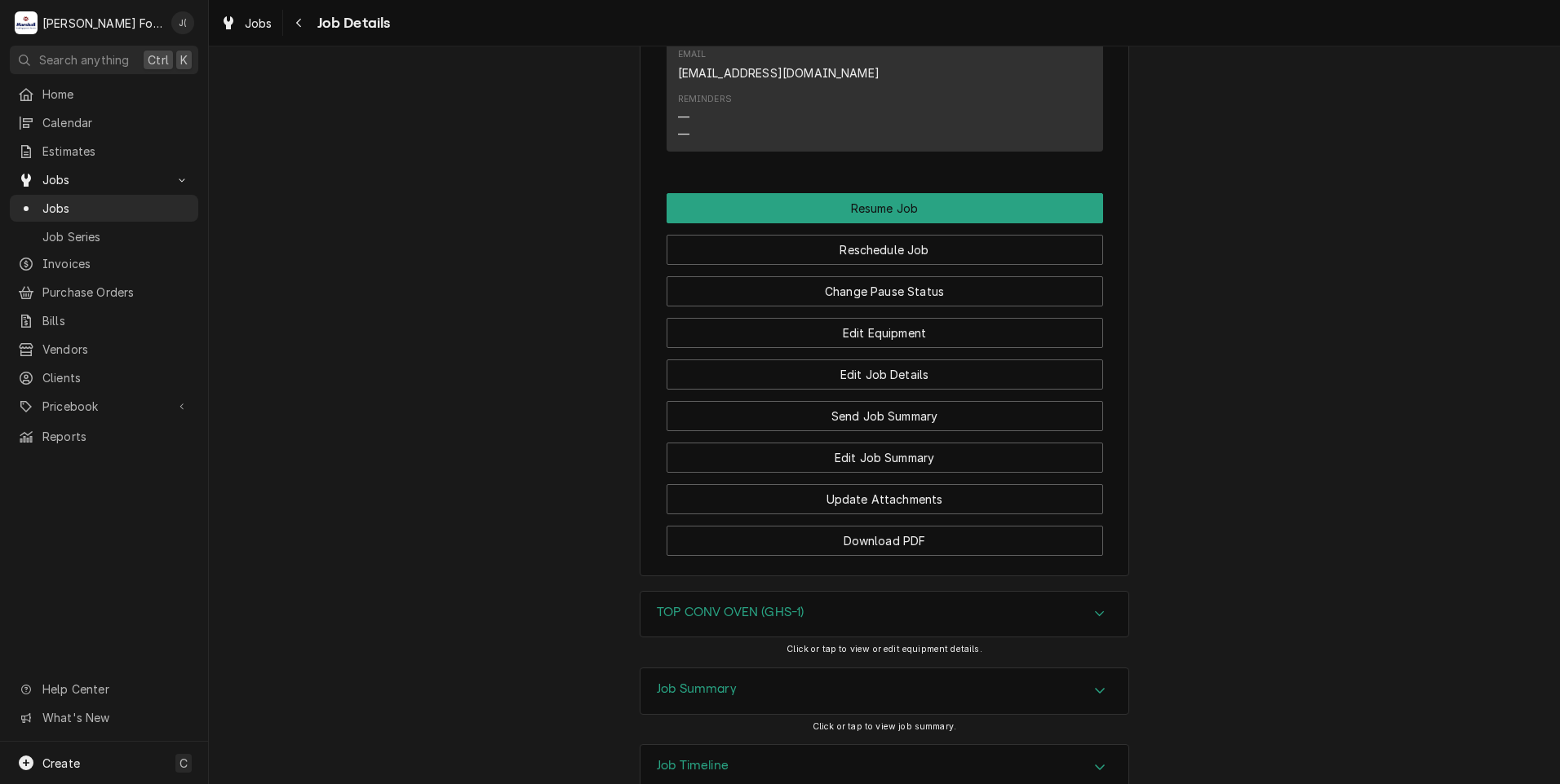
click at [694, 681] on h3 "Job Summary" at bounding box center [696, 689] width 80 height 16
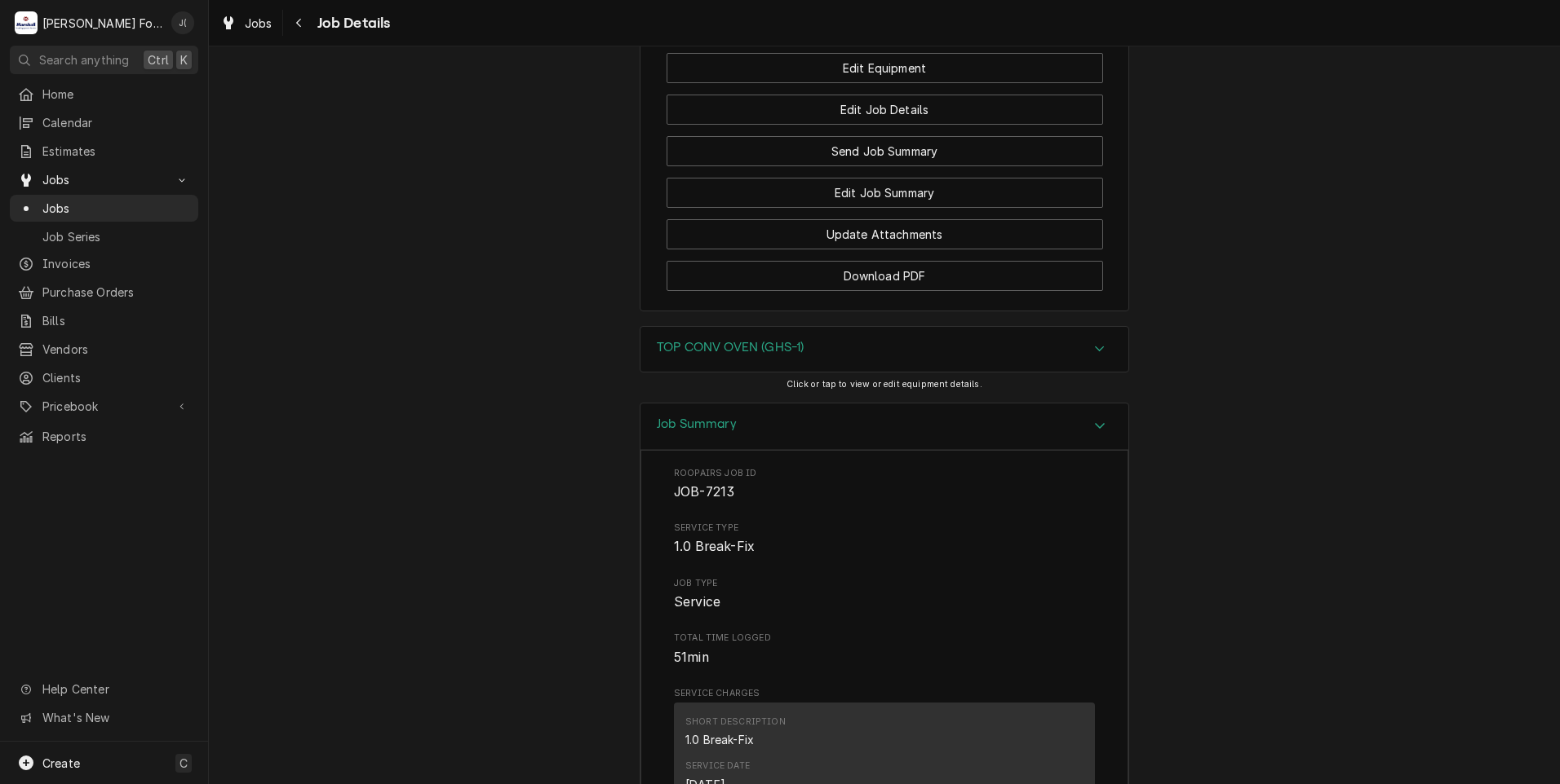
scroll to position [2012, 0]
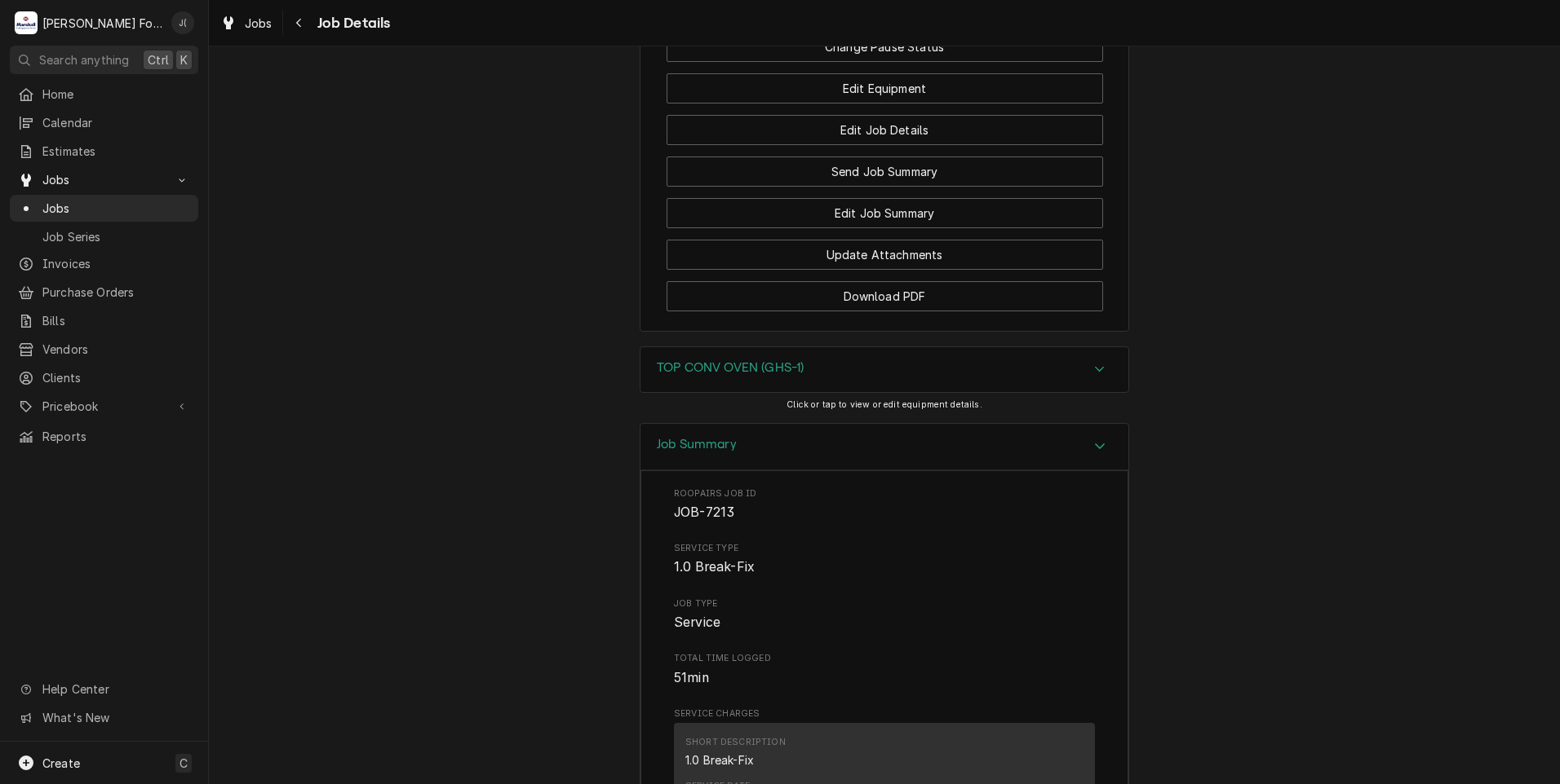
click at [681, 361] on h3 "TOP CONV OVEN (GHS-1)" at bounding box center [730, 369] width 147 height 16
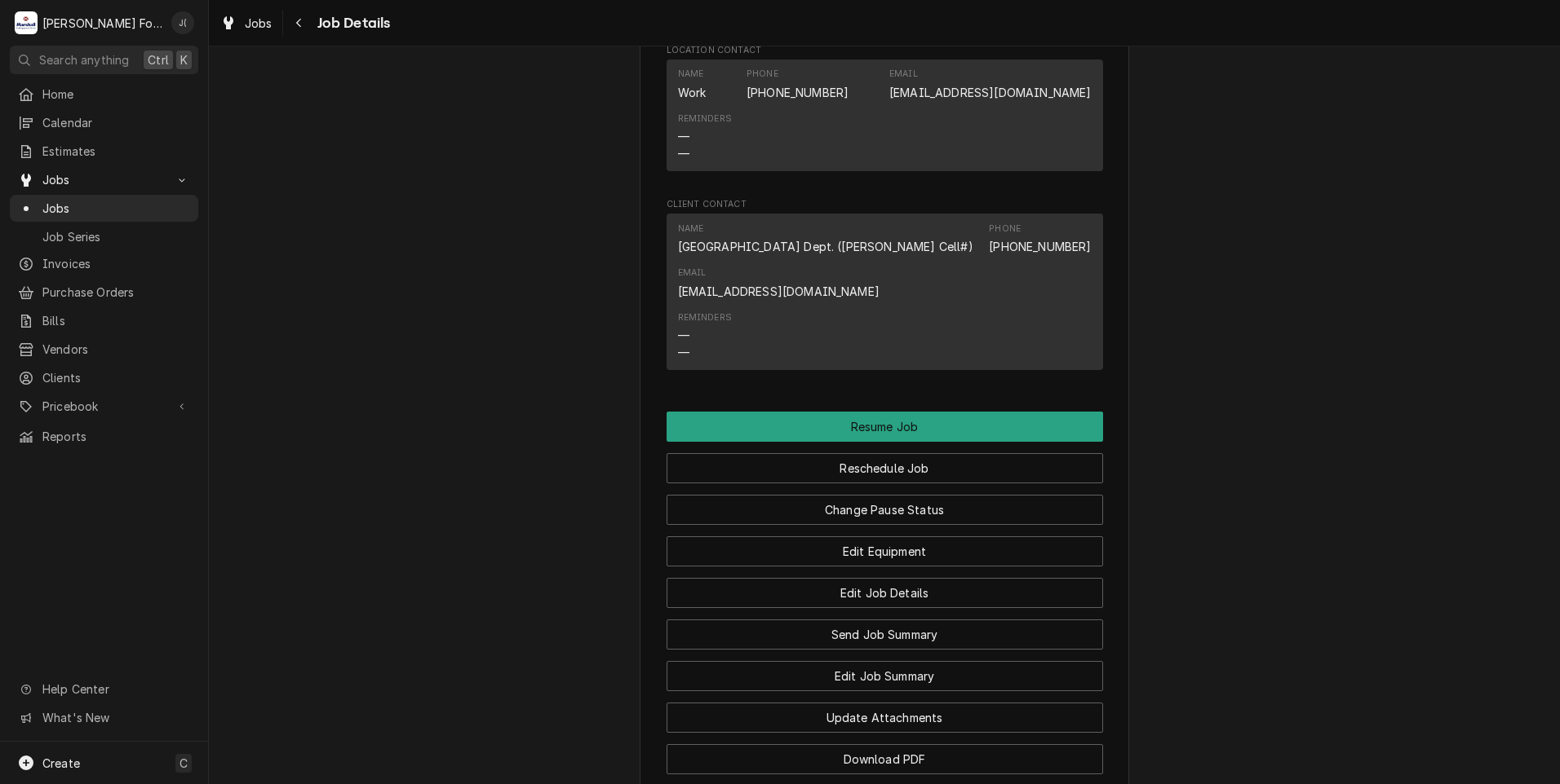
scroll to position [1334, 0]
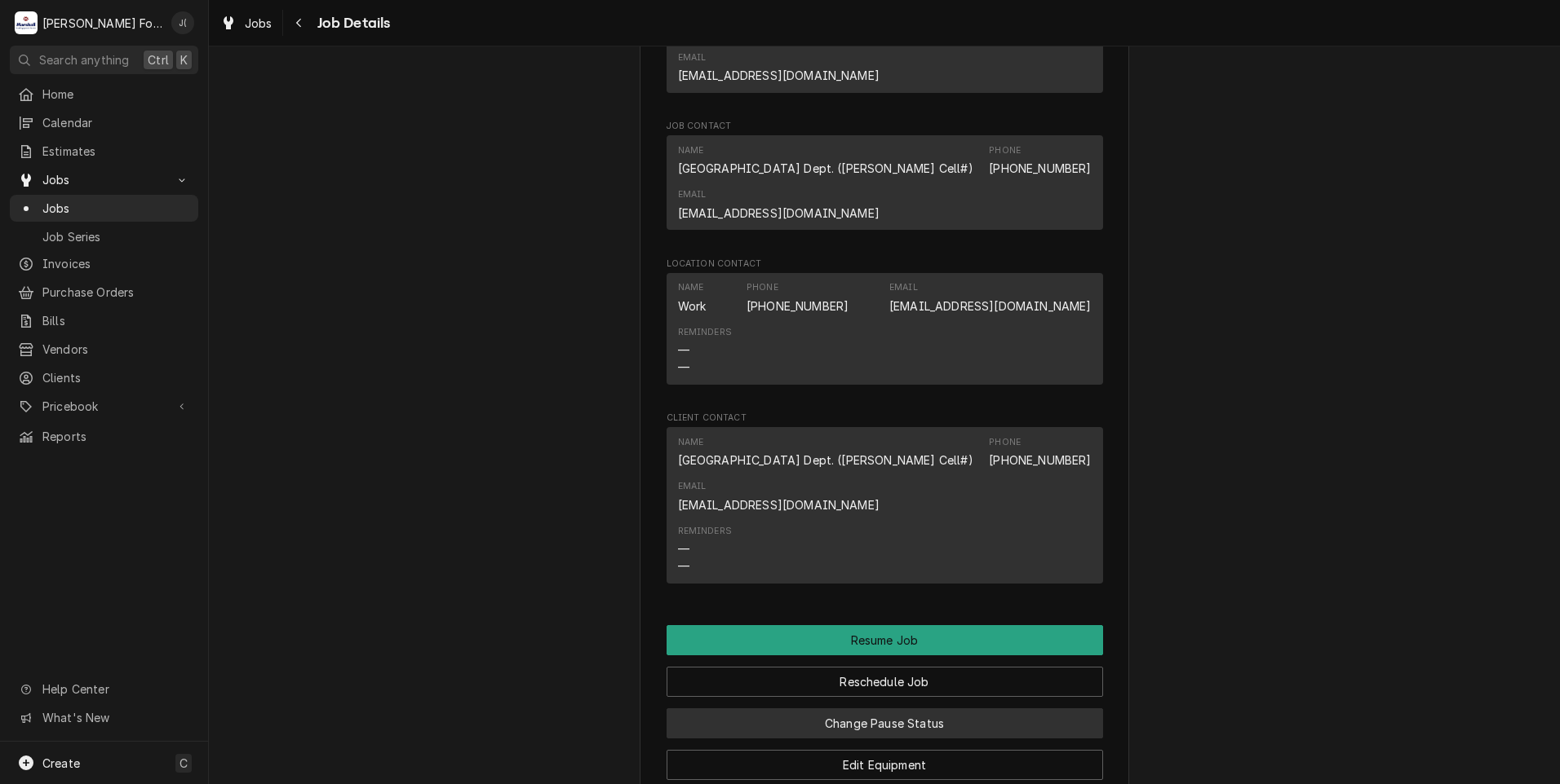
click at [857, 709] on button "Change Pause Status" at bounding box center [884, 723] width 436 height 30
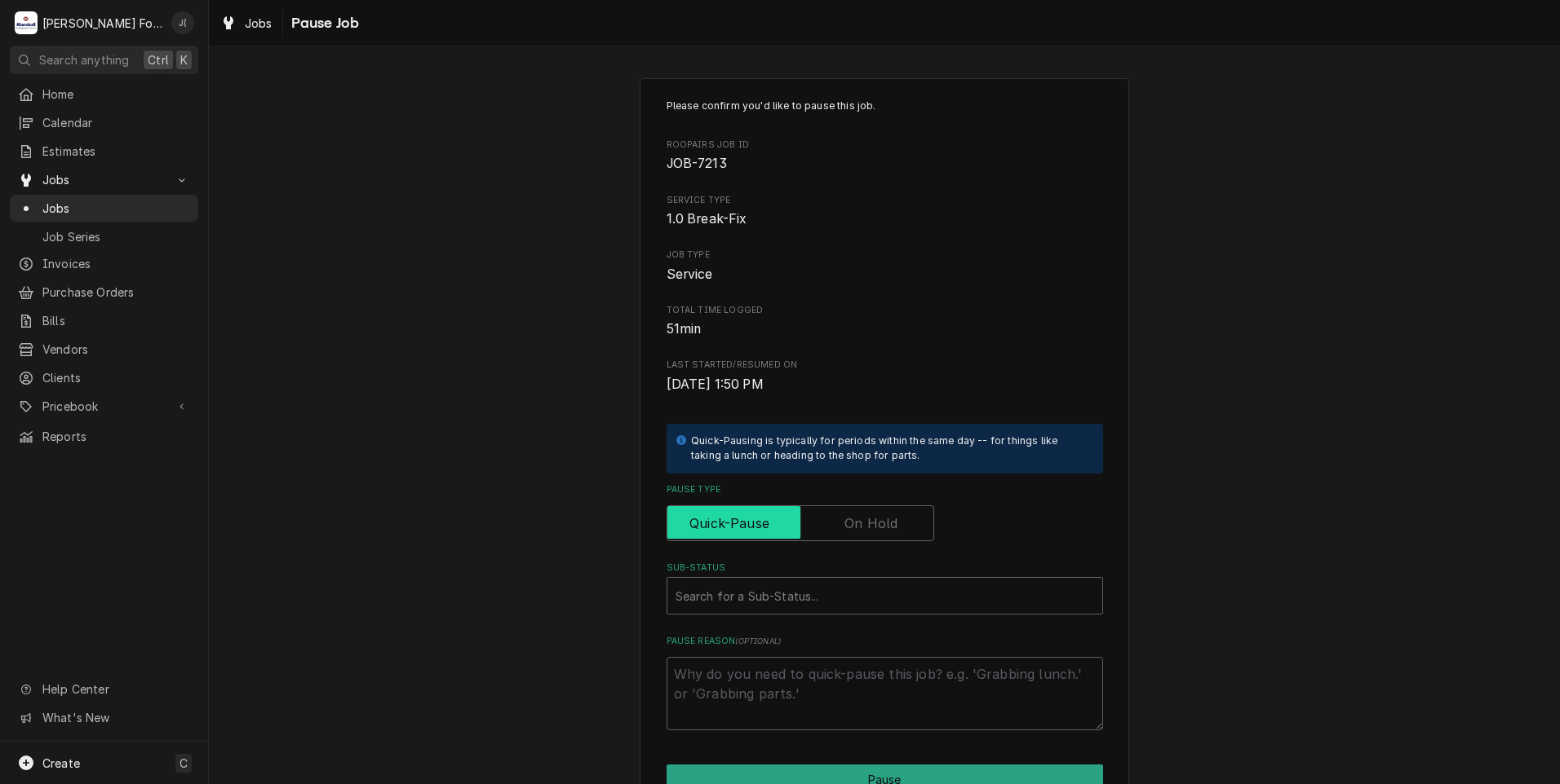
click at [895, 520] on input "Pause Type" at bounding box center [800, 523] width 253 height 36
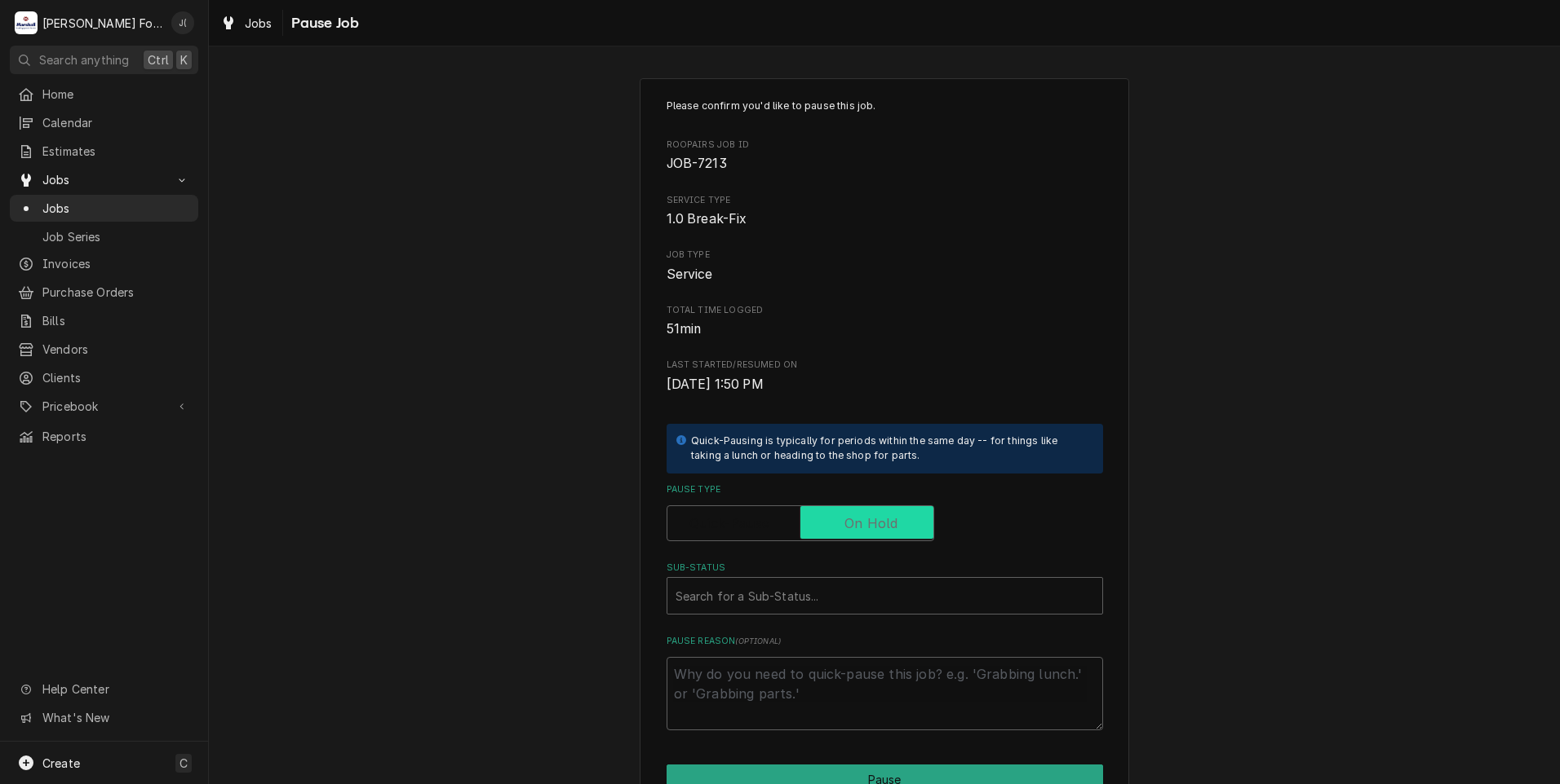
checkbox input "true"
click at [819, 592] on div "Sub-Status" at bounding box center [885, 596] width 419 height 29
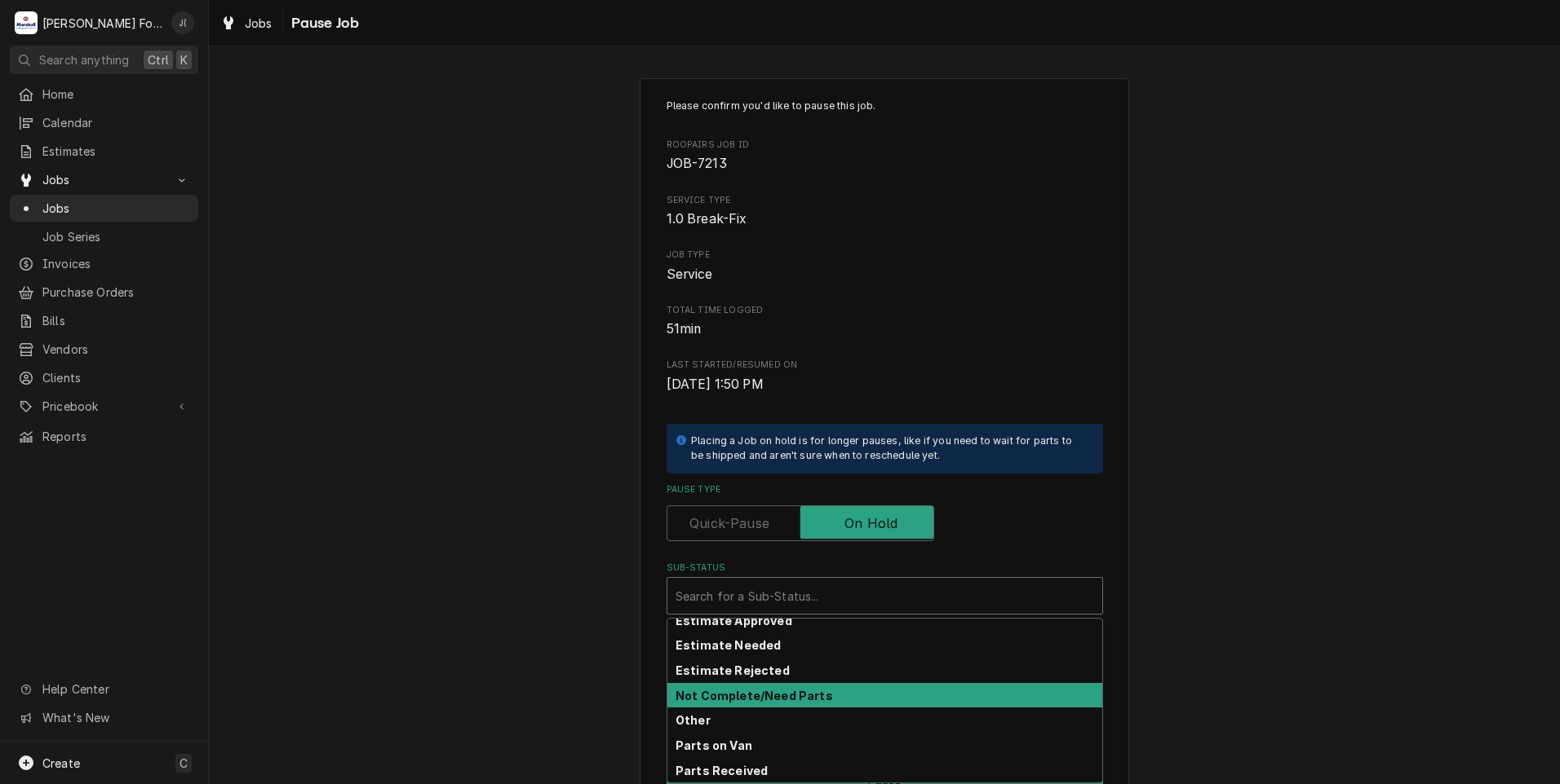
scroll to position [97, 0]
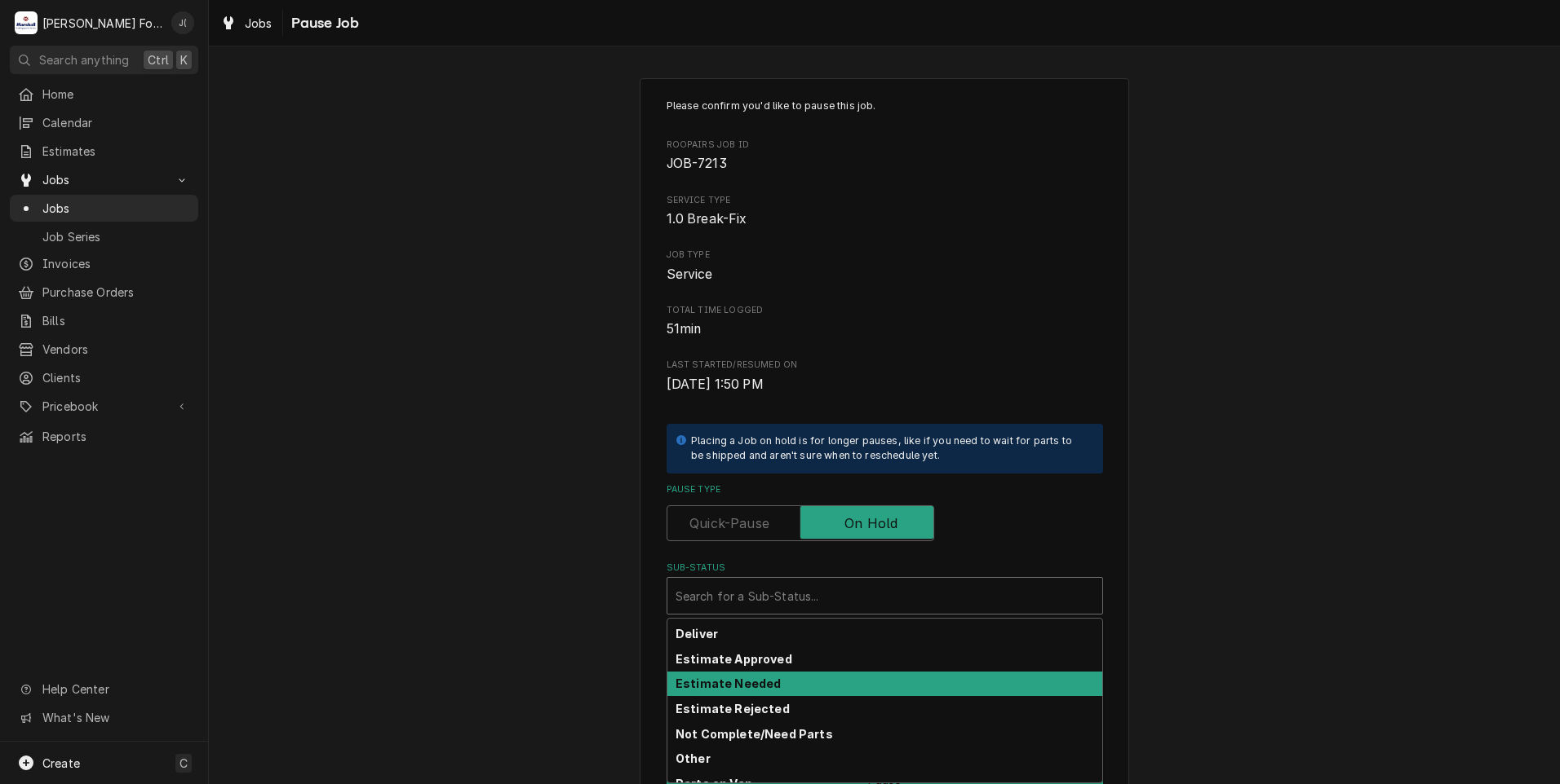
click at [765, 678] on div "Estimate Needed" at bounding box center [884, 684] width 435 height 25
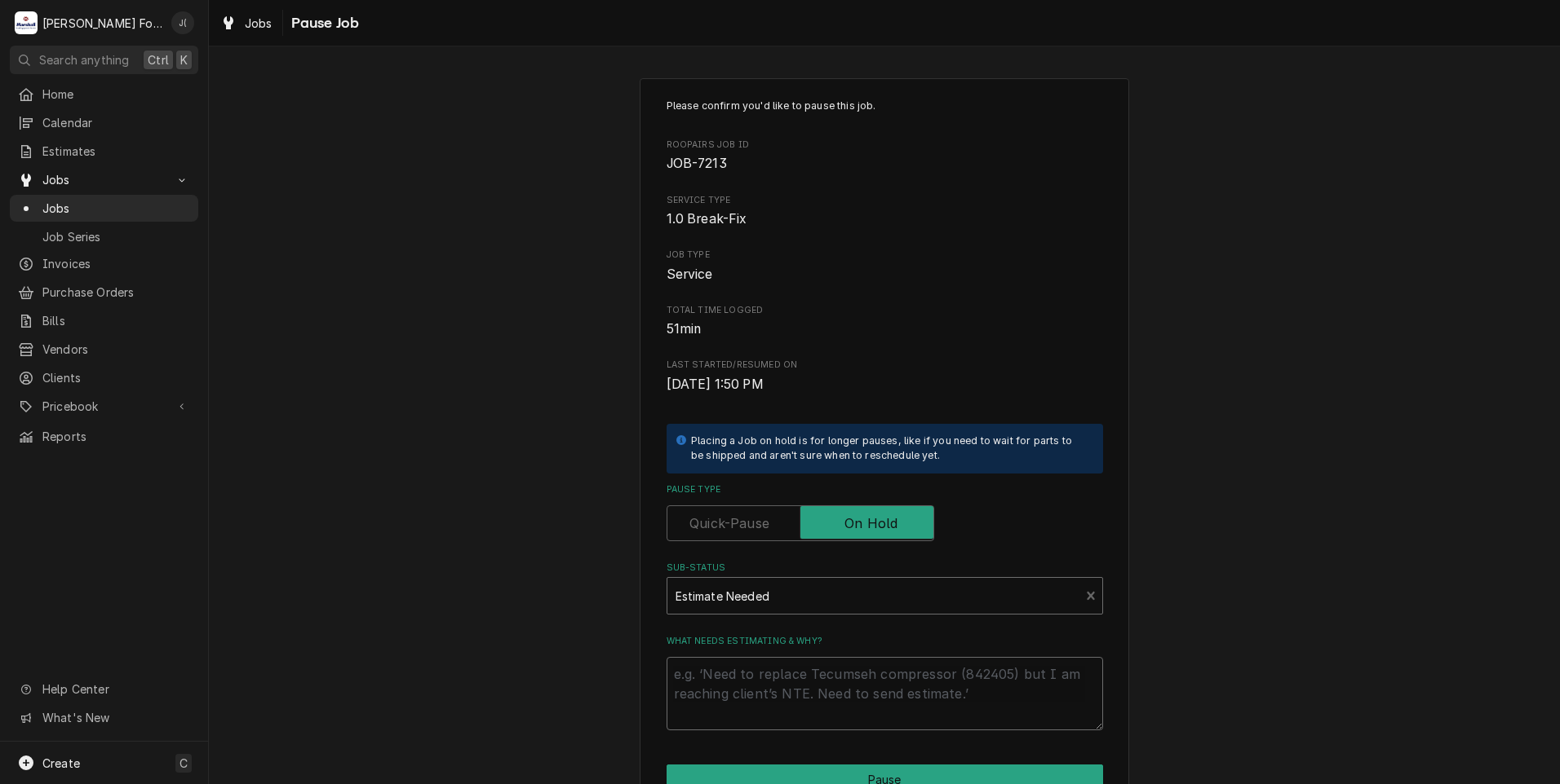
click at [768, 674] on textarea "What needs estimating & why?" at bounding box center [884, 693] width 436 height 73
type textarea "x"
type textarea "P"
type textarea "x"
type textarea "PR"
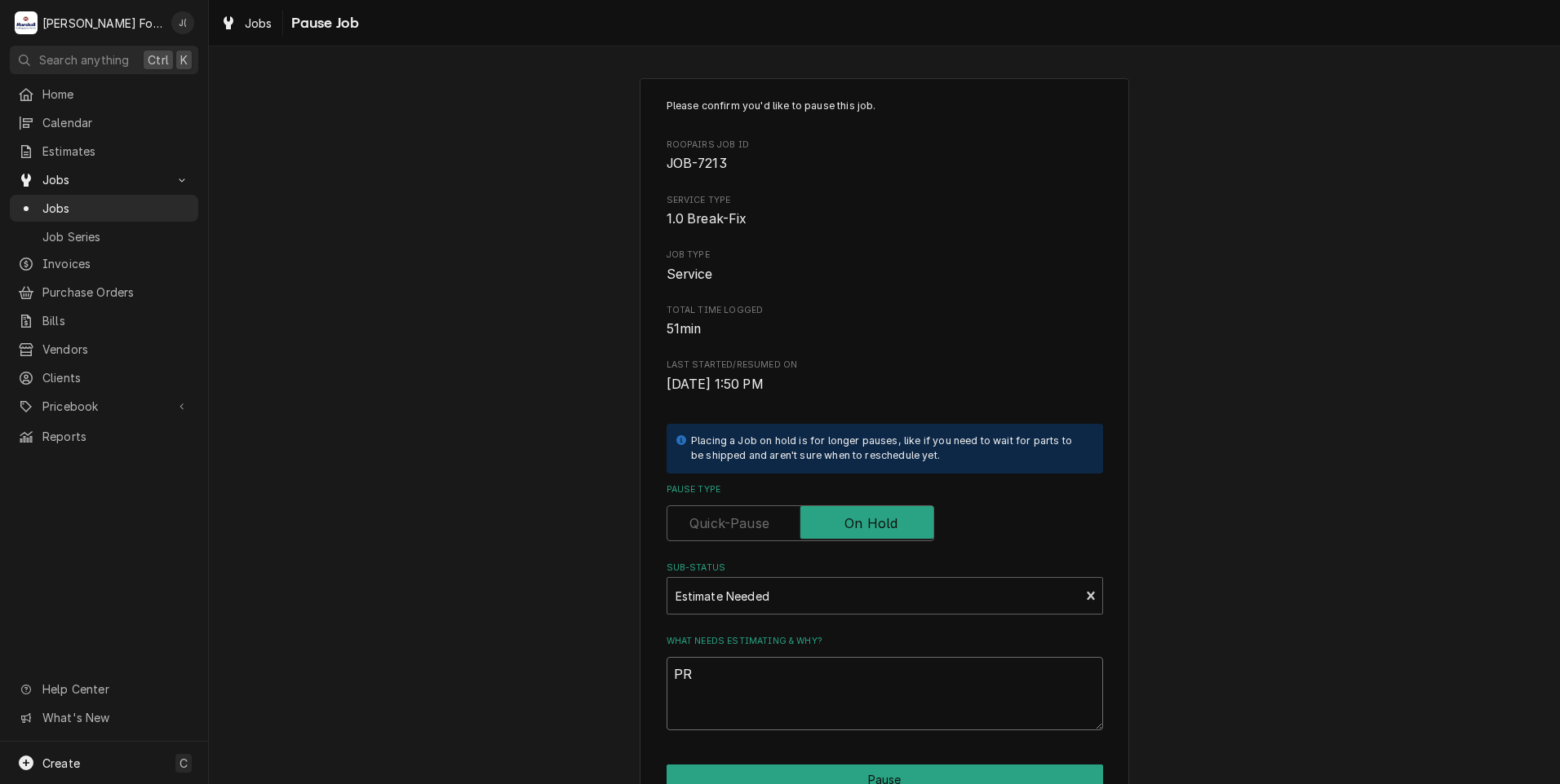
type textarea "x"
type textarea "PRI"
type textarea "x"
type textarea "PRIC"
type textarea "x"
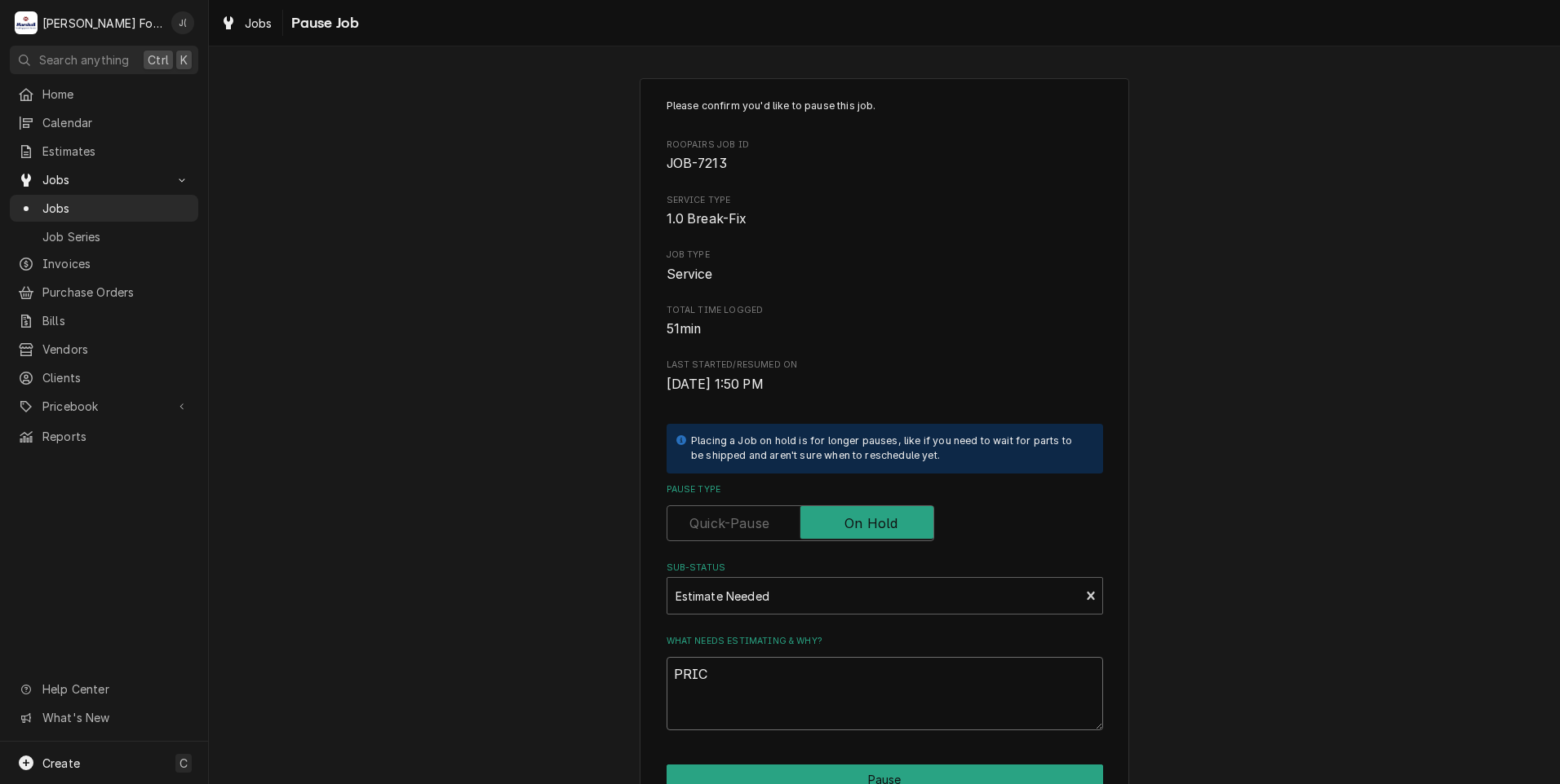
type textarea "PRICE"
type textarea "x"
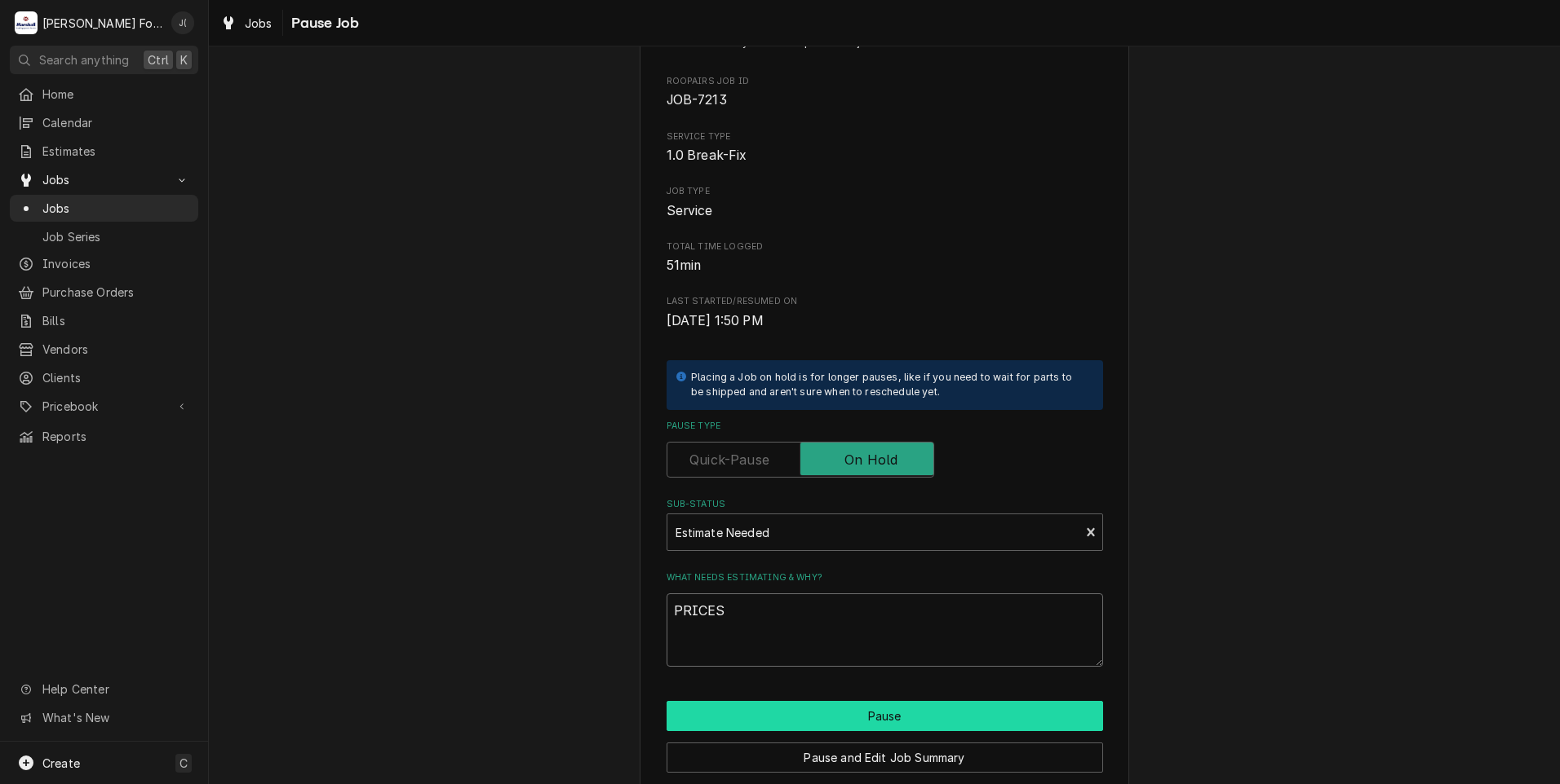
scroll to position [129, 0]
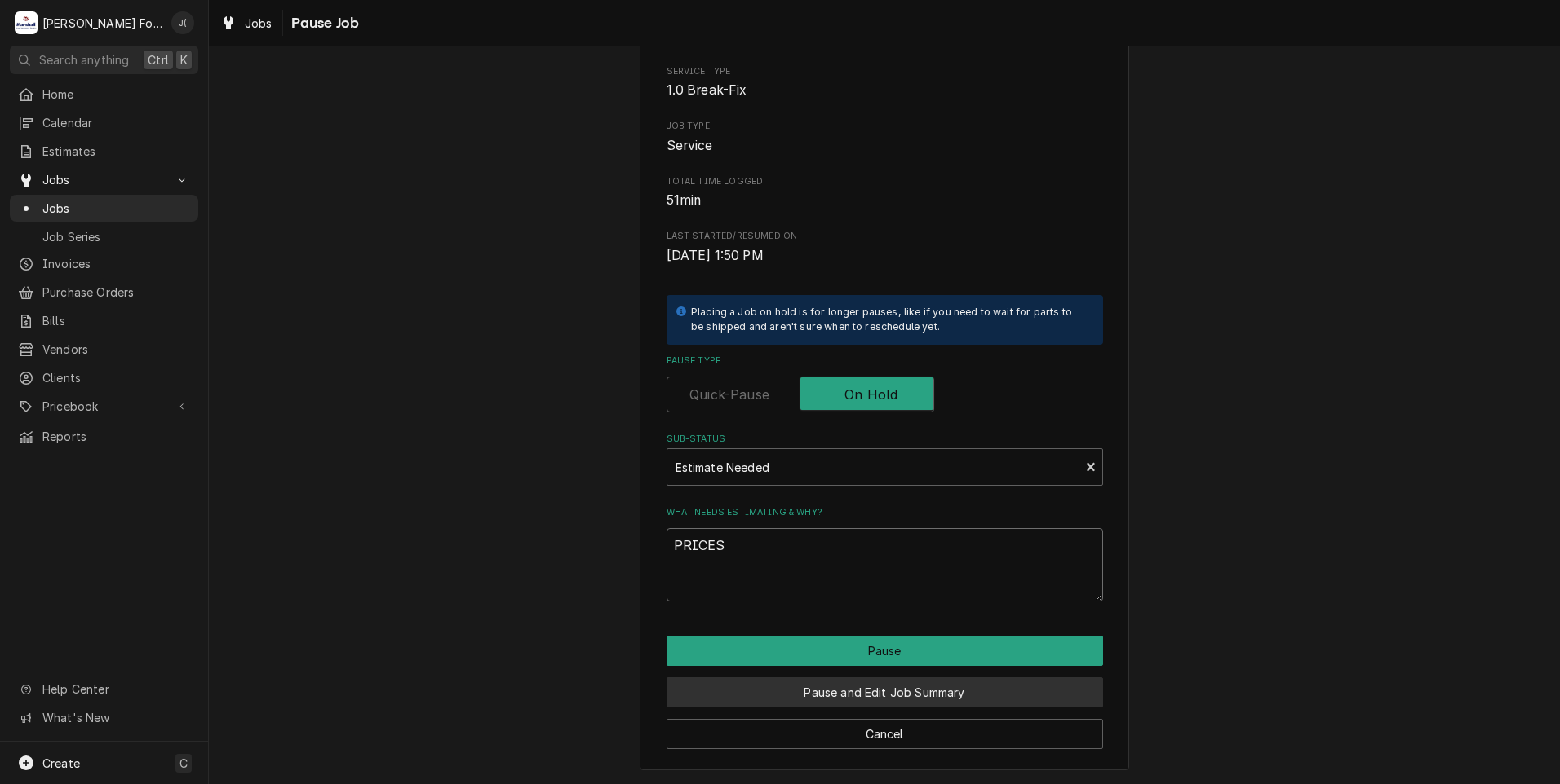
type textarea "PRICES"
click at [801, 691] on button "Pause and Edit Job Summary" at bounding box center [884, 692] width 436 height 30
type textarea "x"
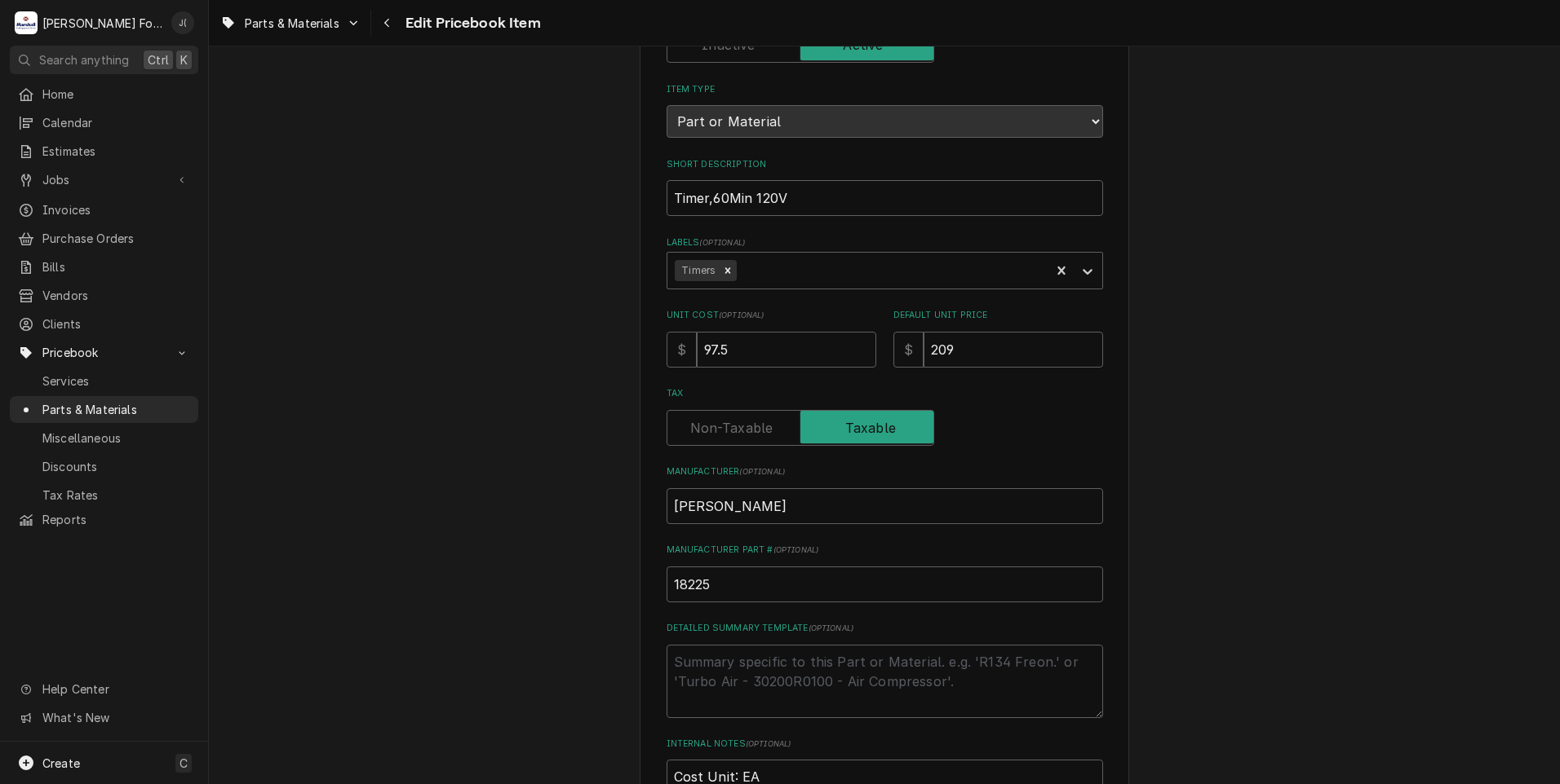
scroll to position [163, 0]
drag, startPoint x: 968, startPoint y: 355, endPoint x: 617, endPoint y: 355, distance: 351.0
click at [627, 355] on div "Use the fields below to edit this PriceBook item. Note that changes made here w…" at bounding box center [884, 474] width 1351 height 1149
type textarea "x"
type input "2"
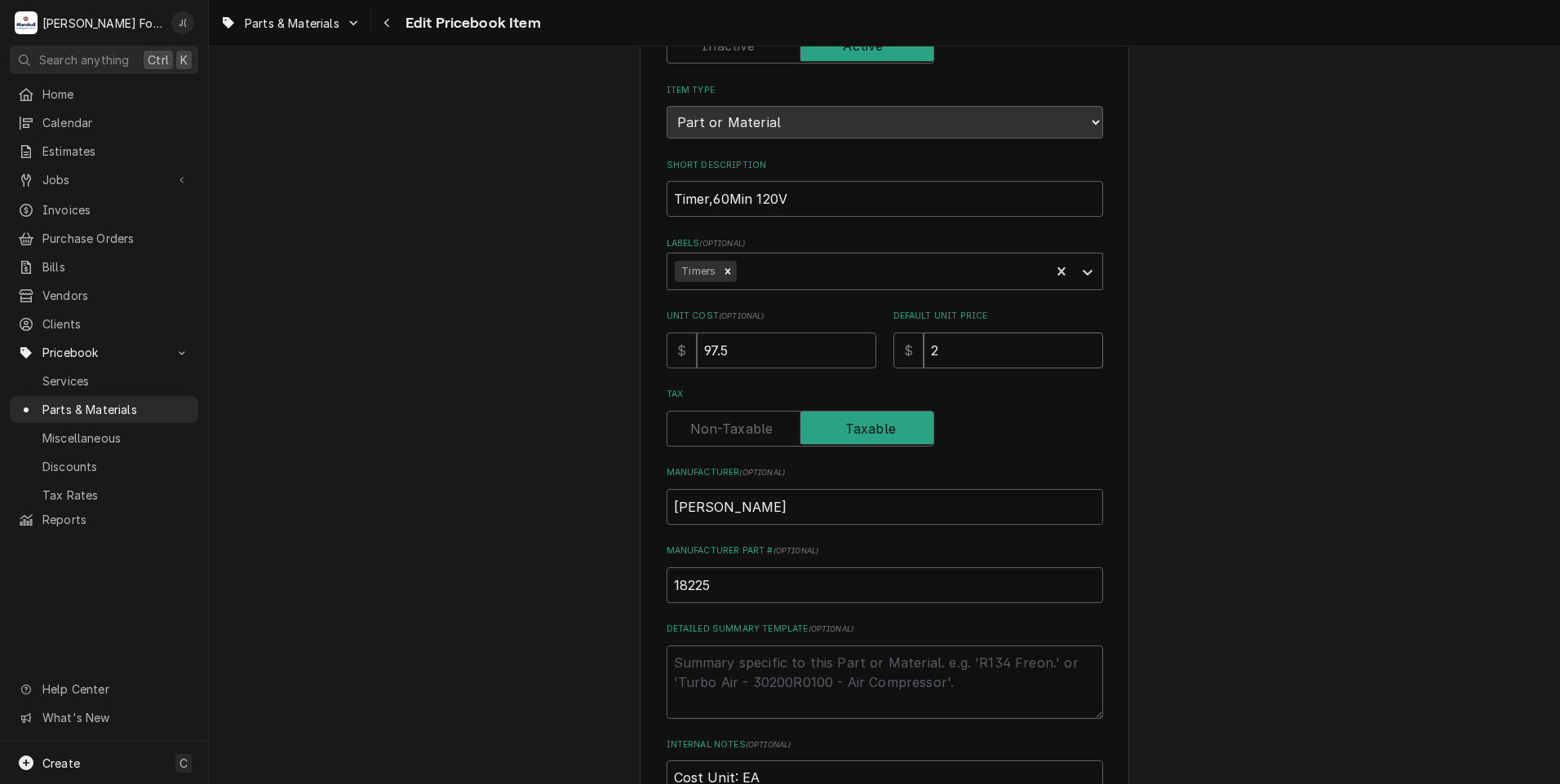
type textarea "x"
type input "23"
type textarea "x"
type input "231"
type textarea "x"
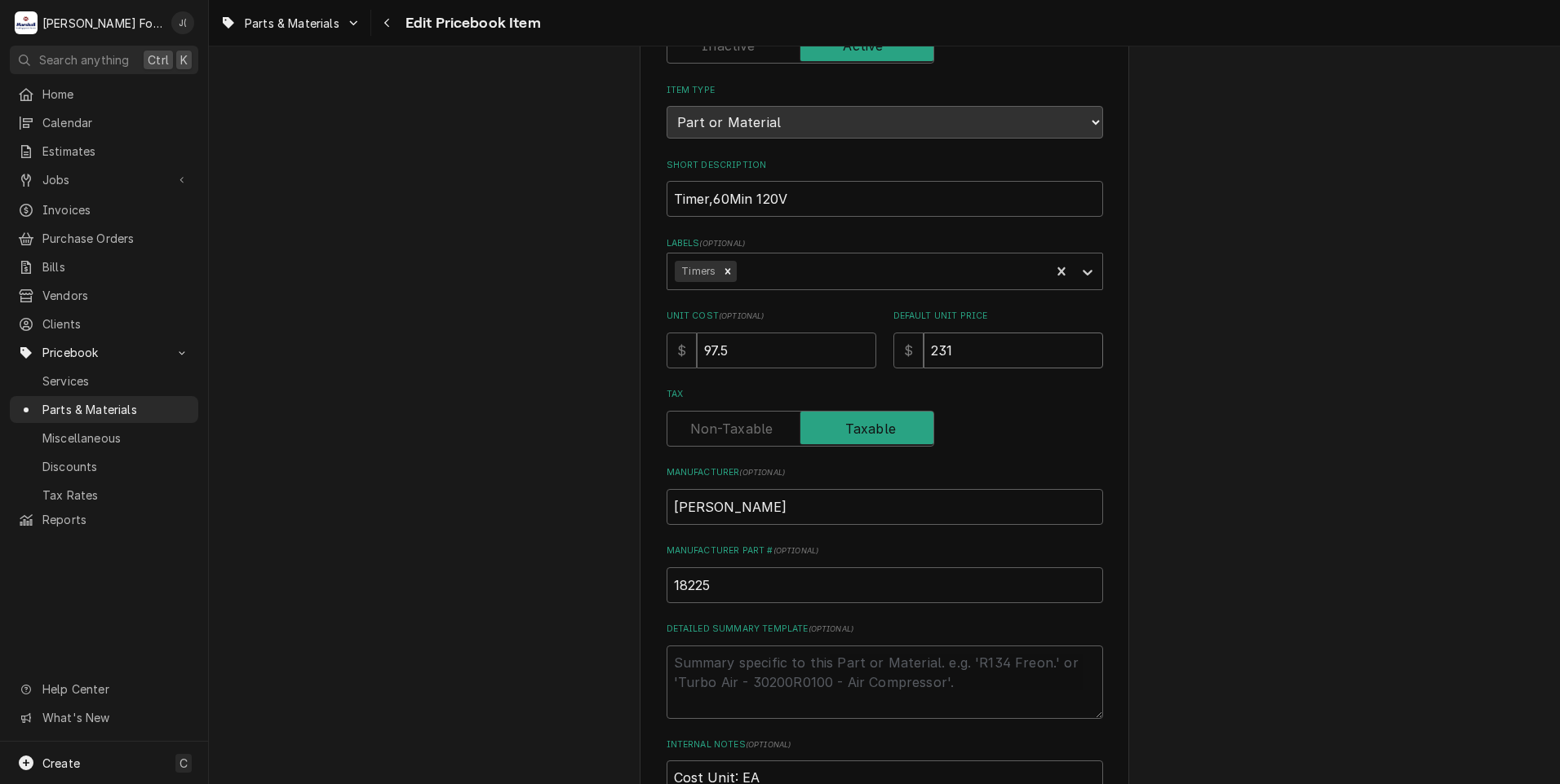
type input "231.0"
type textarea "x"
type input "231.00"
drag, startPoint x: 737, startPoint y: 349, endPoint x: 367, endPoint y: 381, distance: 371.4
click at [606, 349] on div "Use the fields below to edit this PriceBook item. Note that changes made here w…" at bounding box center [884, 474] width 1351 height 1149
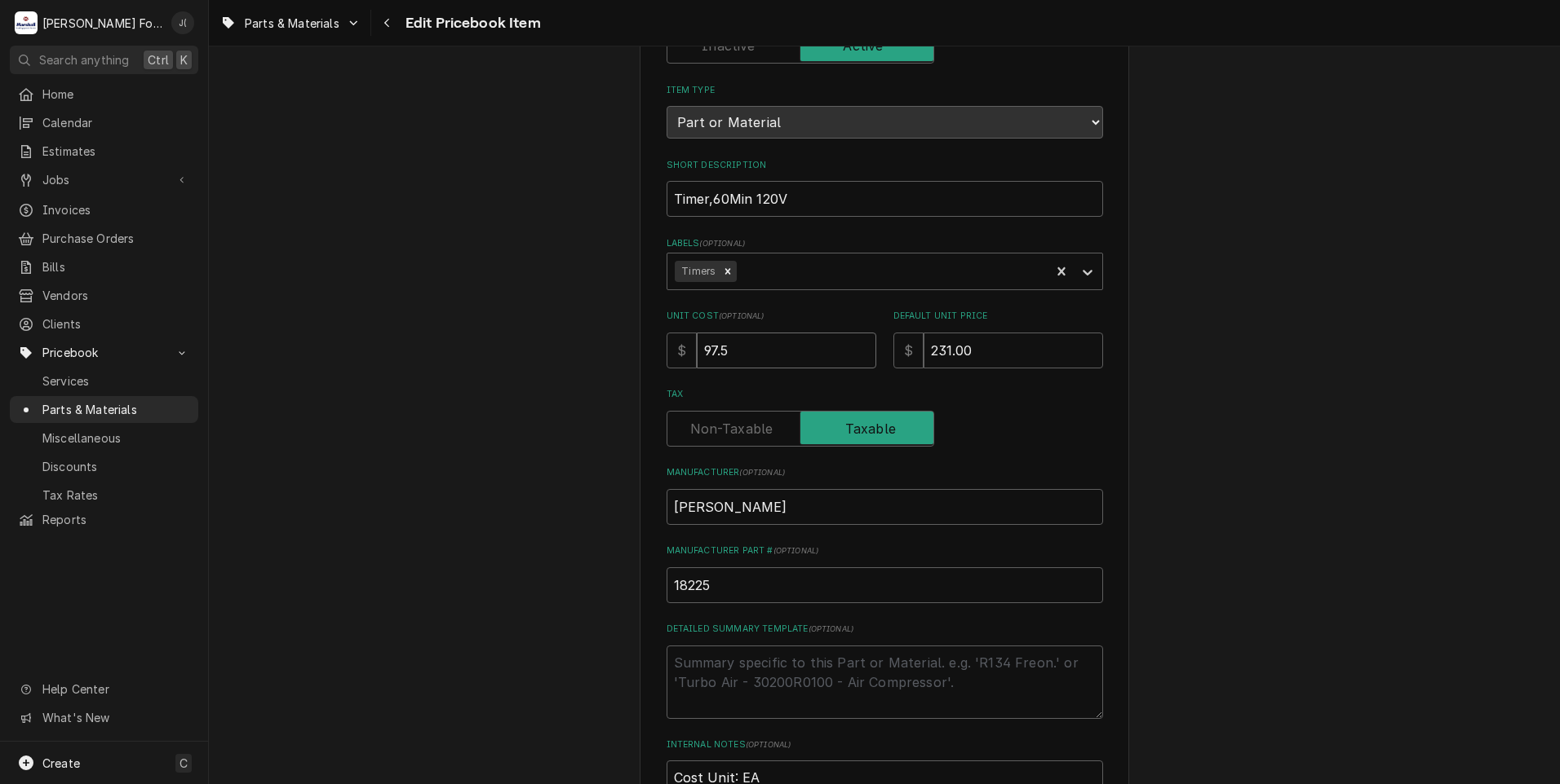
type textarea "x"
type input "1"
type textarea "x"
type input "10"
type textarea "x"
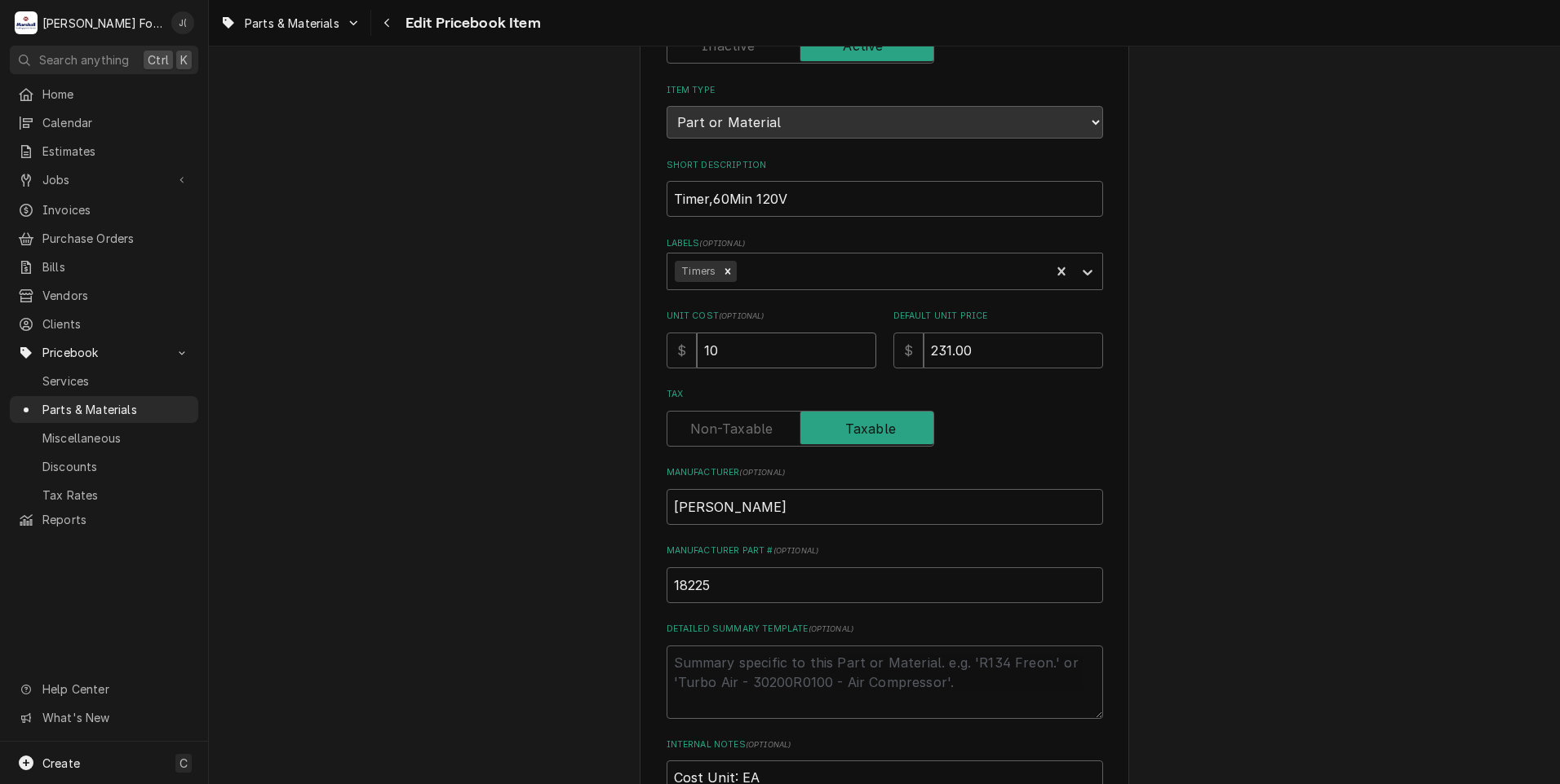
type input "106"
type textarea "x"
type input "106.3"
type textarea "x"
type input "106.39"
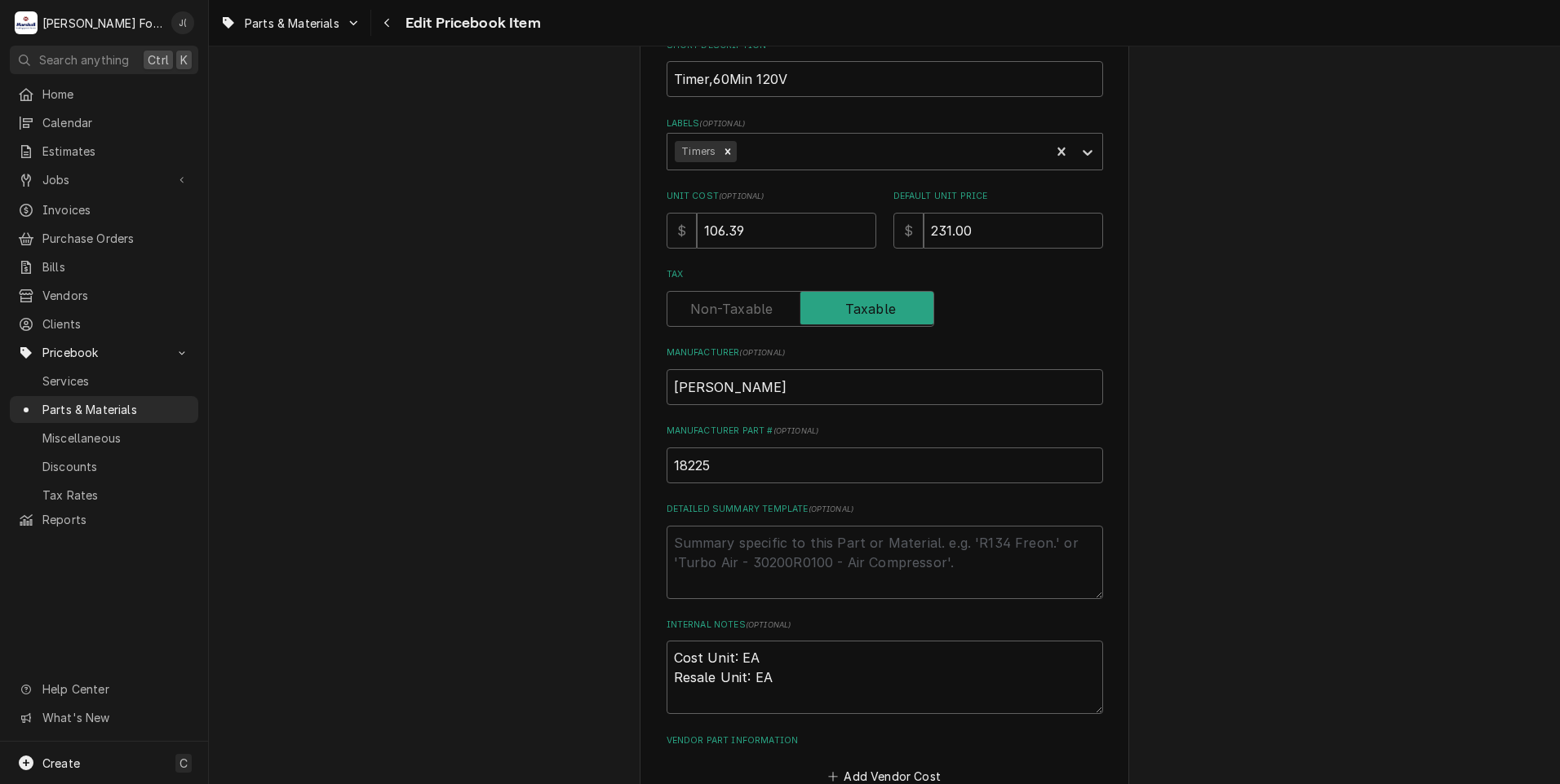
scroll to position [95, 0]
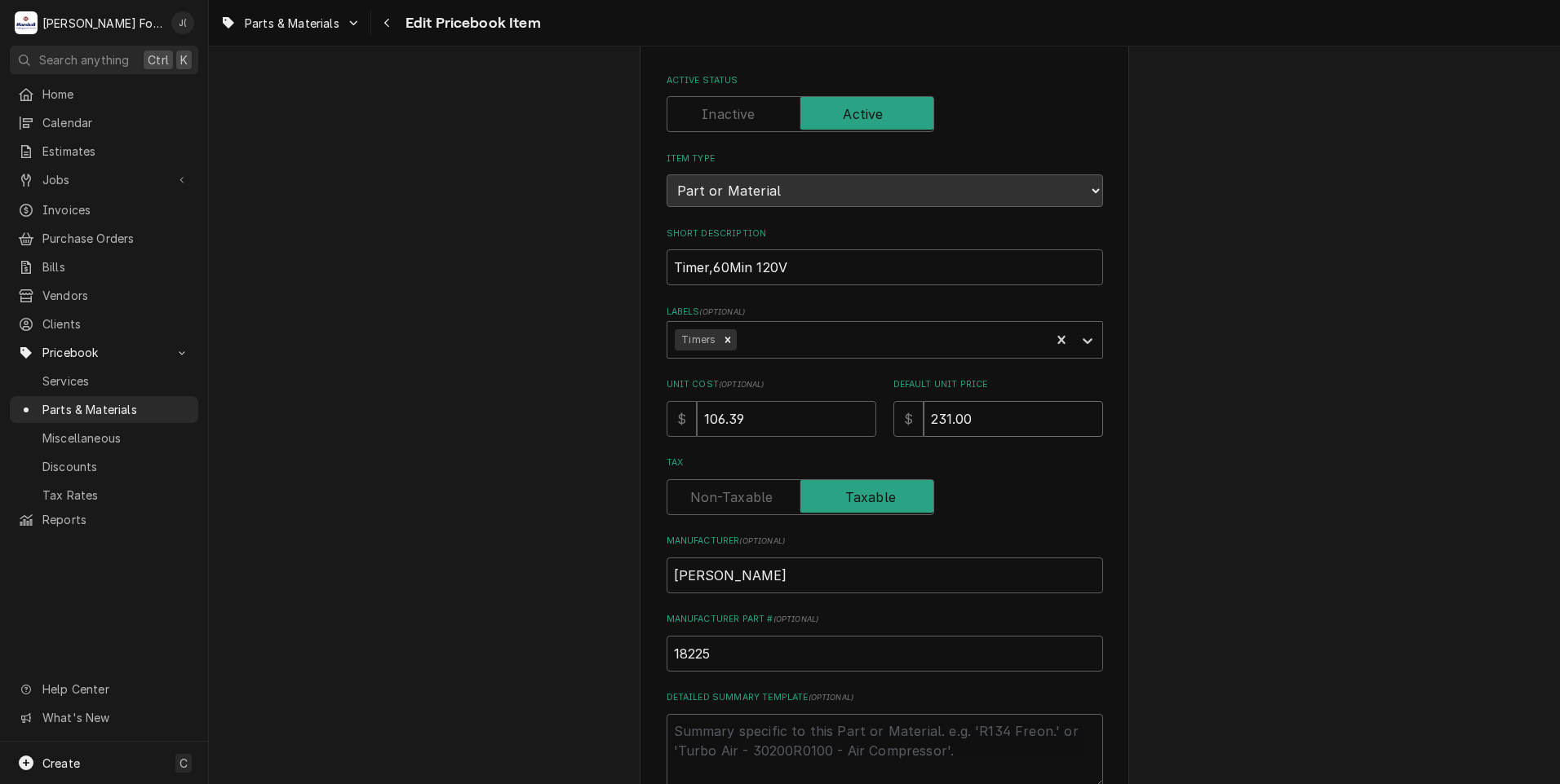
drag, startPoint x: 914, startPoint y: 404, endPoint x: 701, endPoint y: 381, distance: 214.2
click at [727, 381] on div "Unit Cost ( optional ) $ 106.39 Default Unit Price $ 231.00" at bounding box center [884, 407] width 436 height 58
type textarea "x"
type input "2"
type textarea "x"
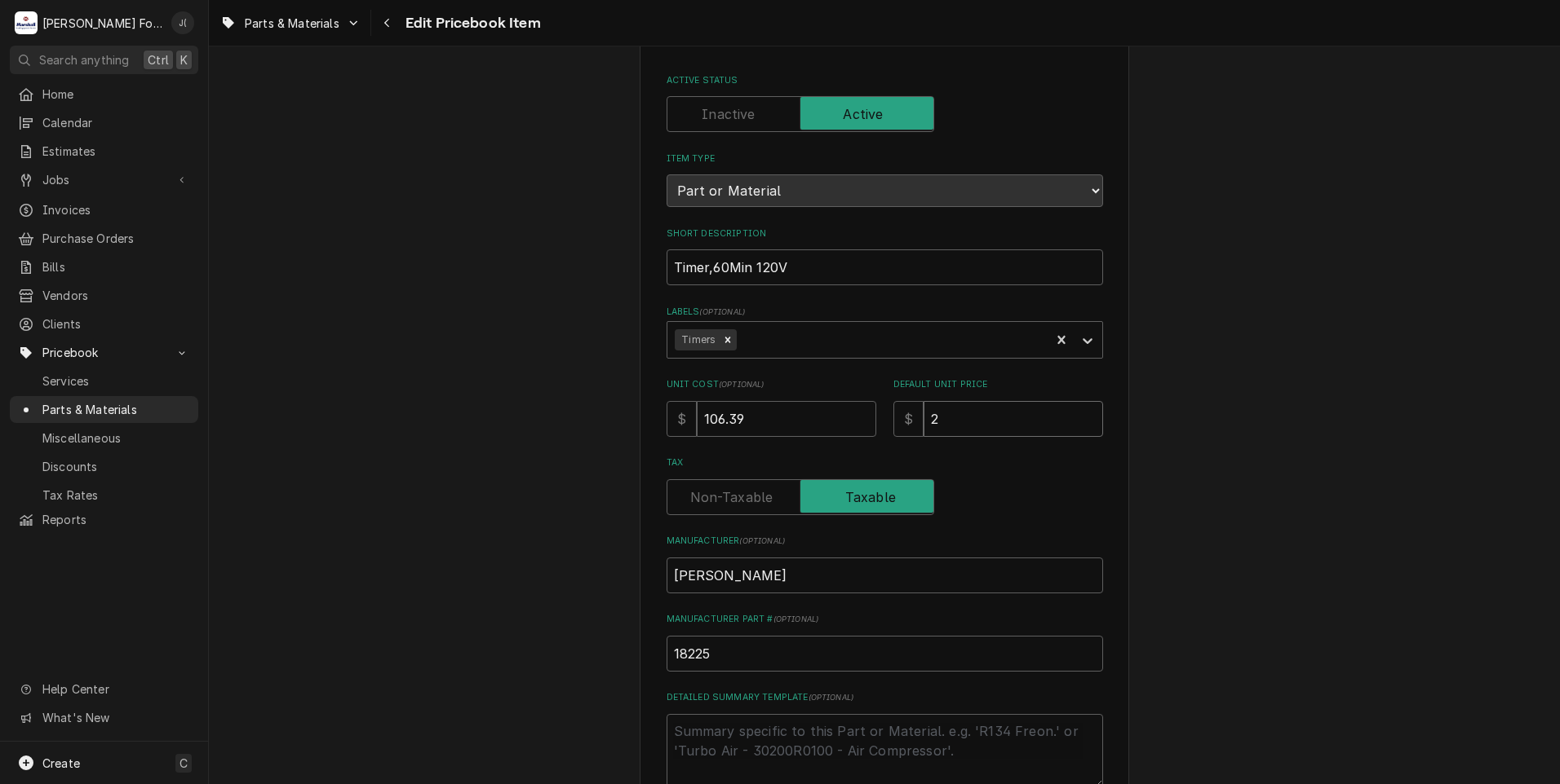
type input "21"
type textarea "x"
type input "213"
type textarea "x"
type input "213.0"
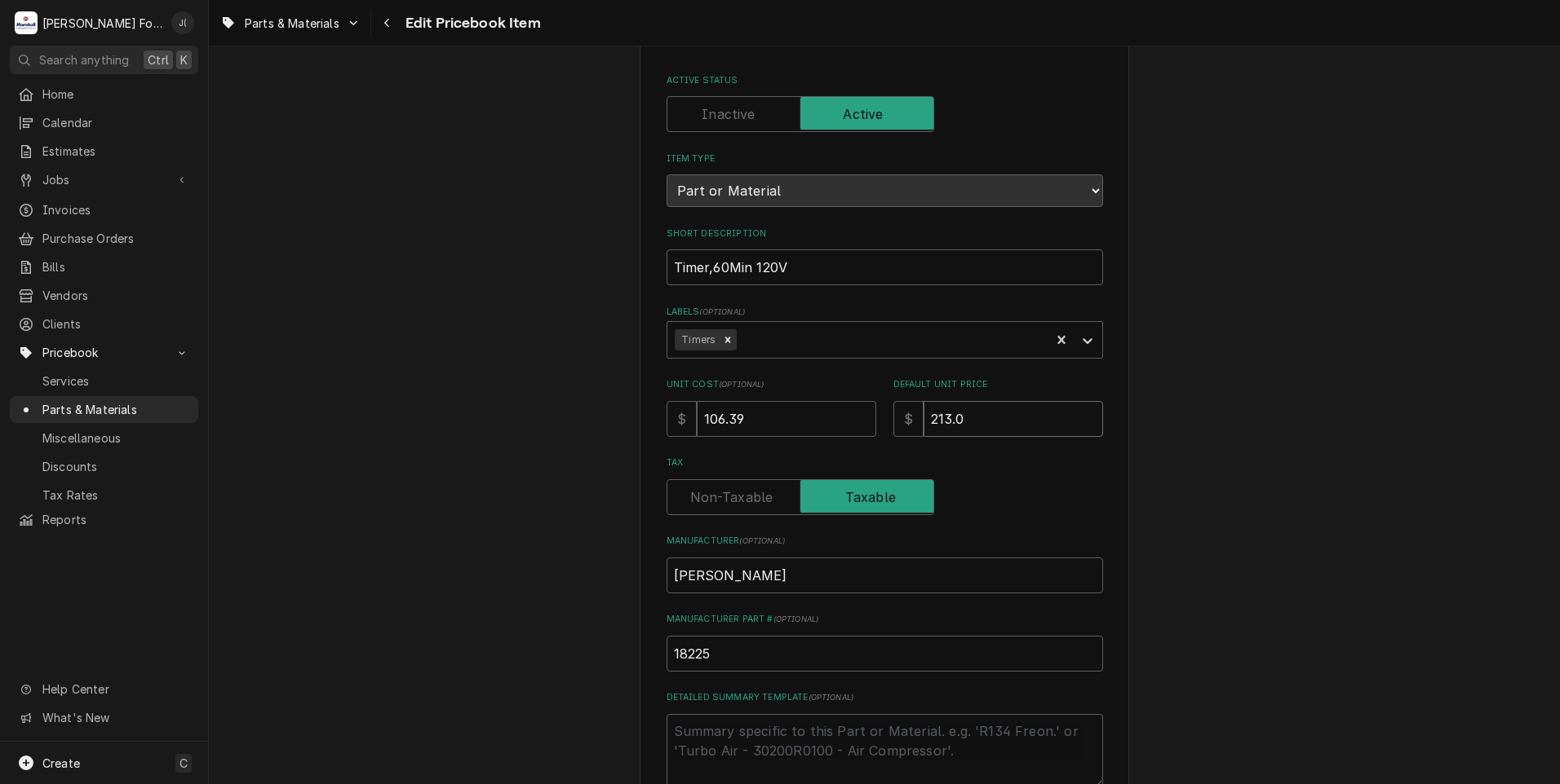
type textarea "x"
type input "213.00"
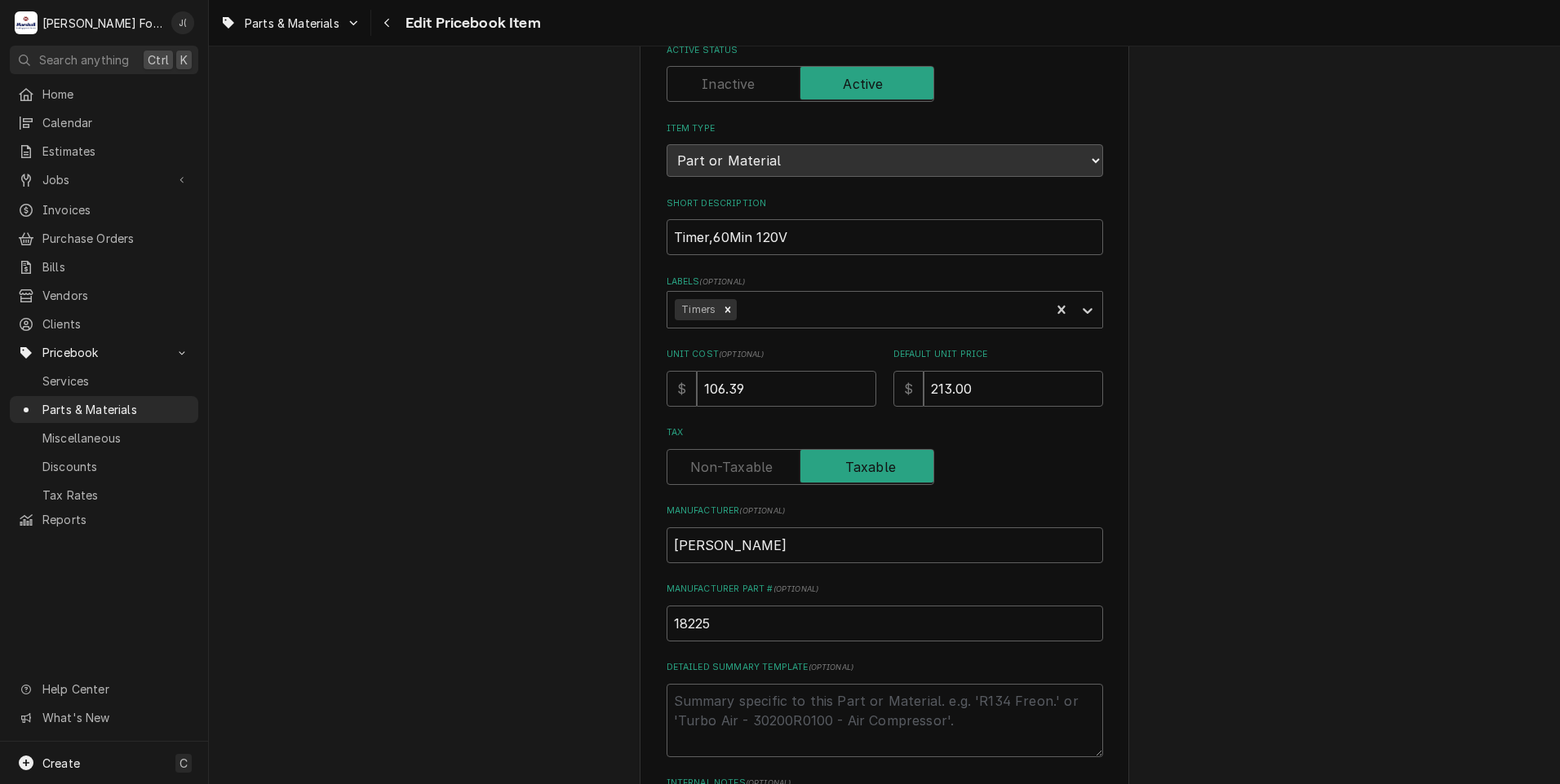
scroll to position [502, 0]
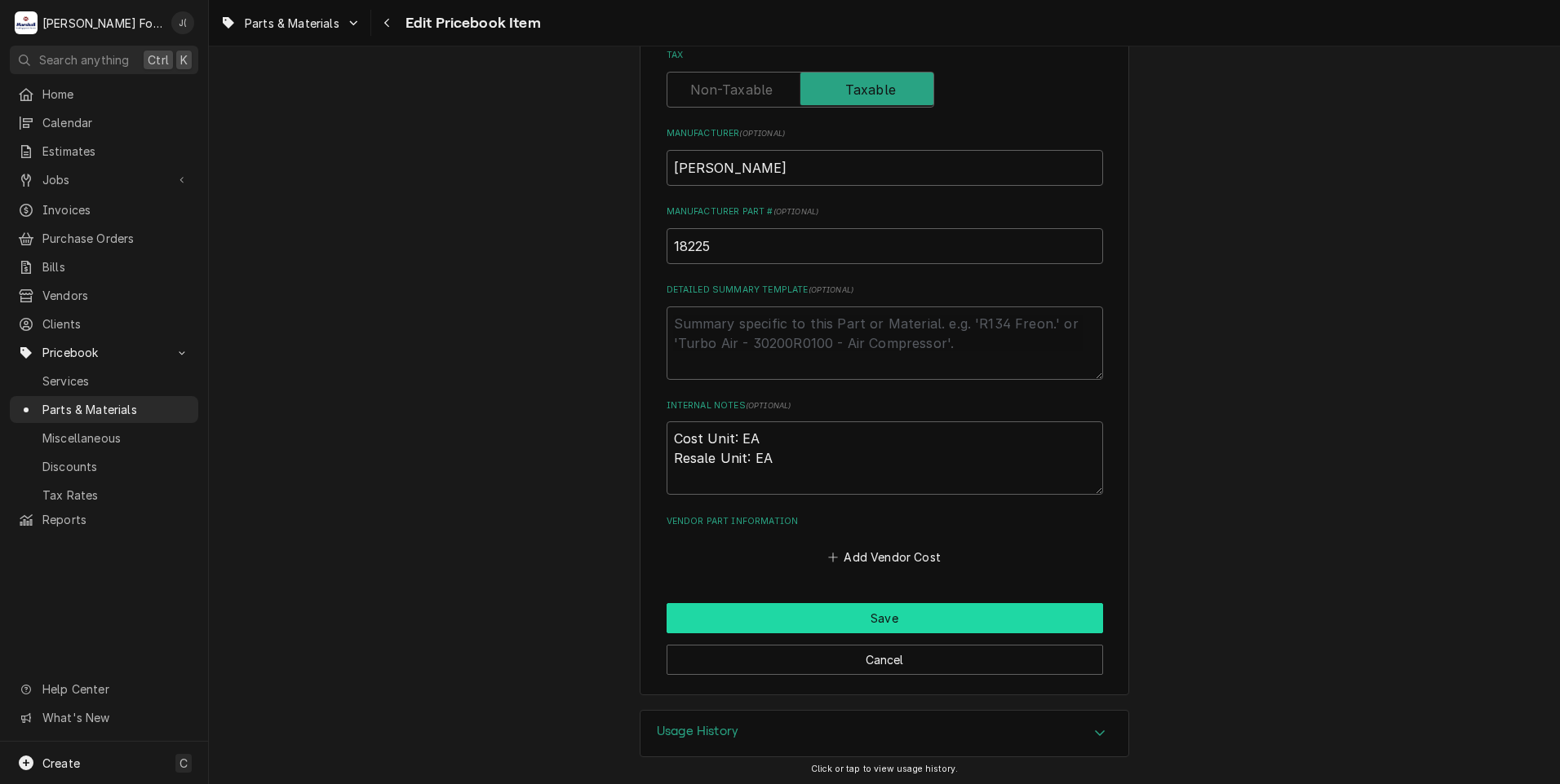
click at [828, 622] on button "Save" at bounding box center [884, 618] width 436 height 30
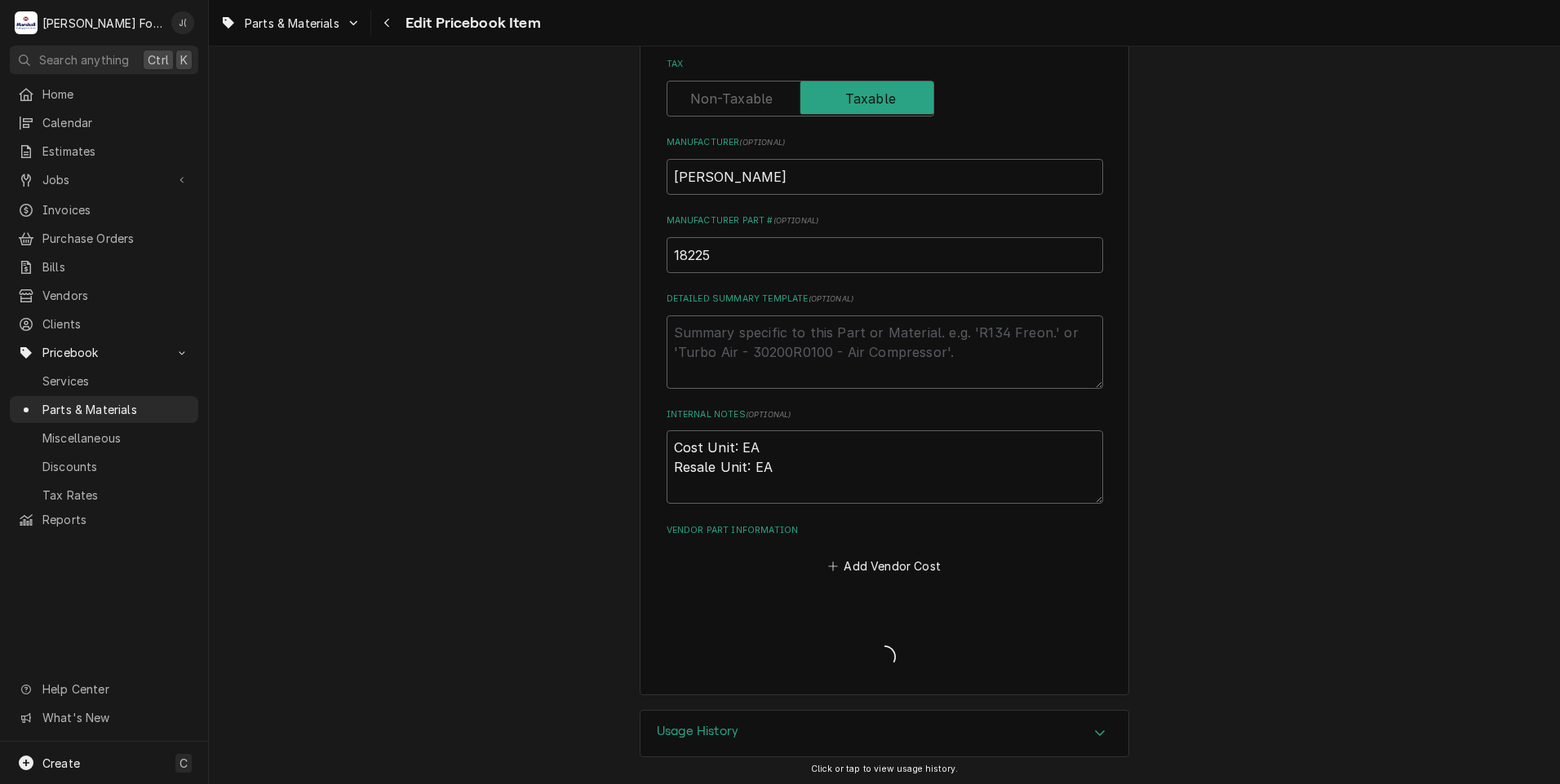
type textarea "x"
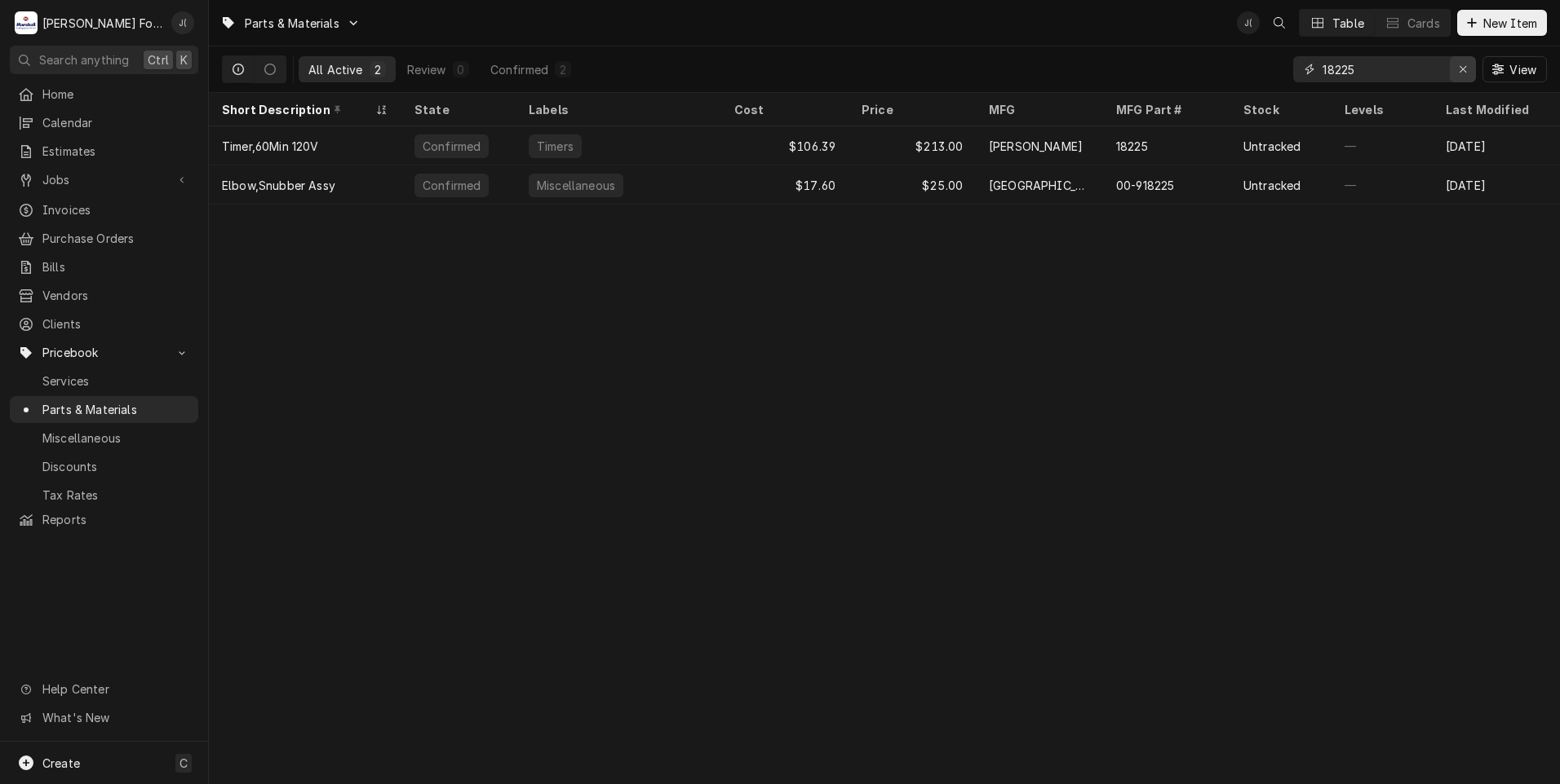
click at [1466, 73] on icon "Erase input" at bounding box center [1462, 69] width 9 height 12
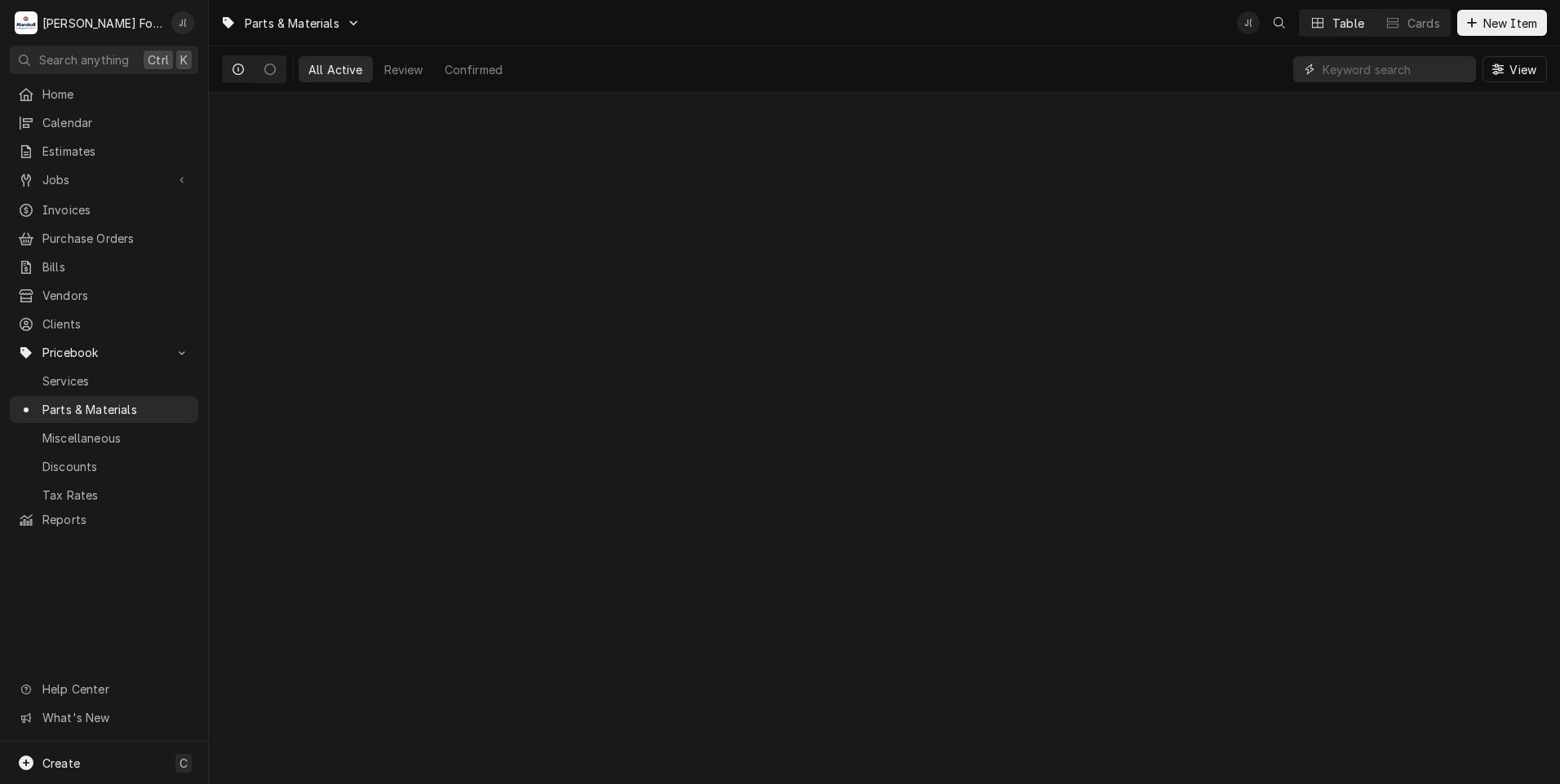
click at [1423, 71] on input "Dynamic Content Wrapper" at bounding box center [1395, 69] width 145 height 26
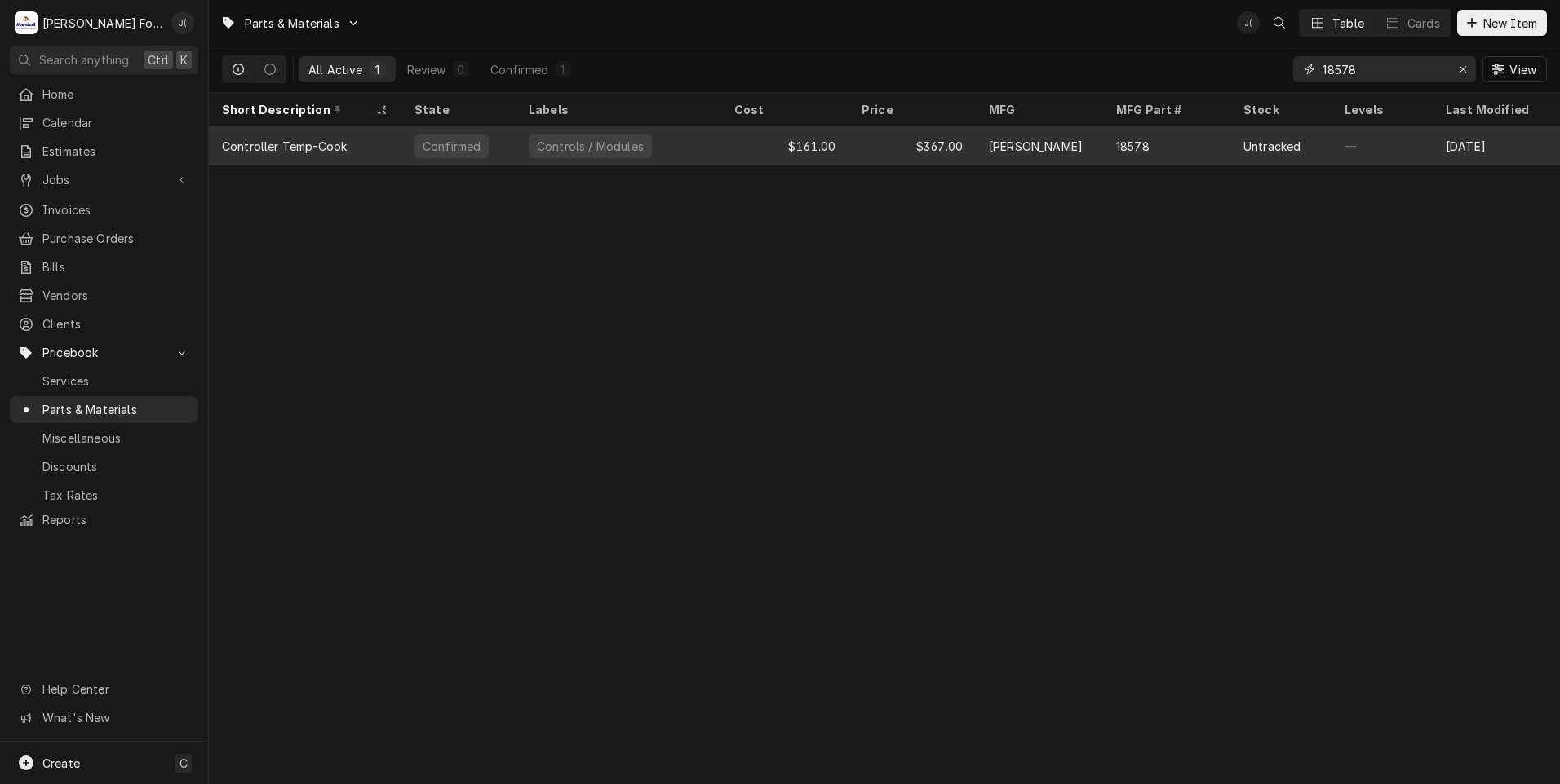
type input "18578"
click at [836, 152] on div "$161.00" at bounding box center [784, 146] width 127 height 39
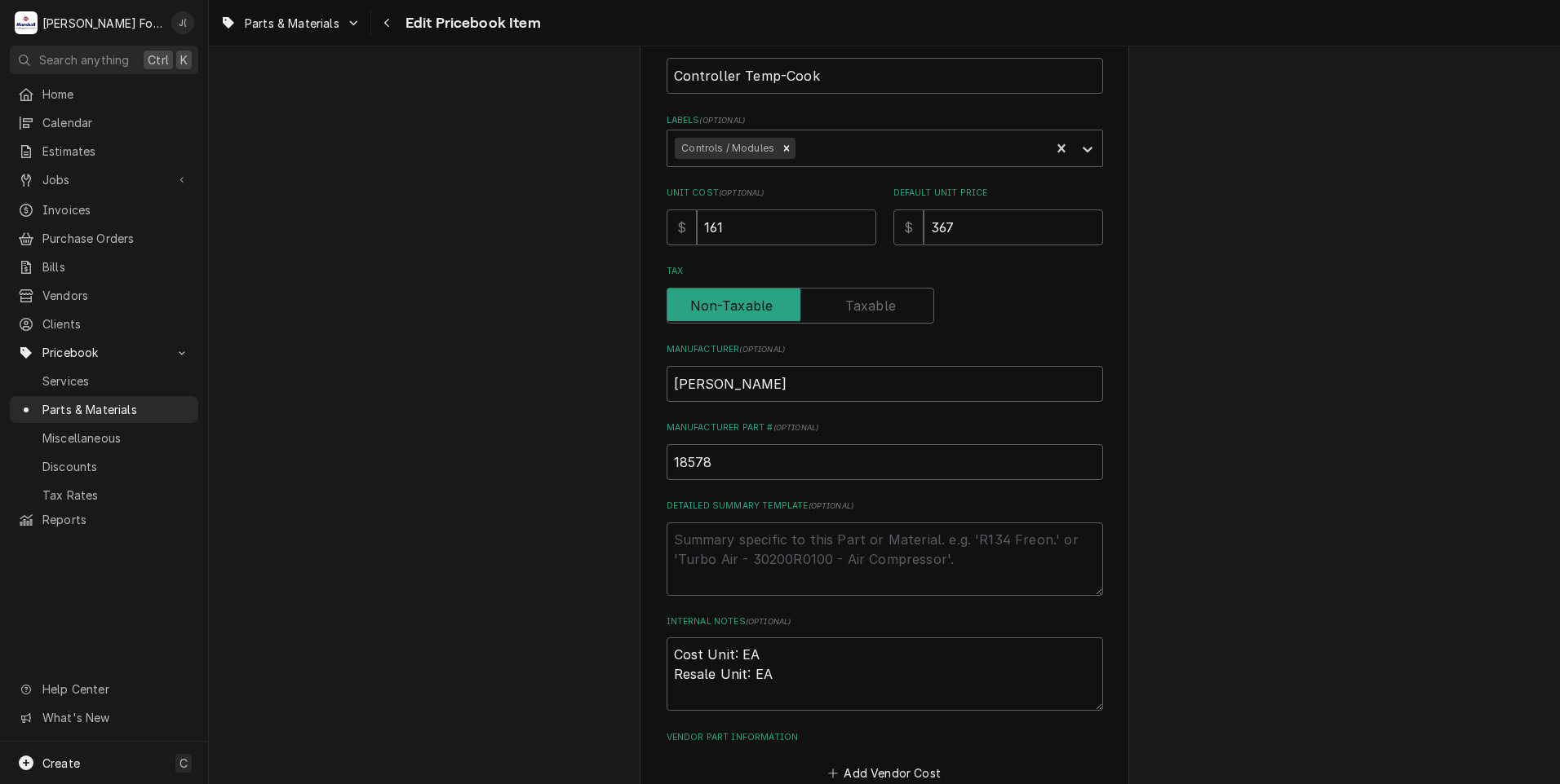
scroll to position [502, 0]
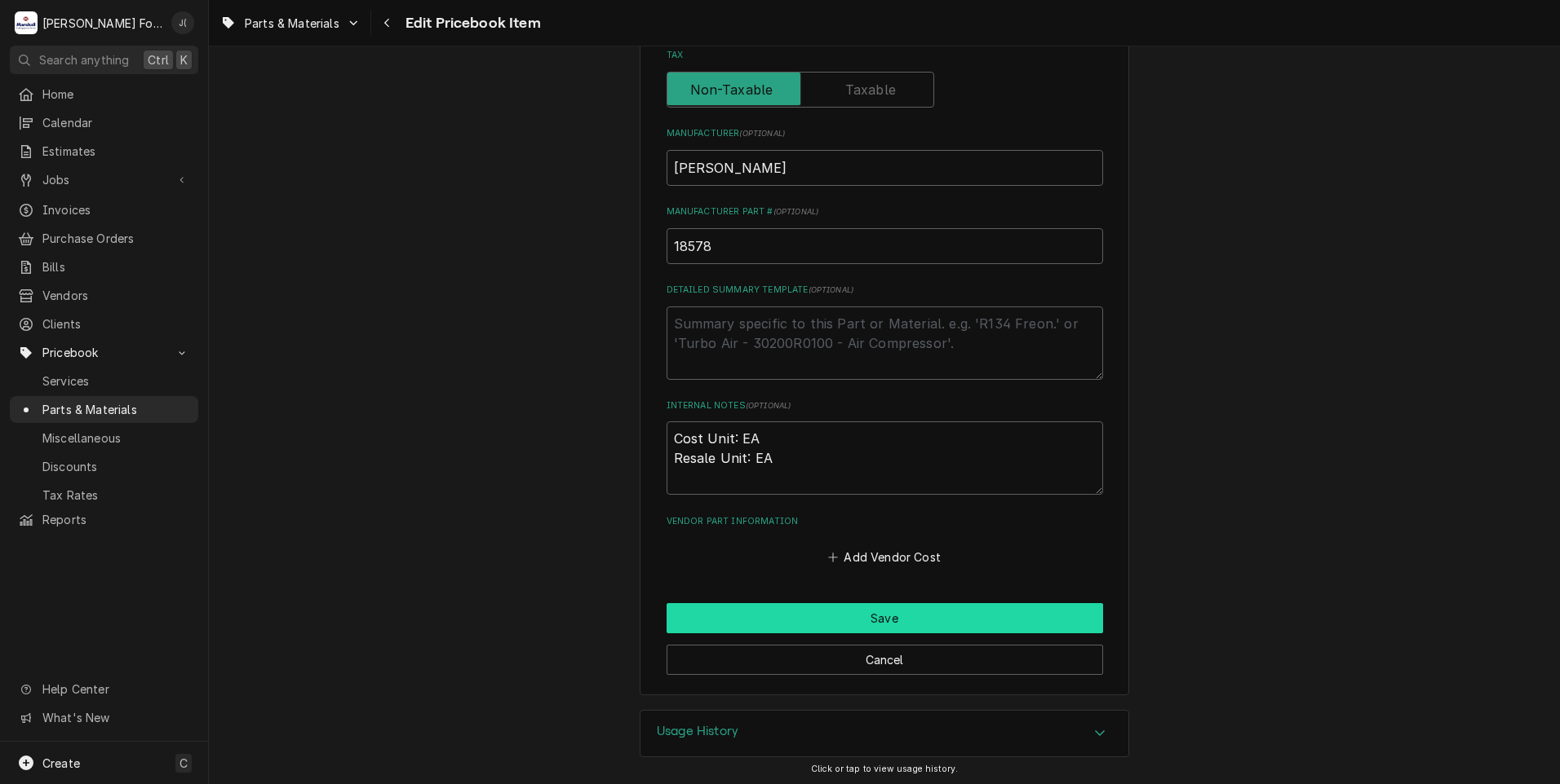
click at [766, 616] on button "Save" at bounding box center [884, 618] width 436 height 30
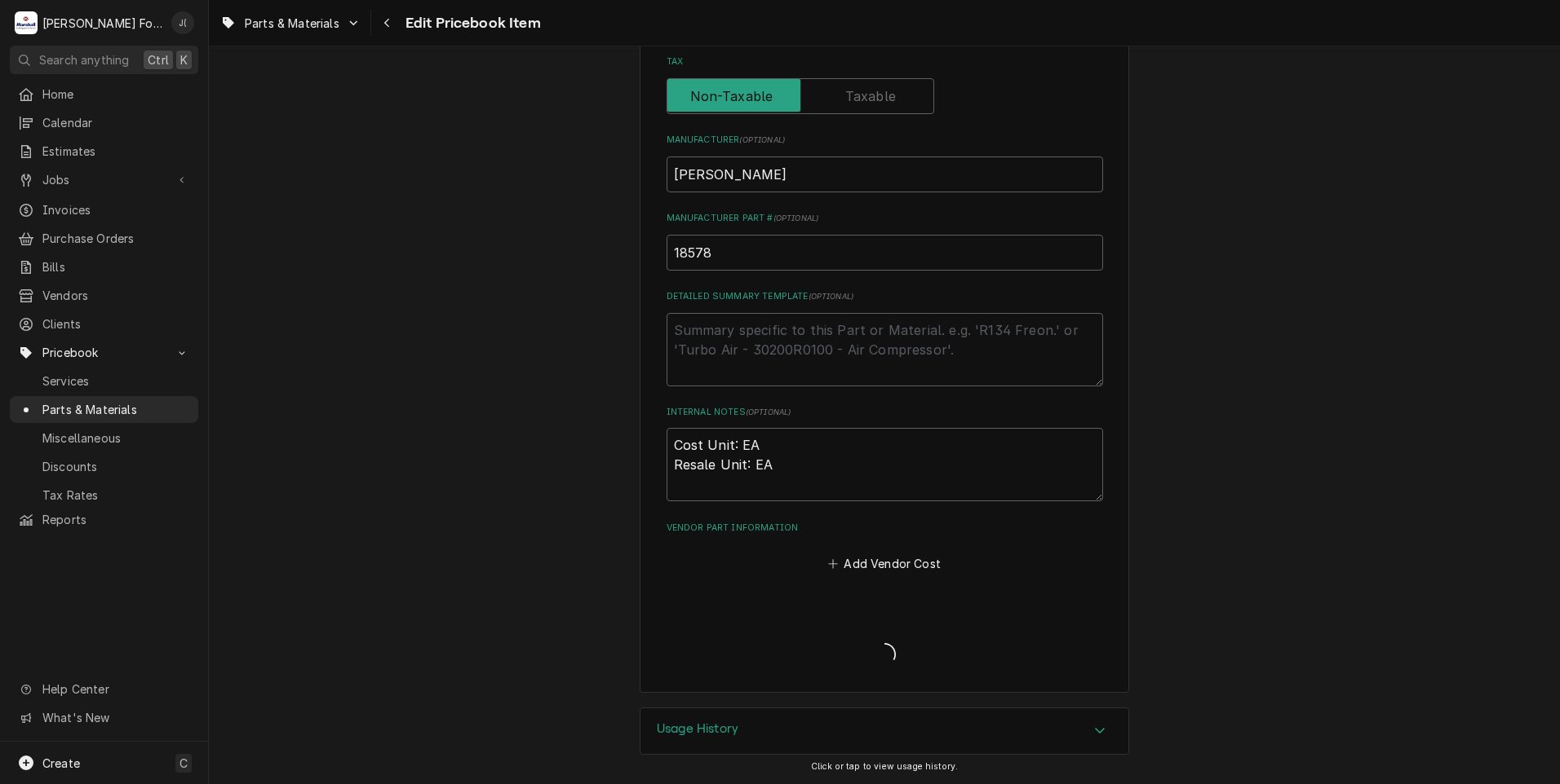
scroll to position [494, 0]
type textarea "x"
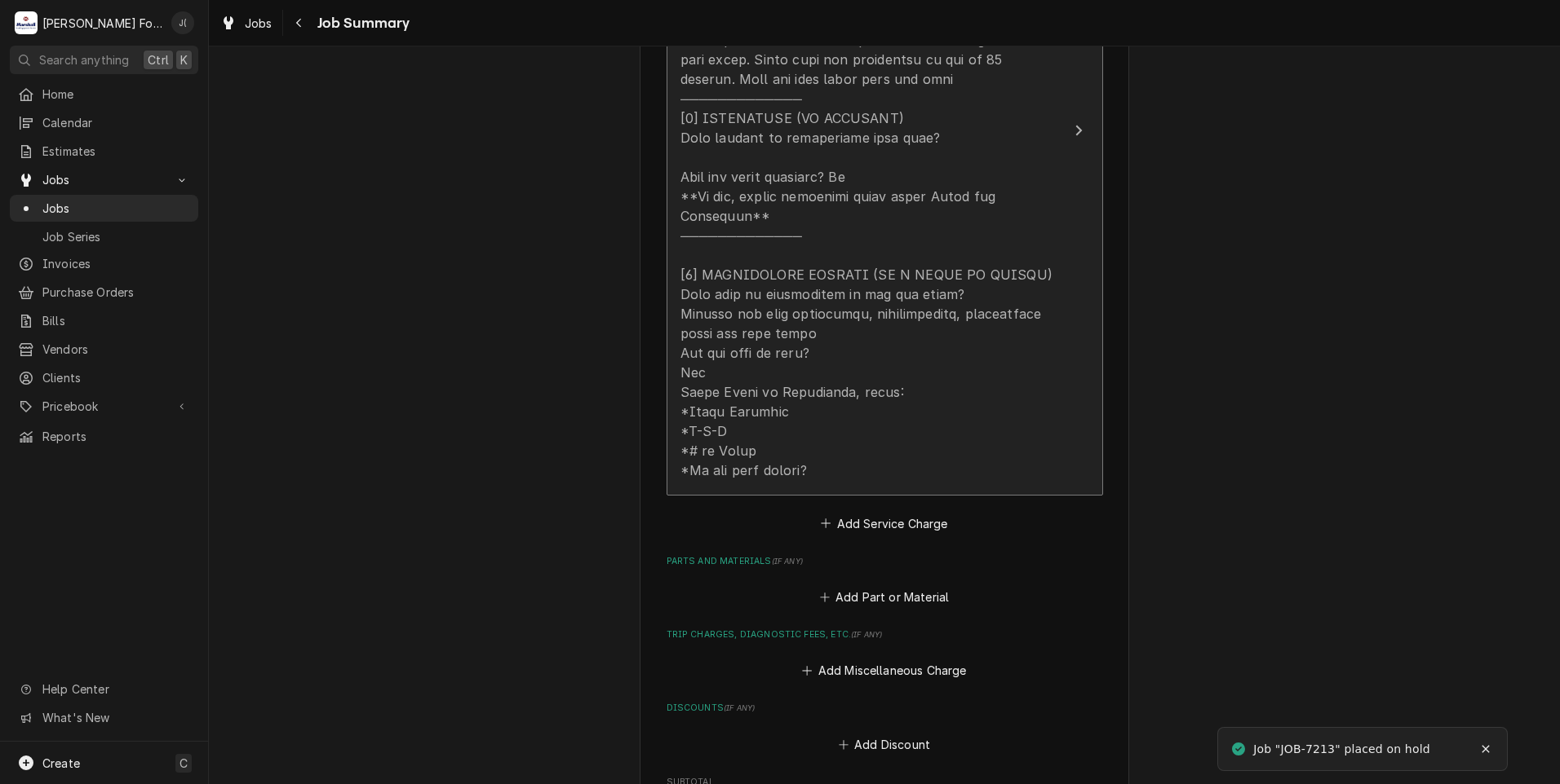
scroll to position [979, 0]
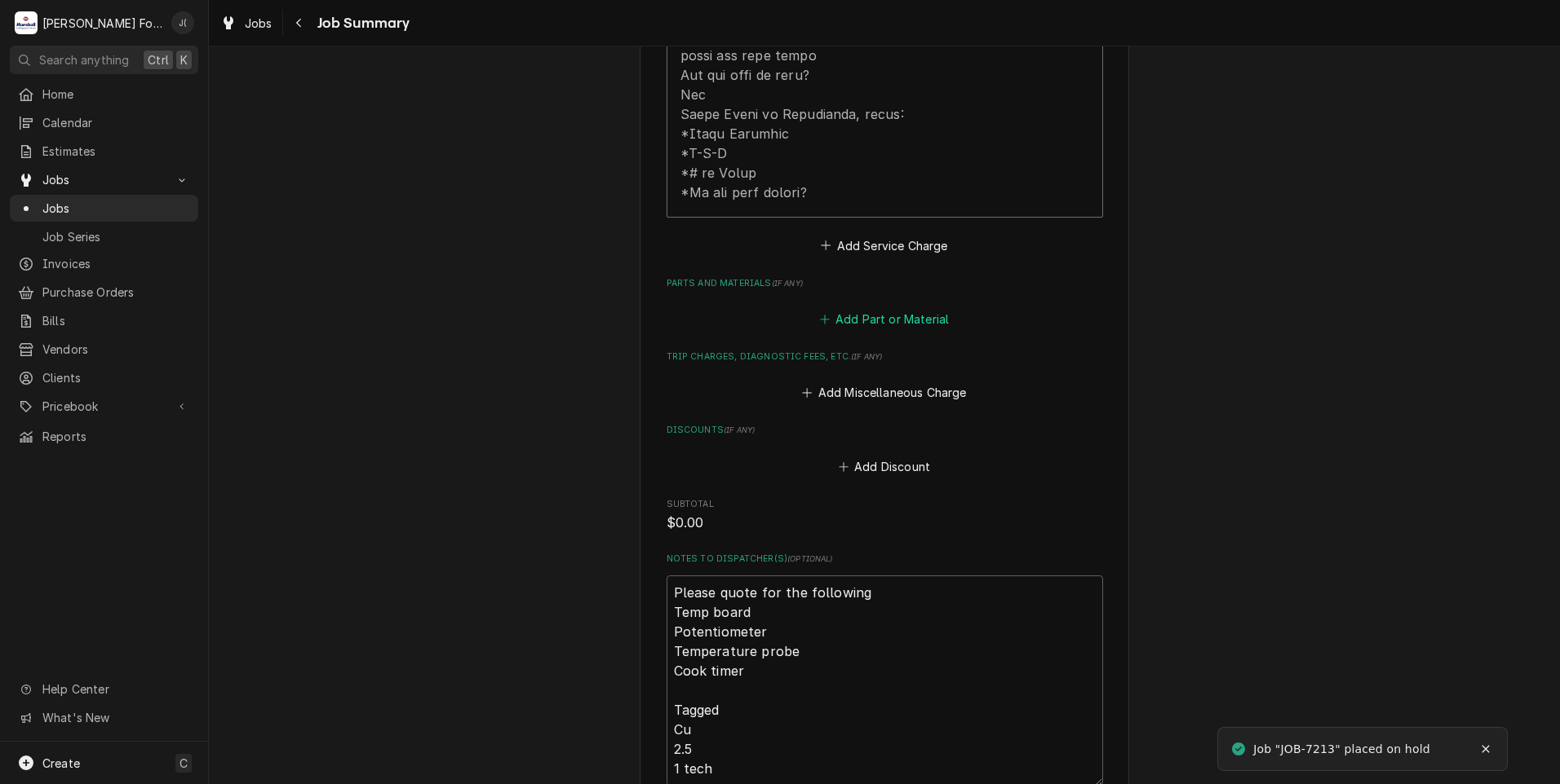
click at [857, 308] on button "Add Part or Material" at bounding box center [884, 319] width 135 height 22
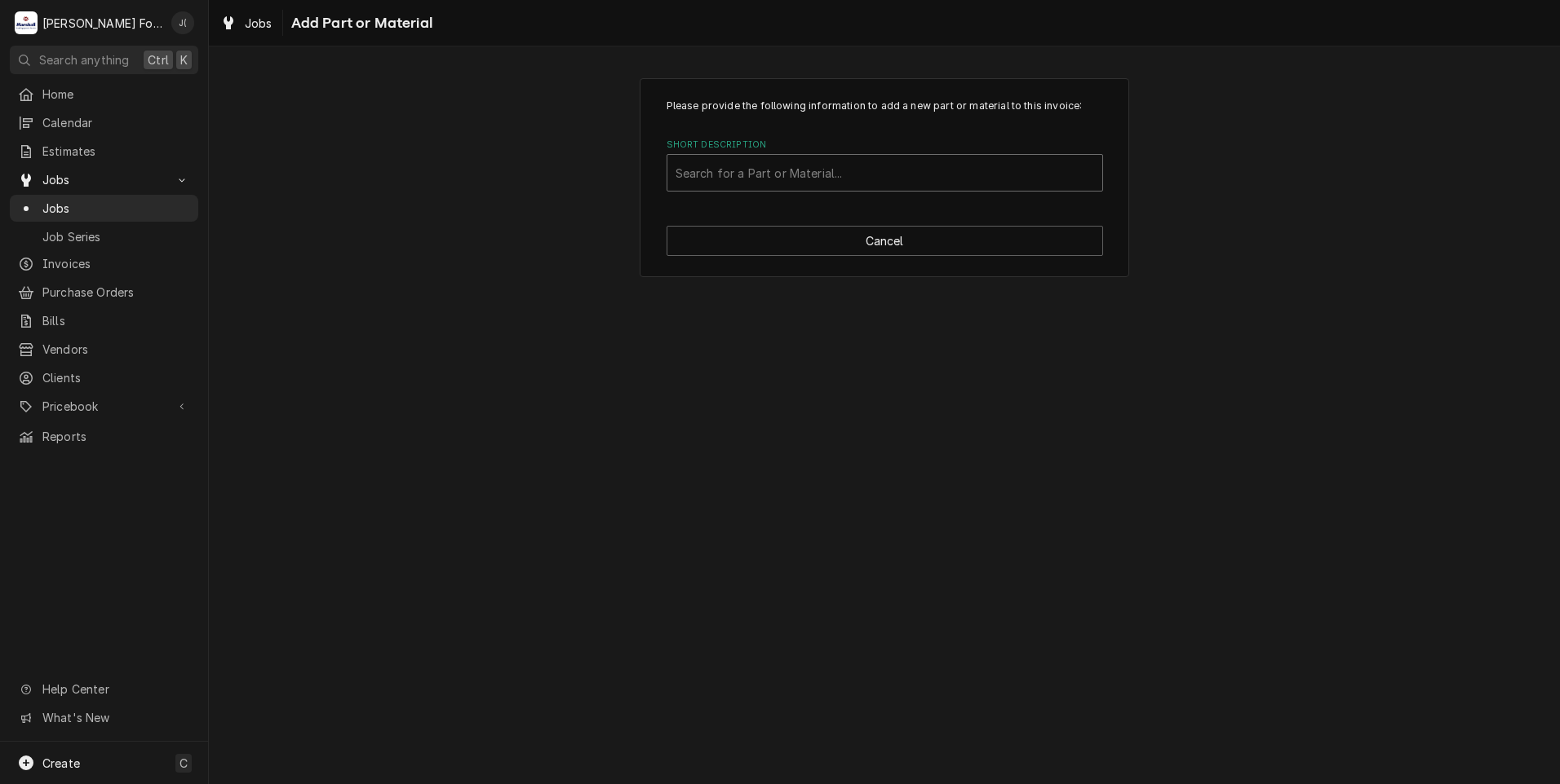
click at [879, 172] on div "Short Description" at bounding box center [885, 173] width 419 height 29
type input "18588"
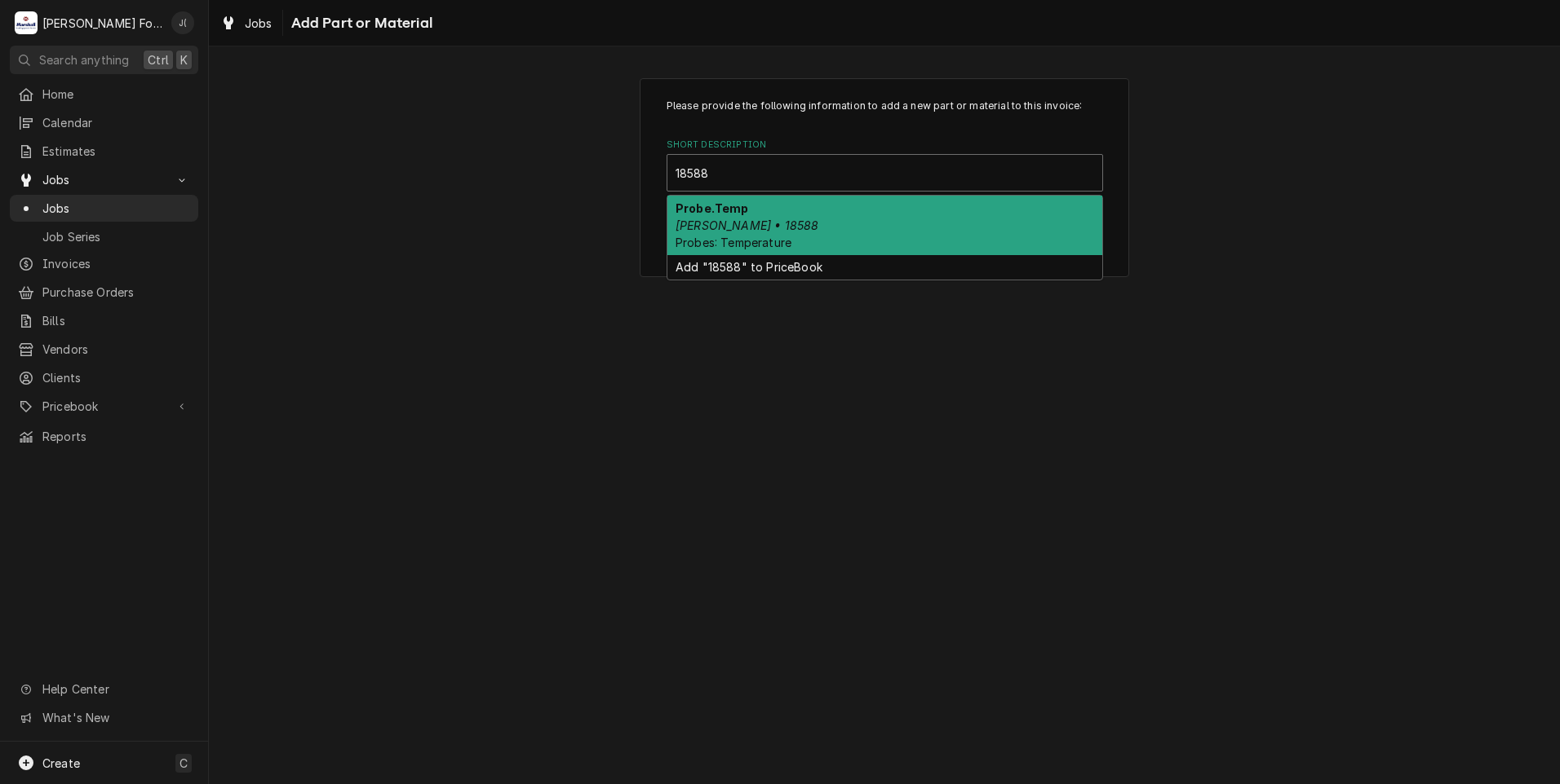
click at [853, 229] on div "Probe.Temp Blodgett • 18588 Probes: Temperature" at bounding box center [884, 225] width 435 height 60
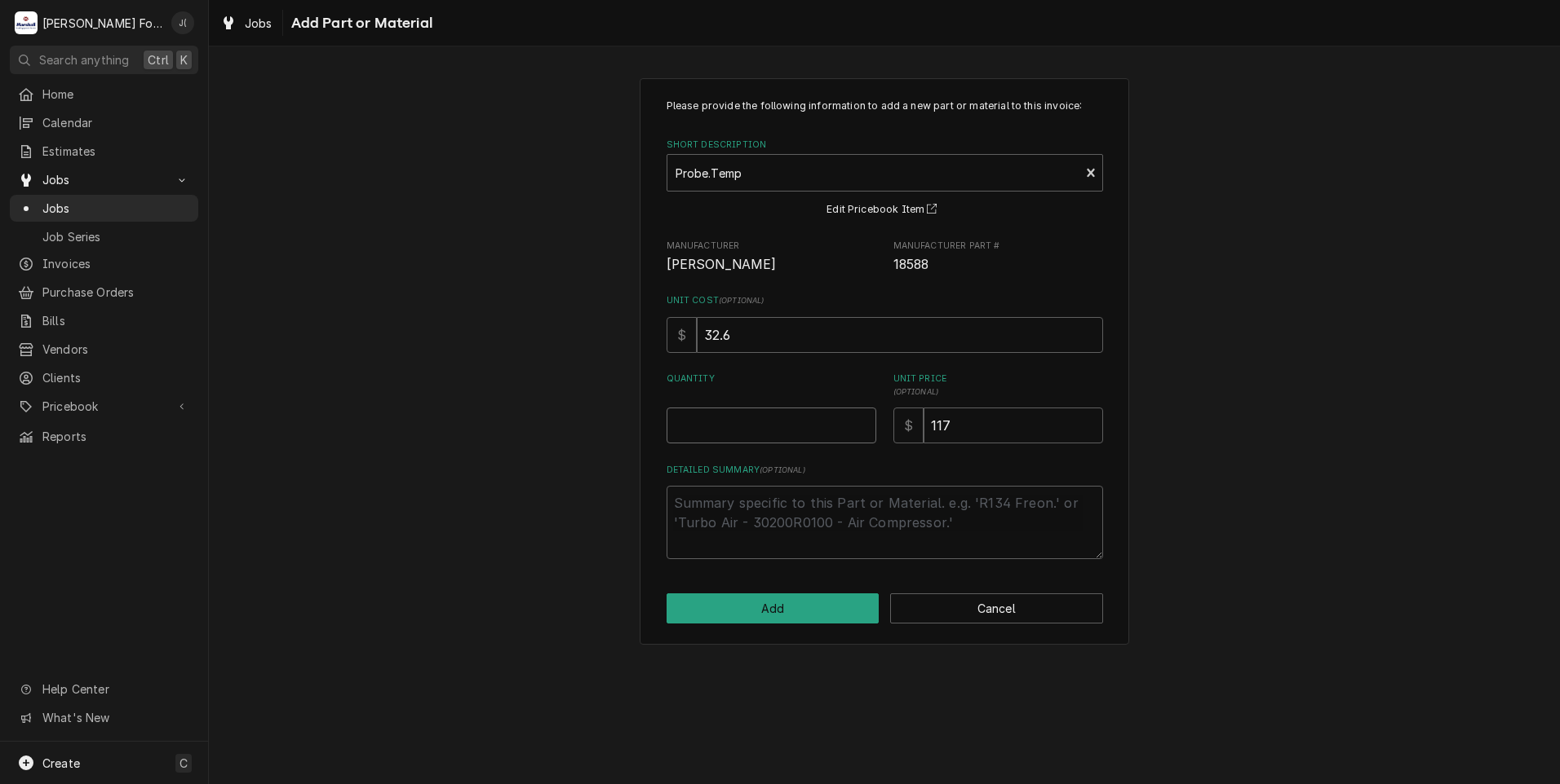
click at [768, 423] on input "Quantity" at bounding box center [771, 425] width 209 height 36
type textarea "x"
type input "1"
click at [829, 619] on button "Add" at bounding box center [773, 608] width 213 height 30
type textarea "x"
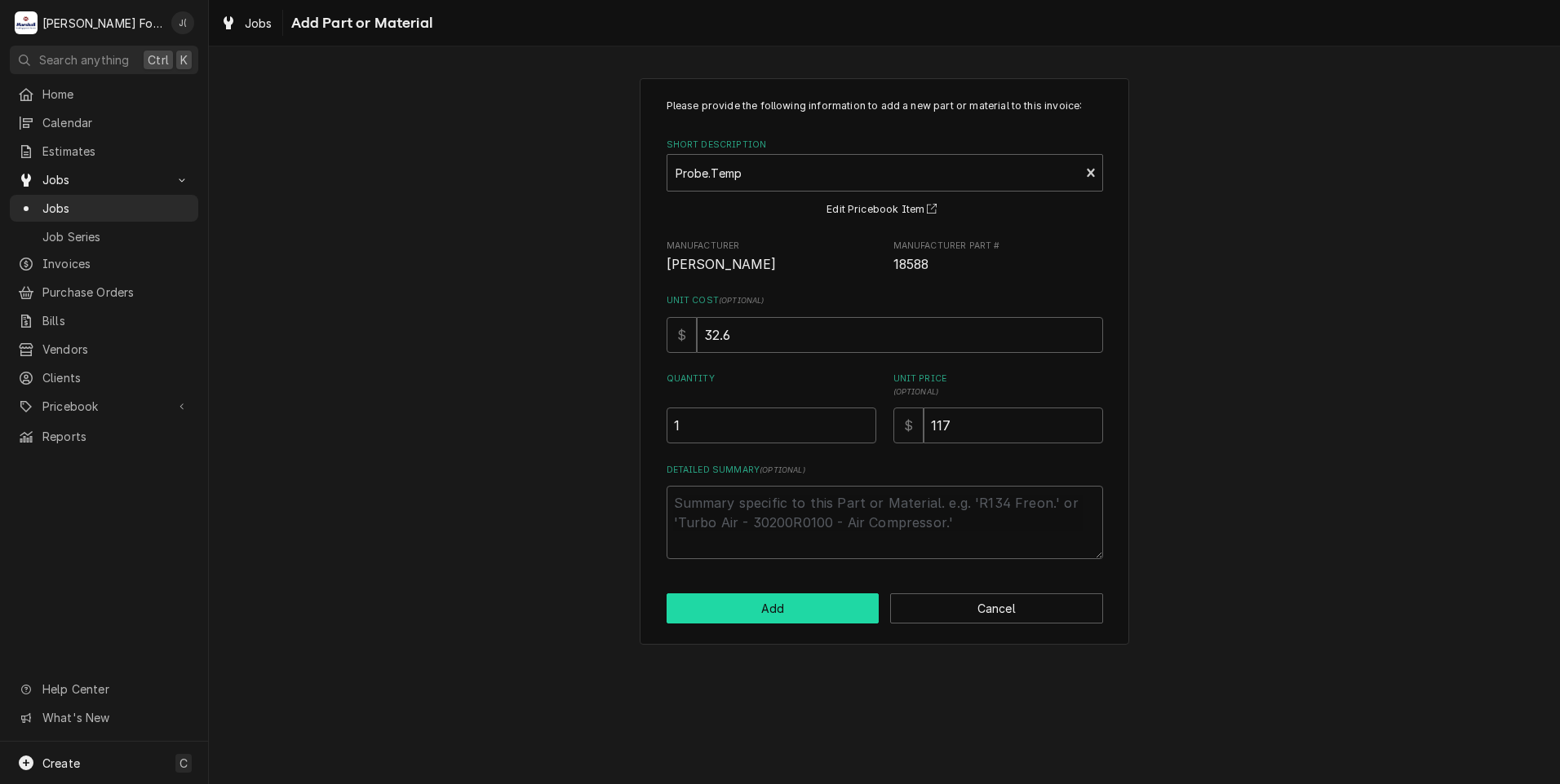
scroll to position [979, 0]
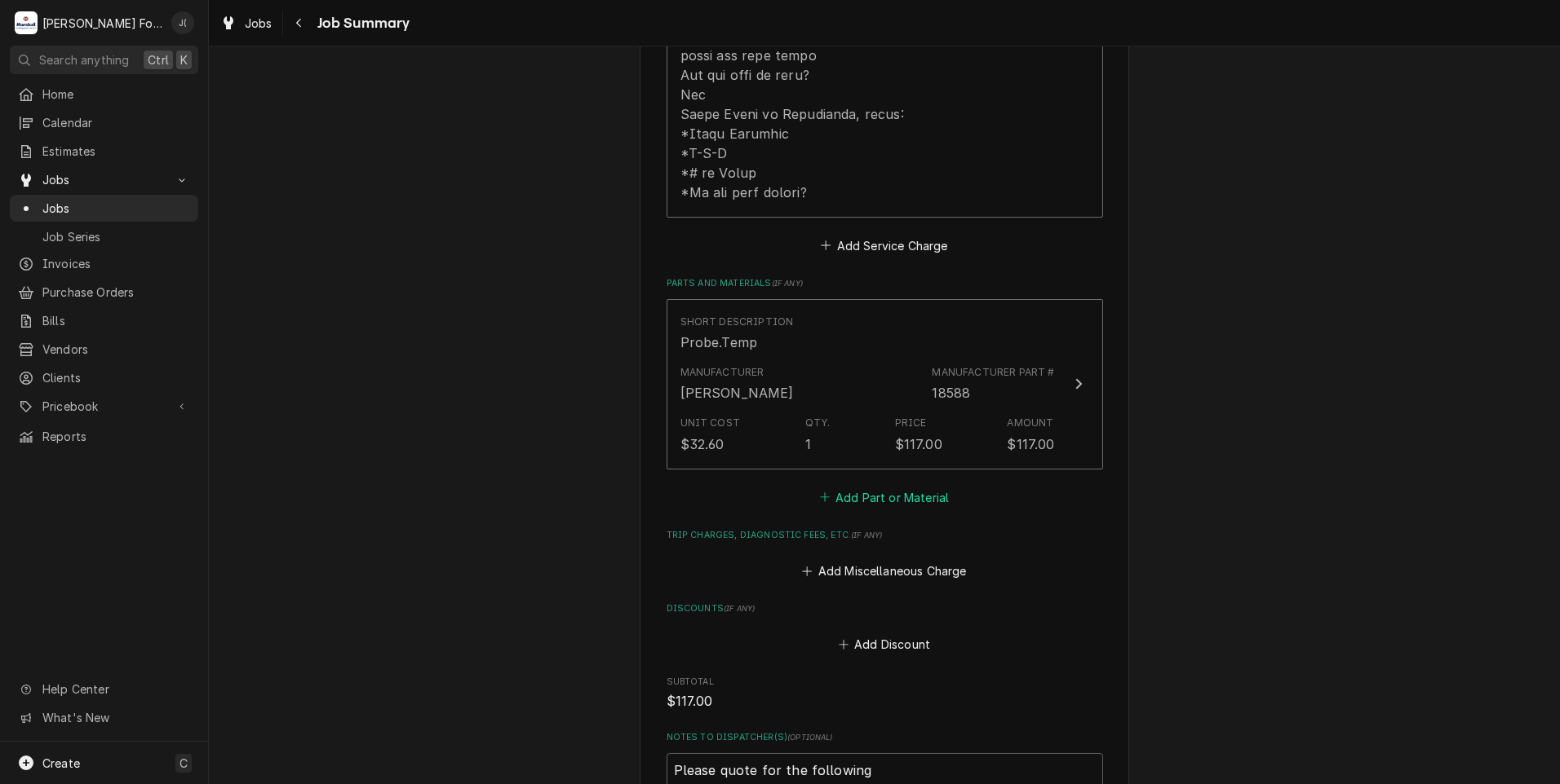
click at [879, 486] on button "Add Part or Material" at bounding box center [884, 497] width 135 height 22
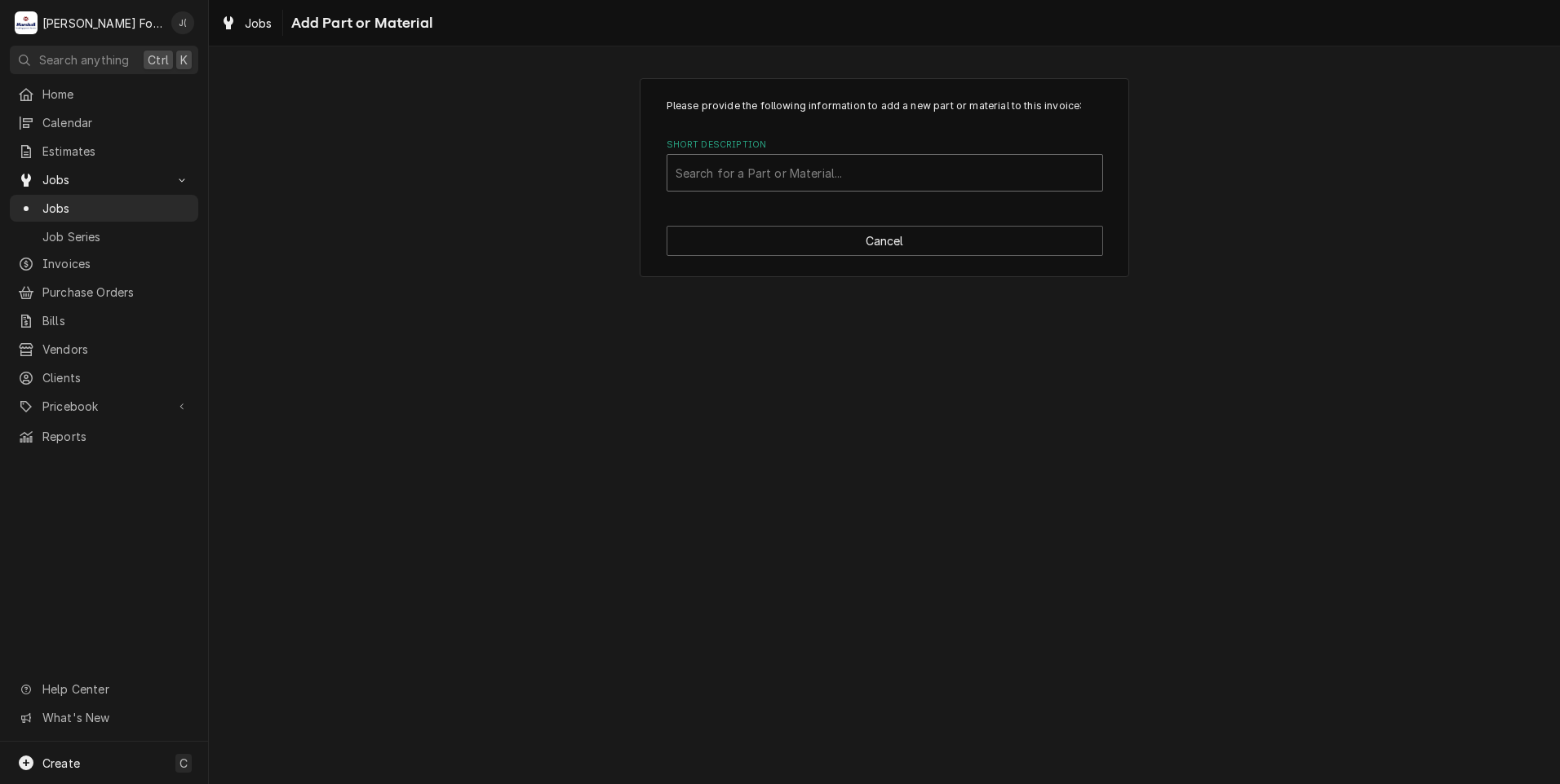
click at [828, 179] on div "Short Description" at bounding box center [885, 173] width 419 height 29
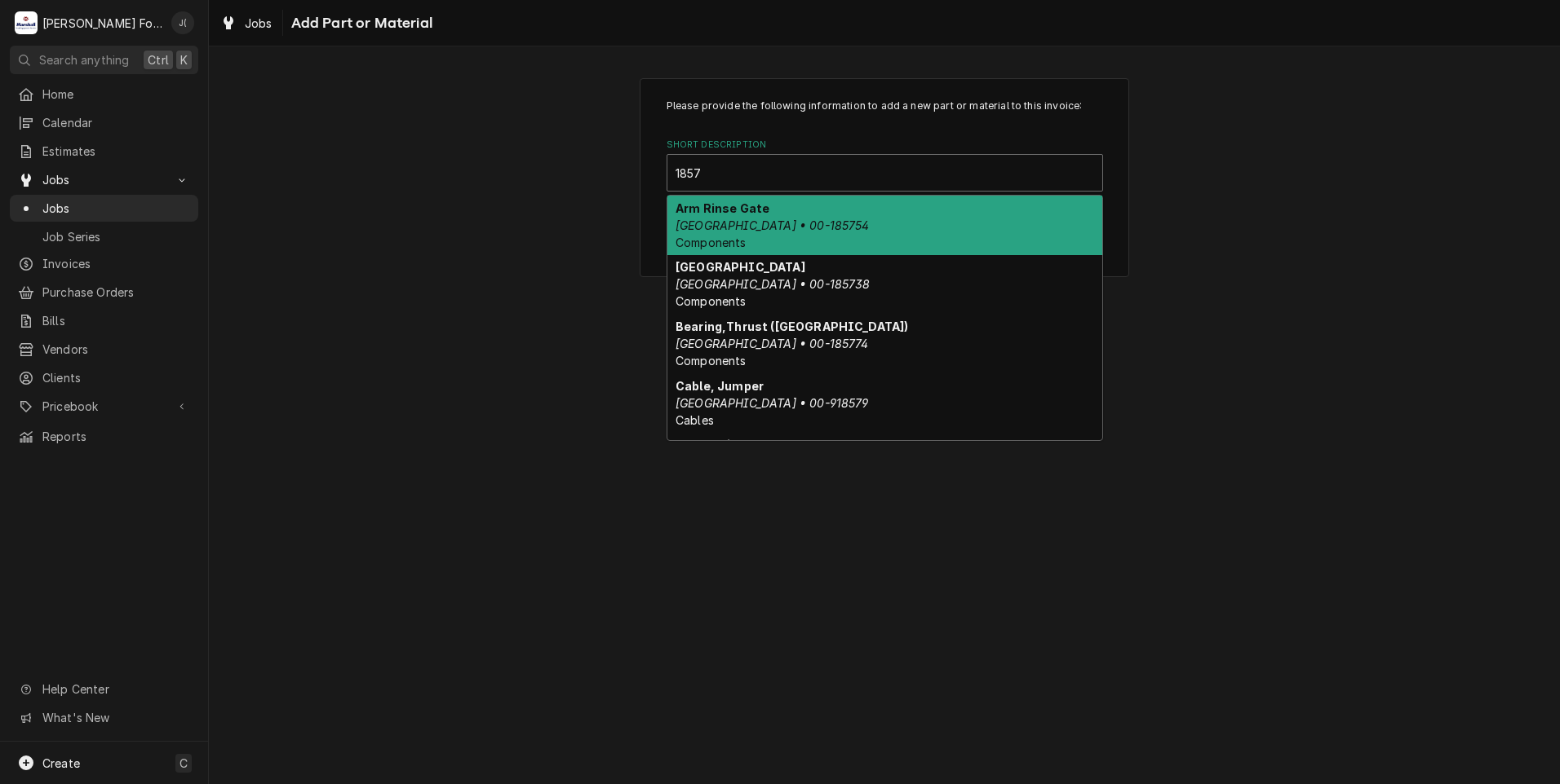
type input "18578"
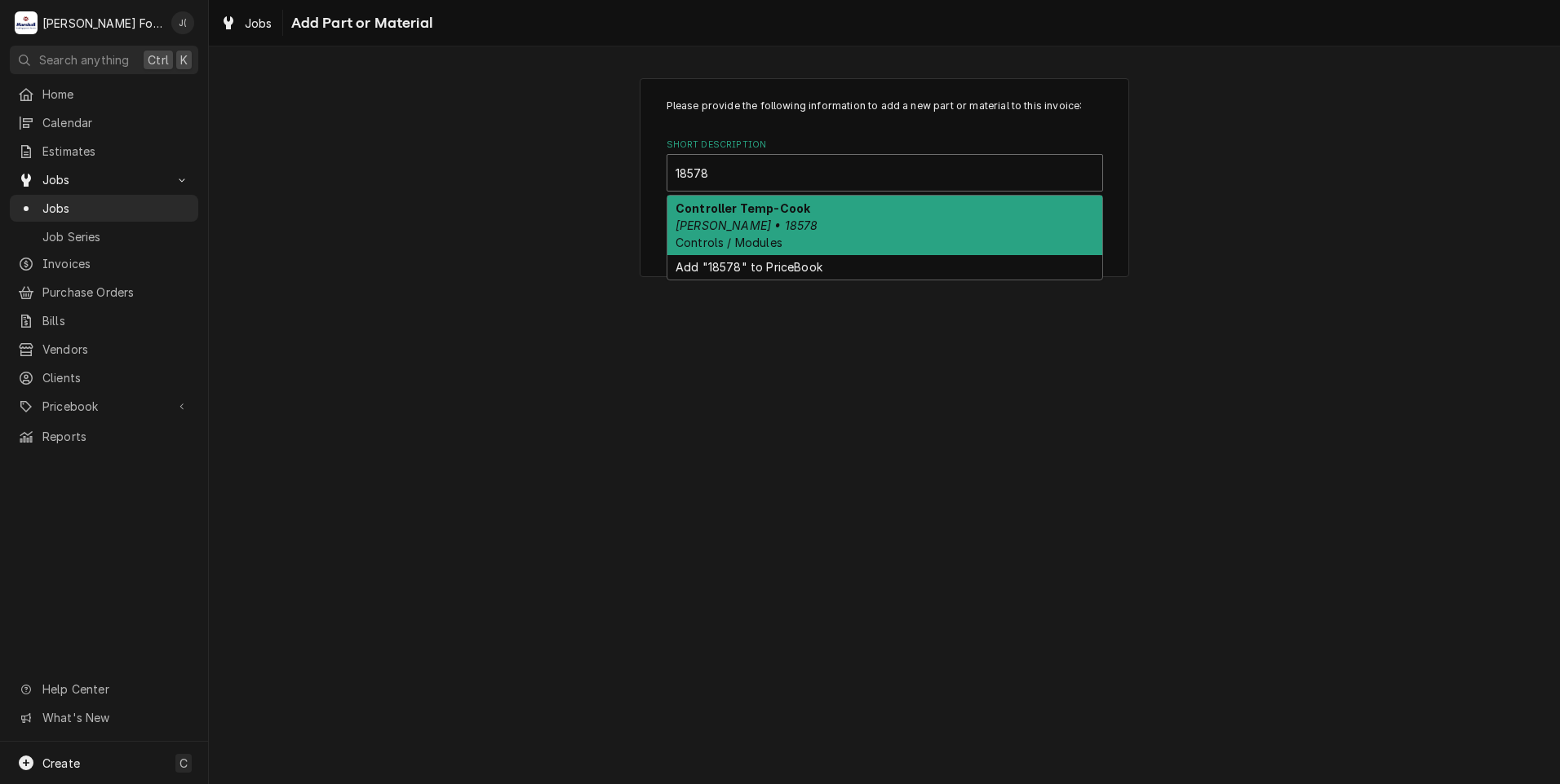
click at [714, 236] on span "Controls / Modules" at bounding box center [729, 242] width 107 height 14
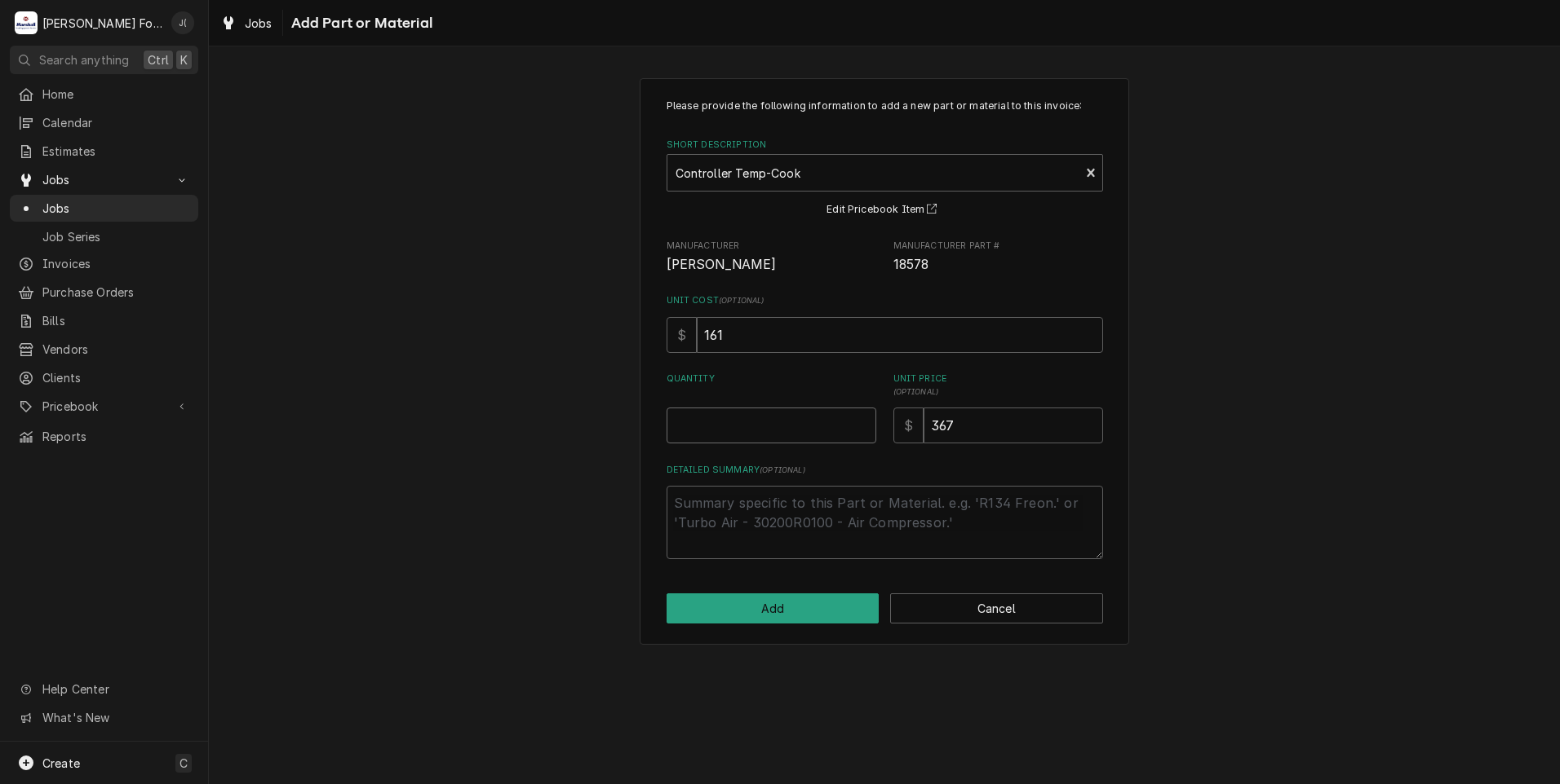
click at [781, 430] on input "Quantity" at bounding box center [771, 425] width 209 height 36
type textarea "x"
type input "1"
click at [789, 605] on button "Add" at bounding box center [773, 608] width 213 height 30
type textarea "x"
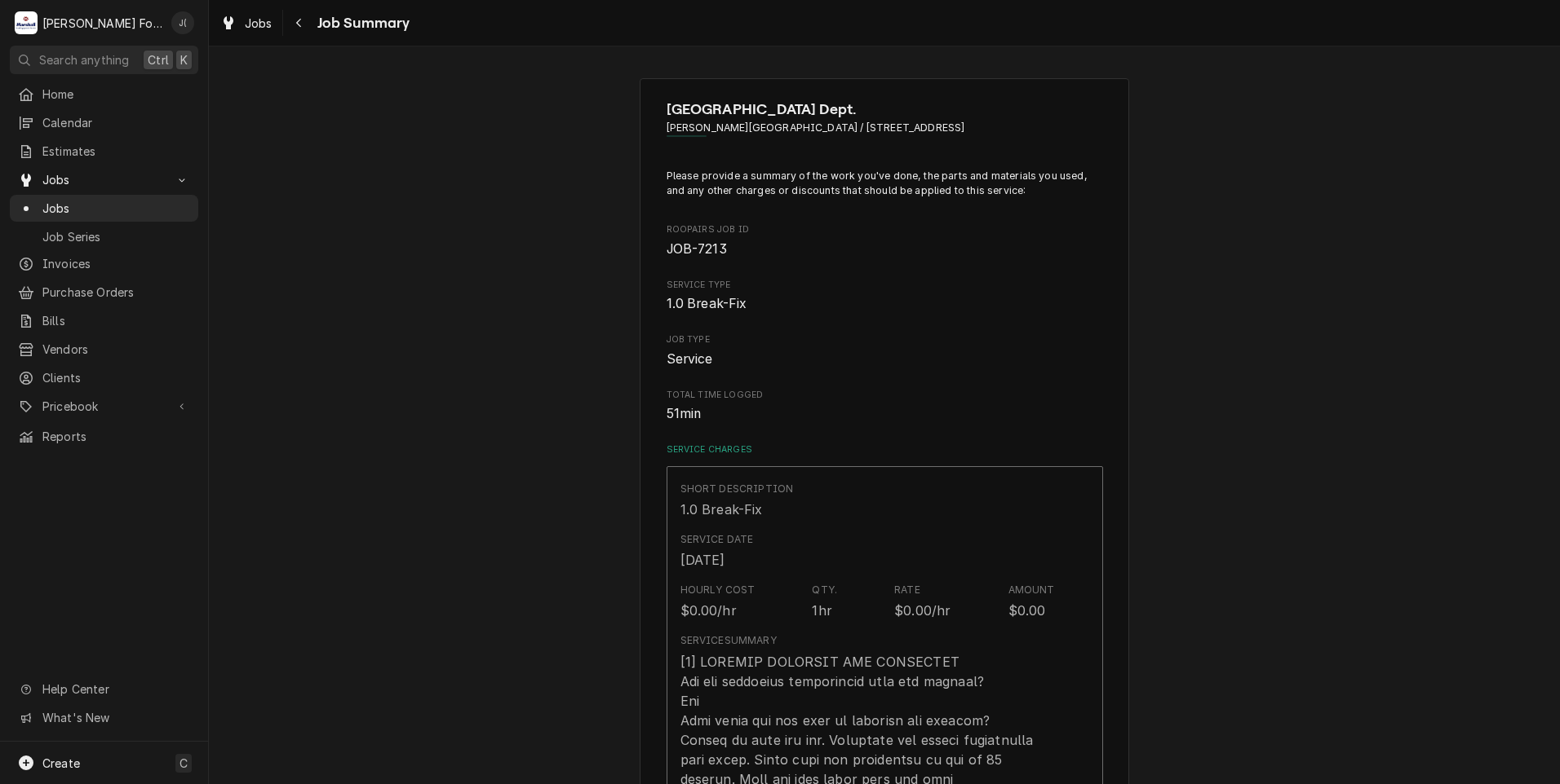
scroll to position [979, 0]
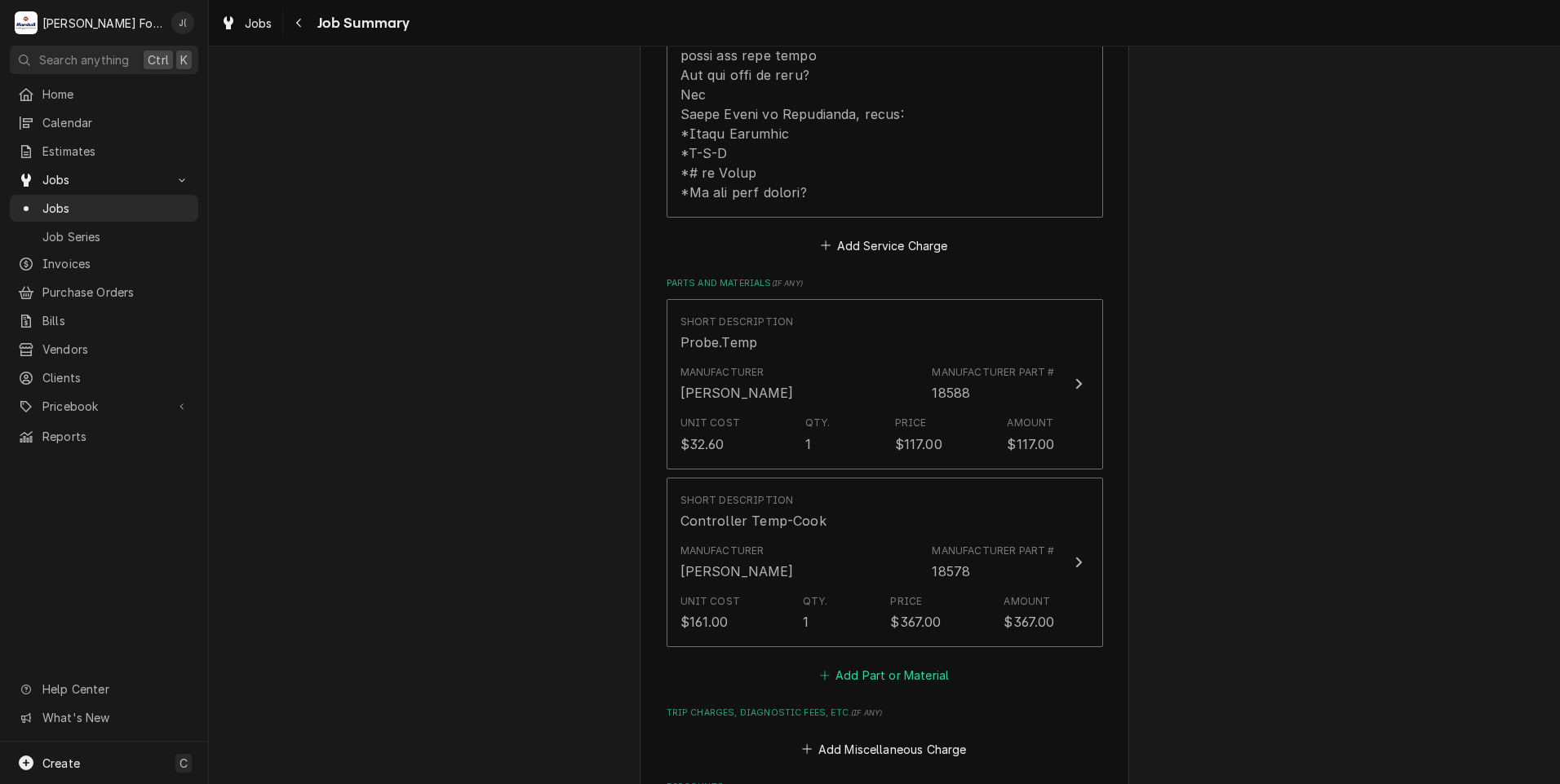
click at [859, 665] on button "Add Part or Material" at bounding box center [884, 675] width 135 height 22
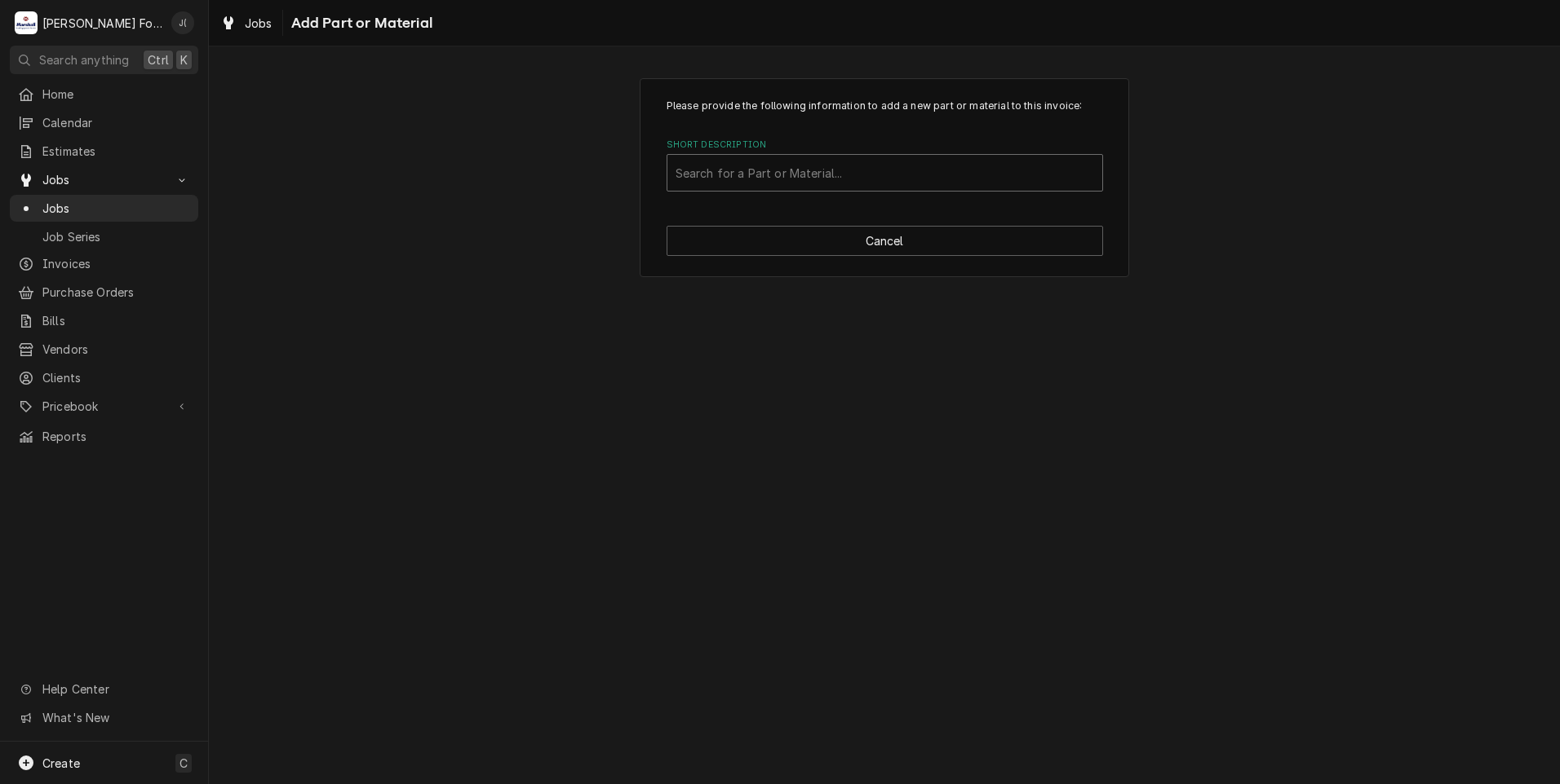
click at [723, 176] on div "Short Description" at bounding box center [885, 173] width 419 height 29
type input "18234"
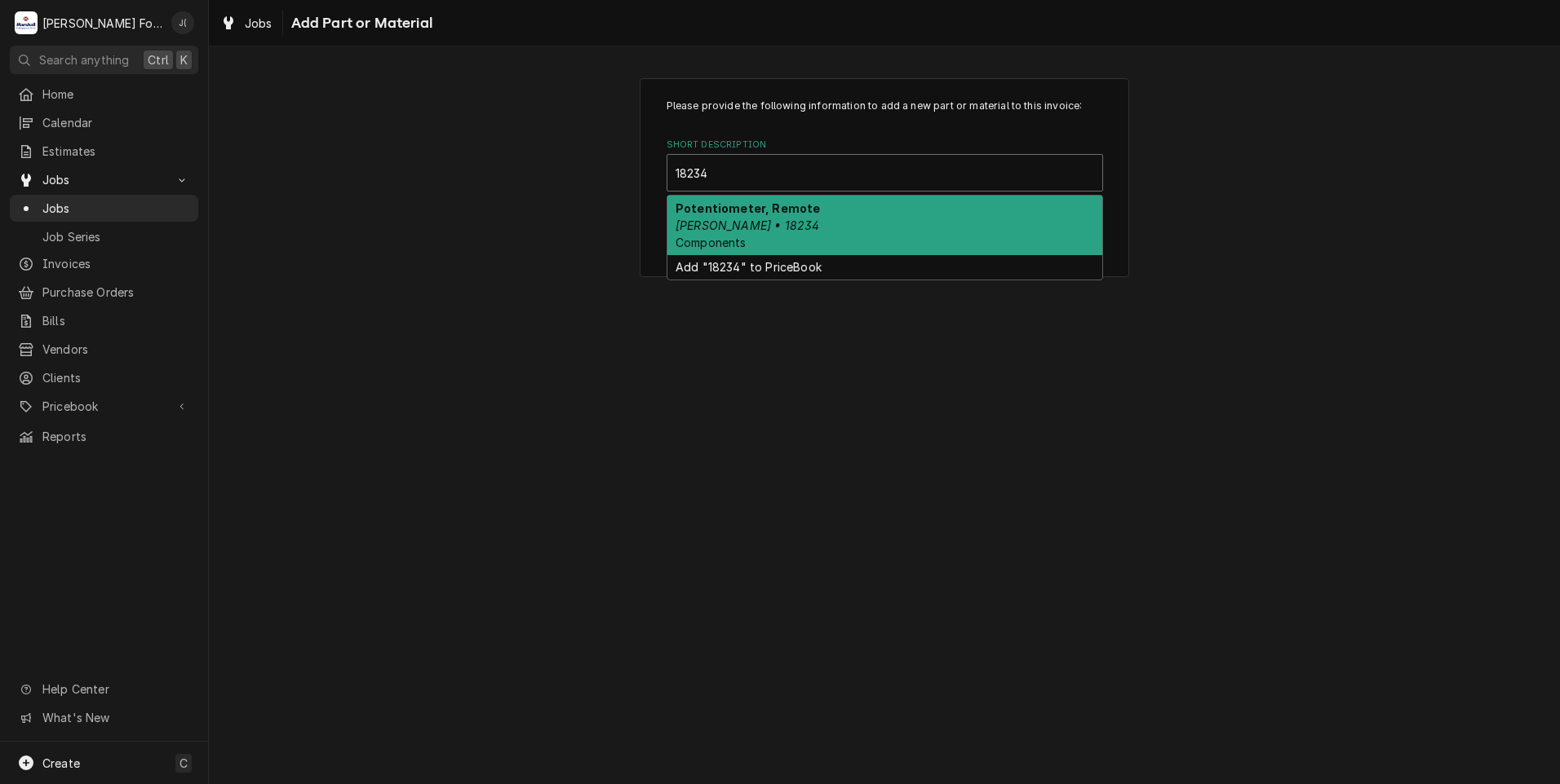
click at [770, 228] on div "Potentiometer, Remote Blodgett • 18234 Components" at bounding box center [884, 225] width 435 height 60
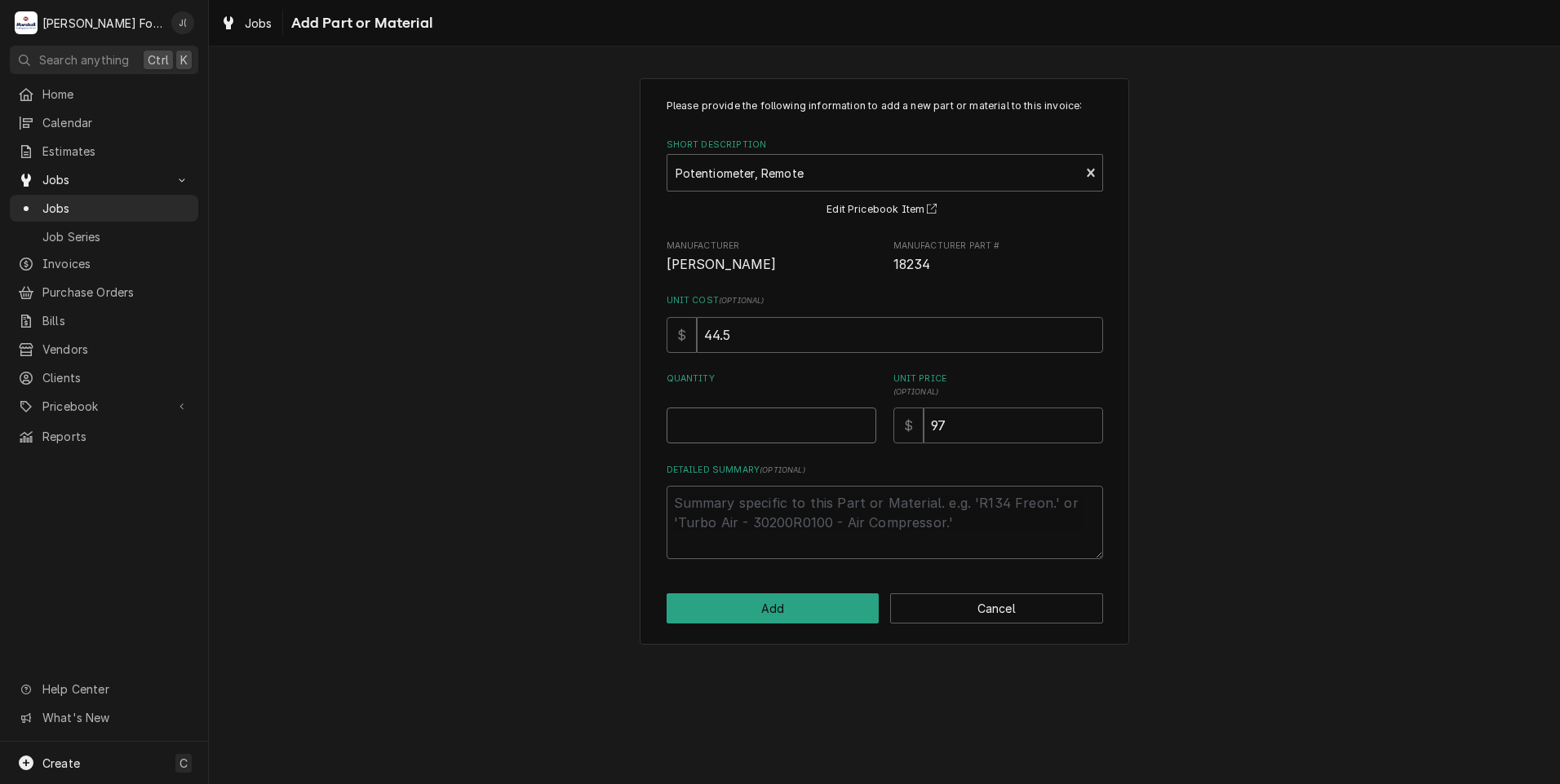
click at [740, 436] on input "Quantity" at bounding box center [771, 425] width 209 height 36
type textarea "x"
type input "1"
click at [852, 605] on button "Add" at bounding box center [773, 608] width 213 height 30
type textarea "x"
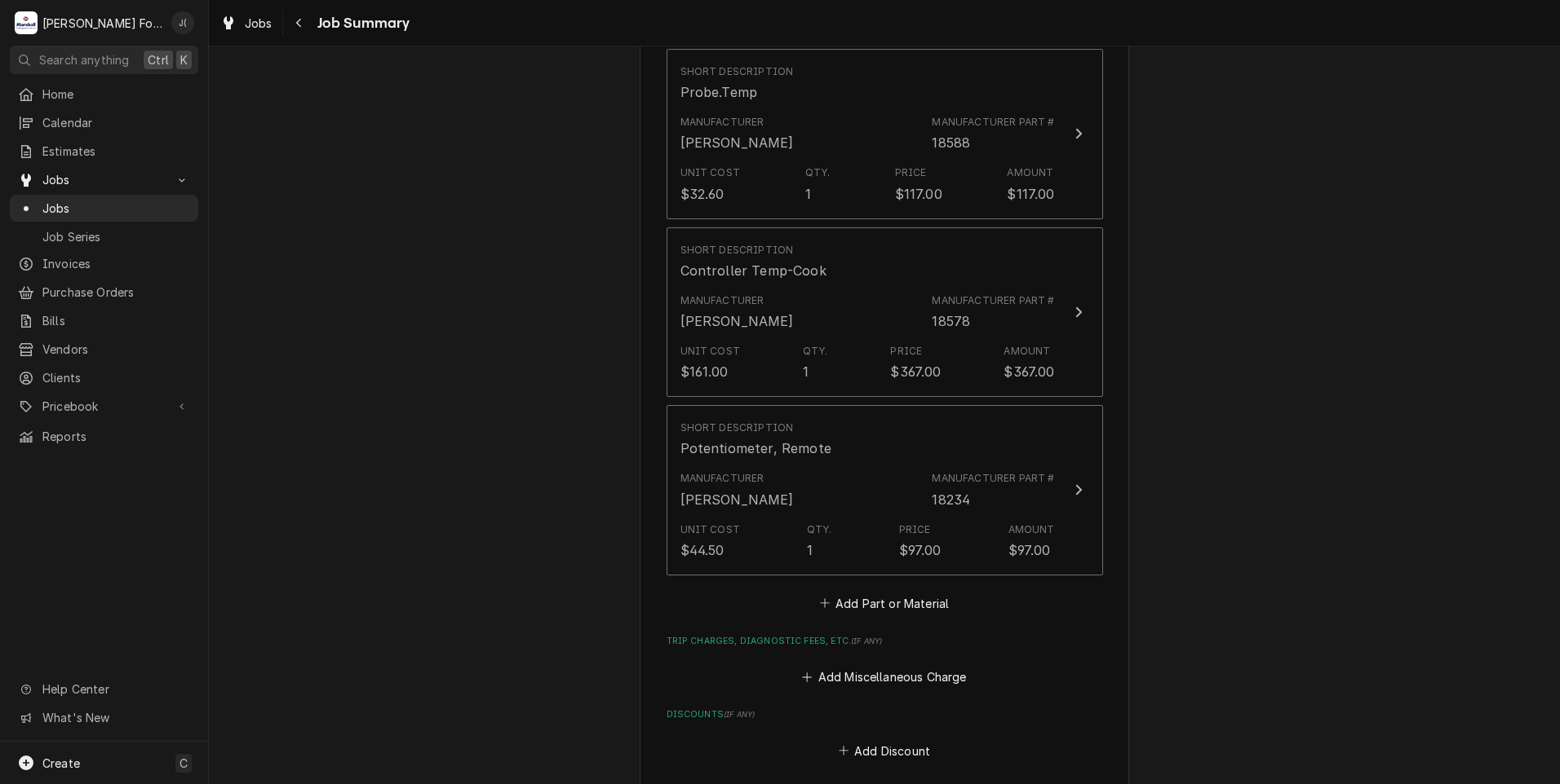
scroll to position [1386, 0]
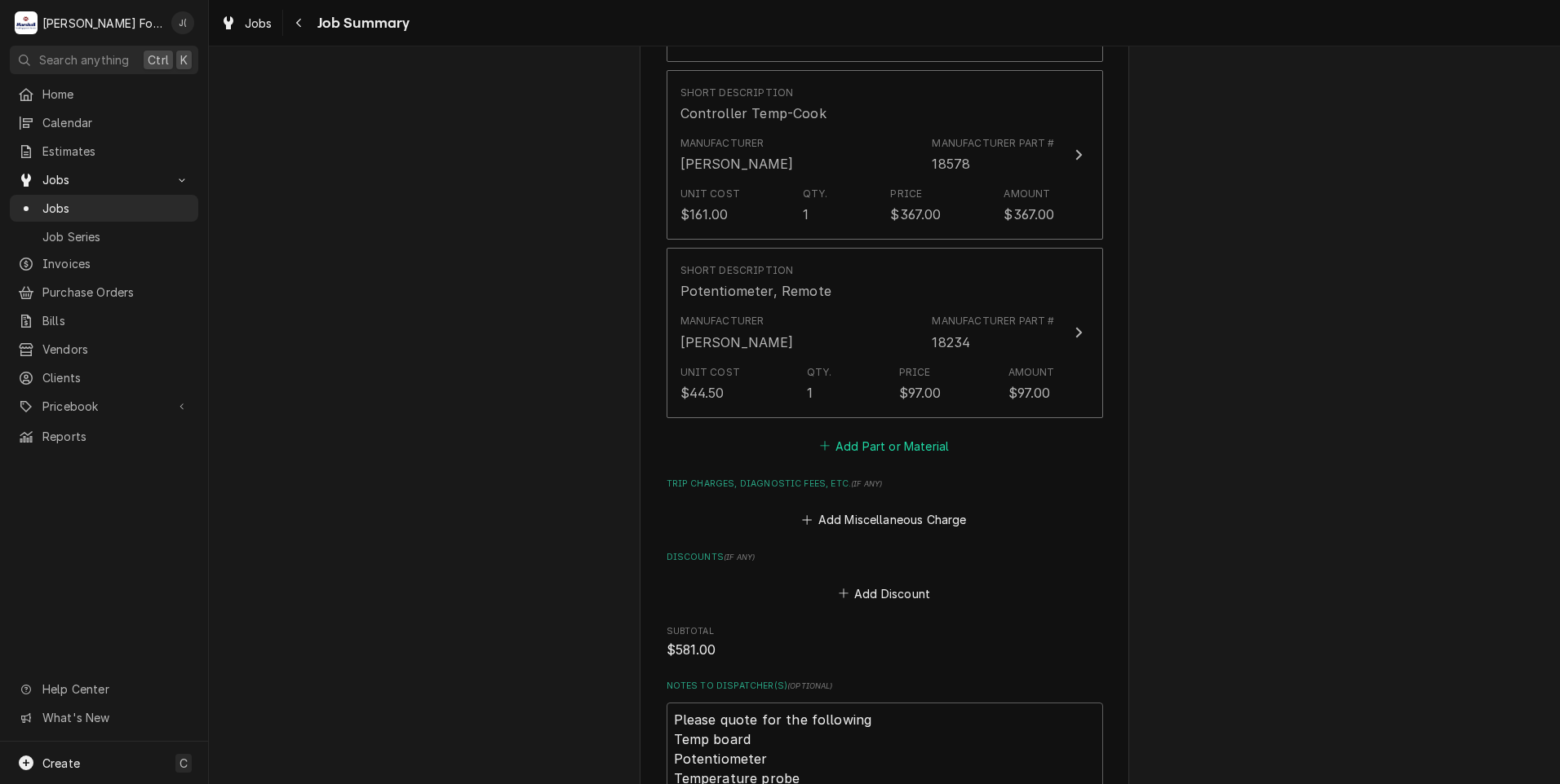
click at [870, 435] on button "Add Part or Material" at bounding box center [884, 446] width 135 height 22
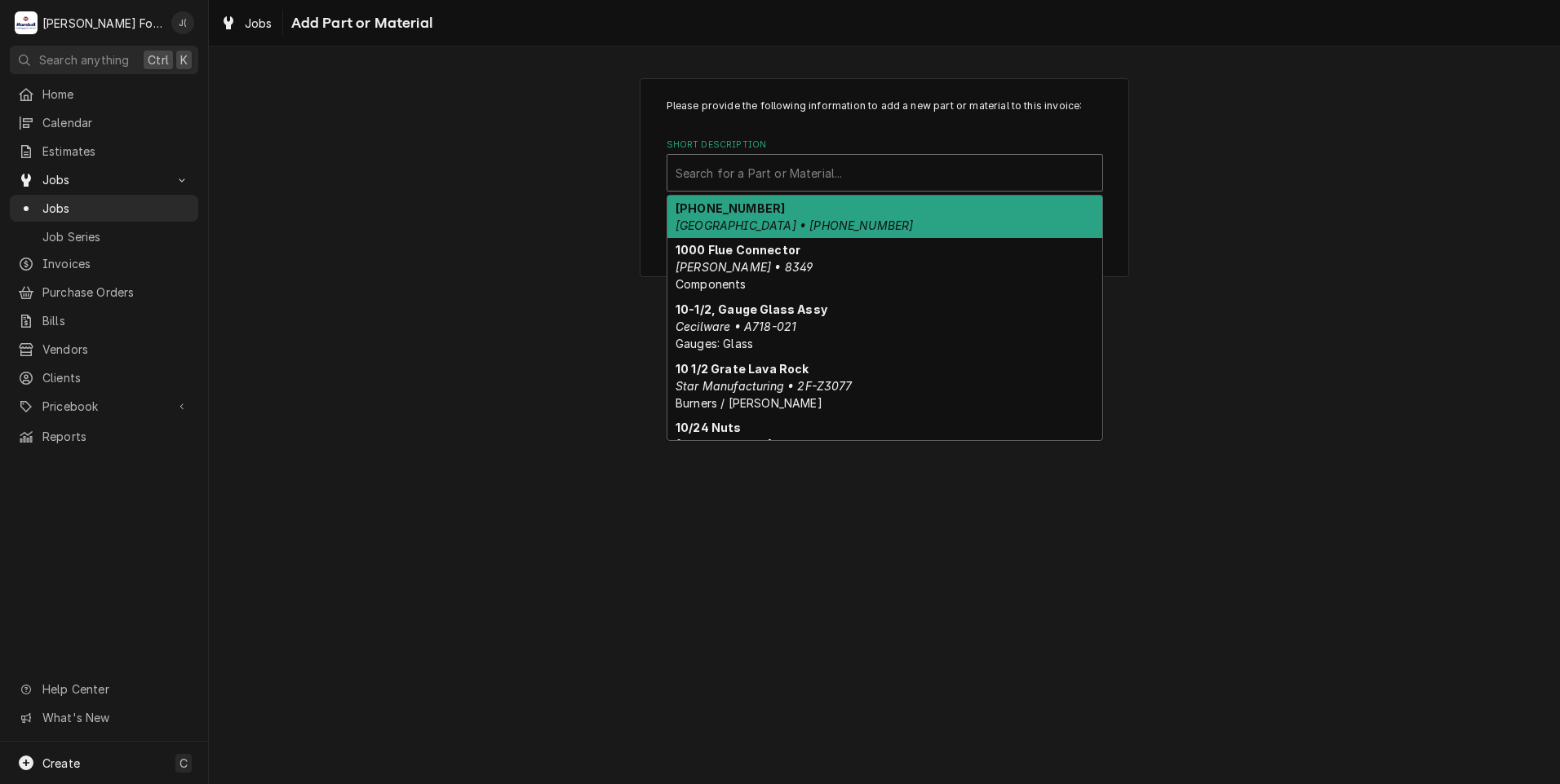
click at [861, 186] on div "Short Description" at bounding box center [885, 173] width 419 height 29
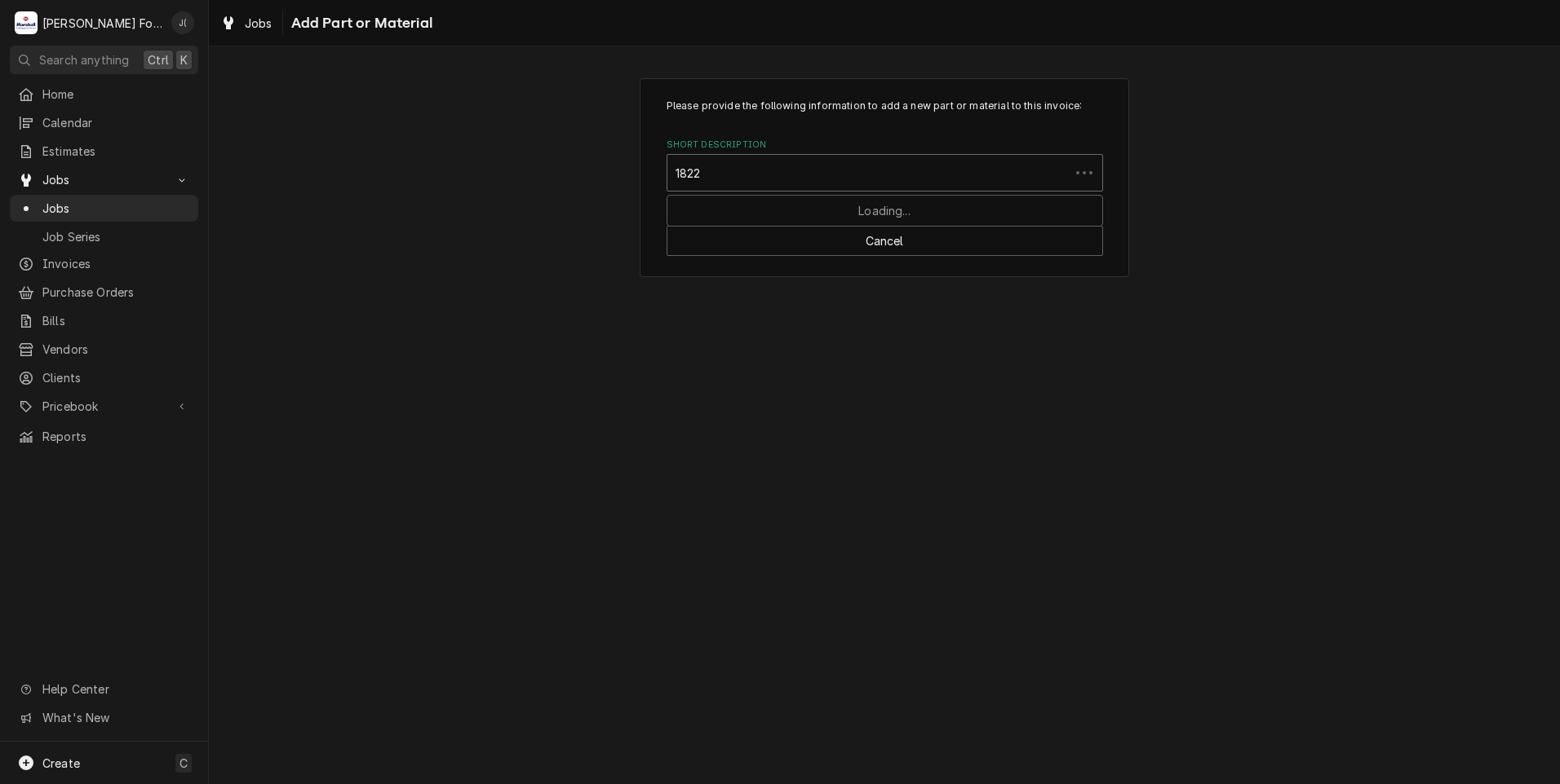
type input "18225"
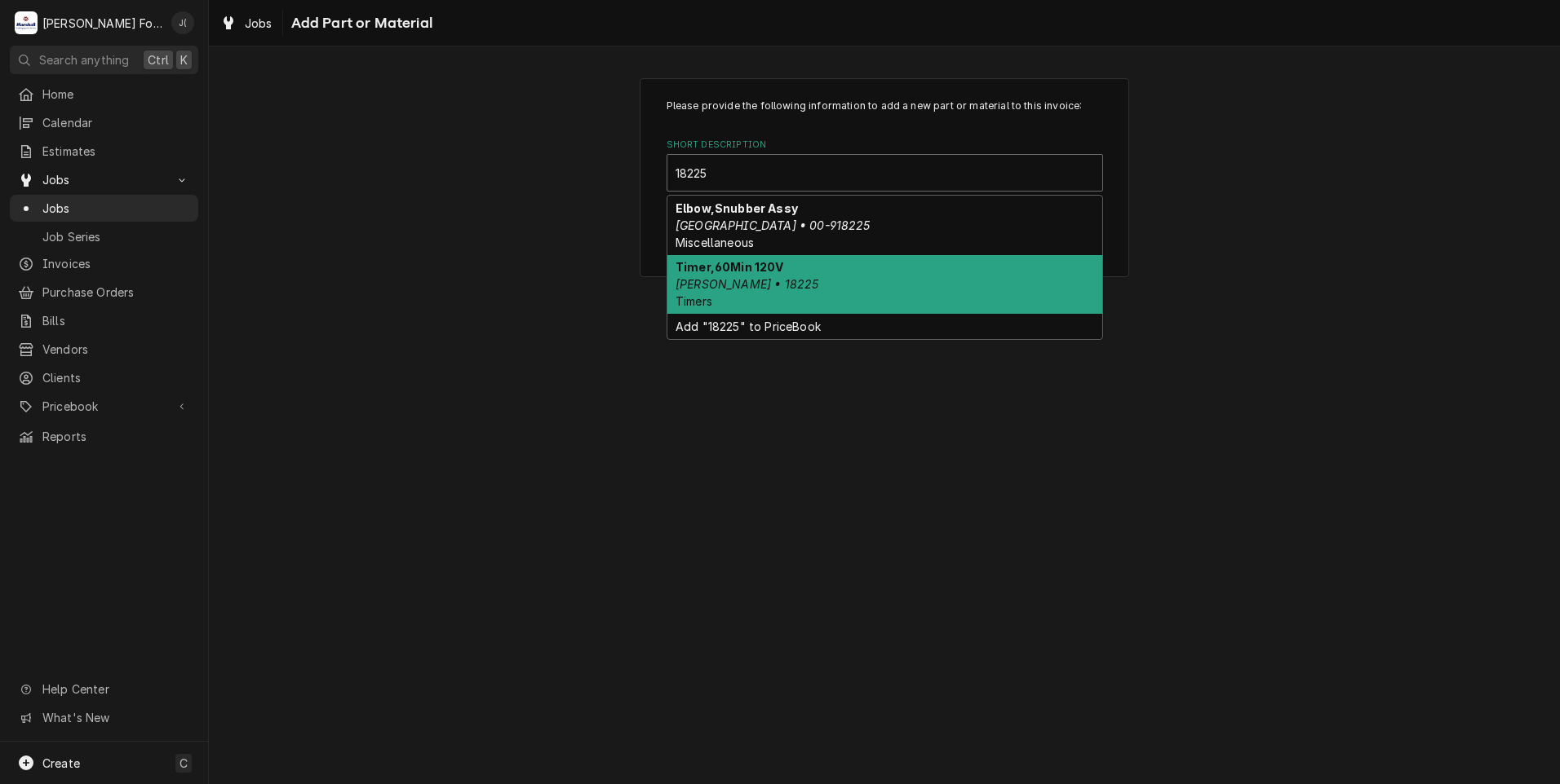
click at [790, 268] on div "Timer,60Min 120V Blodgett • 18225 Timers" at bounding box center [884, 284] width 435 height 60
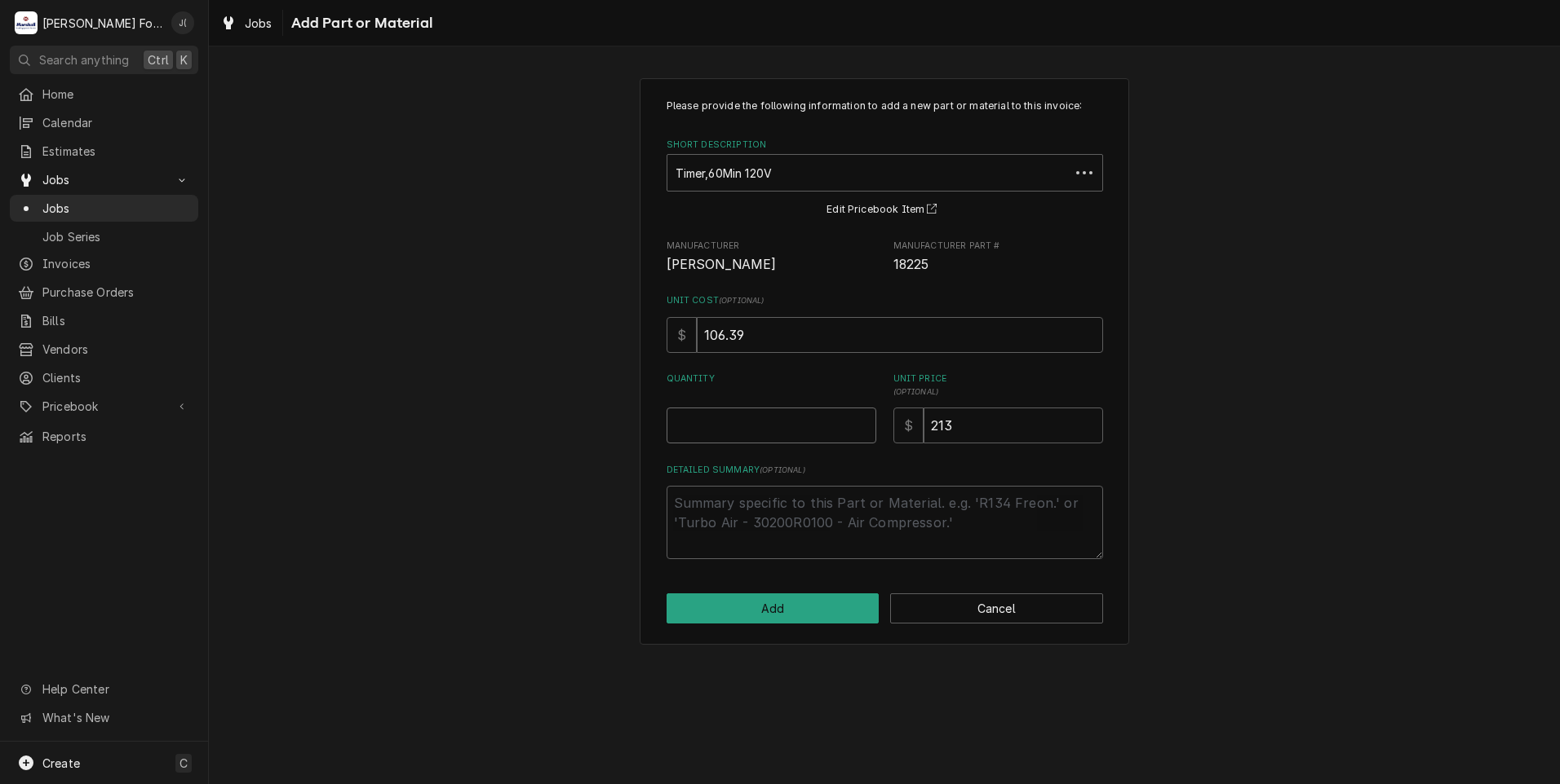
click at [772, 426] on input "Quantity" at bounding box center [771, 425] width 209 height 36
type textarea "x"
type input "1"
click at [789, 609] on button "Add" at bounding box center [773, 608] width 213 height 30
type textarea "x"
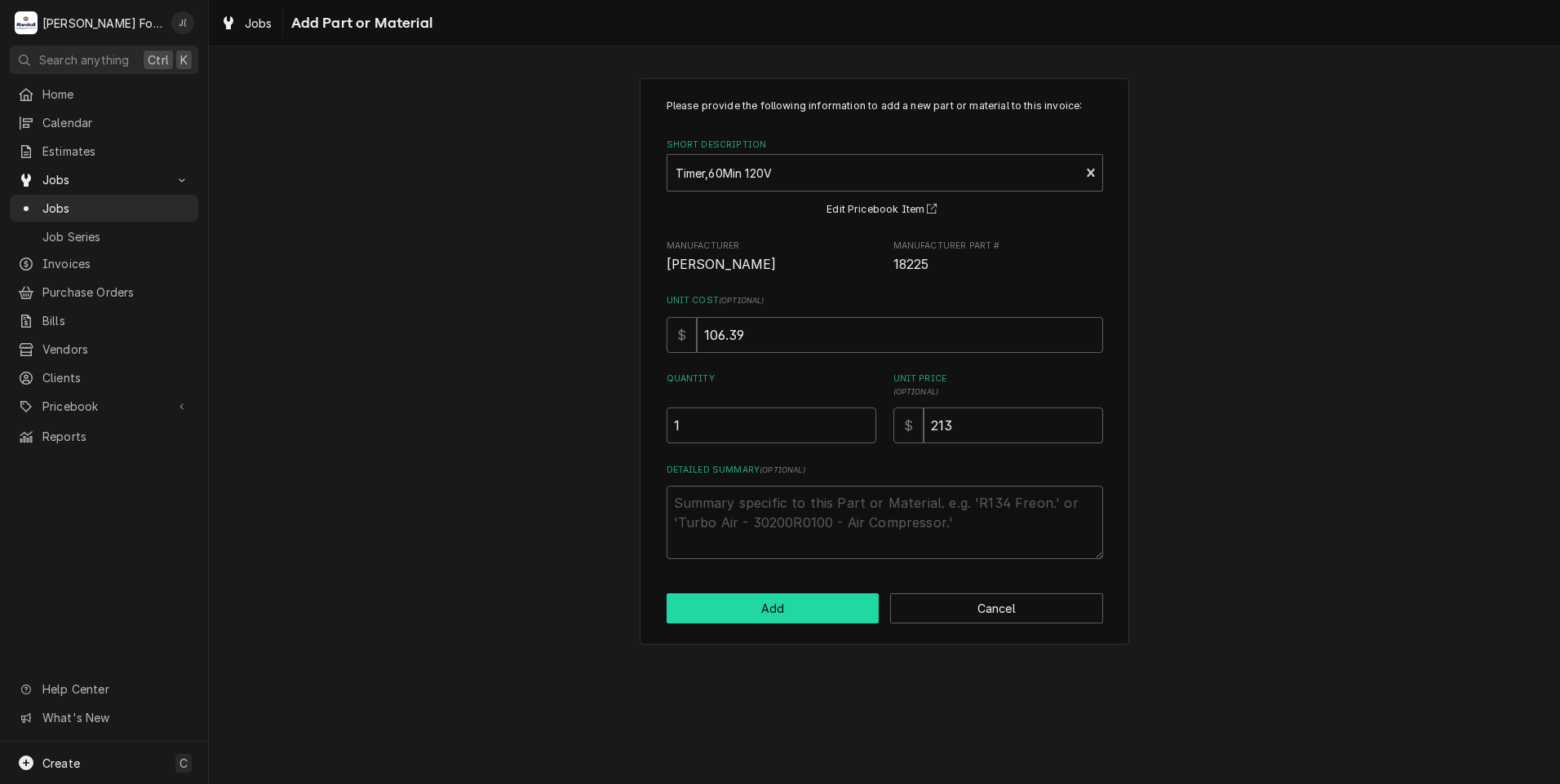
scroll to position [1386, 0]
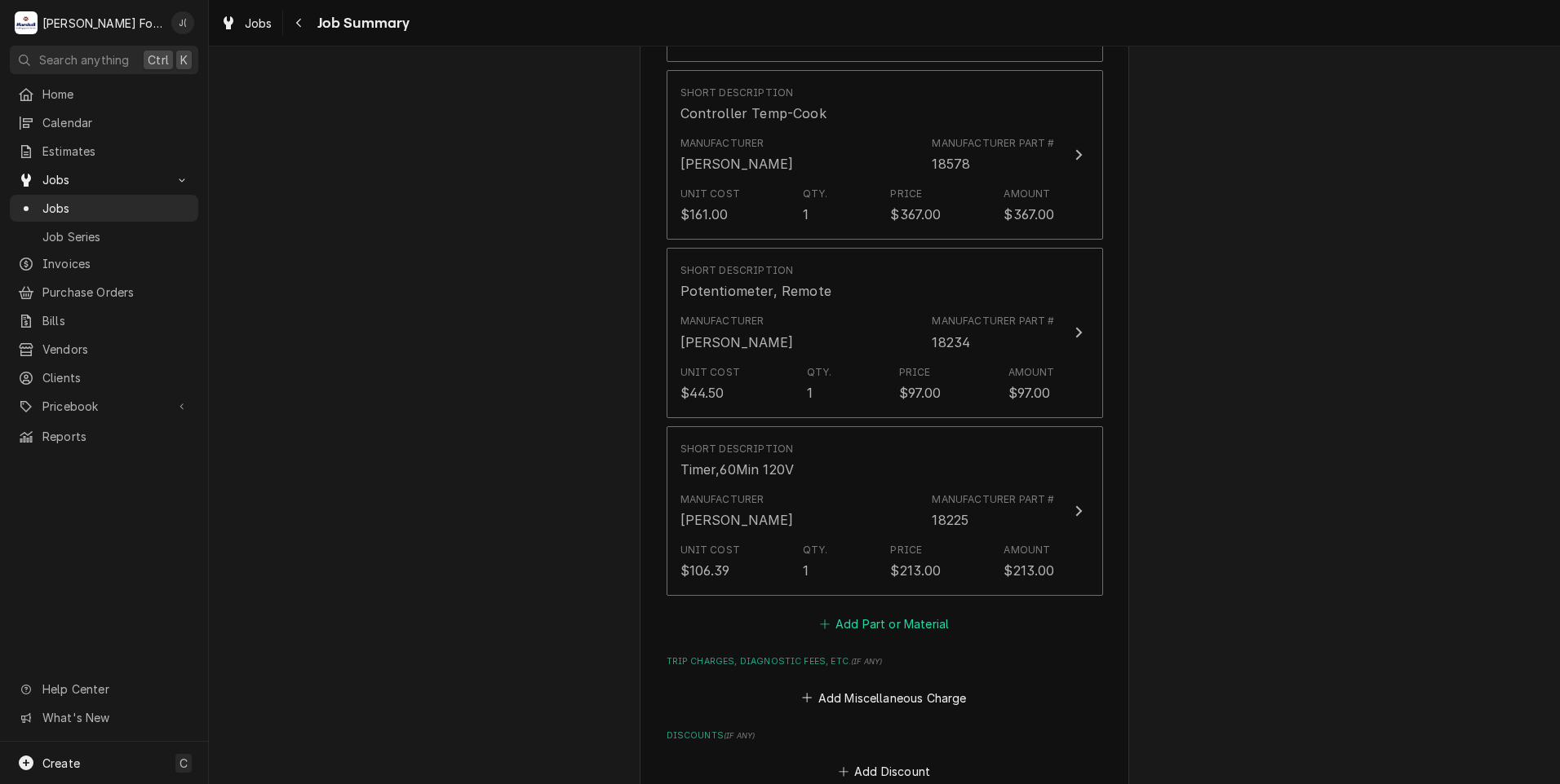
click at [828, 613] on button "Add Part or Material" at bounding box center [884, 624] width 135 height 22
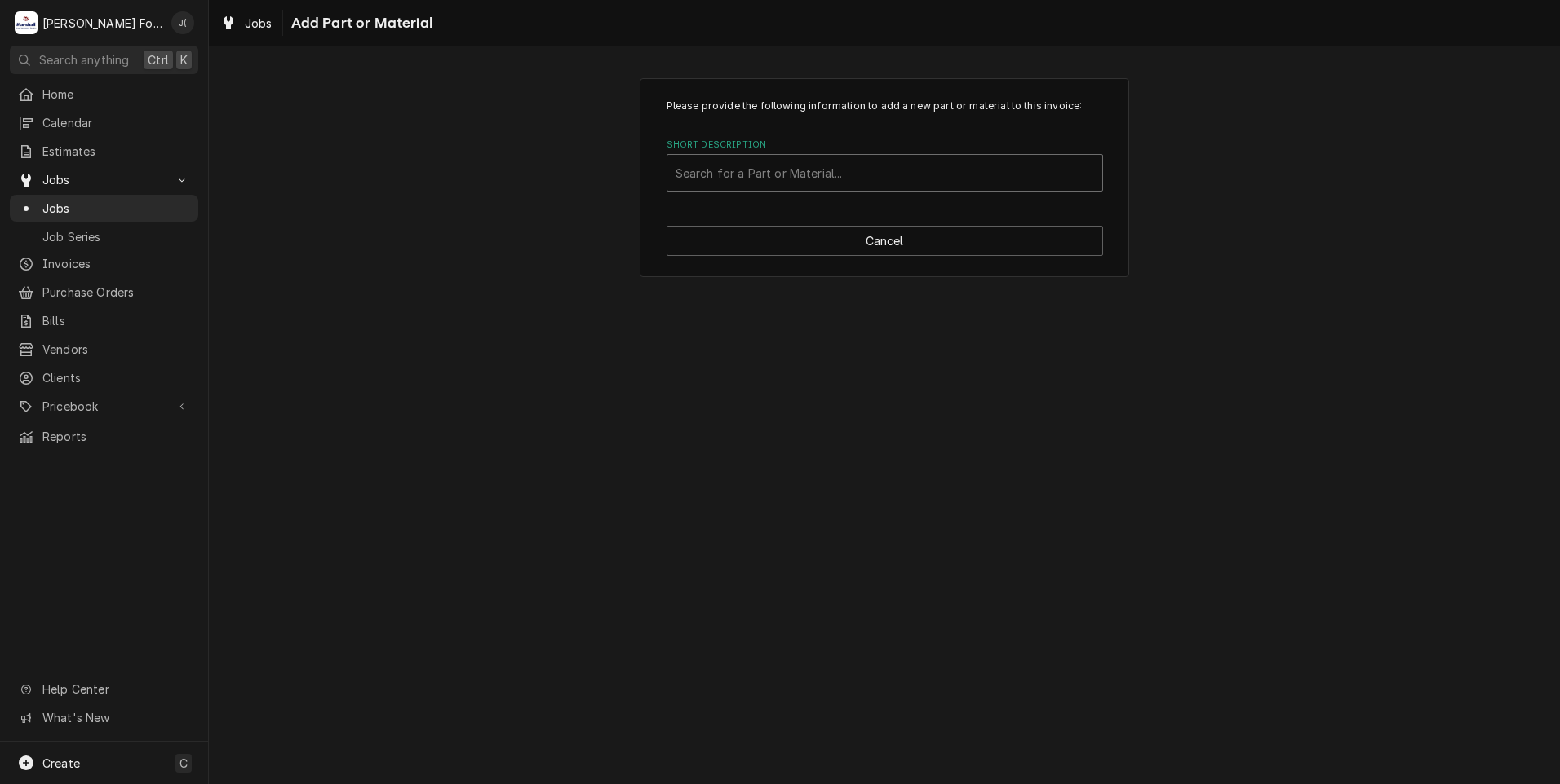
click at [794, 190] on div "Search for a Part or Material..." at bounding box center [884, 172] width 435 height 36
type input "SSDT"
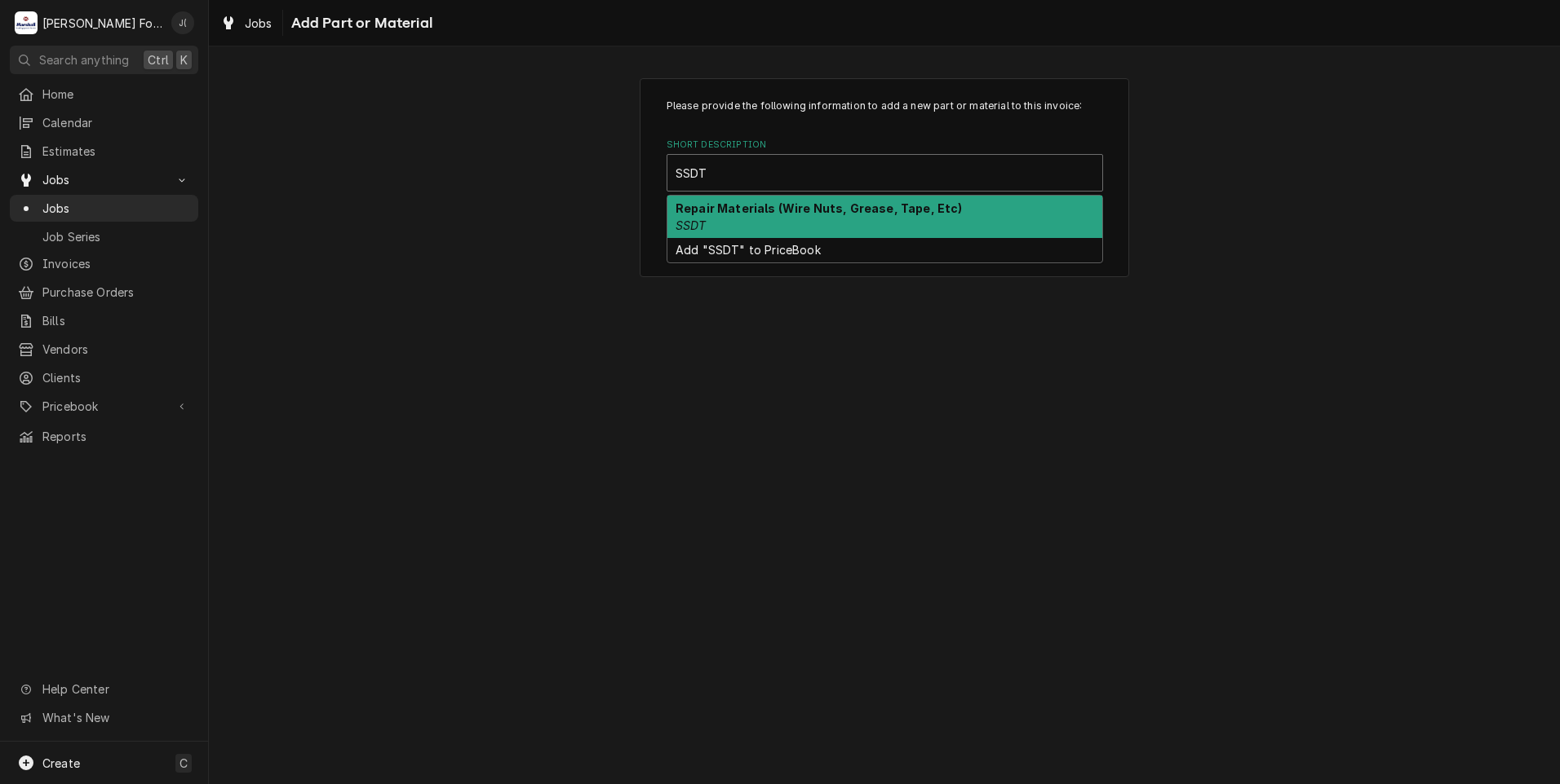
click at [792, 223] on div "Repair Materials (Wire Nuts, Grease, Tape, Etc) SSDT" at bounding box center [884, 216] width 435 height 42
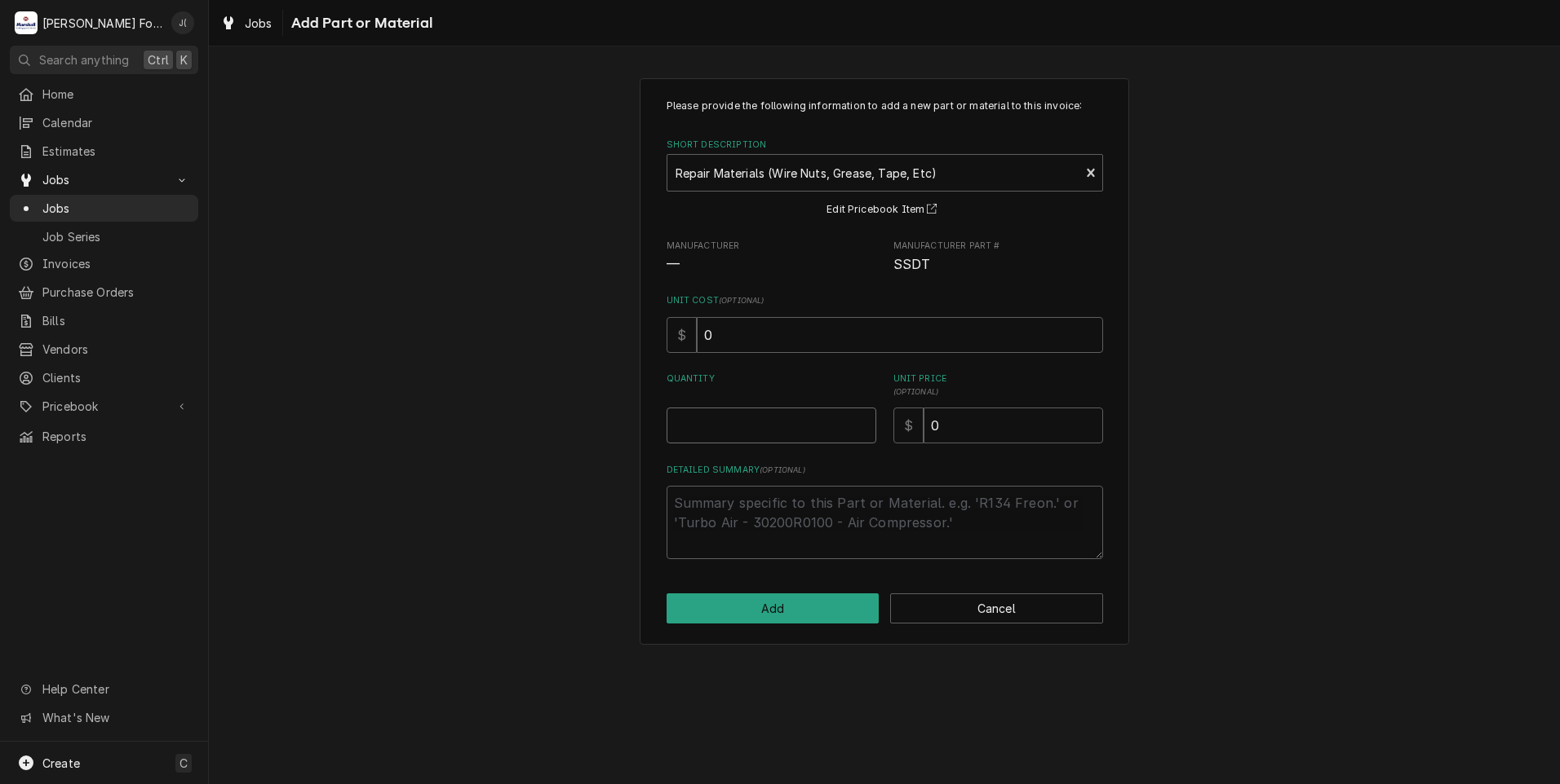
click at [795, 426] on input "Quantity" at bounding box center [771, 425] width 209 height 36
click at [994, 619] on button "Cancel" at bounding box center [997, 608] width 213 height 30
type textarea "x"
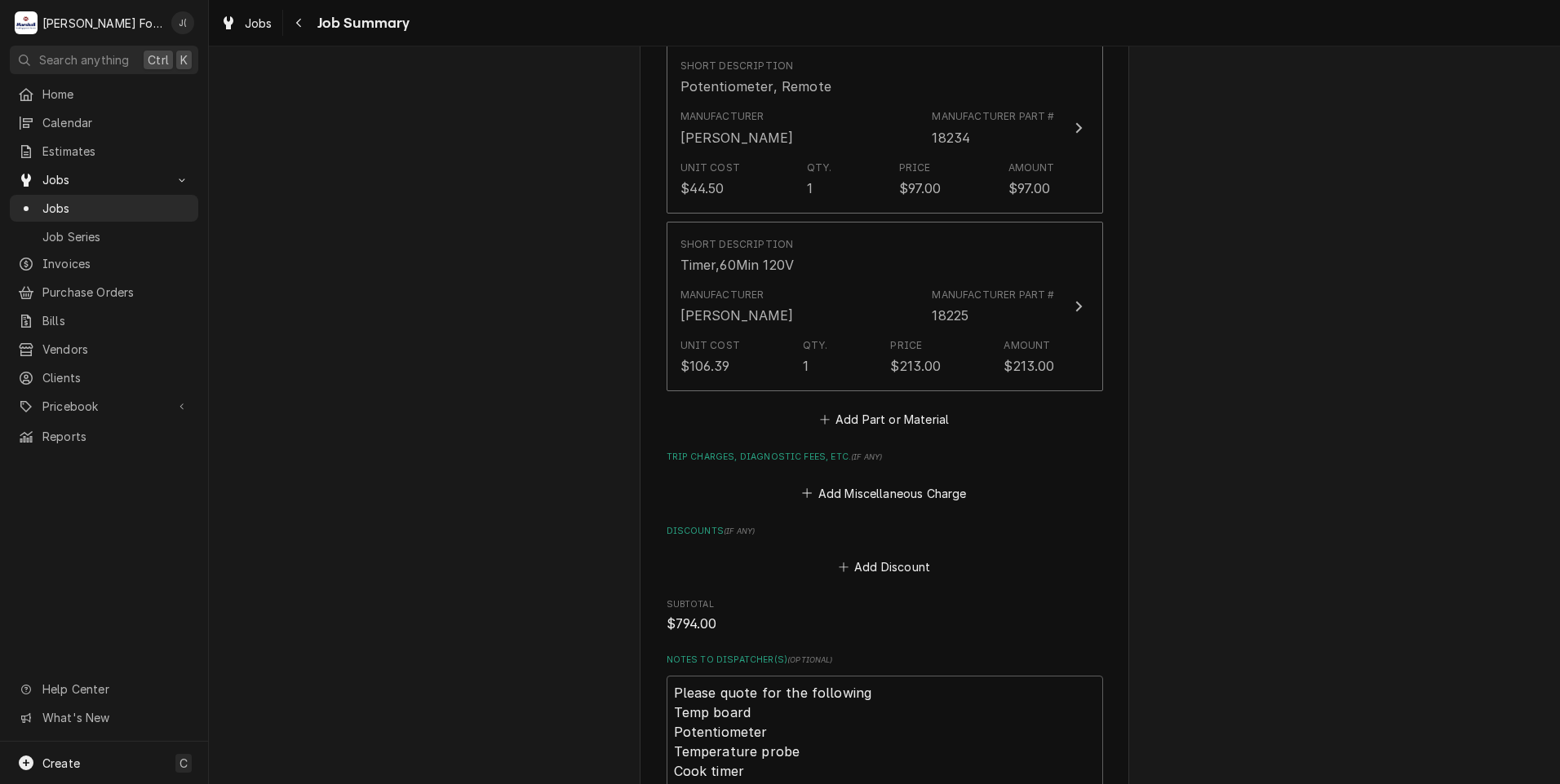
scroll to position [1511, 0]
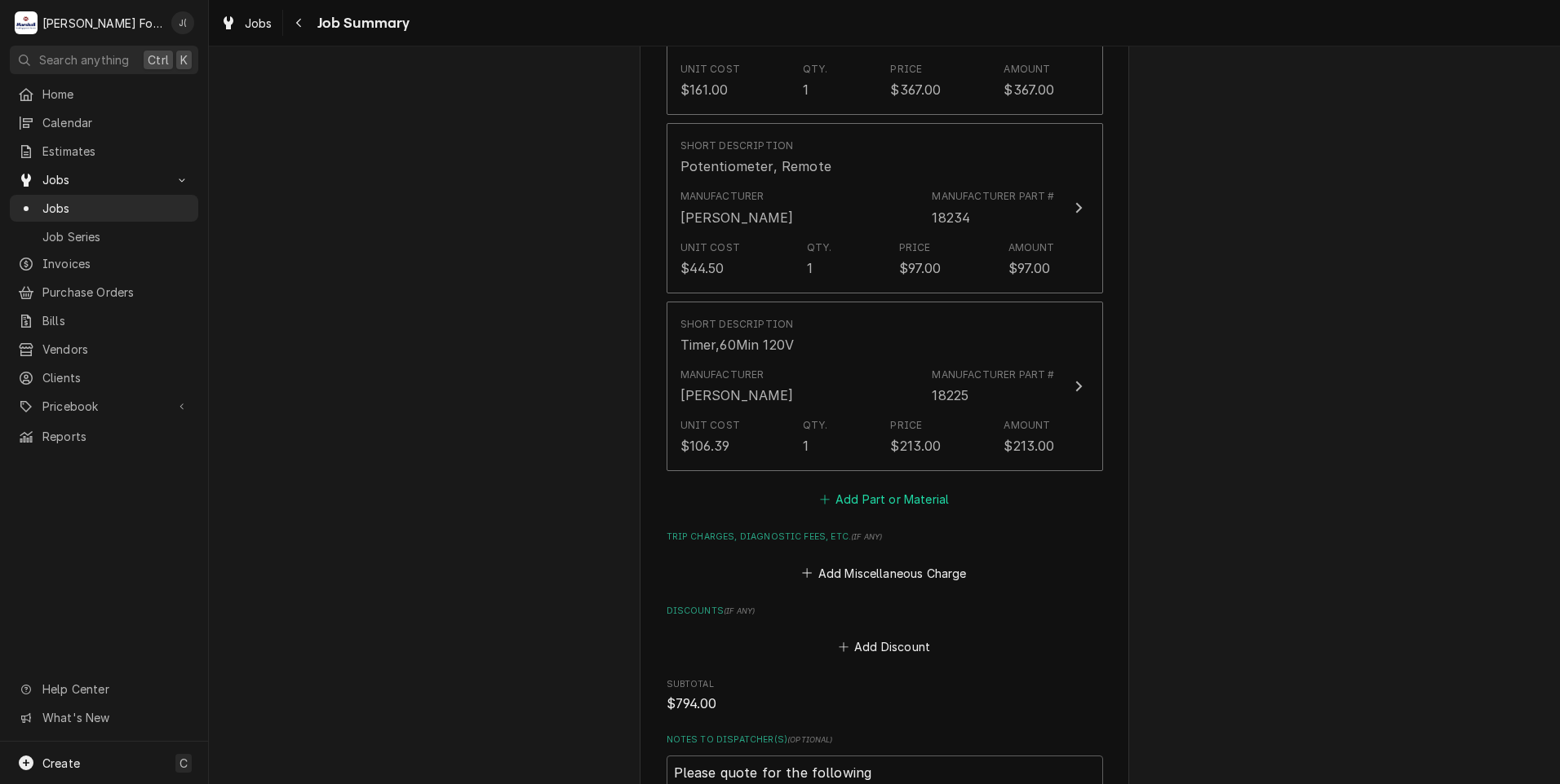
click at [820, 494] on icon "Parts and Materials" at bounding box center [825, 500] width 10 height 12
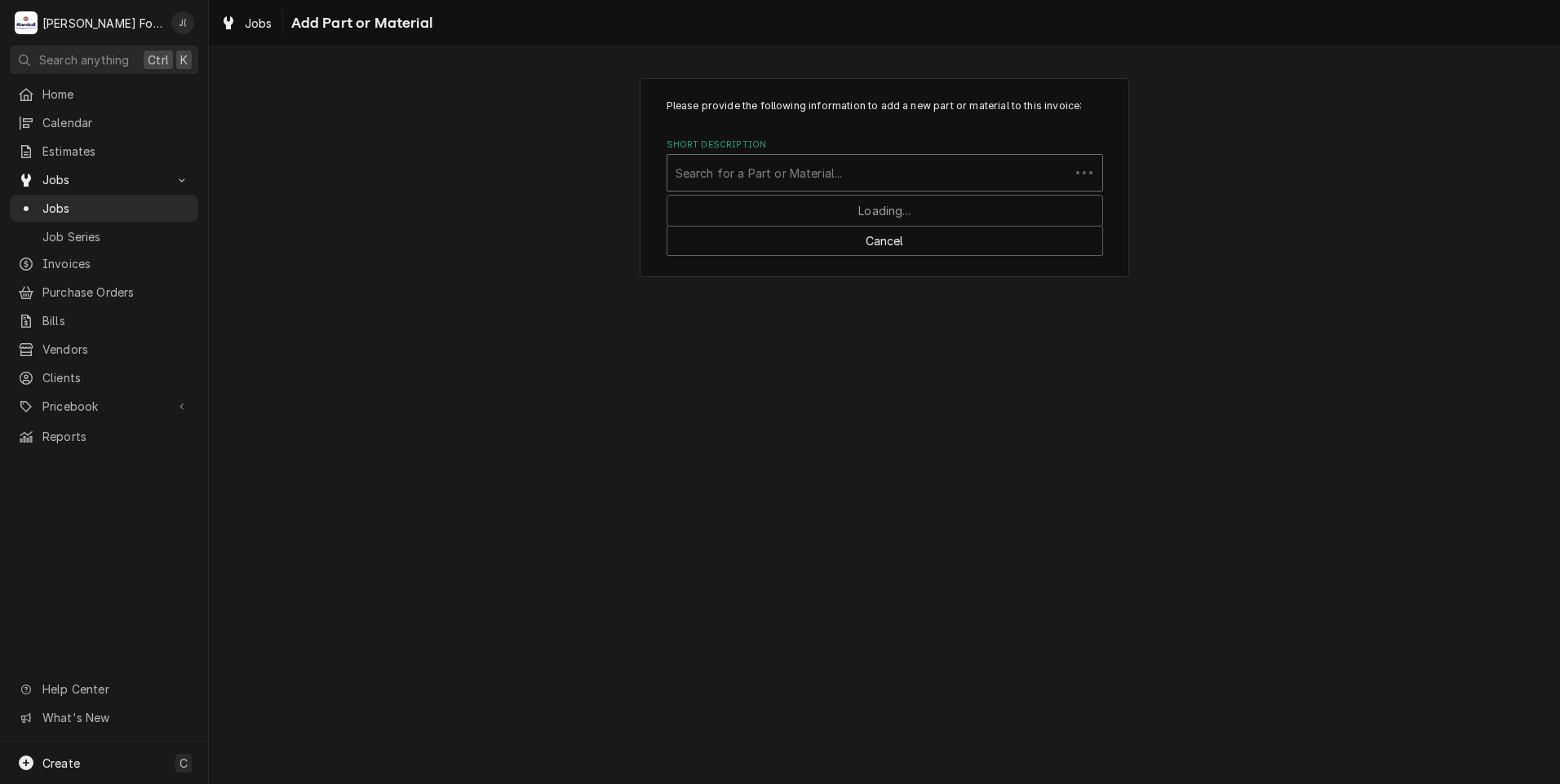
drag, startPoint x: 807, startPoint y: 174, endPoint x: 795, endPoint y: 181, distance: 13.9
click at [795, 180] on div "Short Description" at bounding box center [869, 173] width 386 height 29
type input "SSDT"
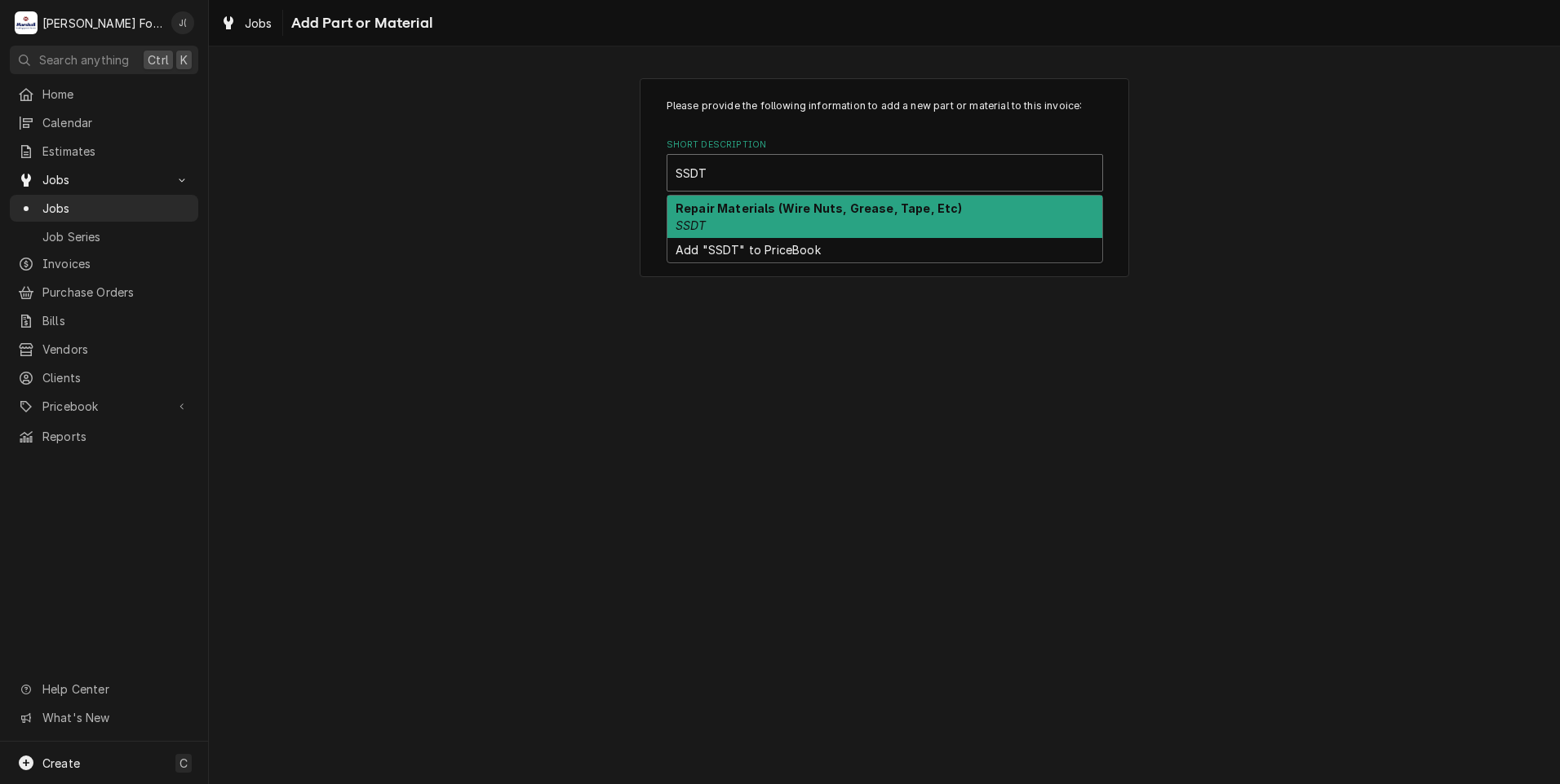
click at [804, 219] on div "Repair Materials (Wire Nuts, Grease, Tape, Etc) SSDT" at bounding box center [884, 216] width 435 height 42
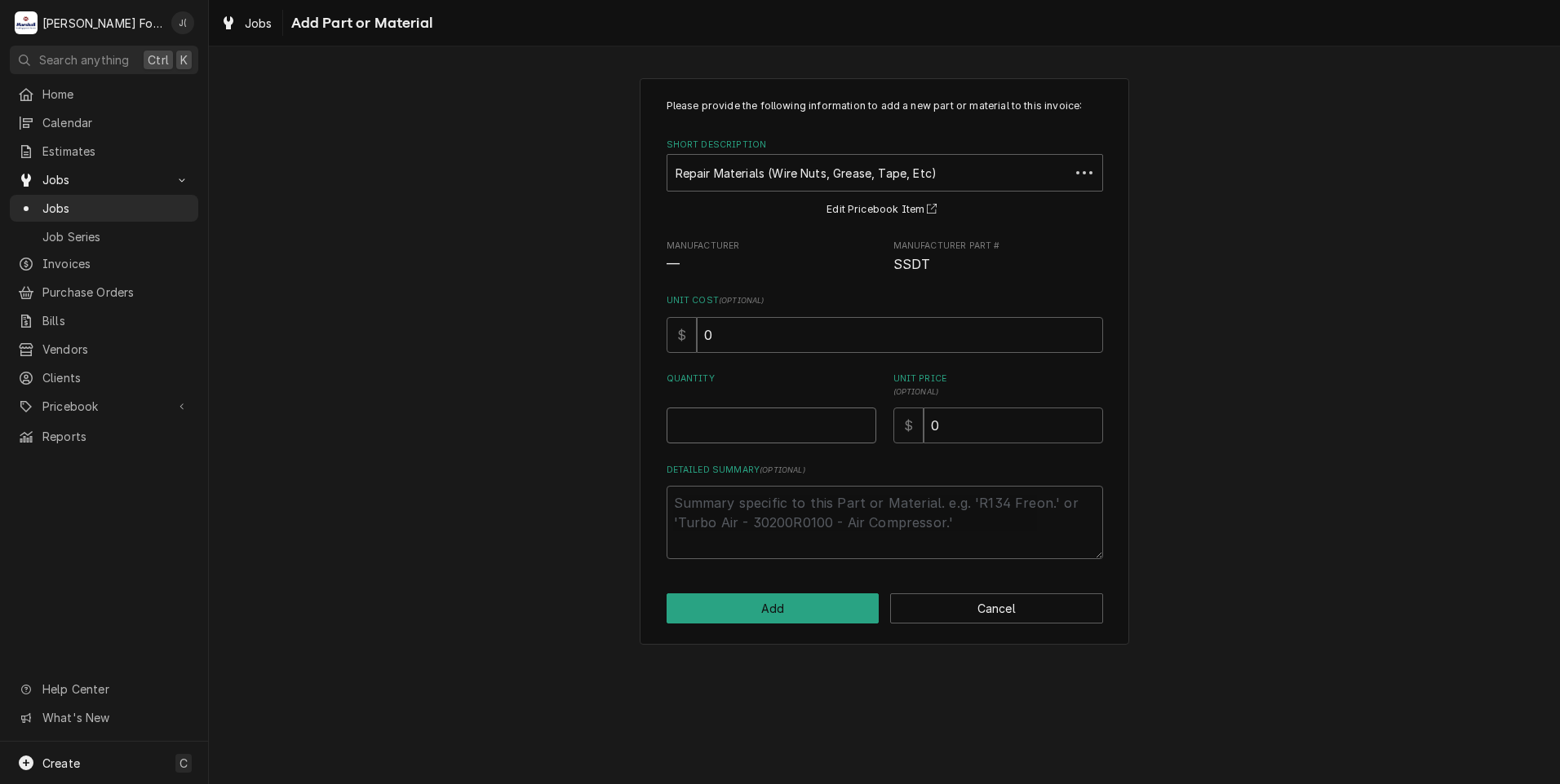
click at [740, 421] on input "Quantity" at bounding box center [771, 425] width 209 height 36
type textarea "x"
type input "1"
type textarea "x"
type input "1"
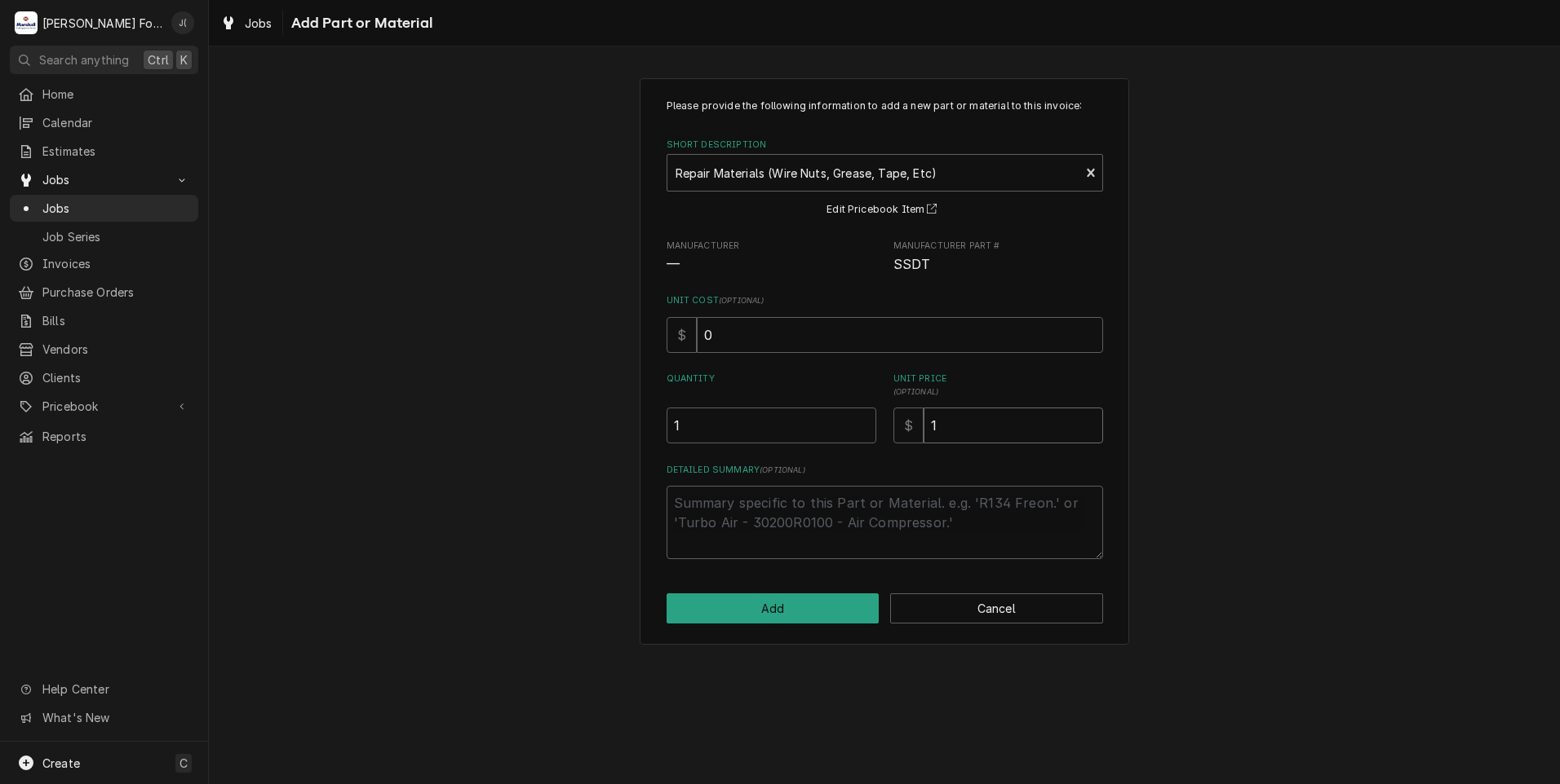
type textarea "x"
type input "16"
click at [846, 602] on button "Add" at bounding box center [773, 608] width 213 height 30
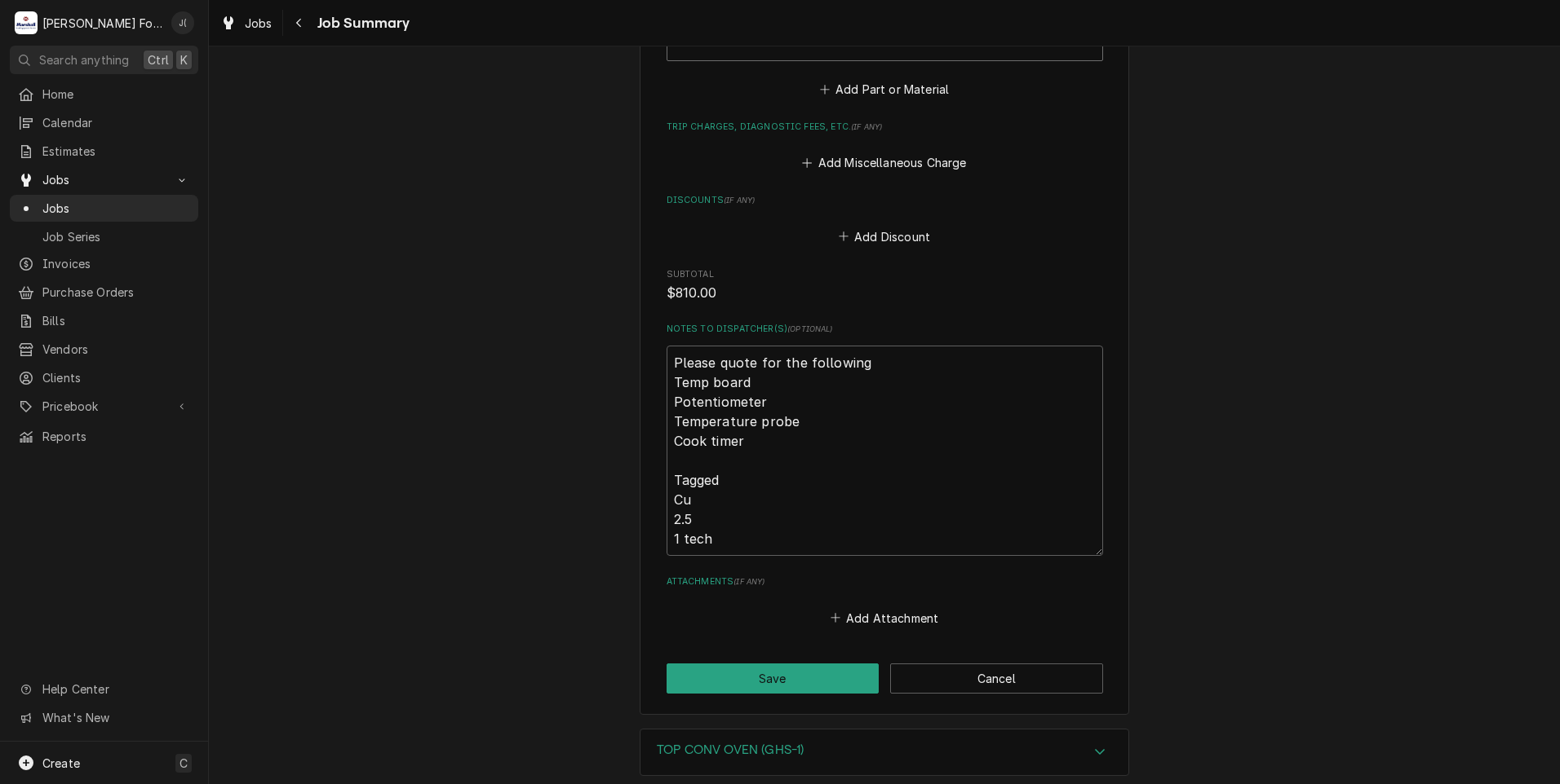
scroll to position [2179, 0]
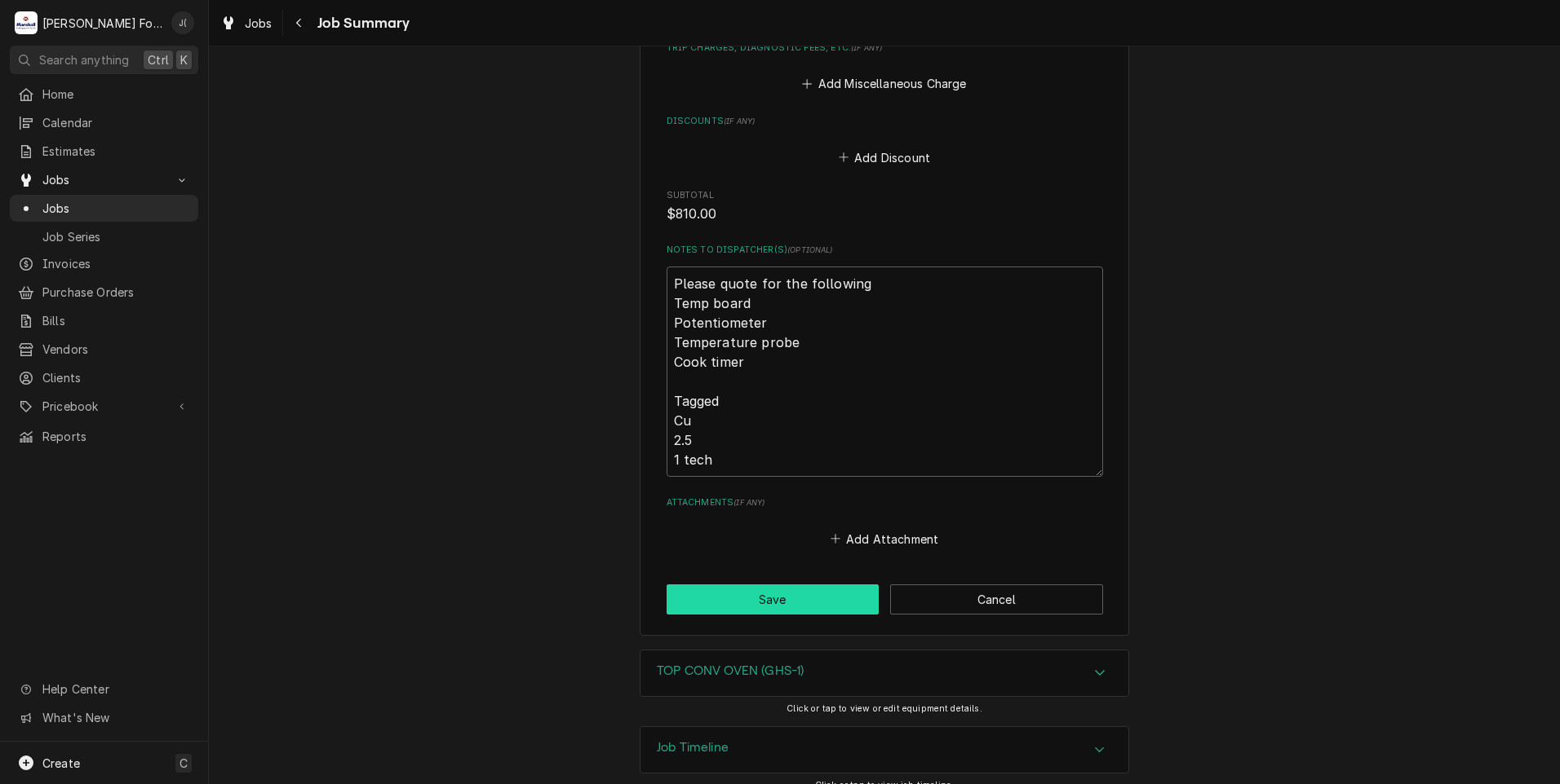
click at [703, 585] on button "Save" at bounding box center [773, 599] width 213 height 30
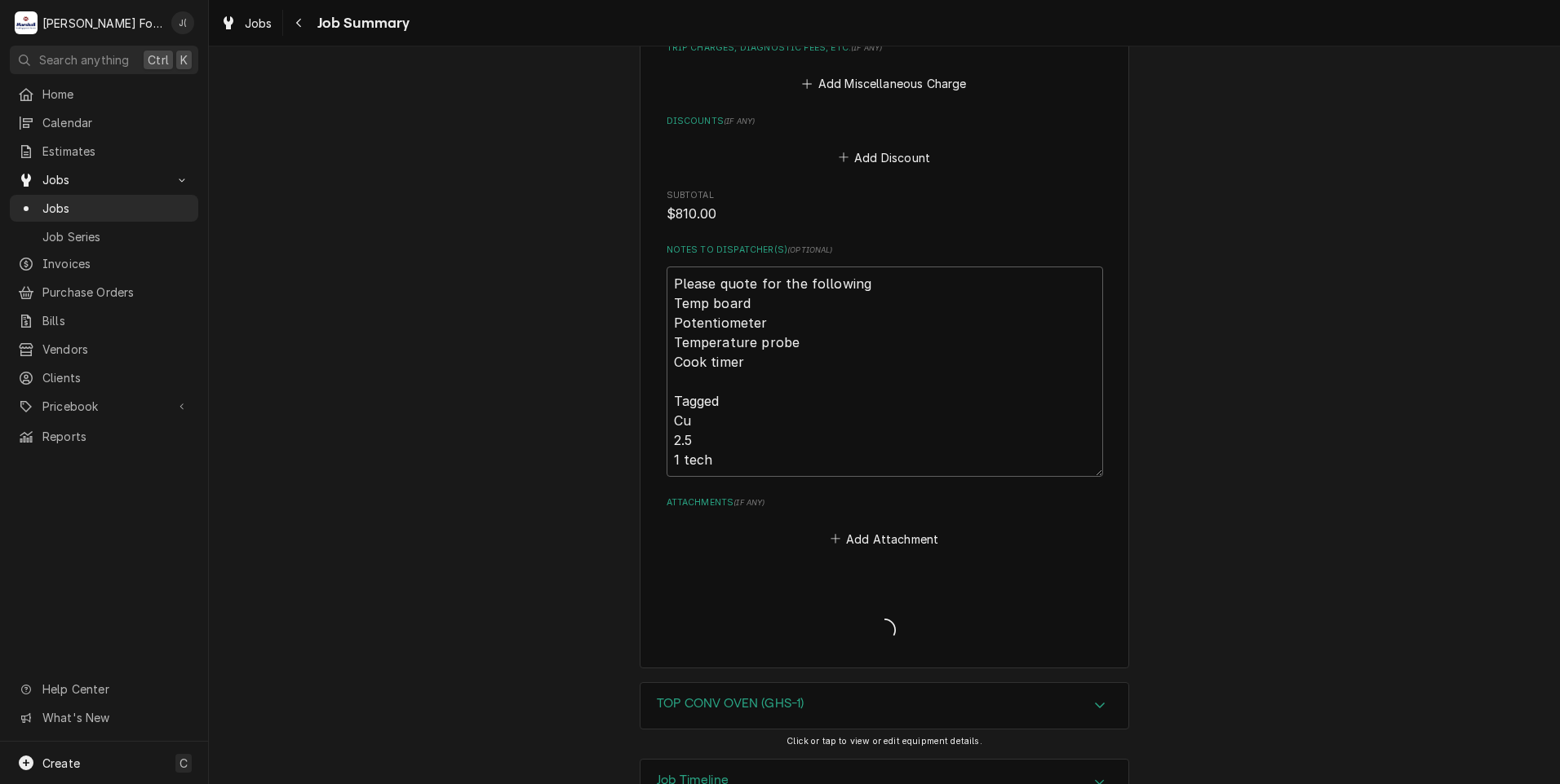
type textarea "x"
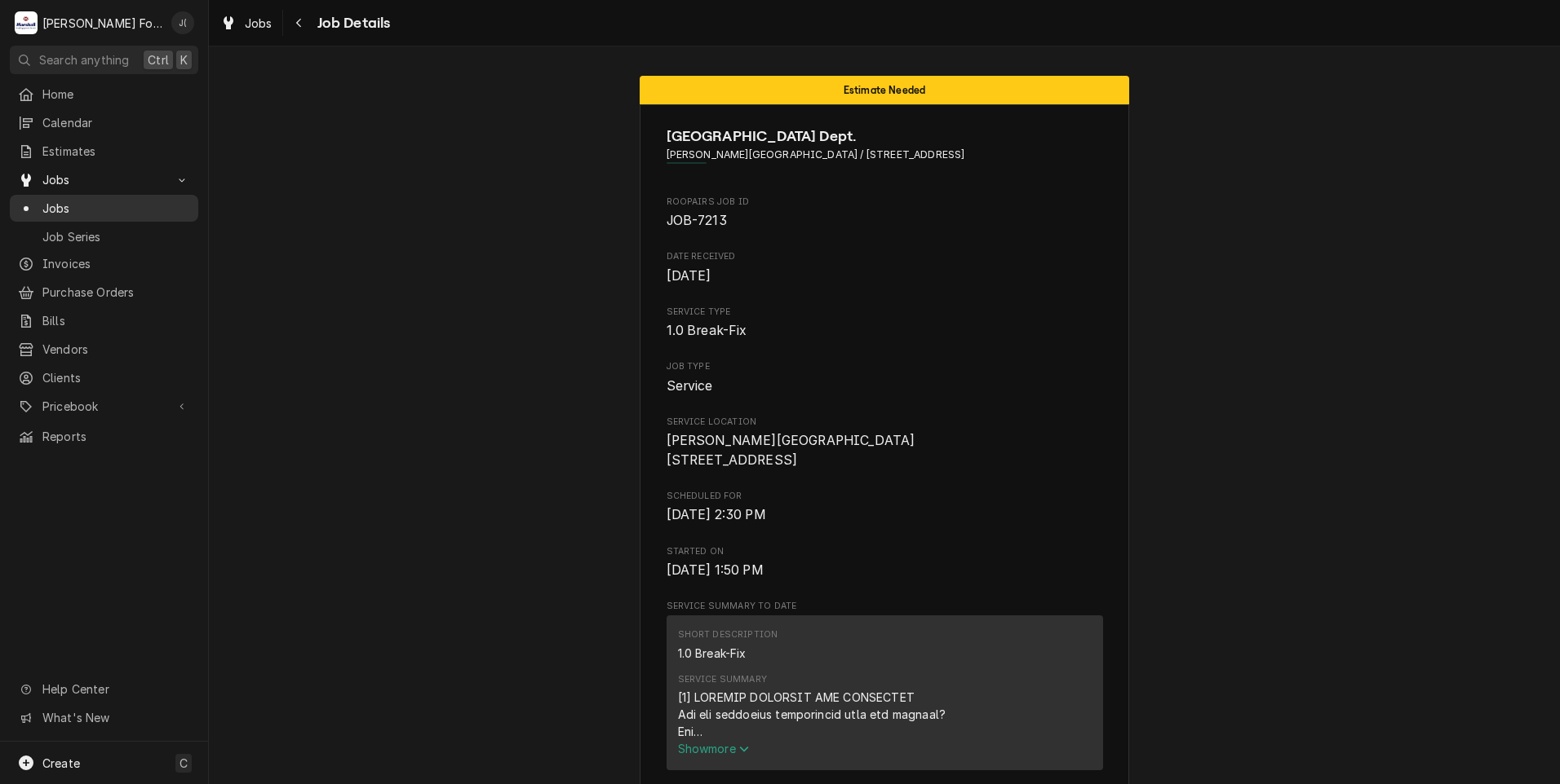
click at [52, 199] on span "Jobs" at bounding box center [115, 208] width 148 height 18
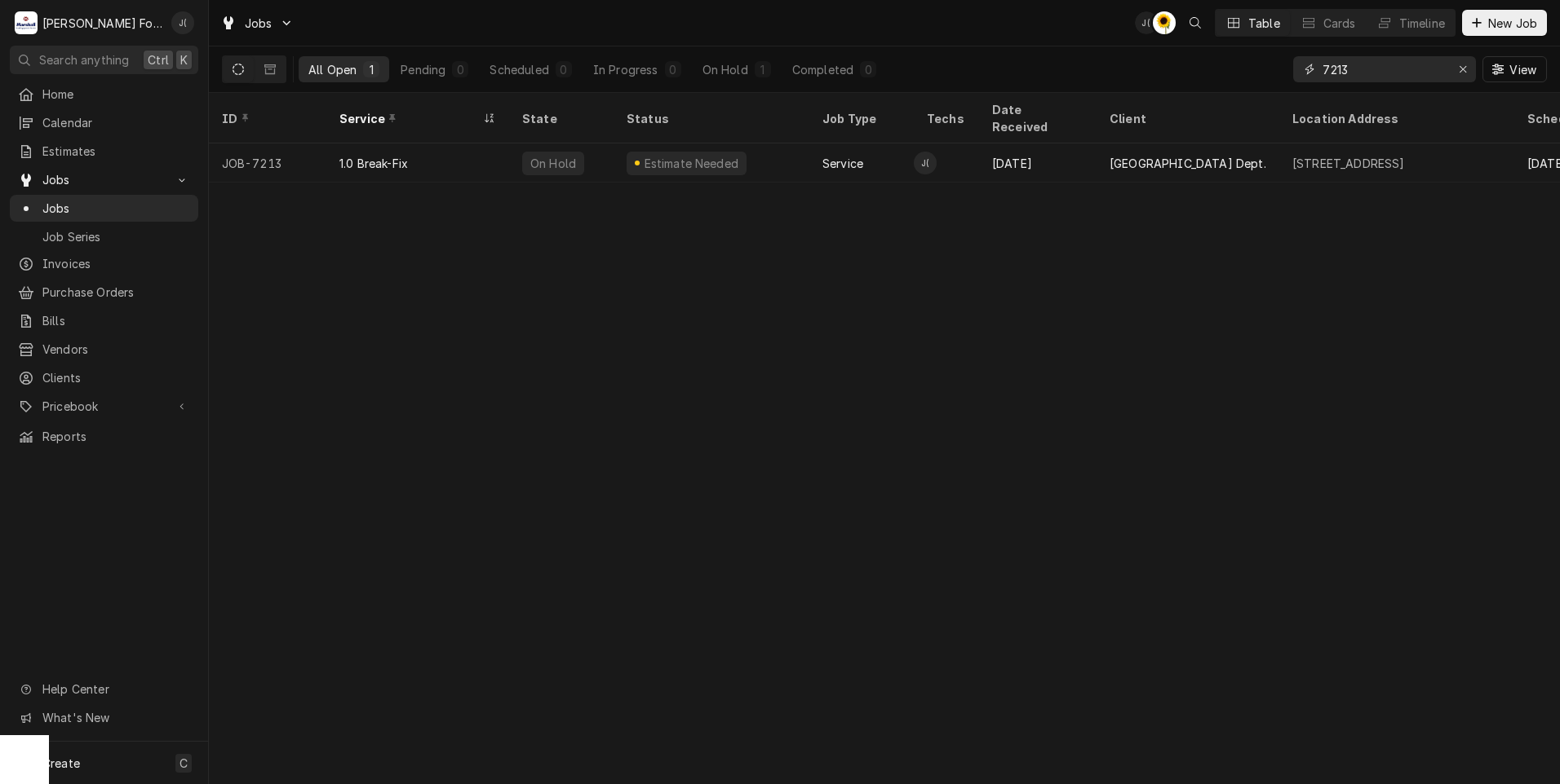
click at [1458, 78] on button "Erase input" at bounding box center [1462, 69] width 26 height 26
click at [1406, 76] on input "Dynamic Content Wrapper" at bounding box center [1399, 69] width 154 height 26
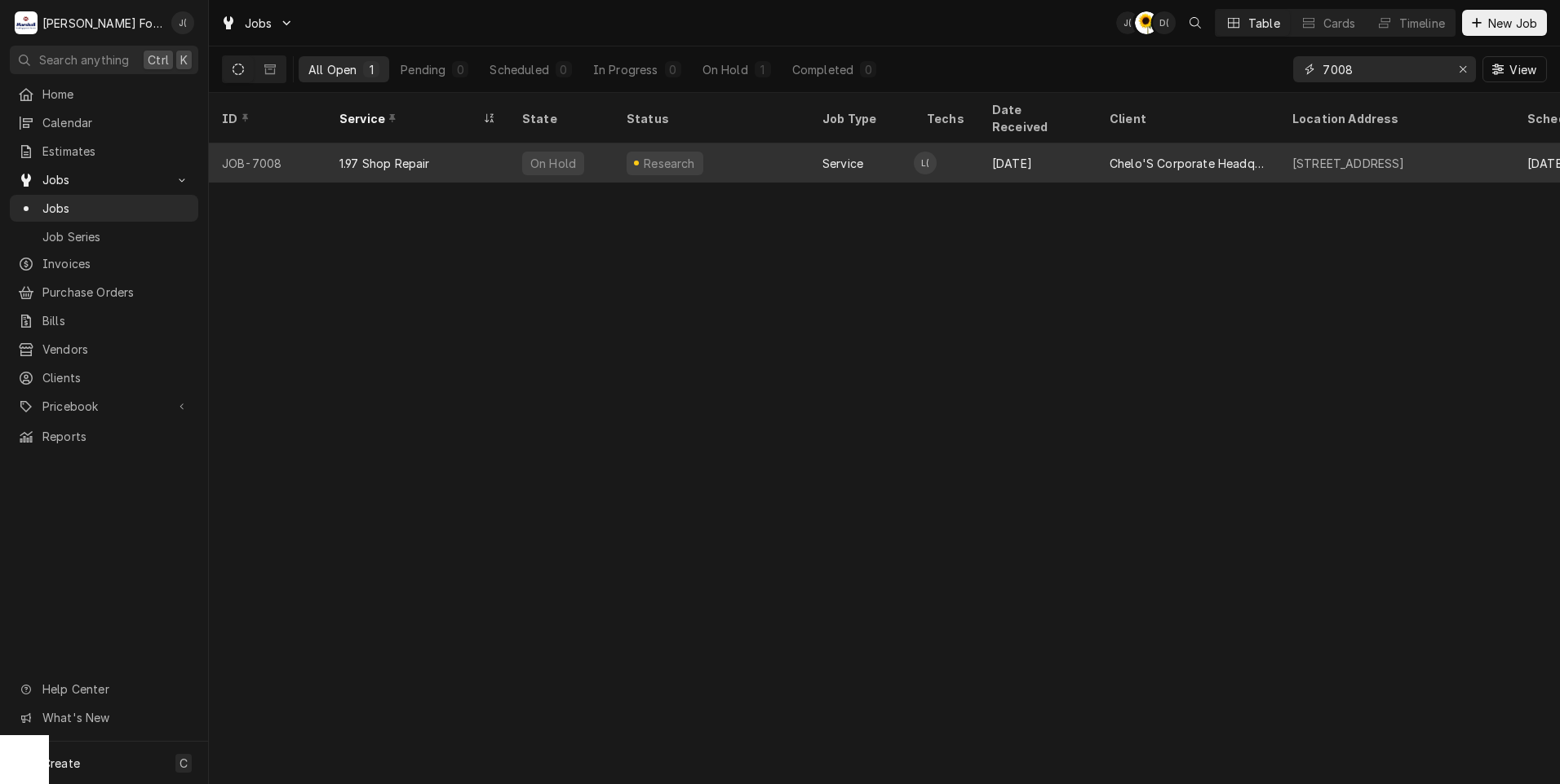
type input "7008"
click at [628, 160] on div "Research" at bounding box center [711, 163] width 196 height 39
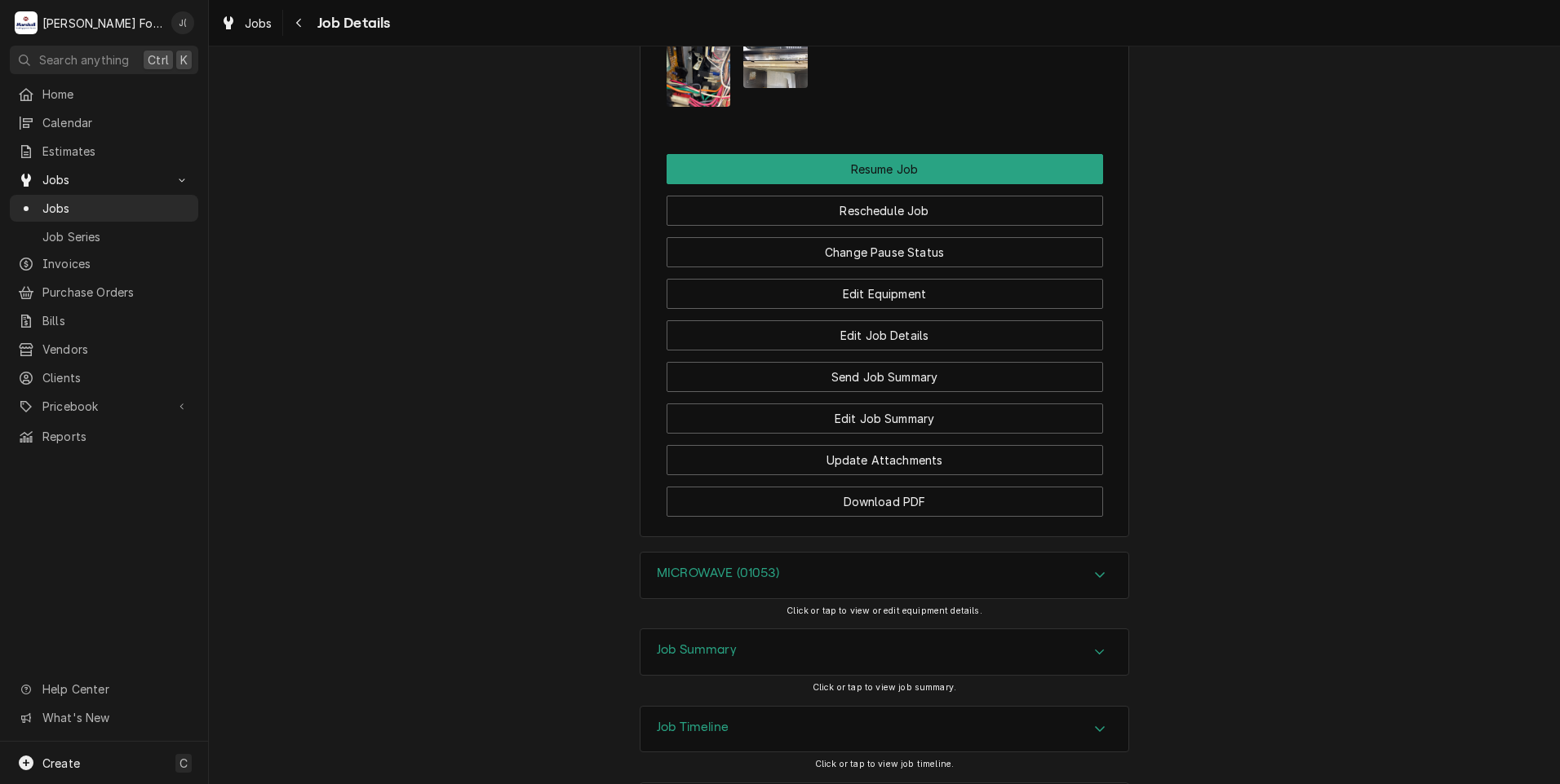
scroll to position [1748, 0]
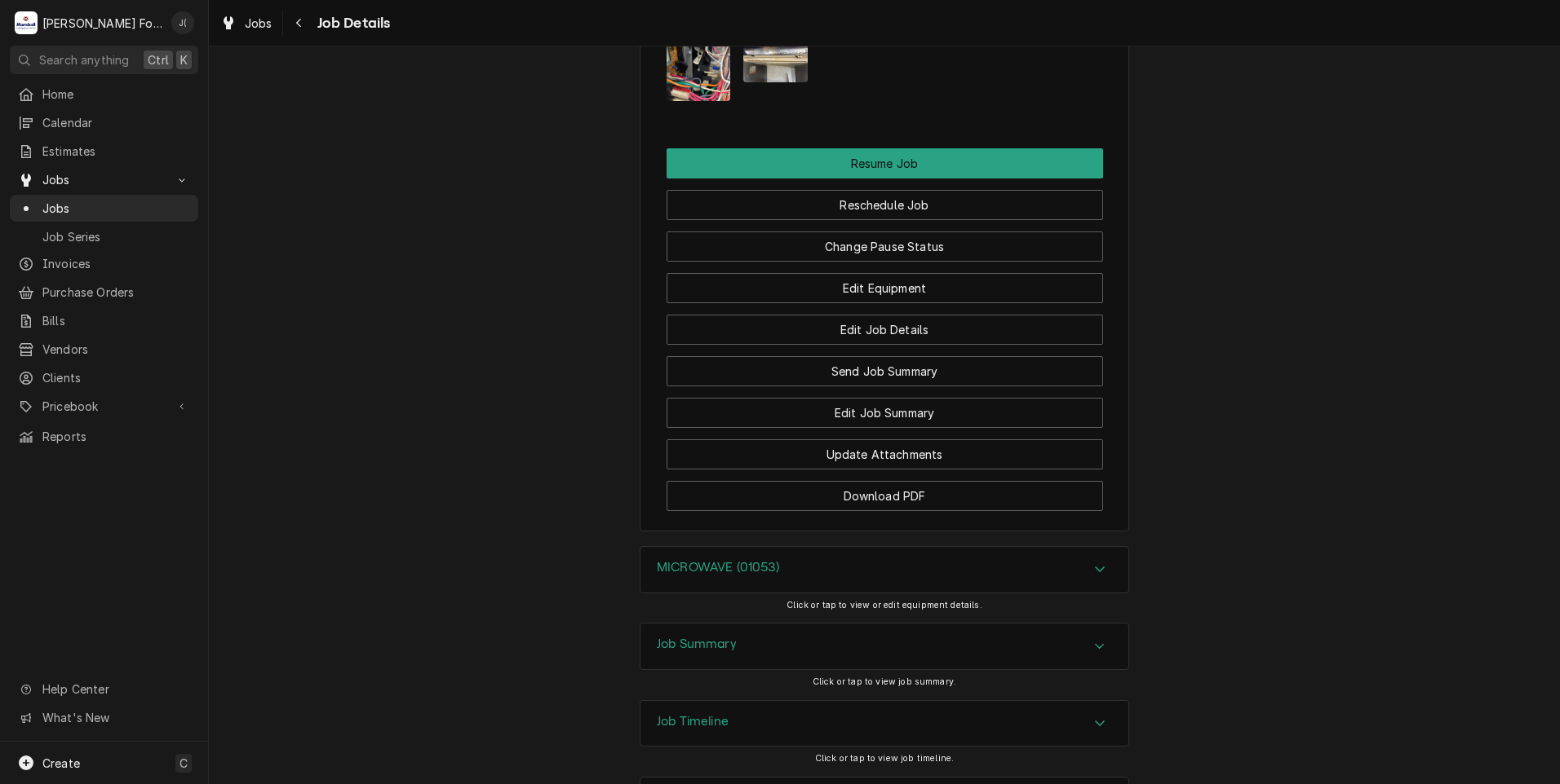
drag, startPoint x: 735, startPoint y: 495, endPoint x: 627, endPoint y: 446, distance: 118.6
click at [735, 560] on h3 "MICROWAVE (01053)" at bounding box center [717, 568] width 122 height 16
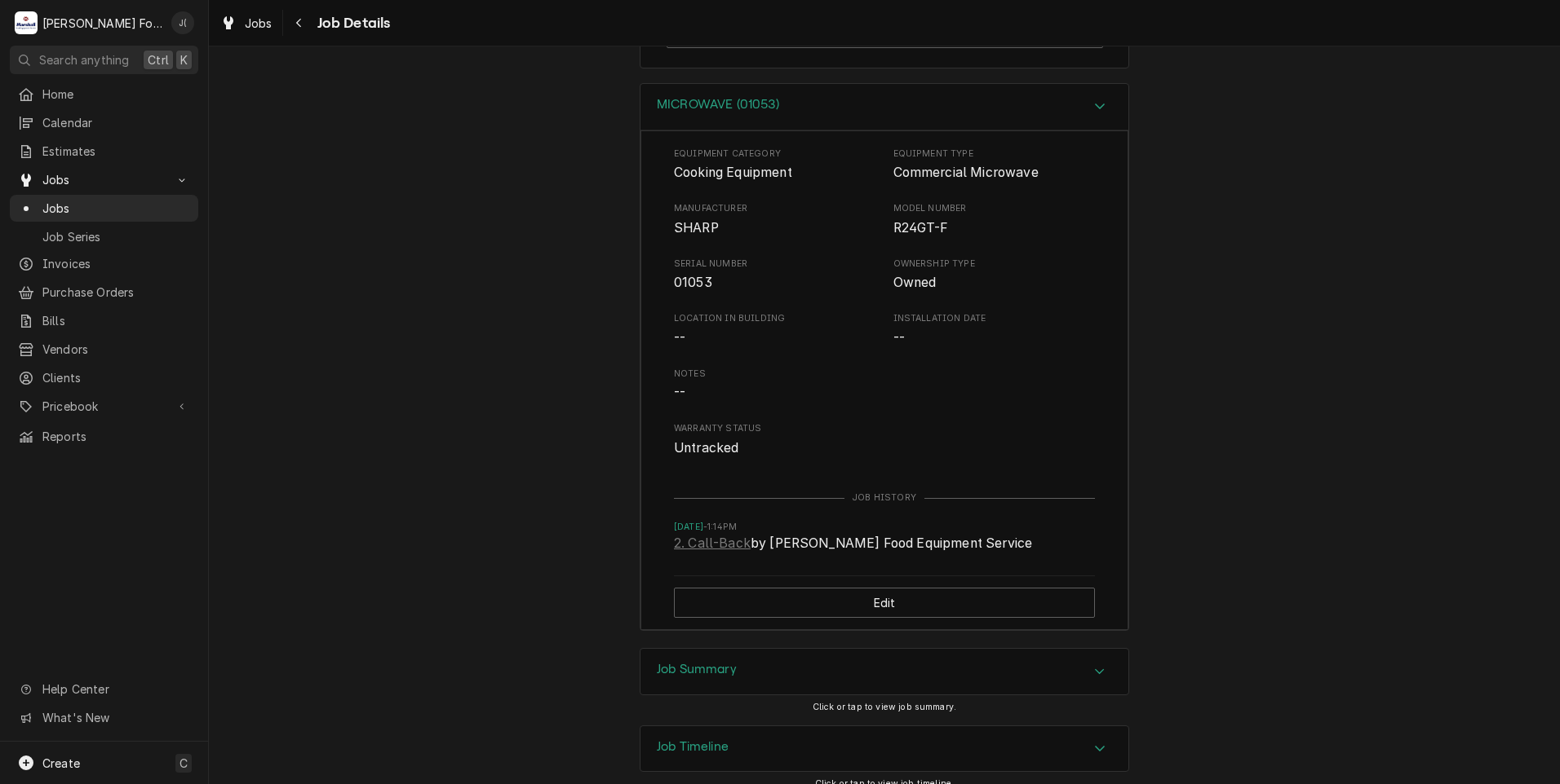
scroll to position [2236, 0]
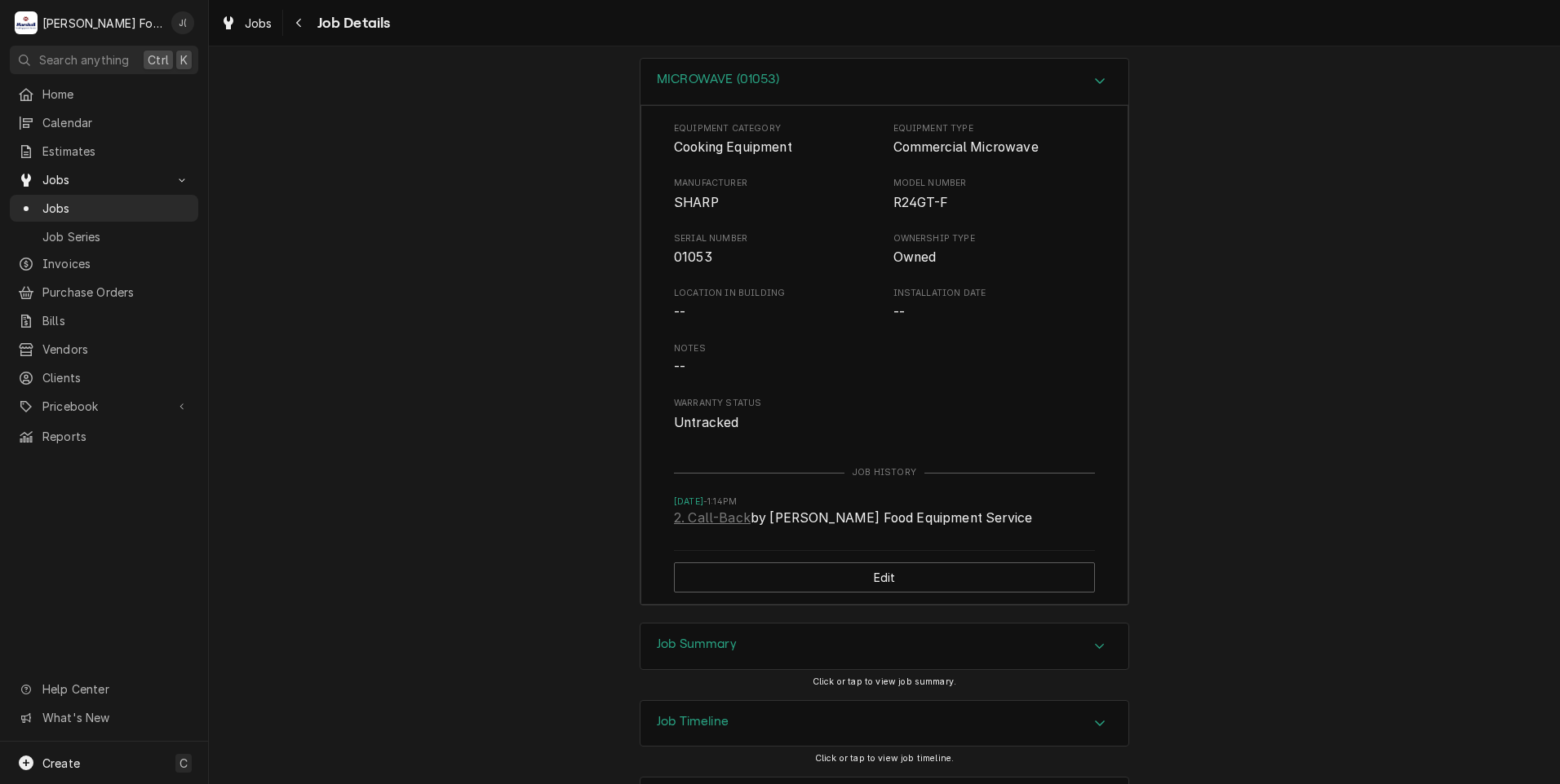
click at [681, 636] on h3 "Job Summary" at bounding box center [696, 644] width 80 height 16
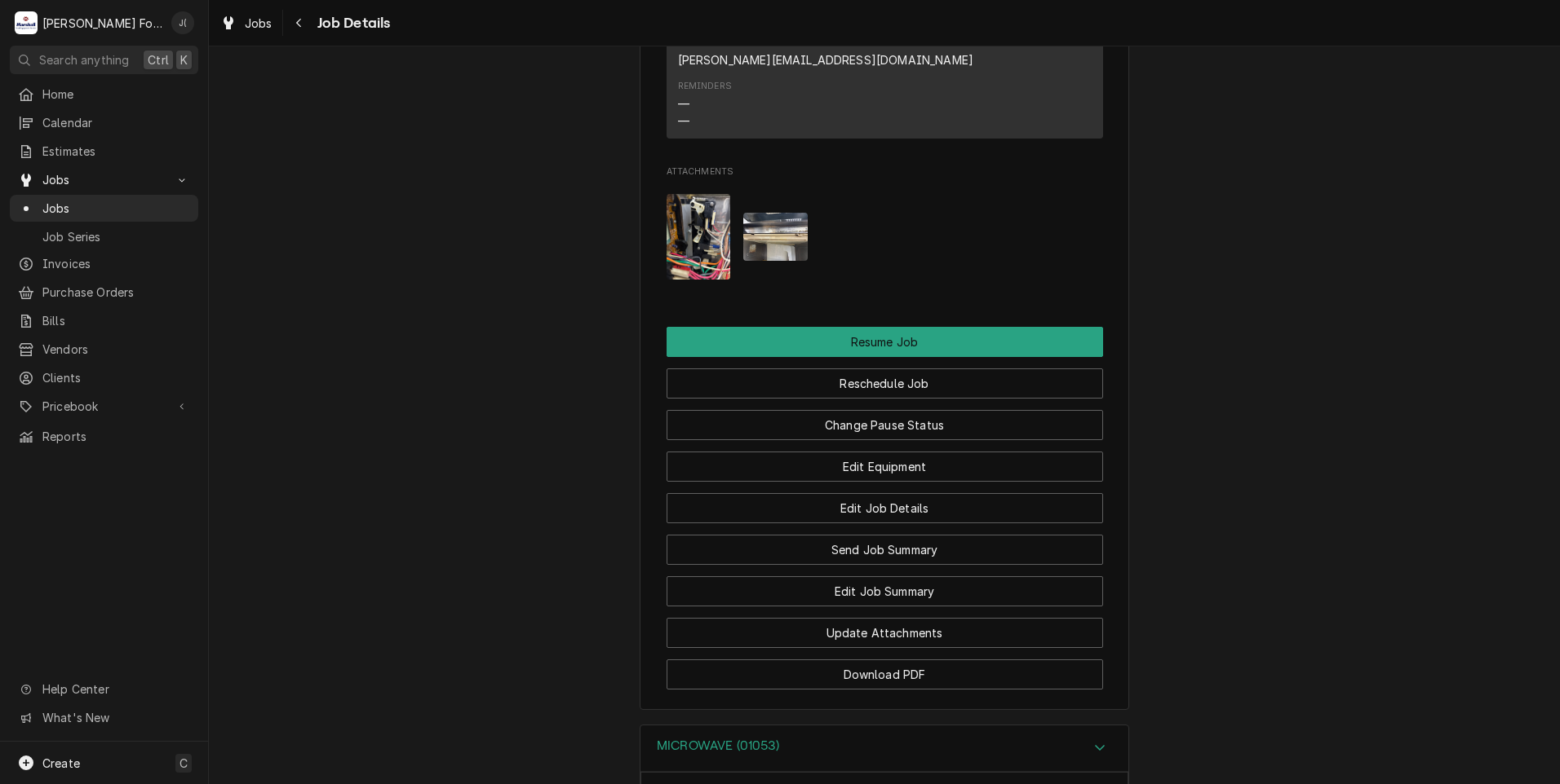
scroll to position [1325, 0]
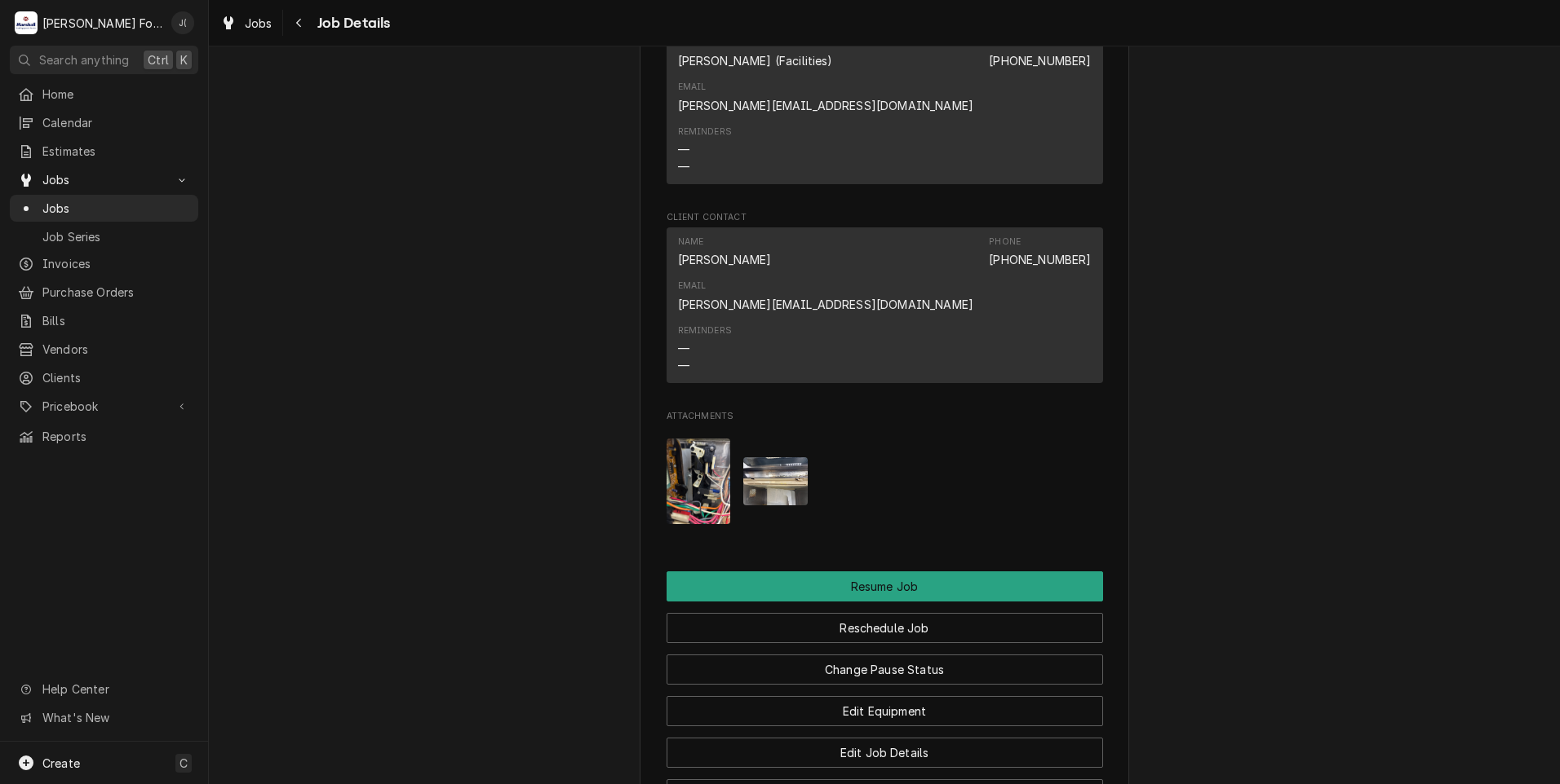
click at [691, 439] on img "Attachments" at bounding box center [698, 482] width 65 height 86
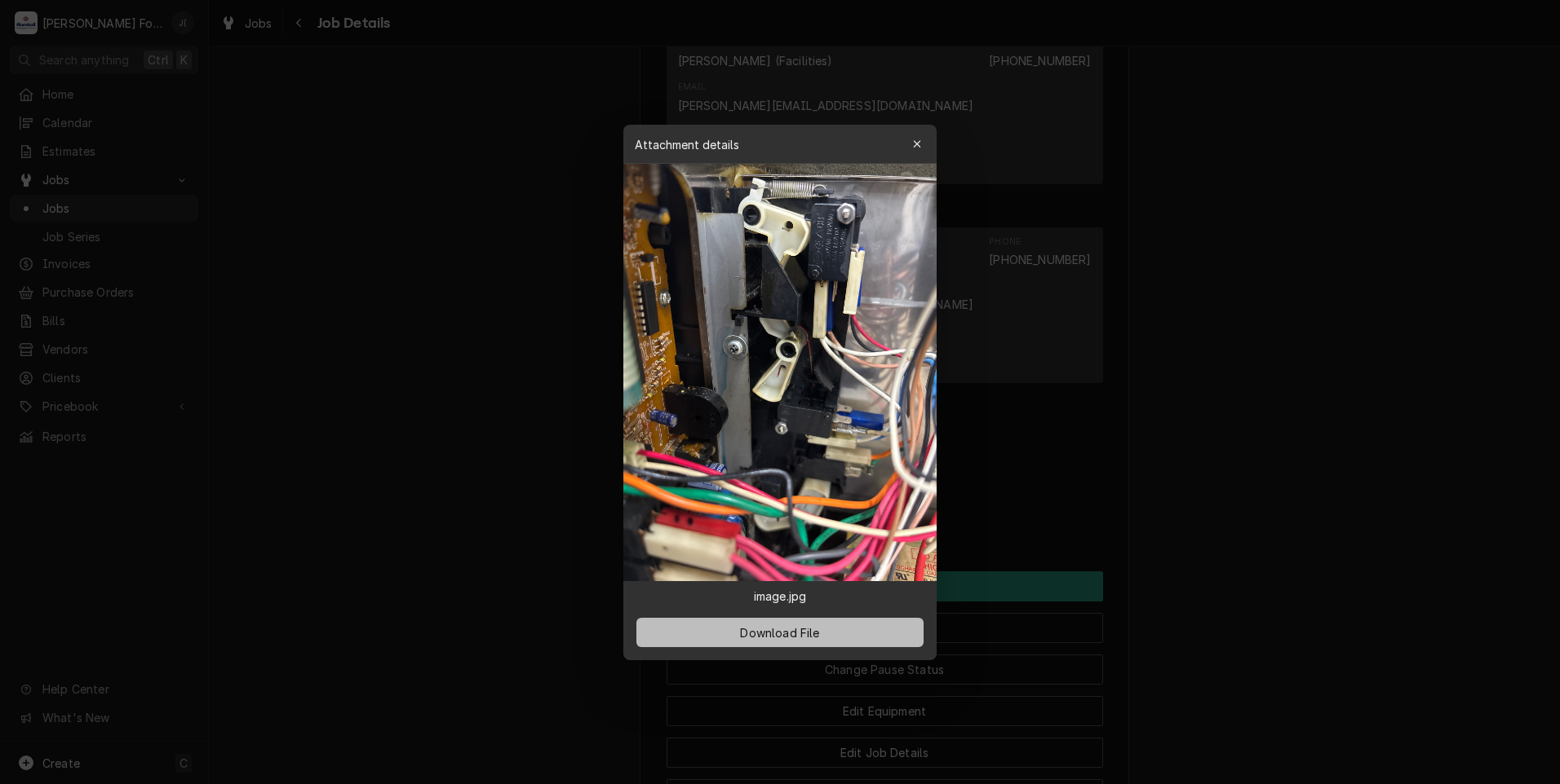
click at [801, 632] on span "Download File" at bounding box center [780, 632] width 86 height 18
drag, startPoint x: 922, startPoint y: 145, endPoint x: 961, endPoint y: 133, distance: 40.8
click at [922, 145] on div "button" at bounding box center [916, 144] width 17 height 17
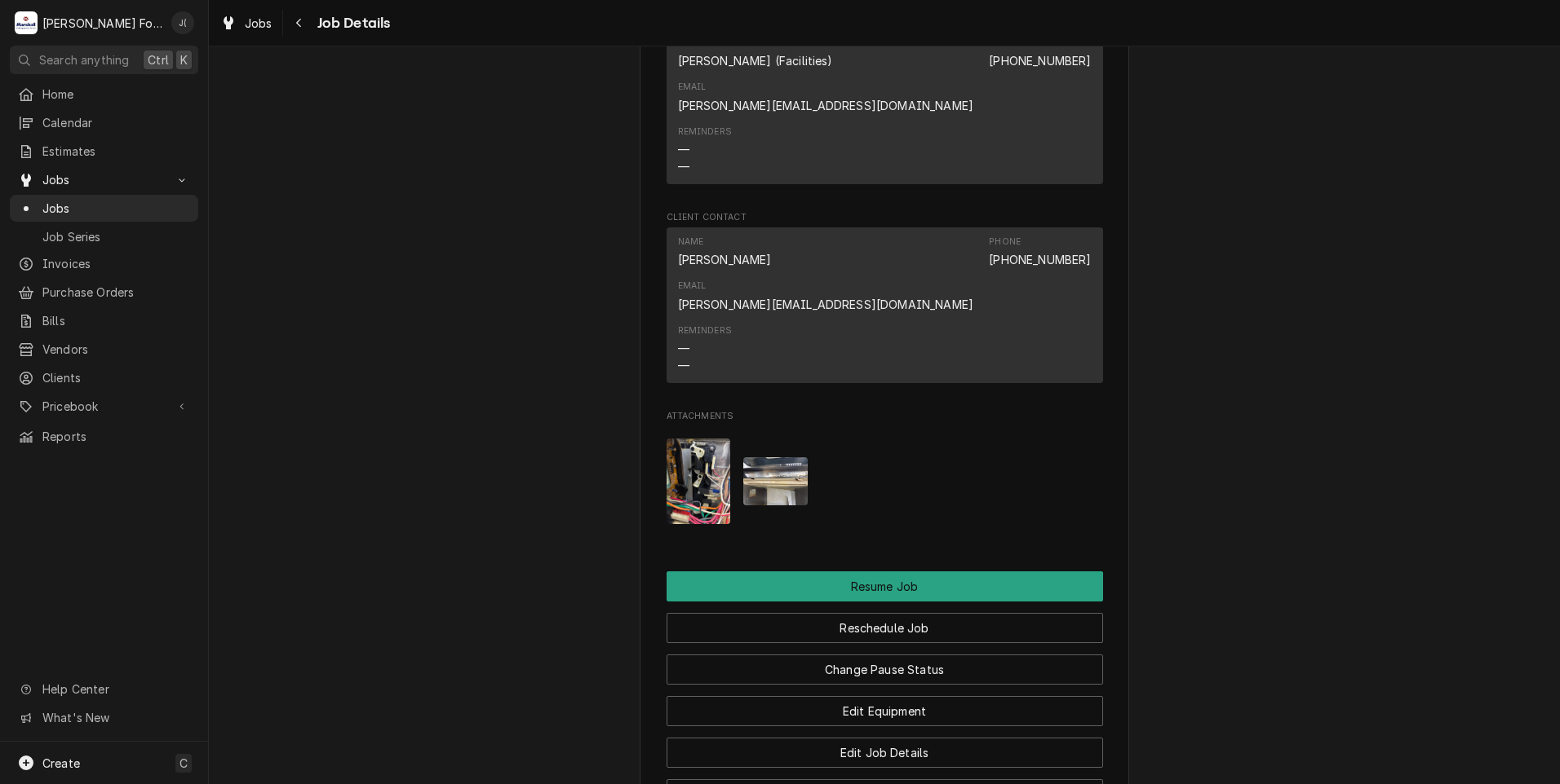
click at [776, 457] on img "Attachments" at bounding box center [776, 481] width 65 height 48
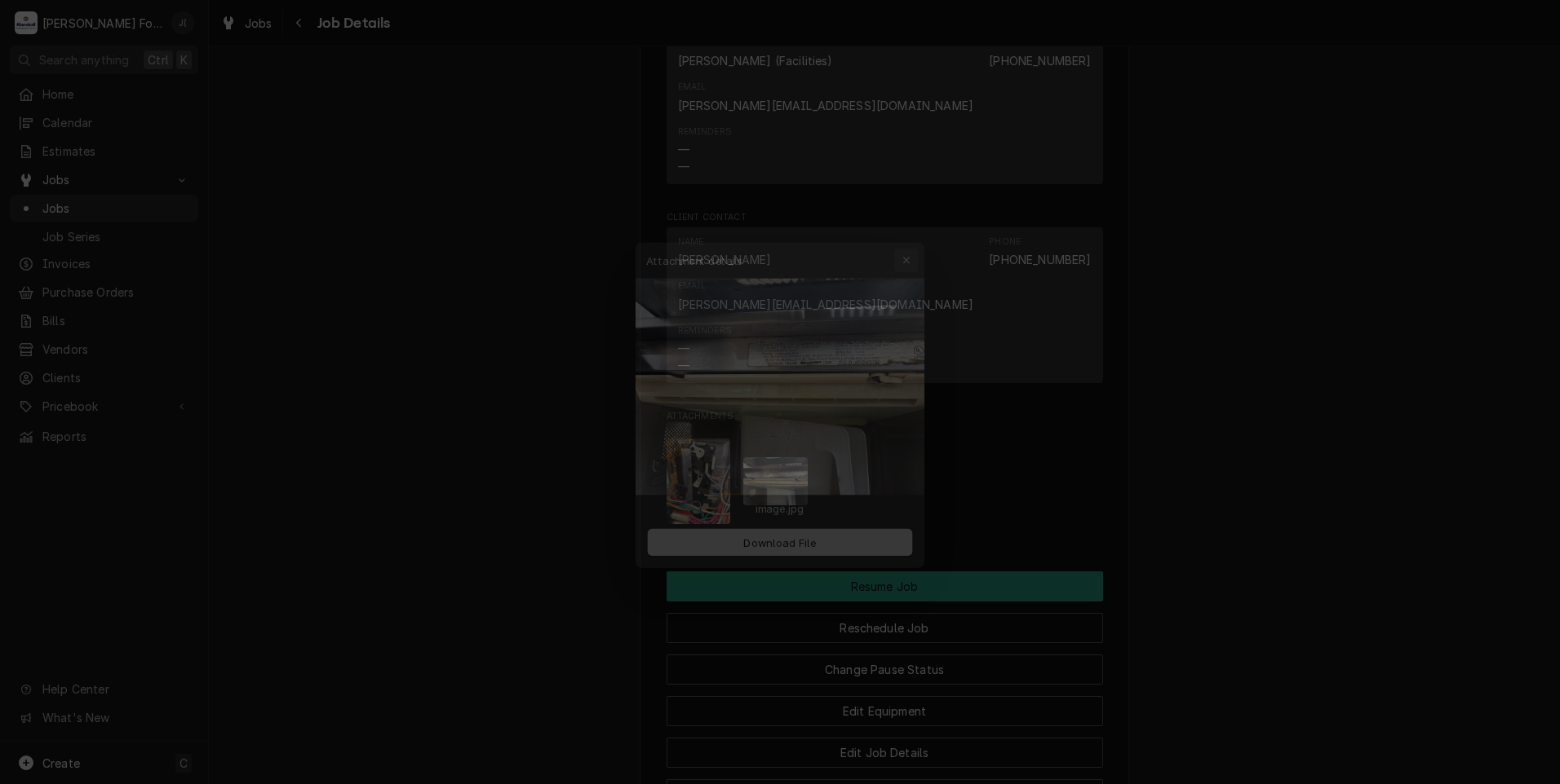
click at [915, 244] on button "button" at bounding box center [916, 236] width 26 height 26
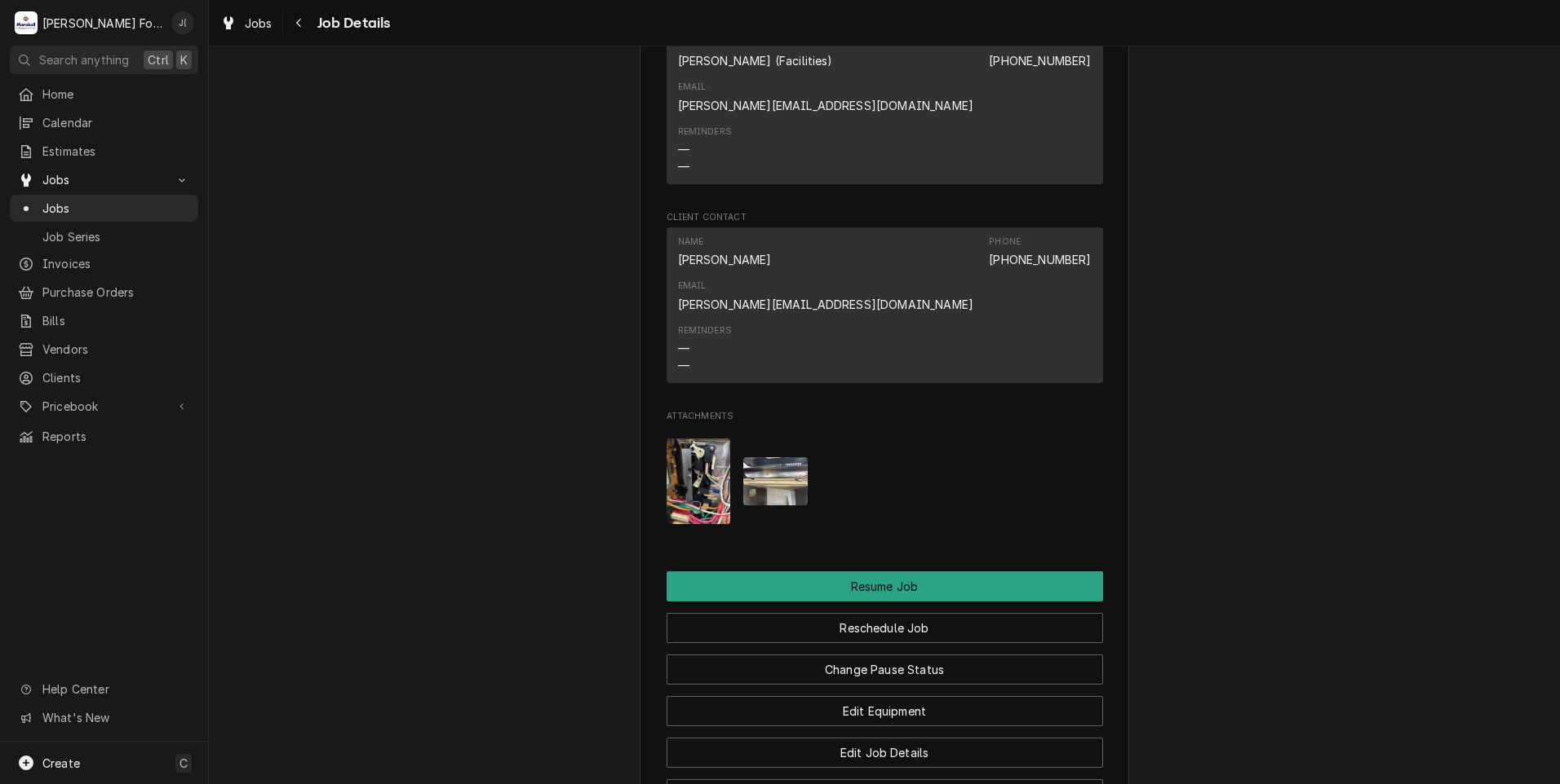
click at [749, 457] on img "Attachments" at bounding box center [776, 481] width 65 height 48
